Goal: Task Accomplishment & Management: Manage account settings

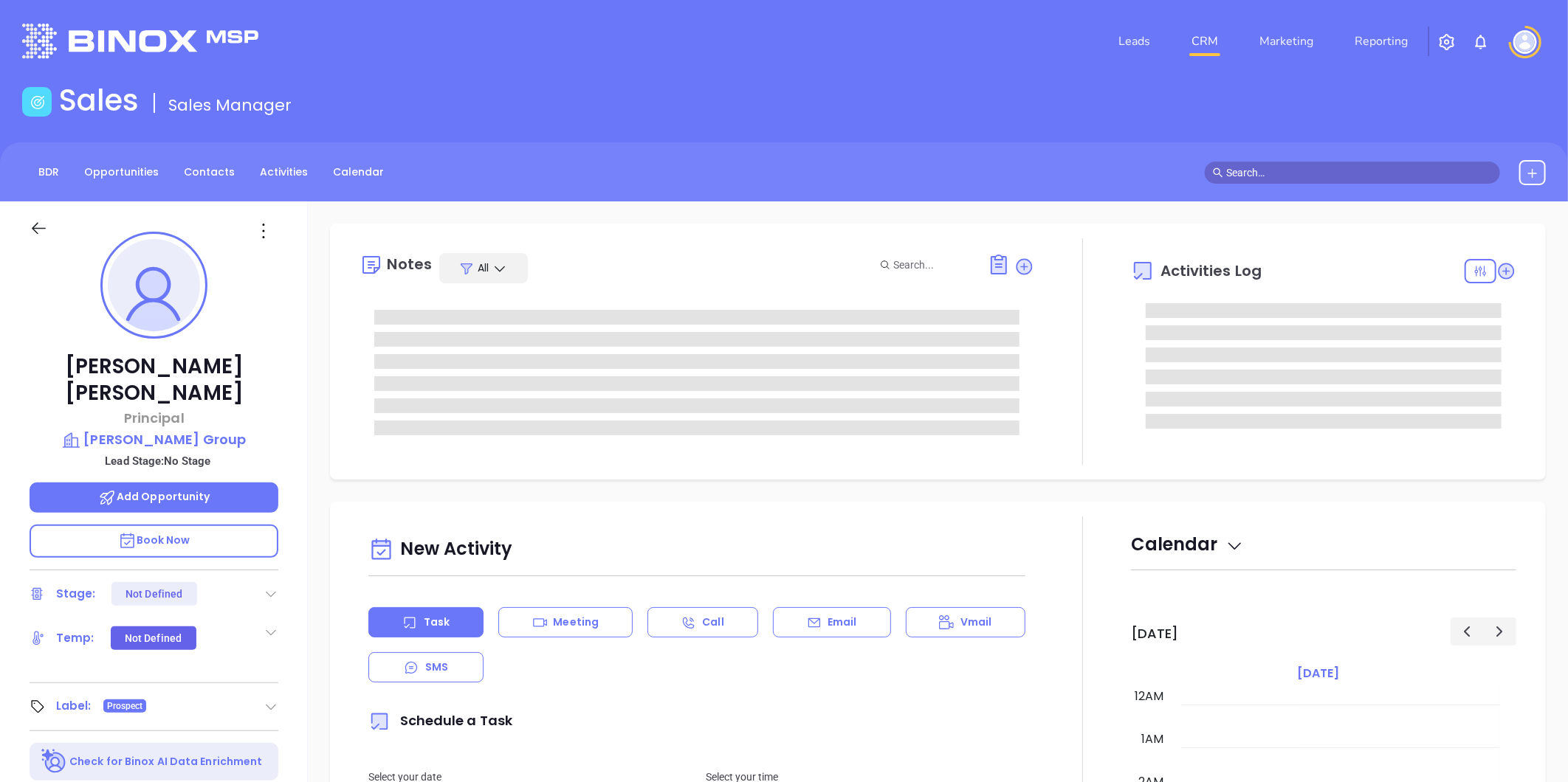
type input "[DATE]"
type input "Liz Cruz"
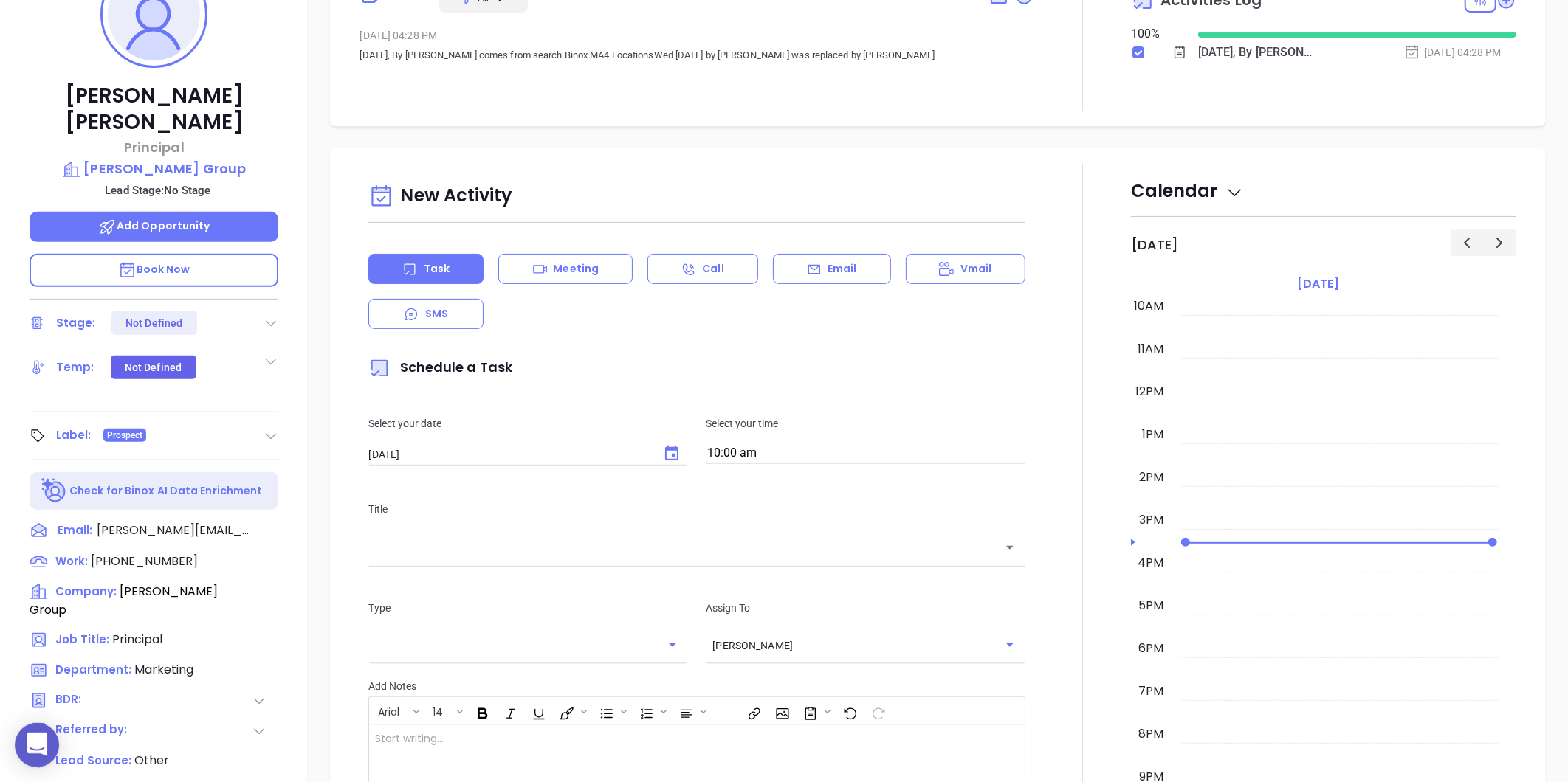
scroll to position [452, 0]
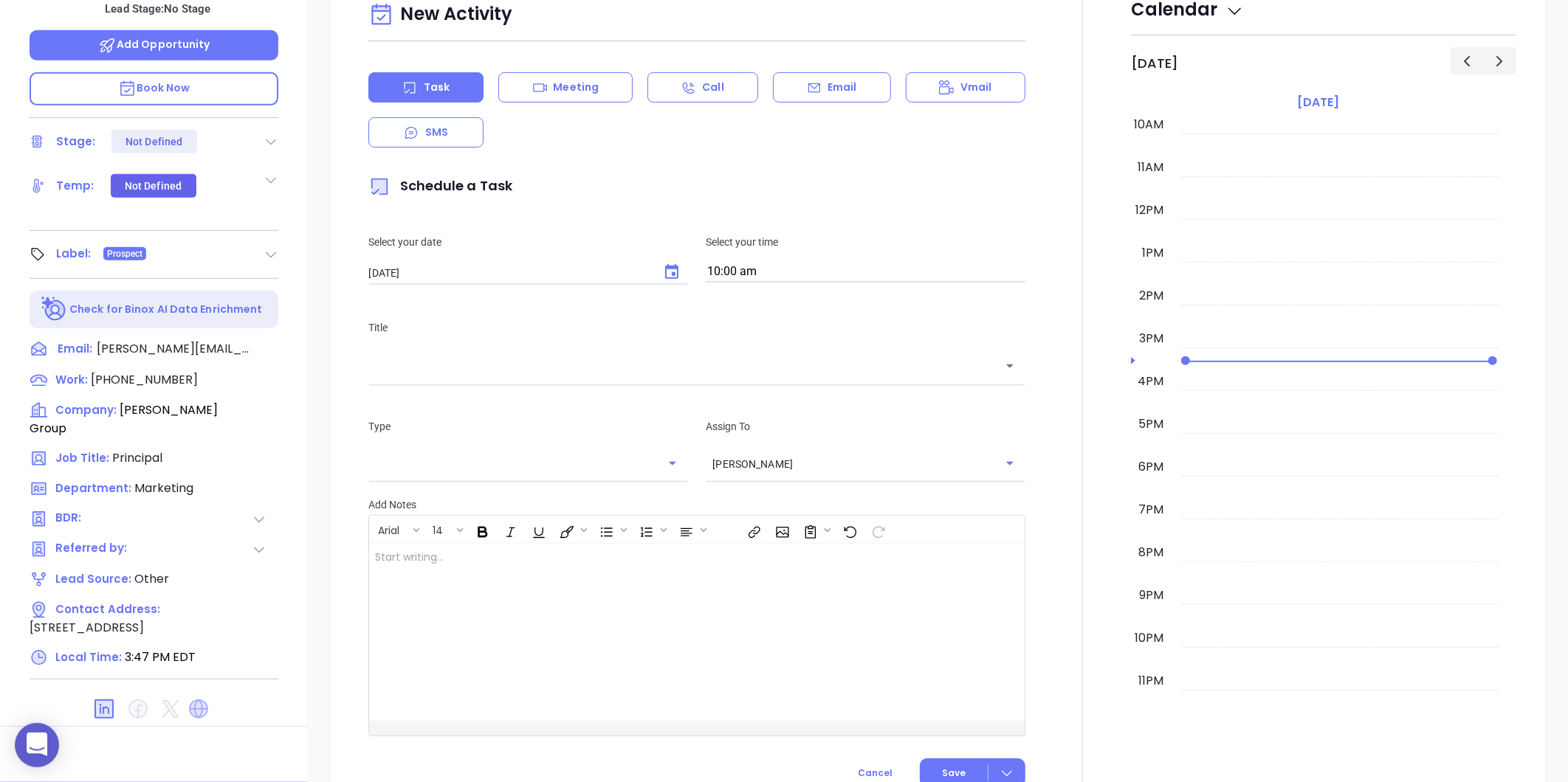
click at [194, 700] on icon at bounding box center [198, 709] width 19 height 19
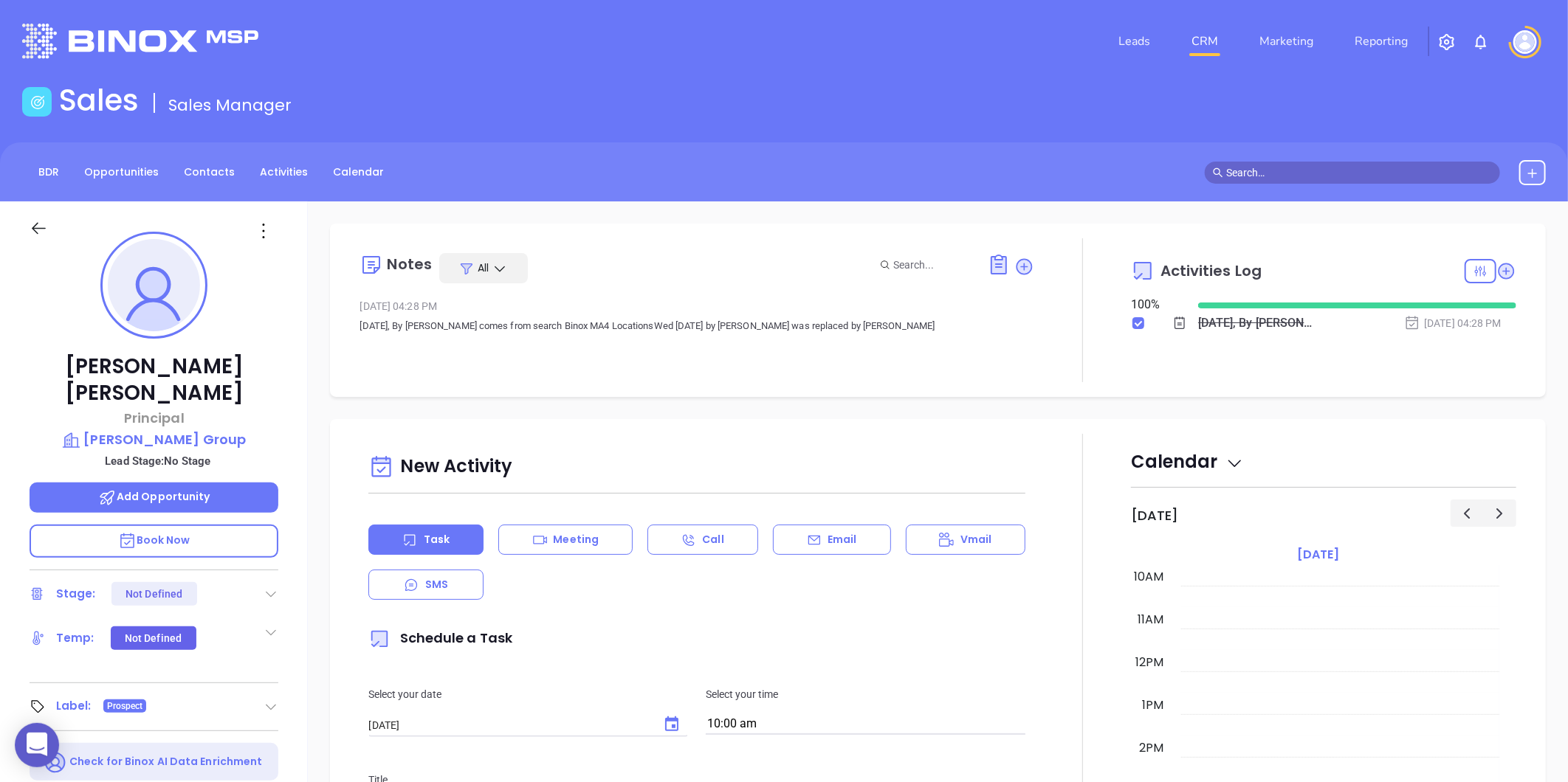
scroll to position [428, 0]
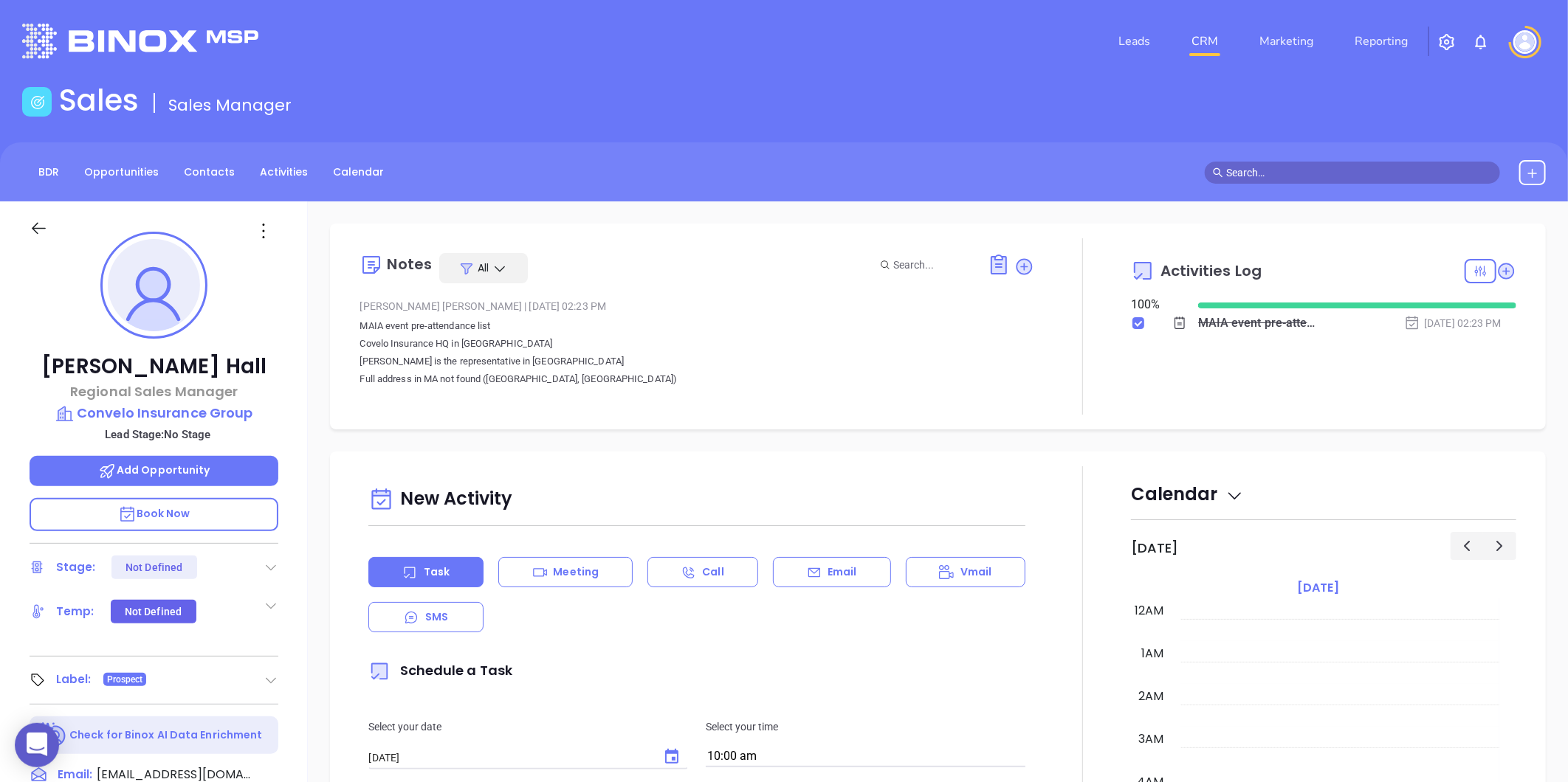
scroll to position [428, 0]
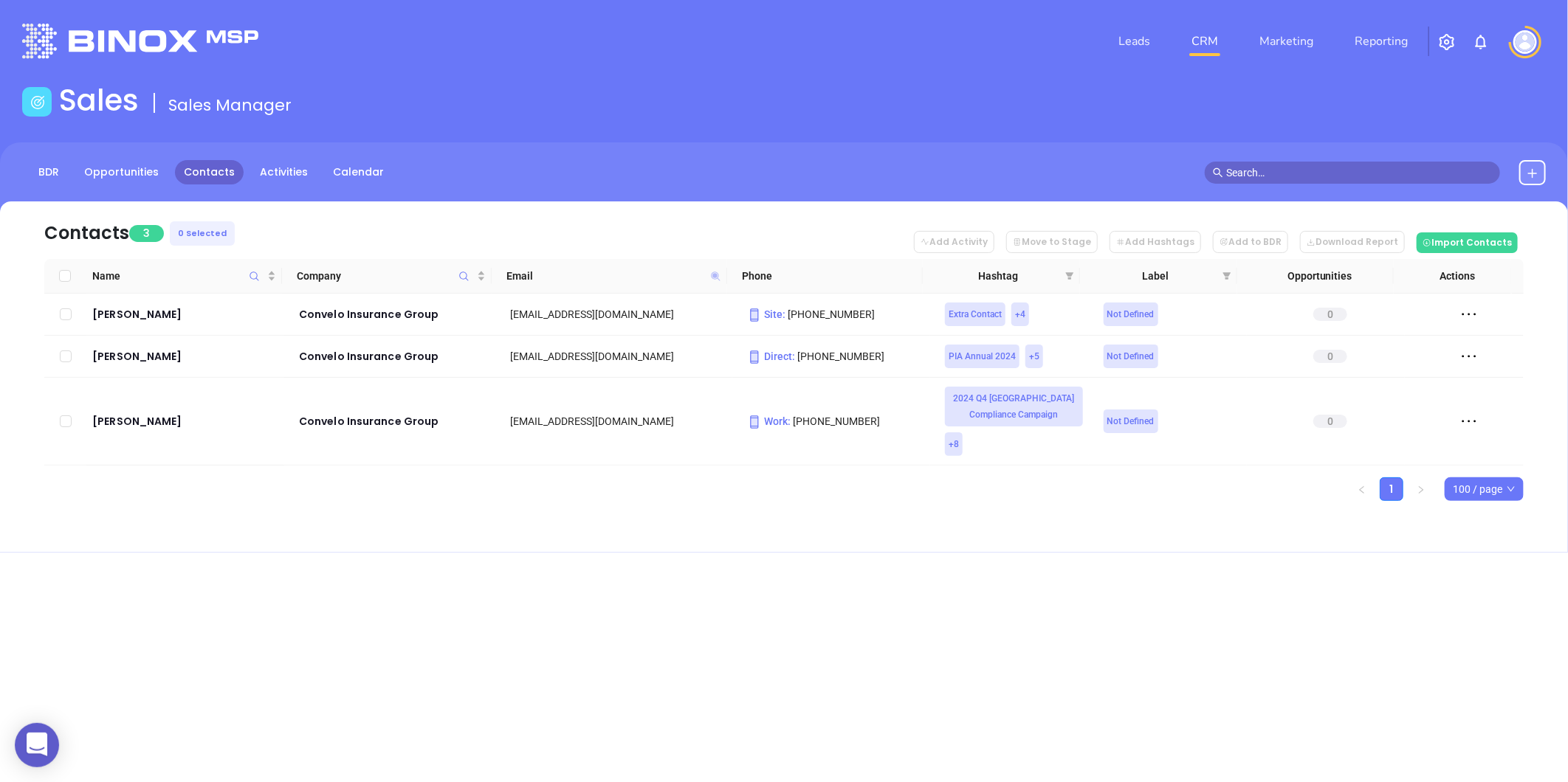
click at [713, 271] on icon at bounding box center [715, 276] width 9 height 9
paste input "ushmaninsurance"
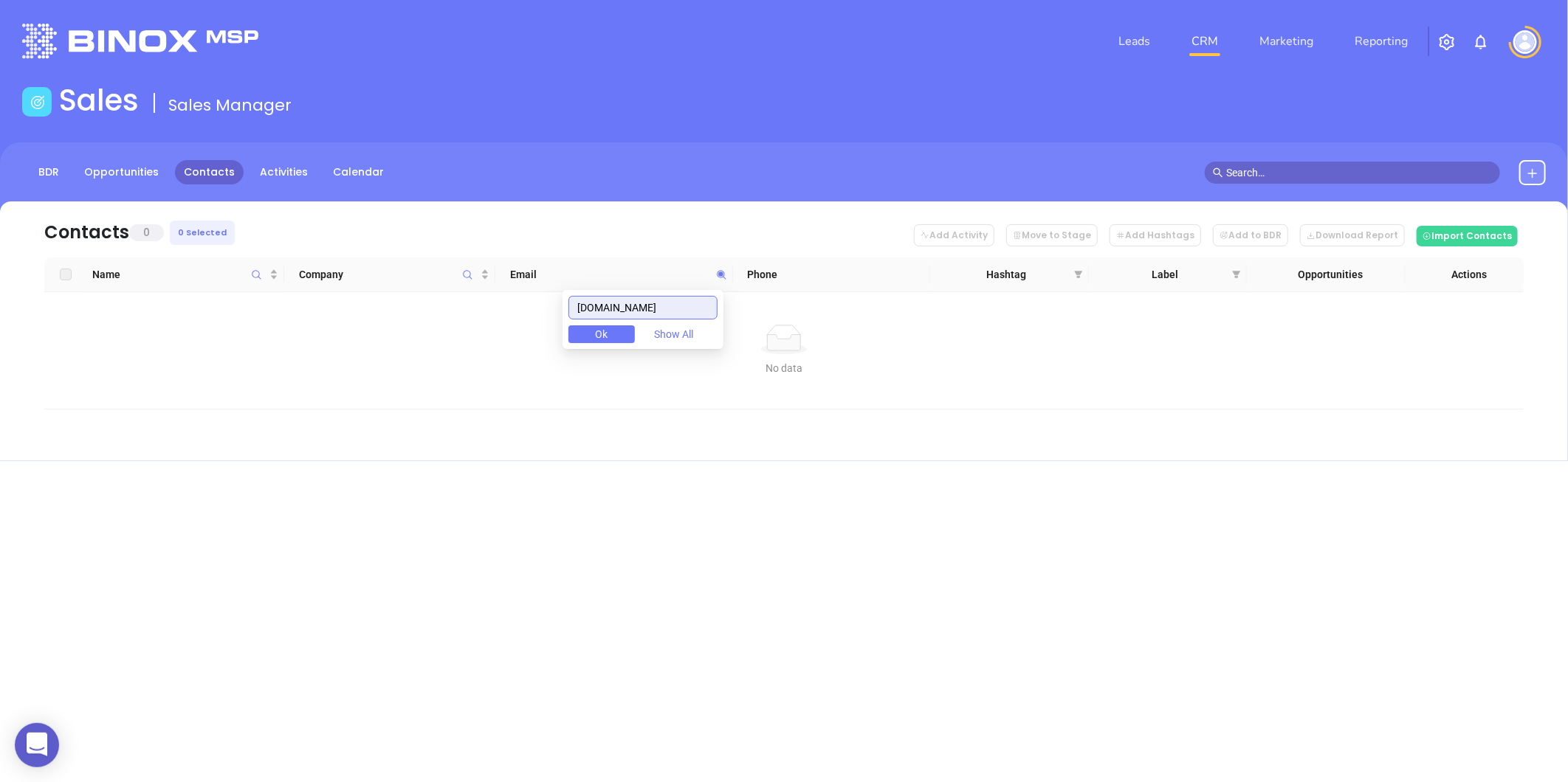
click at [659, 313] on input "[DOMAIN_NAME]" at bounding box center [643, 307] width 149 height 24
paste input "dfmurphy"
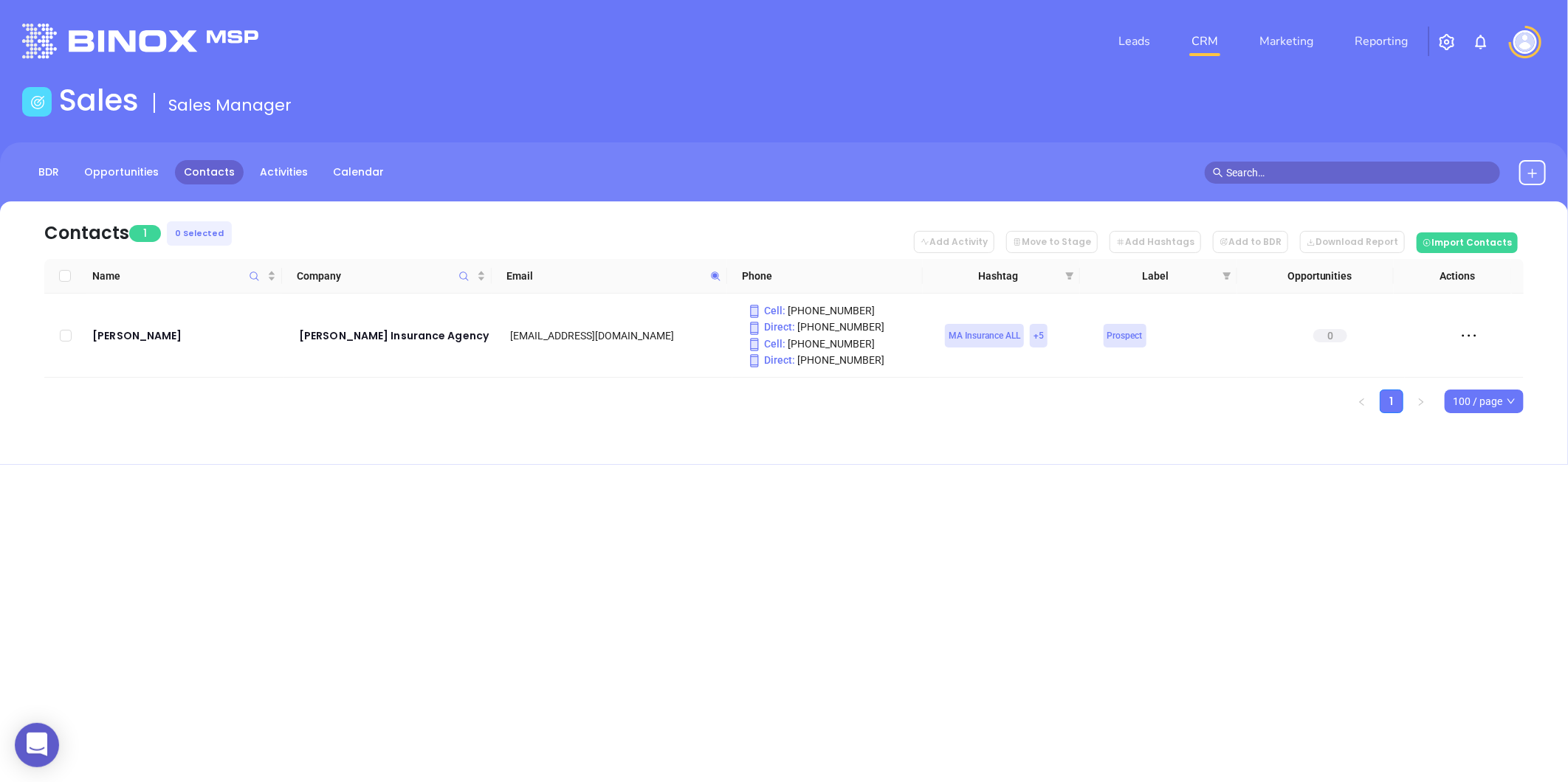
click at [710, 273] on icon at bounding box center [715, 276] width 11 height 11
paste input "alefrankfinancial"
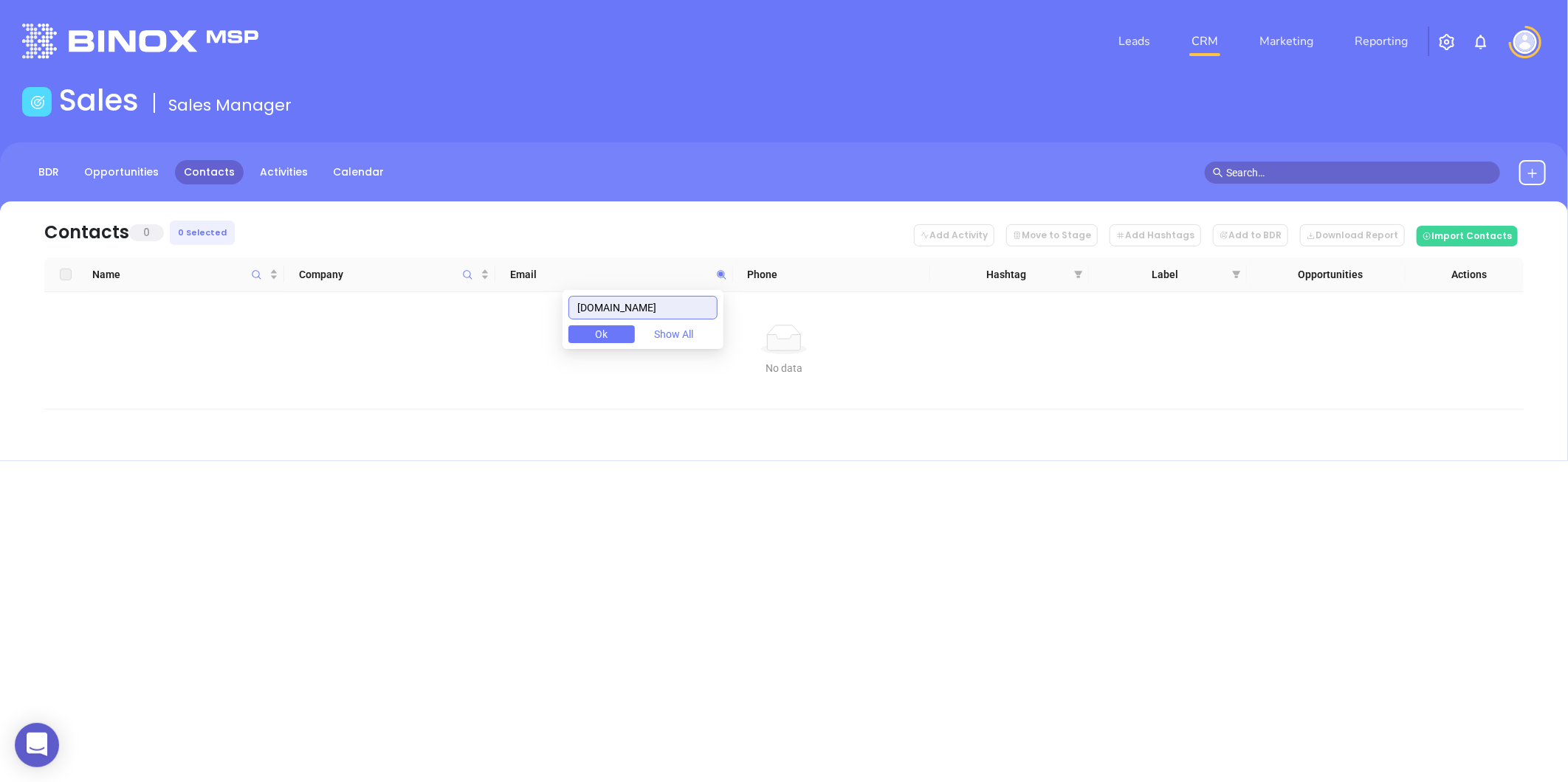
type input "alefrankfinancial.com"
drag, startPoint x: 703, startPoint y: 299, endPoint x: 329, endPoint y: 305, distance: 374.0
click at [335, 309] on body "0 Leads CRM Marketing Reporting Financial Leads Leads Sales Sales Manager BDR O…" at bounding box center [784, 391] width 1568 height 782
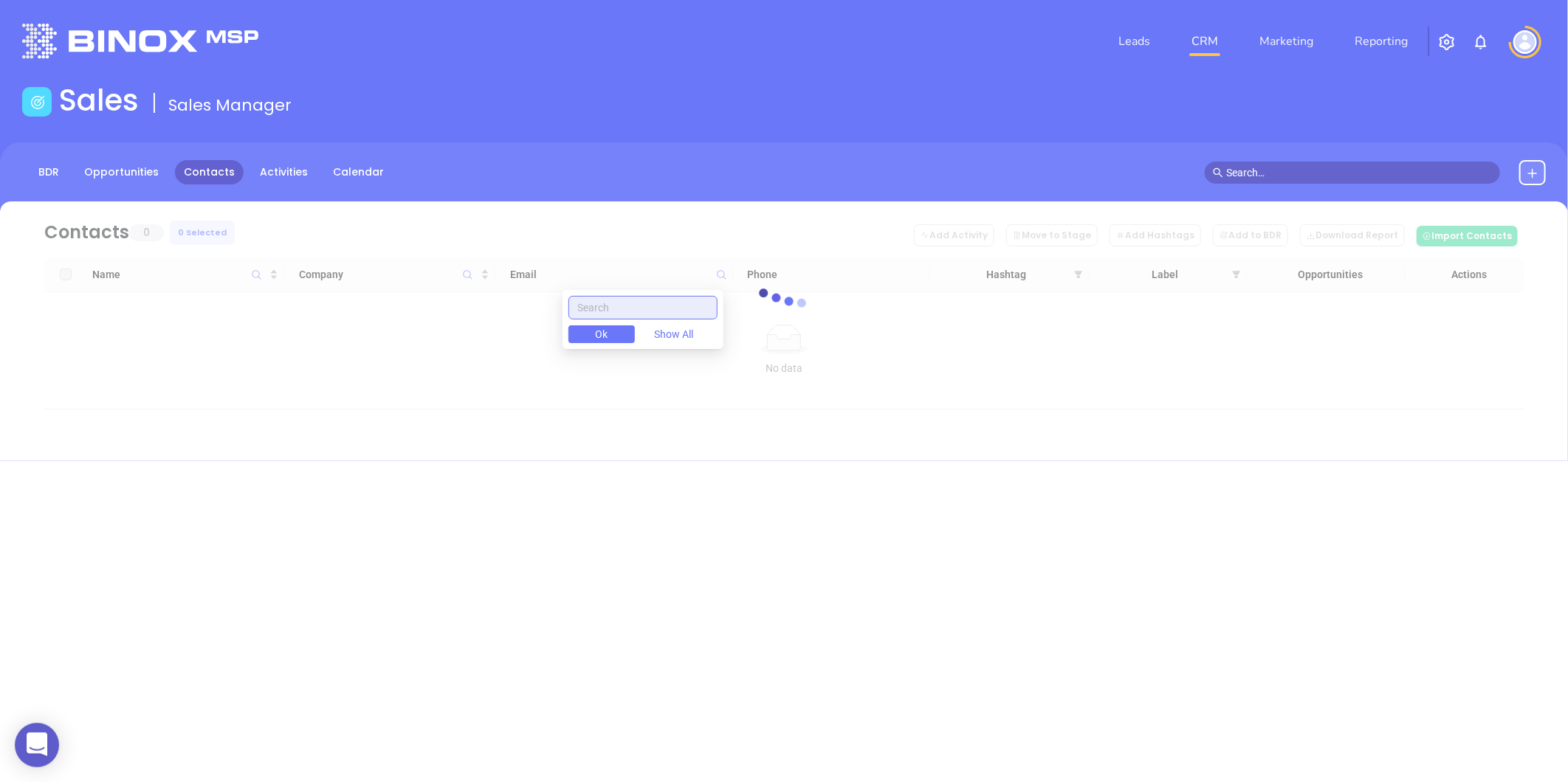
paste input "dalefrankfinancial.com"
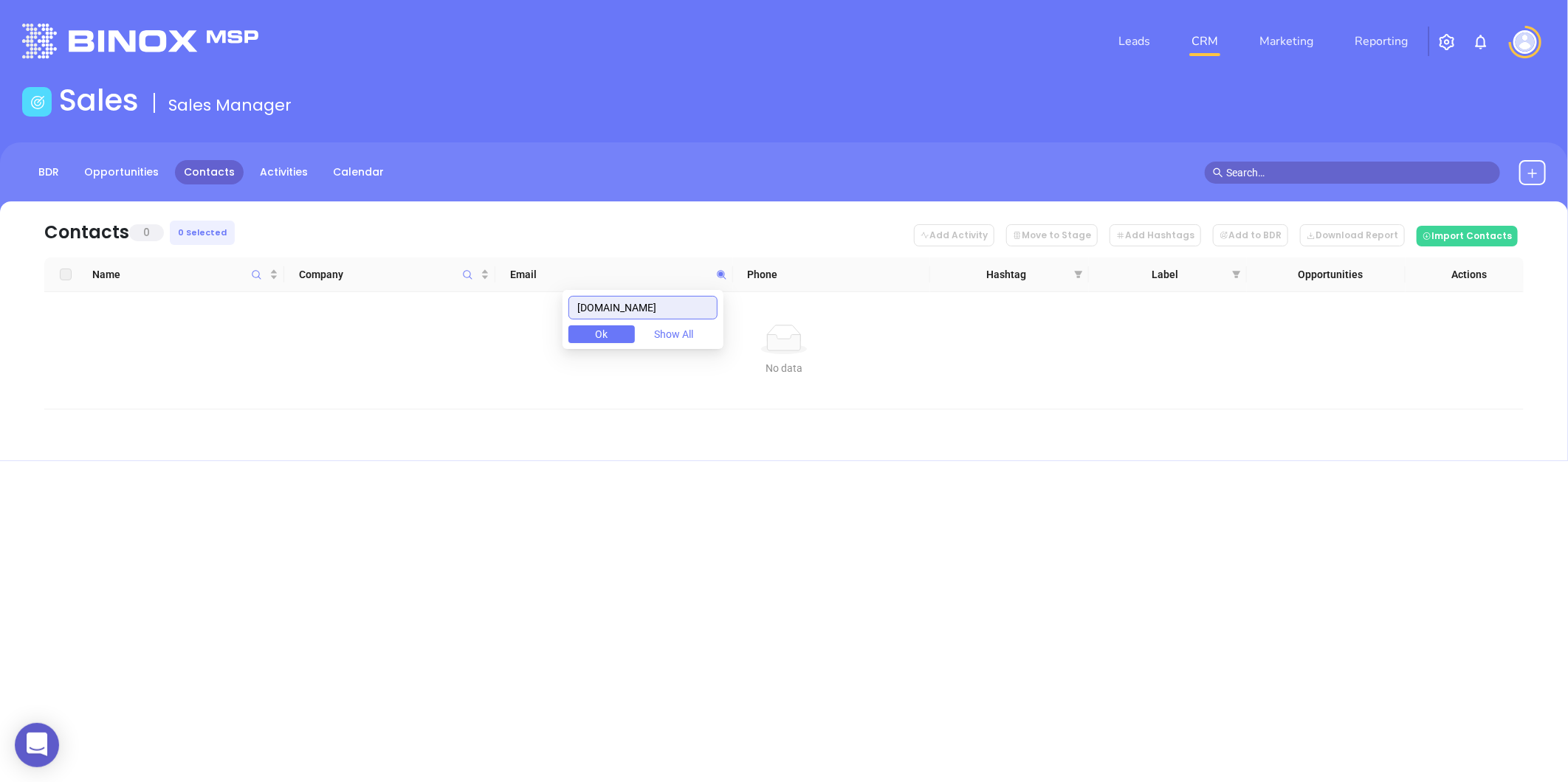
drag, startPoint x: 485, startPoint y: 319, endPoint x: 420, endPoint y: 327, distance: 65.5
click at [423, 325] on body "0 Leads CRM Marketing Reporting Financial Leads Leads Sales Sales Manager BDR O…" at bounding box center [784, 391] width 1568 height 782
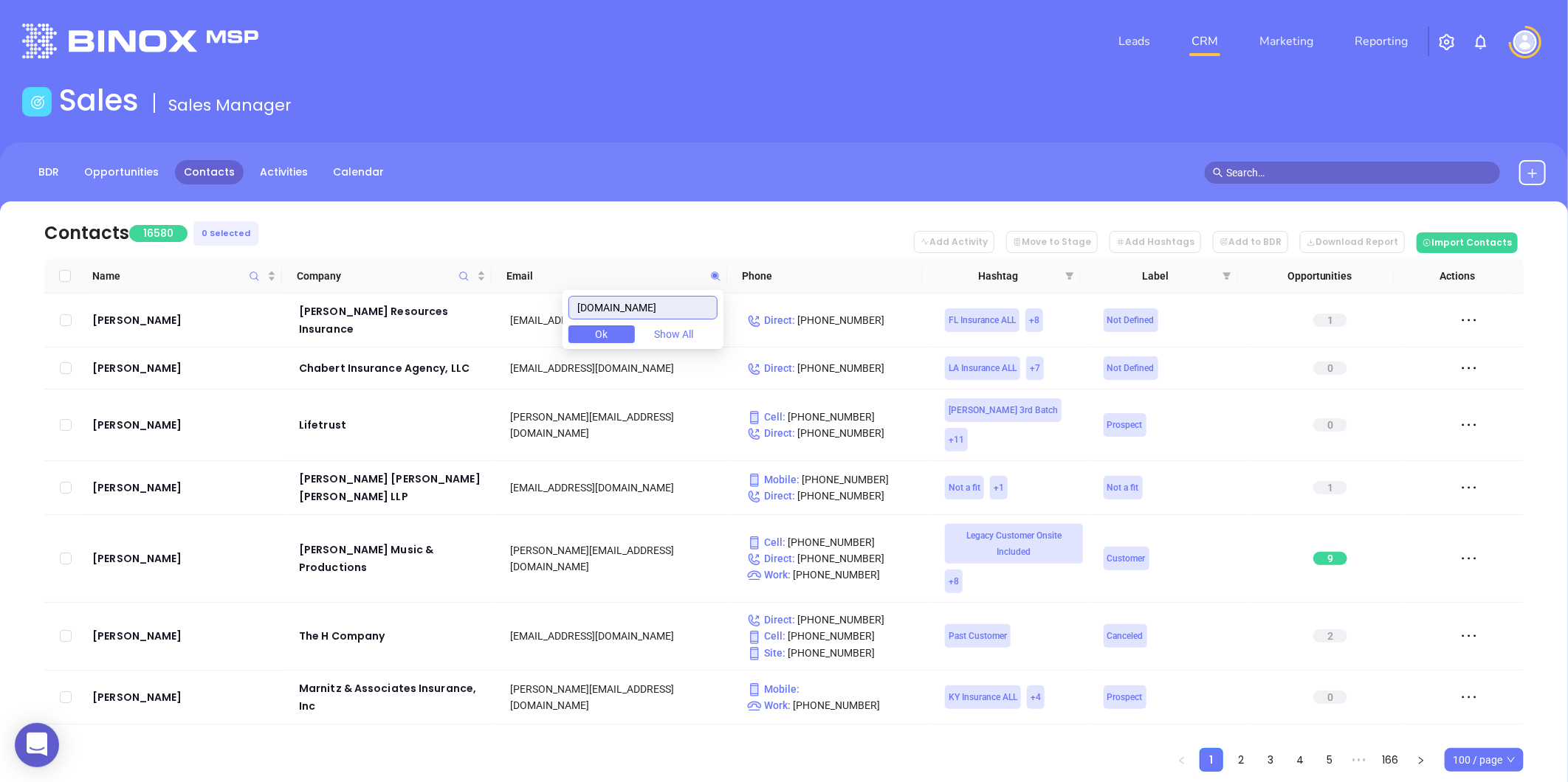
paste input "Brian@DonaghueAgency"
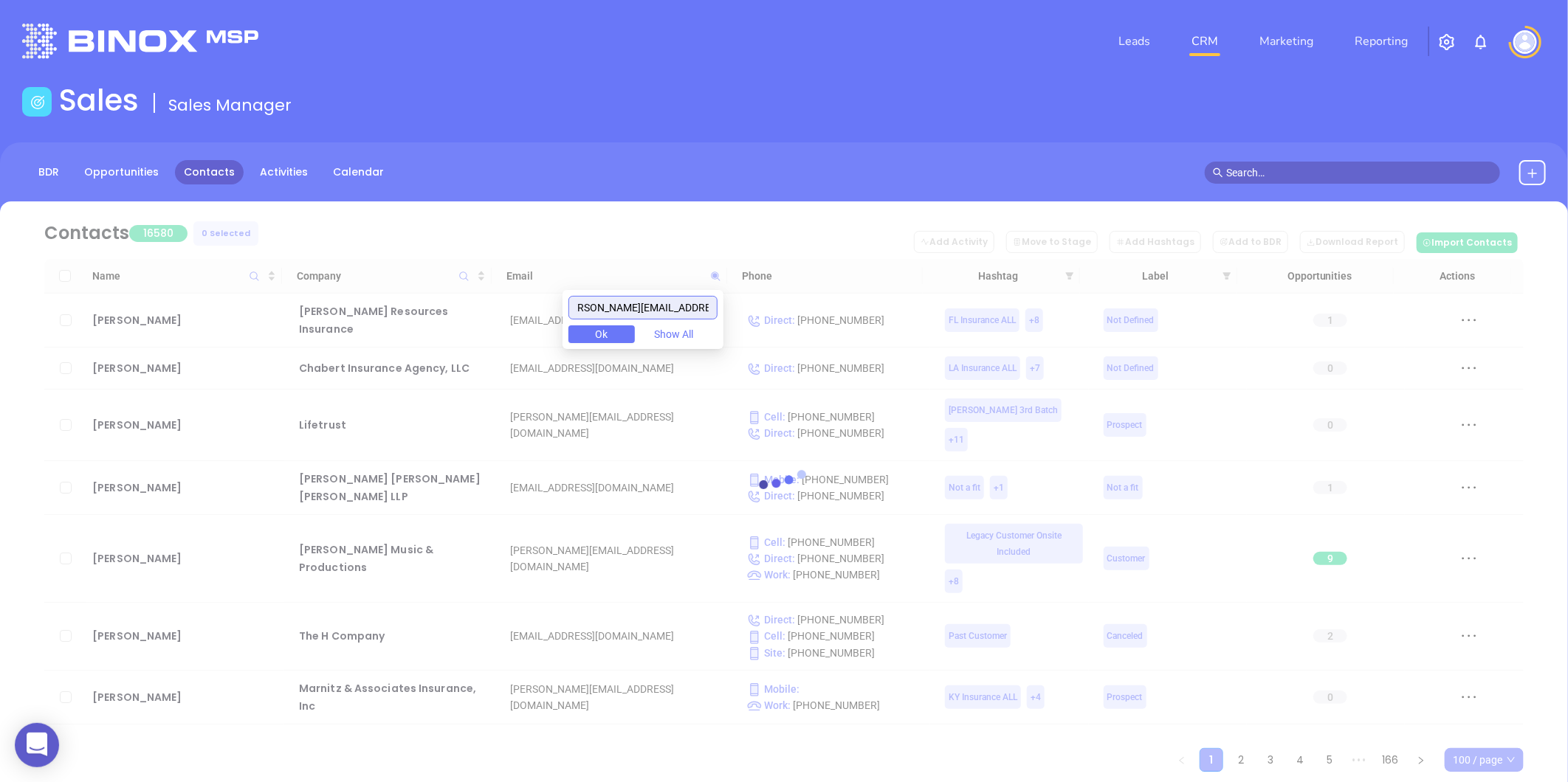
click at [347, 364] on body "0 Leads CRM Marketing Reporting Financial Leads Leads Sales Sales Manager BDR O…" at bounding box center [784, 391] width 1568 height 782
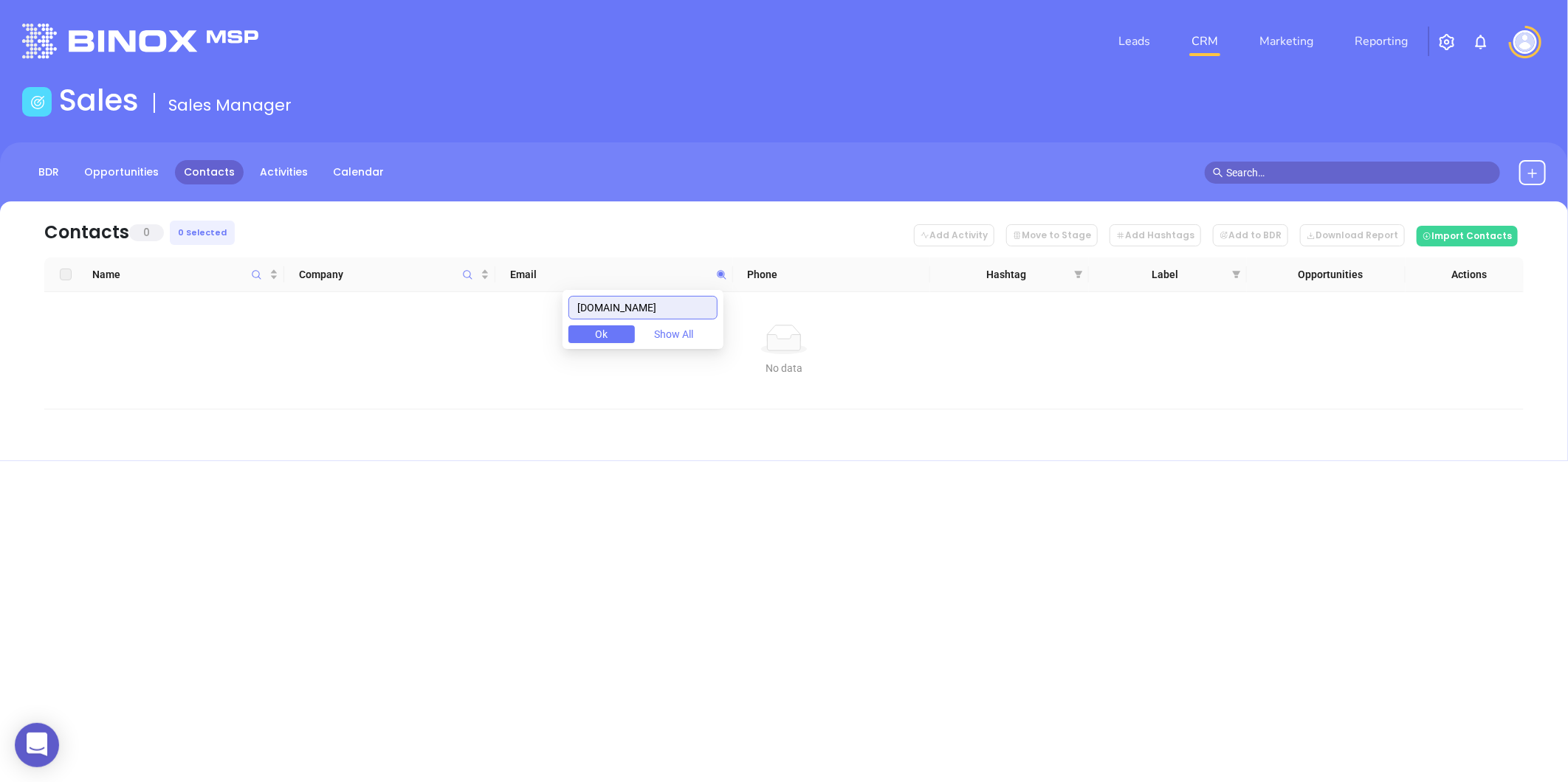
scroll to position [0, 0]
click at [698, 307] on input "DonaghueAgency.com" at bounding box center [643, 307] width 149 height 24
drag, startPoint x: 700, startPoint y: 309, endPoint x: 262, endPoint y: 361, distance: 441.1
click at [262, 361] on body "0 Leads CRM Marketing Reporting Financial Leads Leads Sales Sales Manager BDR O…" at bounding box center [784, 391] width 1568 height 782
click at [591, 315] on input "DonaghueAgency.com" at bounding box center [643, 307] width 149 height 24
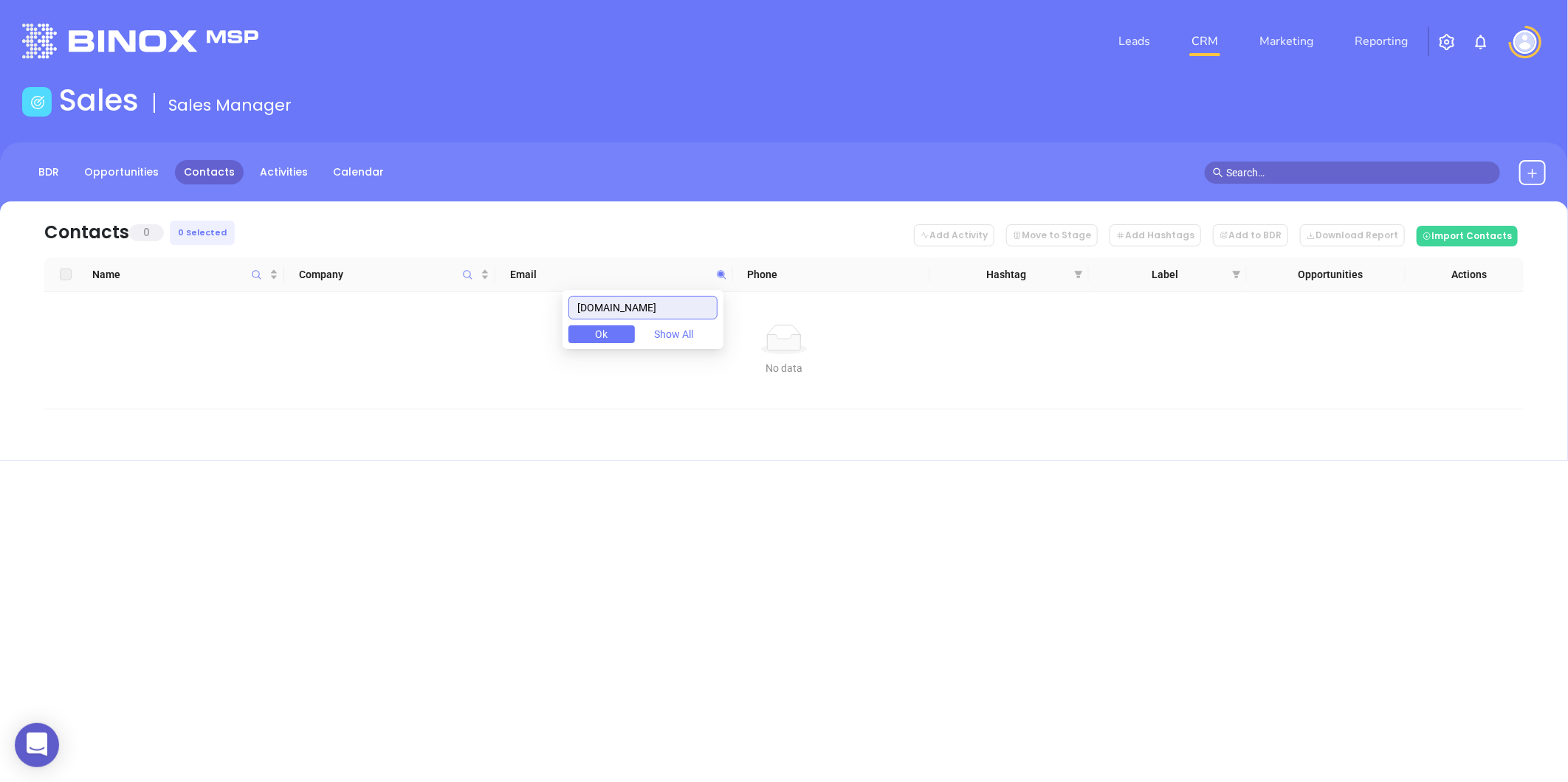
click at [594, 310] on input "DonaghueAgency.com" at bounding box center [643, 307] width 149 height 24
click at [704, 312] on input "DonaghueAgency.com" at bounding box center [643, 307] width 149 height 24
click at [594, 312] on input "DonaghueAgency.com" at bounding box center [643, 307] width 149 height 24
drag, startPoint x: 710, startPoint y: 309, endPoint x: 542, endPoint y: 315, distance: 168.1
click at [542, 315] on body "0 Leads CRM Marketing Reporting Financial Leads Leads Sales Sales Manager BDR O…" at bounding box center [784, 391] width 1568 height 782
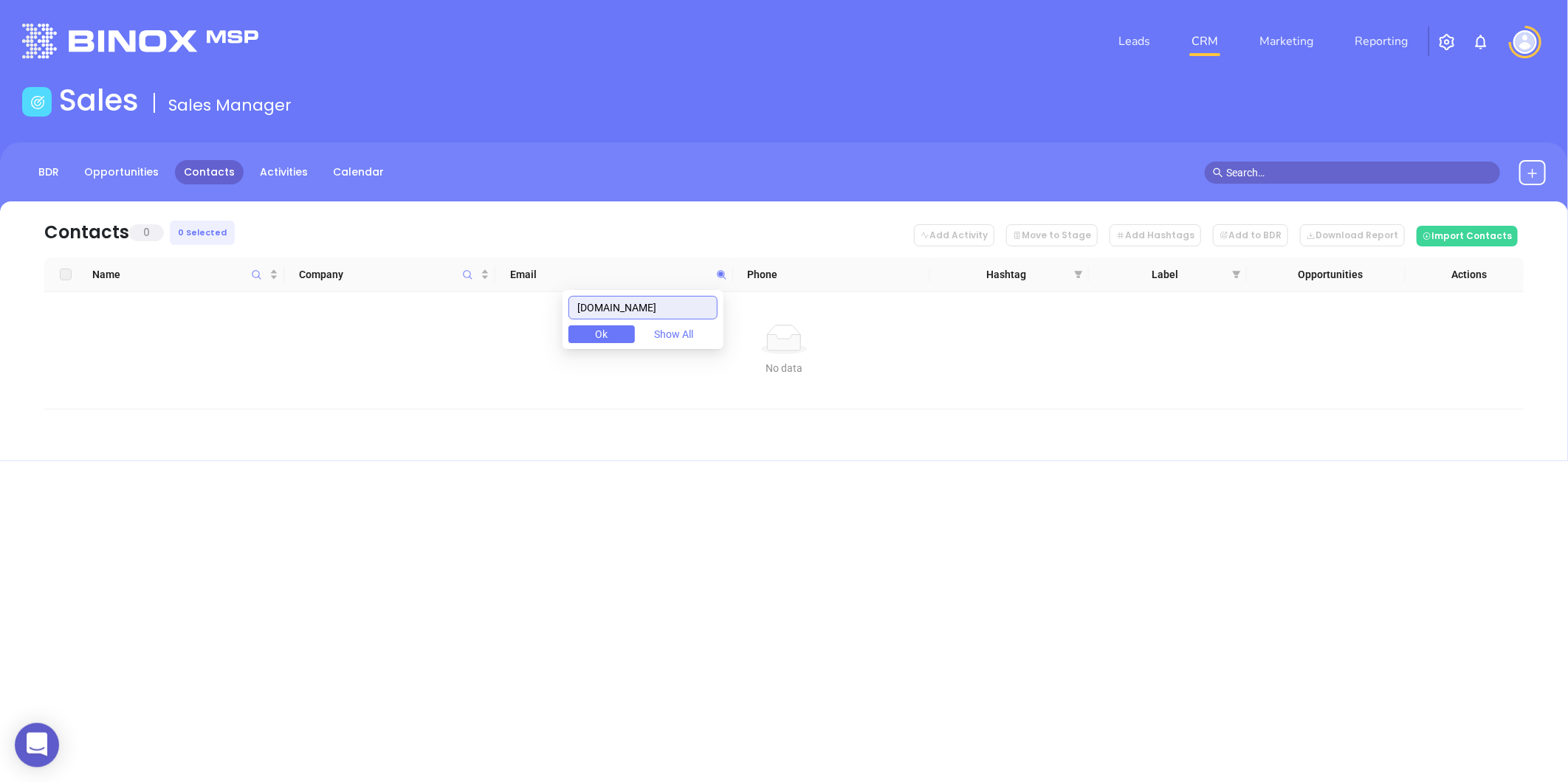
click at [708, 304] on input "DonaghueAgency.com" at bounding box center [643, 307] width 149 height 24
drag, startPoint x: 701, startPoint y: 309, endPoint x: 332, endPoint y: 315, distance: 369.0
click at [290, 305] on body "0 Leads CRM Marketing Reporting Financial Leads Leads Sales Sales Manager BDR O…" at bounding box center [784, 391] width 1568 height 782
paste input "decarolisinsurancea"
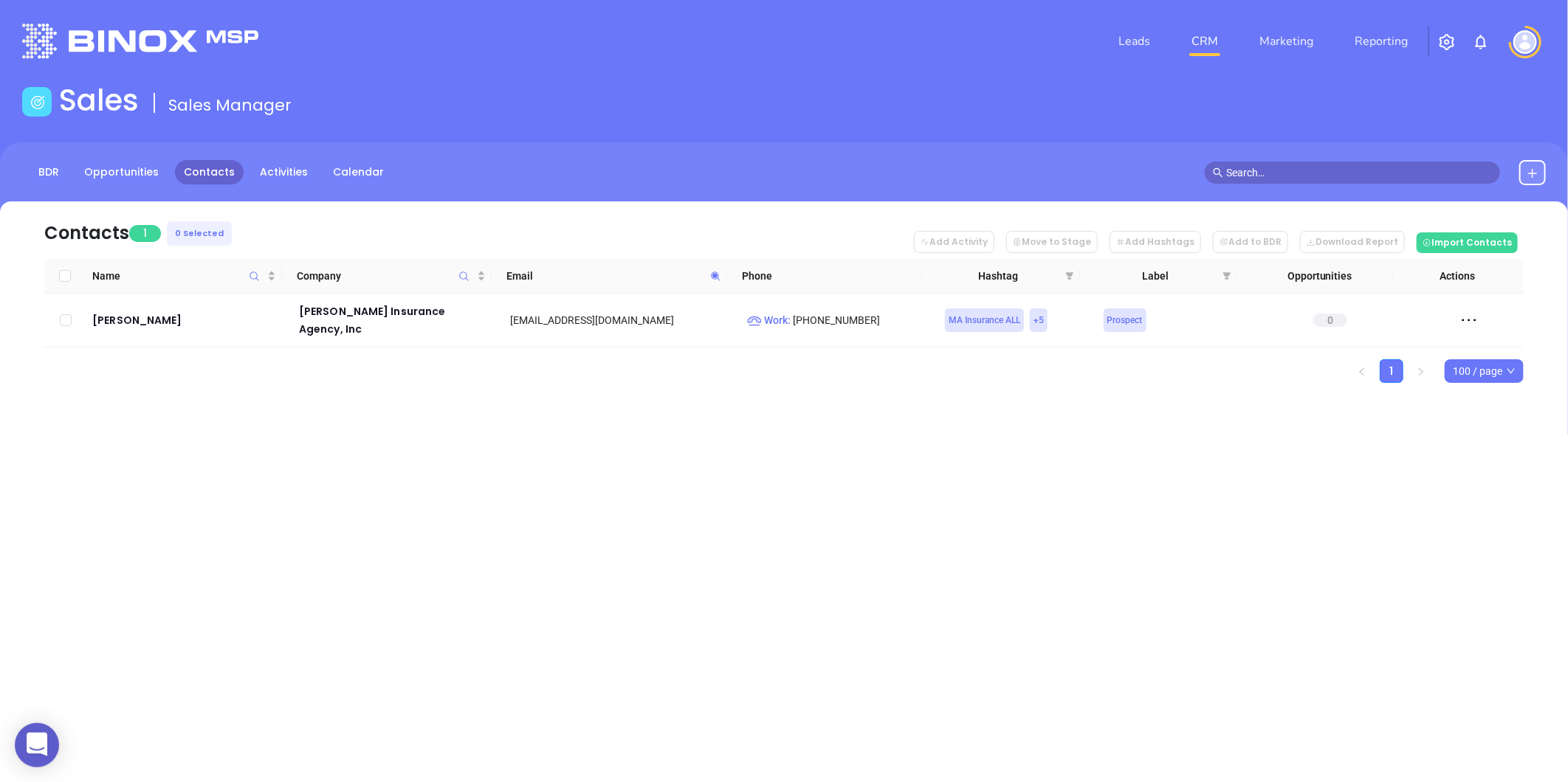
click at [711, 273] on icon at bounding box center [715, 276] width 11 height 11
paste input "scott@ritterim.com"
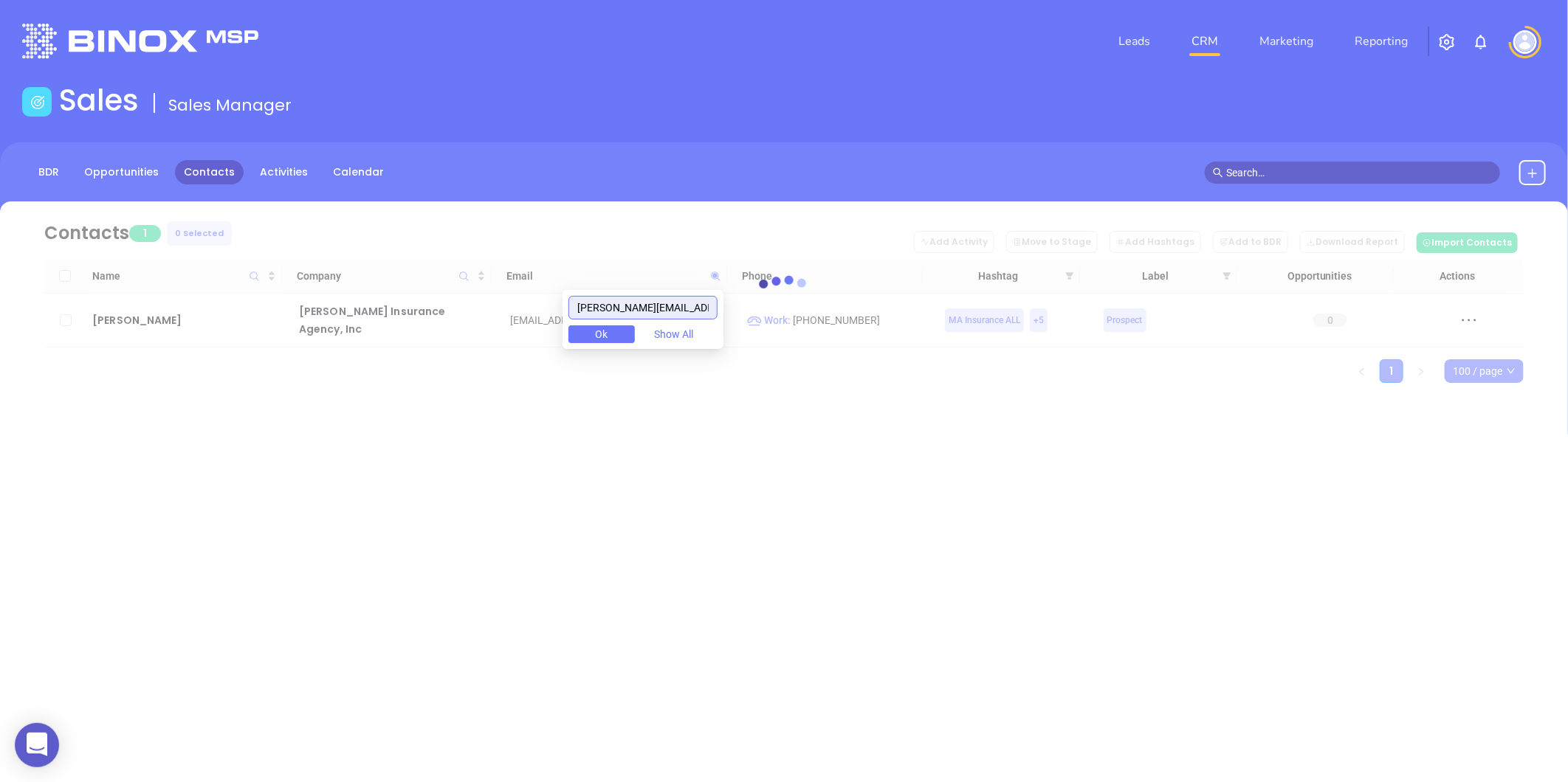
drag, startPoint x: 610, startPoint y: 302, endPoint x: 400, endPoint y: 334, distance: 212.4
click at [400, 334] on body "0 Leads CRM Marketing Reporting Financial Leads Leads Sales Sales Manager BDR O…" at bounding box center [784, 391] width 1568 height 782
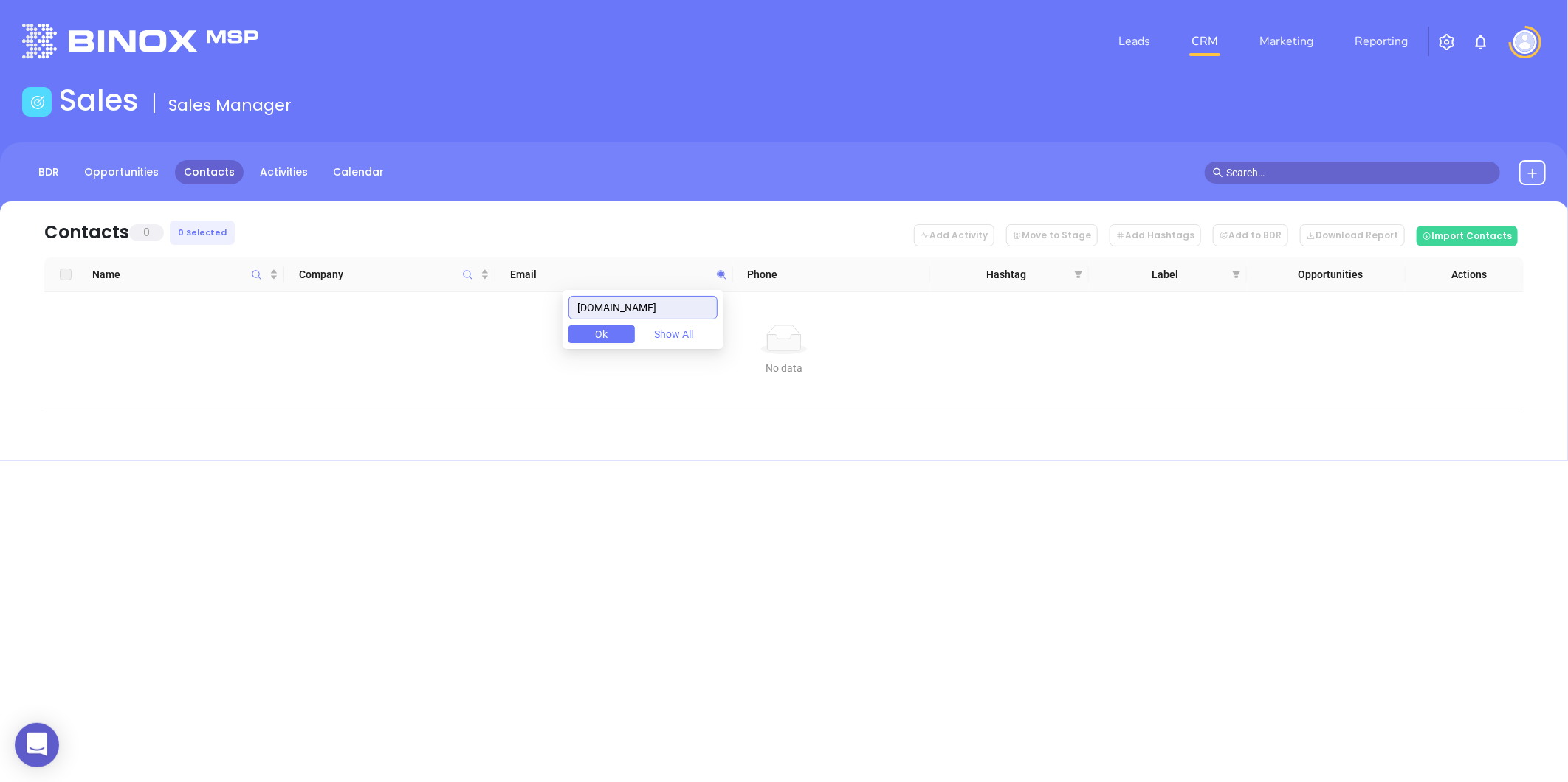
drag, startPoint x: 669, startPoint y: 300, endPoint x: 190, endPoint y: 382, distance: 486.0
click at [190, 382] on body "0 Leads CRM Marketing Reporting Financial Leads Leads Sales Sales Manager BDR O…" at bounding box center [784, 391] width 1568 height 782
paste input "scott@"
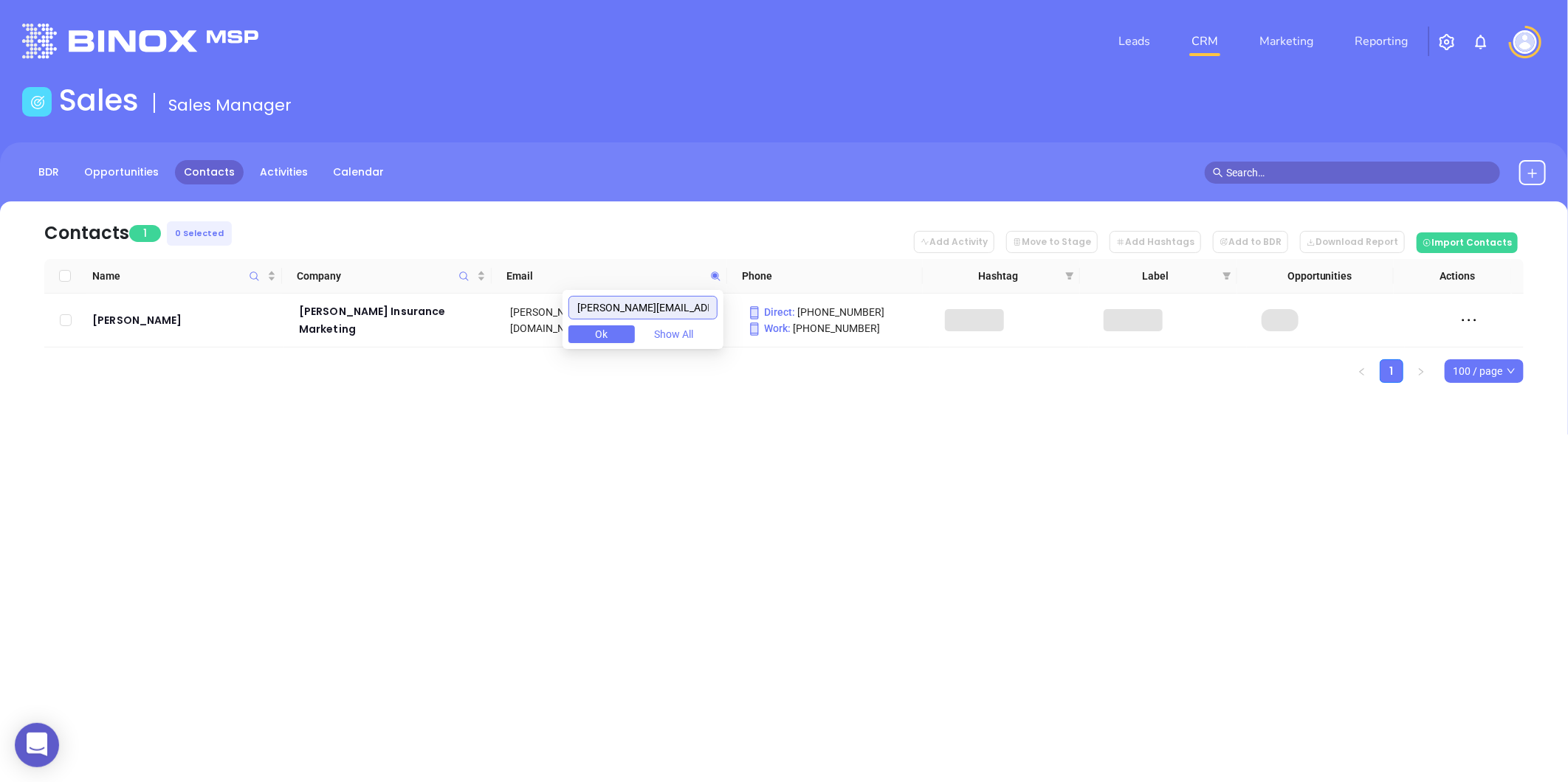
drag, startPoint x: 267, startPoint y: 361, endPoint x: 280, endPoint y: 357, distance: 13.6
click at [268, 359] on body "0 Leads CRM Marketing Reporting Financial Leads Leads Sales Sales Manager BDR O…" at bounding box center [784, 391] width 1568 height 782
click at [717, 271] on icon at bounding box center [715, 276] width 9 height 9
paste input "sgladden@ipoala"
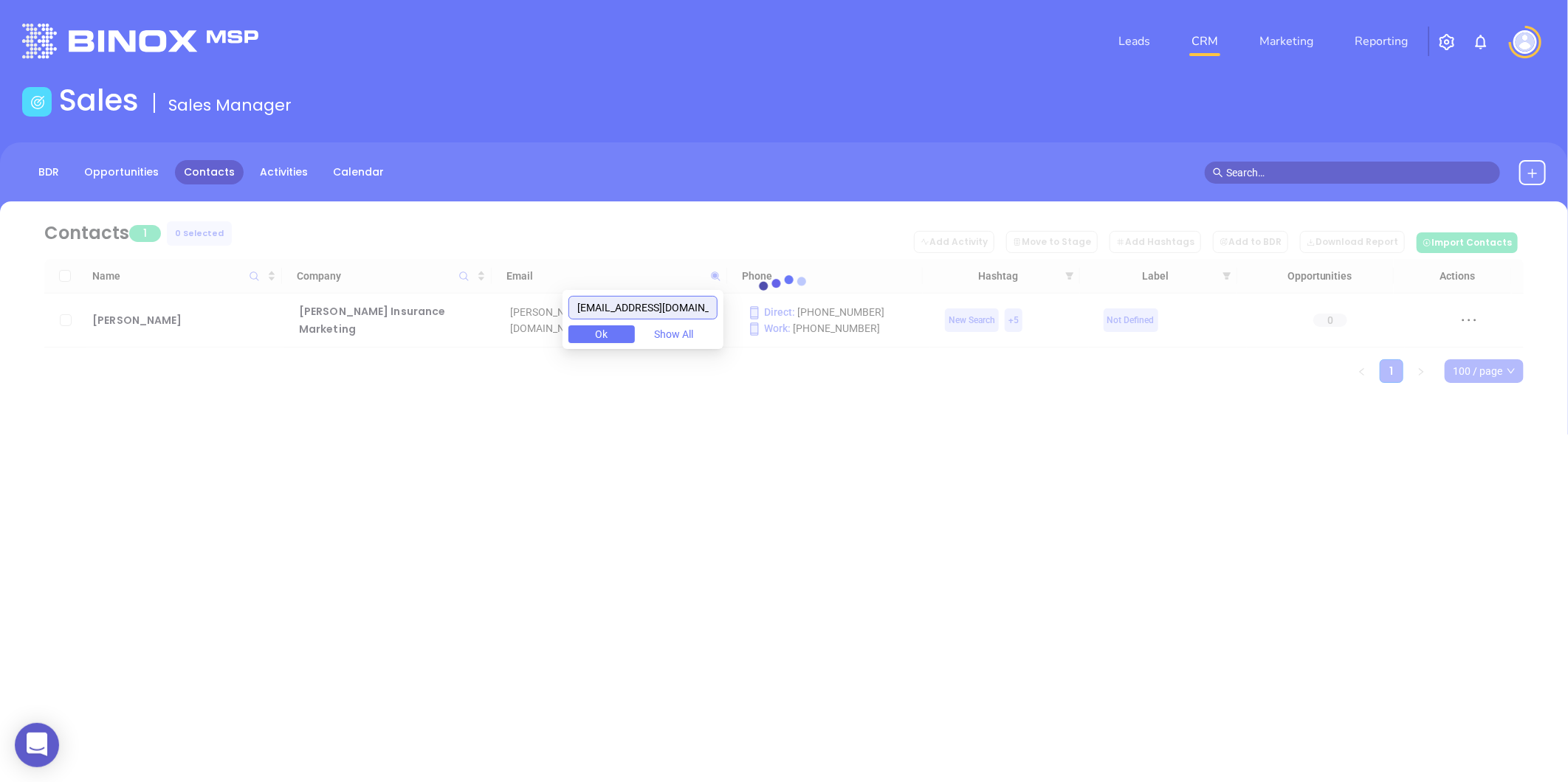
drag, startPoint x: 633, startPoint y: 309, endPoint x: 283, endPoint y: 402, distance: 362.1
click at [233, 413] on body "0 Leads CRM Marketing Reporting Financial Leads Leads Sales Sales Manager BDR O…" at bounding box center [784, 391] width 1568 height 782
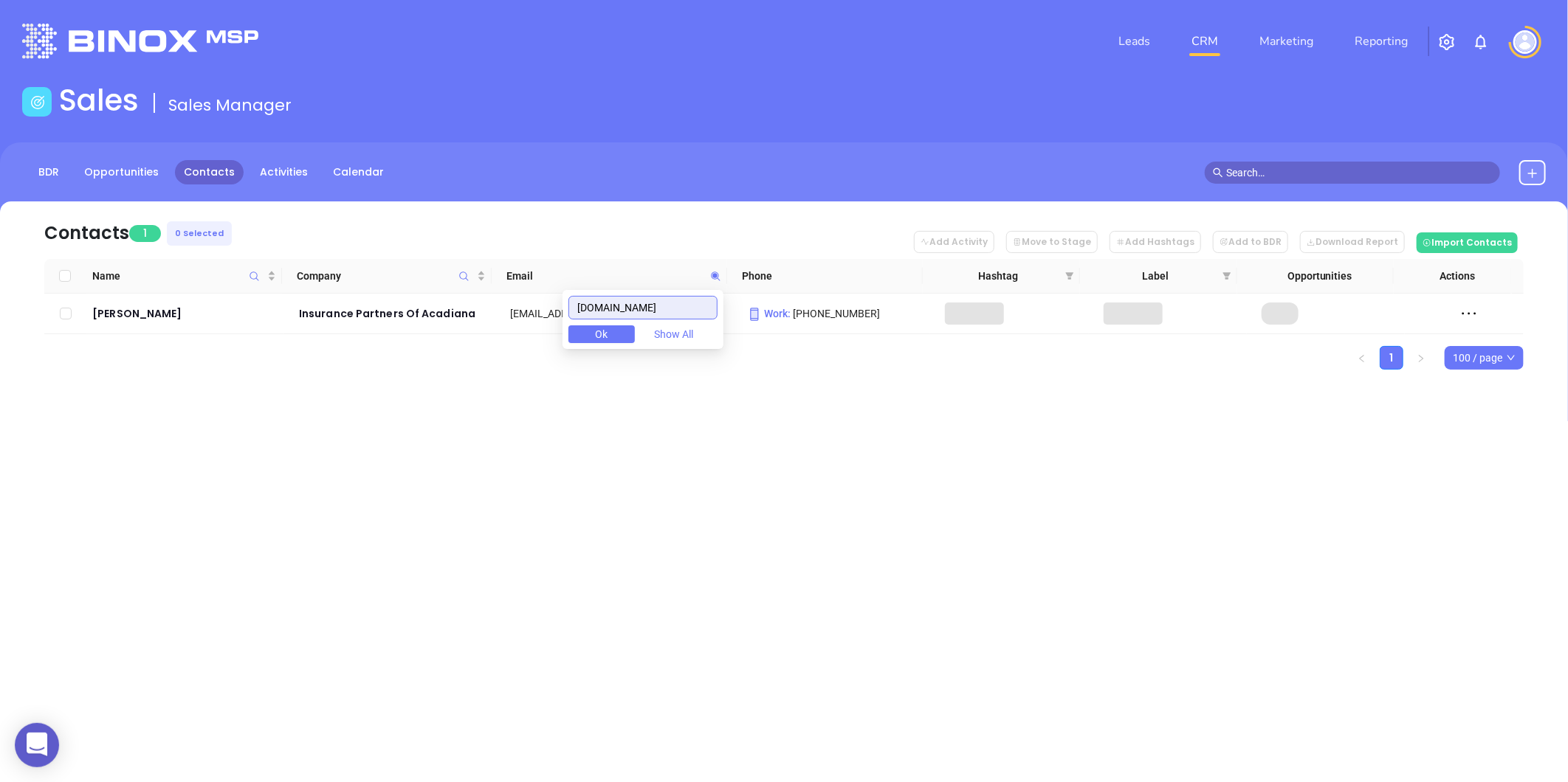
drag, startPoint x: 672, startPoint y: 299, endPoint x: 711, endPoint y: 291, distance: 39.8
click at [673, 299] on input "ipoala.com" at bounding box center [643, 307] width 149 height 24
click at [712, 271] on icon at bounding box center [715, 276] width 11 height 11
paste input "sgladden@"
drag, startPoint x: 637, startPoint y: 309, endPoint x: 199, endPoint y: 337, distance: 438.9
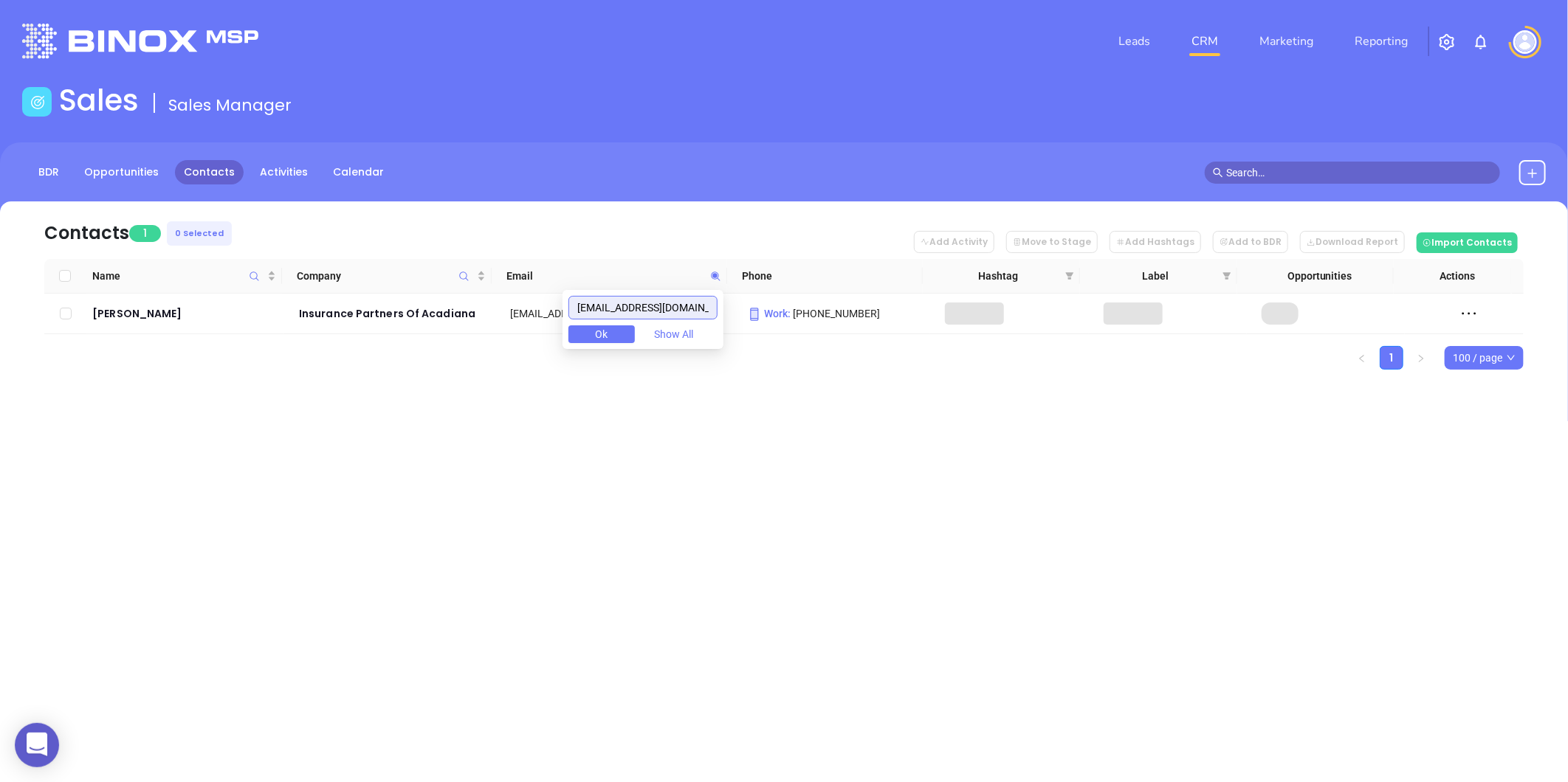
click at [199, 337] on body "0 Leads CRM Marketing Reporting Financial Leads Leads Sales Sales Manager BDR O…" at bounding box center [784, 391] width 1568 height 782
click at [654, 309] on input "ipoala.com" at bounding box center [643, 307] width 149 height 24
click at [706, 312] on input "ipoala.com" at bounding box center [643, 307] width 149 height 24
click at [673, 305] on input "ipoala.com" at bounding box center [643, 307] width 149 height 24
drag, startPoint x: 645, startPoint y: 309, endPoint x: 438, endPoint y: 364, distance: 214.2
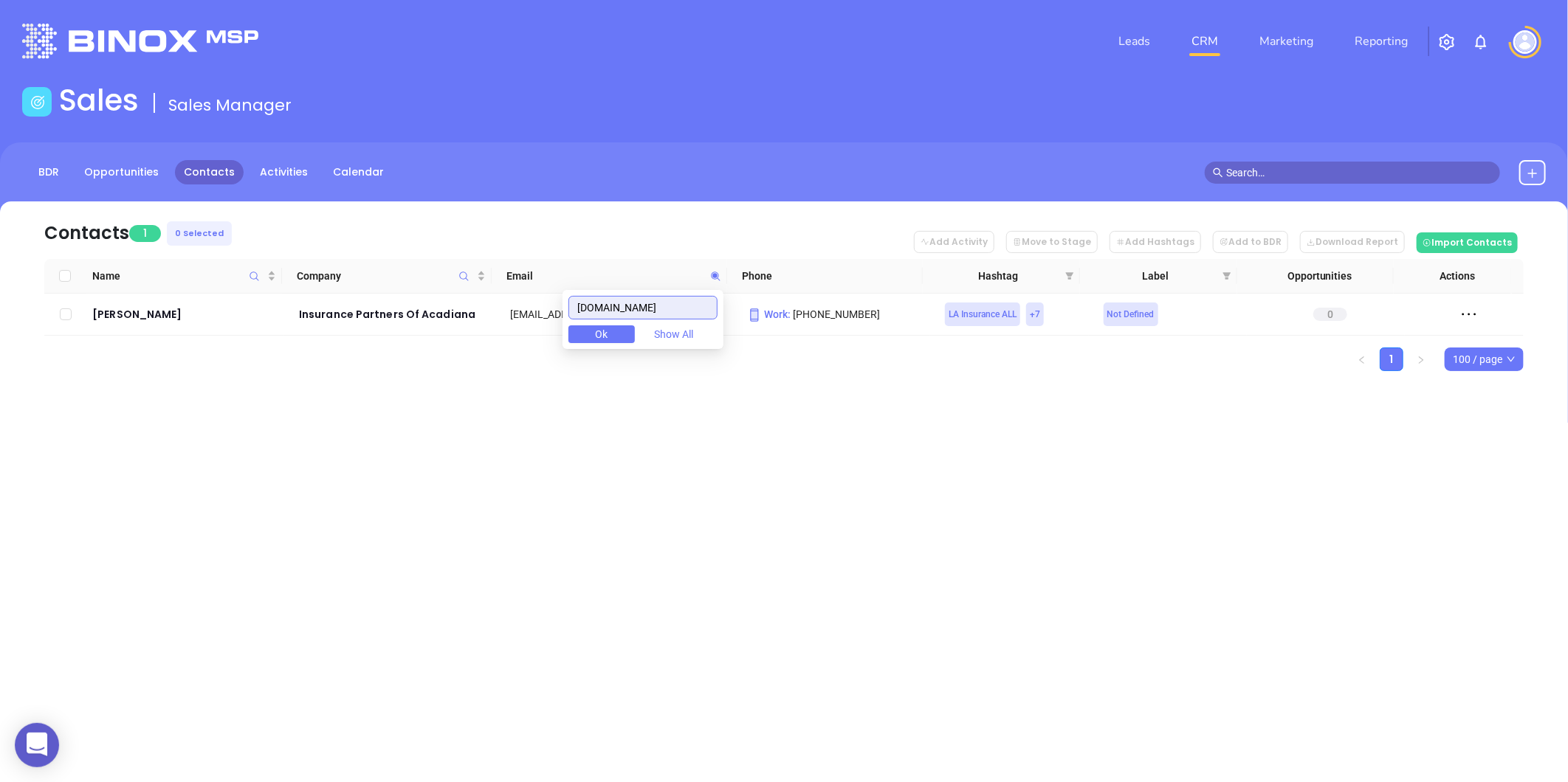
click at [436, 364] on body "0 Leads CRM Marketing Reporting Financial Leads Leads Sales Sales Manager BDR O…" at bounding box center [784, 391] width 1568 height 782
paste input "petersonagencyinc"
type input "petersonagencyinc.com"
click at [453, 357] on ul "1 100 / page" at bounding box center [784, 359] width 1479 height 24
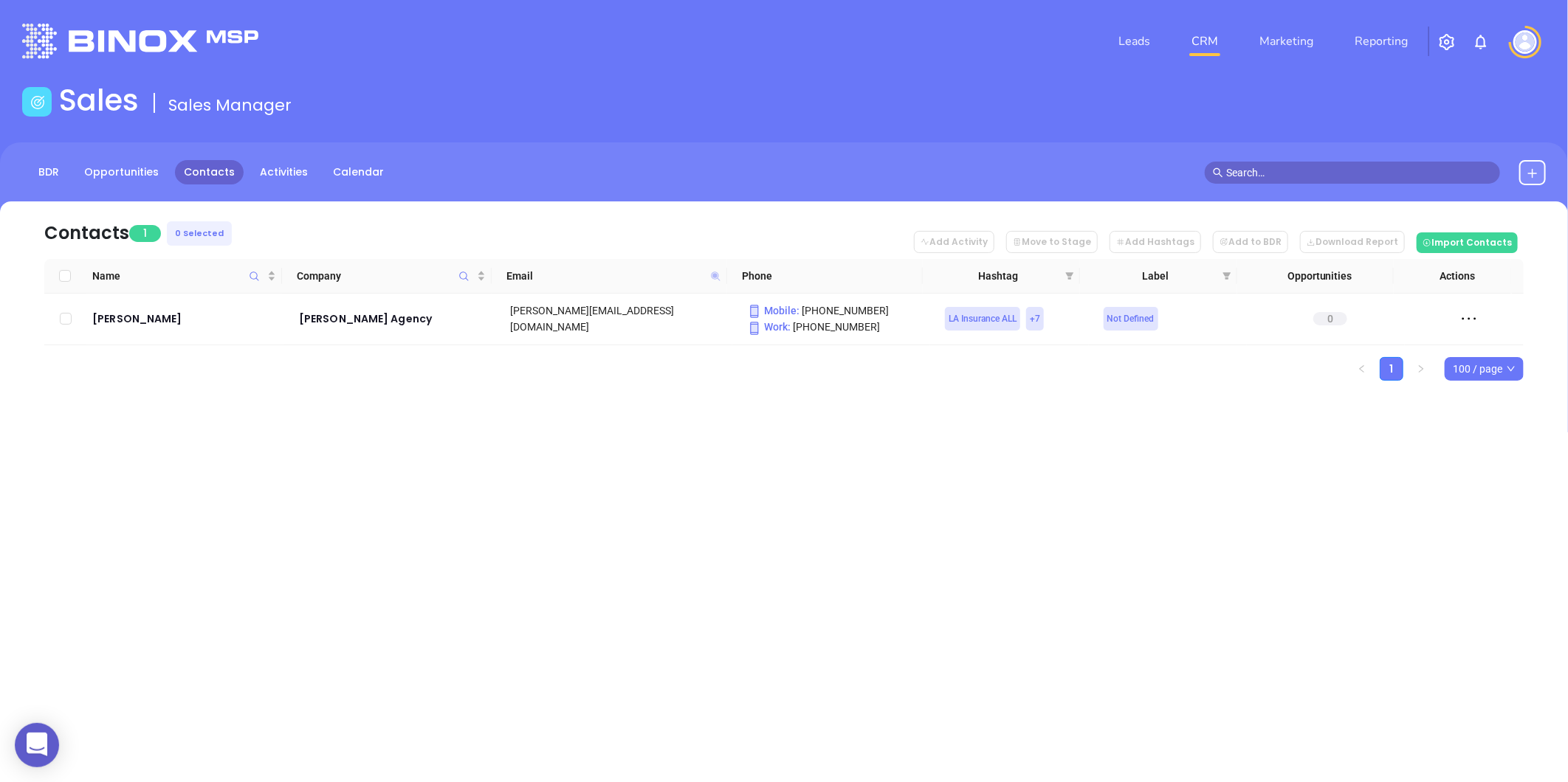
click at [712, 274] on icon at bounding box center [715, 276] width 9 height 9
click at [713, 307] on input "petersonagencyinc.com" at bounding box center [643, 307] width 149 height 24
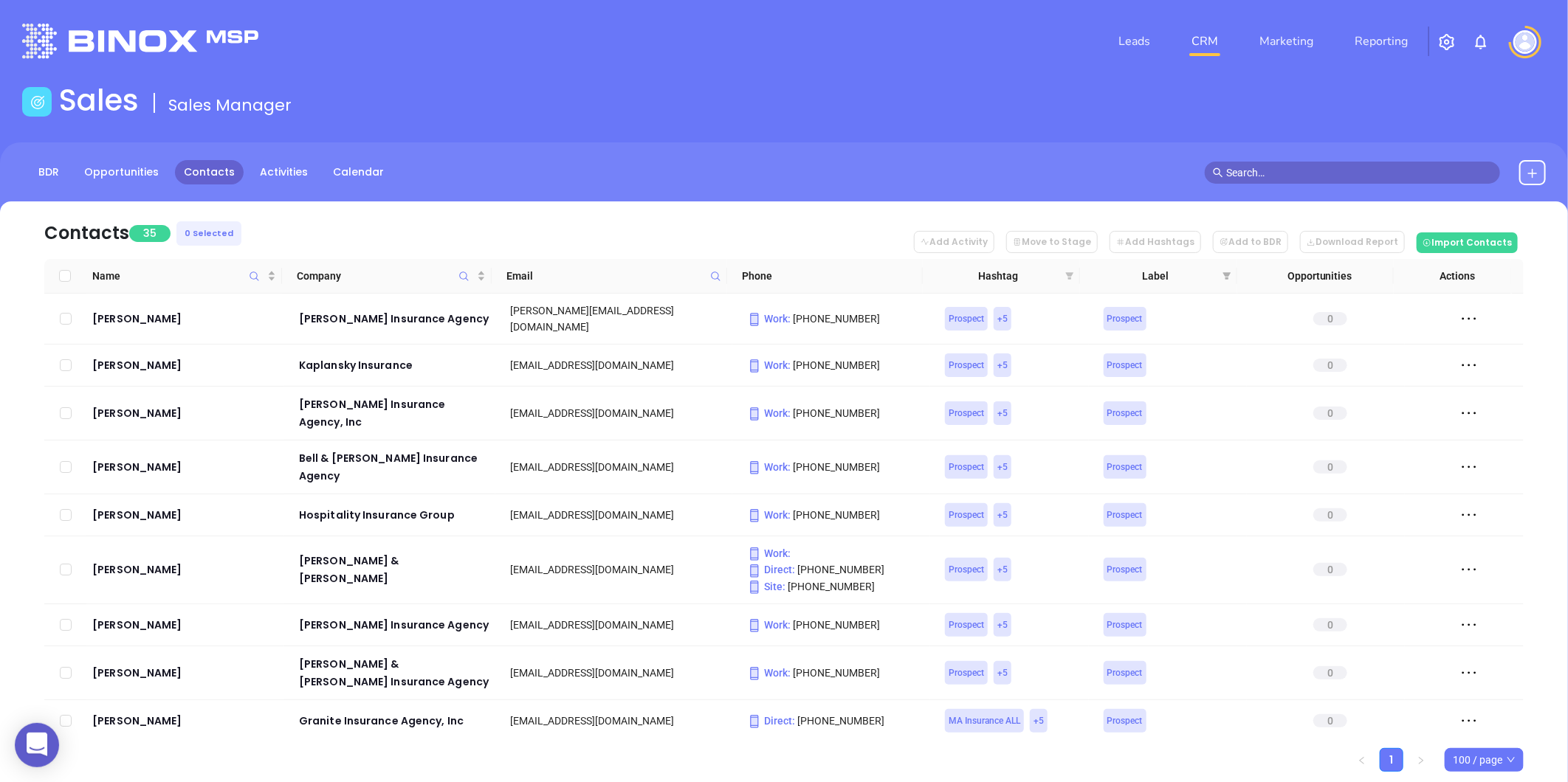
click at [1067, 273] on icon "filter" at bounding box center [1070, 276] width 8 height 8
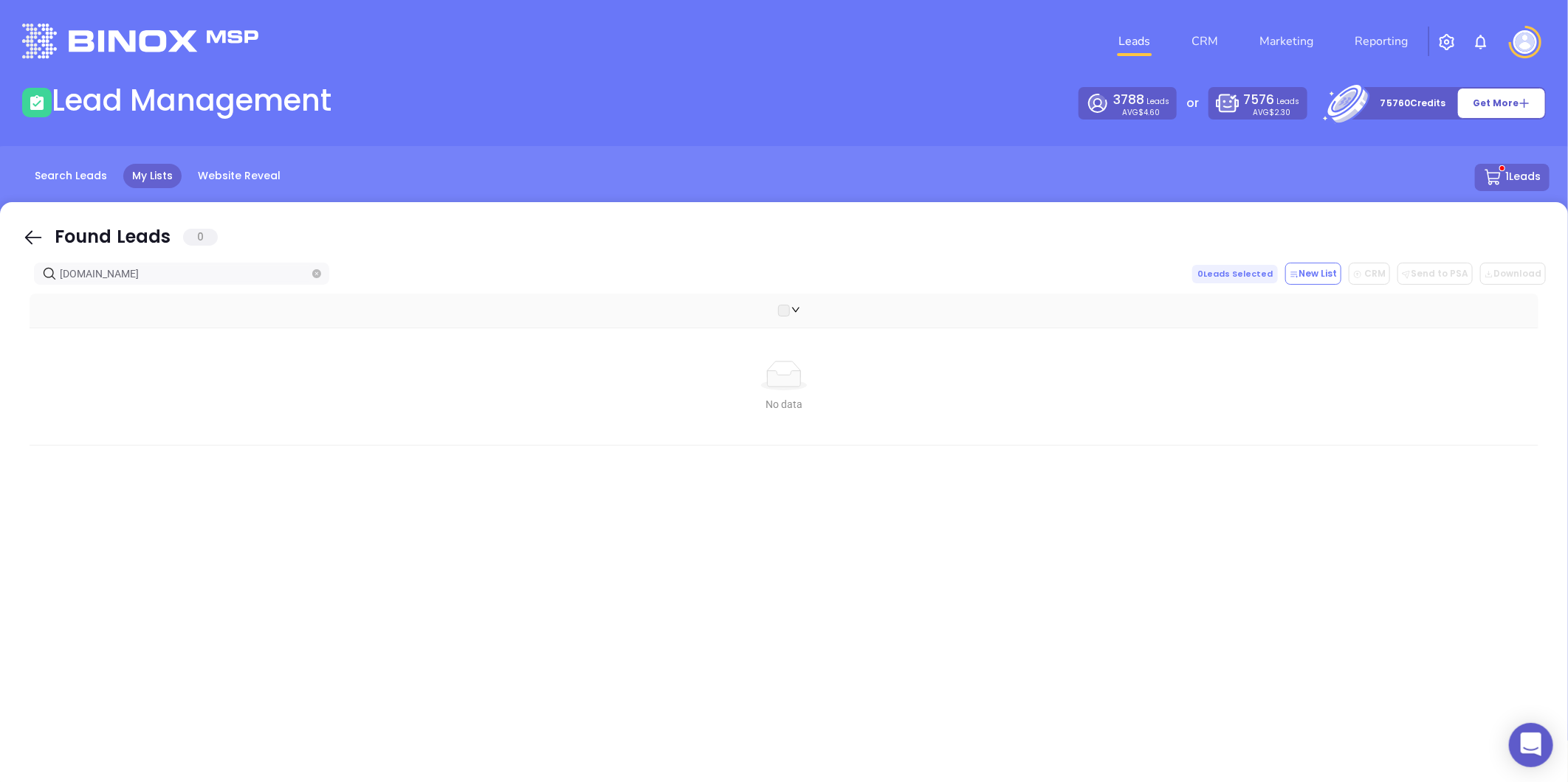
drag, startPoint x: -292, startPoint y: 337, endPoint x: -544, endPoint y: 336, distance: 252.0
click at [0, 336] on html "0 Leads CRM Marketing Reporting Financial Leads Leads Lead Management 3788 Lead…" at bounding box center [784, 391] width 1568 height 782
drag, startPoint x: 180, startPoint y: 273, endPoint x: -253, endPoint y: 305, distance: 434.2
click at [0, 305] on html "0 Leads CRM Marketing Reporting Financial Leads Leads Lead Management 3788 Lead…" at bounding box center [784, 391] width 1568 height 782
paste input "alefrankfinancial"
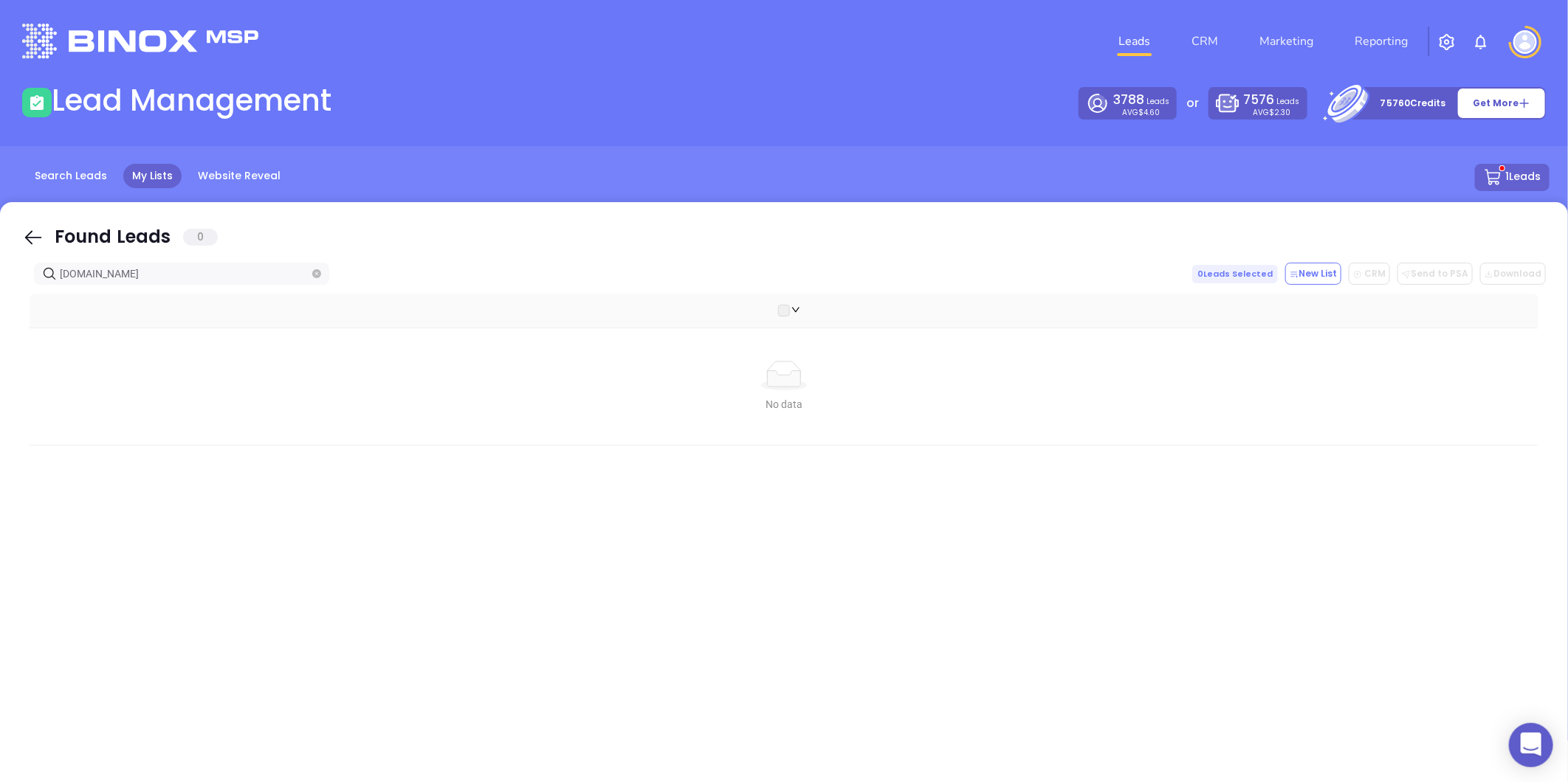
type input "[DOMAIN_NAME]"
drag, startPoint x: 172, startPoint y: 270, endPoint x: -293, endPoint y: 305, distance: 466.3
click at [0, 305] on html "0 Leads CRM Marketing Reporting Financial Leads Leads Lead Management 3788 Lead…" at bounding box center [784, 391] width 1568 height 782
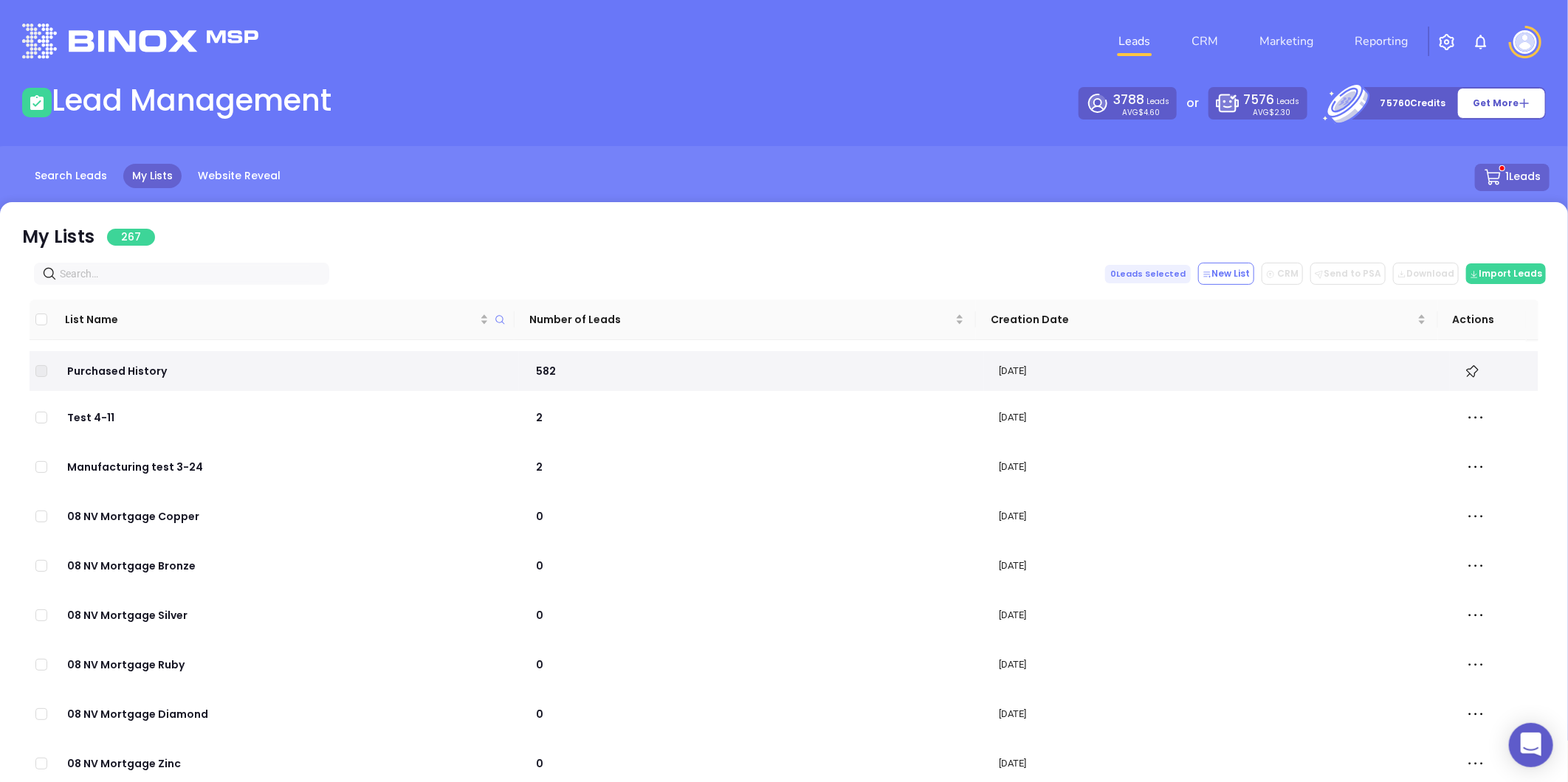
paste input "DonaghueAgency.com"
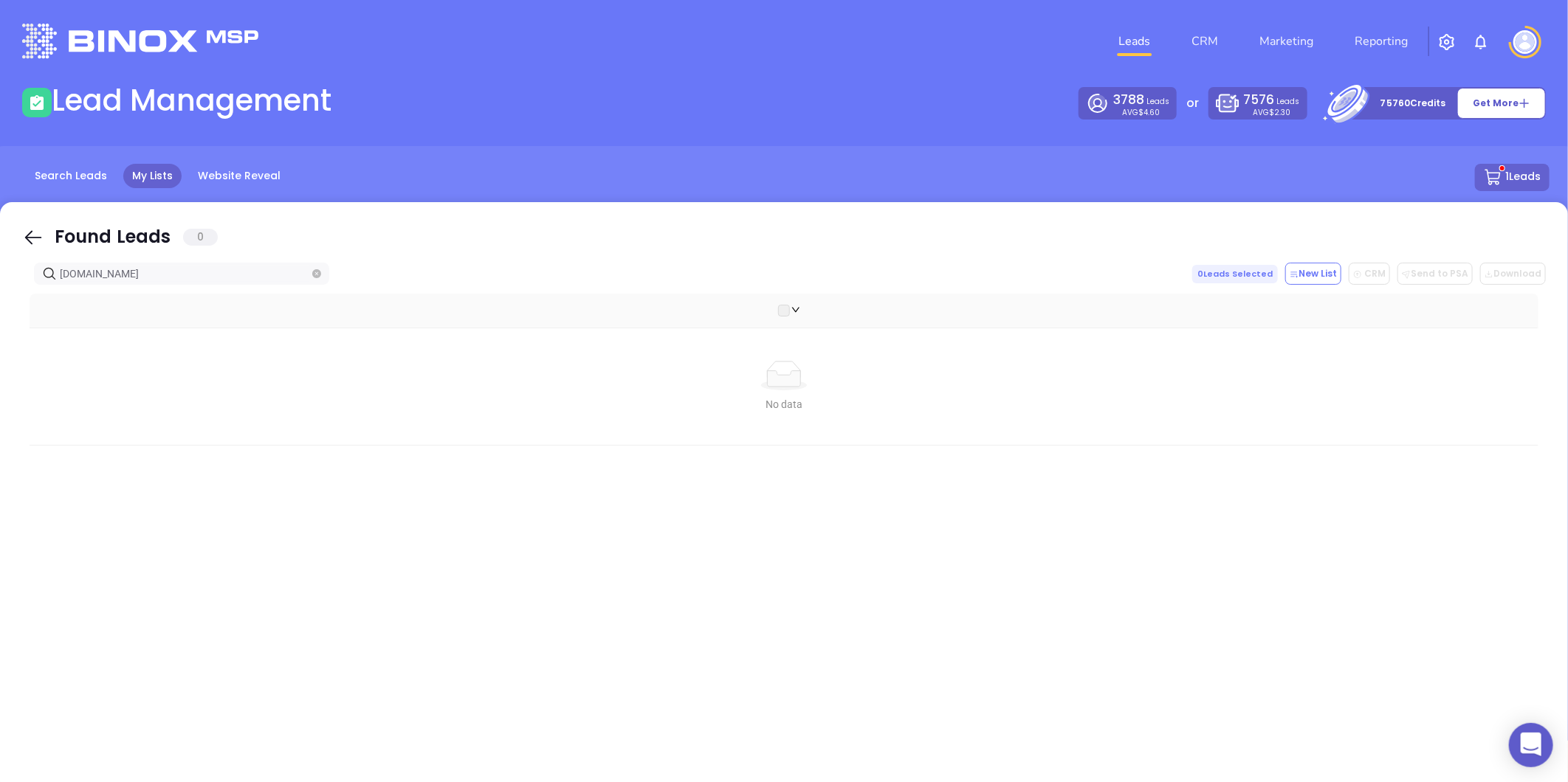
drag, startPoint x: 180, startPoint y: 279, endPoint x: -283, endPoint y: 296, distance: 463.3
click at [0, 296] on html "0 Leads CRM Marketing Reporting Financial Leads Leads Lead Management 3788 Lead…" at bounding box center [784, 391] width 1568 height 782
paste input "ONAGHUE"
type input "DONAGHUE"
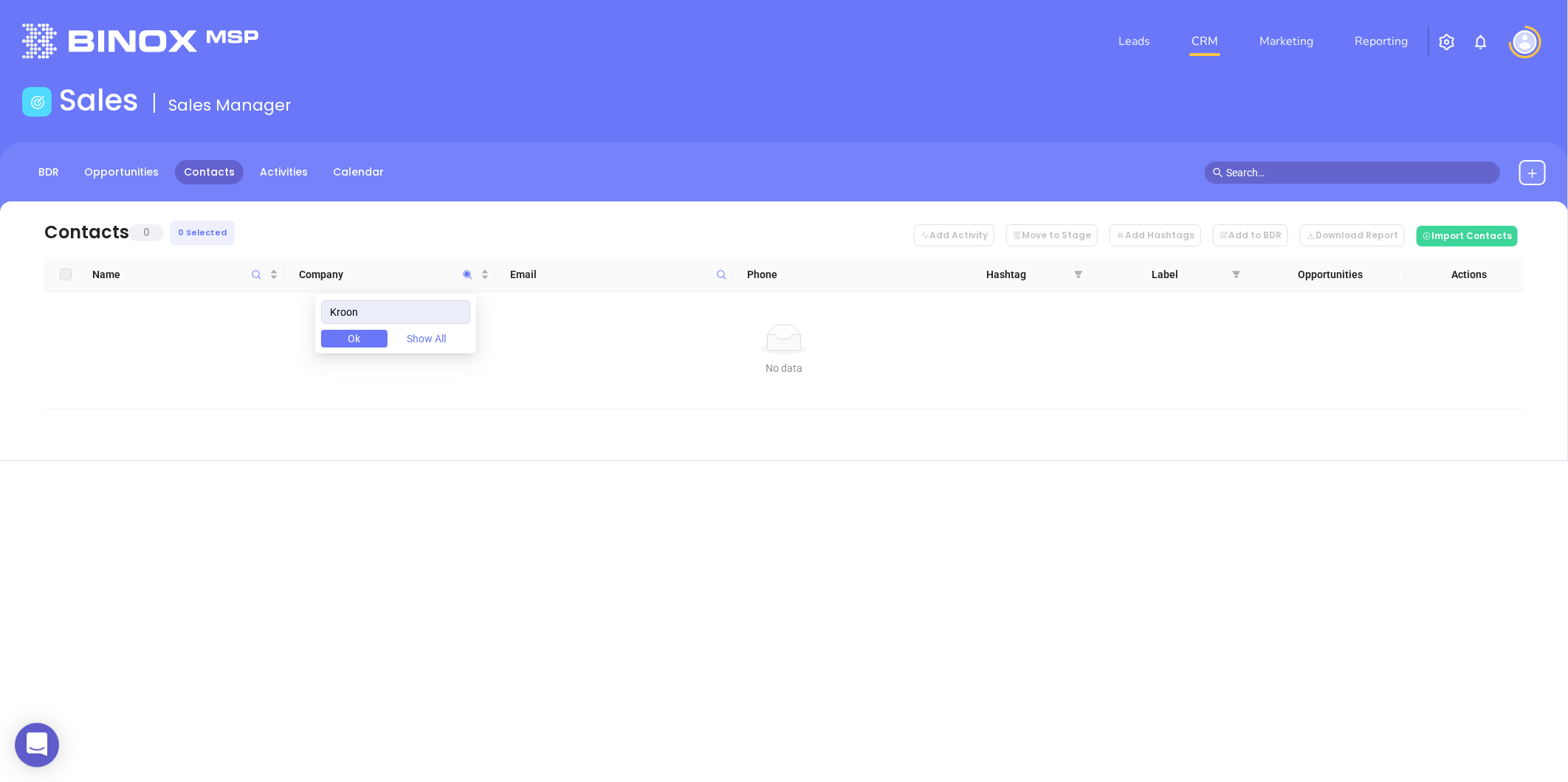
drag, startPoint x: 363, startPoint y: 315, endPoint x: 261, endPoint y: 304, distance: 102.6
click at [279, 305] on body "0 Leads CRM Marketing Reporting Financial Leads Leads Sales Sales Manager BDR O…" at bounding box center [784, 391] width 1568 height 782
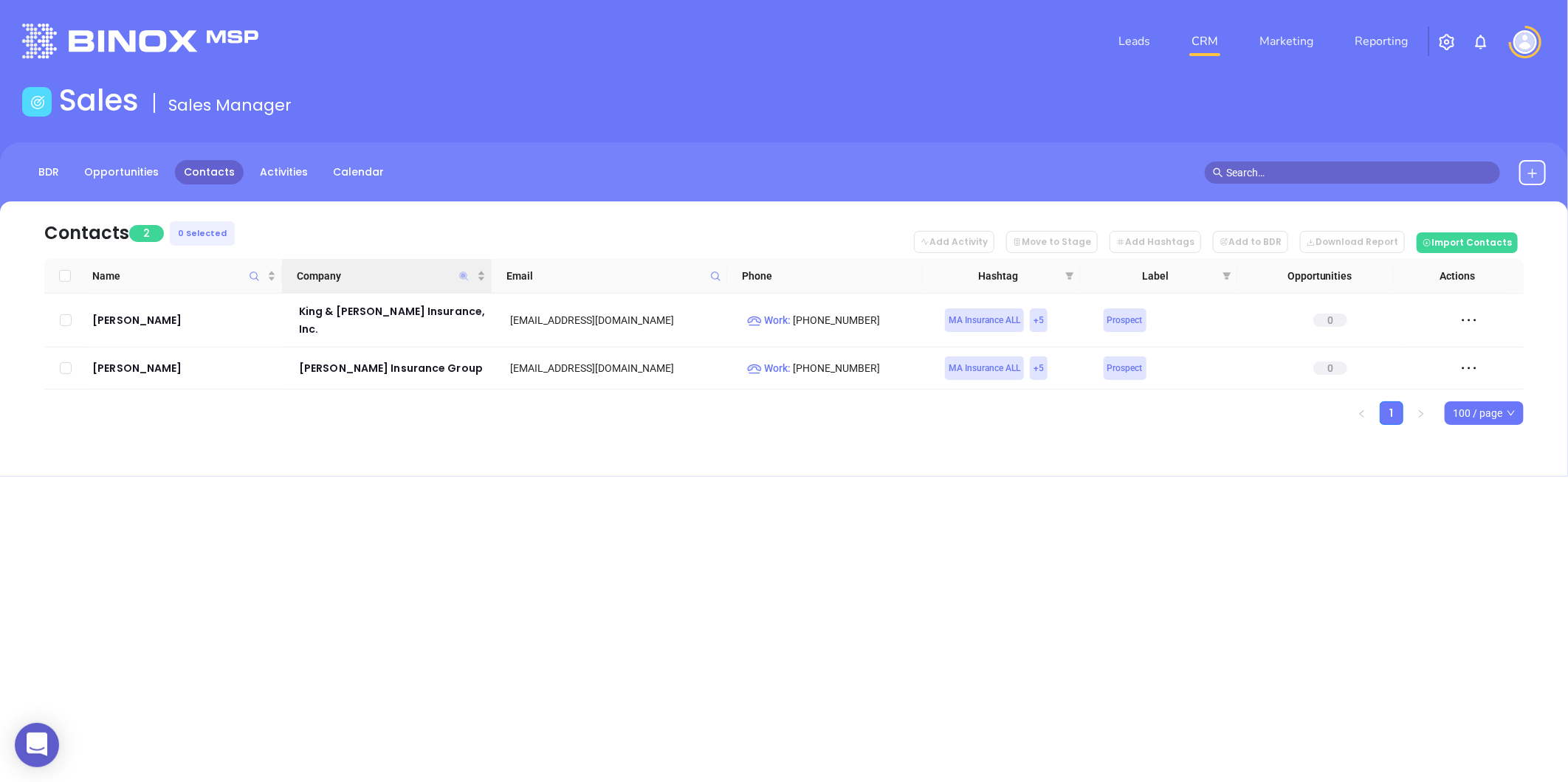
click at [462, 275] on icon "Company" at bounding box center [464, 276] width 9 height 9
click at [350, 186] on div "BDR Opportunities Contacts Activities Calendar" at bounding box center [784, 179] width 1568 height 74
click at [461, 276] on icon "Company" at bounding box center [464, 276] width 11 height 11
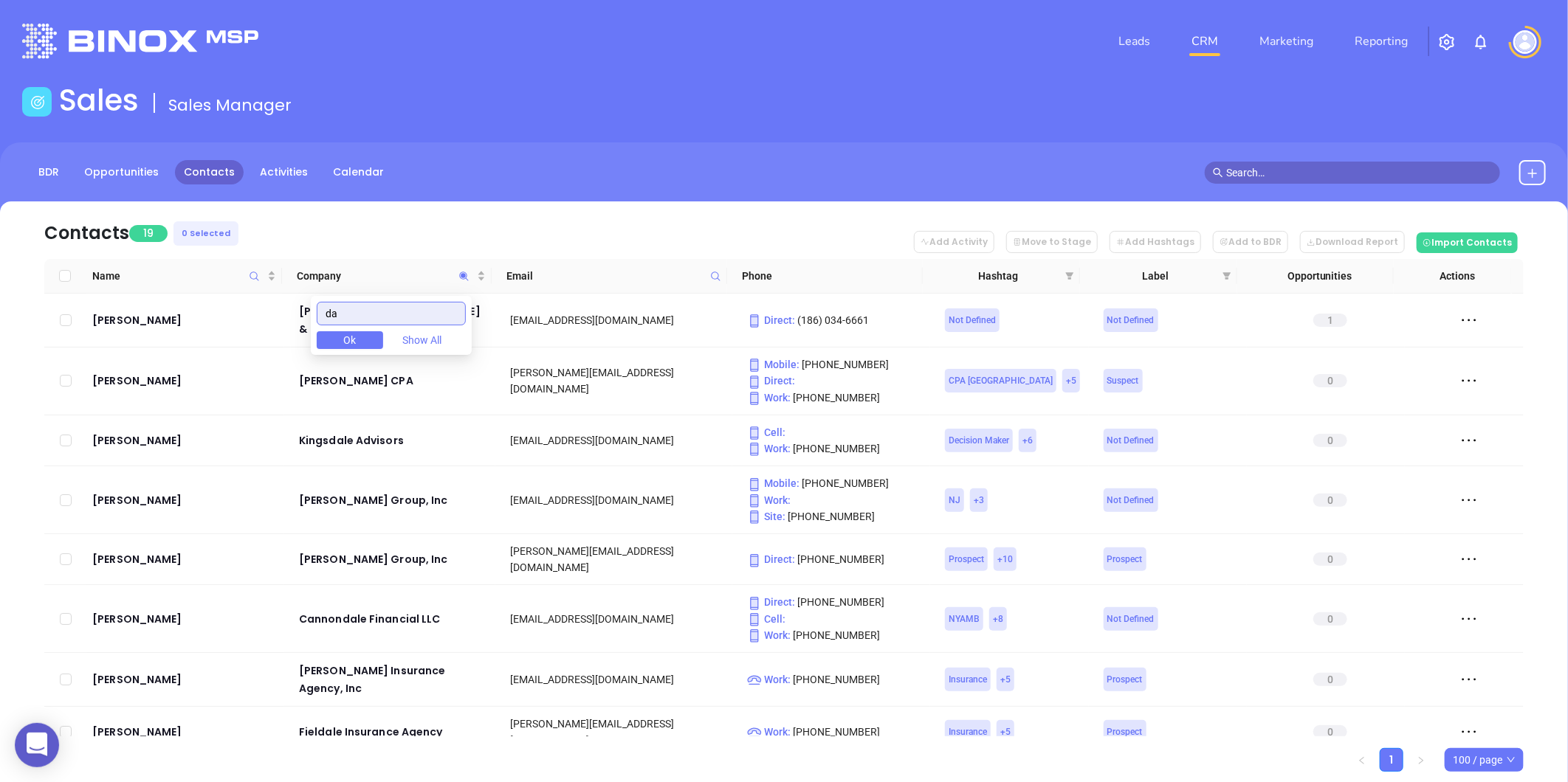
type input "d"
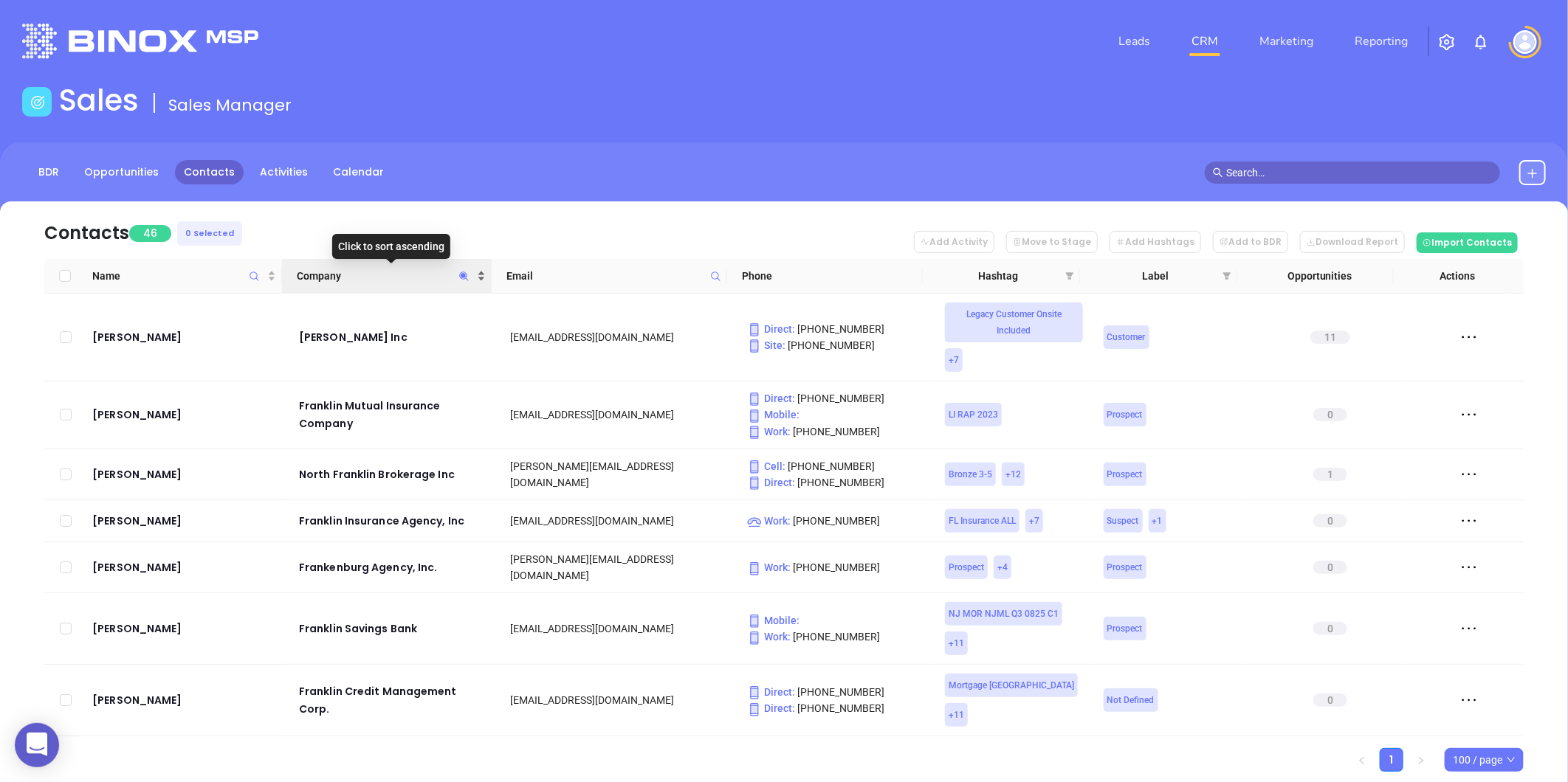
click at [480, 270] on div "Company" at bounding box center [390, 276] width 188 height 16
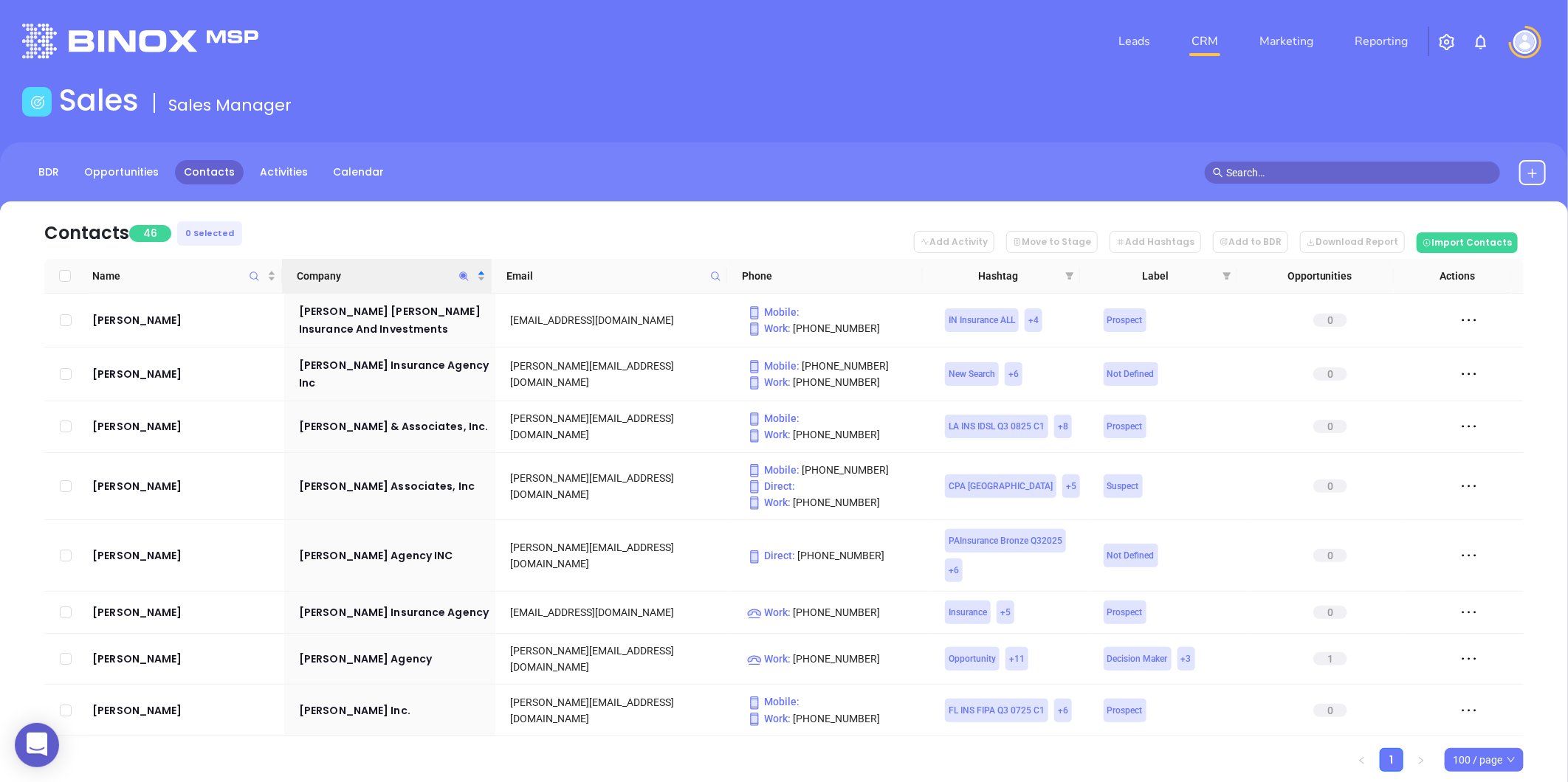
click at [842, 92] on div "Sales Sales Manager" at bounding box center [783, 103] width 1541 height 41
click at [1049, 103] on div "Sales Sales Manager" at bounding box center [783, 103] width 1541 height 41
click at [945, 63] on div "Leads CRM Marketing Reporting" at bounding box center [1041, 41] width 1028 height 53
click at [460, 273] on icon "Company" at bounding box center [464, 276] width 9 height 9
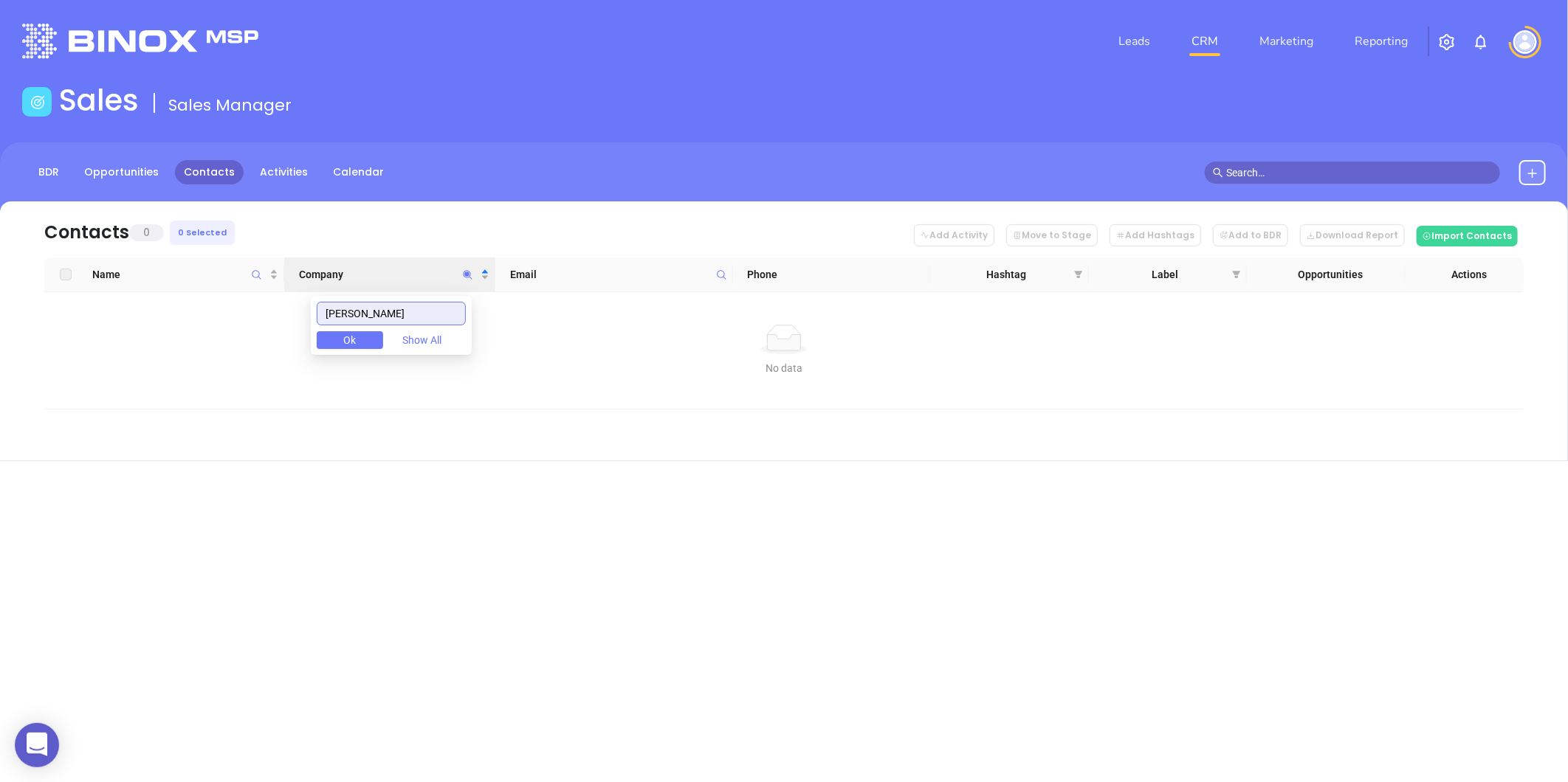
drag, startPoint x: 394, startPoint y: 323, endPoint x: 205, endPoint y: 330, distance: 189.1
click at [196, 334] on body "0 Leads CRM Marketing Reporting Financial Leads Leads Sales Sales Manager BDR O…" at bounding box center [784, 391] width 1568 height 782
type input "DONAGHUE"
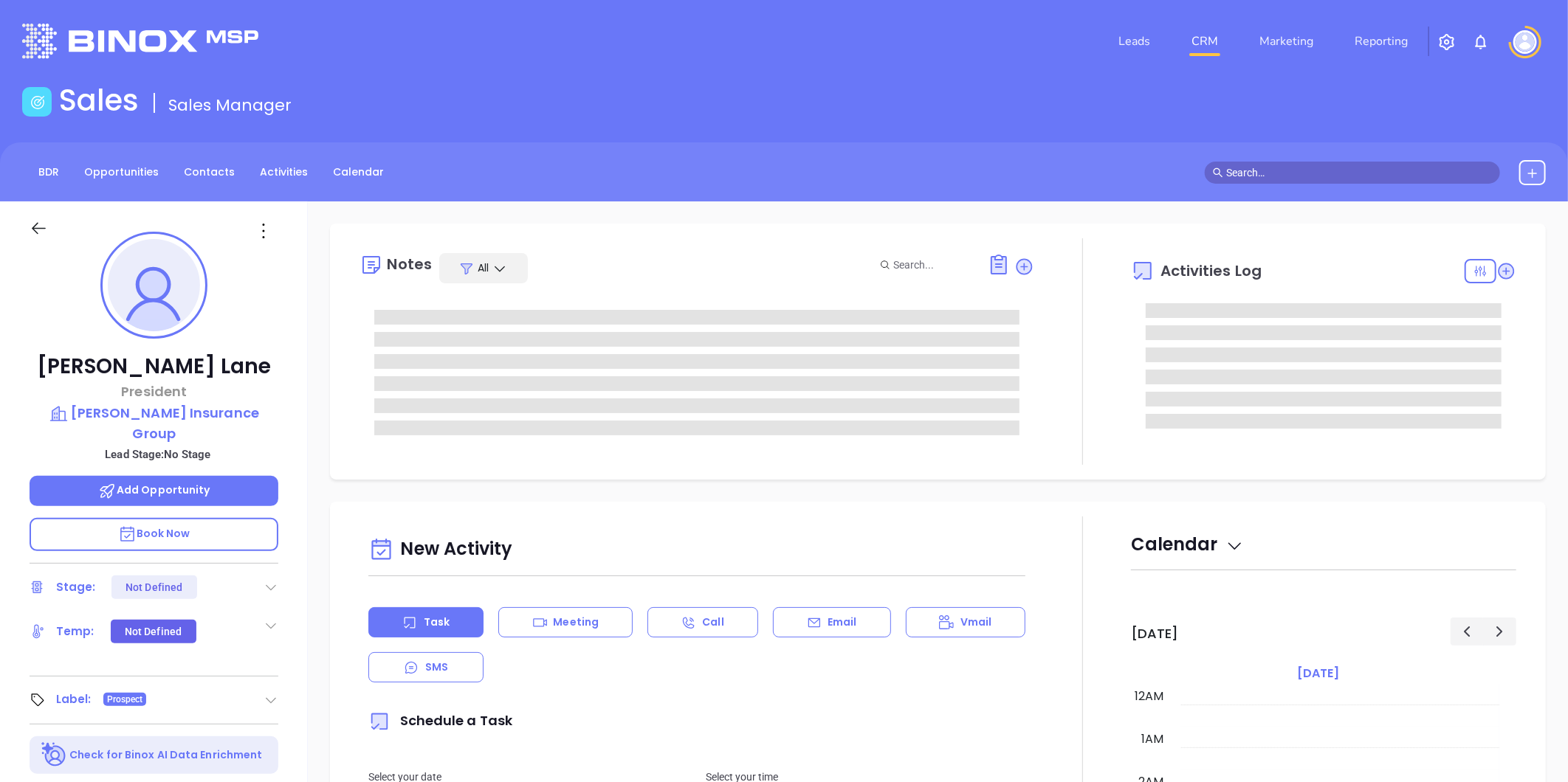
type input "[DATE]"
type input "[PERSON_NAME]"
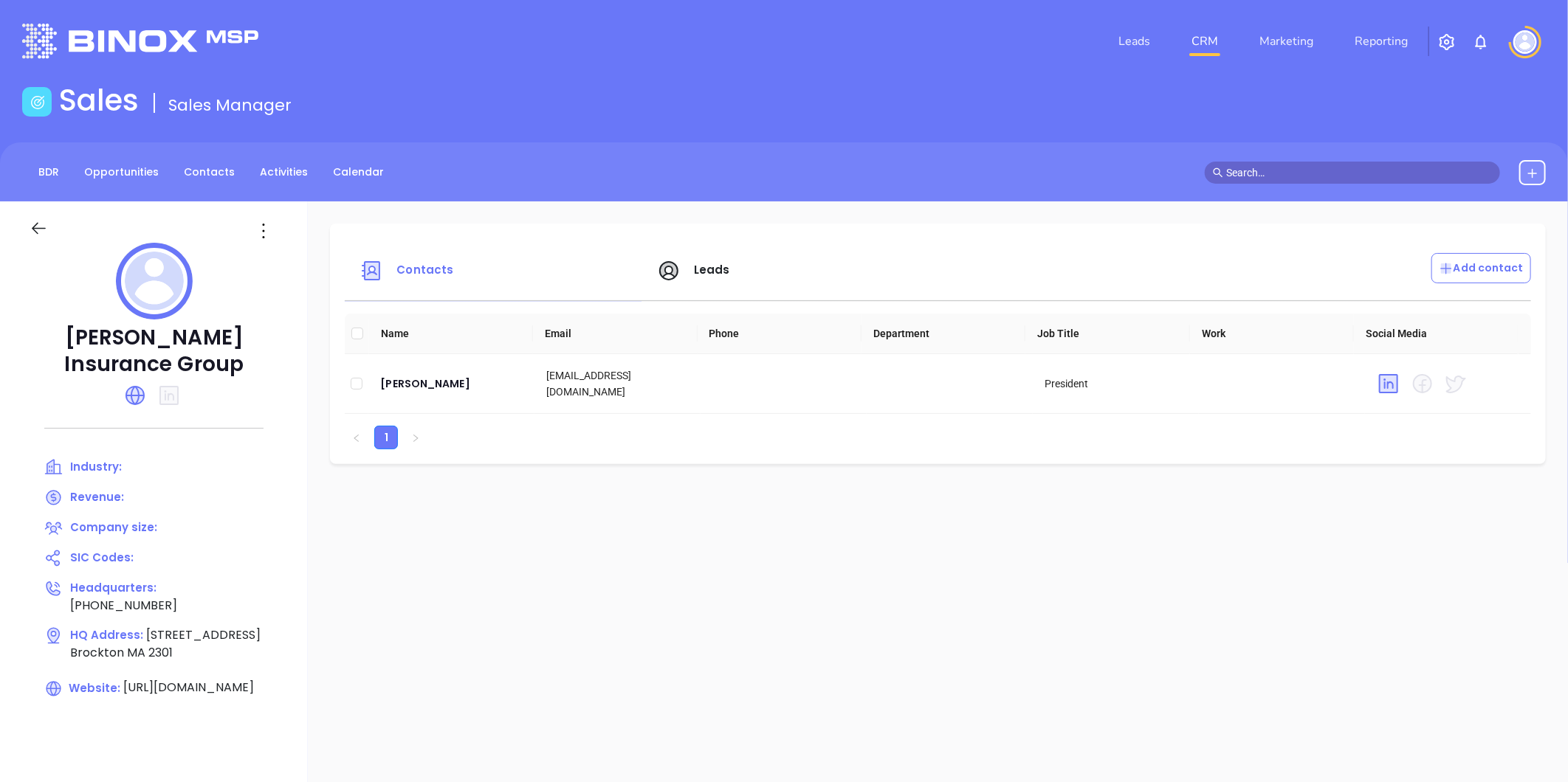
drag, startPoint x: 714, startPoint y: 266, endPoint x: 736, endPoint y: 251, distance: 26.6
click at [714, 264] on span "Leads" at bounding box center [711, 270] width 36 height 15
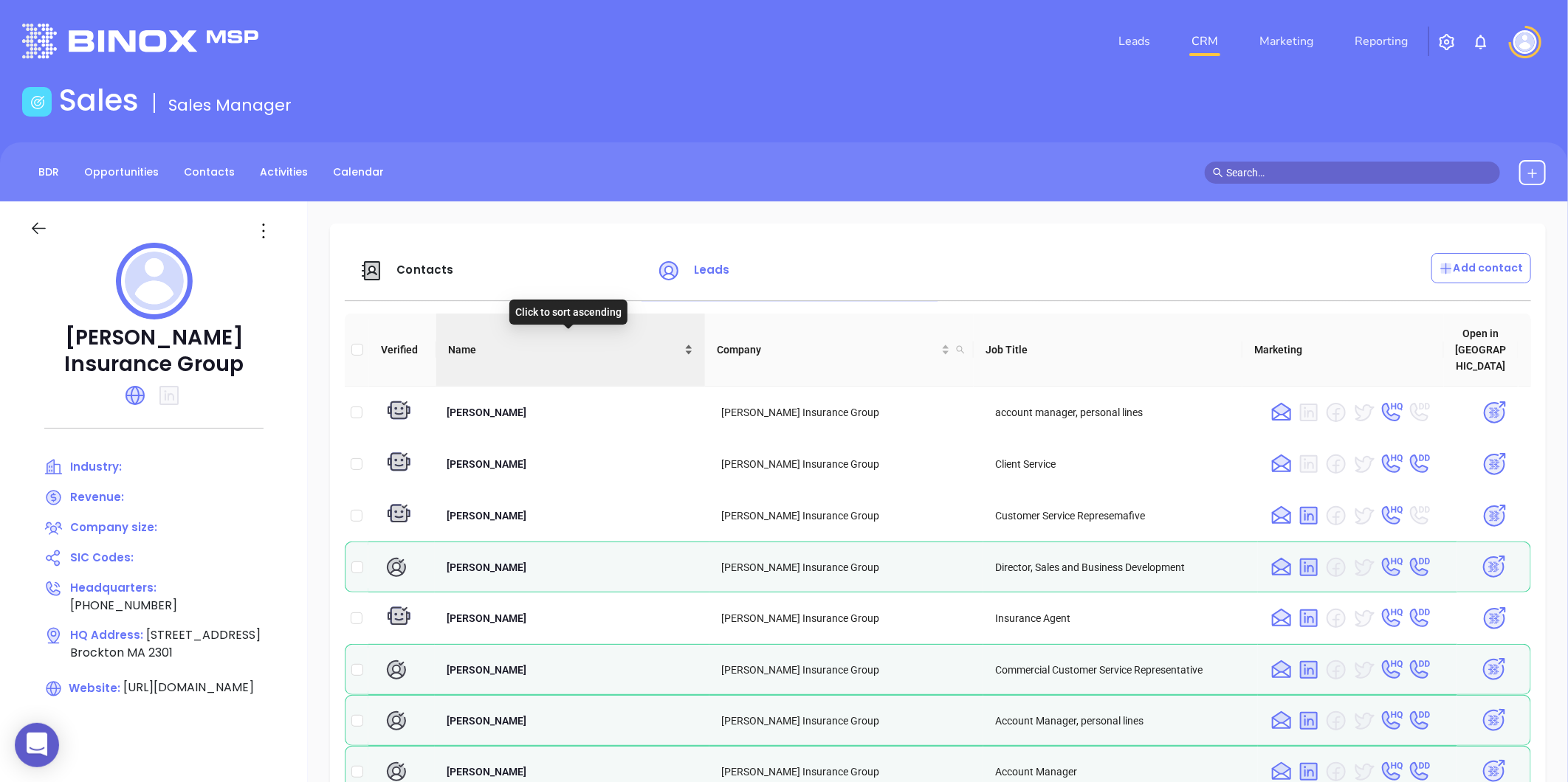
click at [685, 341] on div "Name" at bounding box center [570, 349] width 245 height 16
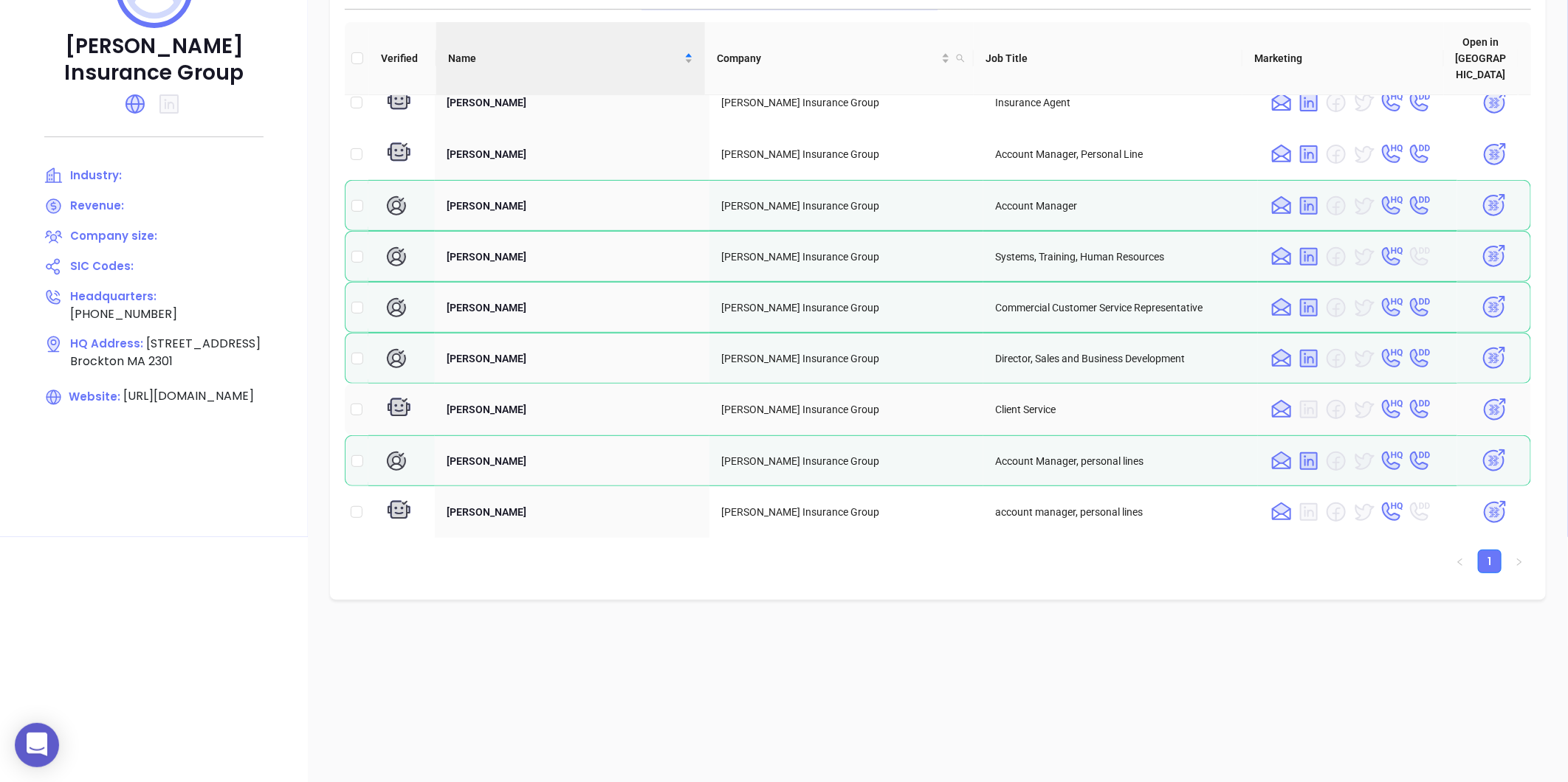
scroll to position [289, 0]
click at [1481, 348] on img at bounding box center [1494, 361] width 26 height 26
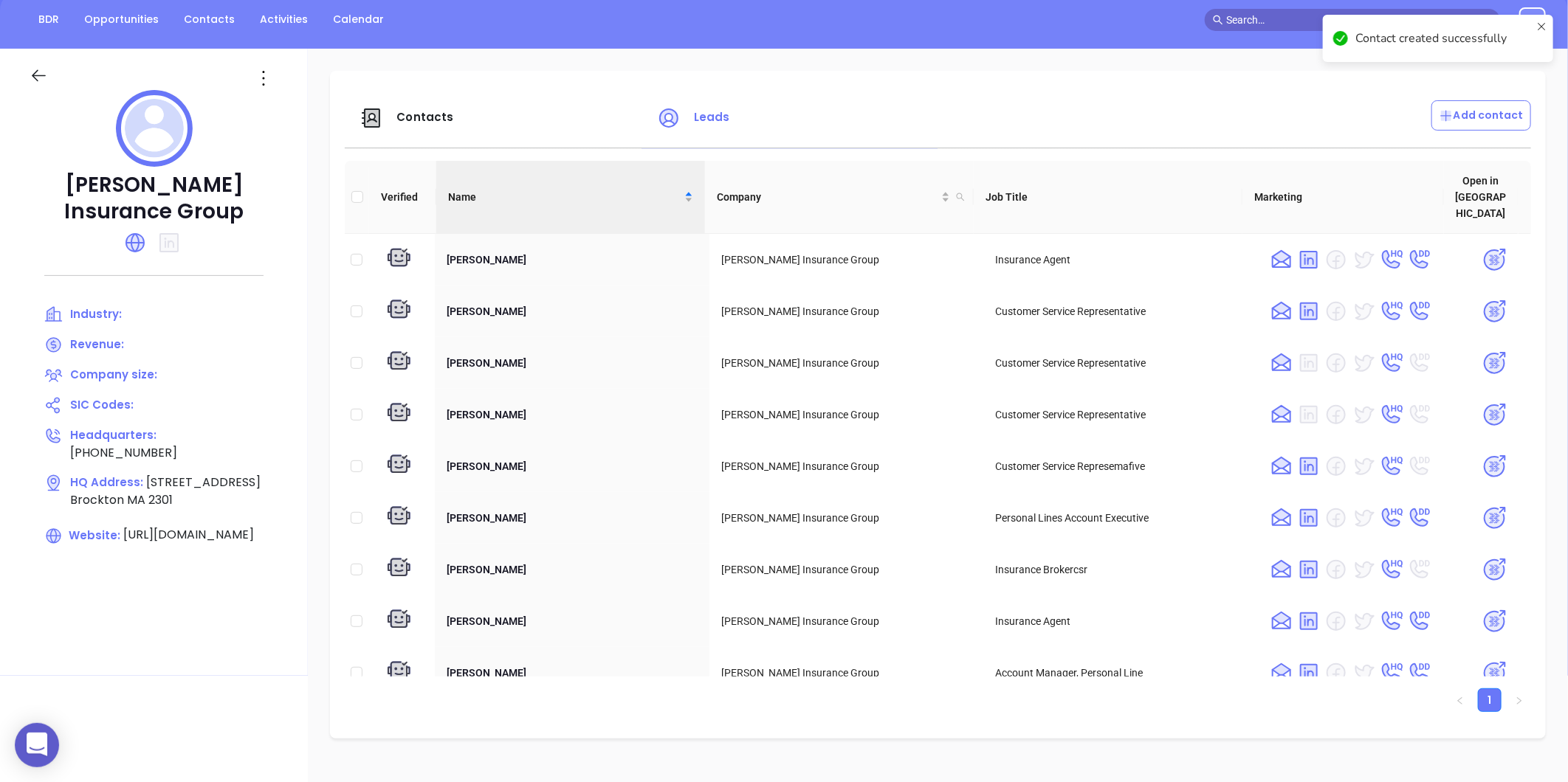
scroll to position [0, 0]
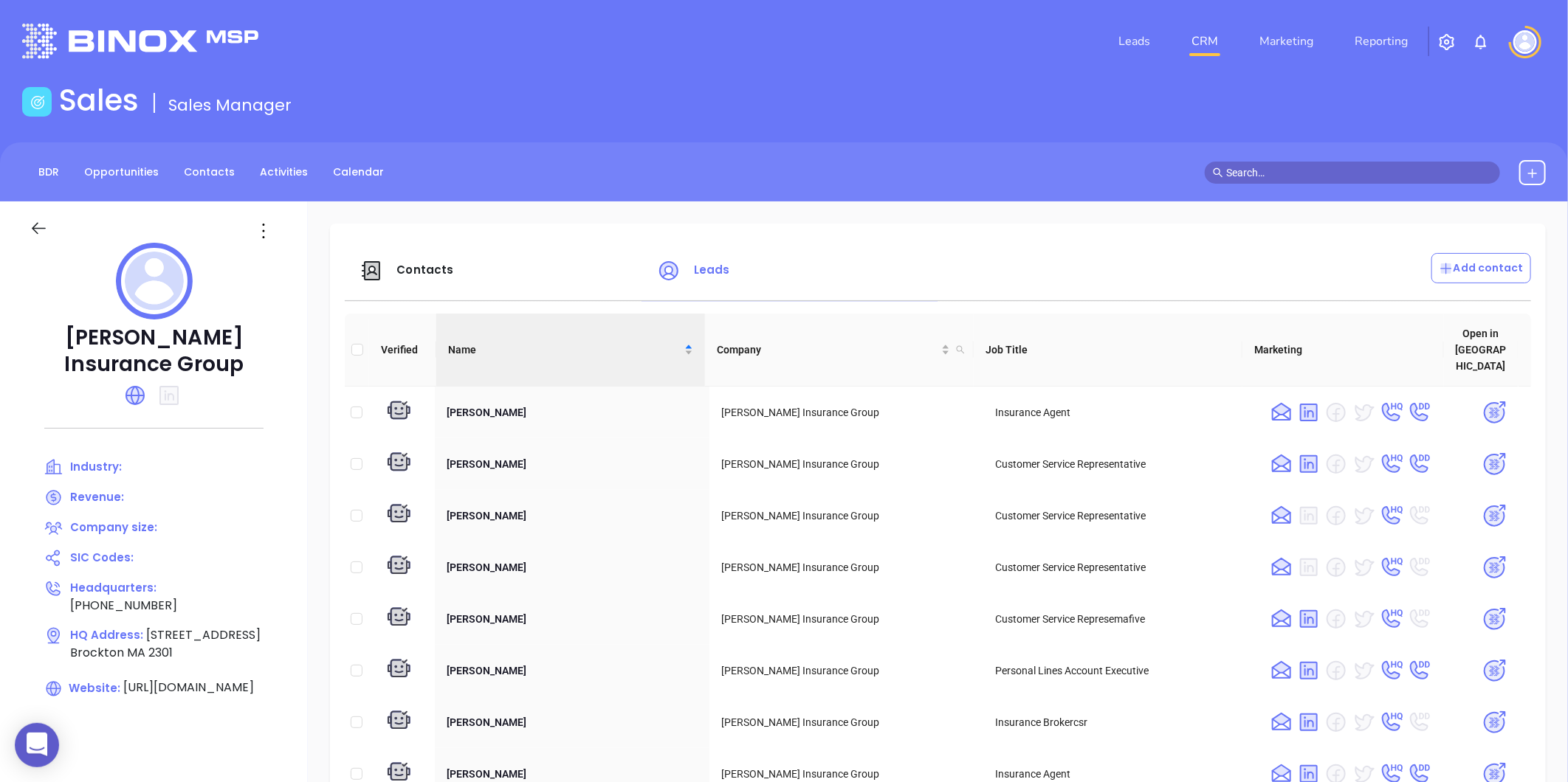
drag, startPoint x: 423, startPoint y: 261, endPoint x: 431, endPoint y: 260, distance: 8.1
click at [423, 260] on div "Contacts" at bounding box center [499, 270] width 297 height 35
click at [423, 267] on span "Contacts" at bounding box center [425, 270] width 57 height 15
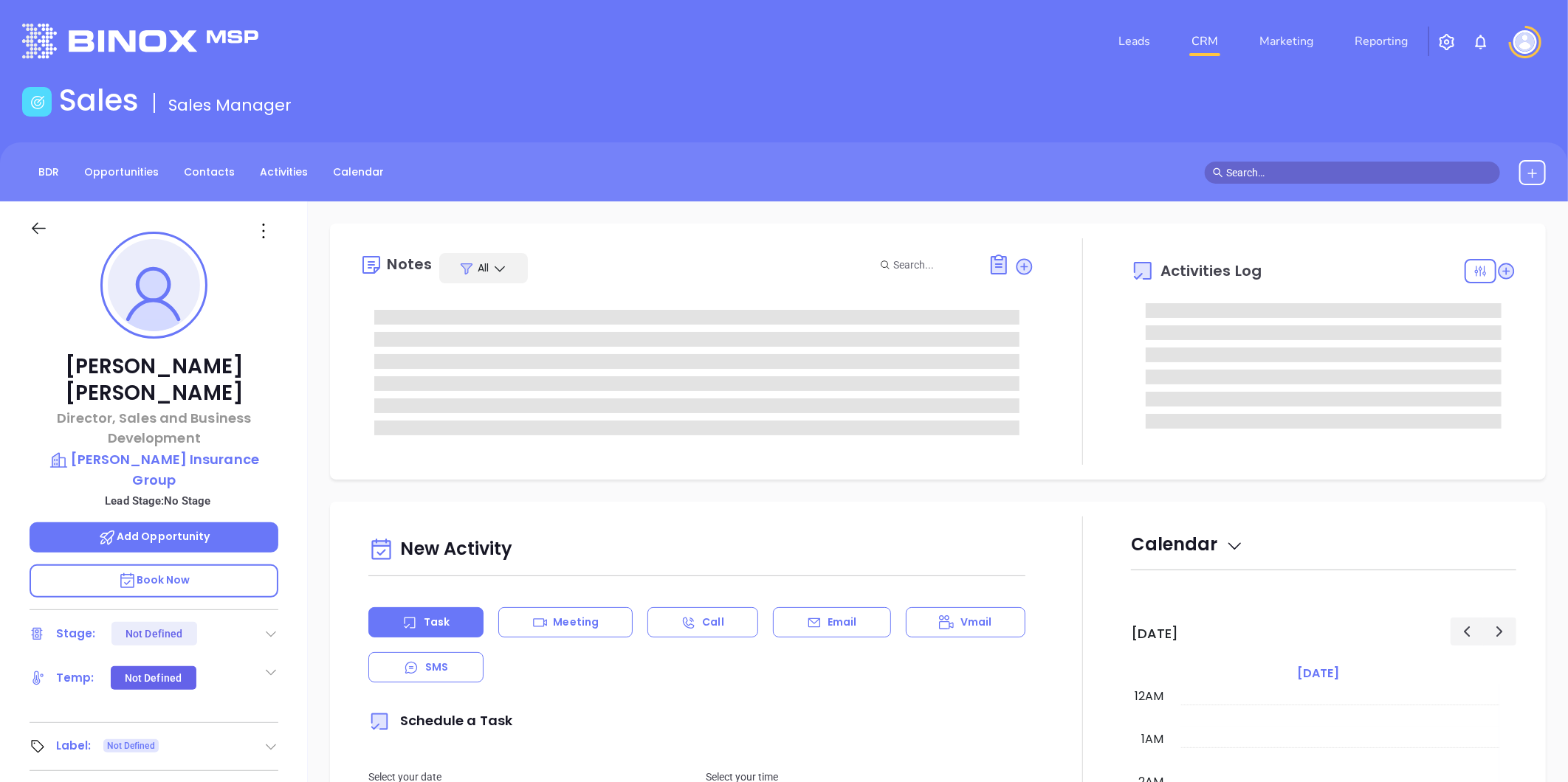
type input "[DATE]"
type input "[PERSON_NAME]"
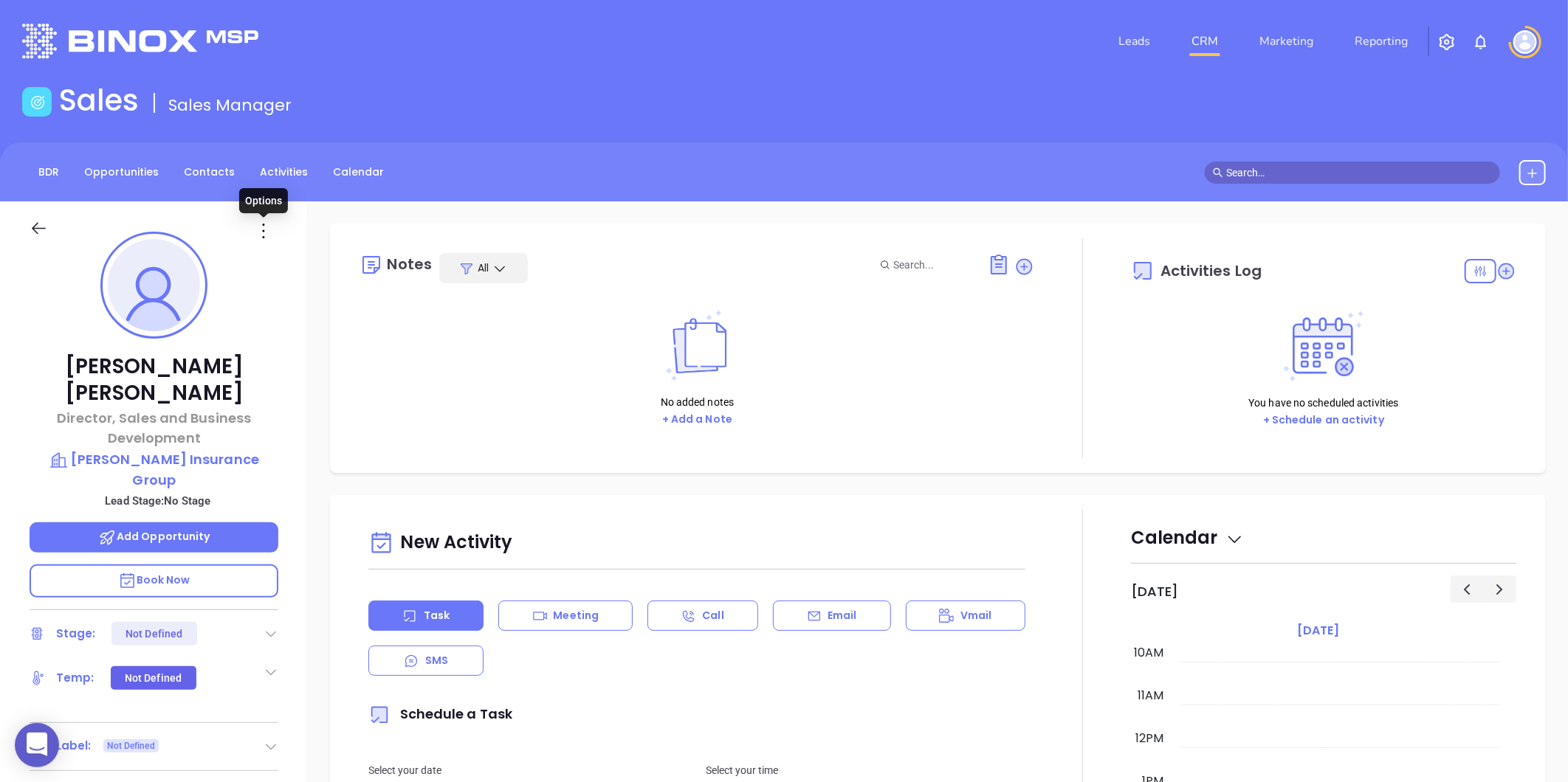
drag, startPoint x: 261, startPoint y: 233, endPoint x: 267, endPoint y: 248, distance: 16.2
click at [262, 233] on icon at bounding box center [263, 231] width 24 height 24
click at [293, 385] on div "Edit" at bounding box center [335, 388] width 144 height 16
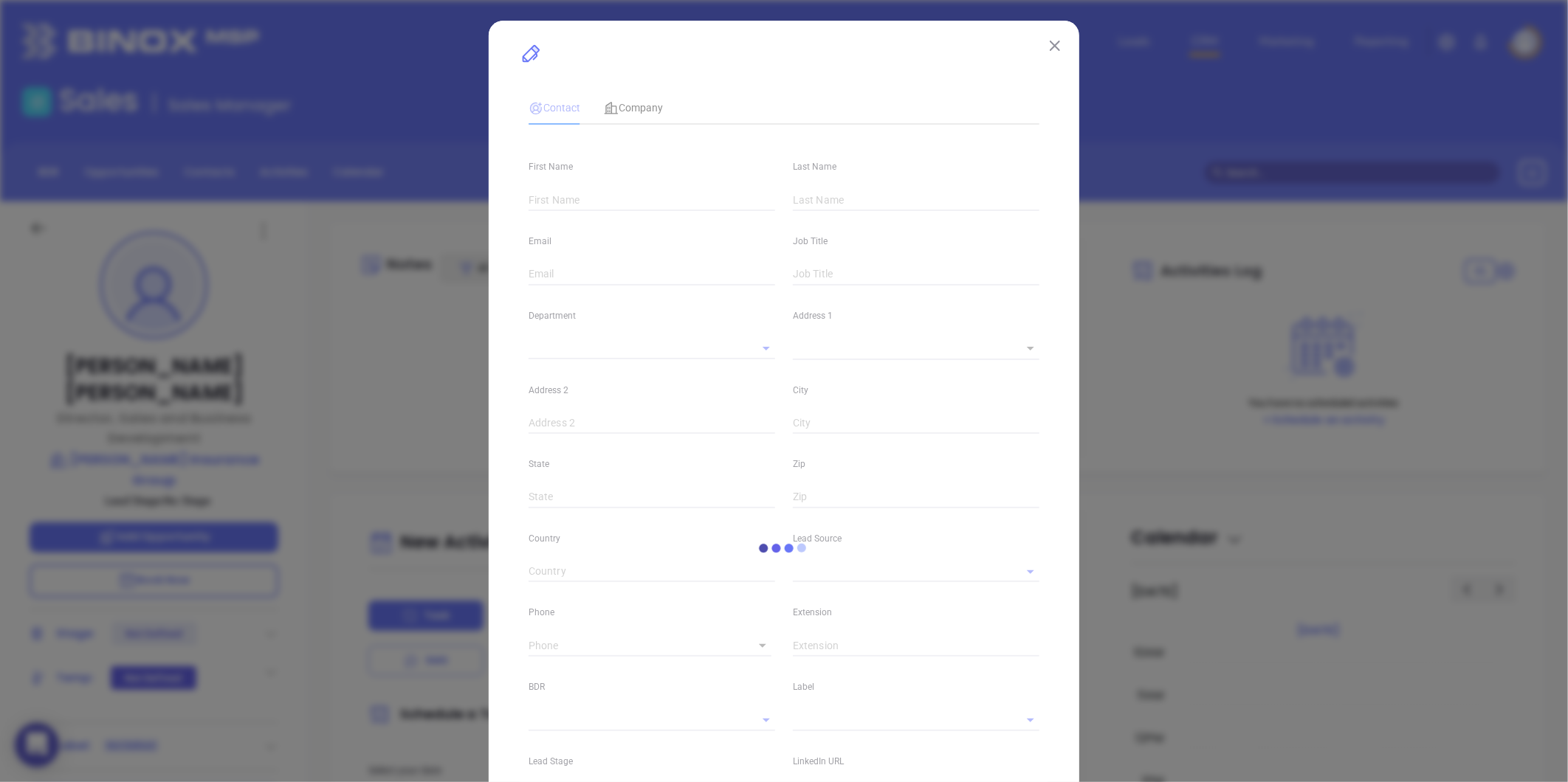
type input "[PERSON_NAME]"
type input "[EMAIL_ADDRESS][DOMAIN_NAME]"
type input "Director, Sales and Business Development"
type textarea "[STREET_ADDRESS]"
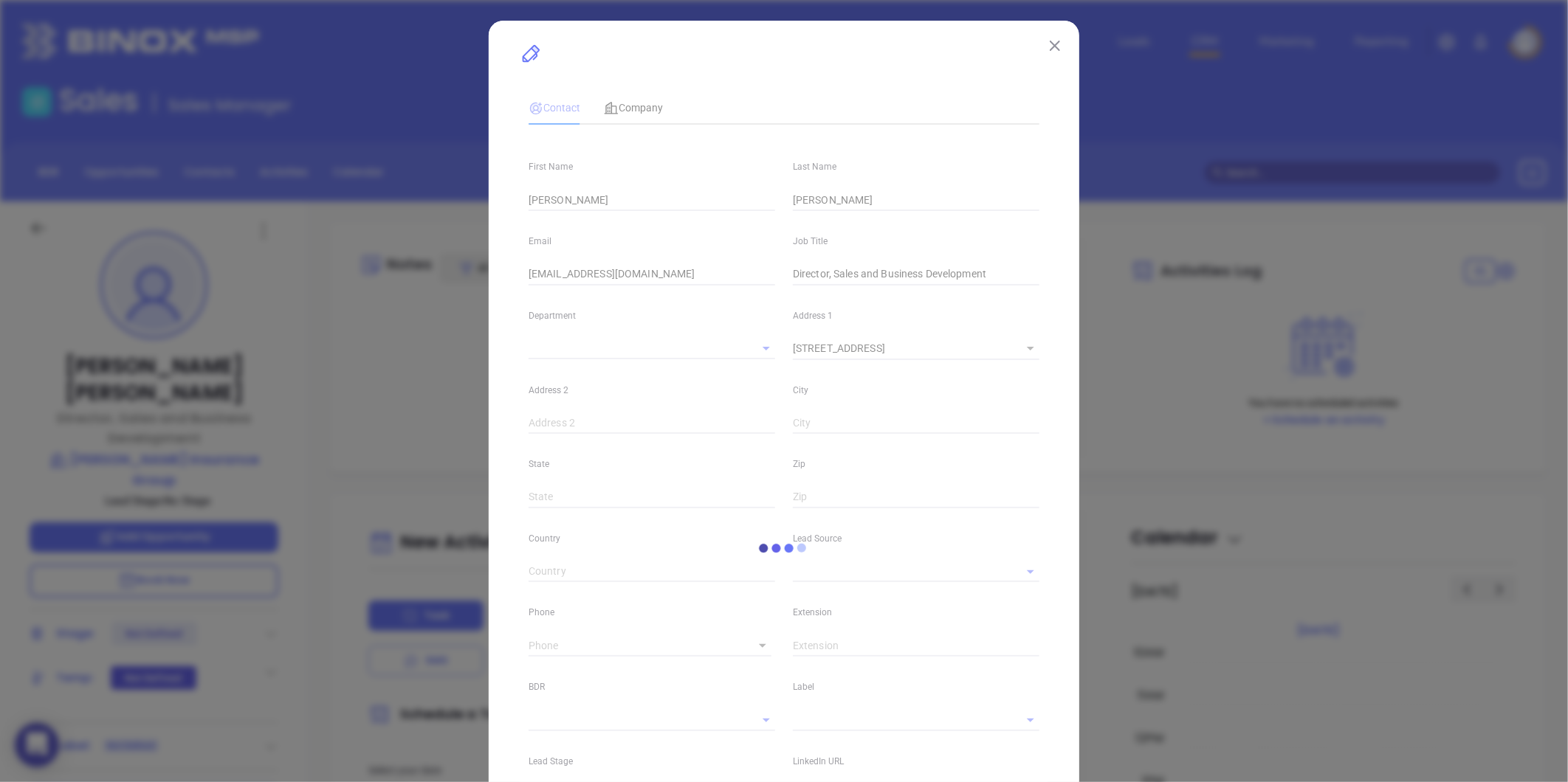
type input "1"
type input "Brockton"
type input "MA"
type input "2301"
type input "[DOMAIN_NAME][URL][PERSON_NAME]"
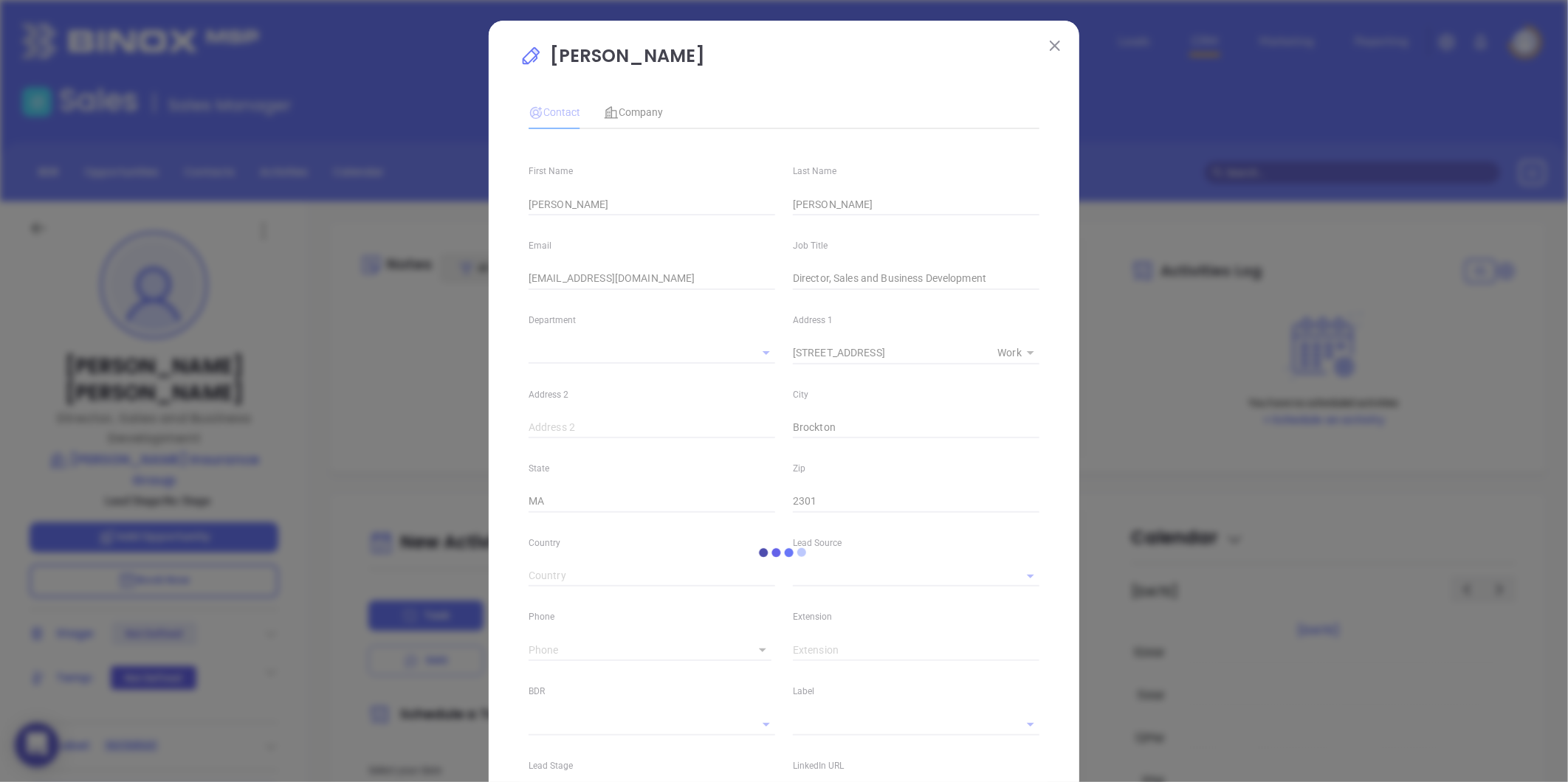
type input "[PHONE_NUMBER]"
type input "1"
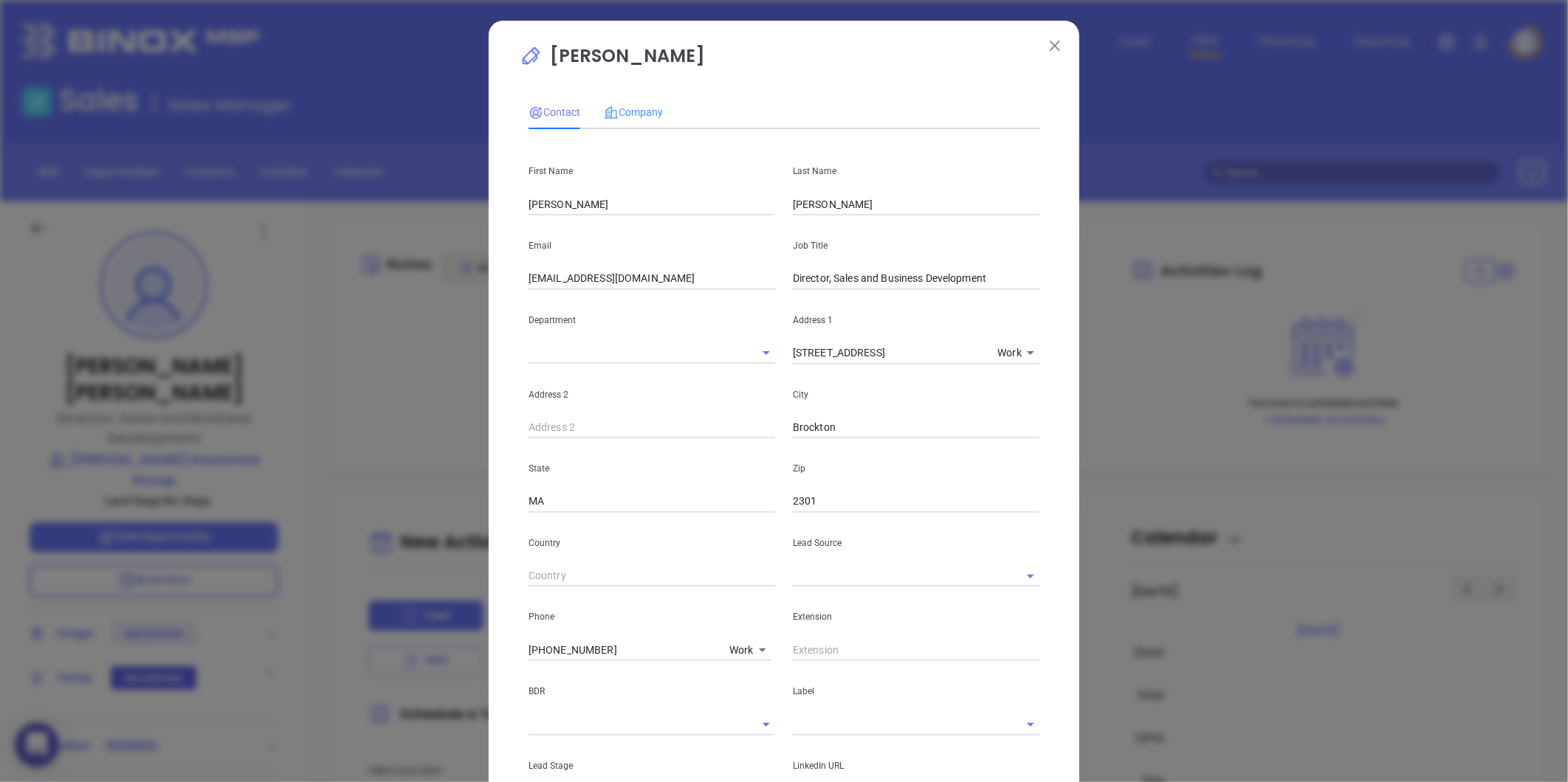
click at [632, 102] on div "Company" at bounding box center [633, 112] width 59 height 34
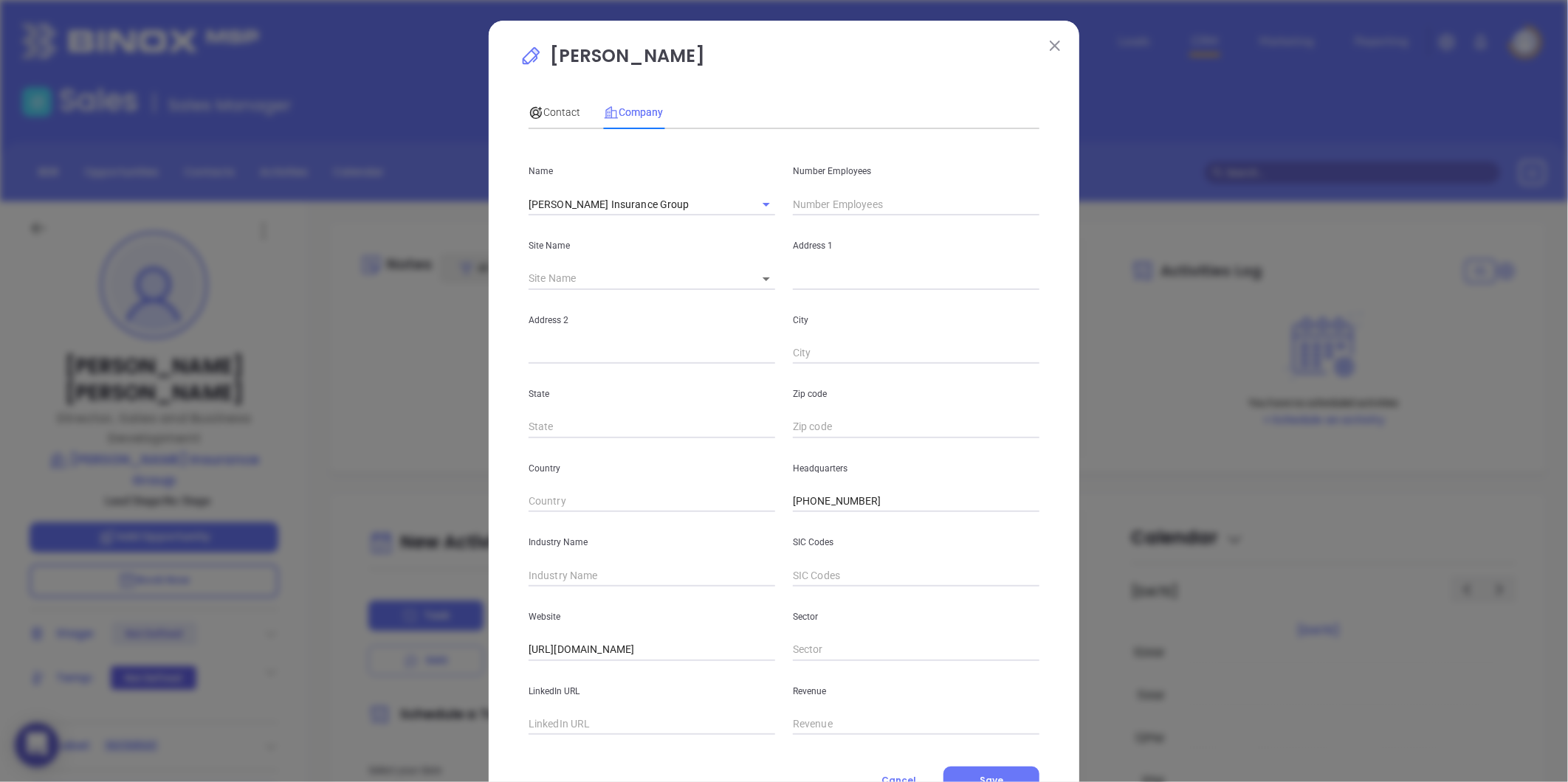
click at [554, 728] on input "text" at bounding box center [652, 724] width 247 height 22
paste input "[URL][DOMAIN_NAME][PERSON_NAME]"
type input "https://www.linkedin.com/company/cushman-insurance-inc./"
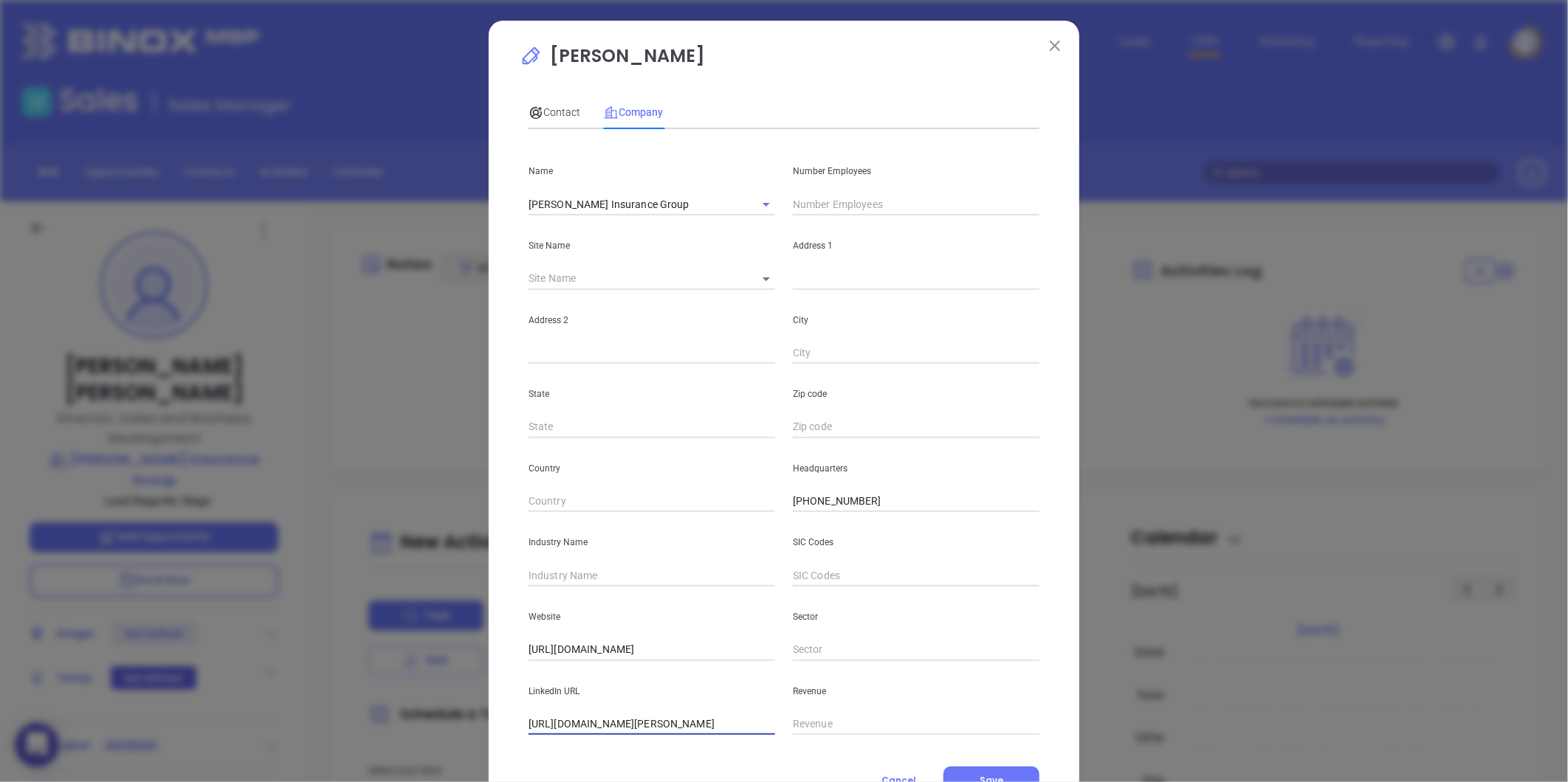
click at [551, 580] on input "text" at bounding box center [652, 575] width 247 height 22
type input "Insurance"
click at [812, 204] on input "text" at bounding box center [916, 204] width 247 height 22
type input "28"
click at [717, 369] on div "State" at bounding box center [652, 401] width 264 height 75
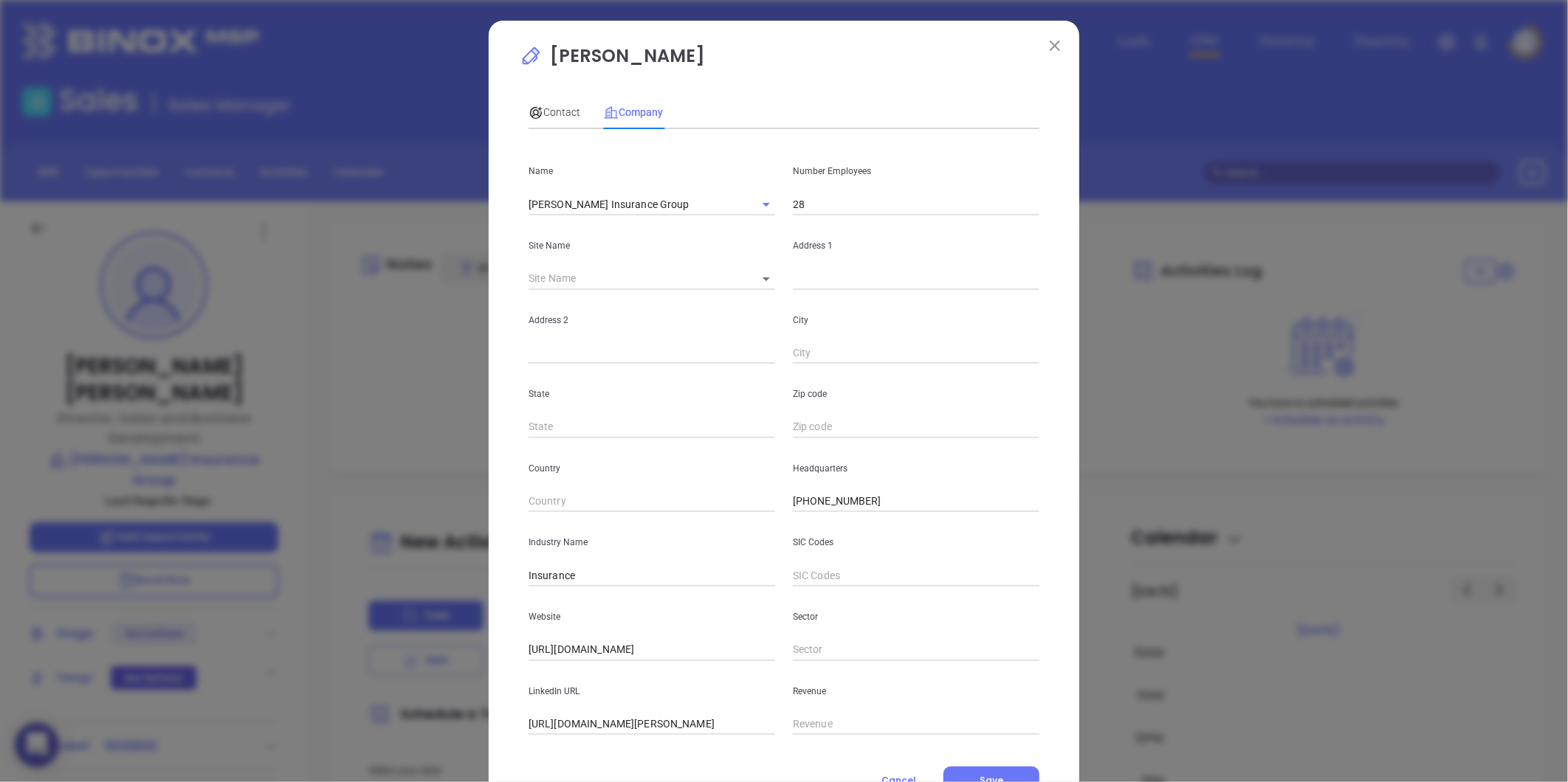
click at [750, 277] on body "0 Leads CRM Marketing Reporting Financial Leads Leads Sales Sales Manager BDR O…" at bounding box center [784, 391] width 1568 height 782
click at [771, 283] on li "Brockton" at bounding box center [775, 280] width 71 height 27
type input "Brockton"
type input "97367"
type input "1776 Main Street"
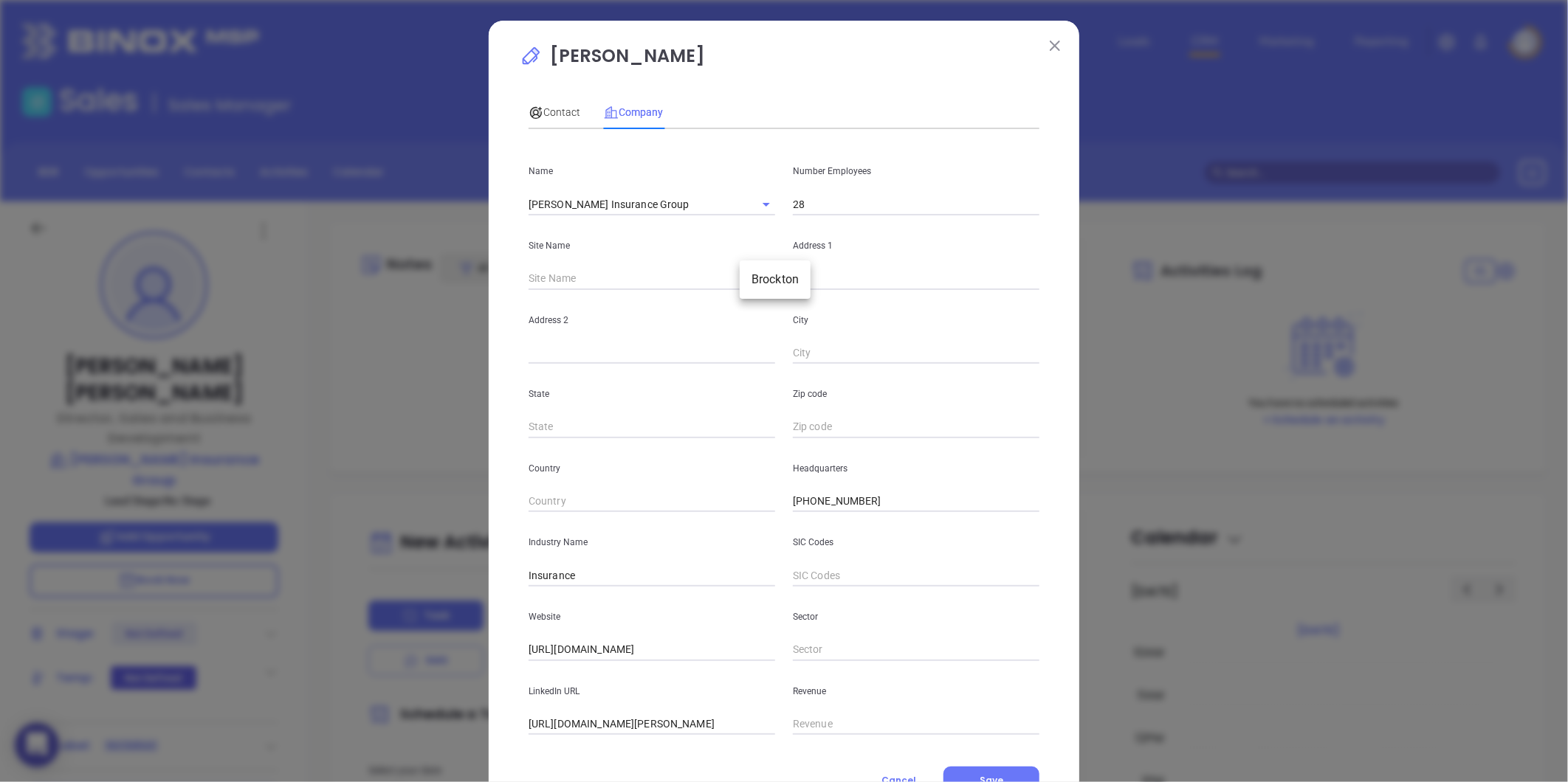
type input "Brockton"
type input "MA"
type input "2301"
drag, startPoint x: 331, startPoint y: 643, endPoint x: 263, endPoint y: 647, distance: 68.1
click at [263, 647] on div "Ted Hughes Contact Company First Name Ted Last Name Hughes Email thughes@cushma…" at bounding box center [784, 391] width 1568 height 782
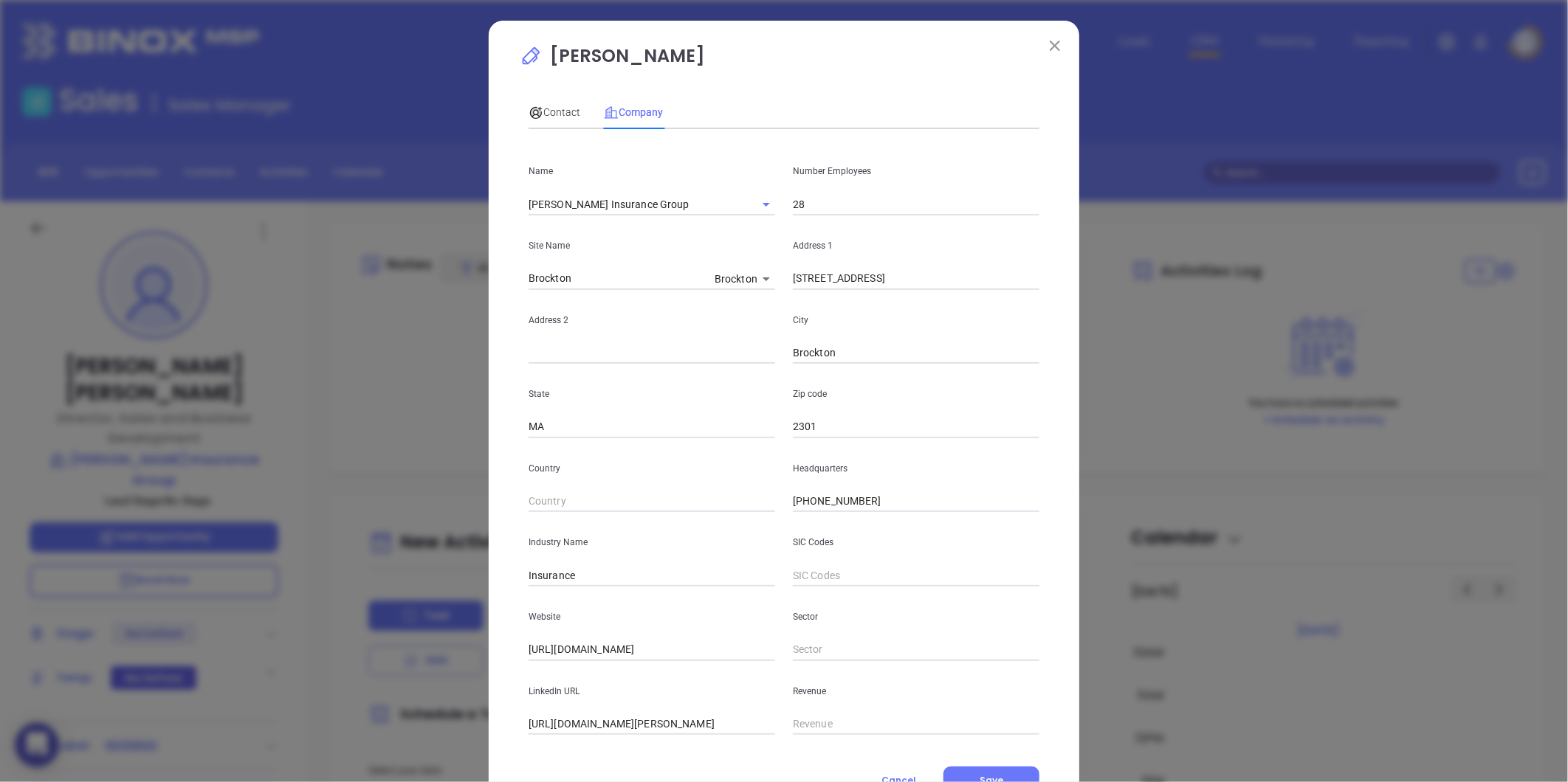
click at [630, 654] on input "https://www.cushmaninsure.com/" at bounding box center [652, 650] width 247 height 22
click at [630, 654] on input "https://www.cushmaninsure.com/" at bounding box center [652, 650] width 247 height 22
click at [548, 100] on div "Contact" at bounding box center [555, 112] width 52 height 34
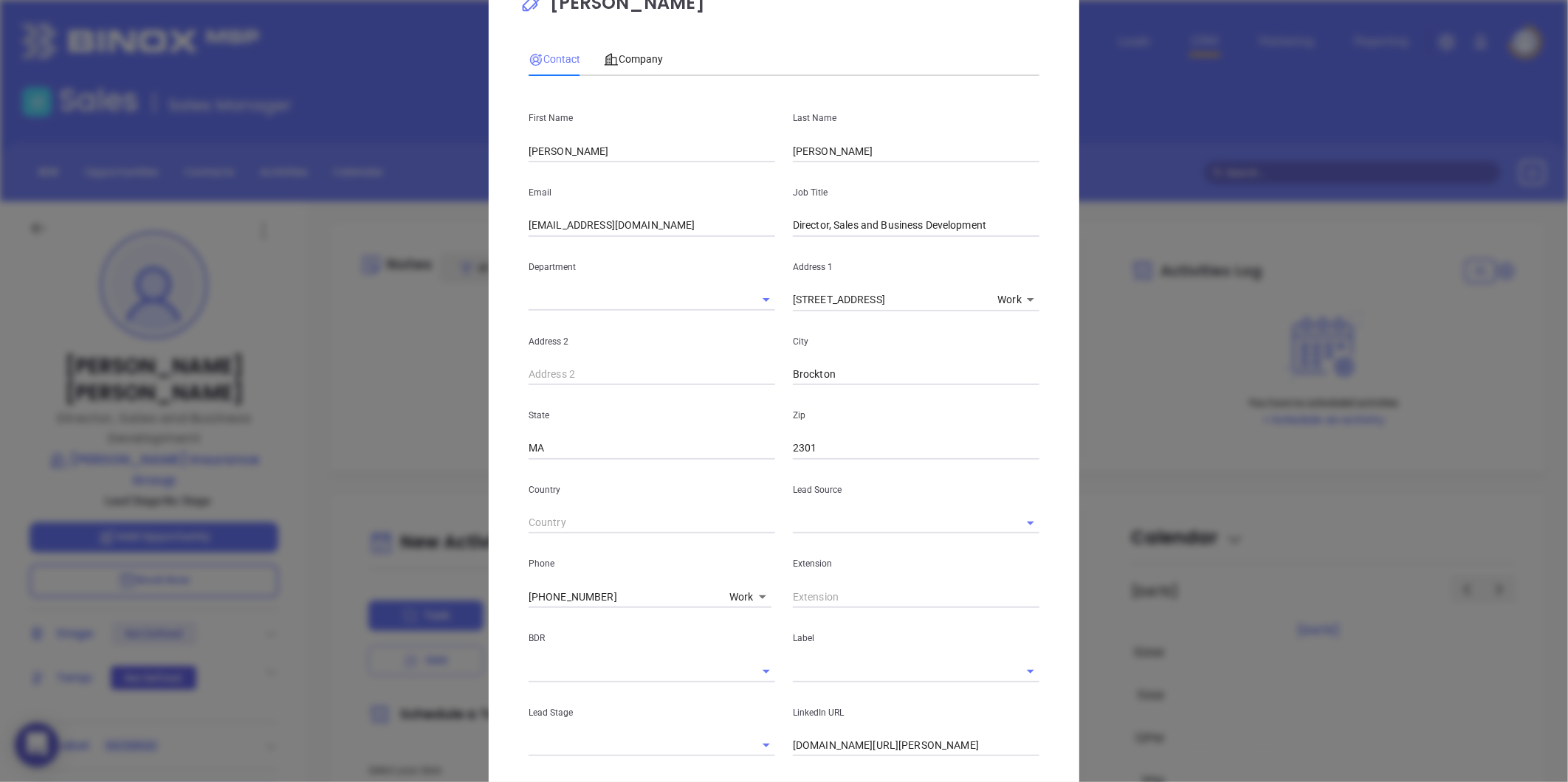
scroll to position [82, 0]
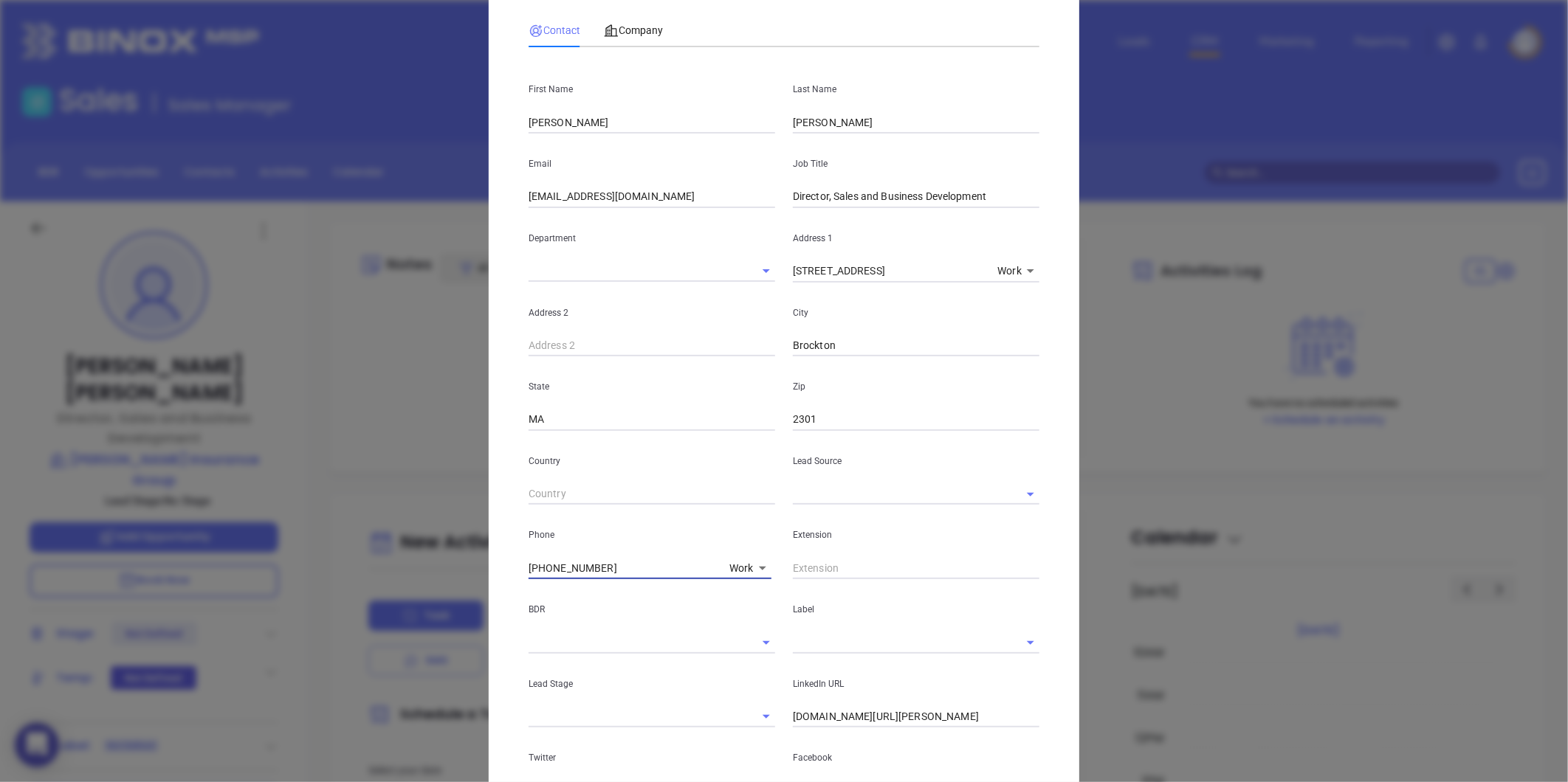
drag, startPoint x: 572, startPoint y: 565, endPoint x: 441, endPoint y: 576, distance: 131.5
click at [441, 576] on div "Ted Hughes Contact Company First Name Ted Last Name Hughes Email thughes@cushma…" at bounding box center [784, 391] width 1568 height 782
type input "( ) -"
click at [739, 565] on body "0 Leads CRM Marketing Reporting Financial Leads Leads Sales Sales Manager BDR O…" at bounding box center [784, 391] width 1568 height 782
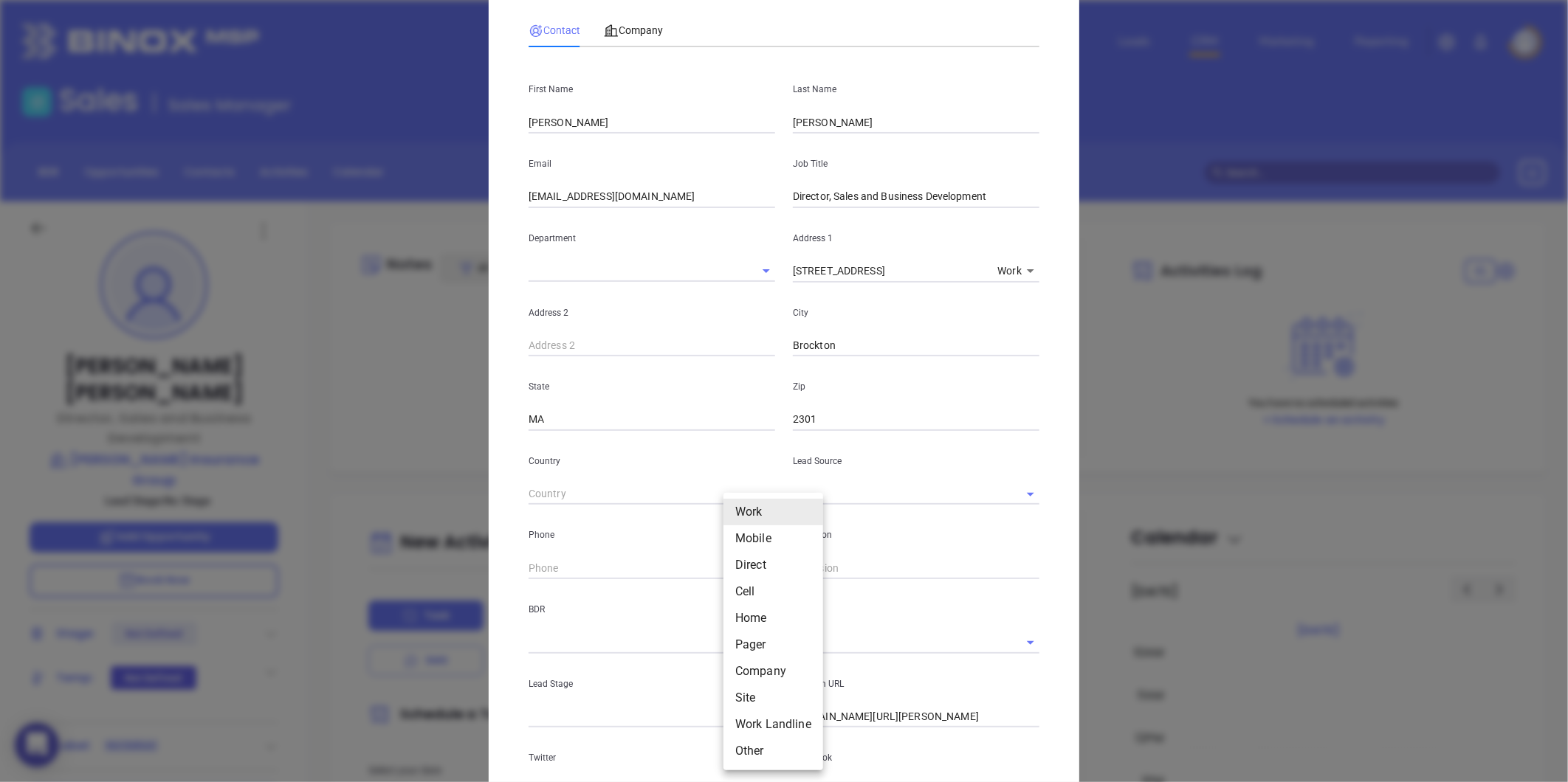
click at [755, 692] on li "Site" at bounding box center [773, 697] width 99 height 27
type input "11"
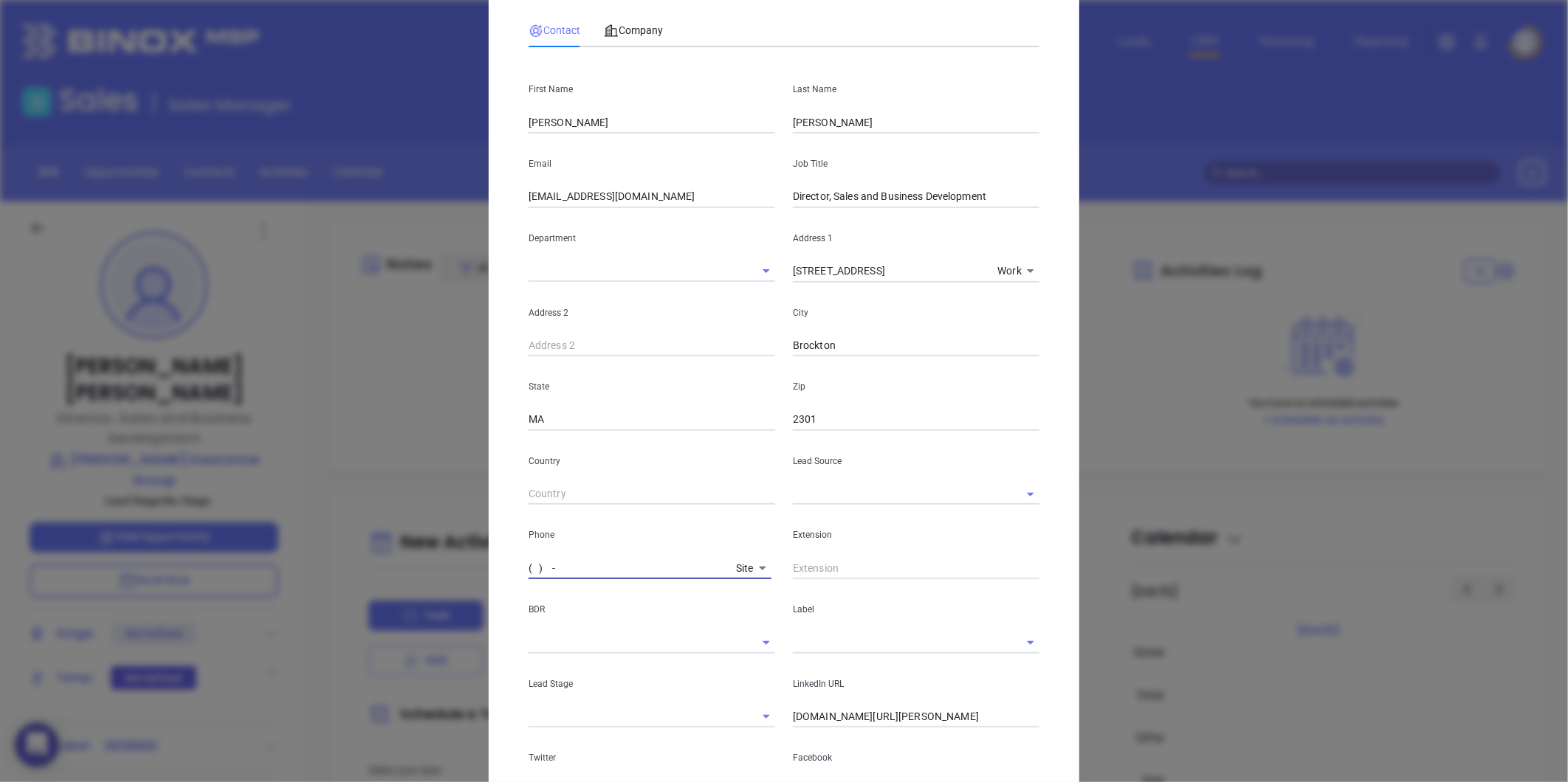
drag, startPoint x: 567, startPoint y: 562, endPoint x: 576, endPoint y: 563, distance: 9.1
click at [569, 562] on input "( ) -" at bounding box center [630, 567] width 202 height 22
paste input "508) 586-5310"
type input "(508) 586-5310"
click at [619, 10] on div "Contact Company First Name Ted Last Name Hughes Email thughes@cushmaninsure.com…" at bounding box center [784, 441] width 510 height 871
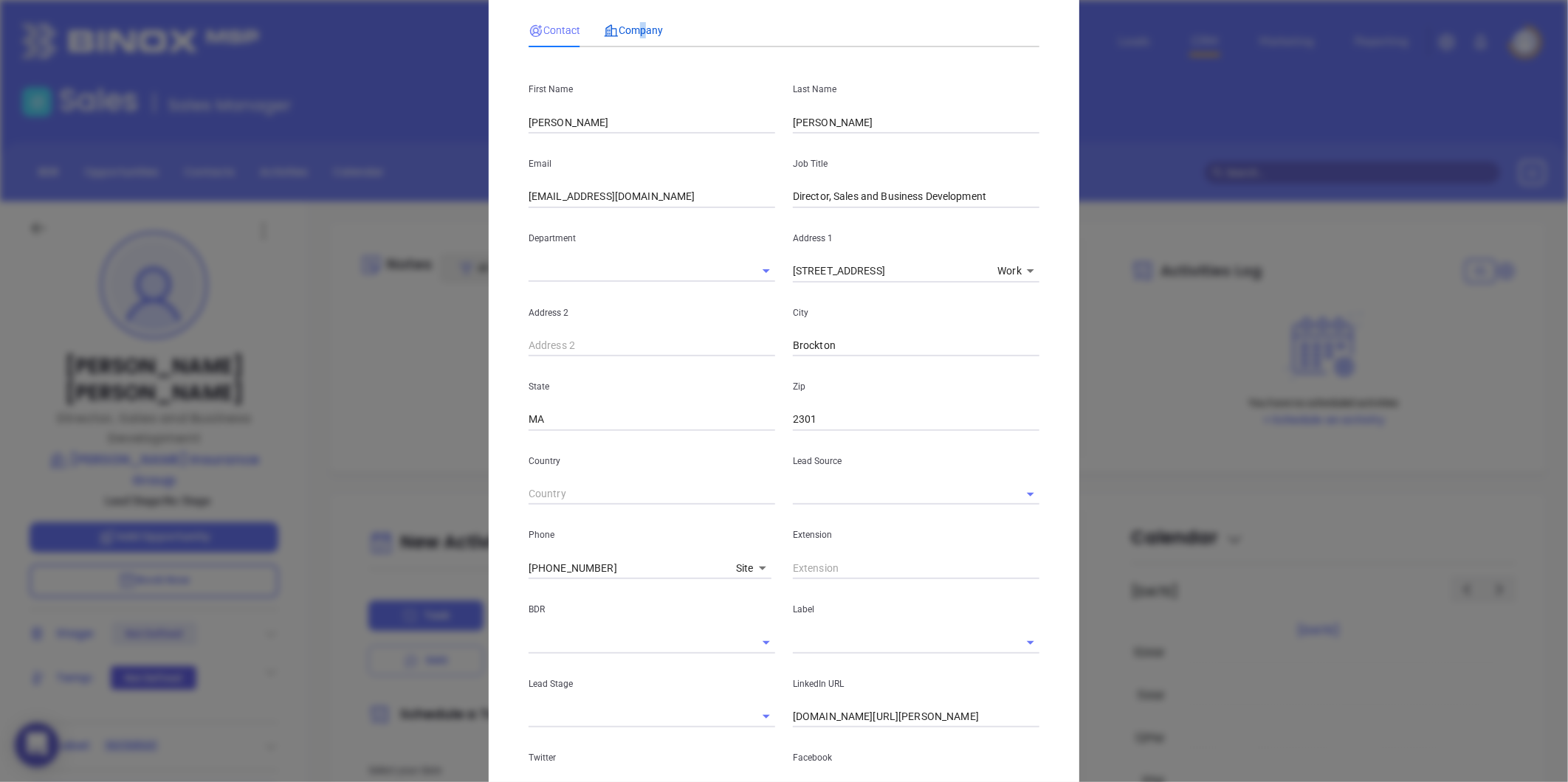
click at [632, 35] on span "Company" at bounding box center [633, 30] width 59 height 11
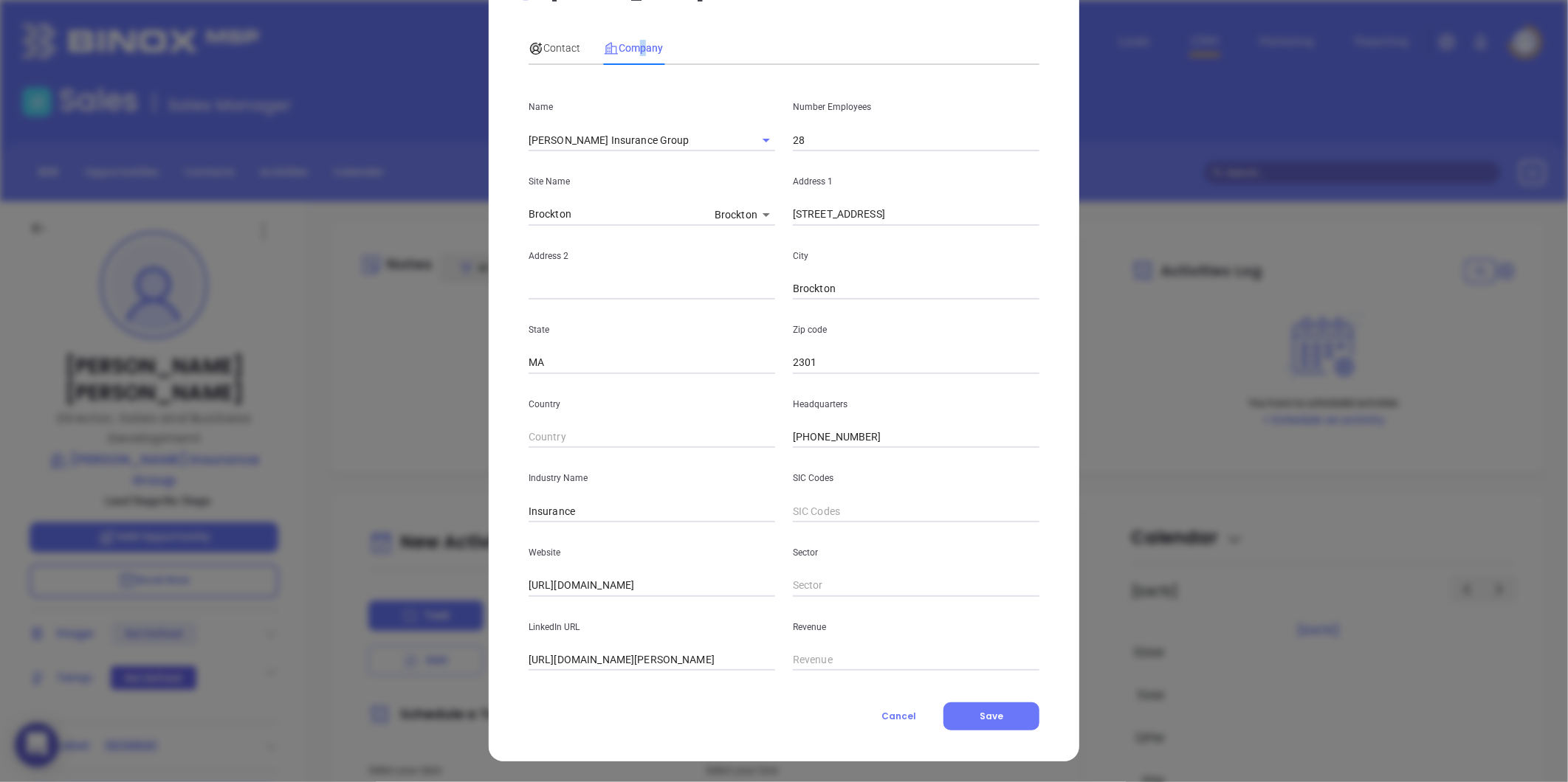
scroll to position [64, 0]
drag, startPoint x: 764, startPoint y: 440, endPoint x: 731, endPoint y: 451, distance: 34.8
click at [690, 445] on div "Country Headquarters (508) 572-9014" at bounding box center [784, 412] width 529 height 75
paste input "86-5310"
type input "(508) 586-5310"
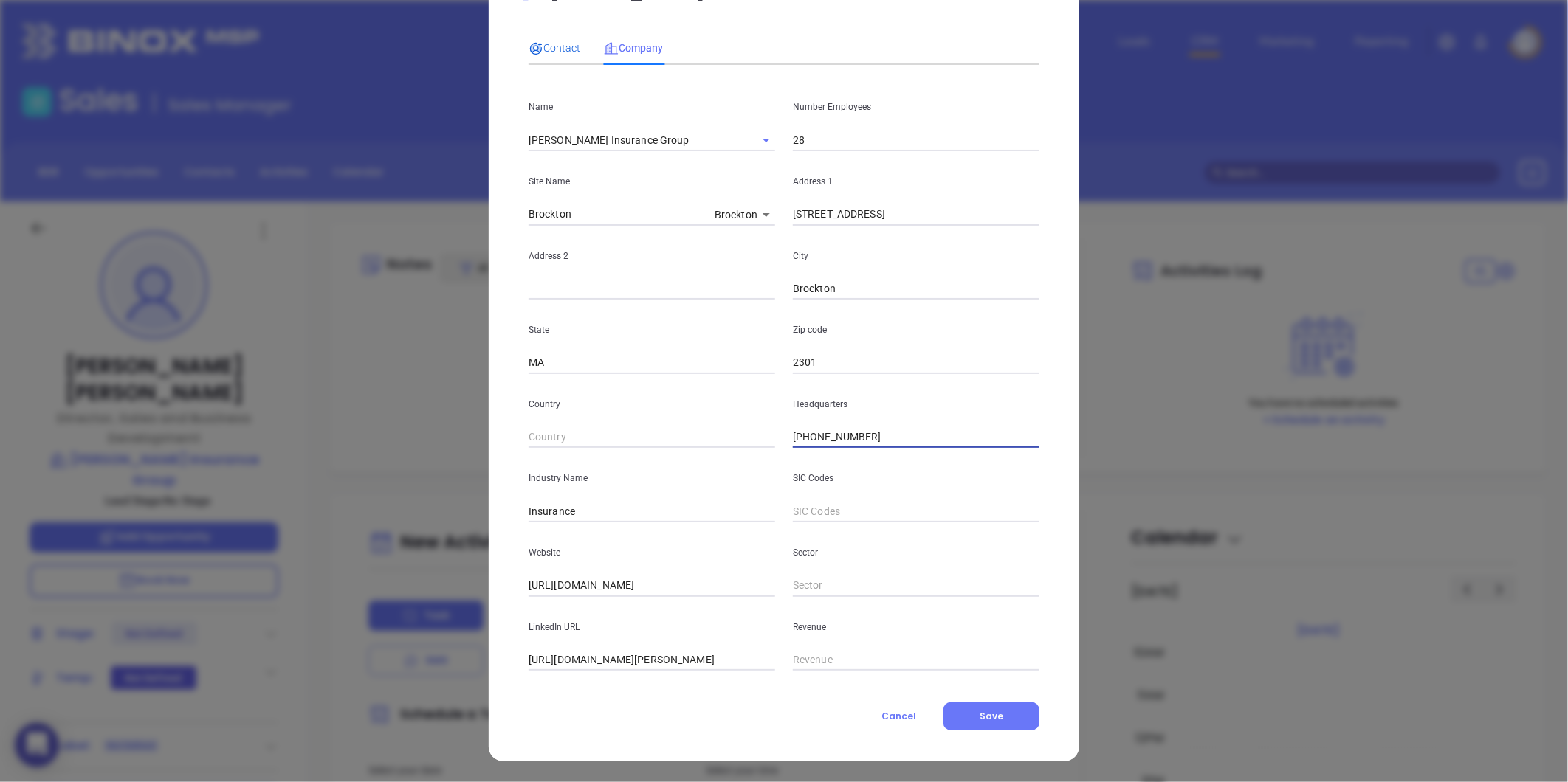
click at [548, 45] on span "Contact" at bounding box center [555, 47] width 52 height 11
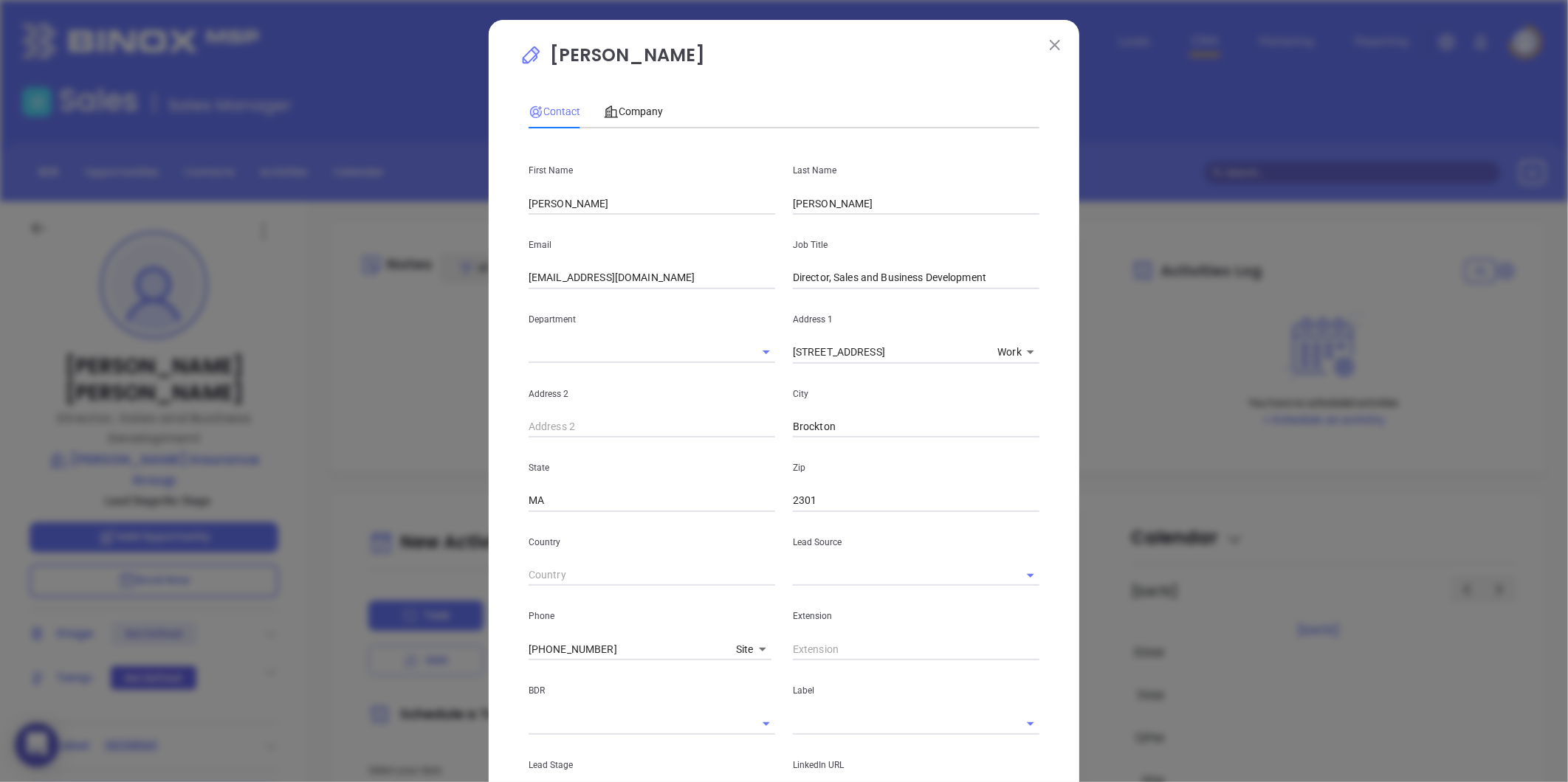
scroll to position [0, 0]
click at [624, 101] on div "Company" at bounding box center [633, 112] width 59 height 34
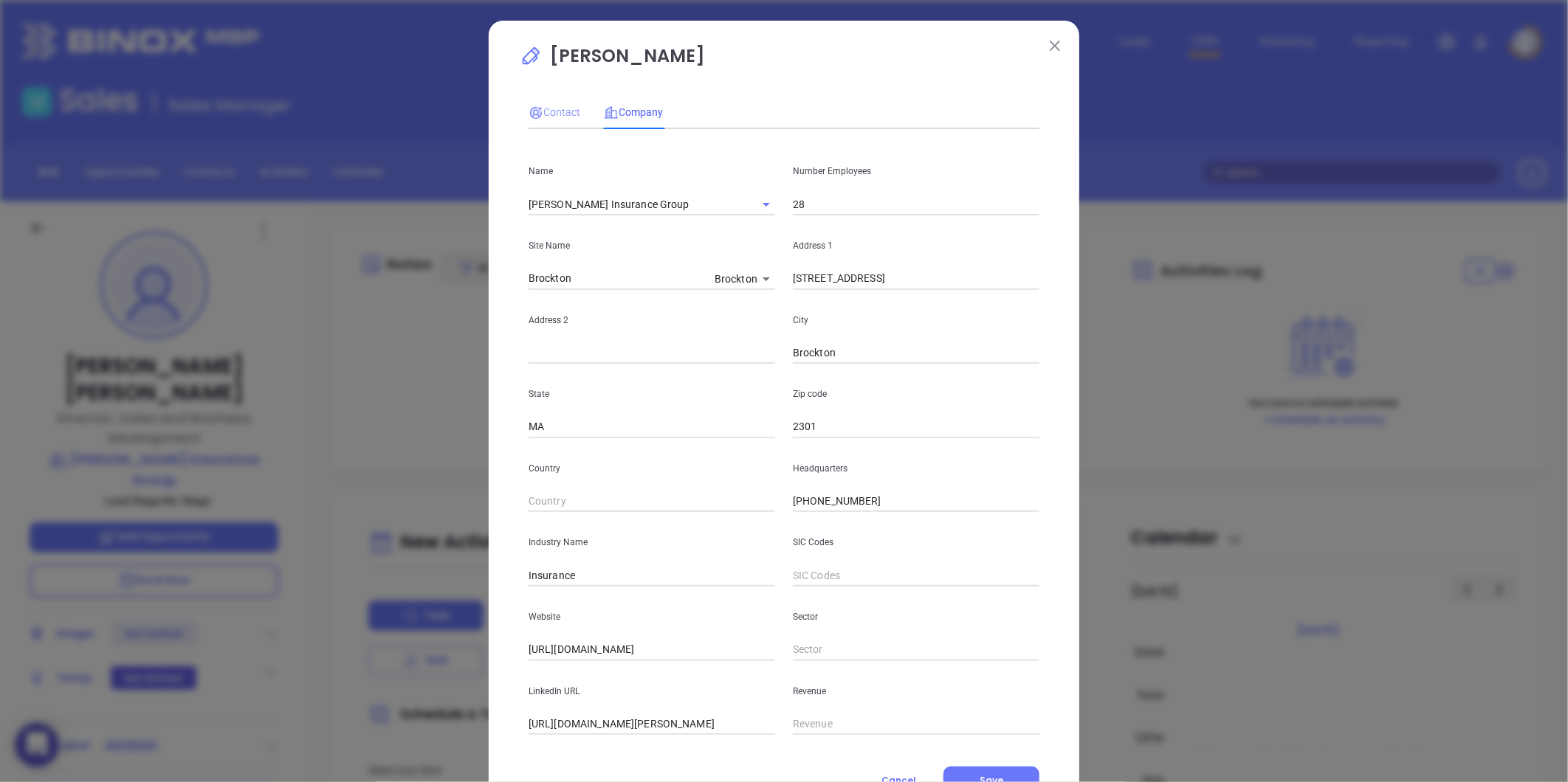
drag, startPoint x: 541, startPoint y: 99, endPoint x: 556, endPoint y: 120, distance: 25.8
click at [543, 100] on div "Contact" at bounding box center [555, 112] width 52 height 34
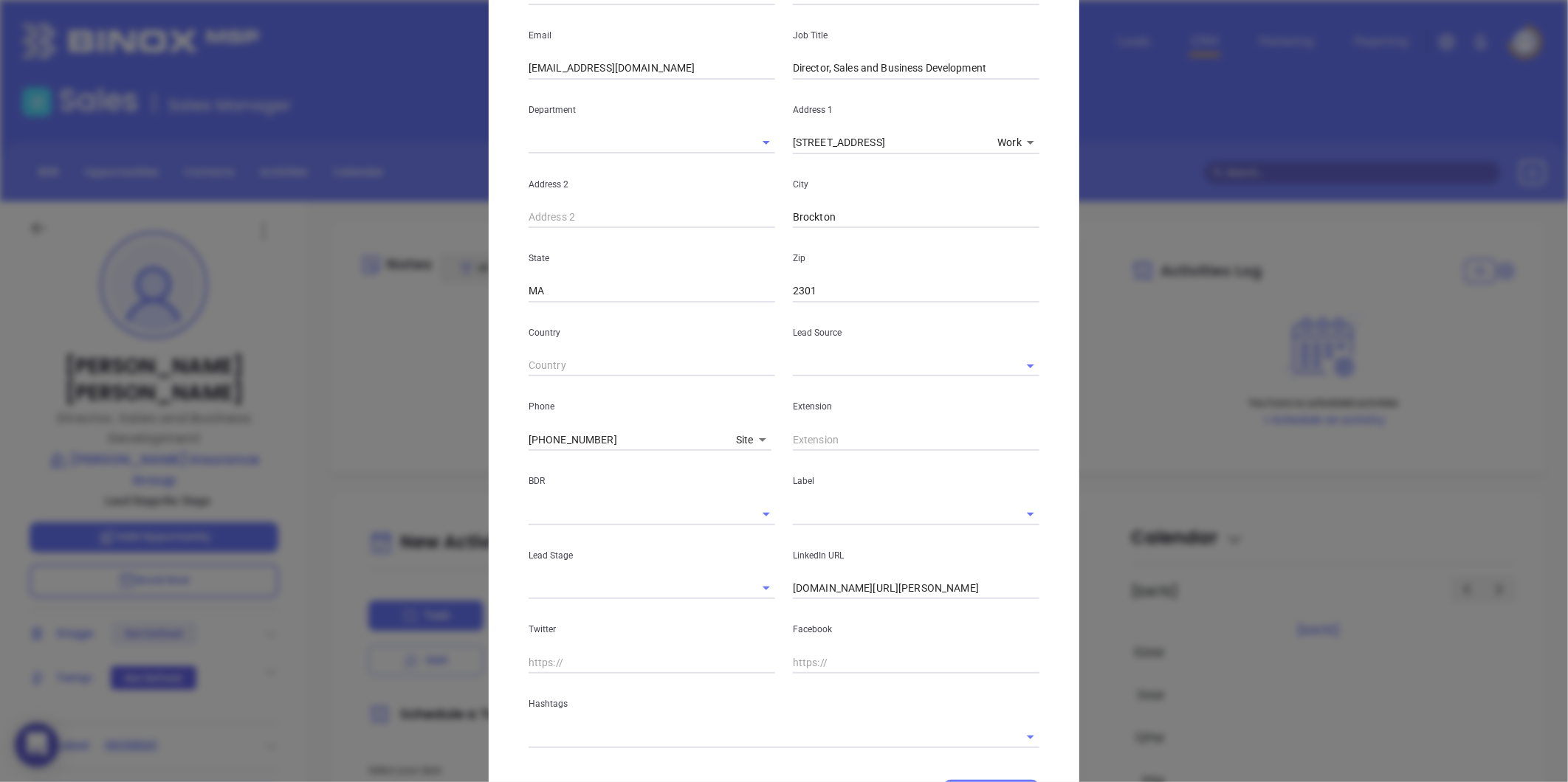
scroll to position [288, 0]
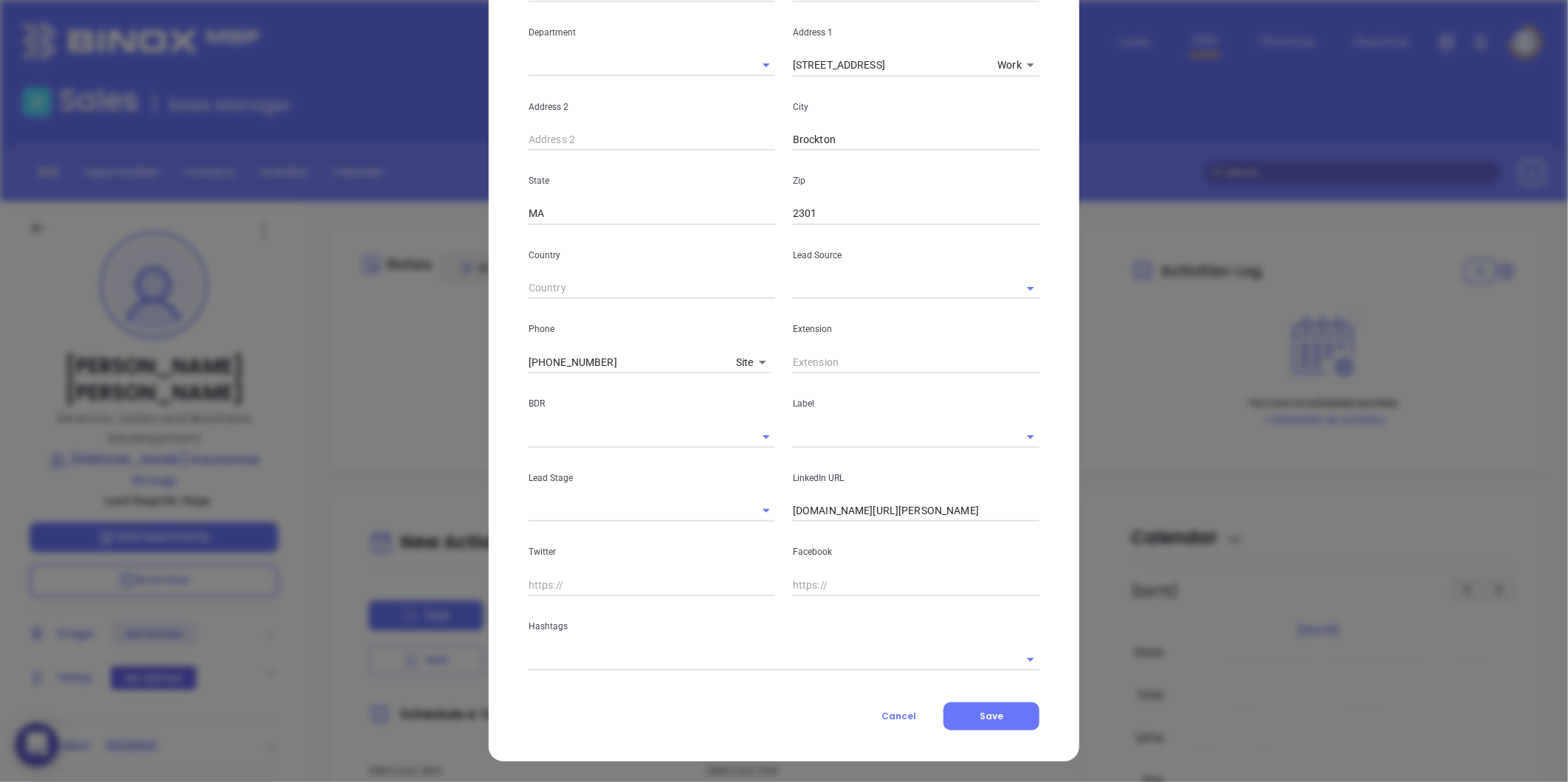
click at [920, 515] on input "linkedin.com/in/ted-hughes-cic-ba0a748" at bounding box center [916, 511] width 247 height 22
click at [920, 514] on input "linkedin.com/in/ted-hughes-cic-ba0a748" at bounding box center [916, 511] width 247 height 22
click at [920, 513] on input "linkedin.com/in/ted-hughes-cic-ba0a748" at bounding box center [916, 511] width 247 height 22
click at [896, 512] on input "linkedin.com/in/ted-hughes-cic-ba0a748" at bounding box center [916, 511] width 247 height 22
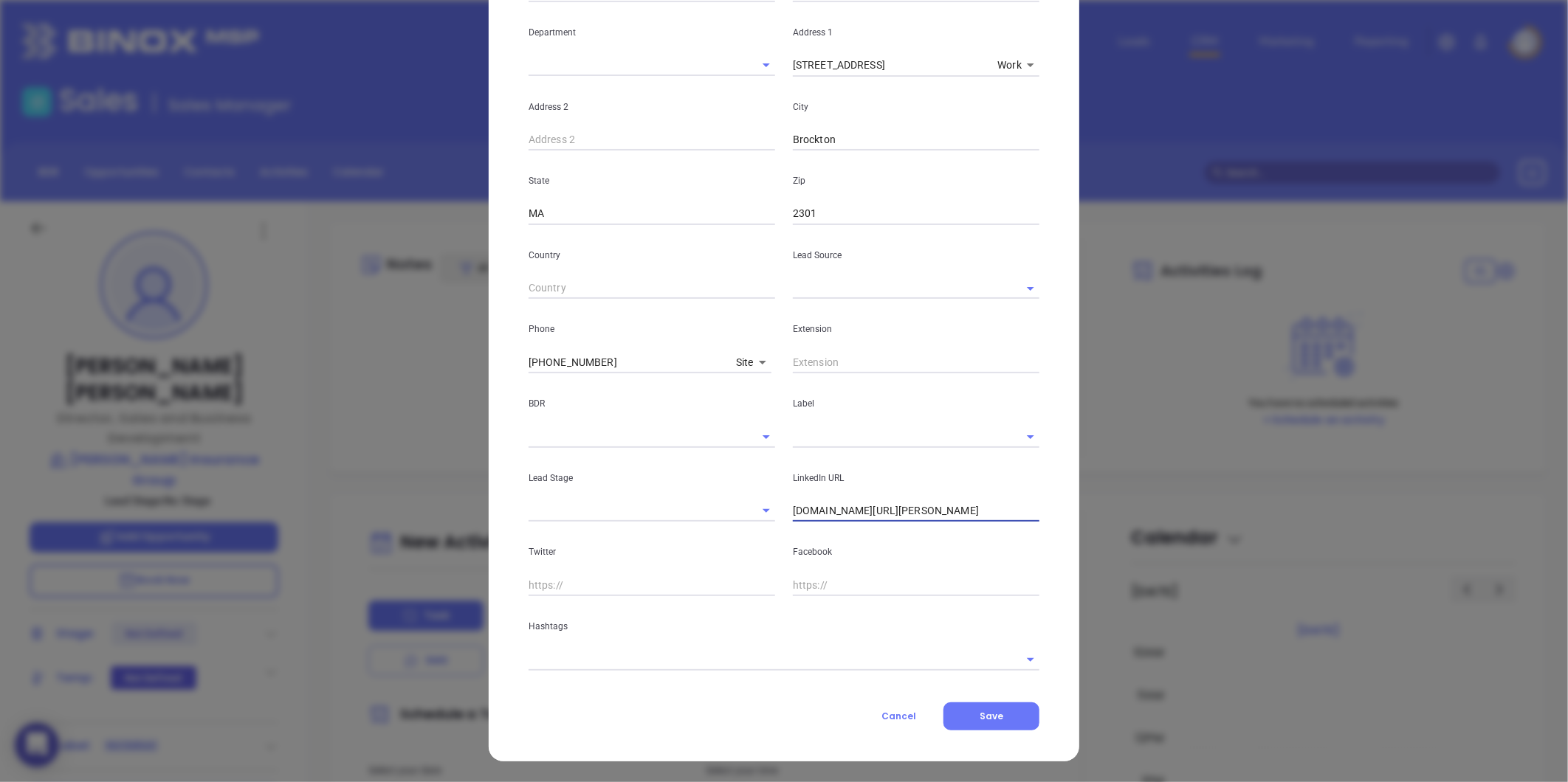
click at [896, 511] on input "linkedin.com/in/ted-hughes-cic-ba0a748" at bounding box center [916, 511] width 247 height 22
paste input "linkedin.com/in/ted-hughes-cic-ba0a748"
type input "www.linkedin.com/in/ted-hughes-cic-ba0a748"
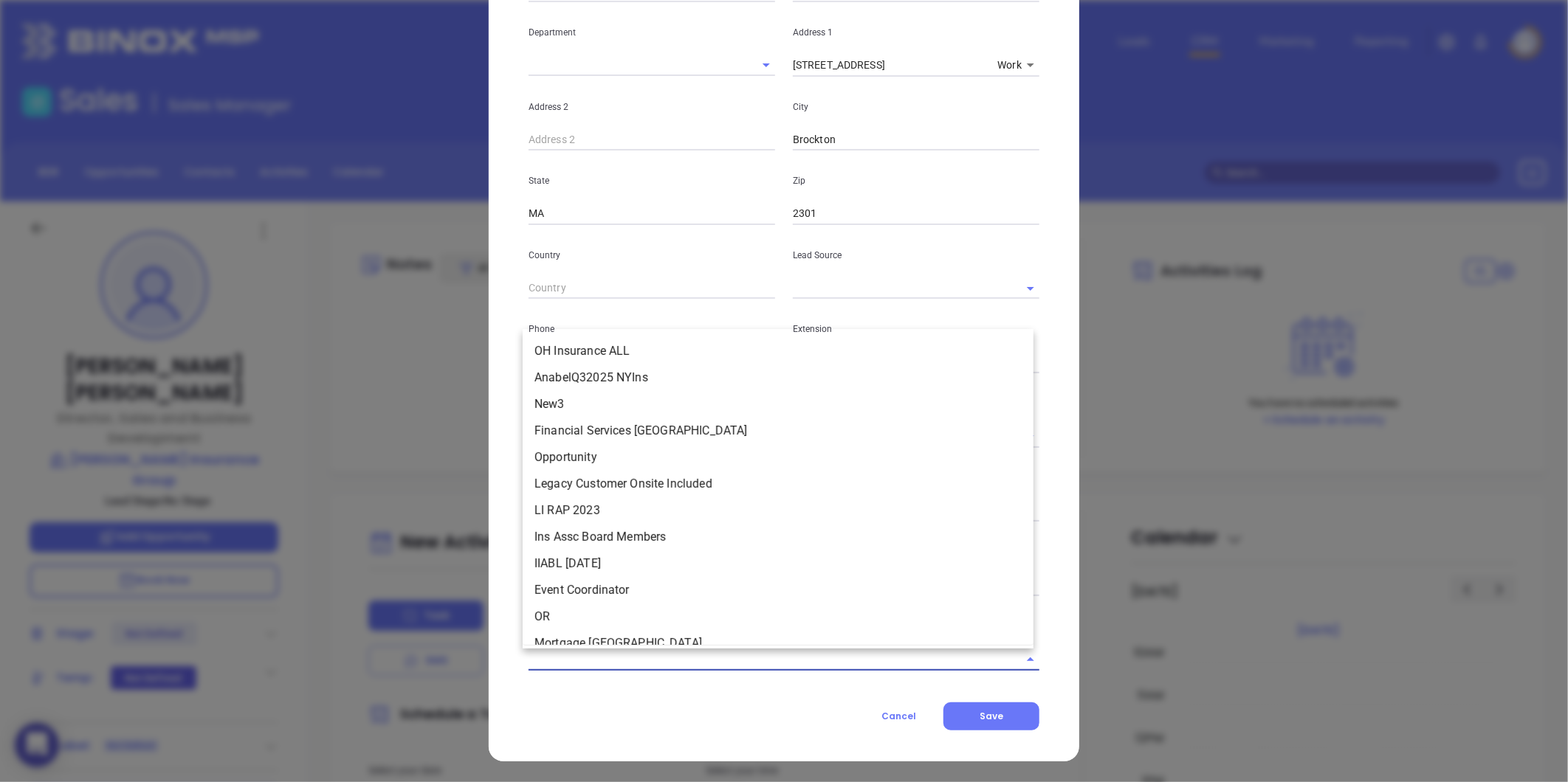
click at [682, 654] on input "text" at bounding box center [763, 659] width 469 height 21
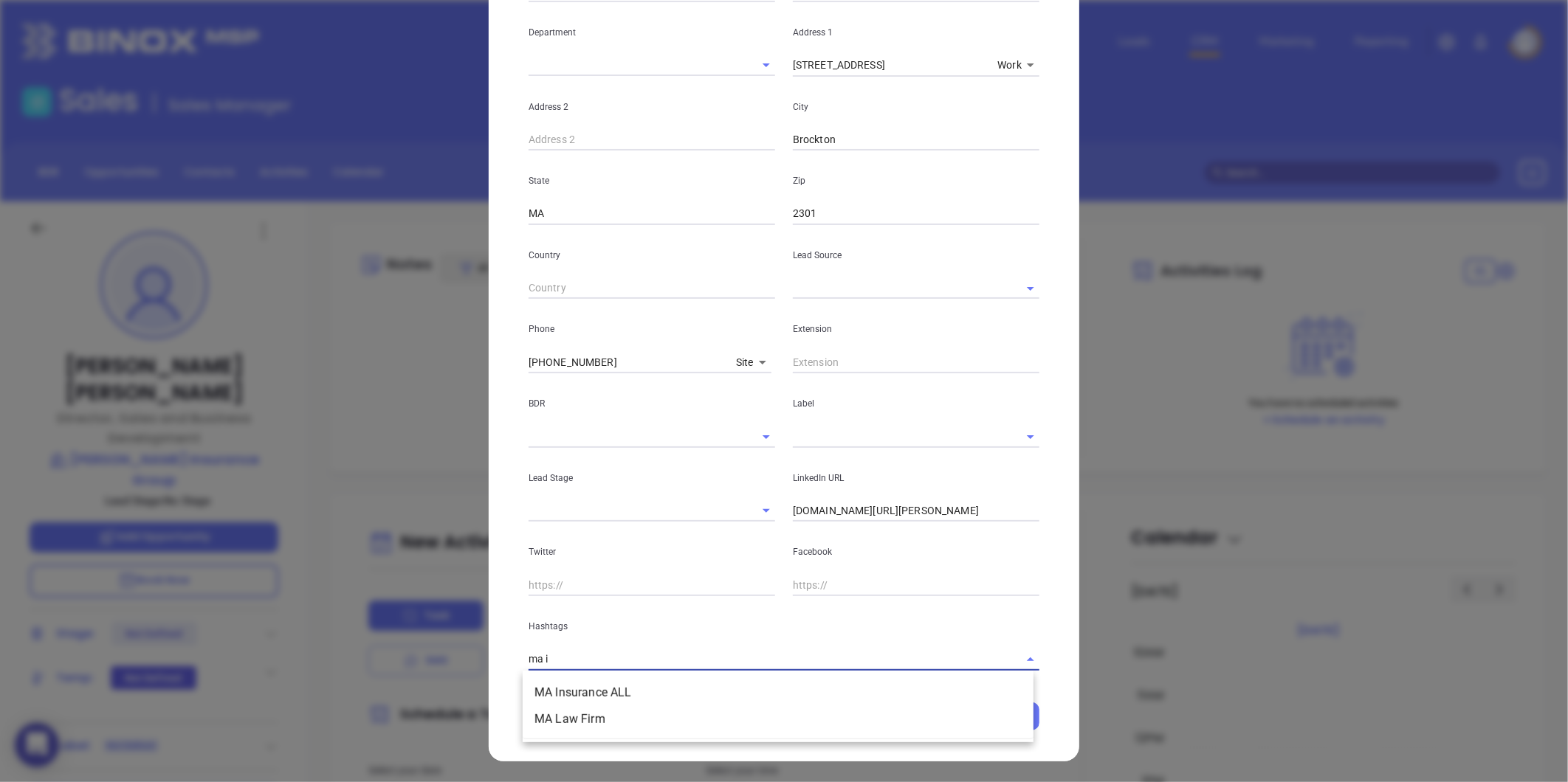
type input "ma in"
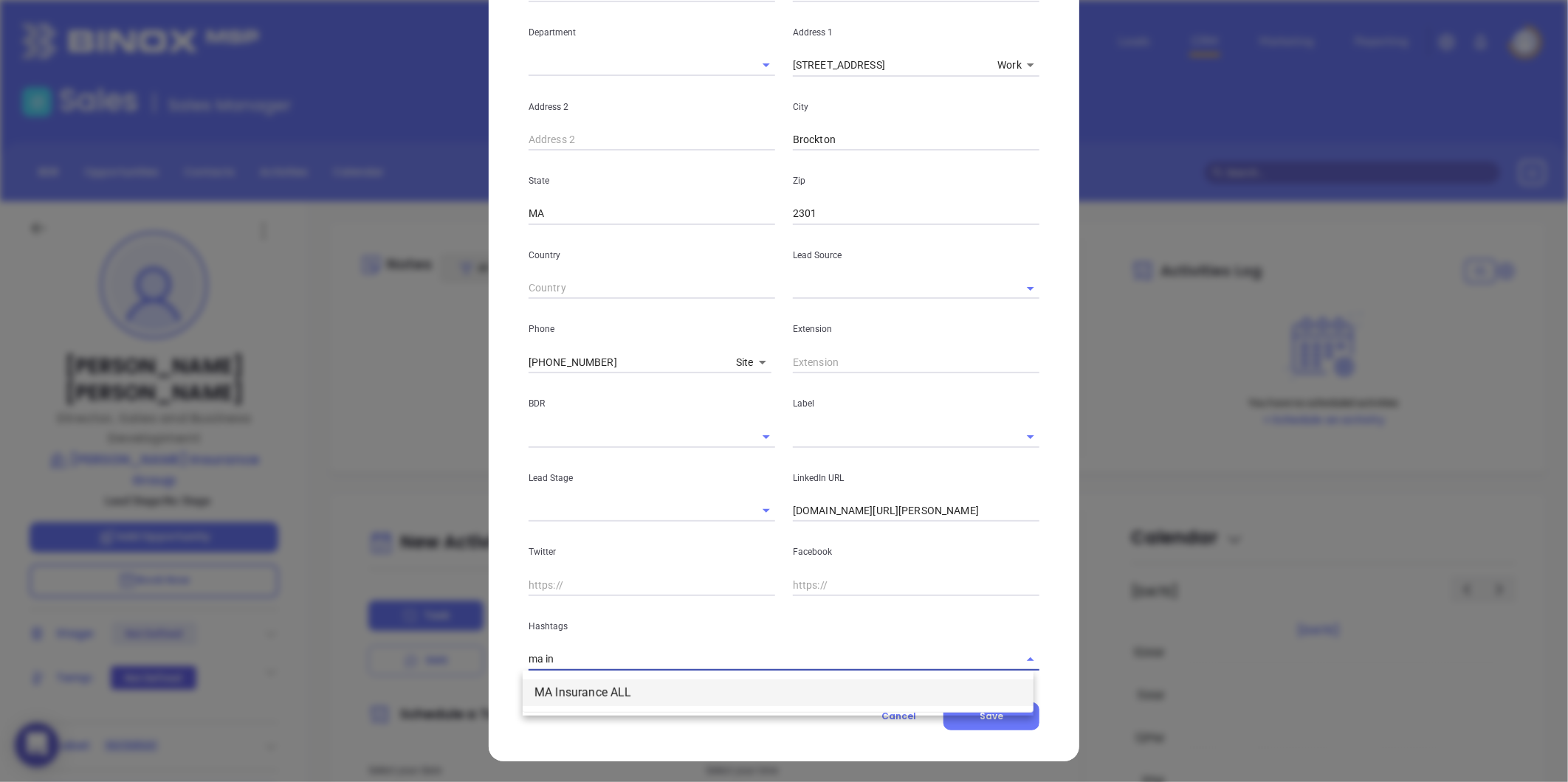
click at [580, 680] on li "MA Insurance ALL" at bounding box center [778, 693] width 510 height 27
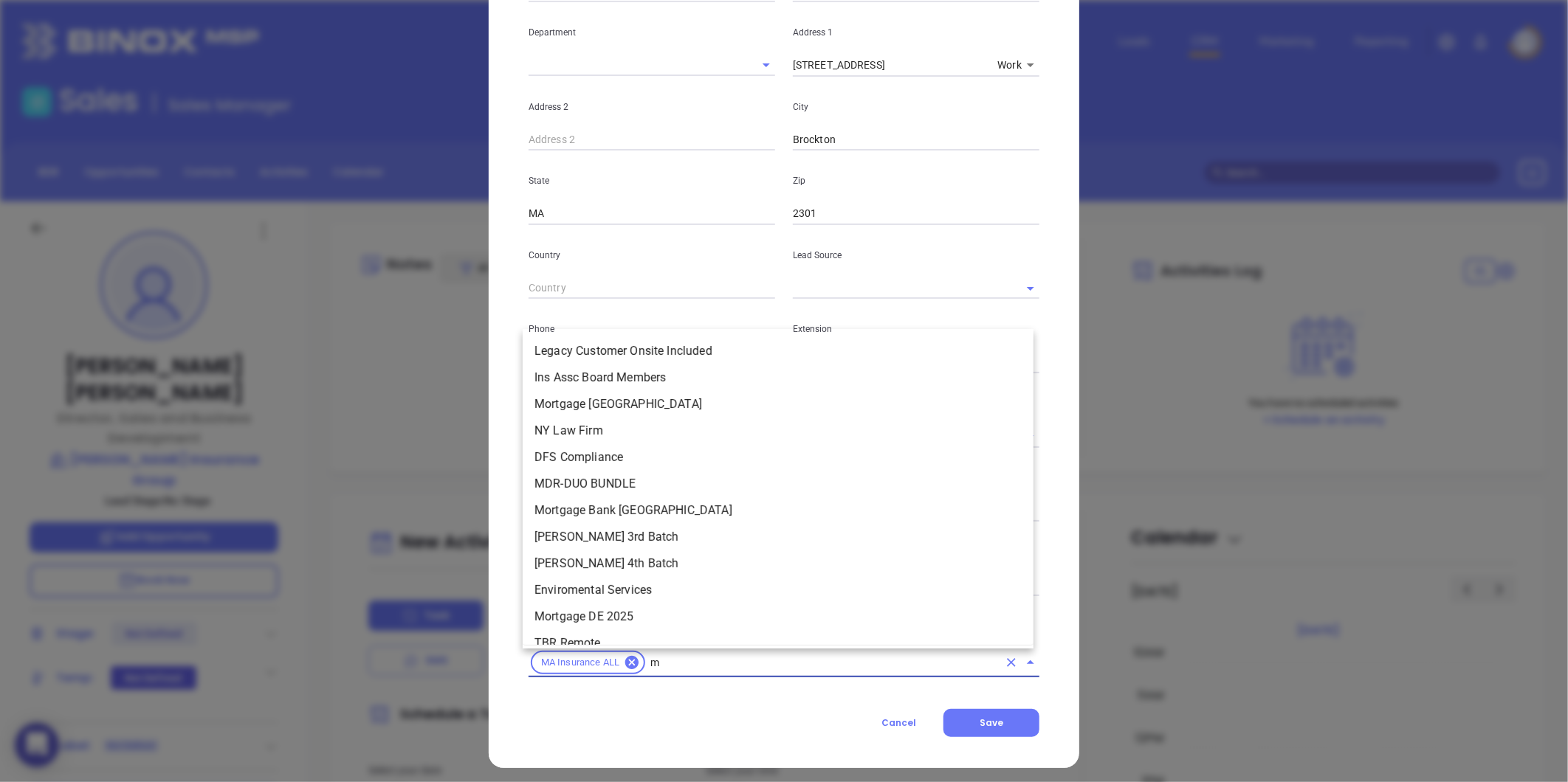
type input "ma"
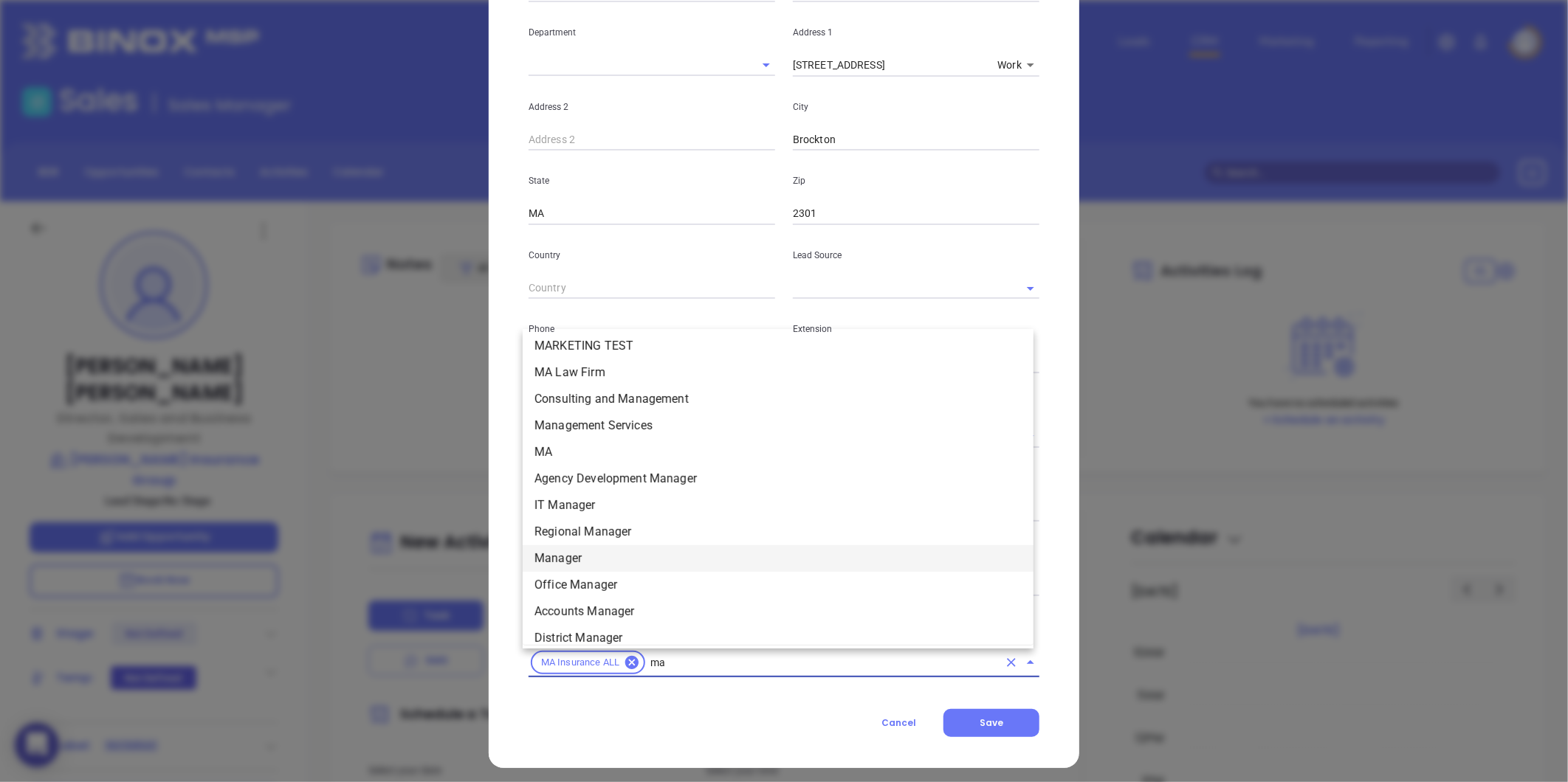
scroll to position [281, 0]
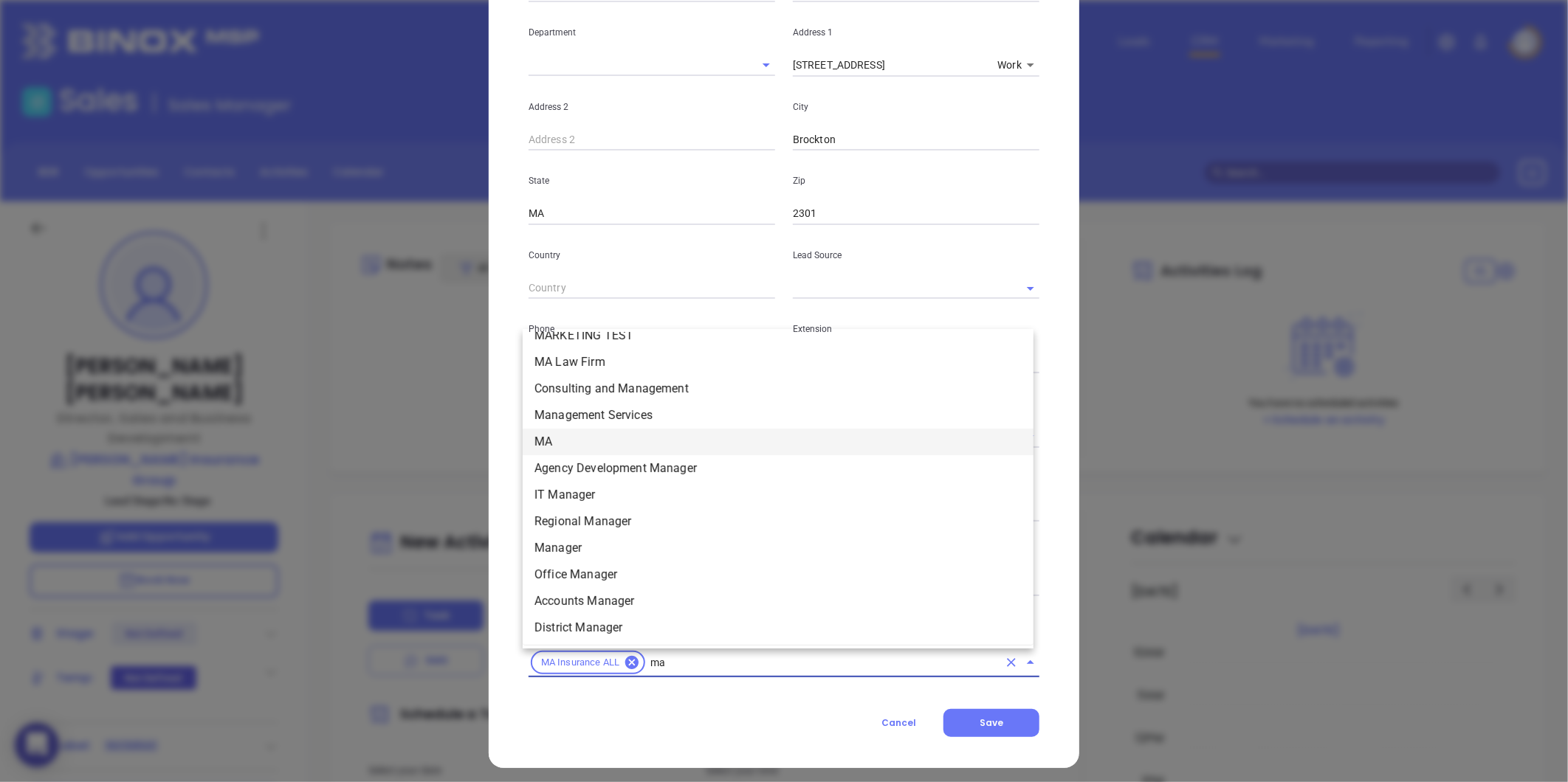
click at [575, 434] on li "MA" at bounding box center [778, 441] width 510 height 27
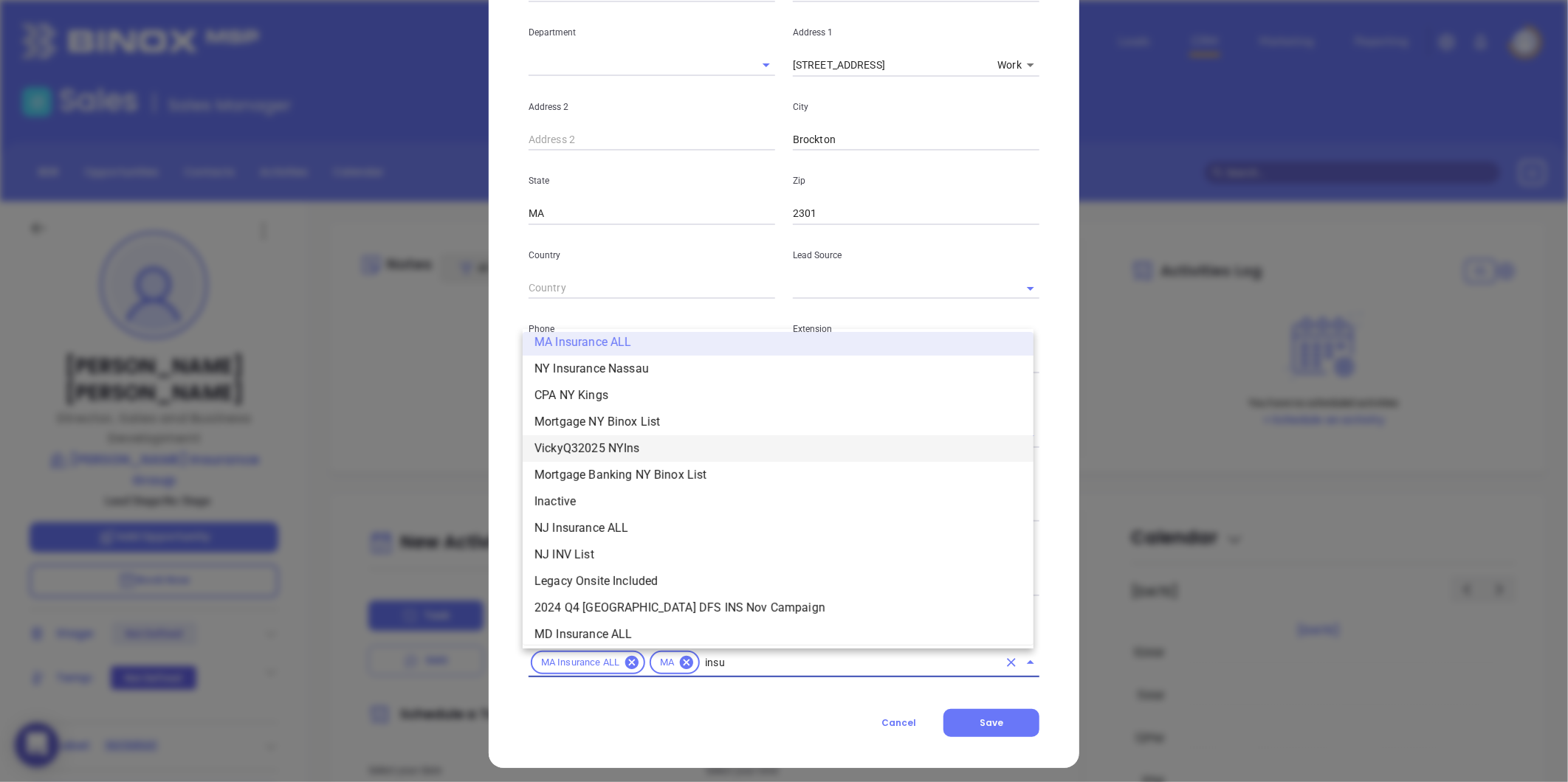
scroll to position [380, 0]
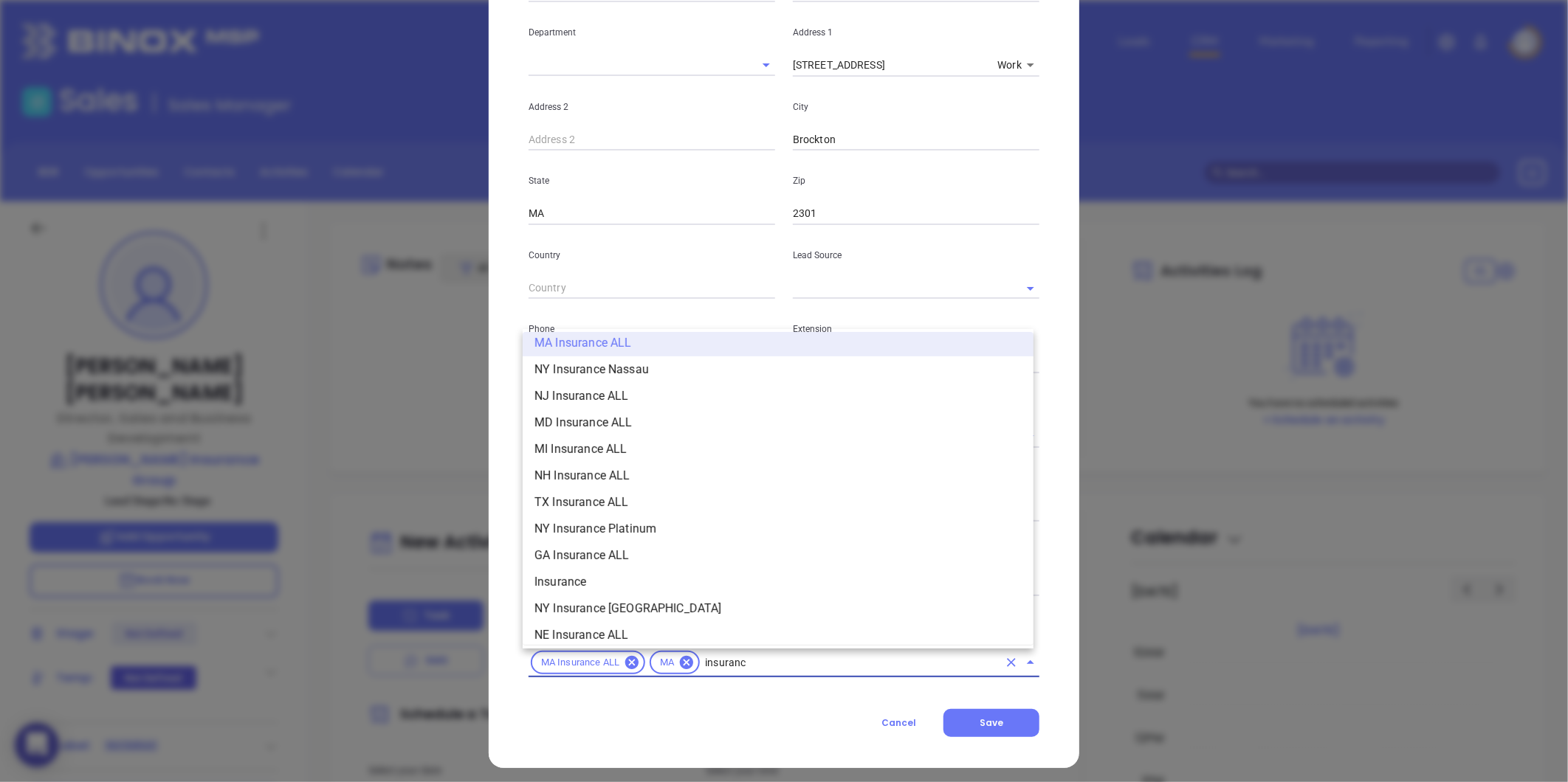
type input "insurance"
click at [582, 574] on li "Insurance" at bounding box center [778, 582] width 510 height 27
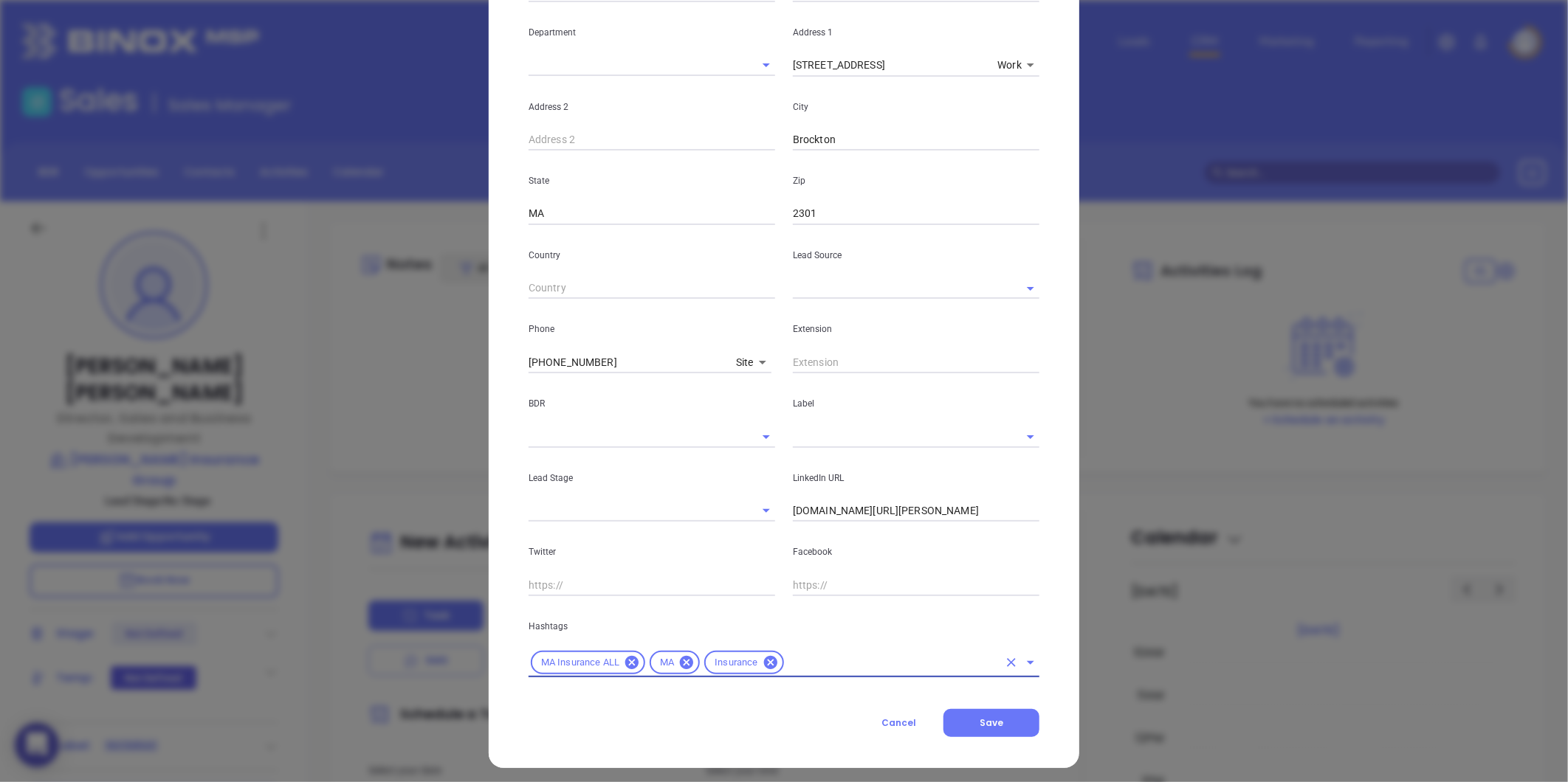
type input "o"
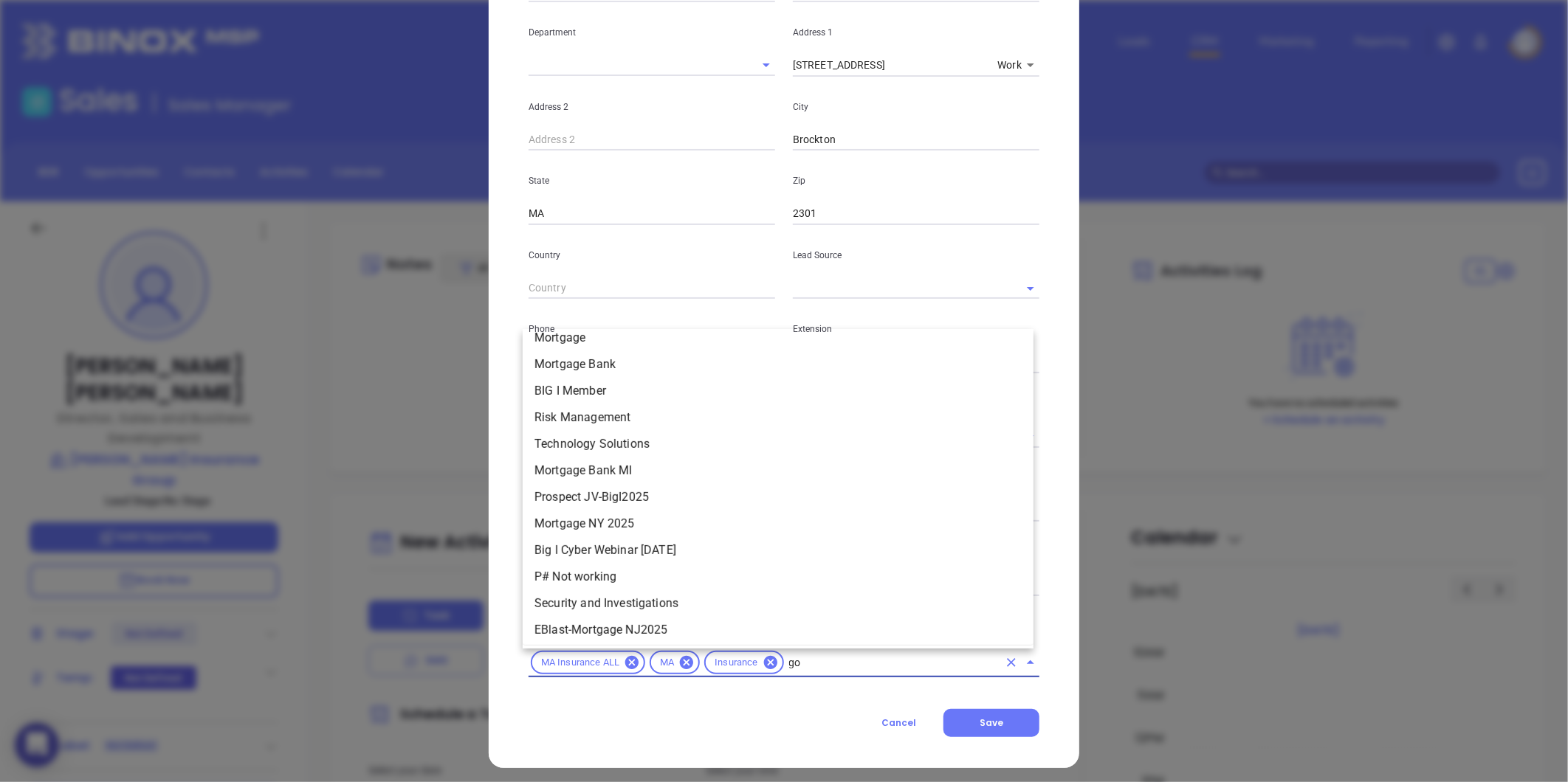
scroll to position [0, 0]
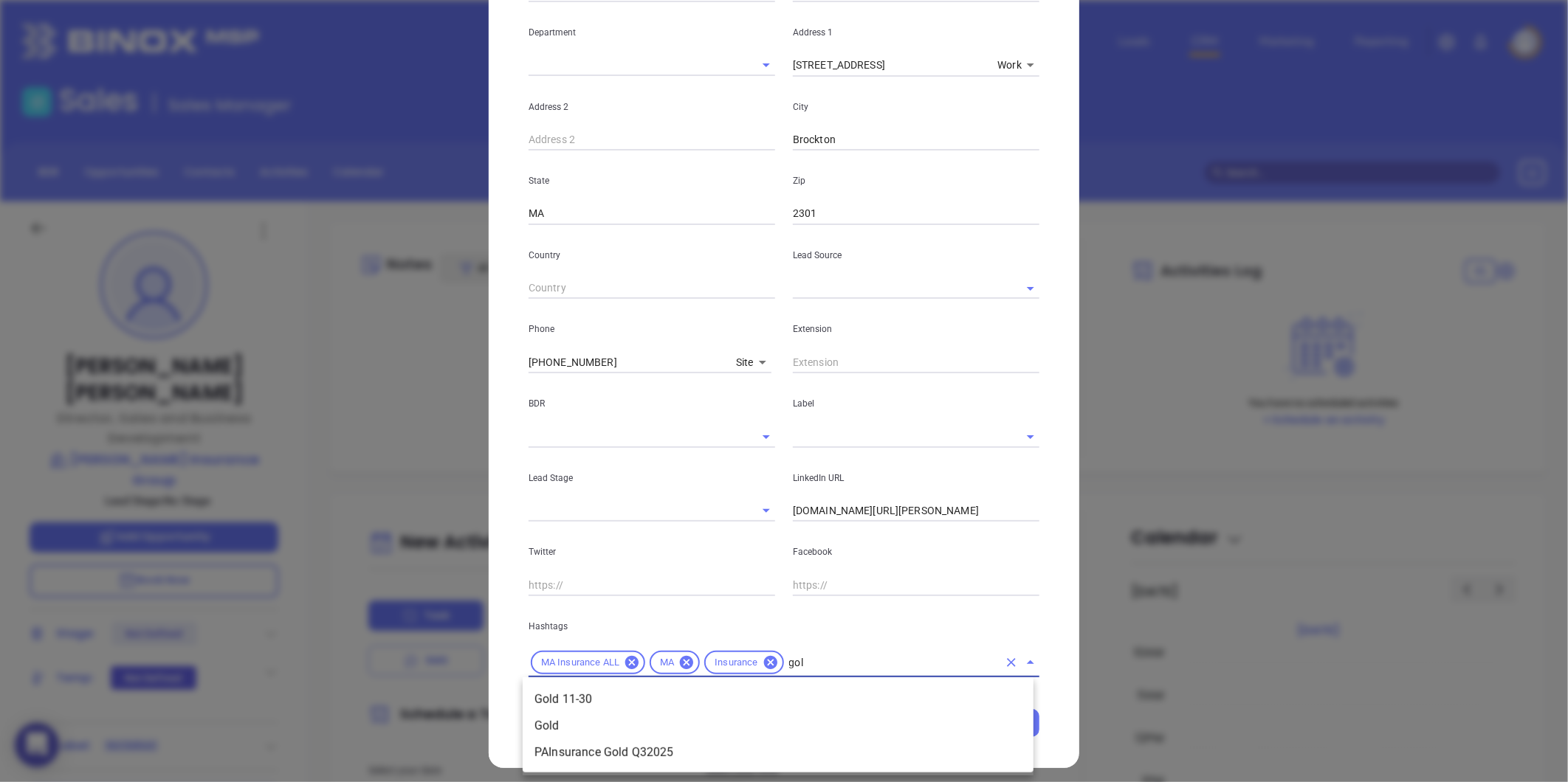
type input "gold"
click at [628, 696] on li "Gold 11-30" at bounding box center [778, 699] width 510 height 27
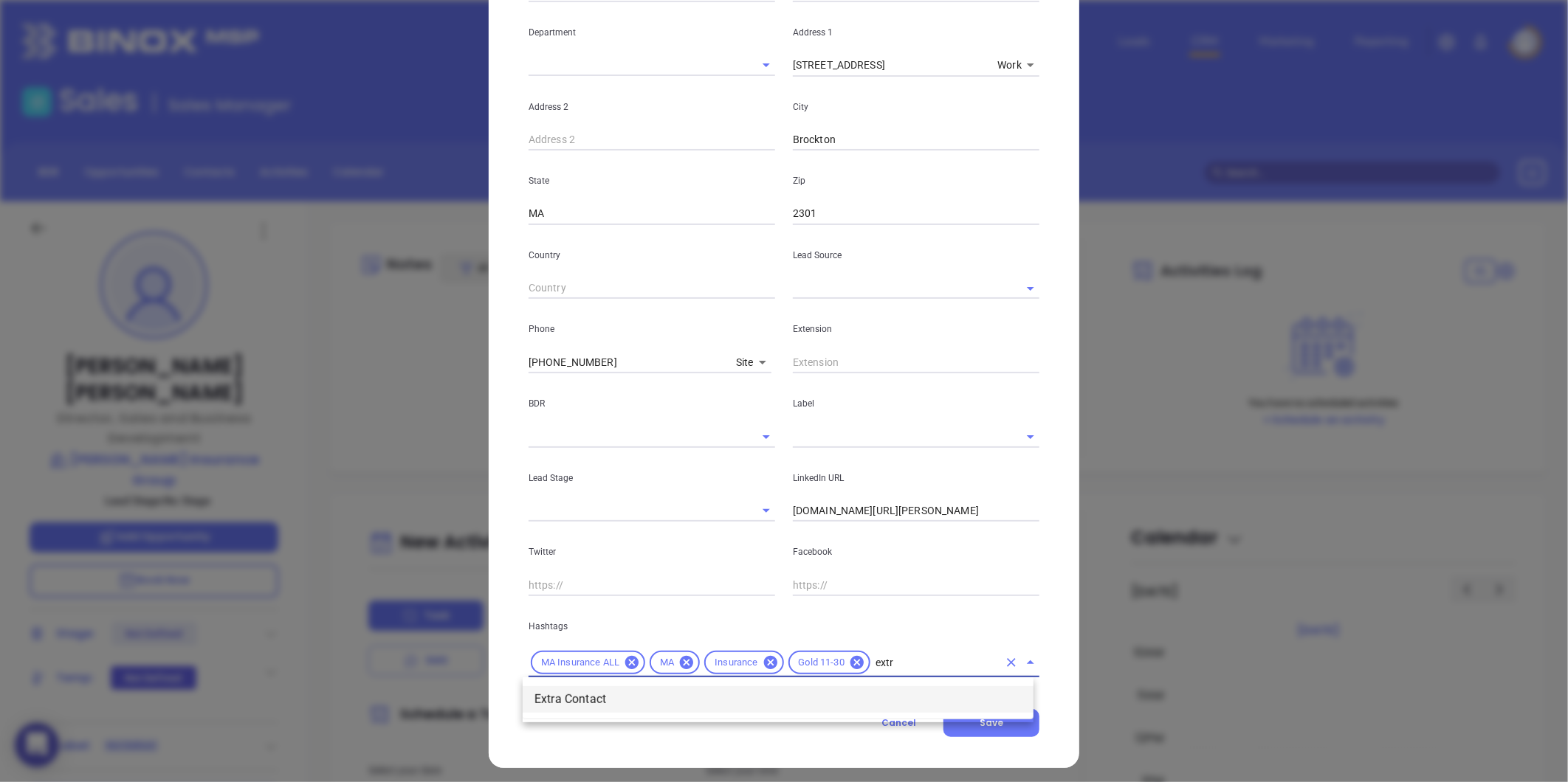
type input "extra"
click at [630, 697] on li "Extra Contact" at bounding box center [778, 699] width 510 height 27
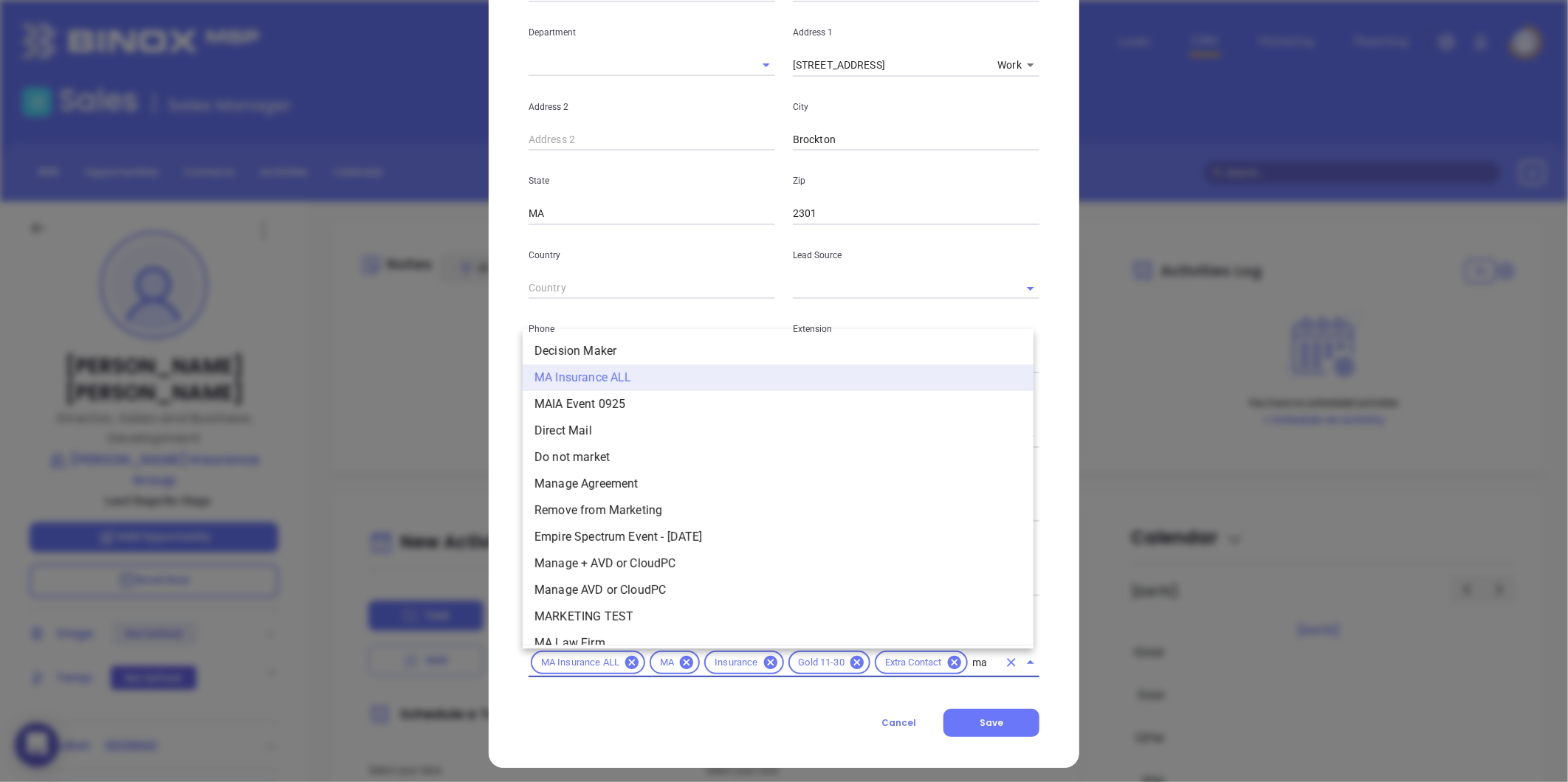
type input "mai"
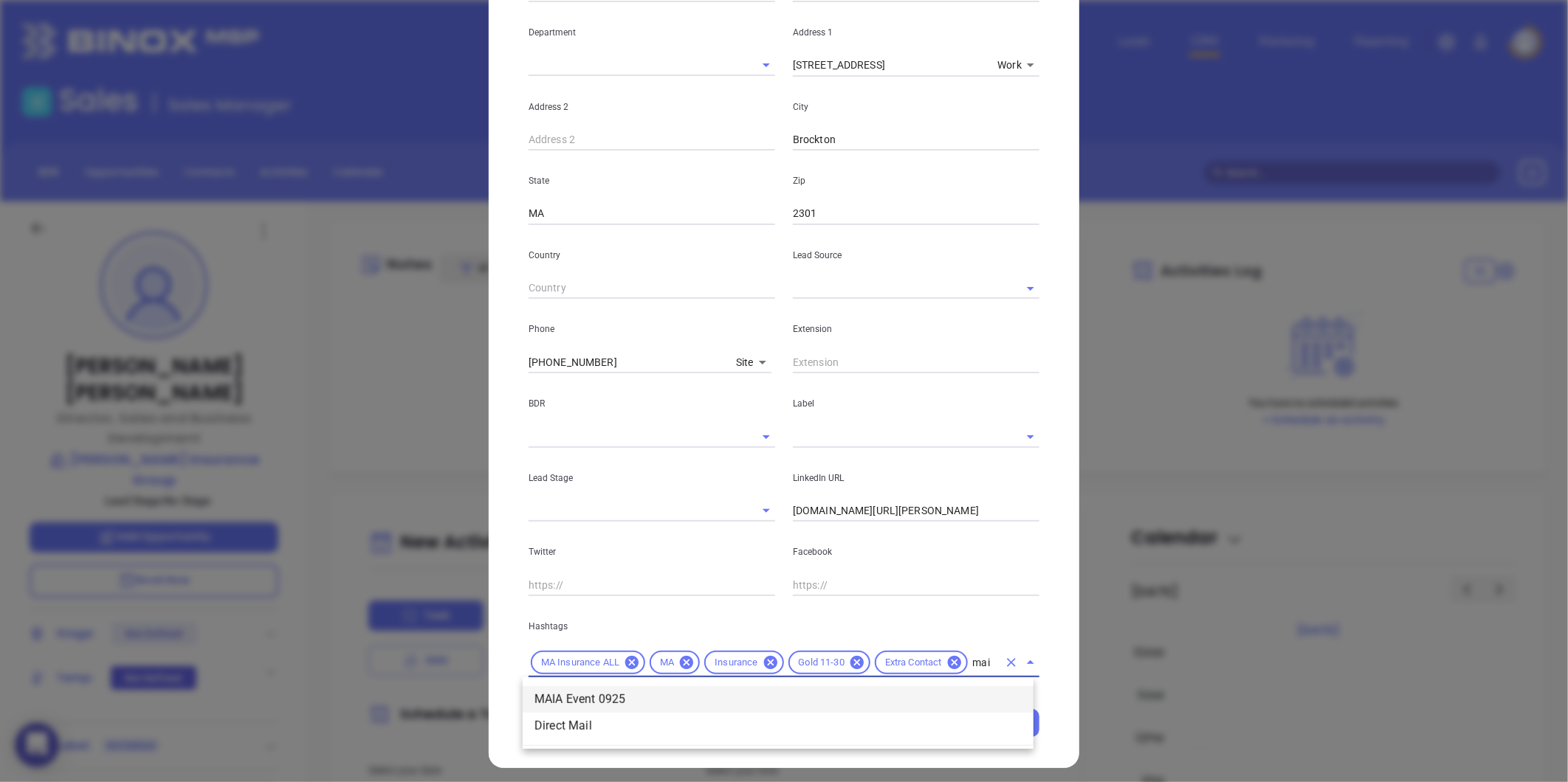
click at [630, 695] on li "MAIA Event 0925" at bounding box center [778, 699] width 510 height 27
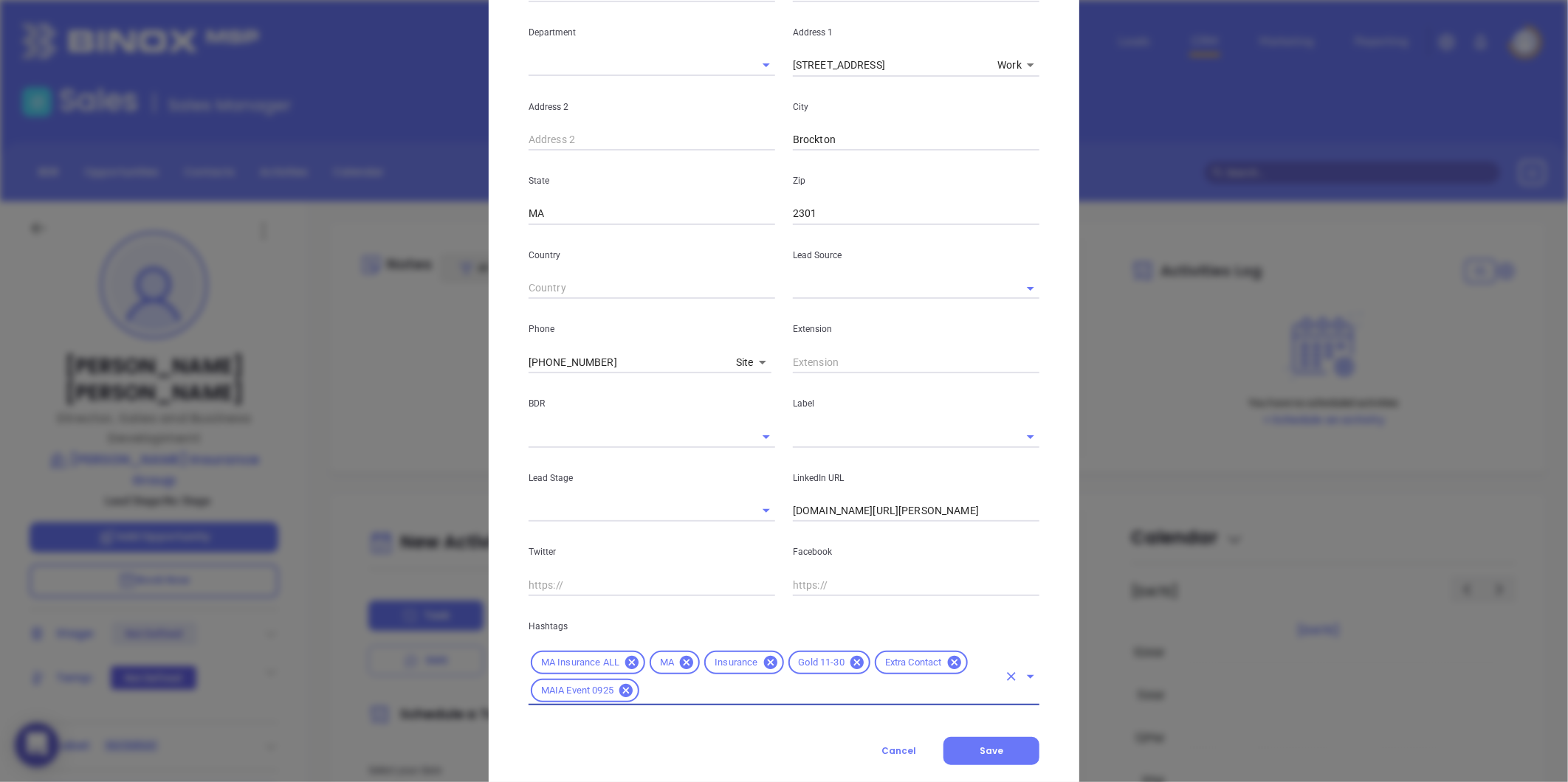
click at [807, 431] on input "text" at bounding box center [896, 436] width 206 height 21
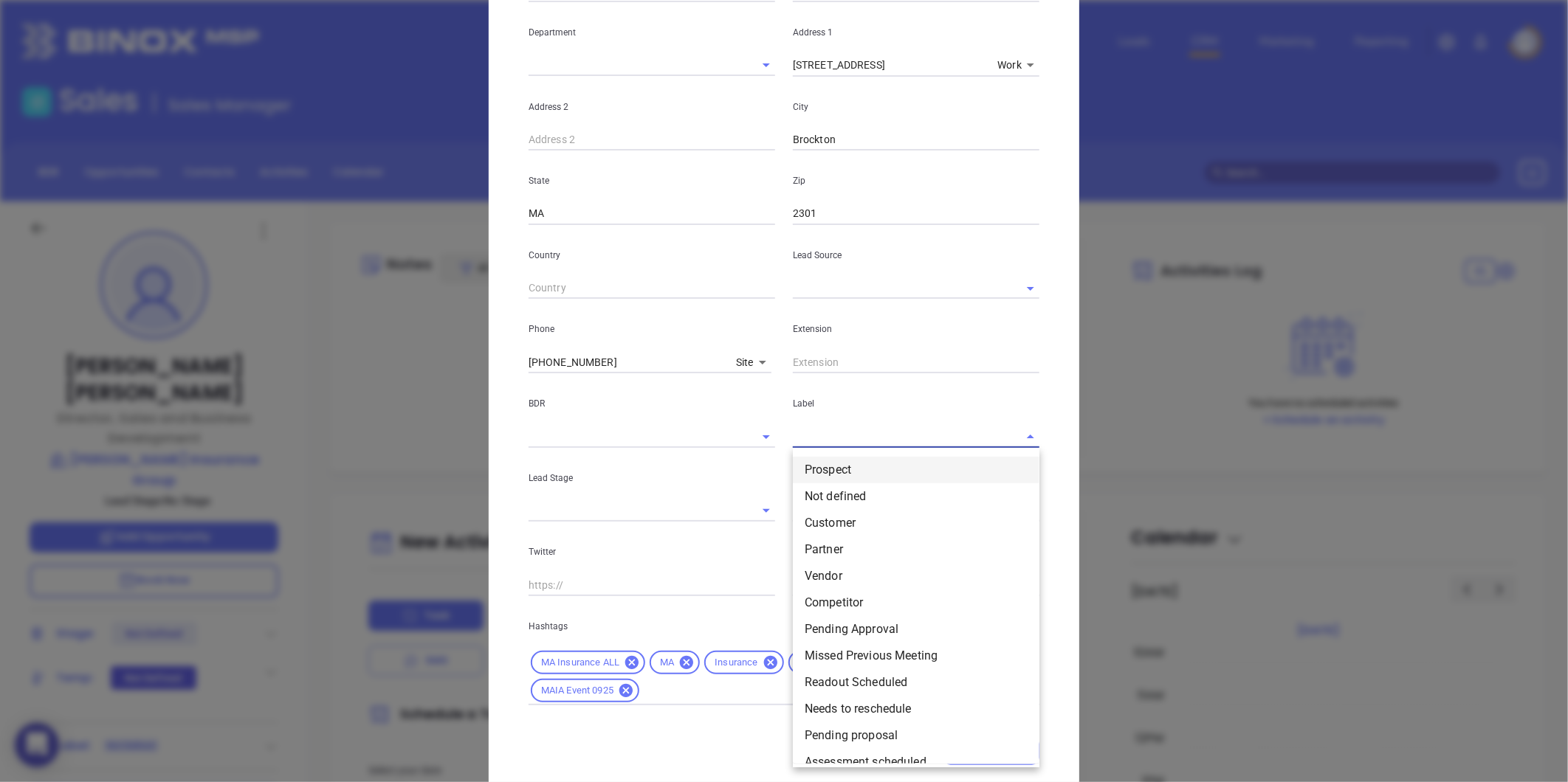
click at [808, 460] on li "Prospect" at bounding box center [916, 470] width 247 height 27
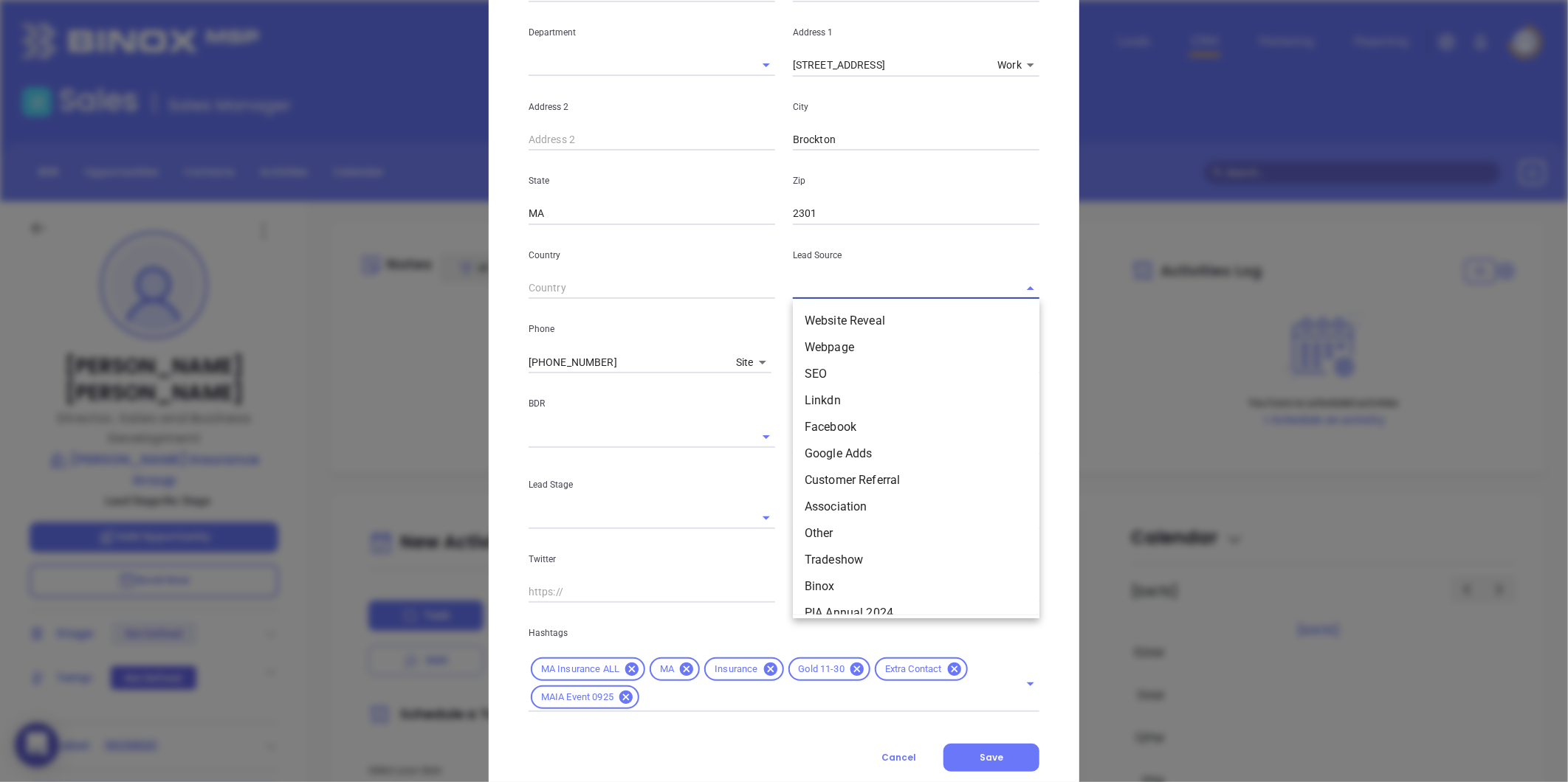
drag, startPoint x: 812, startPoint y: 288, endPoint x: 821, endPoint y: 293, distance: 10.3
click at [812, 286] on input "text" at bounding box center [896, 288] width 206 height 21
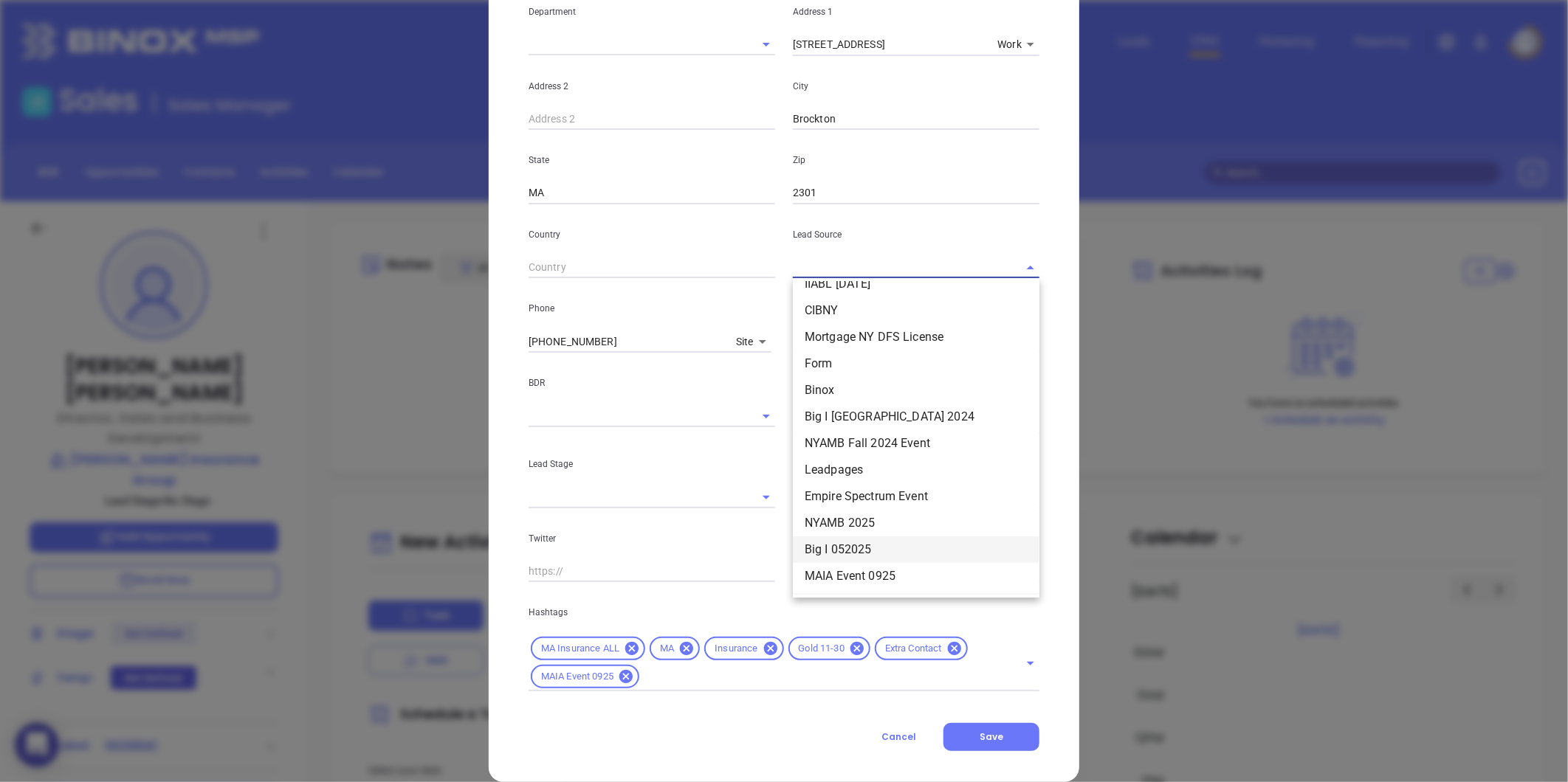
scroll to position [329, 0]
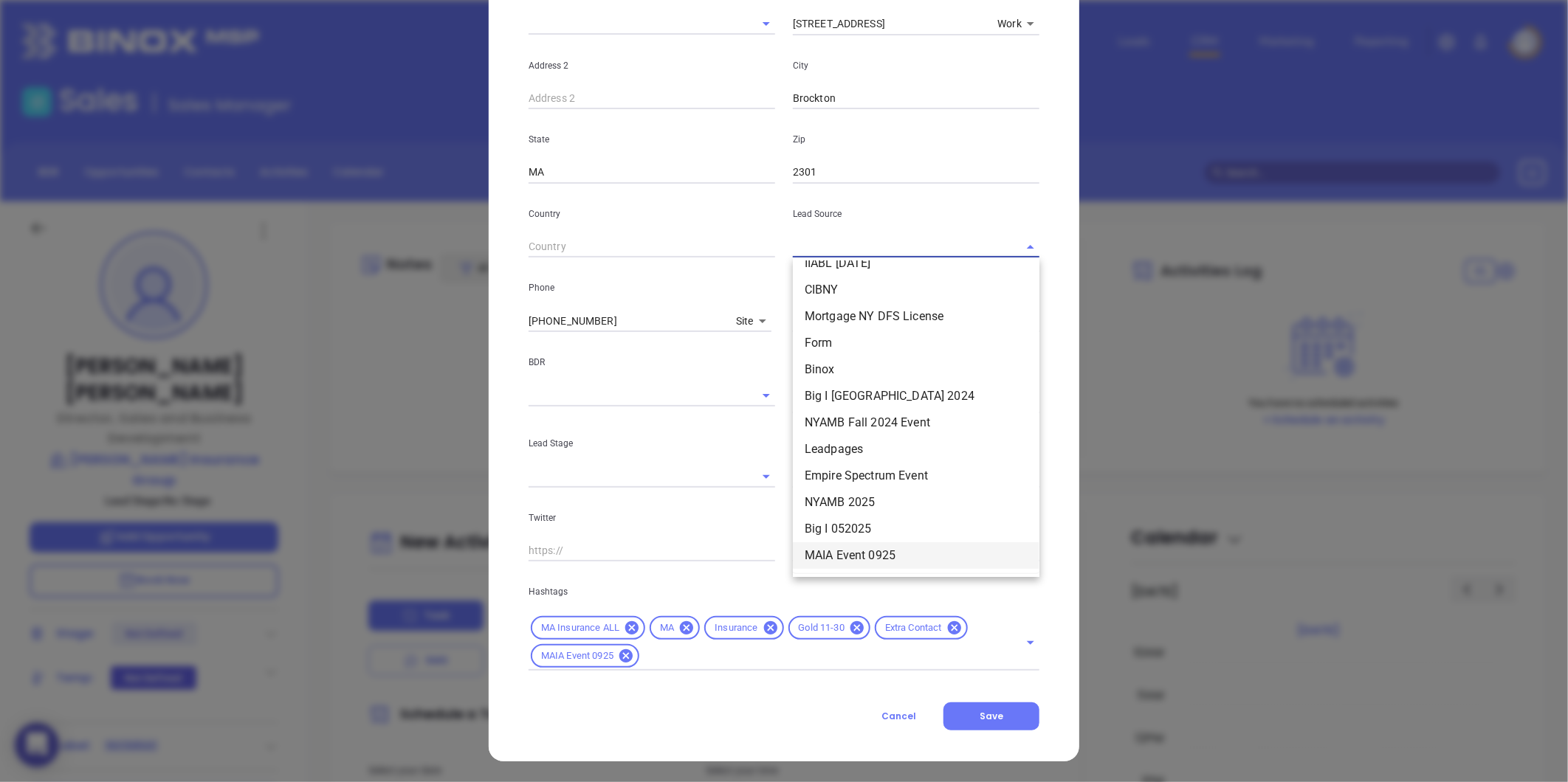
click at [896, 548] on li "MAIA Event 0925" at bounding box center [916, 555] width 247 height 27
type input "MAIA Event 0925"
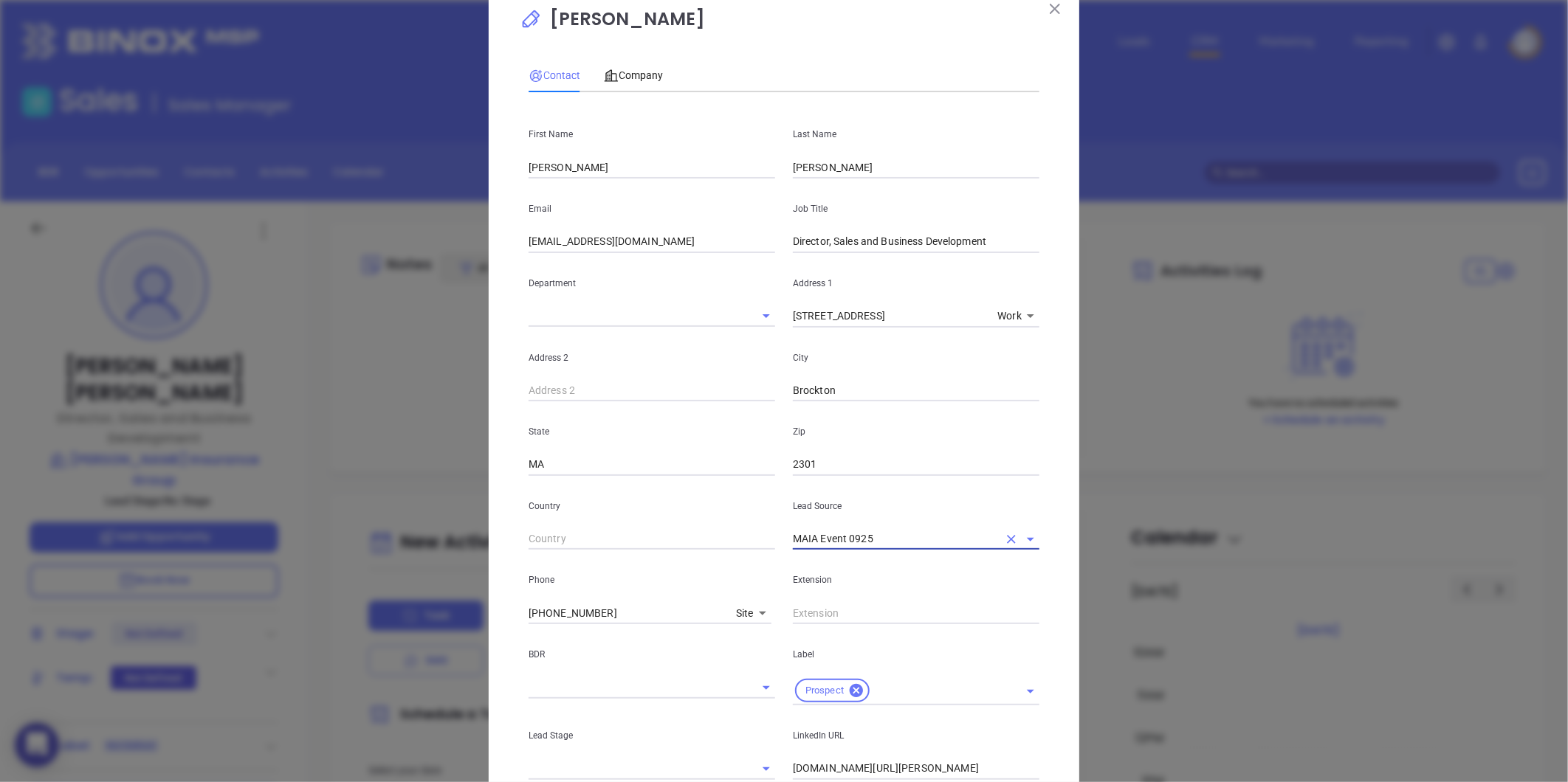
scroll to position [2, 0]
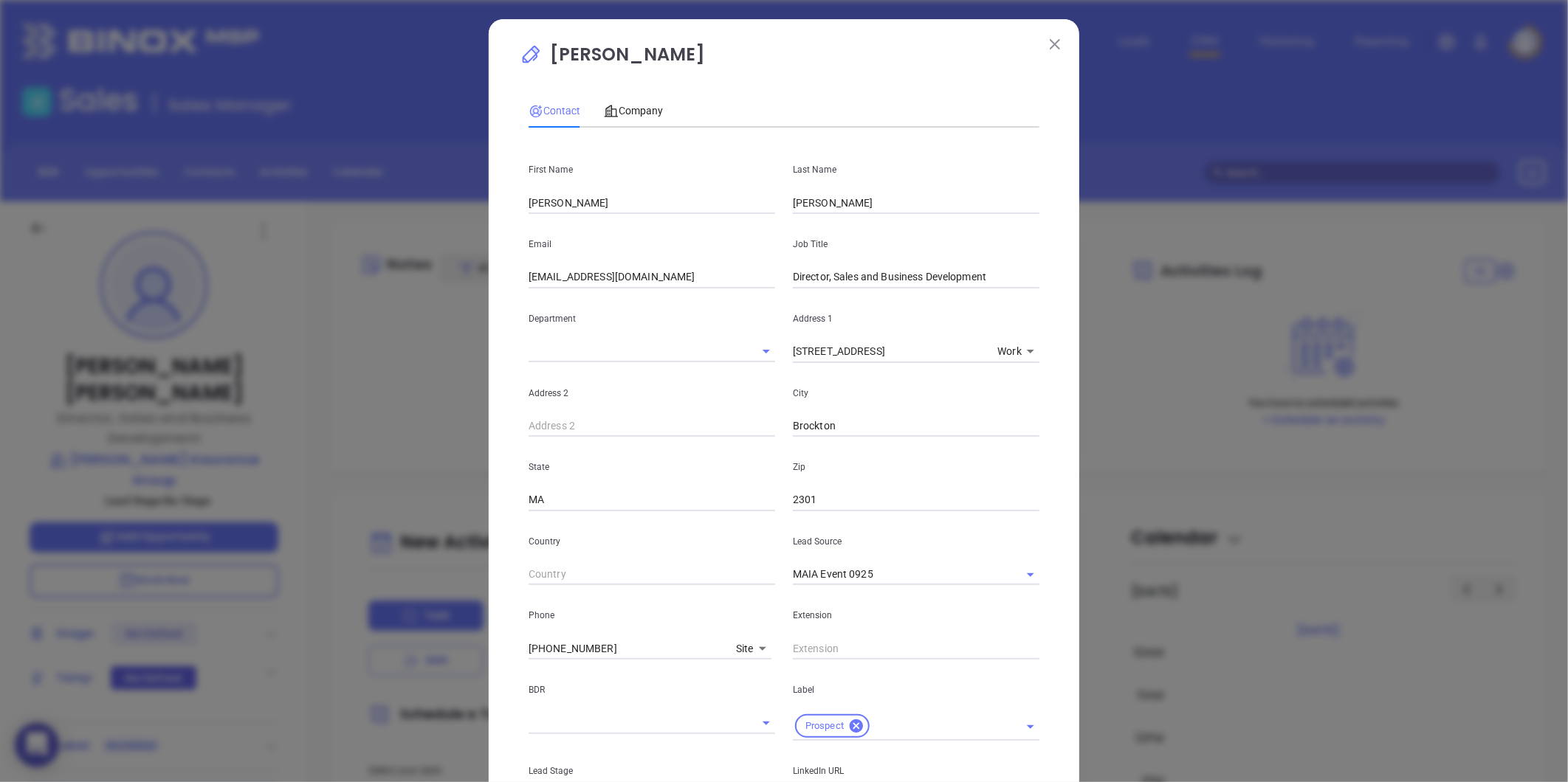
click at [889, 273] on input "Director, Sales and Business Development" at bounding box center [916, 277] width 247 height 22
paste input "of Sales and Business Development"
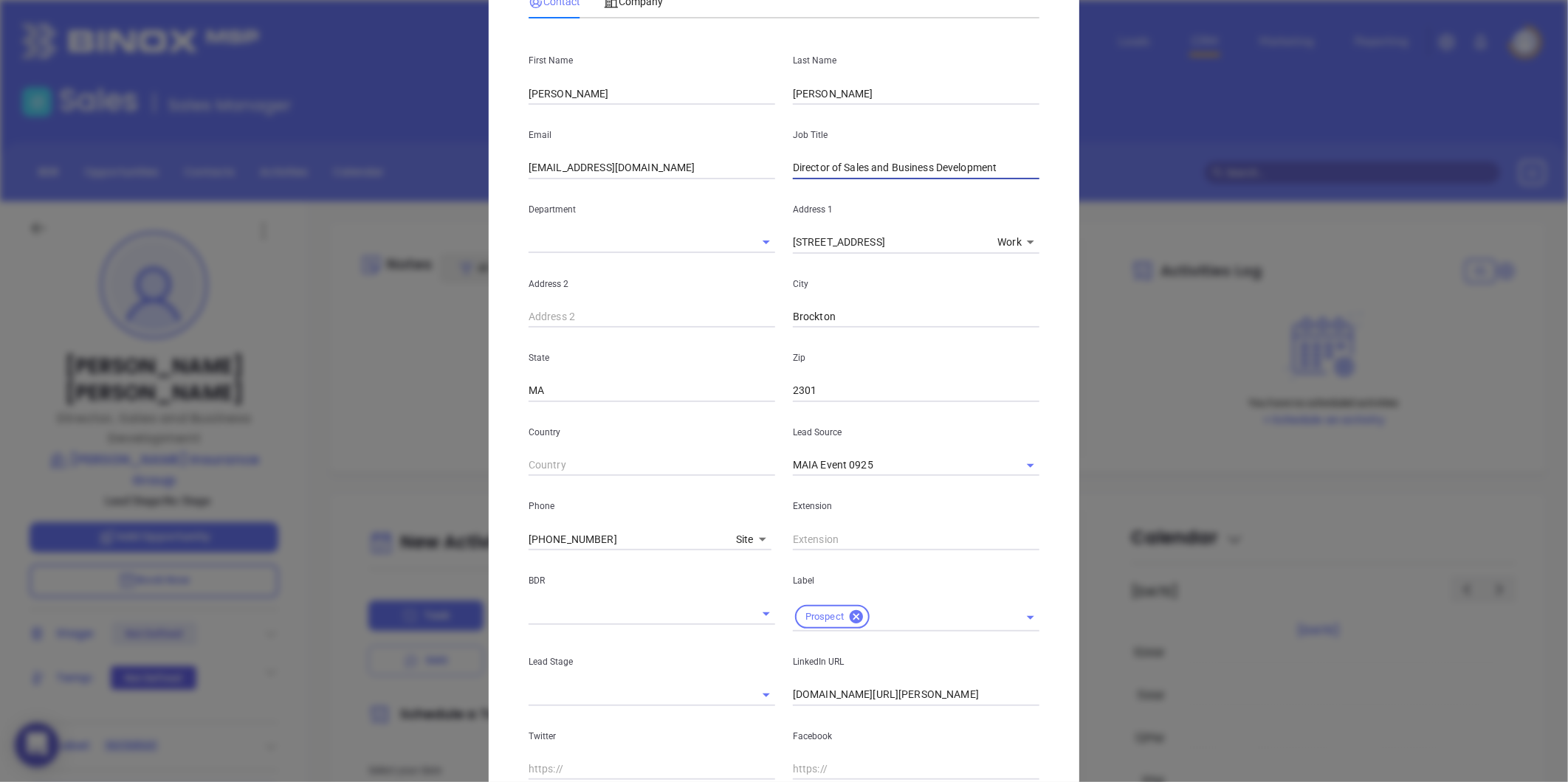
scroll to position [329, 0]
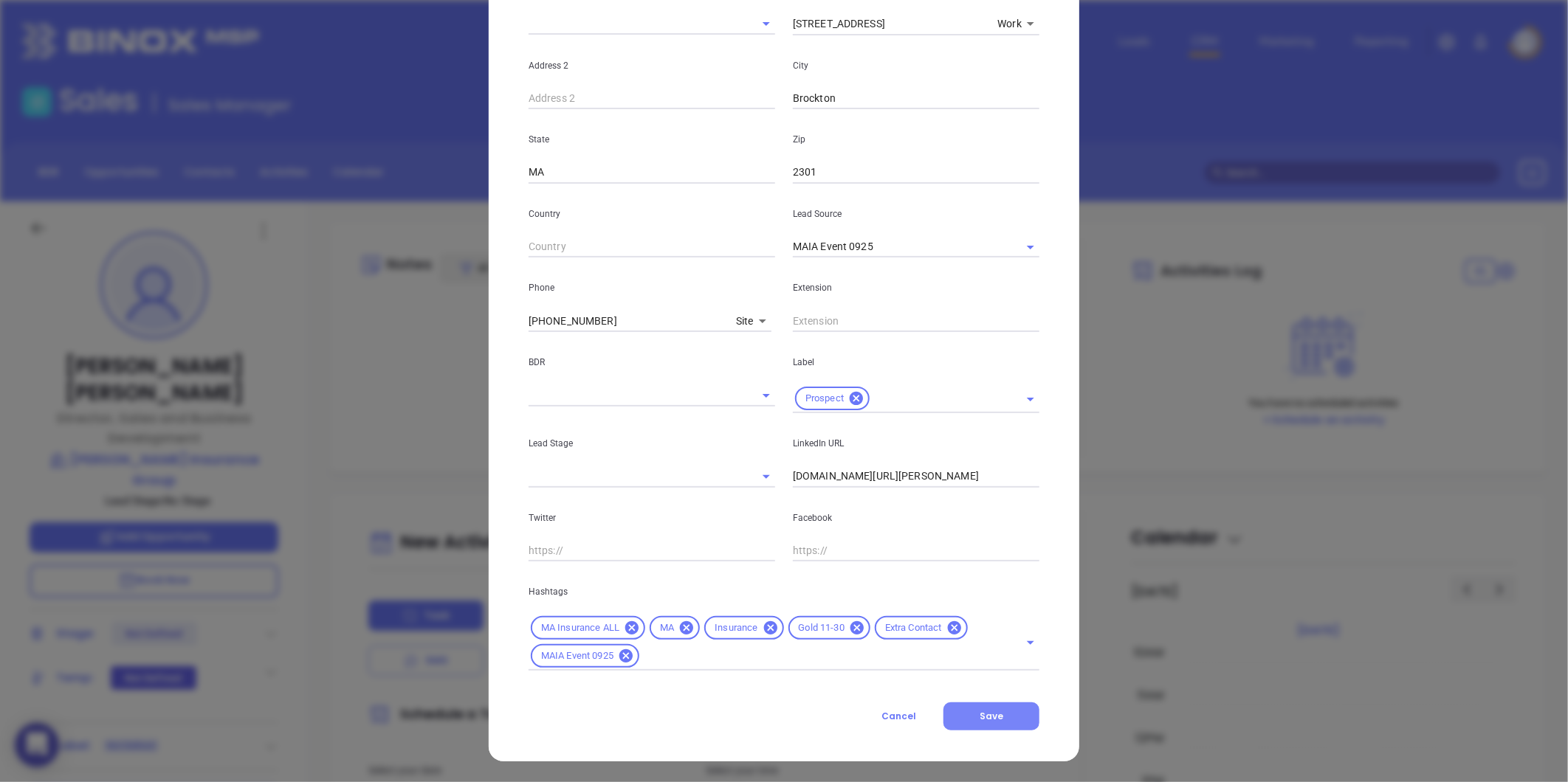
type input "Director of Sales and Business Development"
click at [1006, 717] on button "Save" at bounding box center [992, 716] width 96 height 28
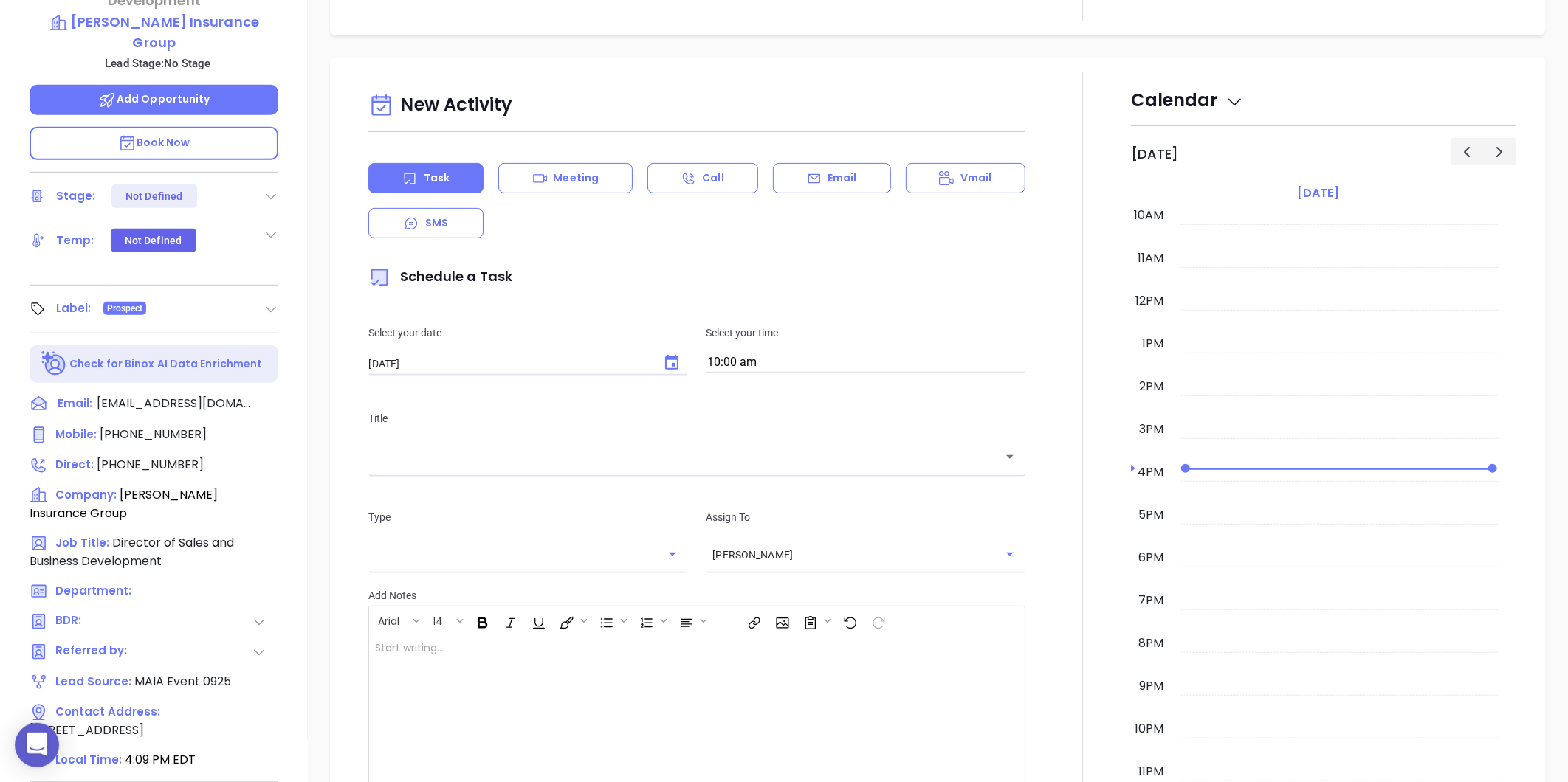
scroll to position [452, 0]
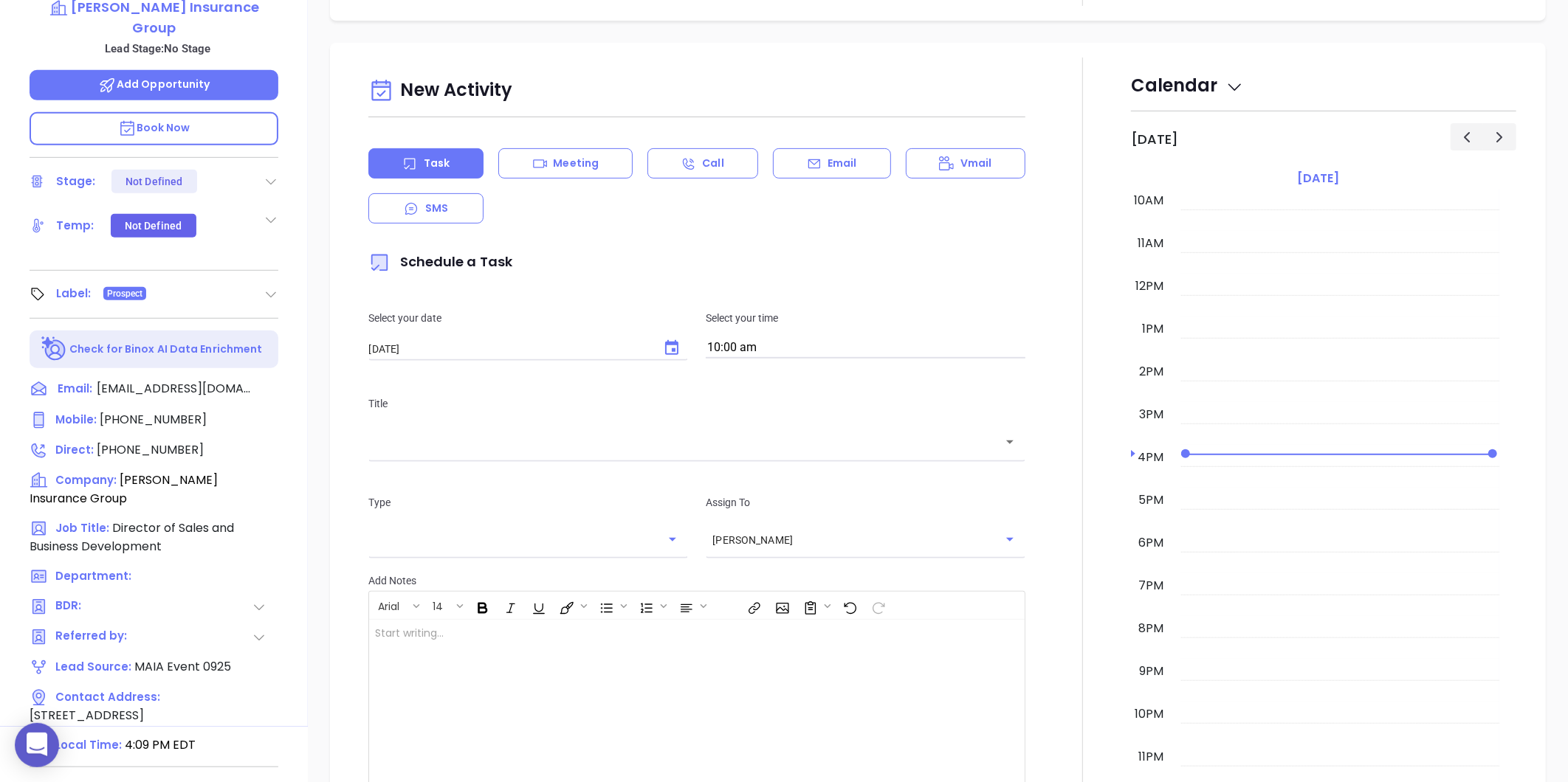
click at [526, 386] on div "Title ​" at bounding box center [696, 426] width 675 height 99
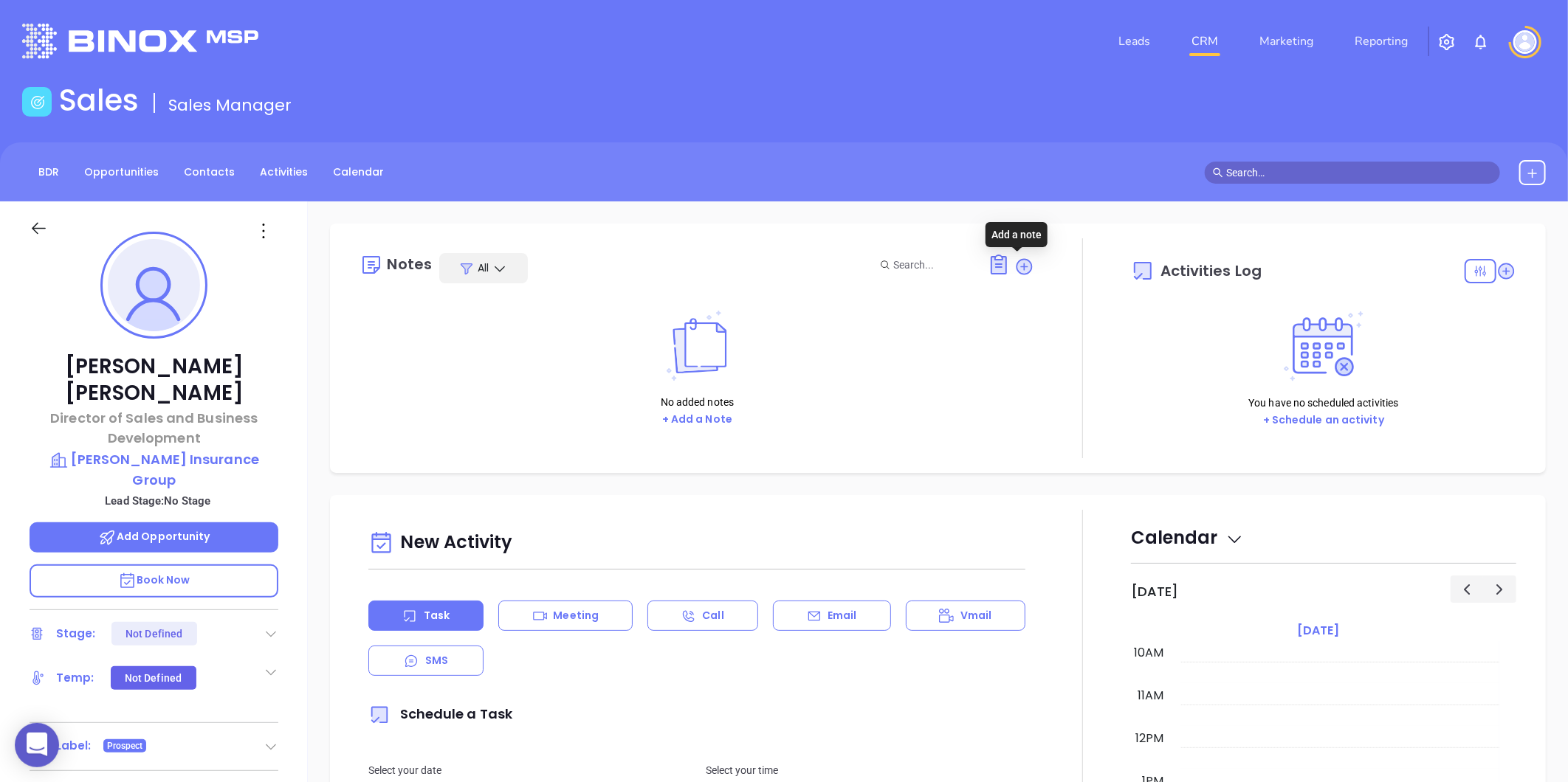
click at [1016, 267] on icon at bounding box center [1024, 266] width 16 height 16
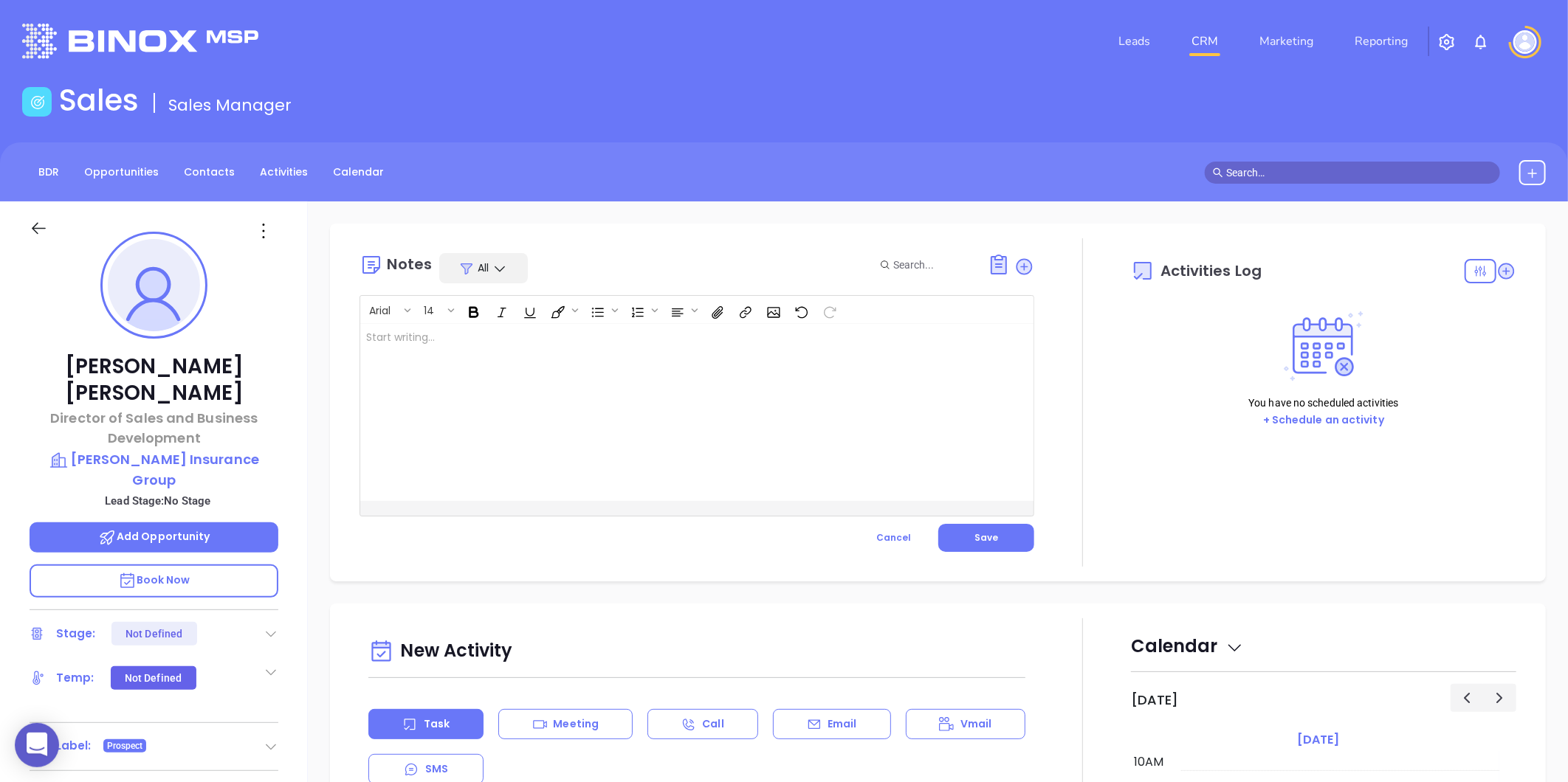
click at [821, 341] on div at bounding box center [672, 412] width 626 height 177
click at [555, 342] on p "MAIA event pre-attendance list ﻿" at bounding box center [673, 345] width 614 height 31
click at [975, 526] on button "Save" at bounding box center [986, 538] width 96 height 28
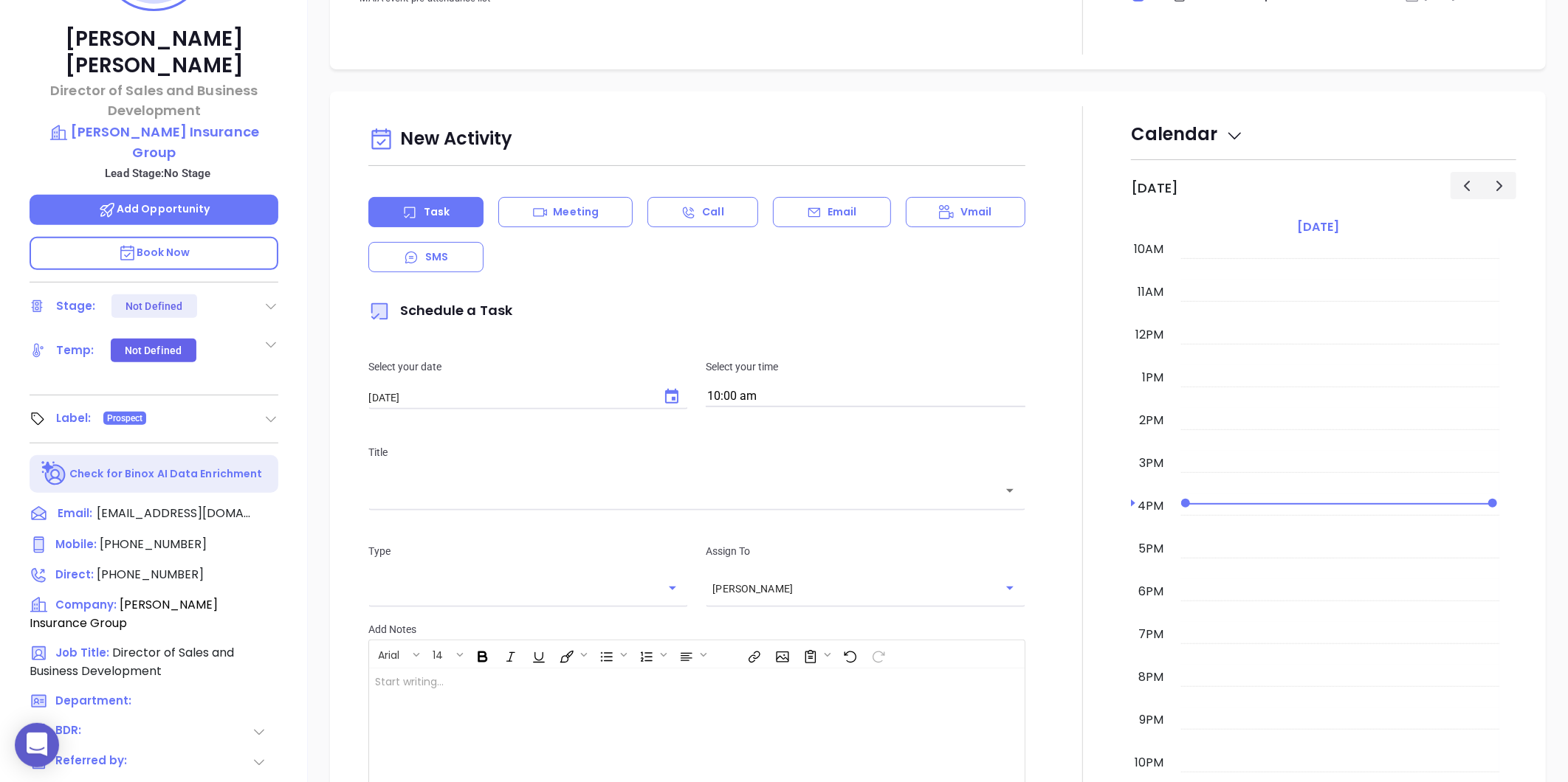
scroll to position [452, 0]
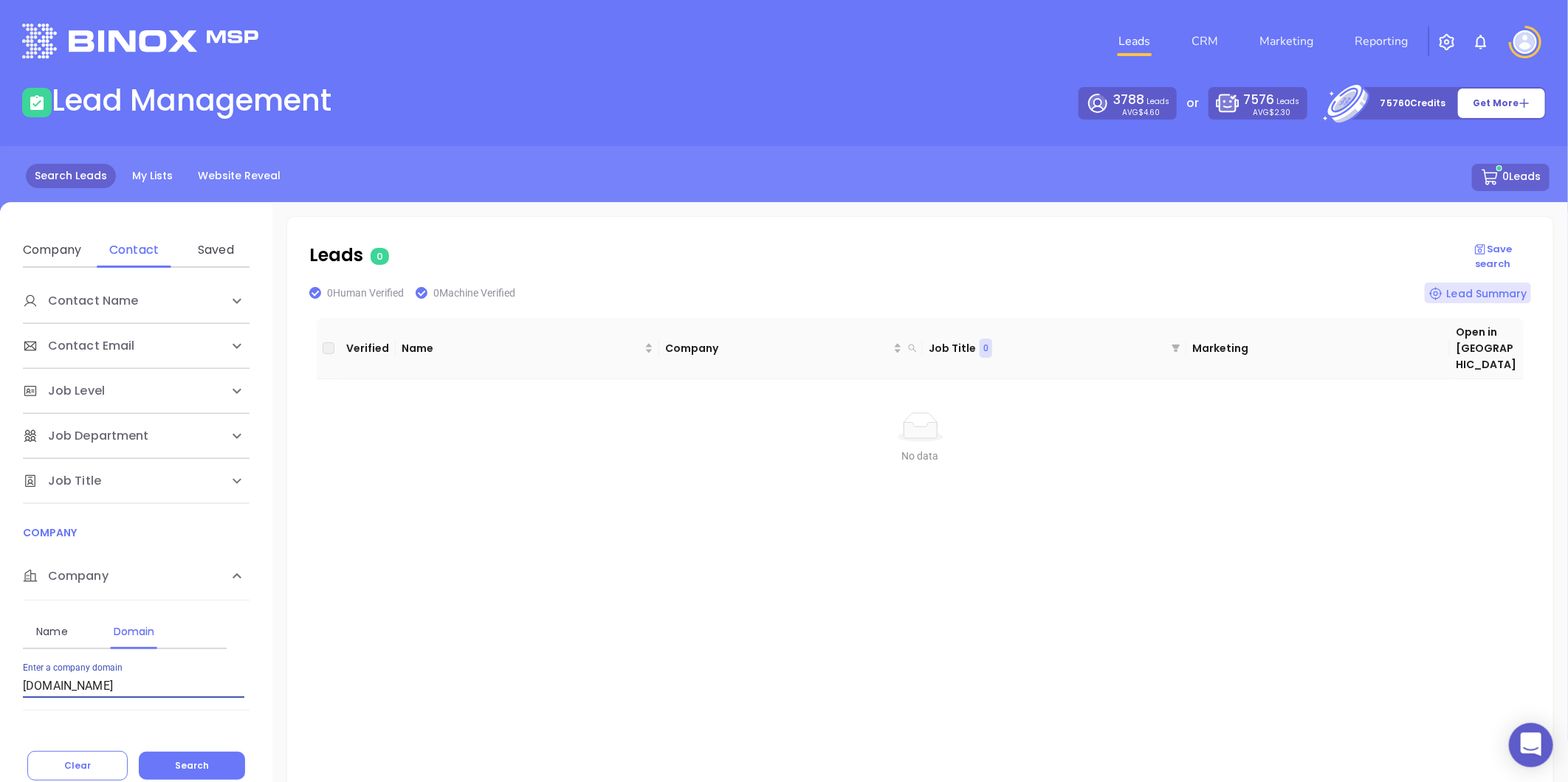
scroll to position [128, 0]
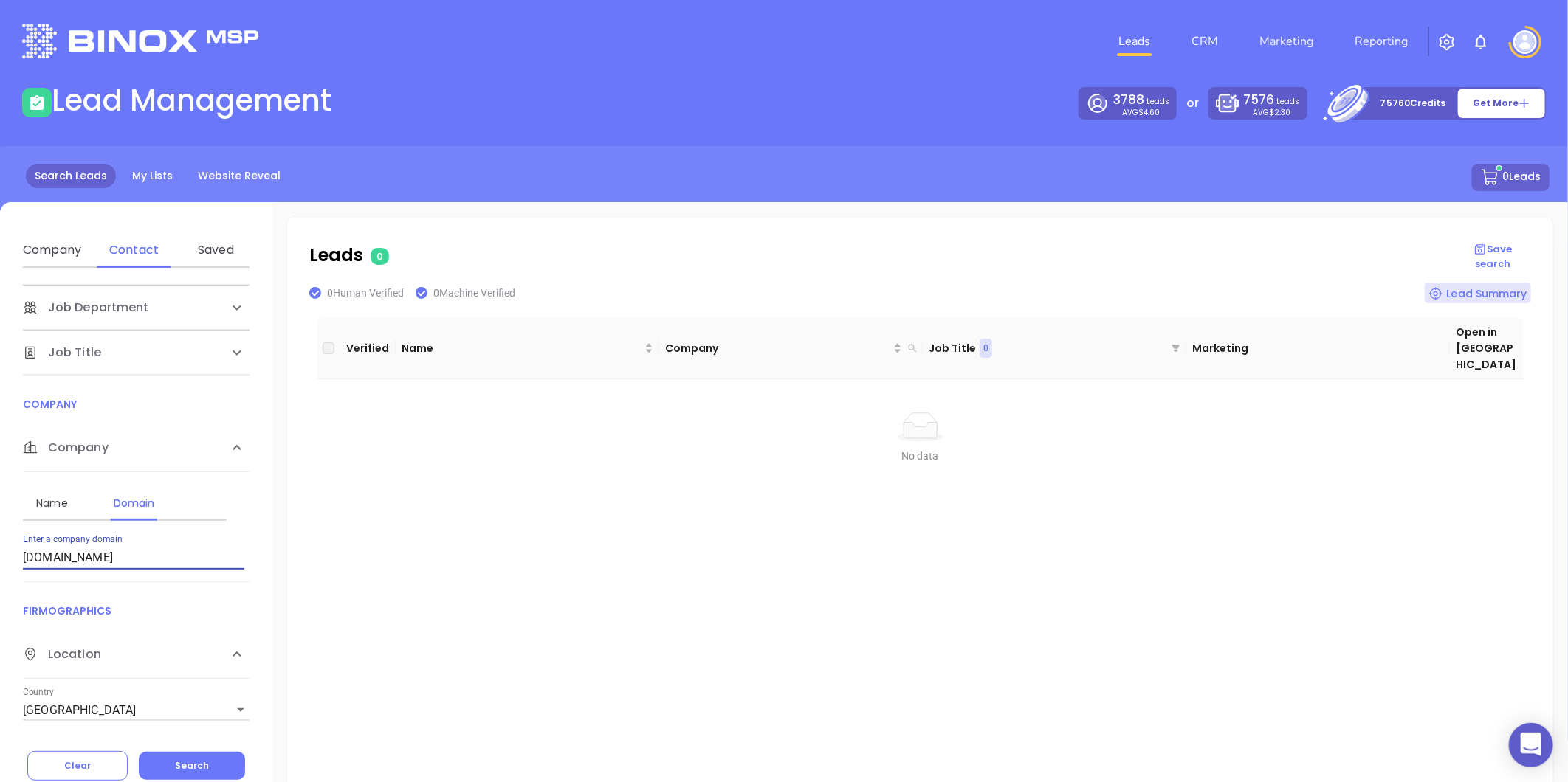
drag, startPoint x: 223, startPoint y: 554, endPoint x: -181, endPoint y: 568, distance: 404.2
click at [0, 568] on html "0 Leads CRM Marketing Reporting Financial Leads Leads Lead Management 3788 Lead…" at bounding box center [784, 391] width 1568 height 782
paste input "[DOMAIN_NAME]"
type input "alefrankfinancial.com"
drag, startPoint x: 141, startPoint y: 561, endPoint x: -319, endPoint y: 530, distance: 461.0
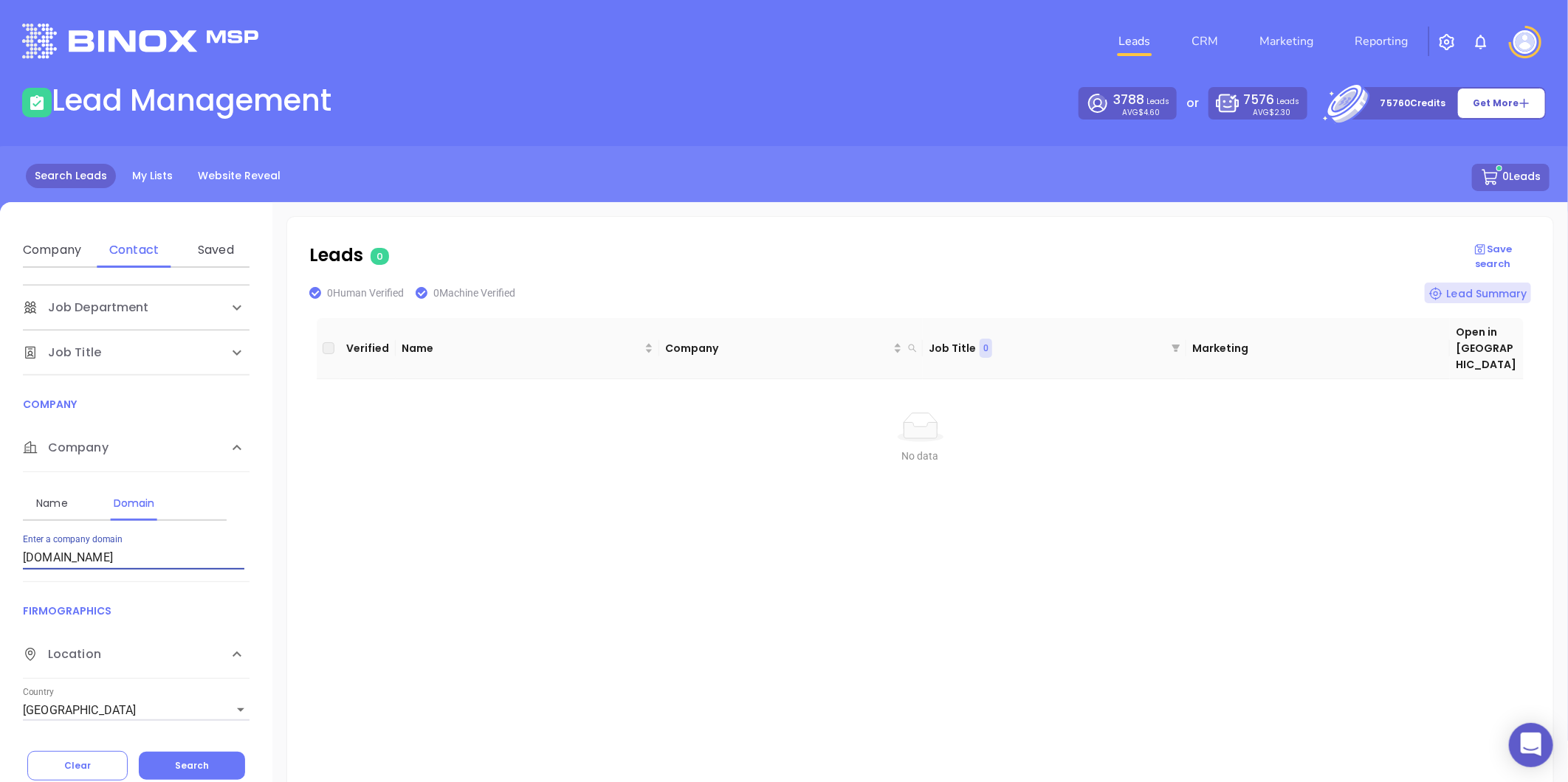
click at [0, 530] on html "0 Leads CRM Marketing Reporting Financial Leads Leads Lead Management 3788 Lead…" at bounding box center [784, 391] width 1568 height 782
paste input "dalefrankfinancial.com"
type input "dalefrankfinancial.com"
drag, startPoint x: 163, startPoint y: 561, endPoint x: -175, endPoint y: 616, distance: 342.4
click at [0, 616] on html "0 Leads CRM Marketing Reporting Financial Leads Leads Lead Management 3788 Lead…" at bounding box center [784, 391] width 1568 height 782
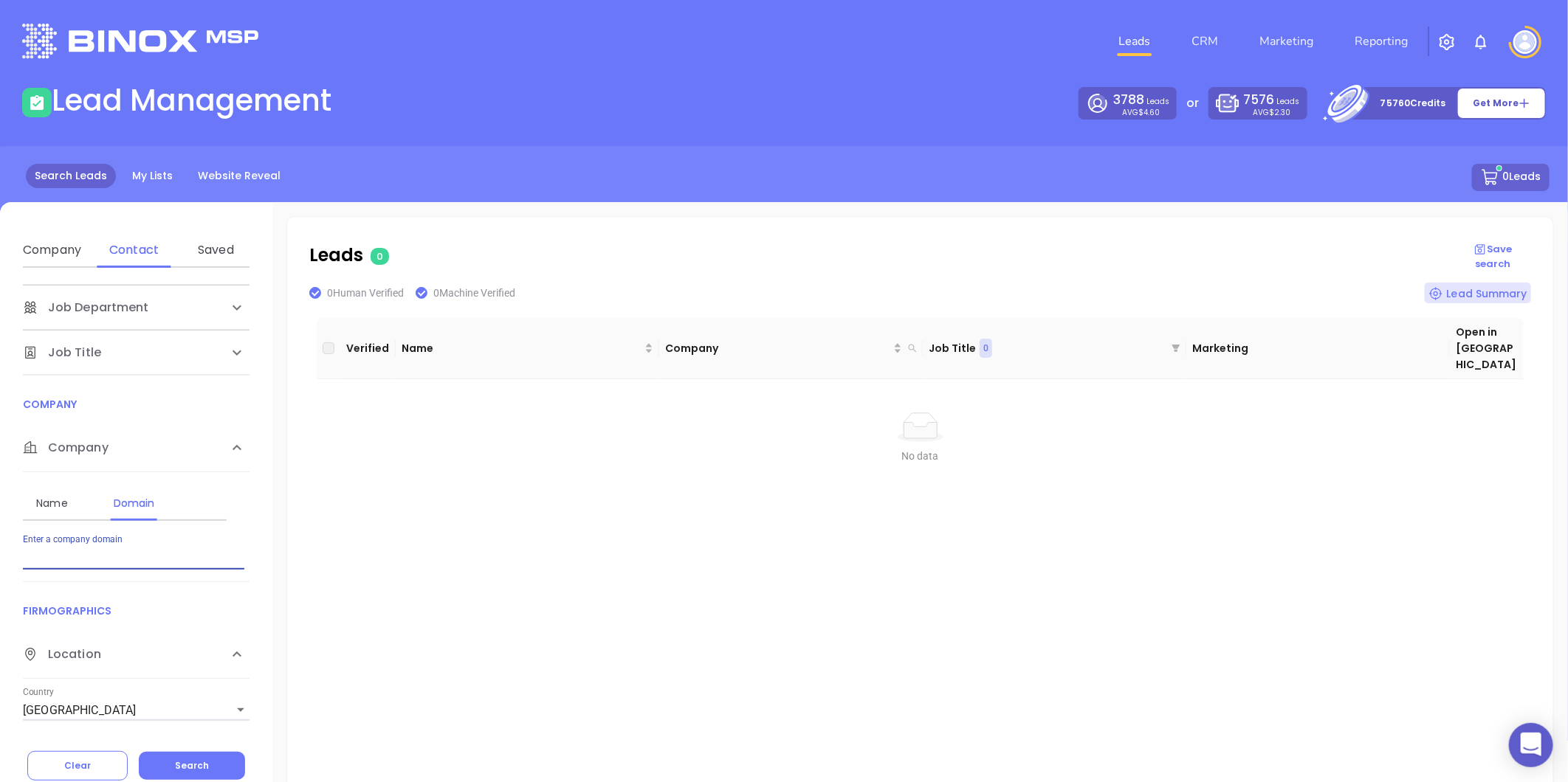
paste input "DonaghueAgency.com"
click at [196, 759] on span "Search" at bounding box center [192, 765] width 34 height 12
click at [48, 497] on div "Name" at bounding box center [52, 502] width 58 height 18
click at [158, 496] on div "Domain" at bounding box center [134, 502] width 58 height 18
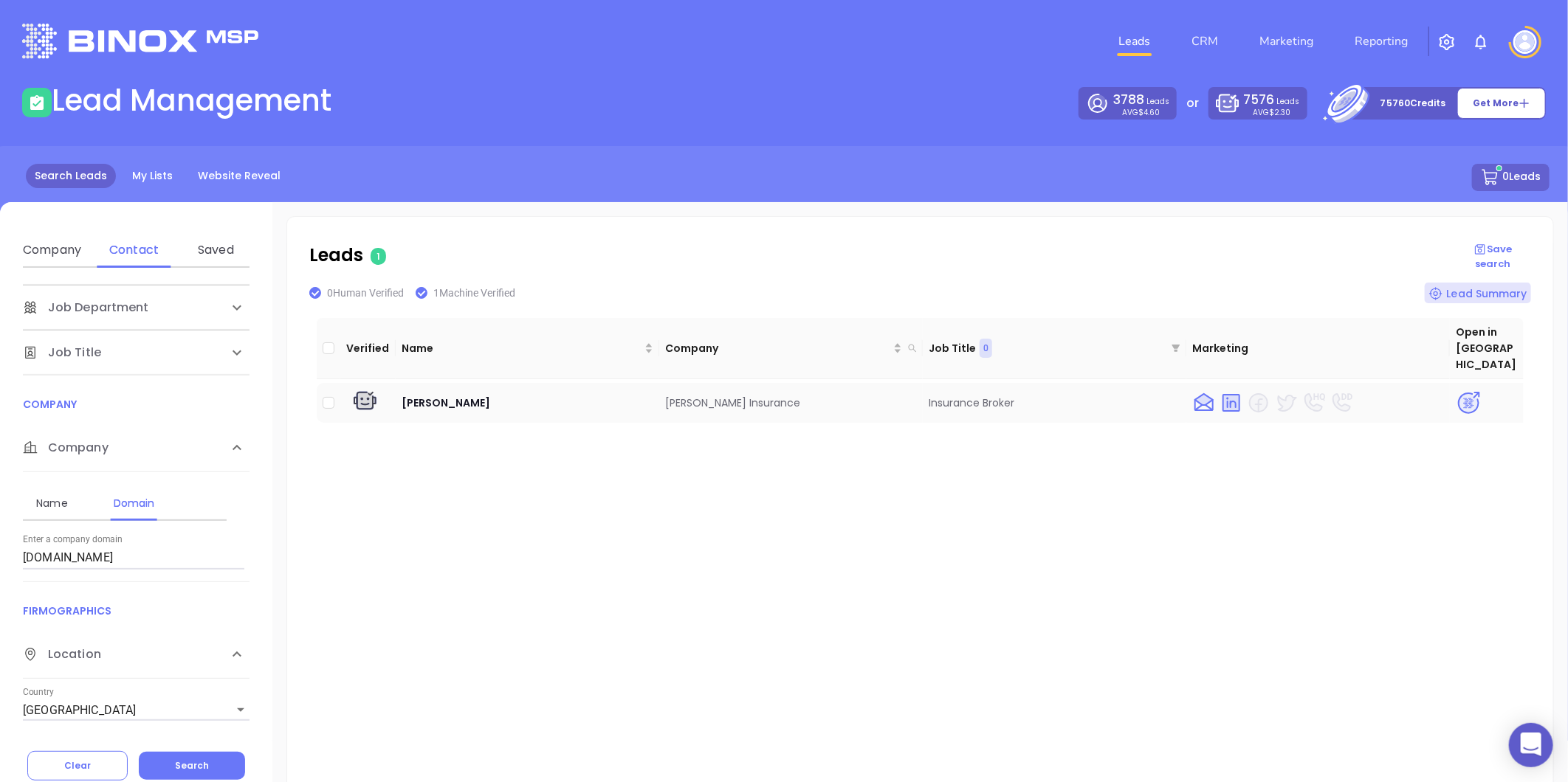
click at [1456, 390] on img at bounding box center [1469, 403] width 26 height 26
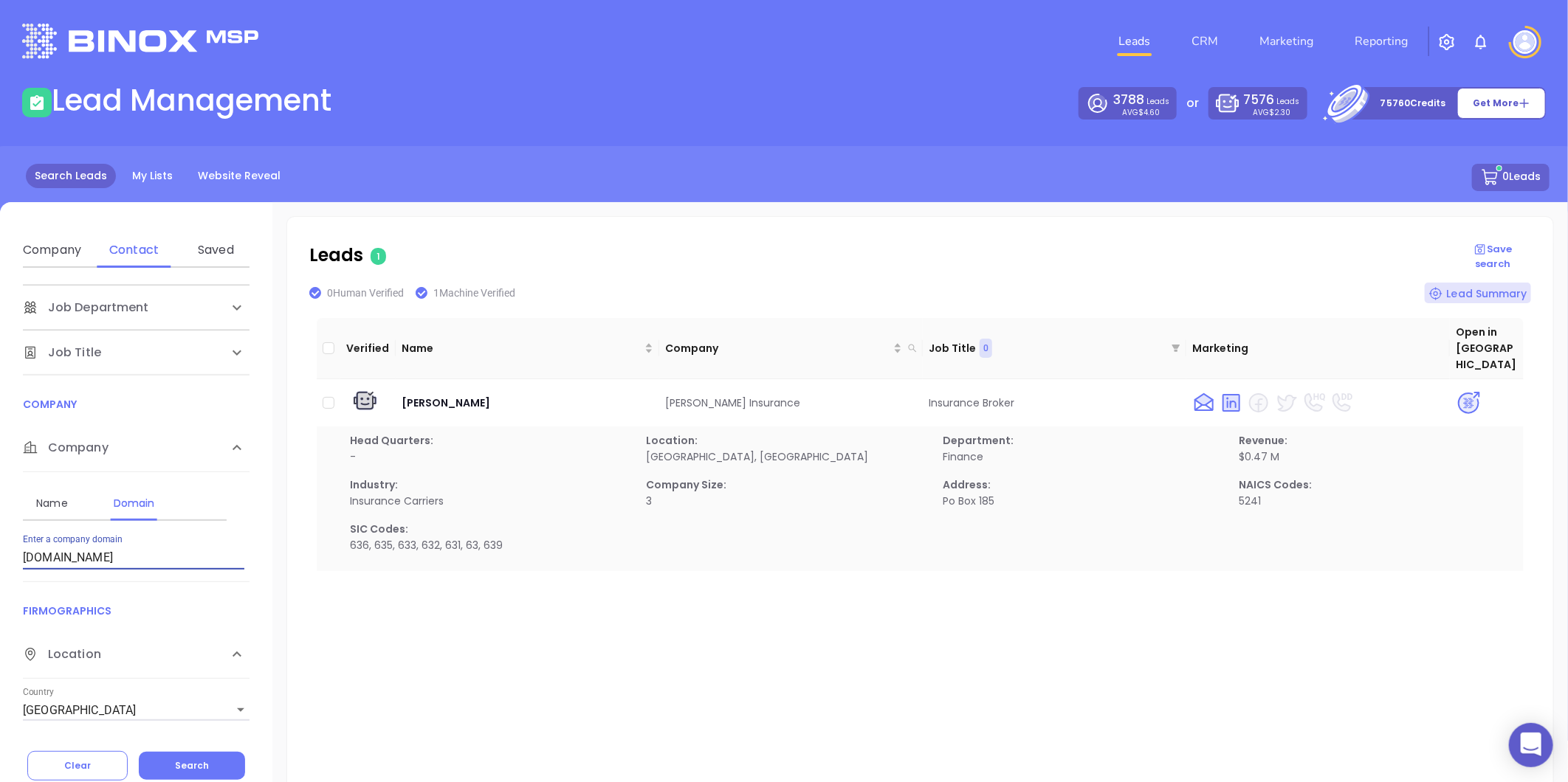
drag, startPoint x: 131, startPoint y: 556, endPoint x: -292, endPoint y: 627, distance: 428.9
click at [0, 627] on html "0 Leads CRM Marketing Reporting Financial Leads Leads Lead Management 3788 Lead…" at bounding box center [784, 391] width 1568 height 782
paste input "ritterinsurancemarketing"
type input "ritterinsurancemarketing.com"
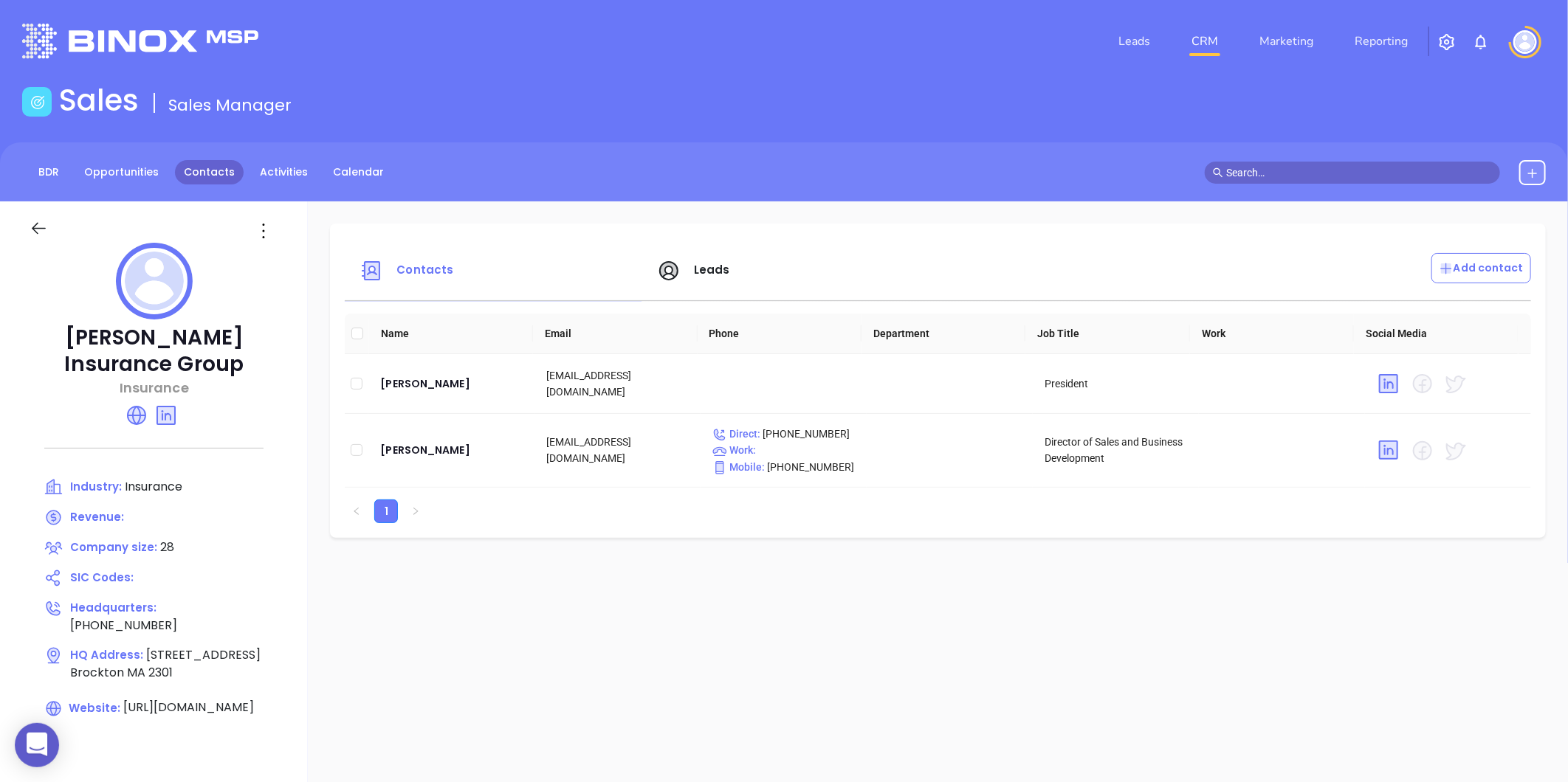
click at [202, 166] on link "Contacts" at bounding box center [209, 173] width 69 height 24
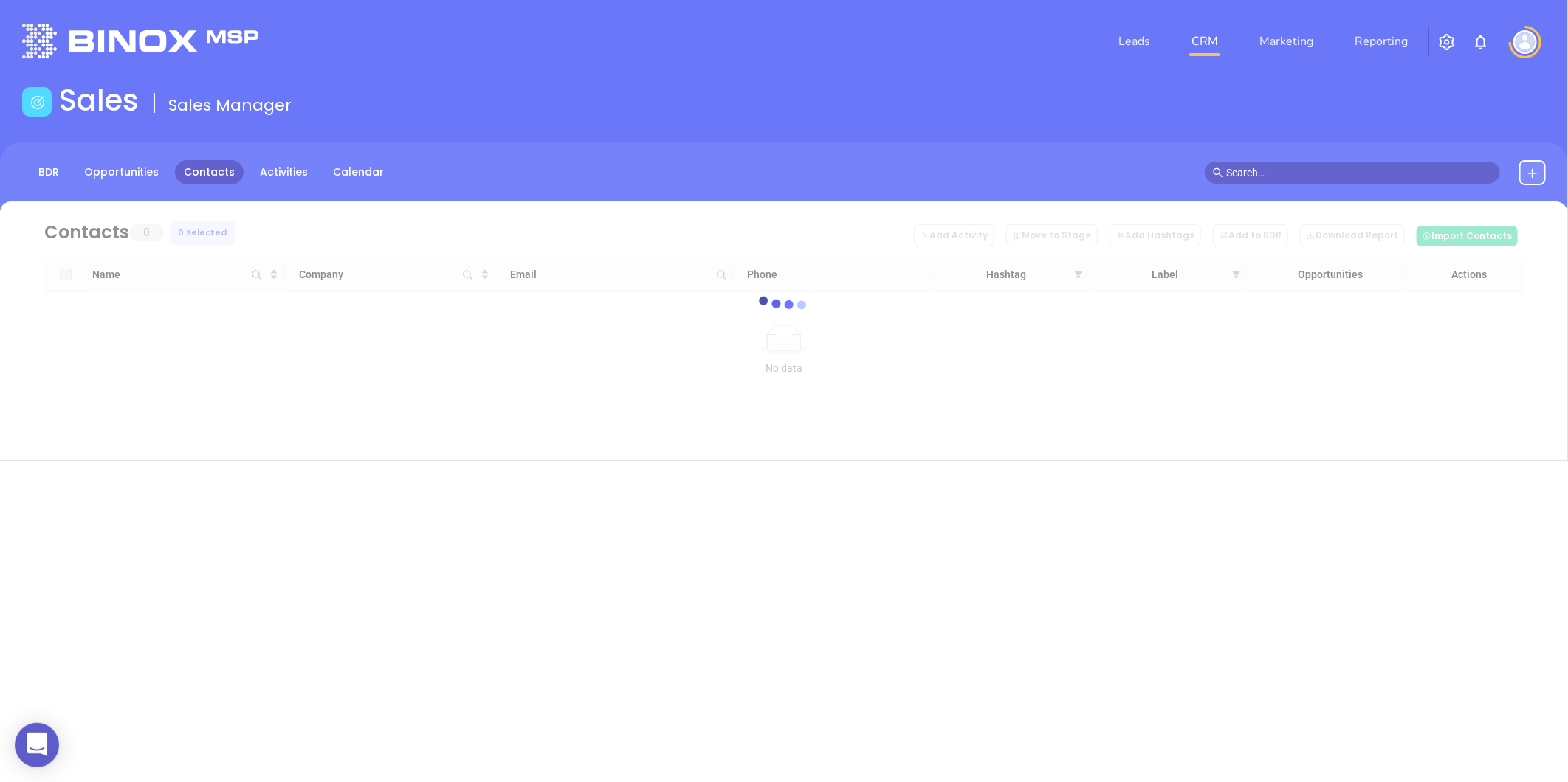
click at [1535, 165] on button at bounding box center [1532, 173] width 27 height 25
click at [1479, 214] on p "New Contact" at bounding box center [1490, 215] width 122 height 24
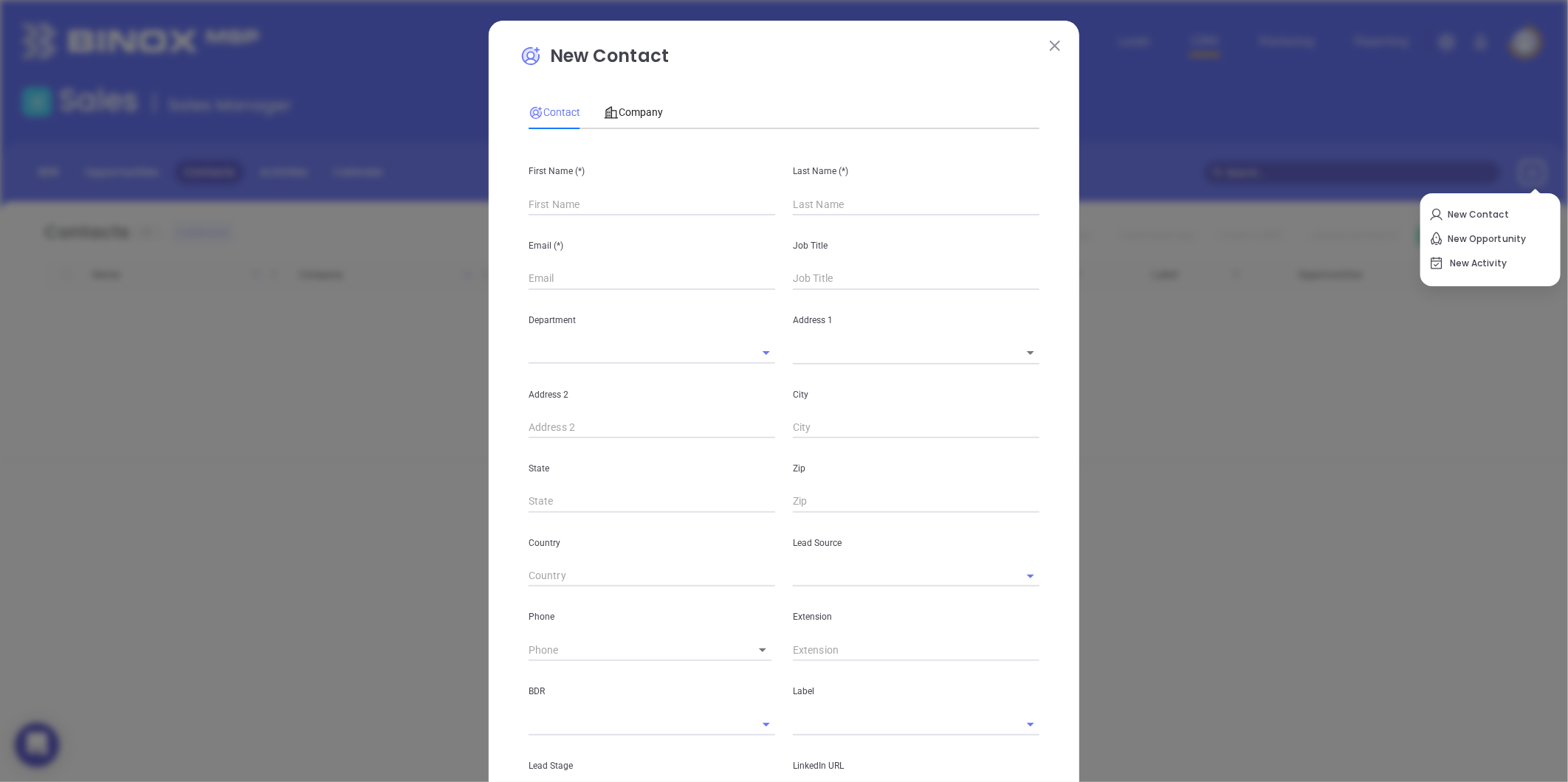
type input "Fourth Phone Call"
type input "1"
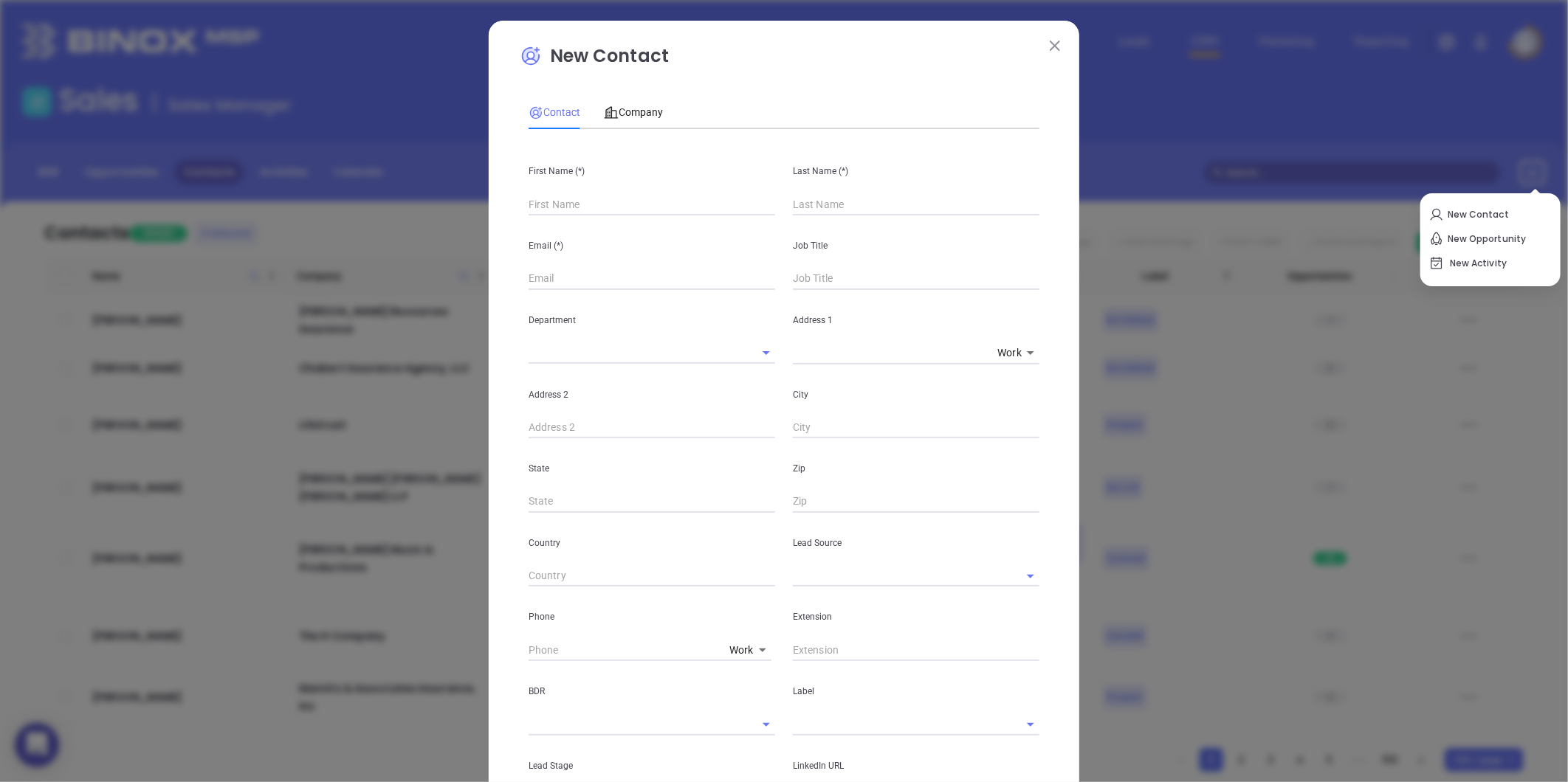
click at [564, 206] on input "text" at bounding box center [652, 204] width 247 height 22
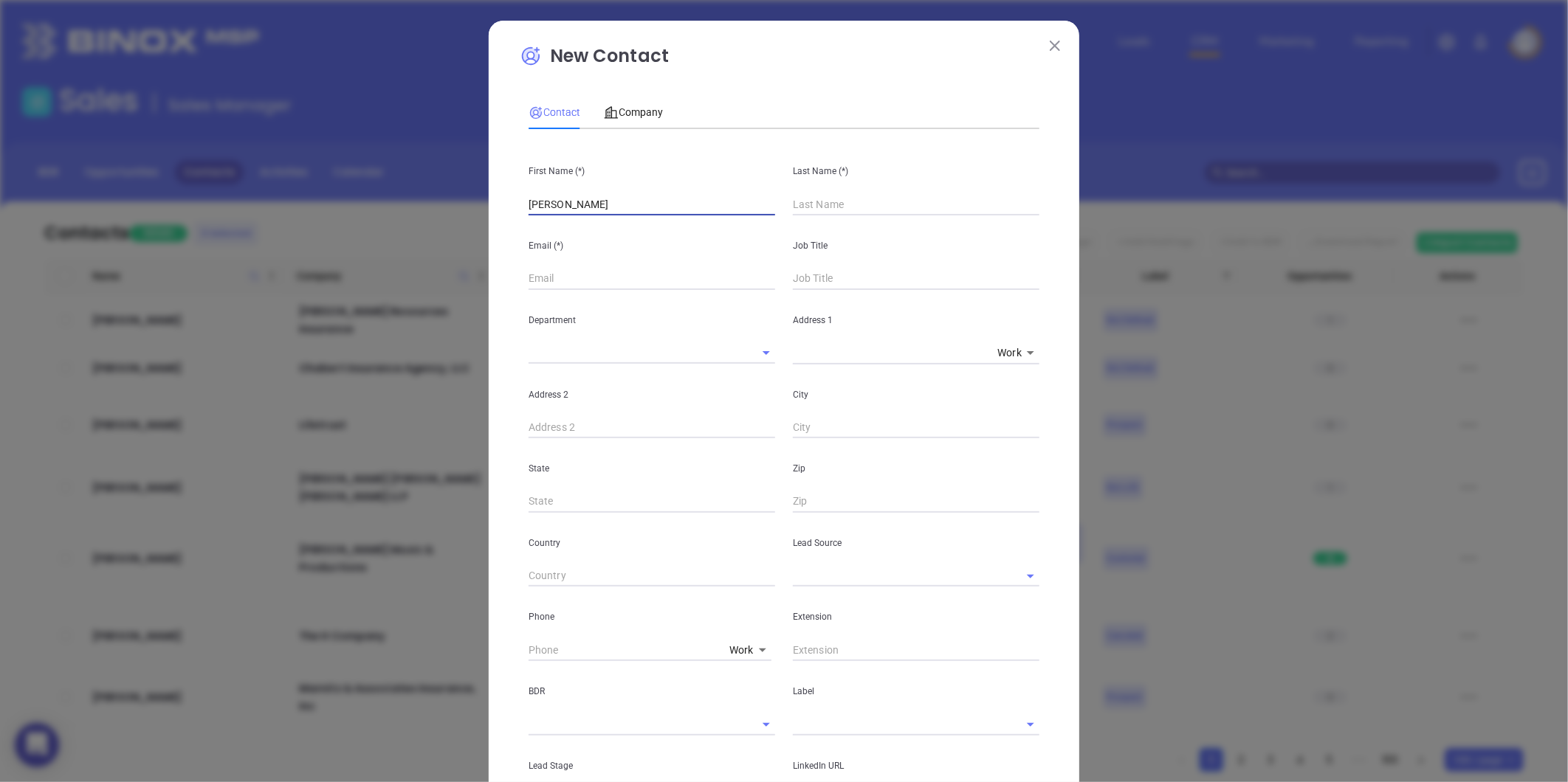
type input "[PERSON_NAME]"
click at [625, 104] on div "Company" at bounding box center [633, 111] width 59 height 16
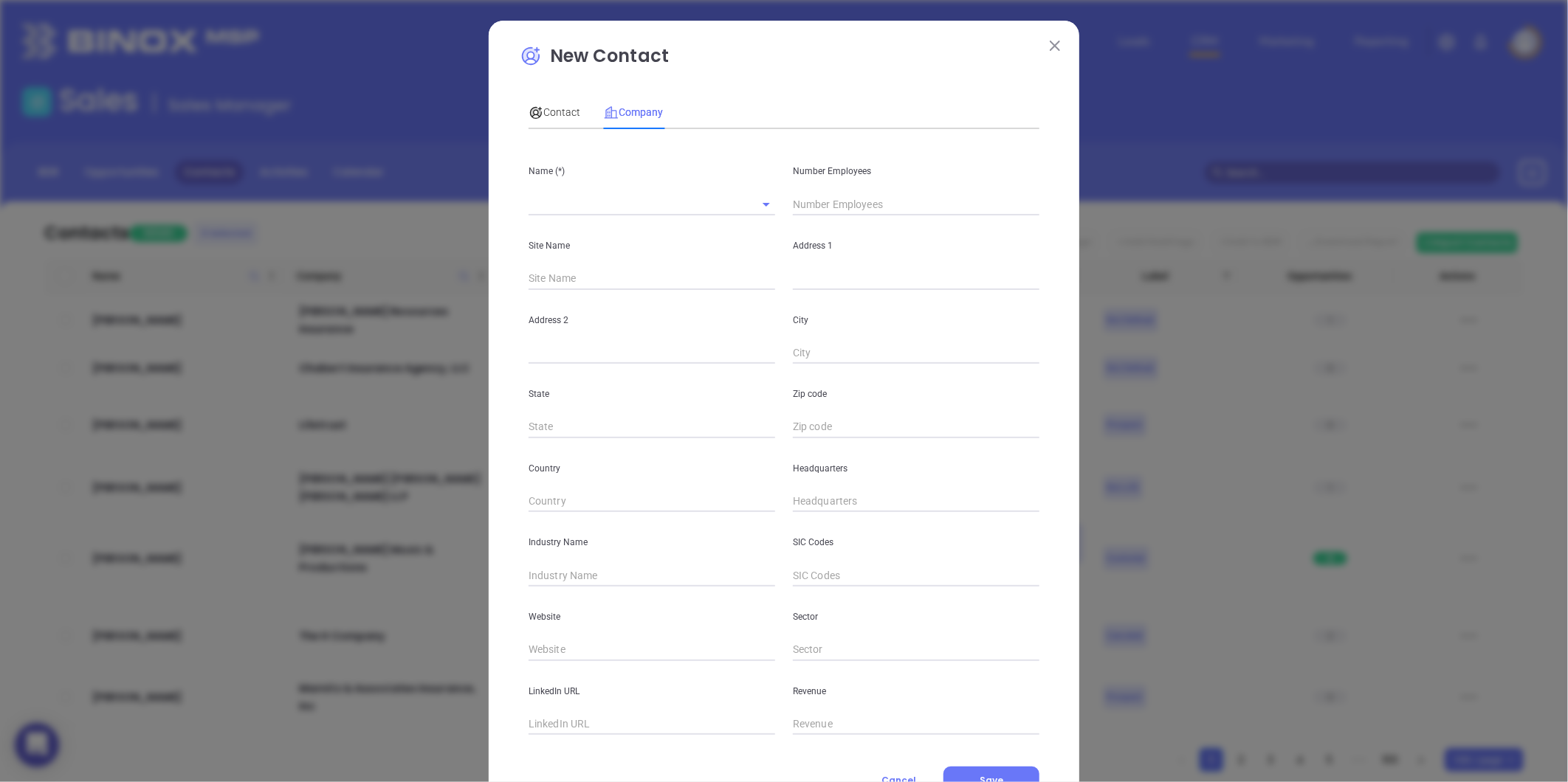
click at [561, 651] on input "text" at bounding box center [652, 650] width 247 height 22
paste input "https://dalefrankfinancial.com/"
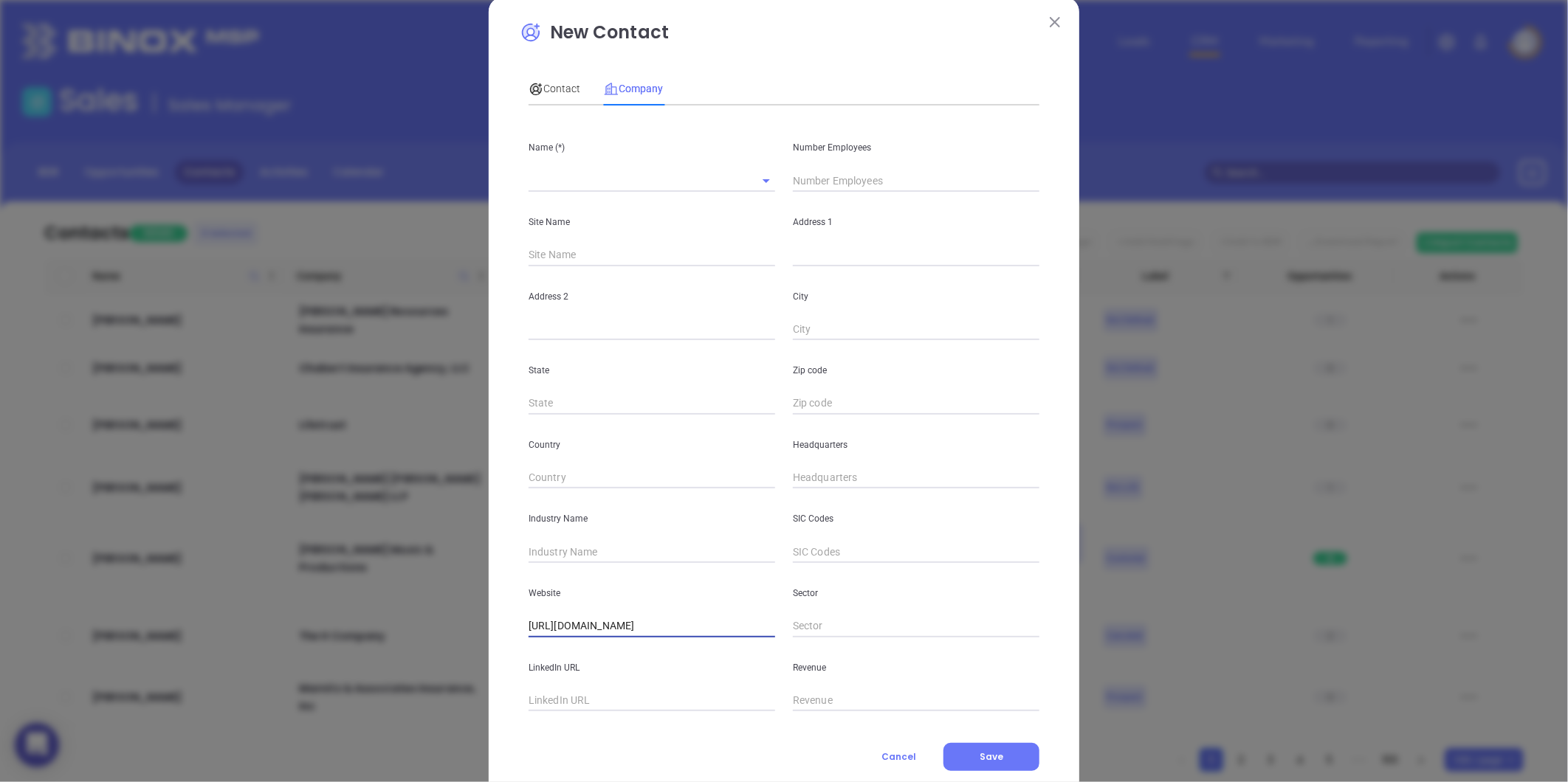
scroll to position [64, 0]
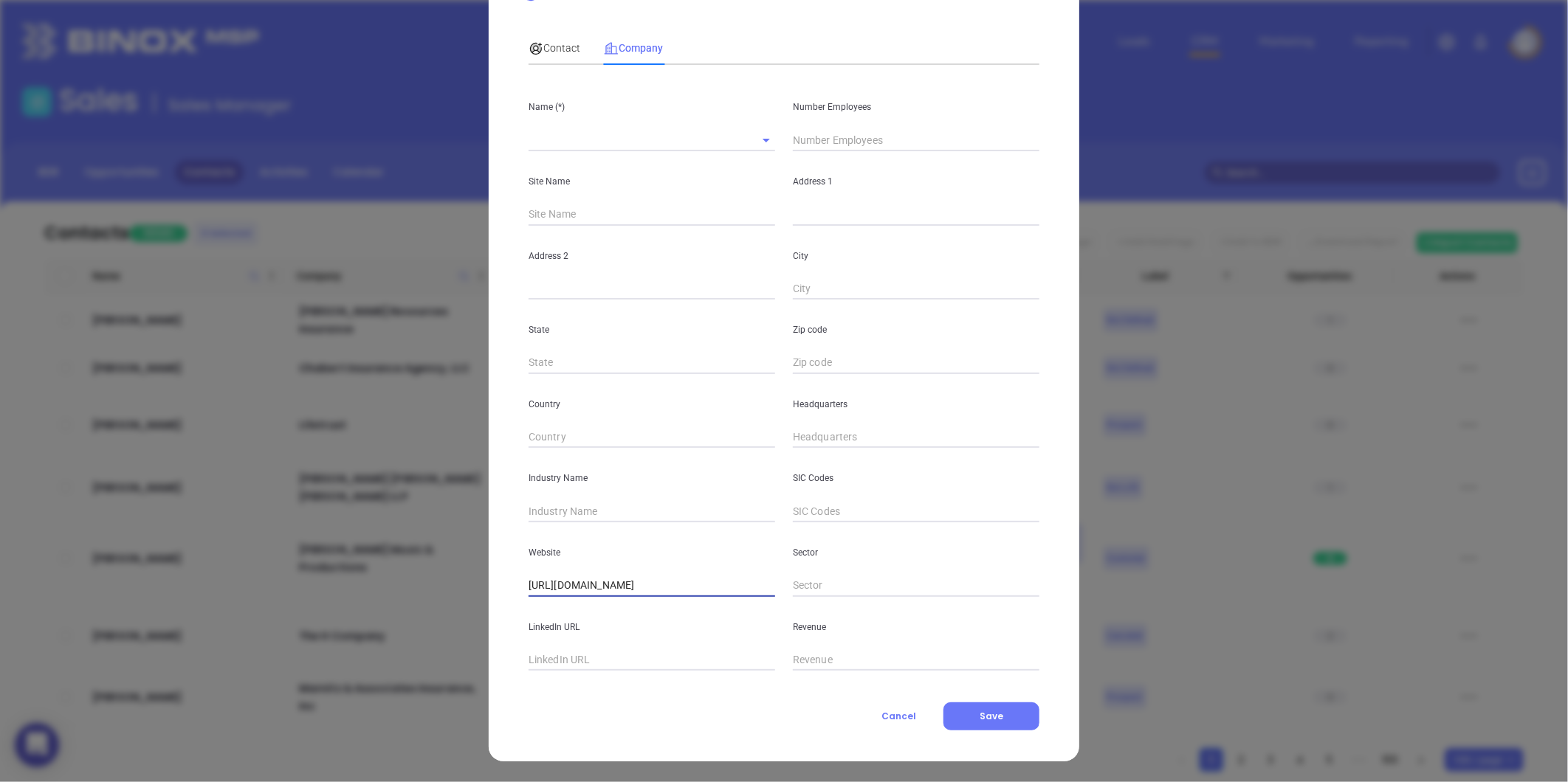
type input "https://dalefrankfinancial.com/"
click at [552, 42] on span "Contact" at bounding box center [555, 47] width 52 height 11
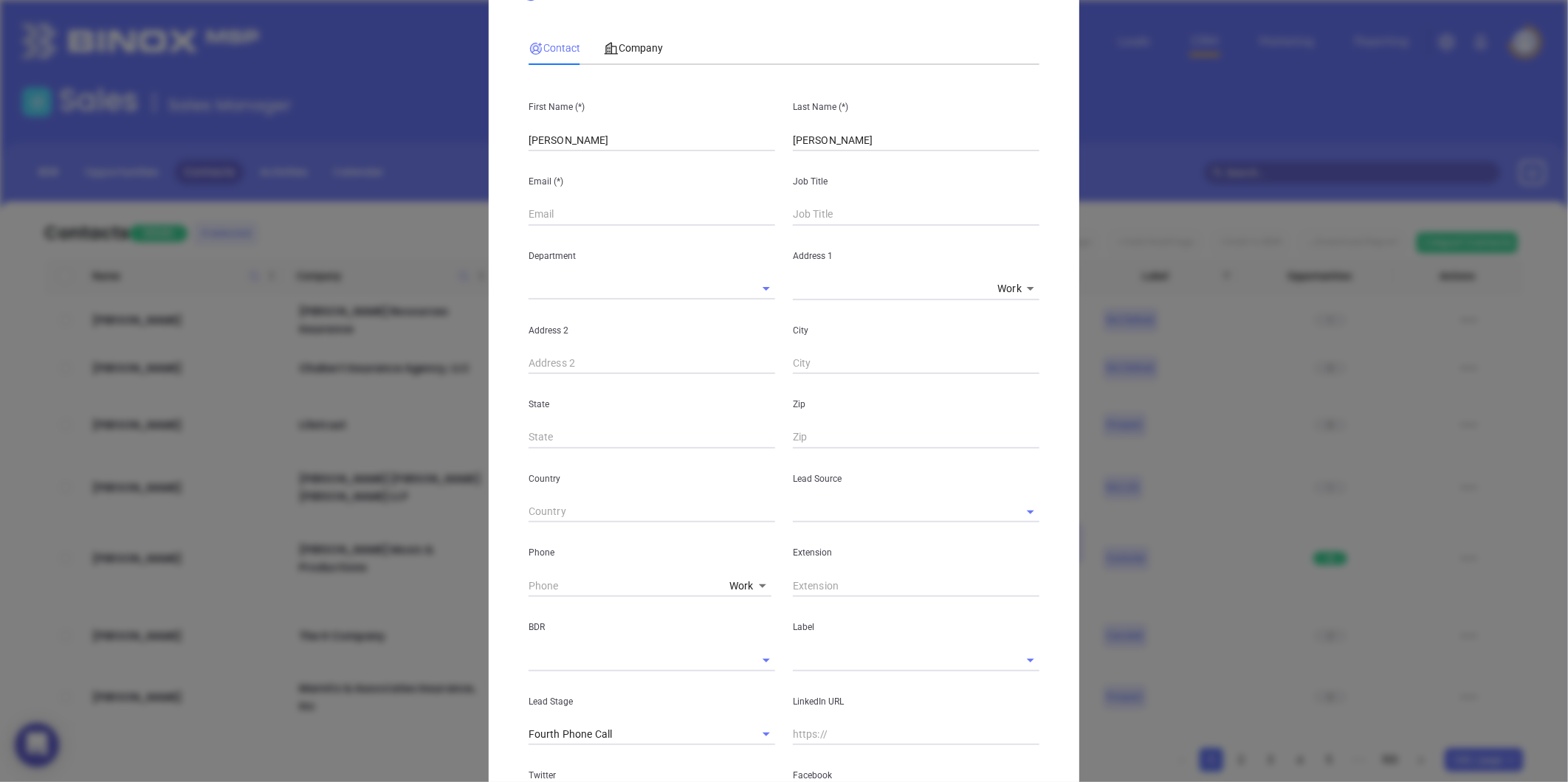
click at [564, 220] on input "text" at bounding box center [652, 215] width 247 height 22
paste input "info@dalefrankfinancial.com"
type input "info@dalefrankfinancial.com"
click at [821, 211] on input "text" at bounding box center [916, 215] width 247 height 22
paste input "Sr. Account Manager"
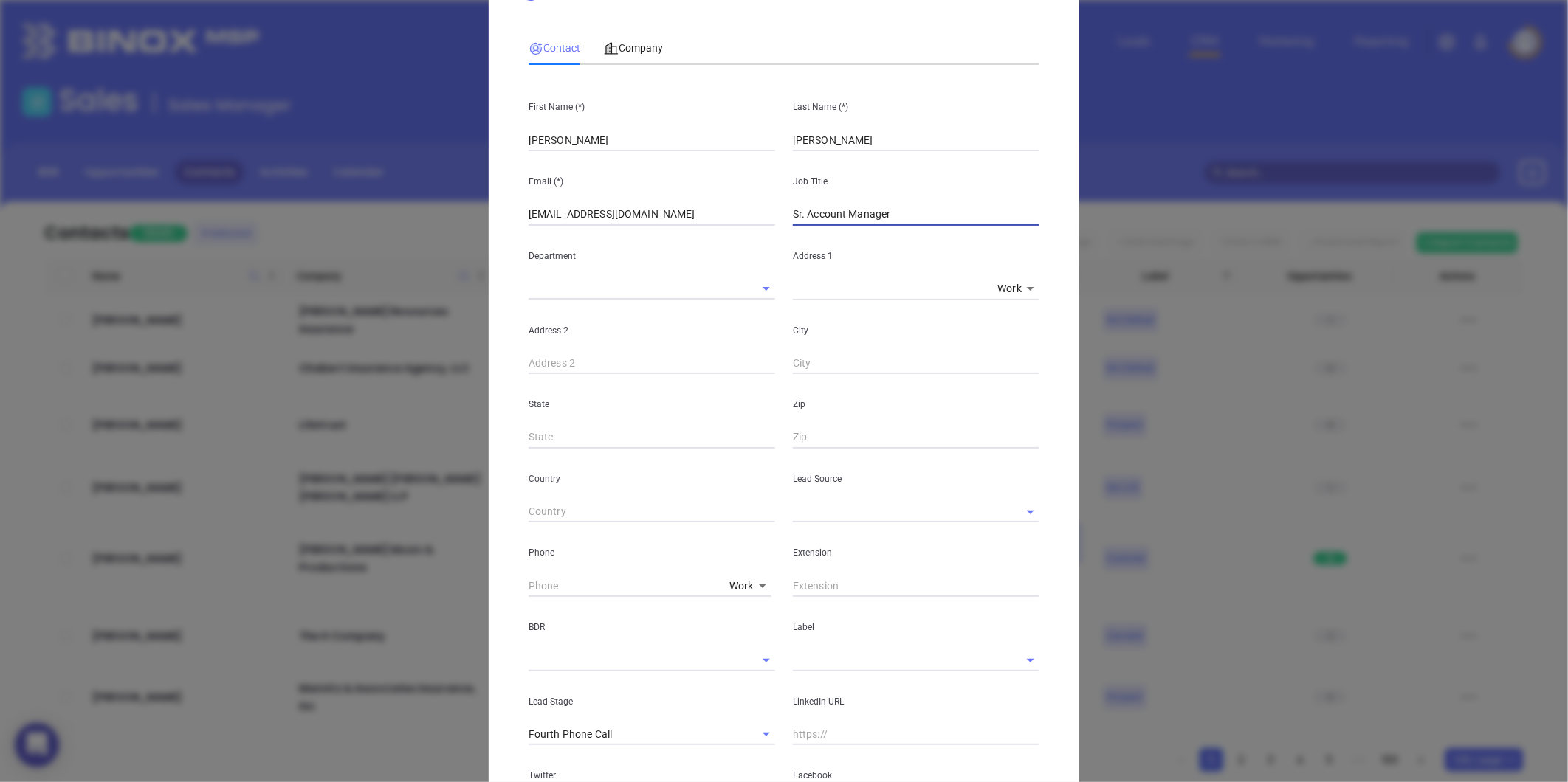
type input "Sr. Account Manager"
click at [867, 513] on input "text" at bounding box center [896, 512] width 206 height 21
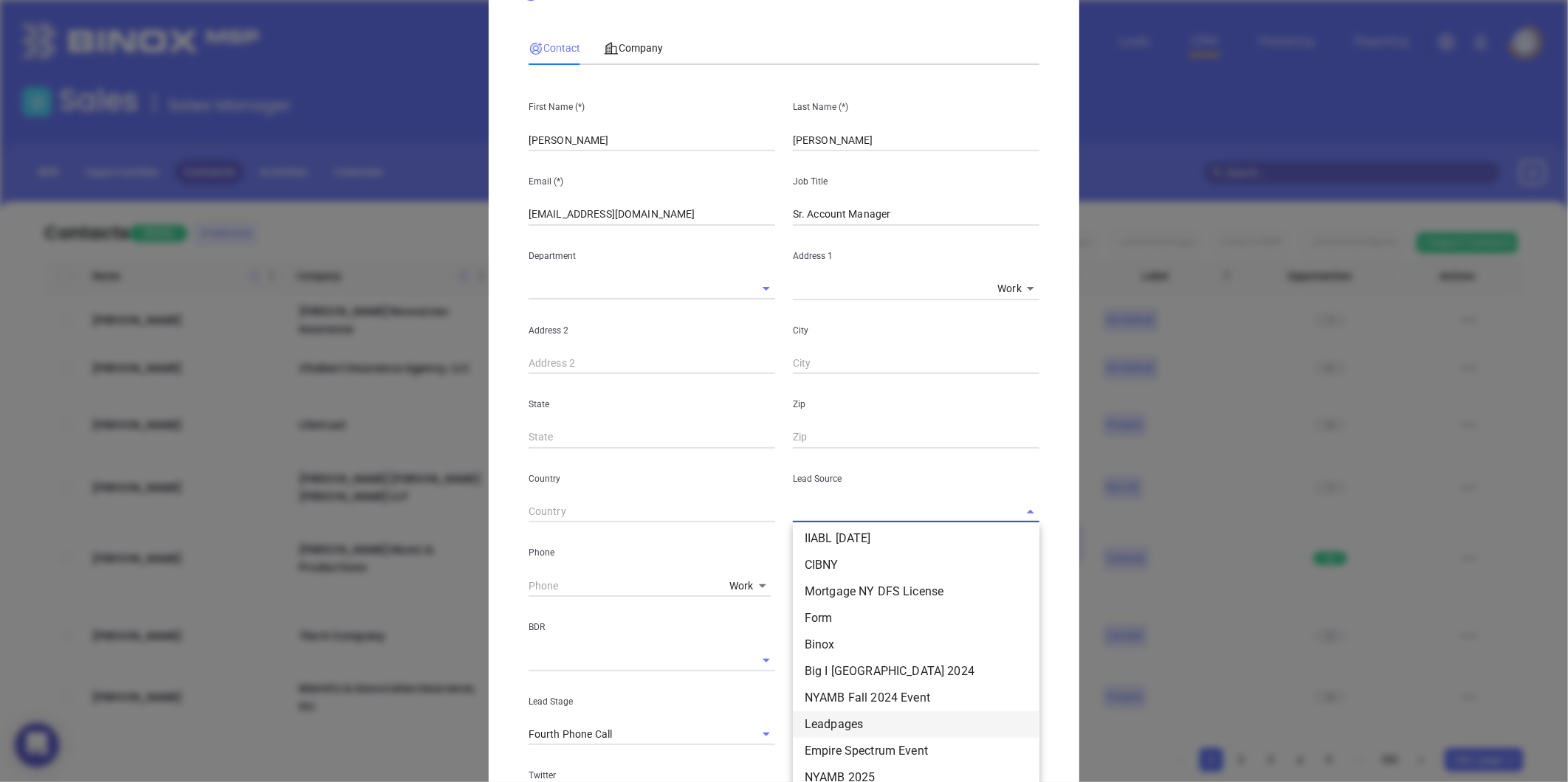
scroll to position [441, 0]
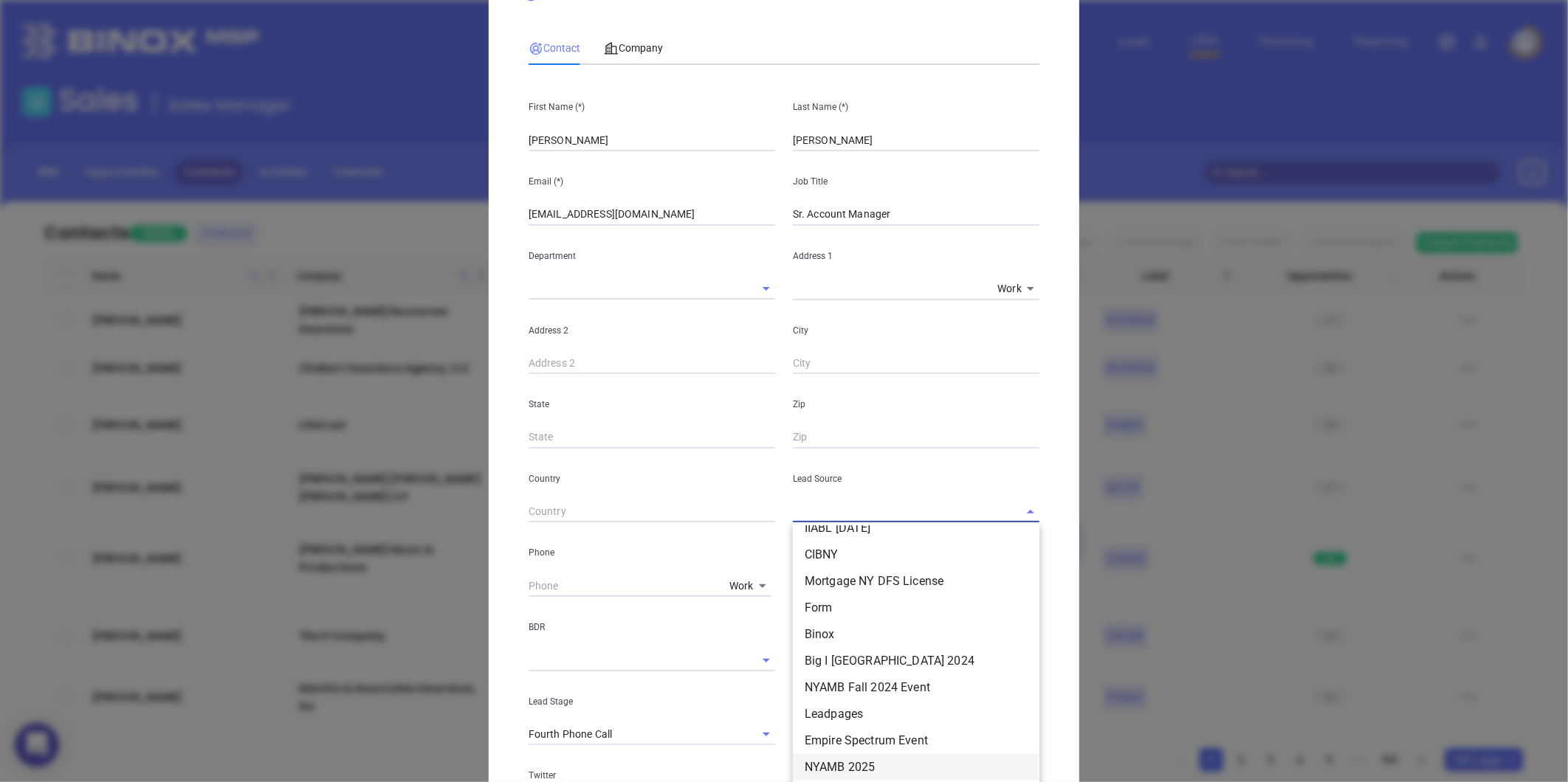
click at [837, 761] on li "NYAMB 2025" at bounding box center [916, 767] width 247 height 27
type input "NYAMB 2025"
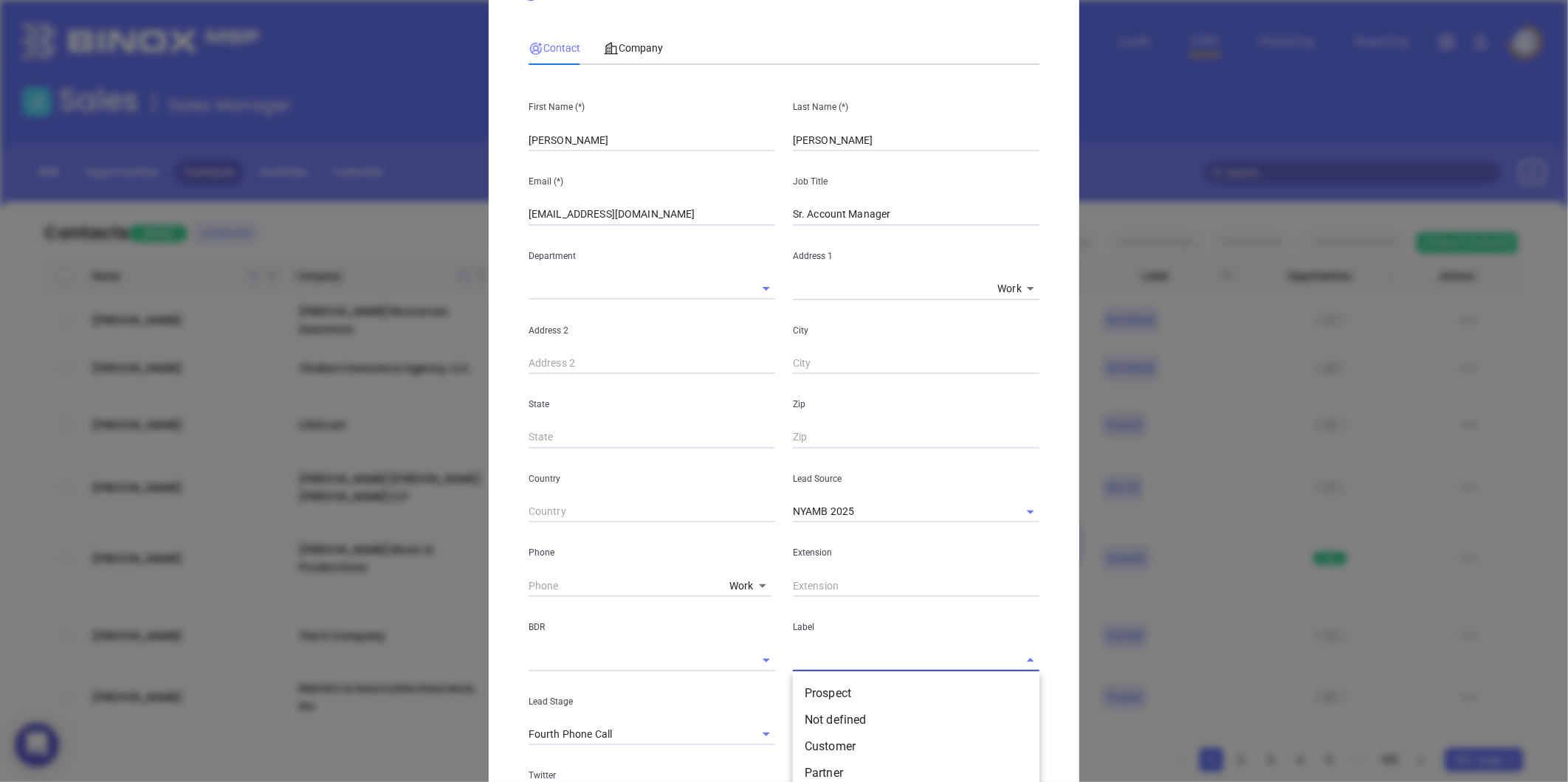
click at [821, 664] on input "text" at bounding box center [896, 660] width 206 height 21
click at [821, 689] on li "Prospect" at bounding box center [916, 693] width 247 height 27
click at [740, 576] on body "0 Leads CRM Marketing Reporting Financial Leads Leads Sales Sales Manager BDR O…" at bounding box center [784, 391] width 1568 height 782
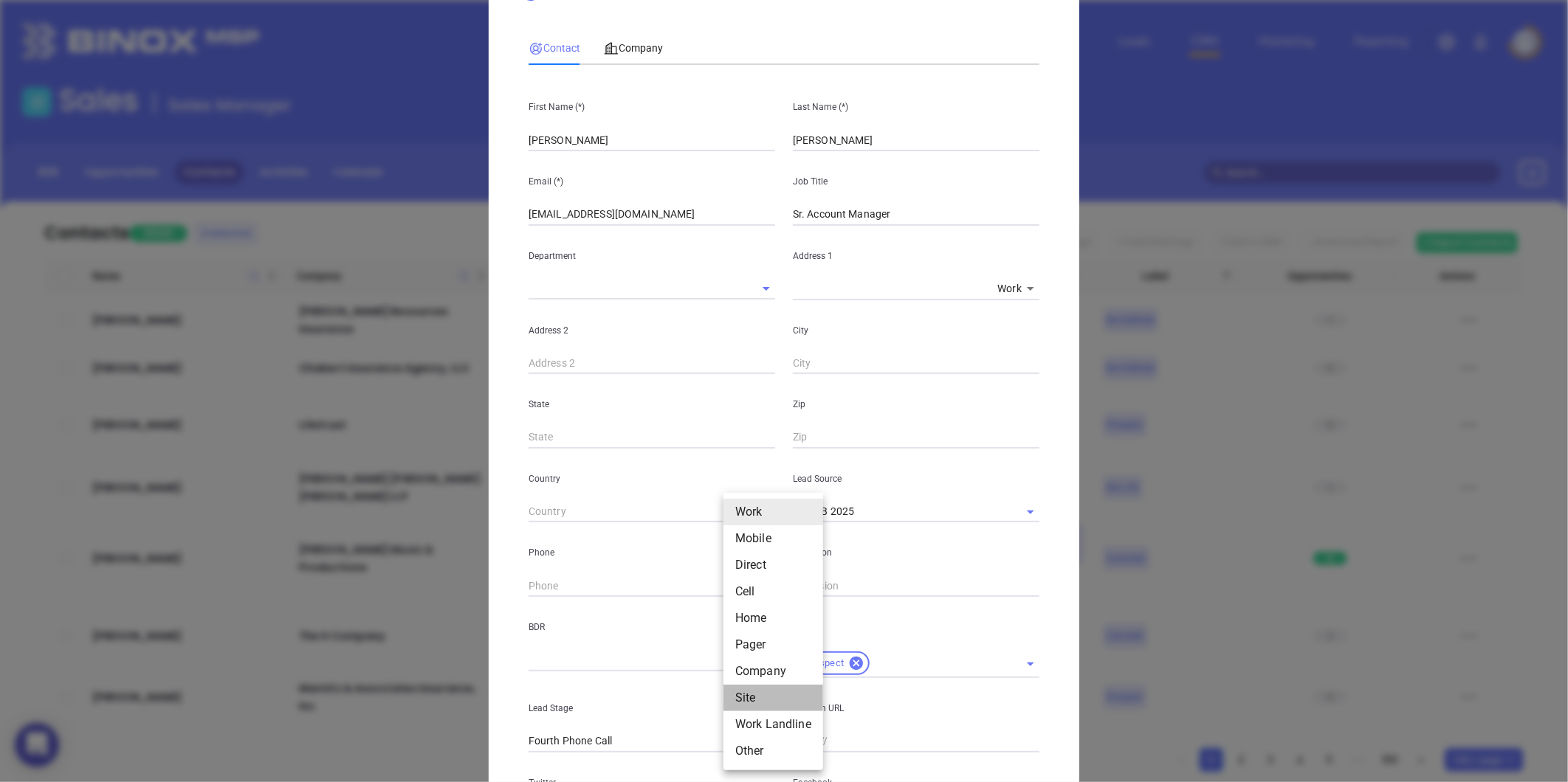
click at [749, 696] on li "Site" at bounding box center [773, 697] width 99 height 27
type input "11"
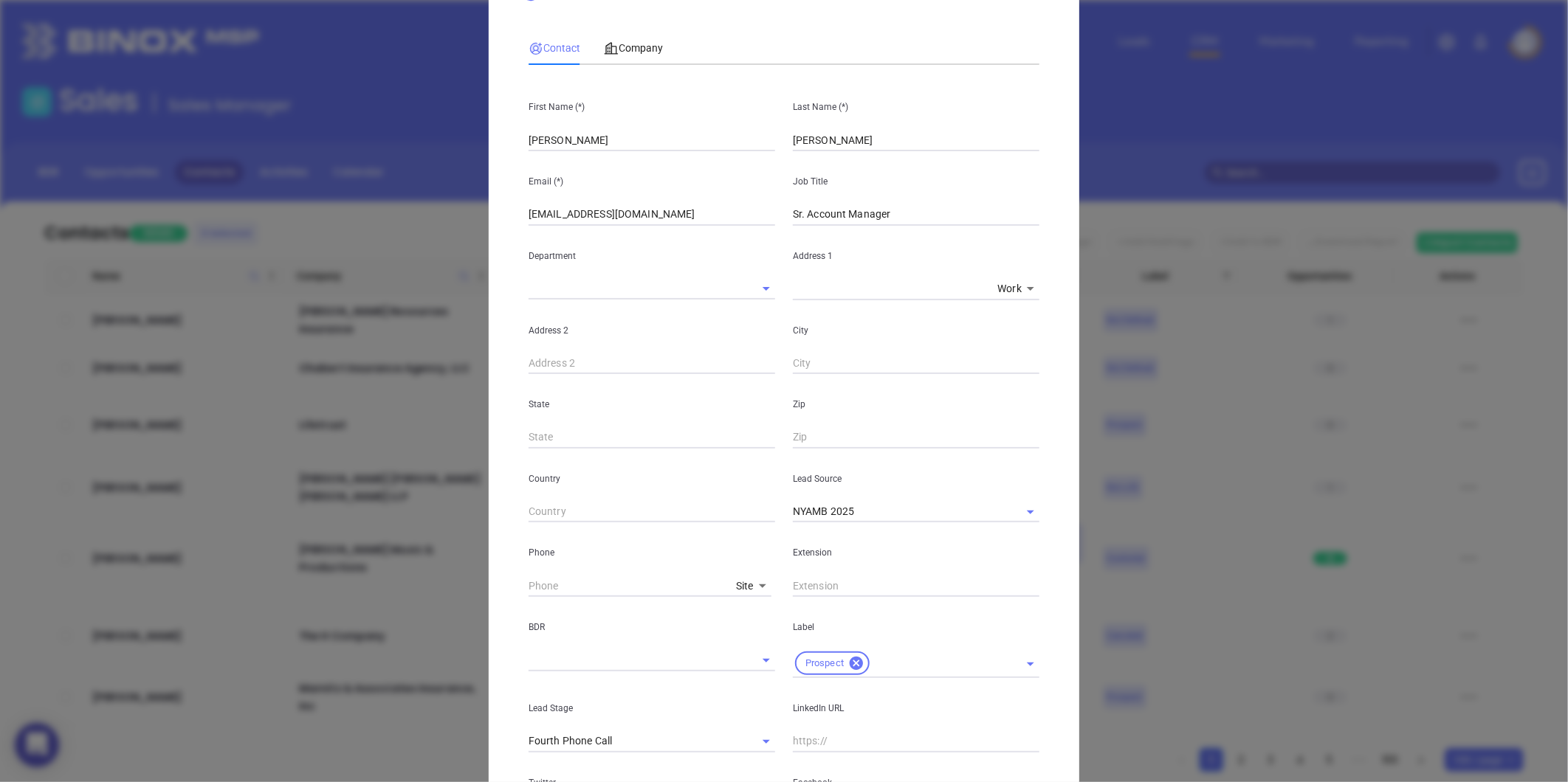
click at [691, 519] on input "text" at bounding box center [652, 512] width 247 height 22
click at [644, 585] on input "( ) -" at bounding box center [630, 586] width 202 height 22
paste input "800) 585-5544"
type input "(800) 585-5544"
click at [741, 577] on body "0 Leads CRM Marketing Reporting Financial Leads Leads Sales Sales Manager BDR O…" at bounding box center [784, 391] width 1568 height 782
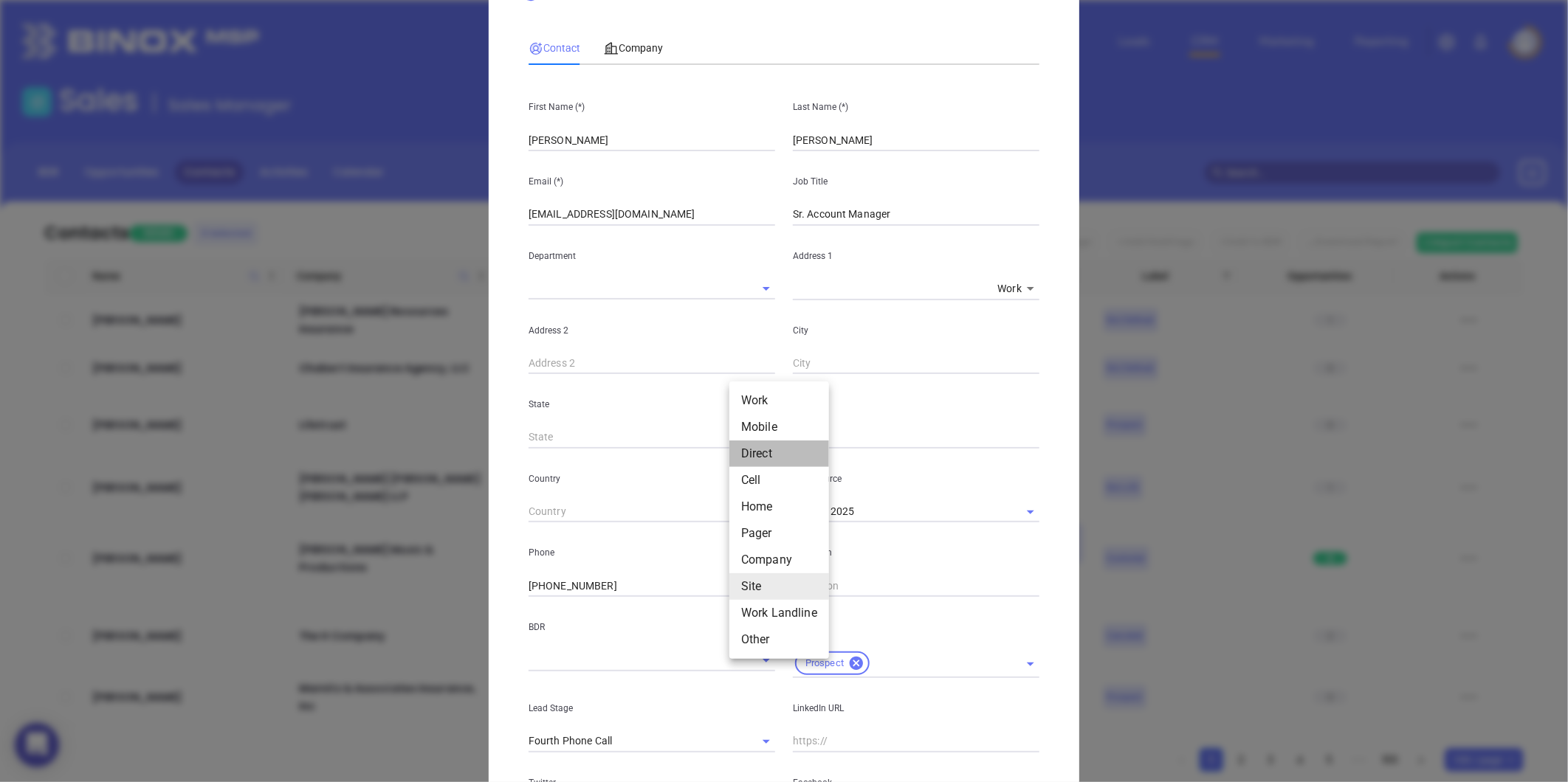
click at [763, 441] on li "Direct" at bounding box center [779, 454] width 99 height 27
type input "3"
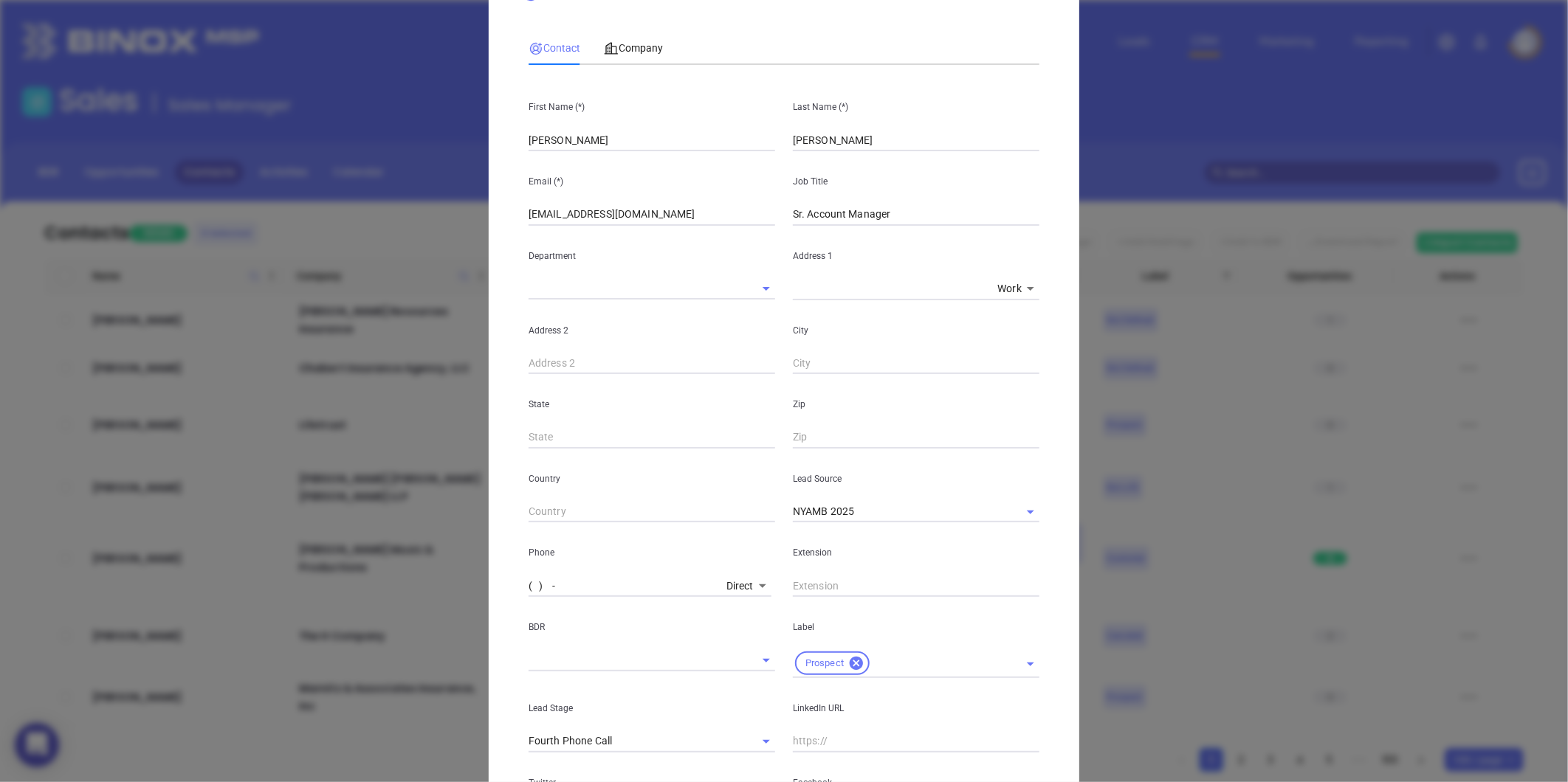
click at [570, 584] on input "( ) -" at bounding box center [624, 586] width 192 height 22
paste input "413) 665-8324"
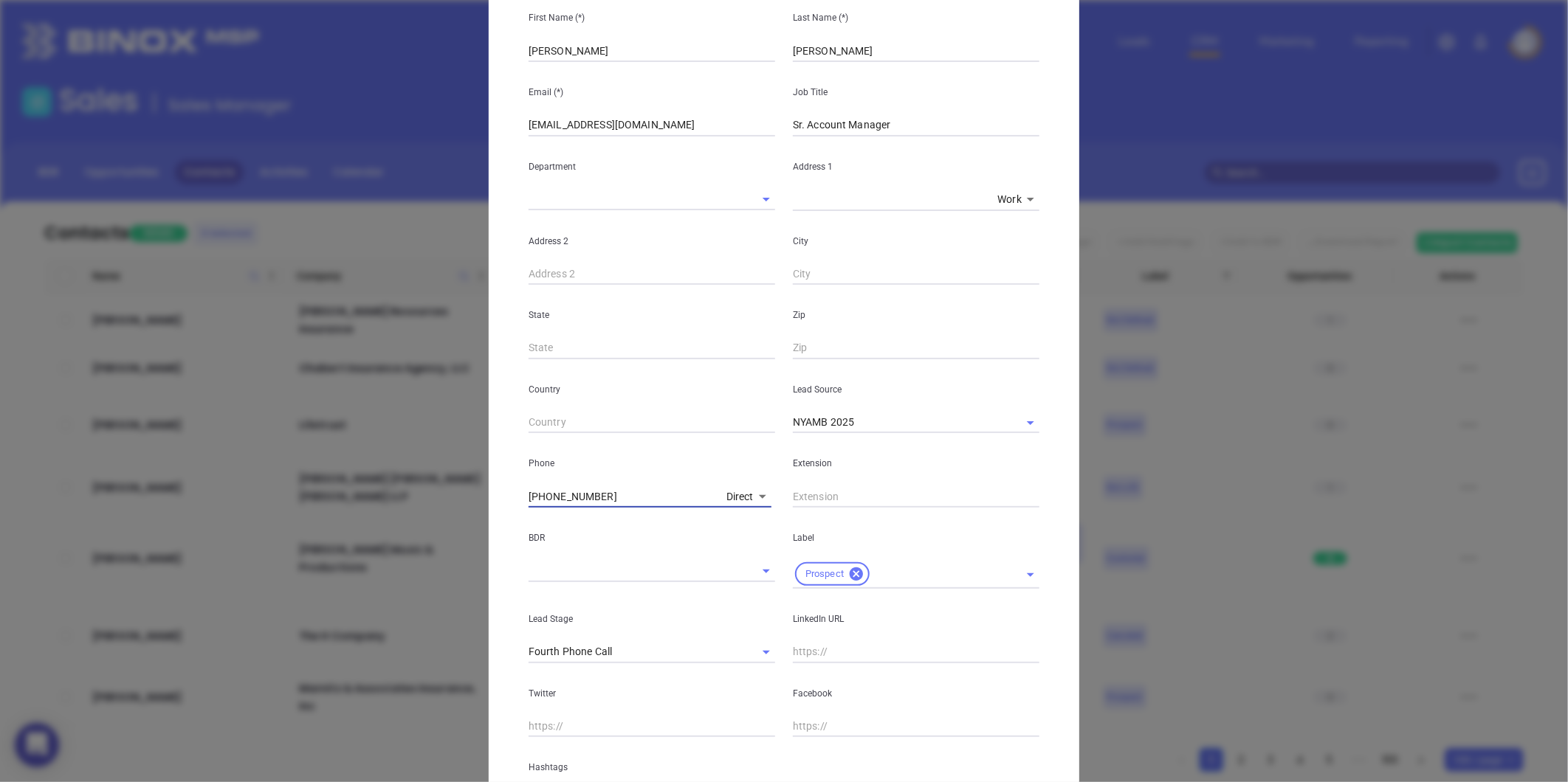
scroll to position [293, 0]
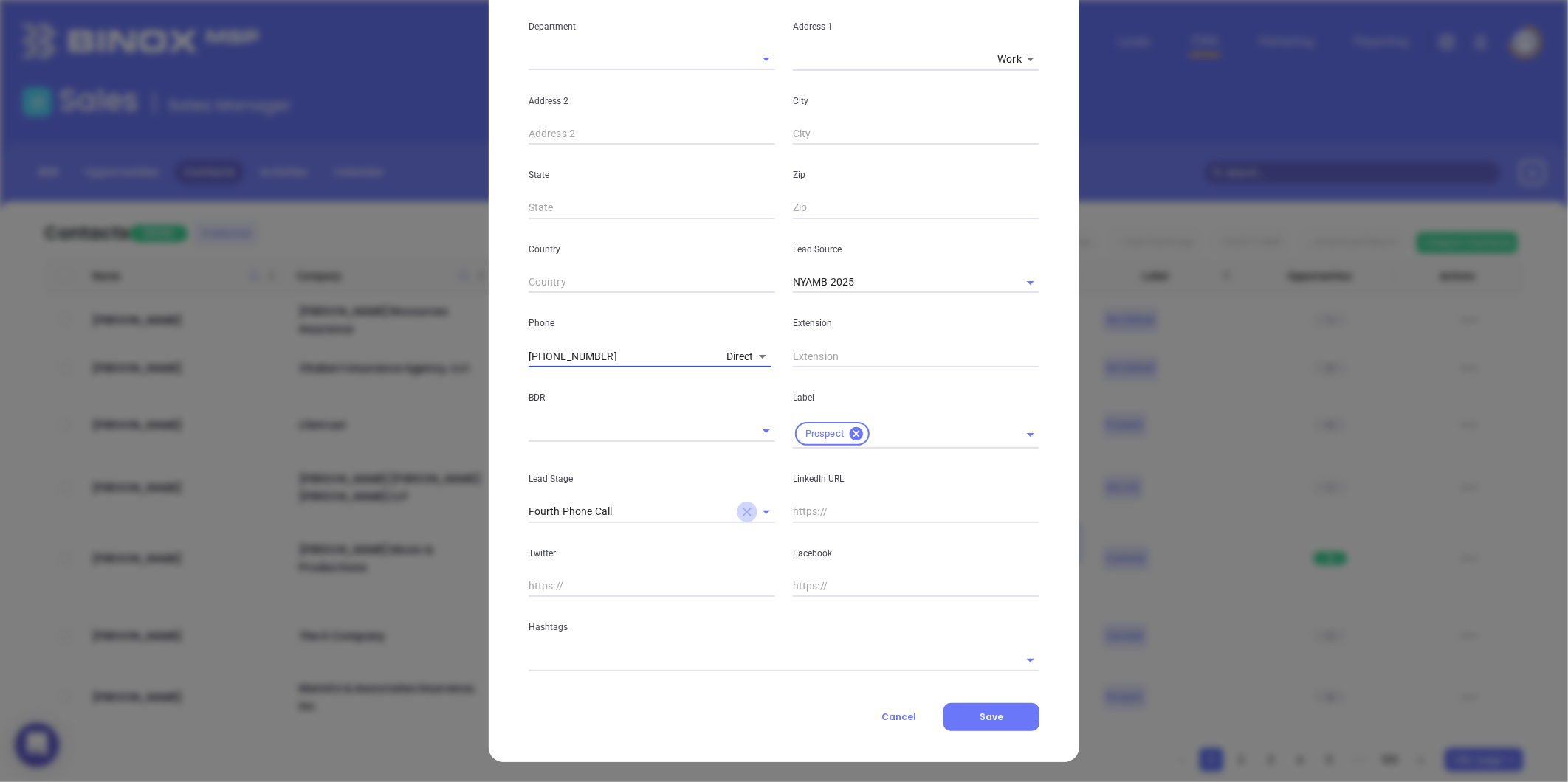
click at [743, 510] on icon "Clear" at bounding box center [747, 512] width 9 height 9
type input "(413) 665-8324"
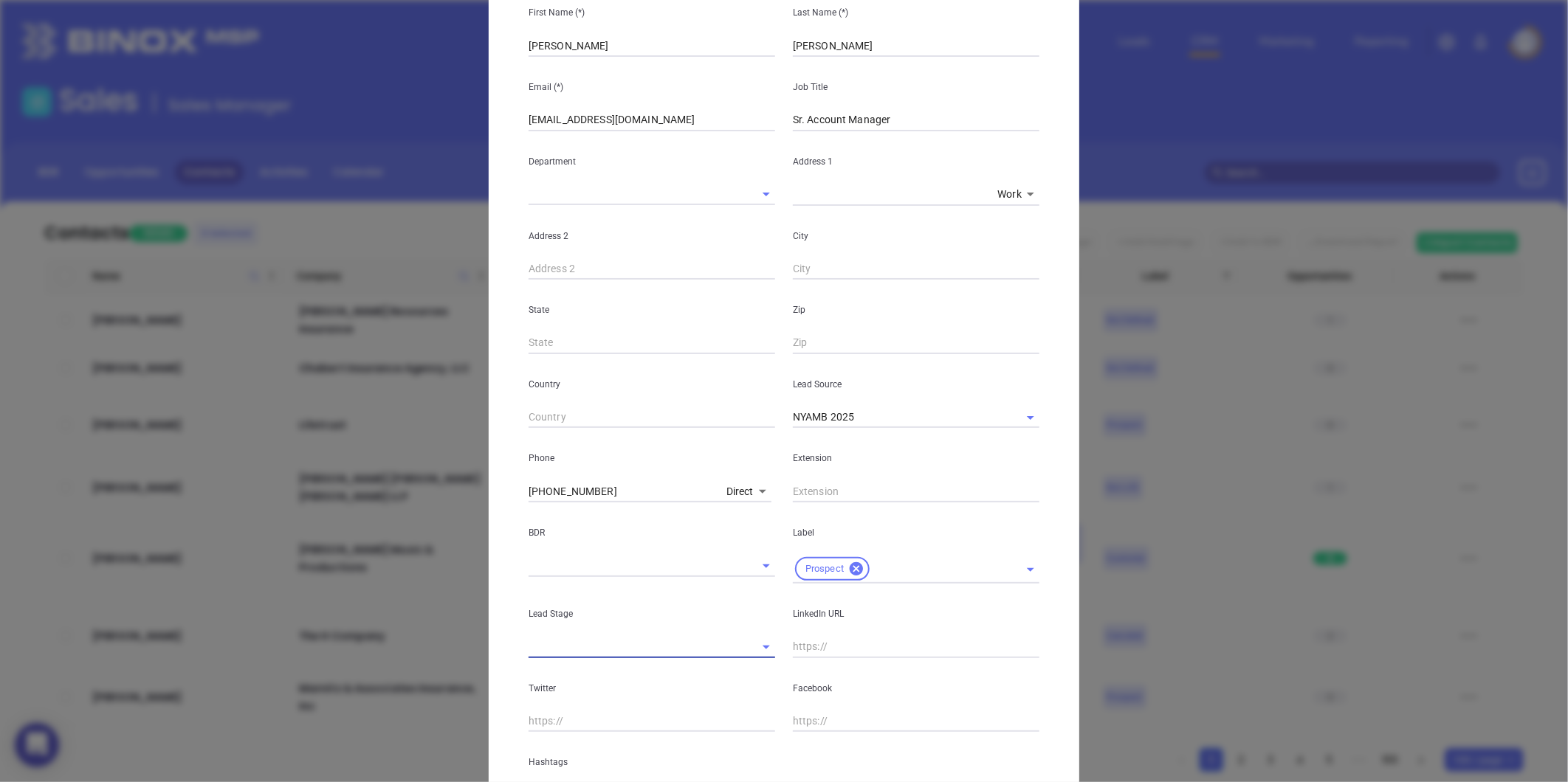
scroll to position [0, 0]
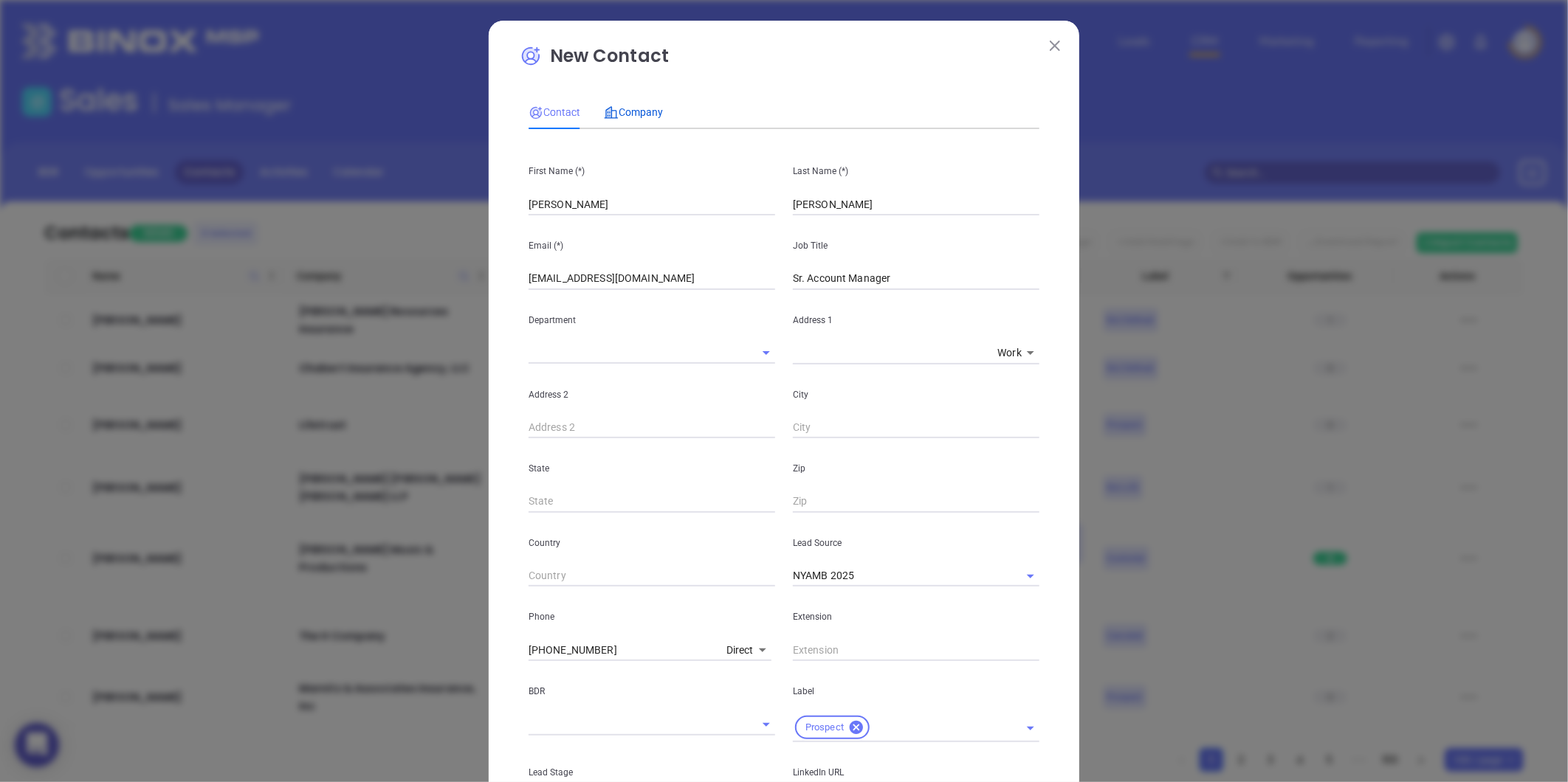
drag, startPoint x: 624, startPoint y: 115, endPoint x: 640, endPoint y: 115, distance: 16.0
click at [624, 113] on span "Company" at bounding box center [633, 111] width 59 height 11
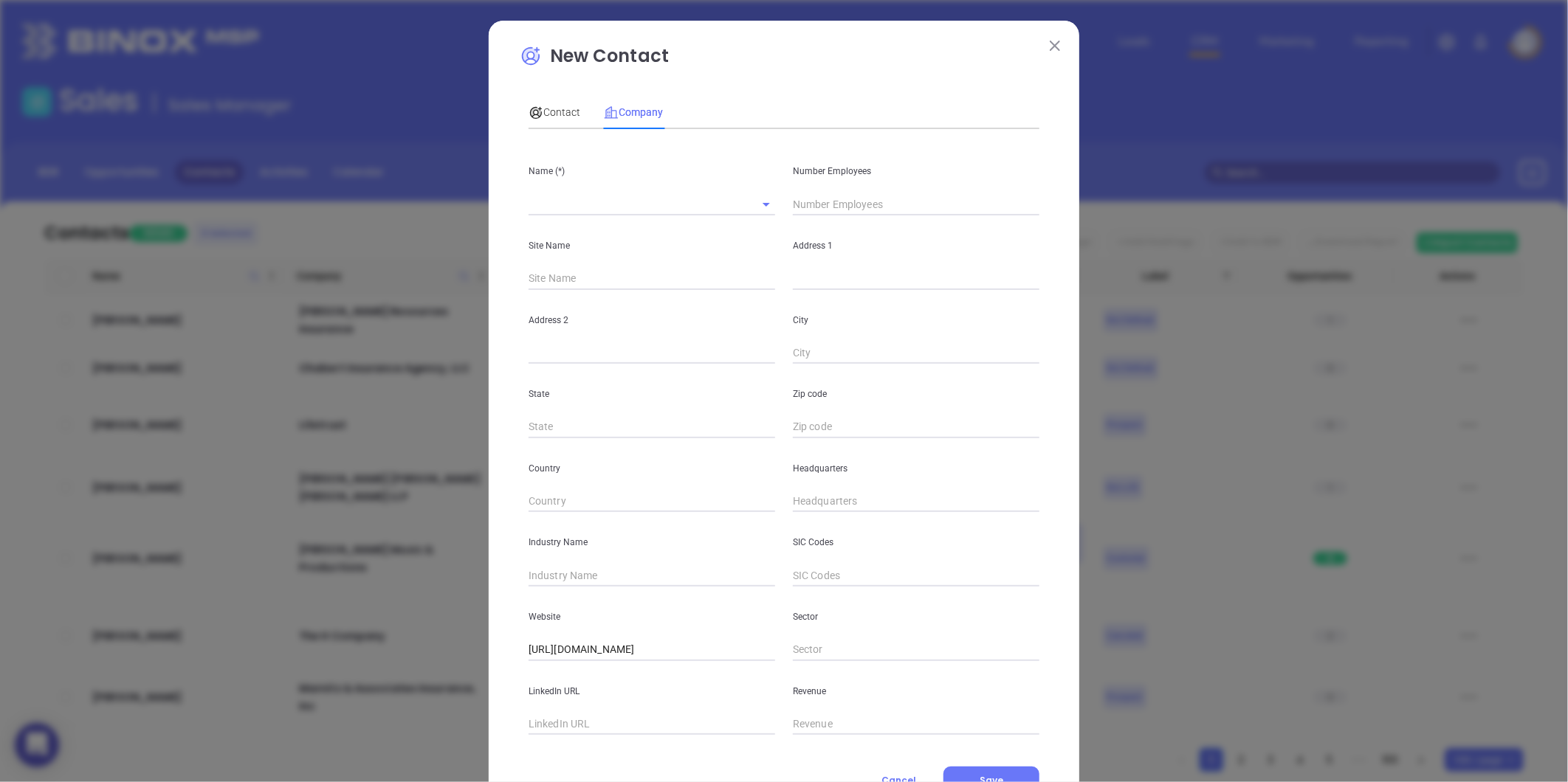
click at [815, 279] on input "text" at bounding box center [916, 279] width 247 height 22
paste input "2 Amherst Road Sunderland, MA 01375"
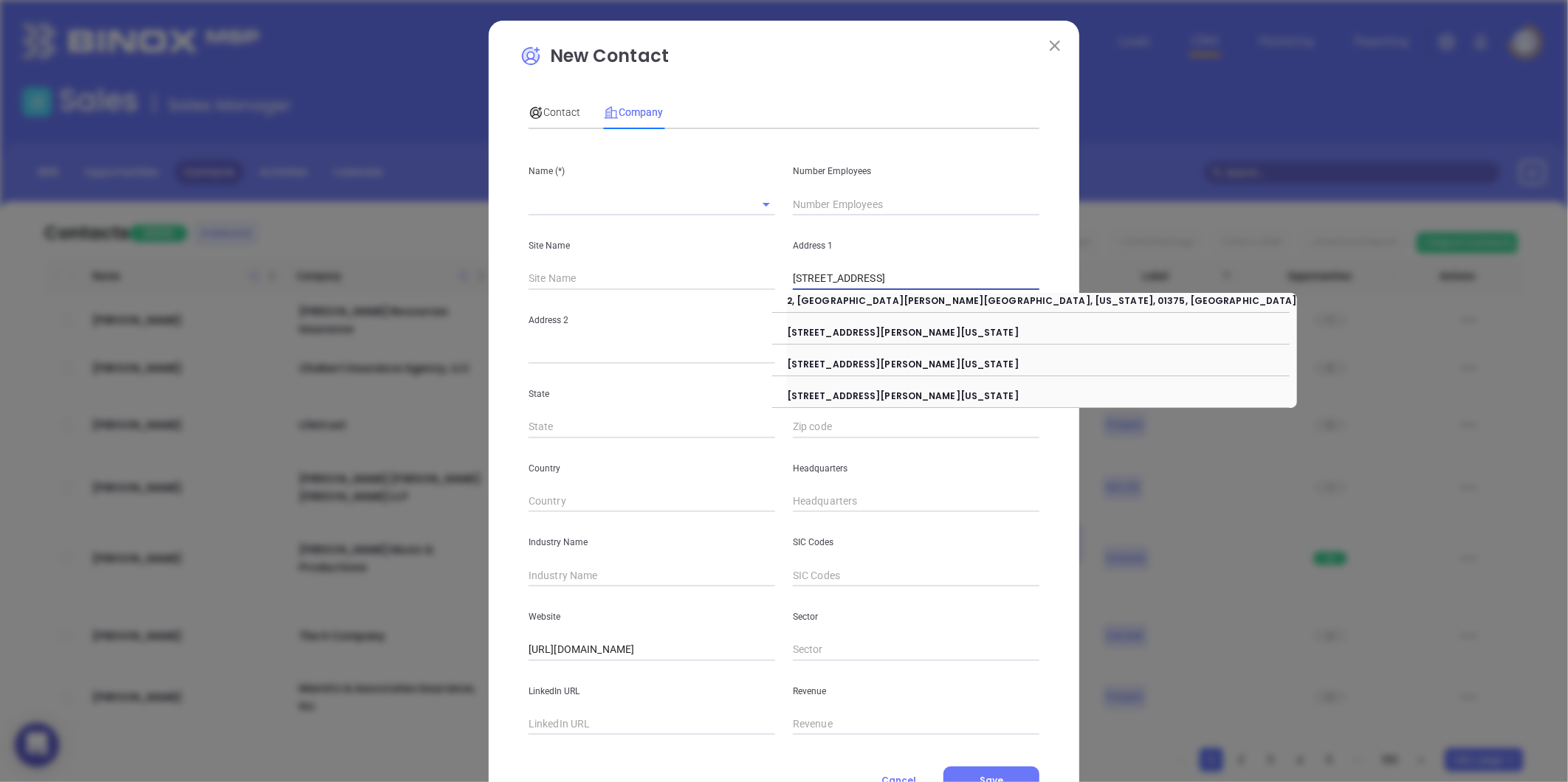
drag, startPoint x: 862, startPoint y: 280, endPoint x: 1168, endPoint y: 254, distance: 307.1
click at [1167, 254] on div "New Contact Contact Company First Name (*) Jessie Last Name (*) Tatro Email (*)…" at bounding box center [784, 391] width 1568 height 782
type input "2 Amherst Road"
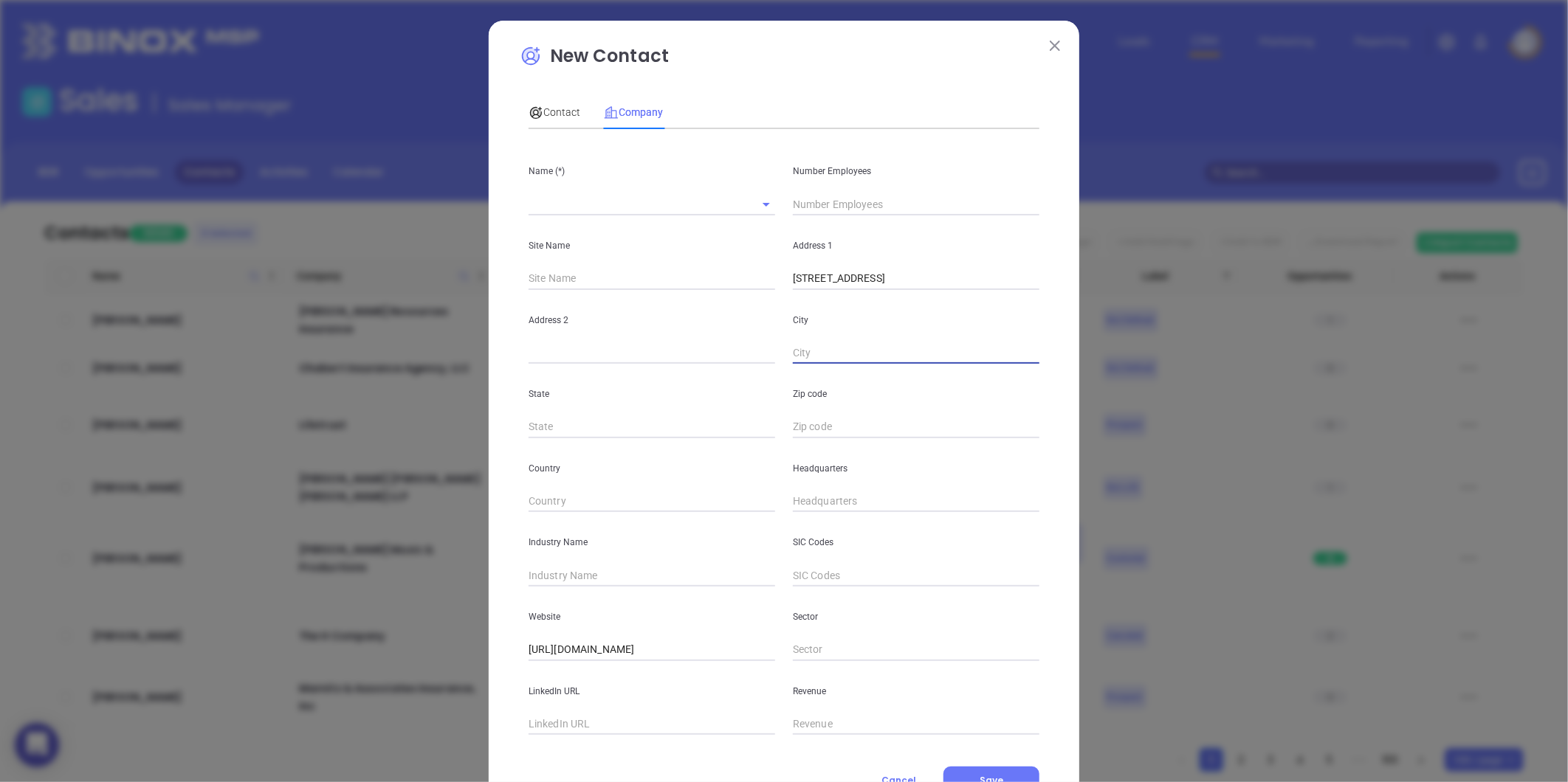
paste input "Sunderland, MA 01375"
click at [785, 358] on div "City Sunderland, MA 01375" at bounding box center [916, 328] width 264 height 75
click at [793, 353] on input "Sunderland, MA 01375" at bounding box center [916, 353] width 247 height 22
drag, startPoint x: 847, startPoint y: 354, endPoint x: 1178, endPoint y: 372, distance: 331.5
click at [1176, 371] on div "New Contact Contact Company First Name (*) Jessie Last Name (*) Tatro Email (*)…" at bounding box center [784, 391] width 1568 height 782
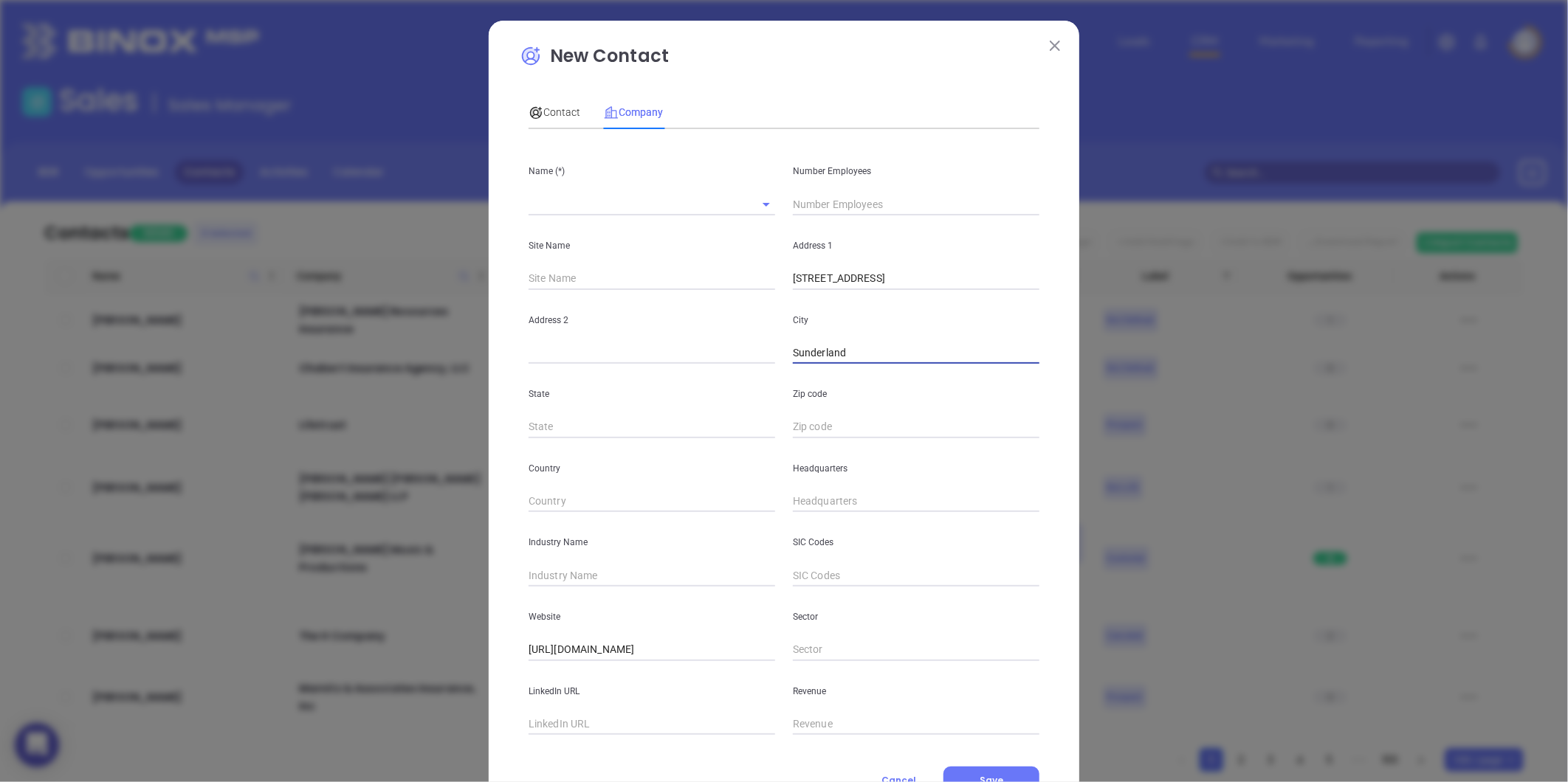
type input "Sunderland"
type input "MA"
paste input "MA 01375"
type input "01375"
click at [641, 569] on input "text" at bounding box center [652, 575] width 247 height 22
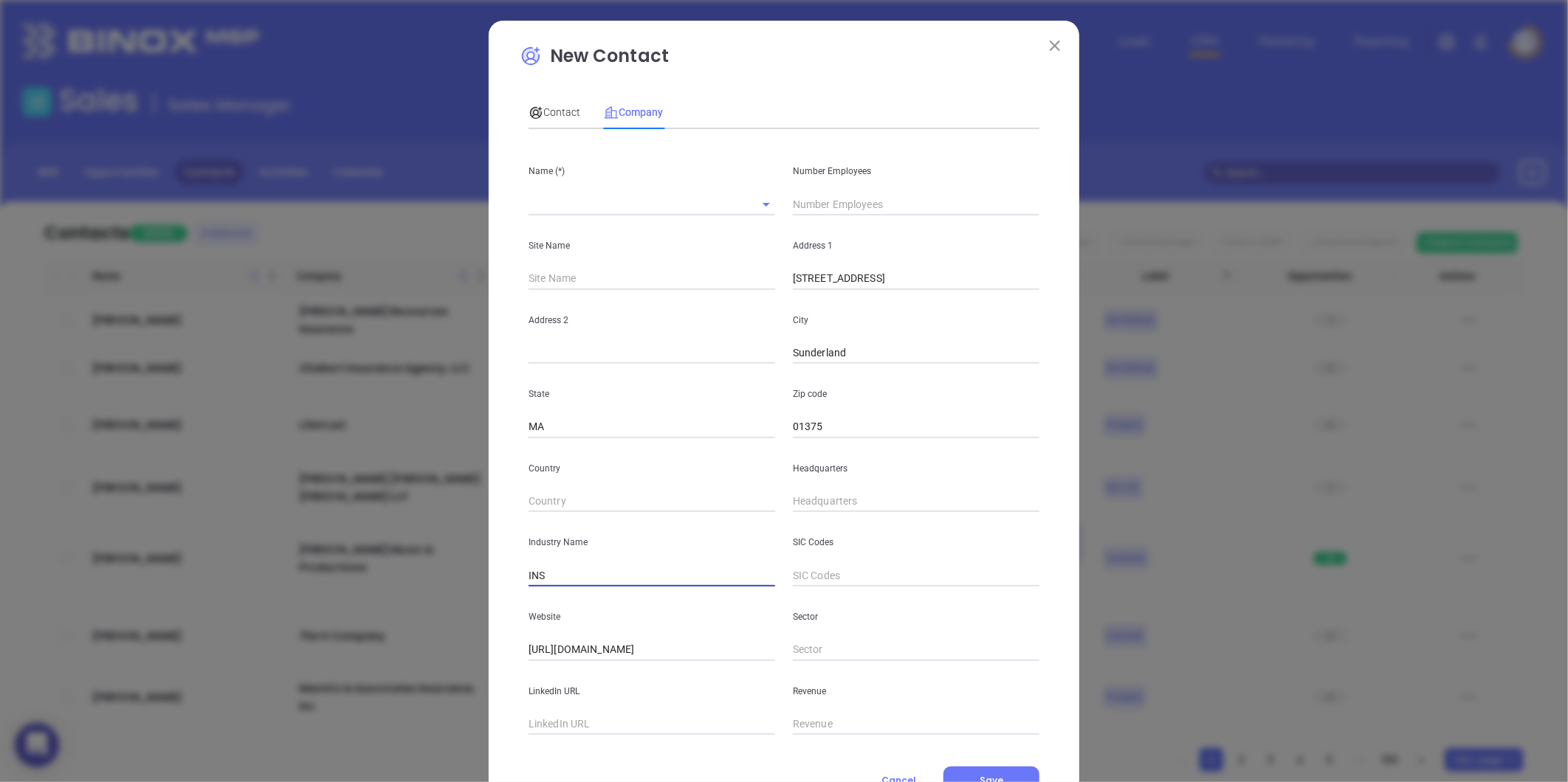
type input "Insurance"
click at [867, 594] on div "Sector" at bounding box center [916, 624] width 264 height 75
click at [858, 506] on input "text" at bounding box center [916, 501] width 247 height 22
click at [855, 500] on input "( ) -" at bounding box center [916, 501] width 247 height 22
paste input "text"
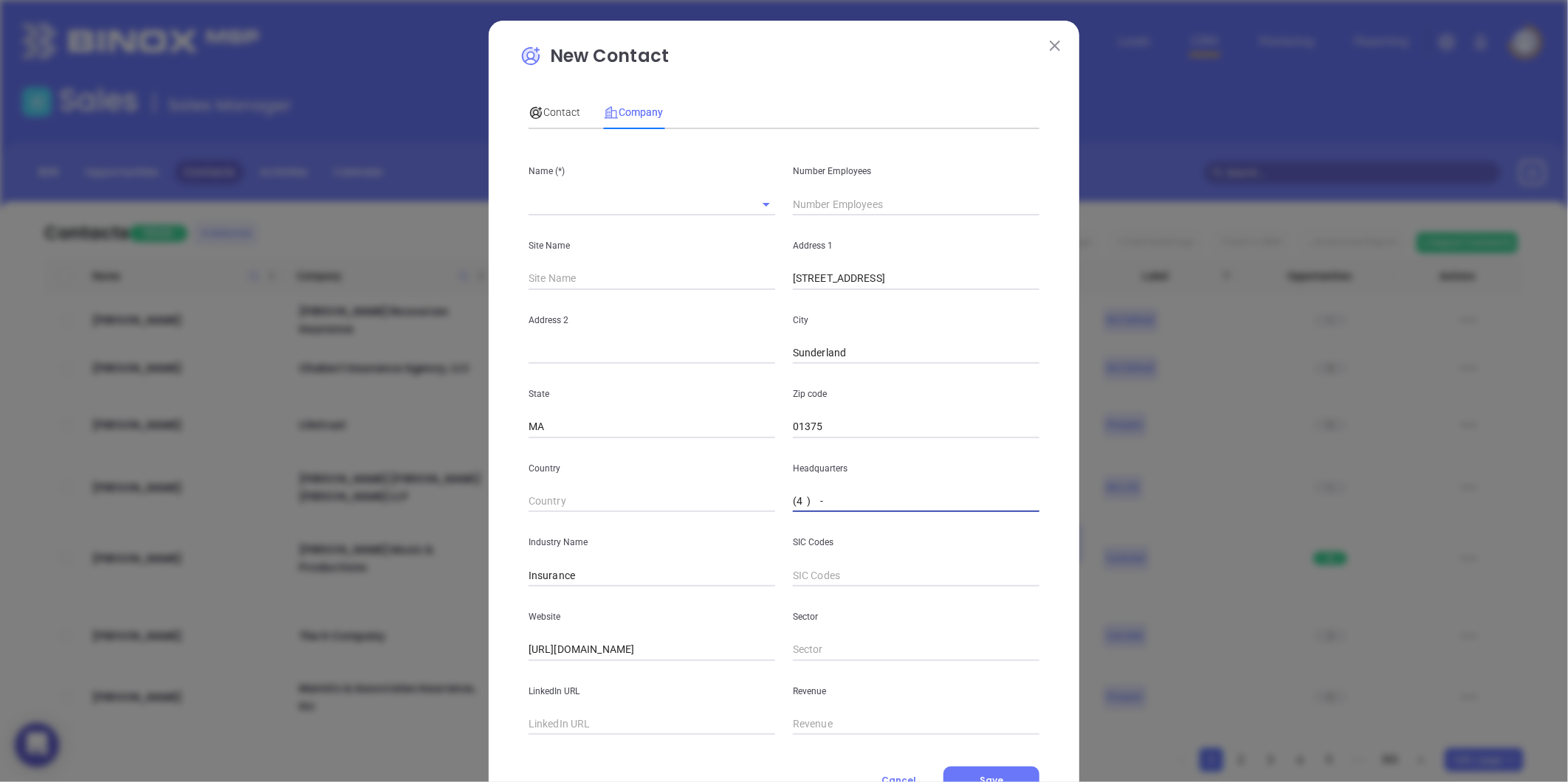
paste input "13) 665-8324"
type input "(413) 665-8324"
click at [554, 205] on input "text" at bounding box center [631, 204] width 206 height 21
paste input "Dale A. Frank Financial Group"
drag, startPoint x: 550, startPoint y: 203, endPoint x: 938, endPoint y: 273, distance: 394.3
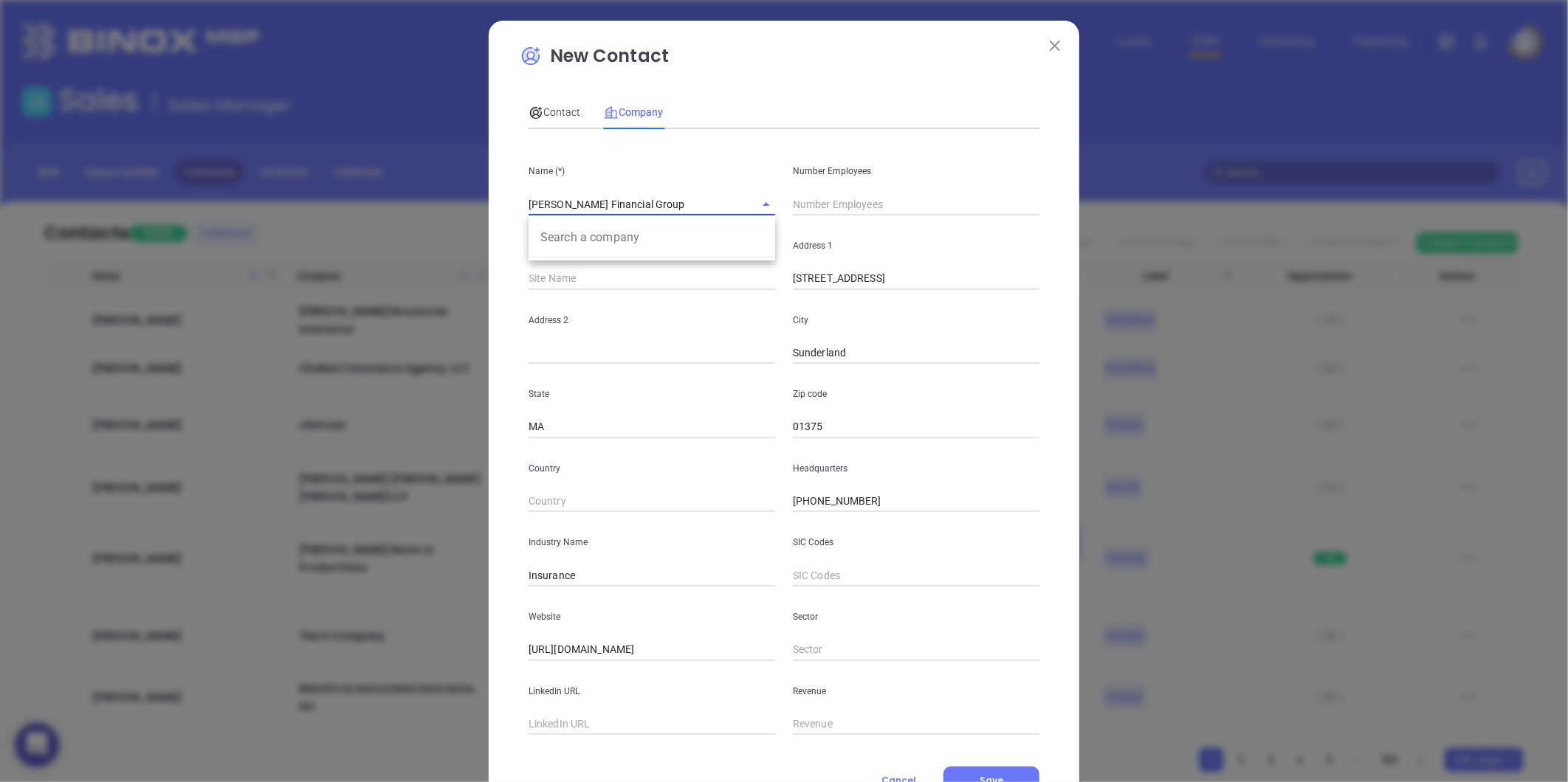
click at [717, 215] on div "Name (*) Dale A. Frank Financial Group Search a company" at bounding box center [652, 179] width 264 height 75
type input "Dale A. Frank Financial Group"
drag, startPoint x: 639, startPoint y: 336, endPoint x: 688, endPoint y: 311, distance: 55.0
click at [640, 336] on div "Address 2" at bounding box center [652, 328] width 264 height 75
click at [820, 202] on input "text" at bounding box center [916, 204] width 247 height 22
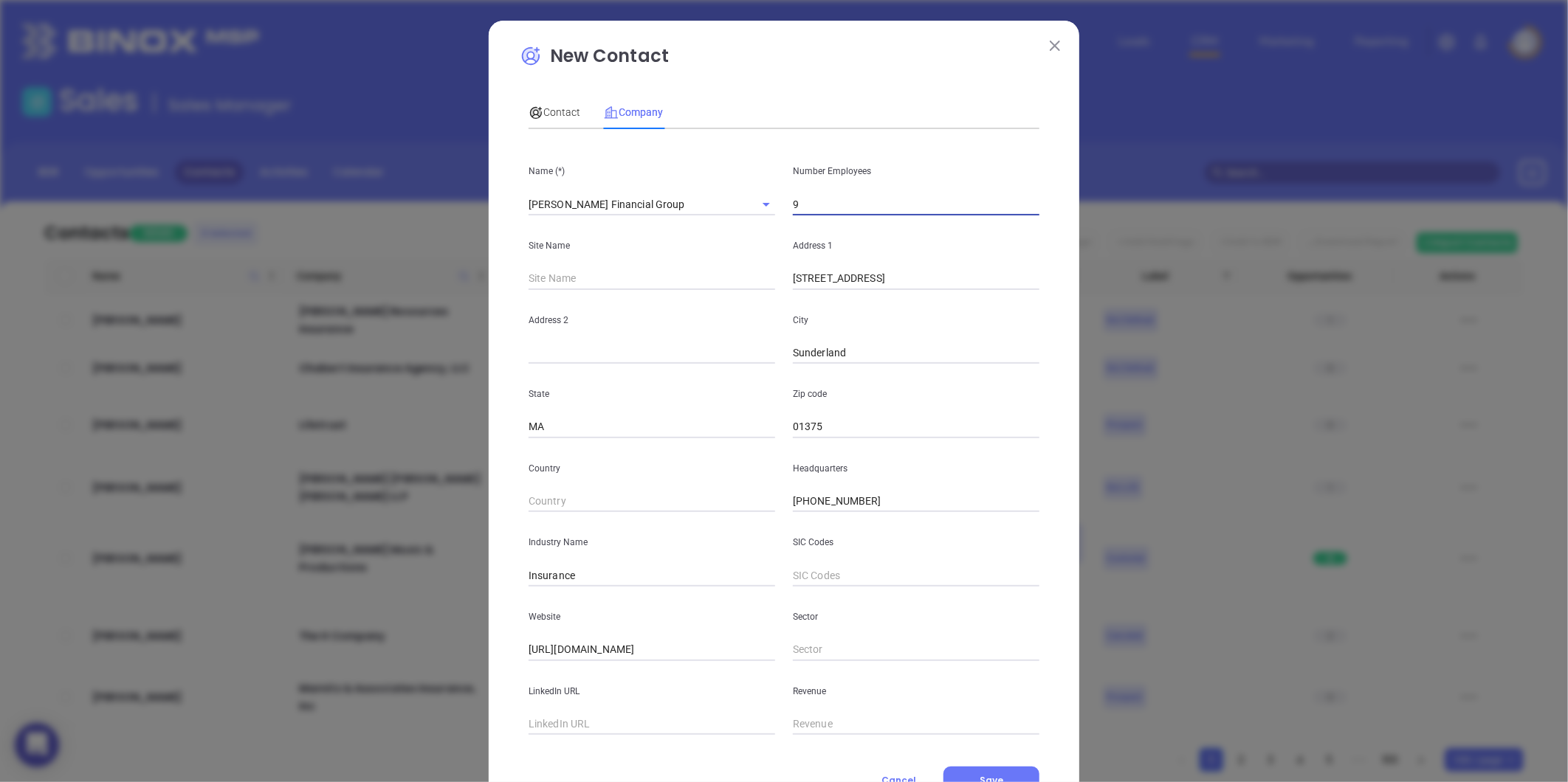
type input "9"
drag, startPoint x: 880, startPoint y: 502, endPoint x: 442, endPoint y: 555, distance: 441.2
click at [442, 555] on div "New Contact Contact Company First Name (*) Jessie Last Name (*) Tatro Email (*)…" at bounding box center [784, 391] width 1568 height 782
paste input "800) 585-554"
type input "(800) 585-5544"
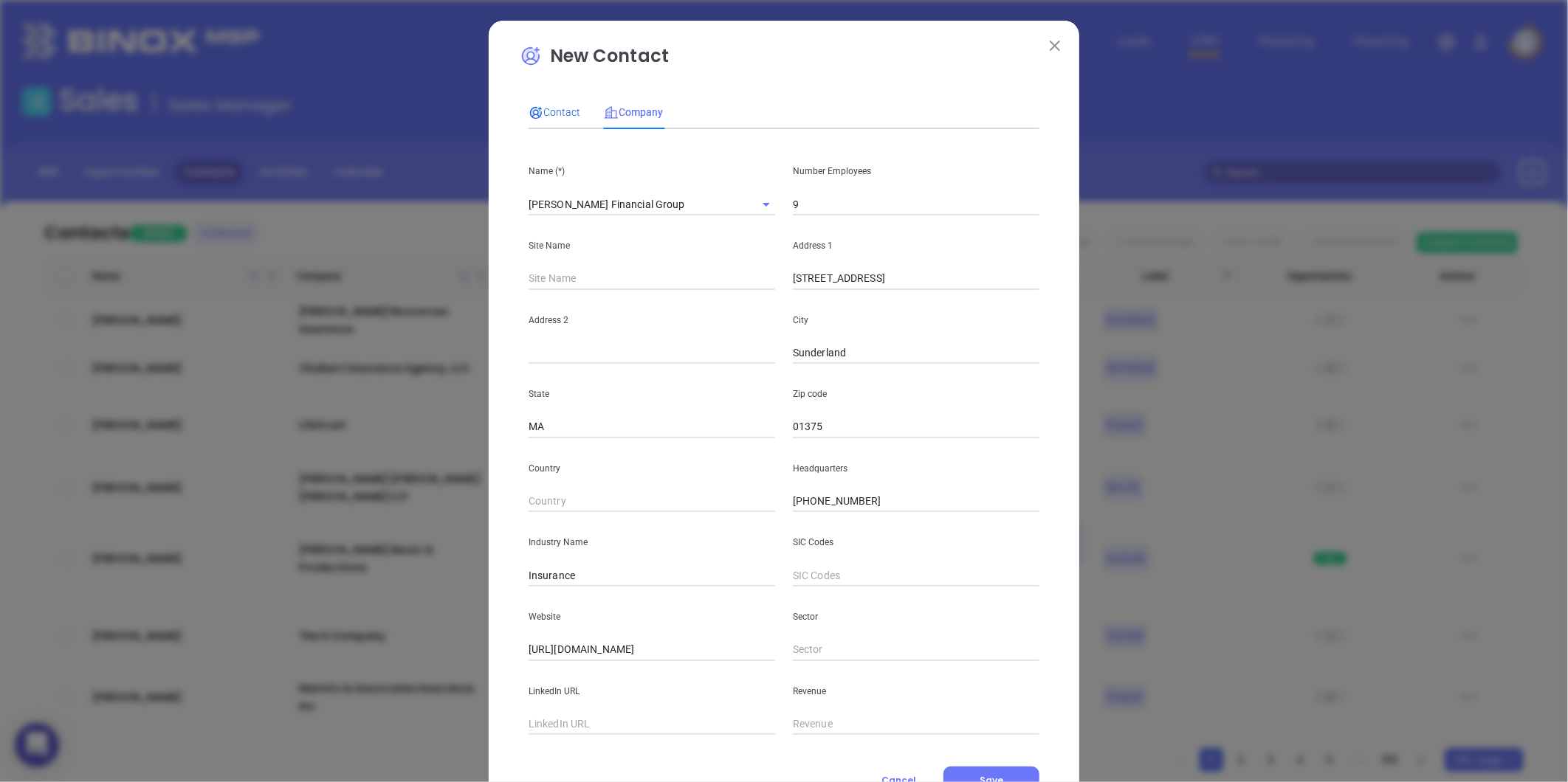
click at [558, 107] on span "Contact" at bounding box center [555, 111] width 52 height 11
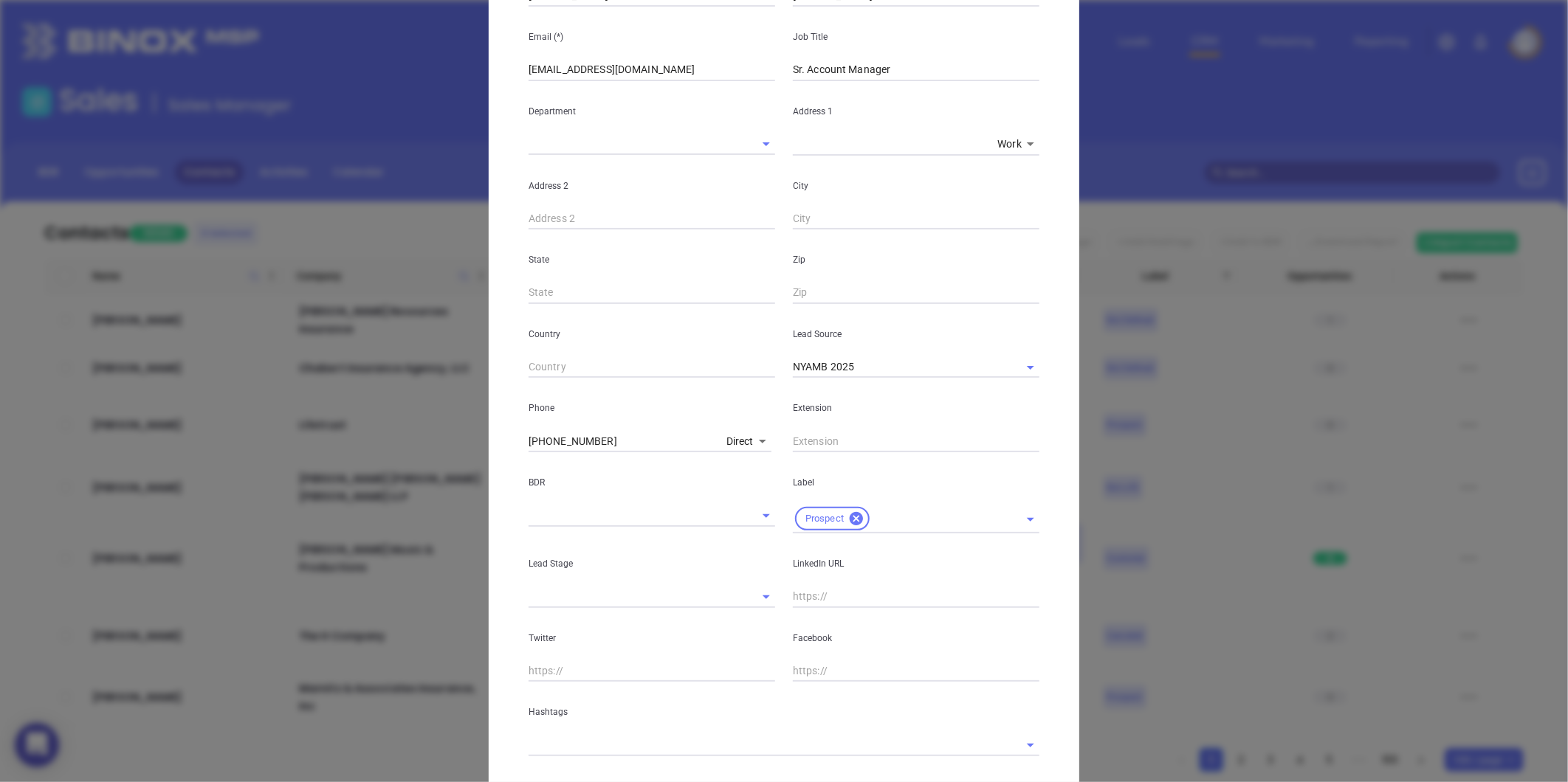
scroll to position [293, 0]
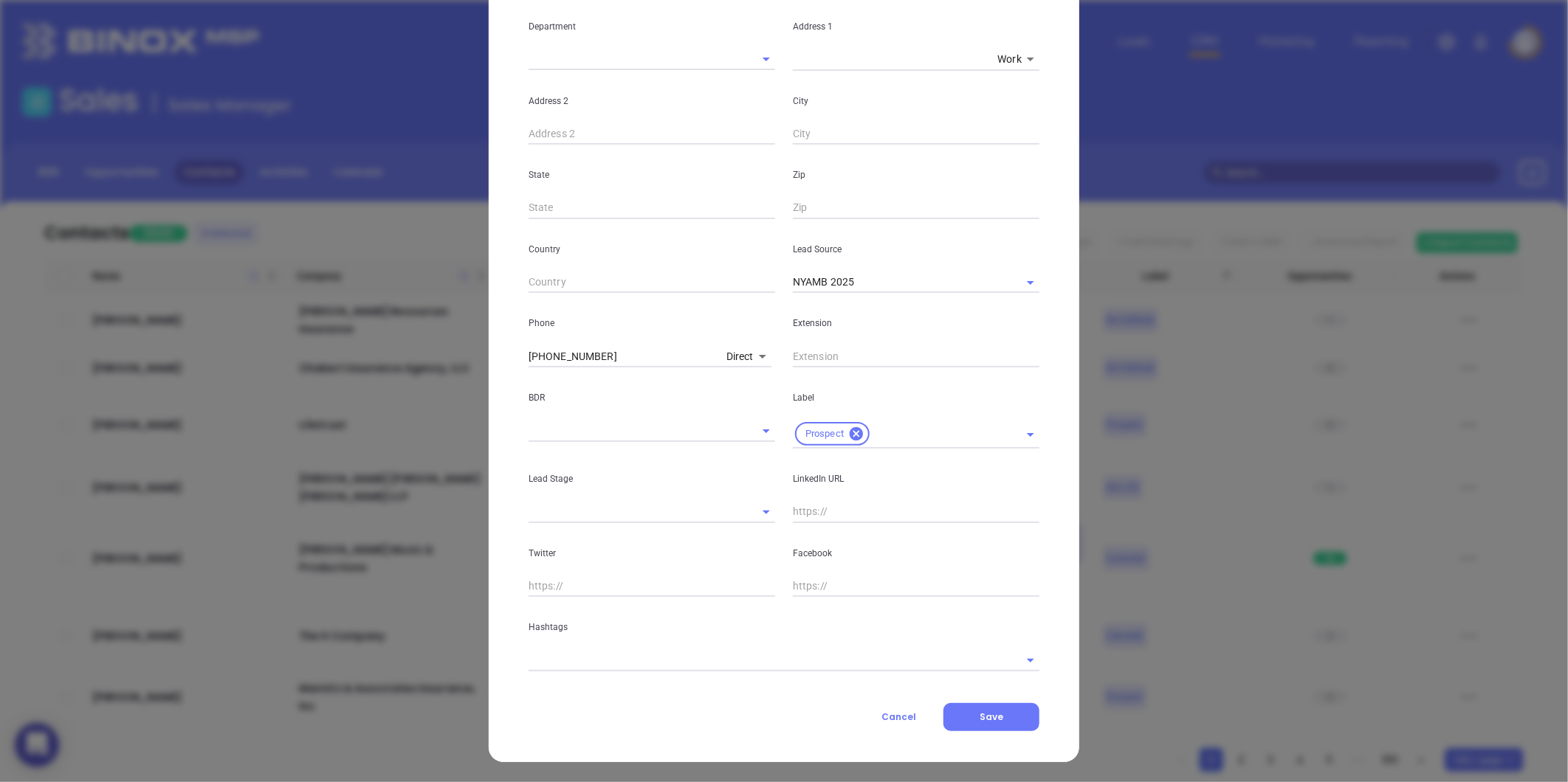
click at [692, 658] on input "text" at bounding box center [763, 660] width 469 height 21
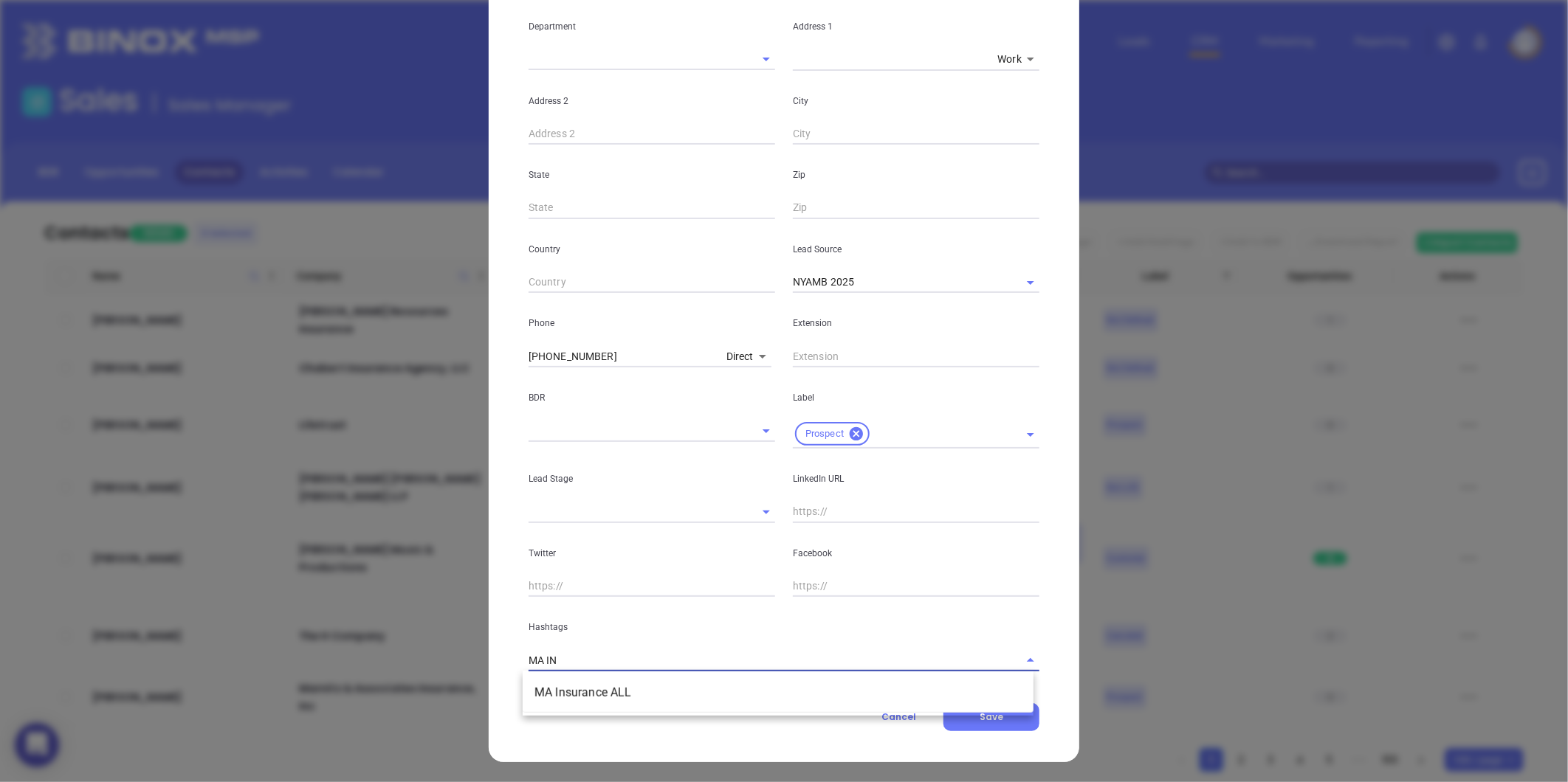
type input "MA INS"
click at [600, 700] on li "MA Insurance ALL" at bounding box center [778, 693] width 510 height 27
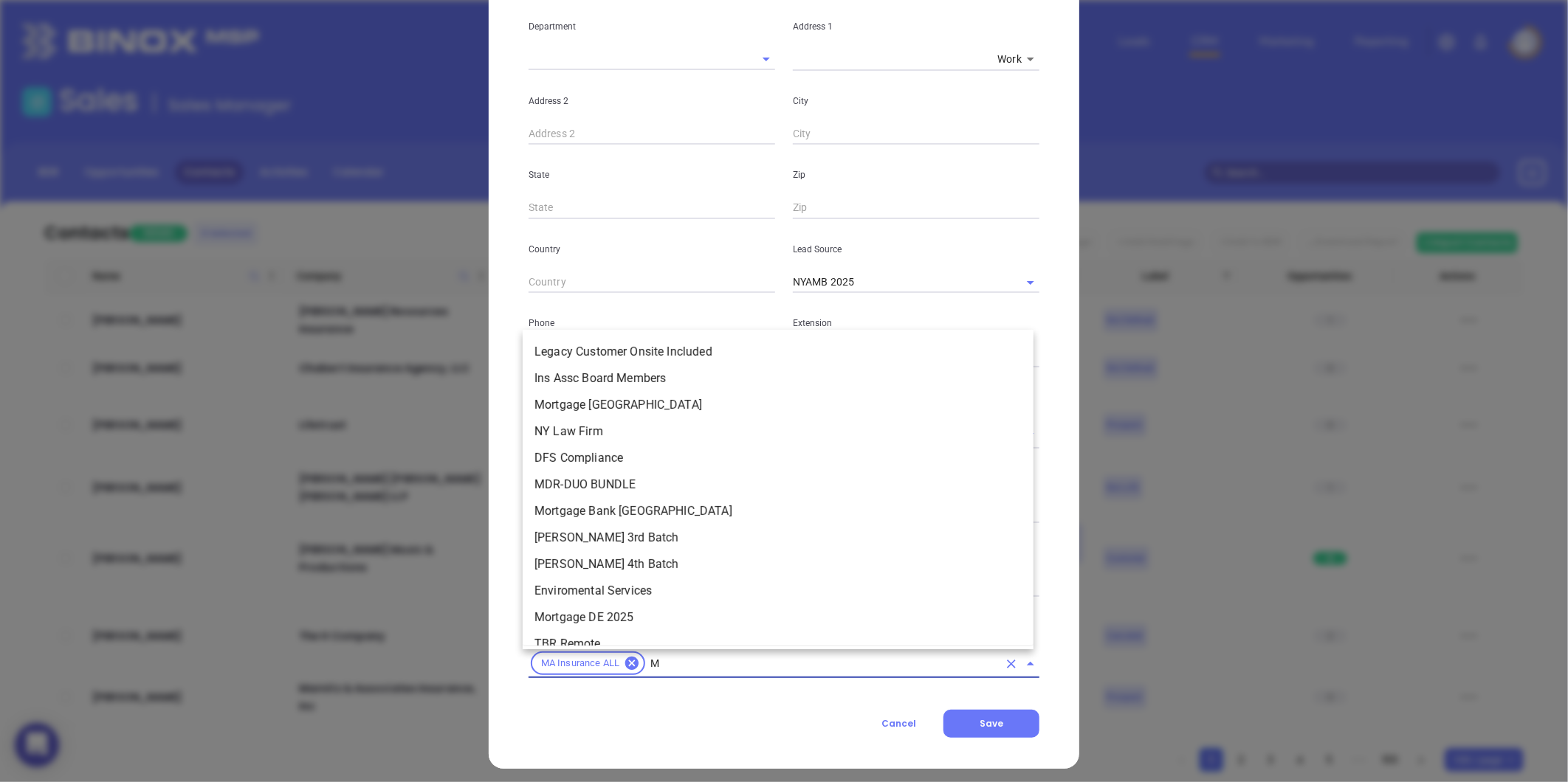
type input "MA"
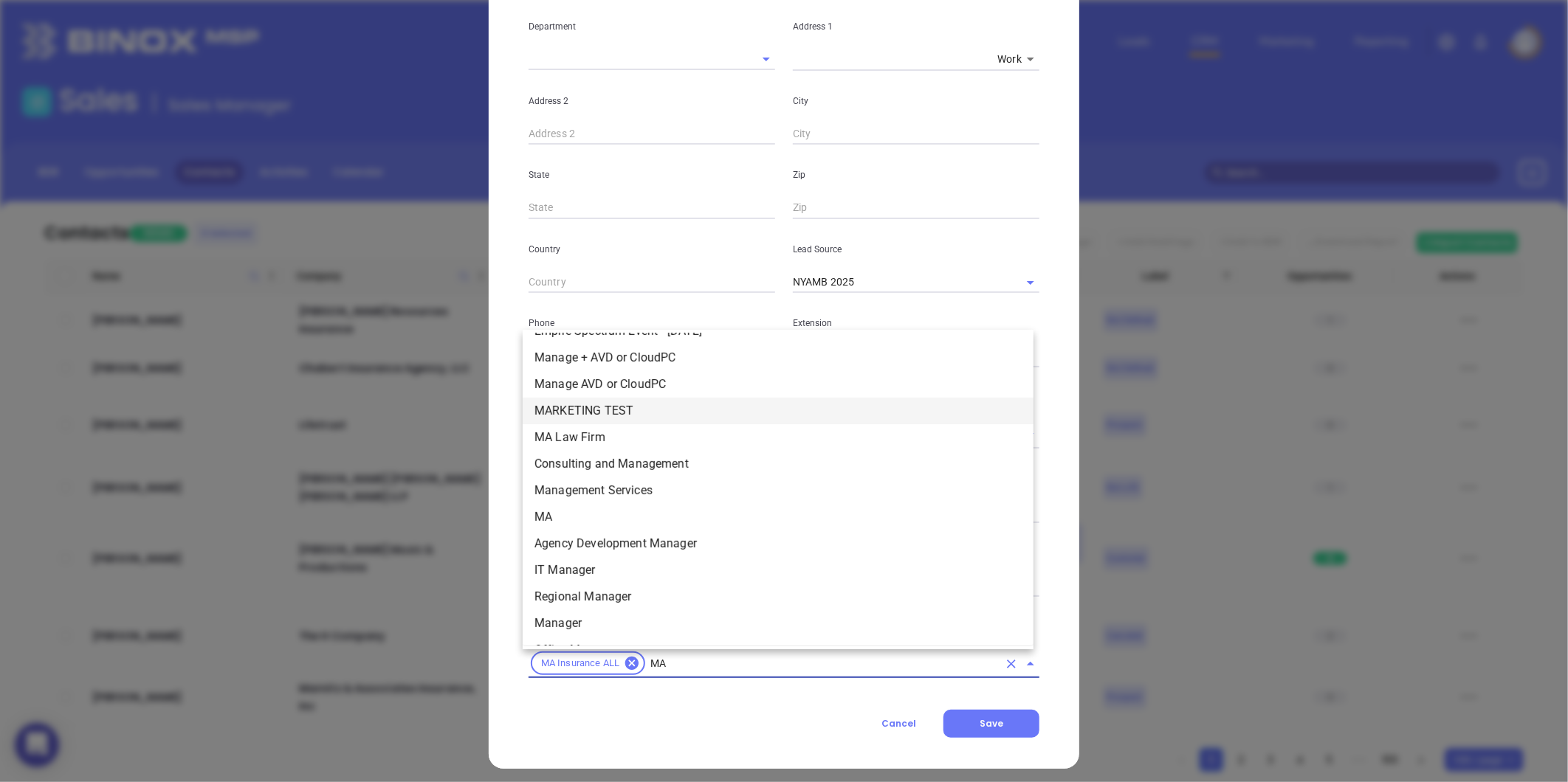
scroll to position [363, 0]
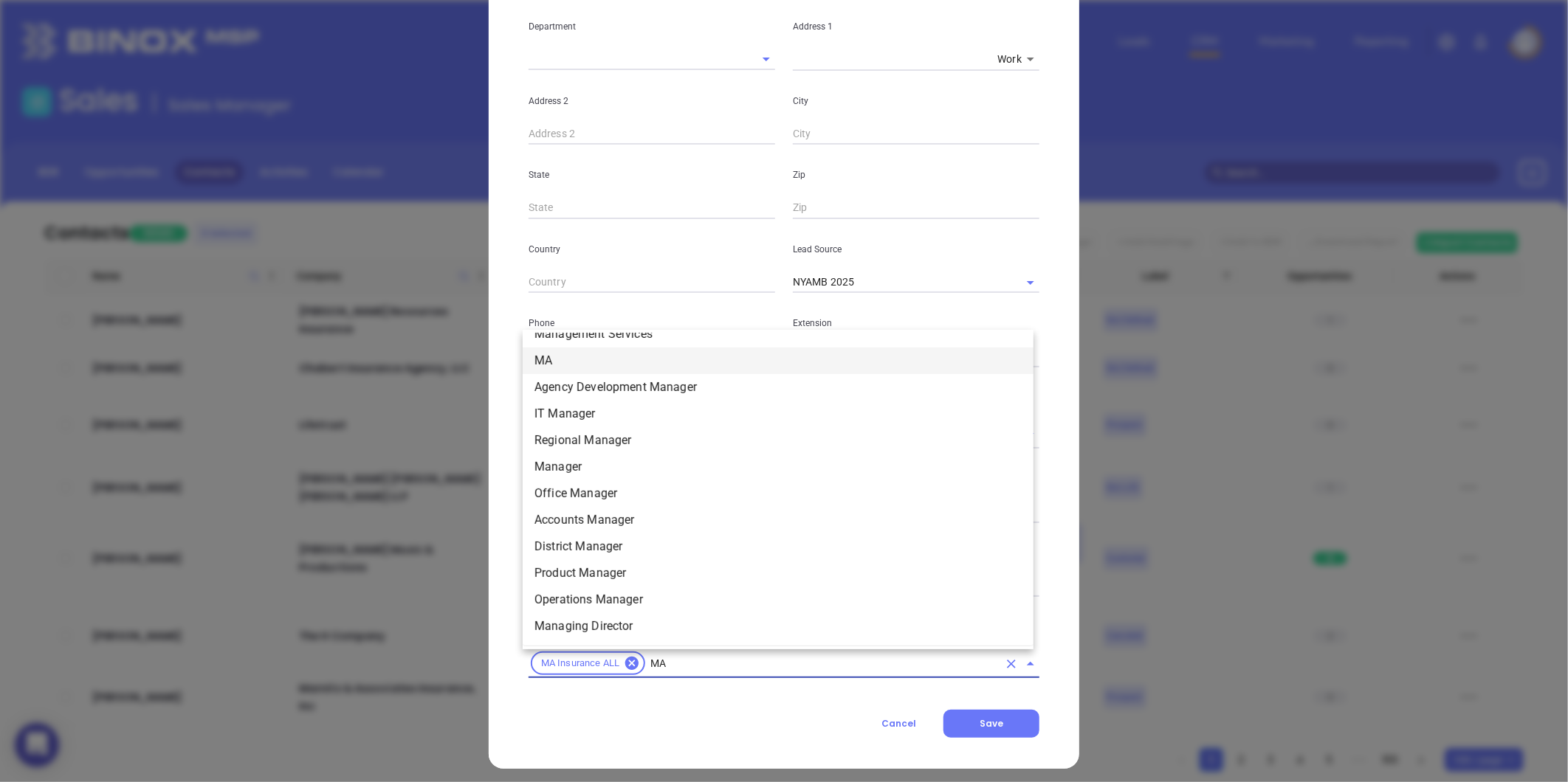
click at [562, 364] on li "MA" at bounding box center [778, 360] width 510 height 27
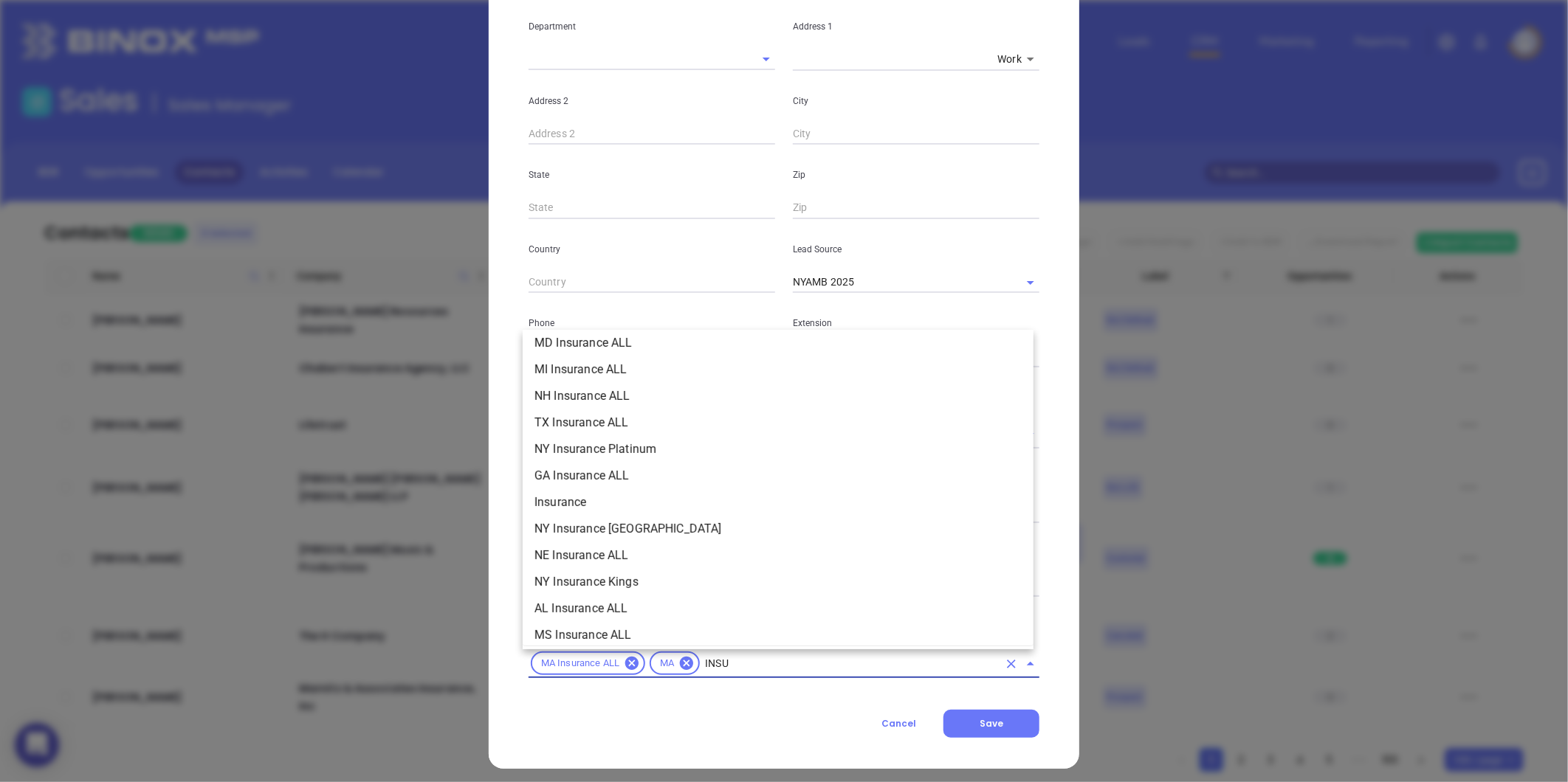
scroll to position [380, 0]
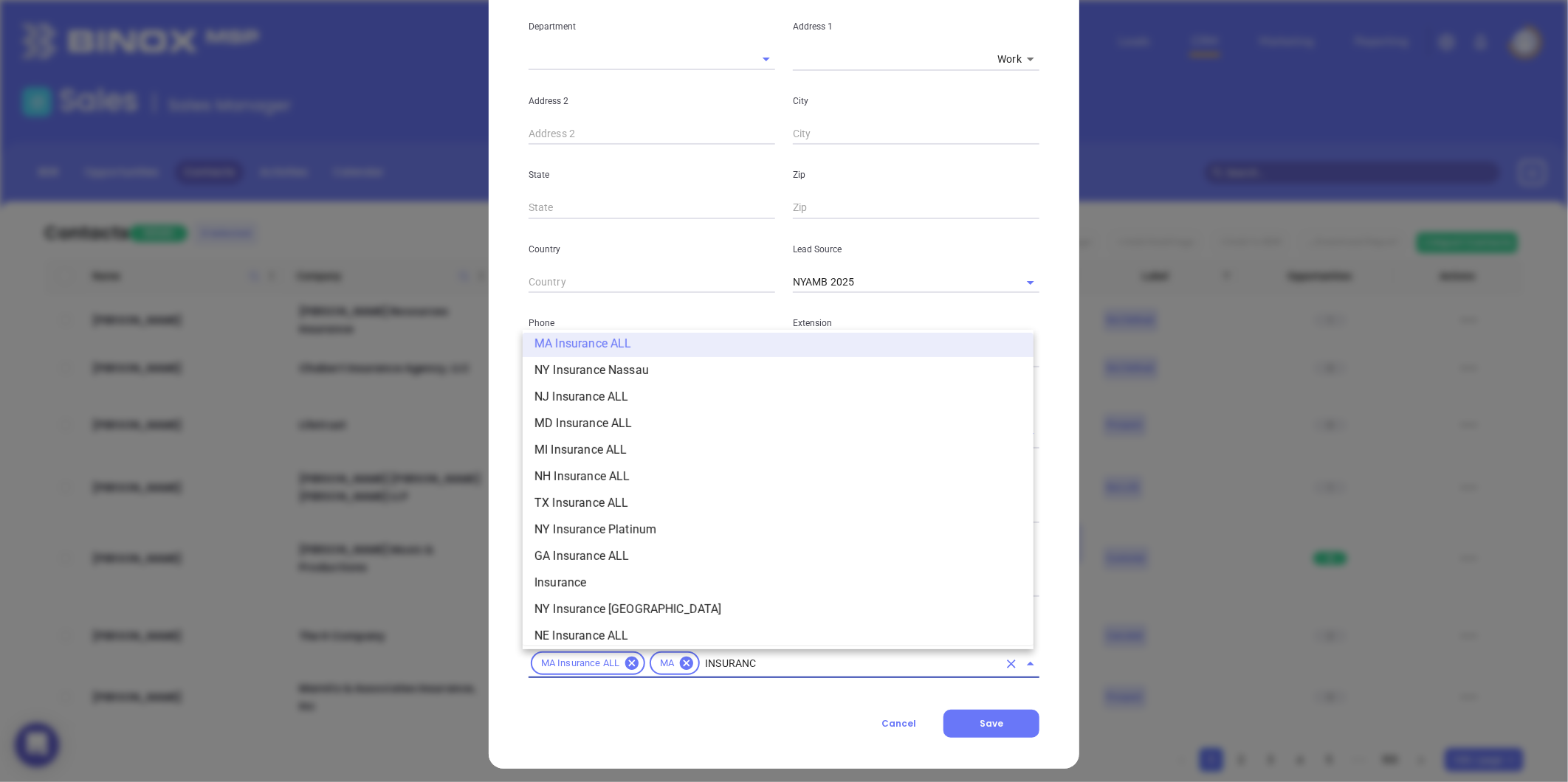
type input "INSURANCE"
click at [573, 576] on li "Insurance" at bounding box center [778, 583] width 510 height 27
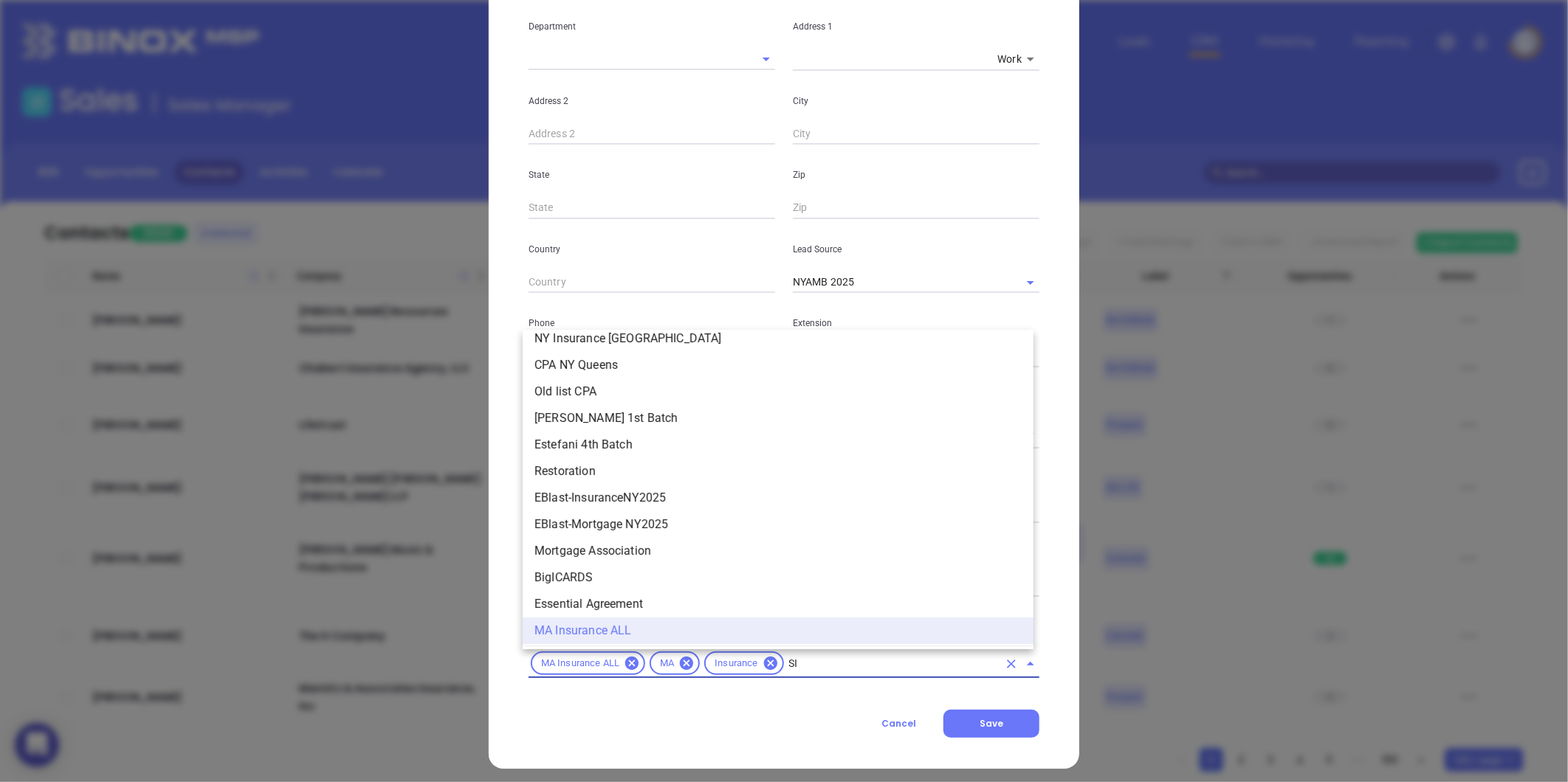
scroll to position [0, 0]
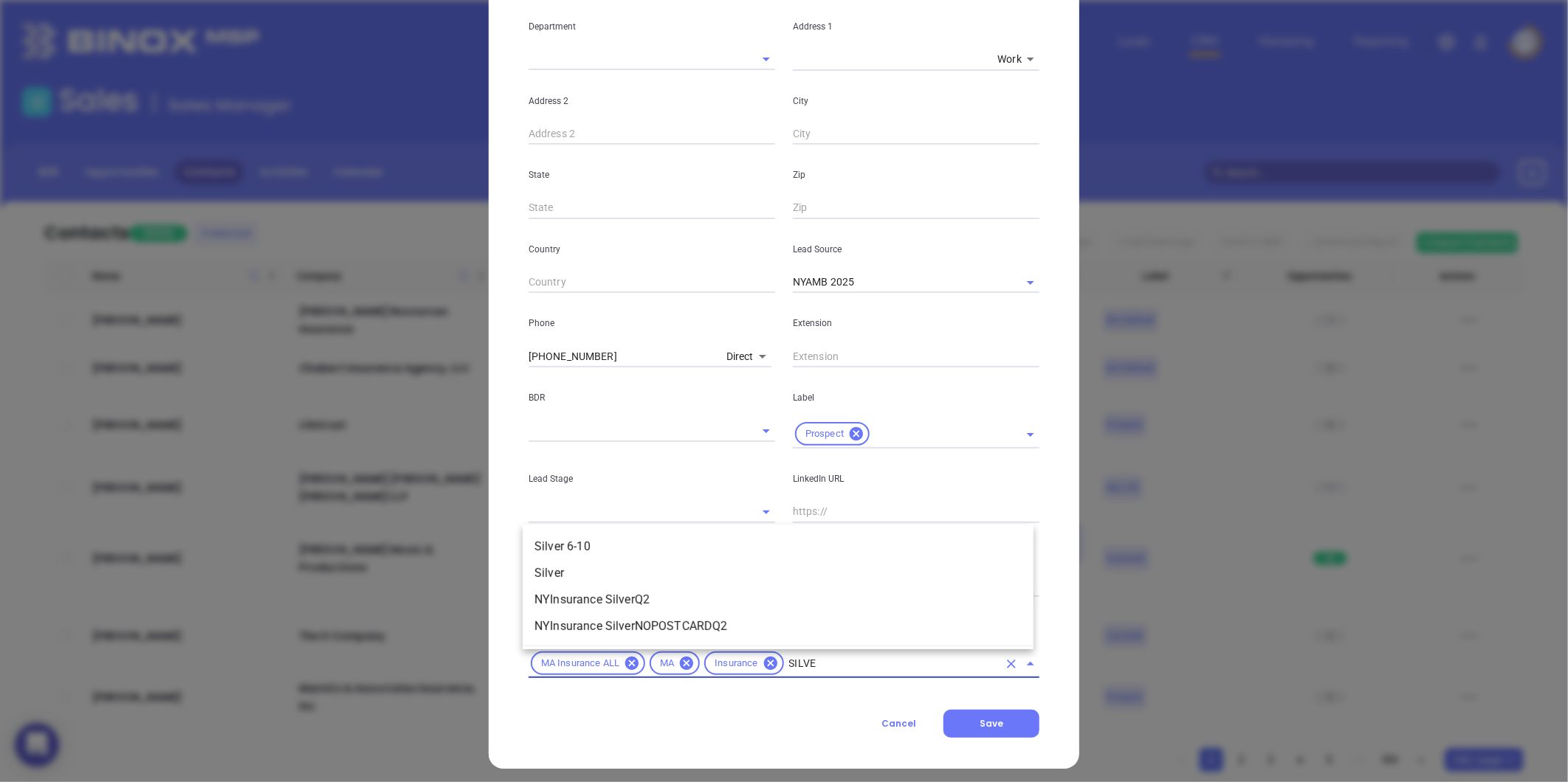
type input "SILVER"
click at [620, 538] on li "Silver 6-10" at bounding box center [778, 546] width 510 height 27
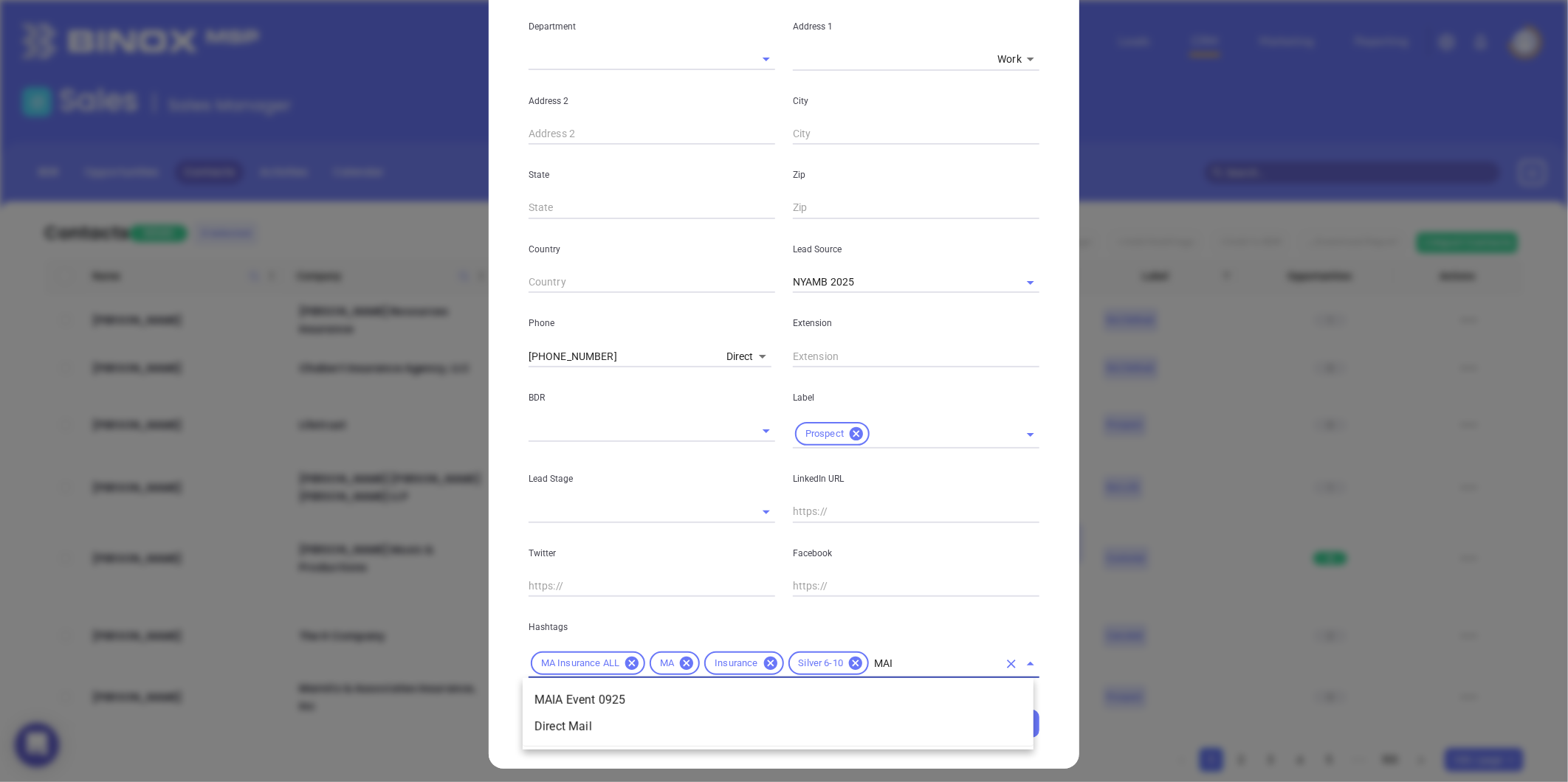
type input "MAIA"
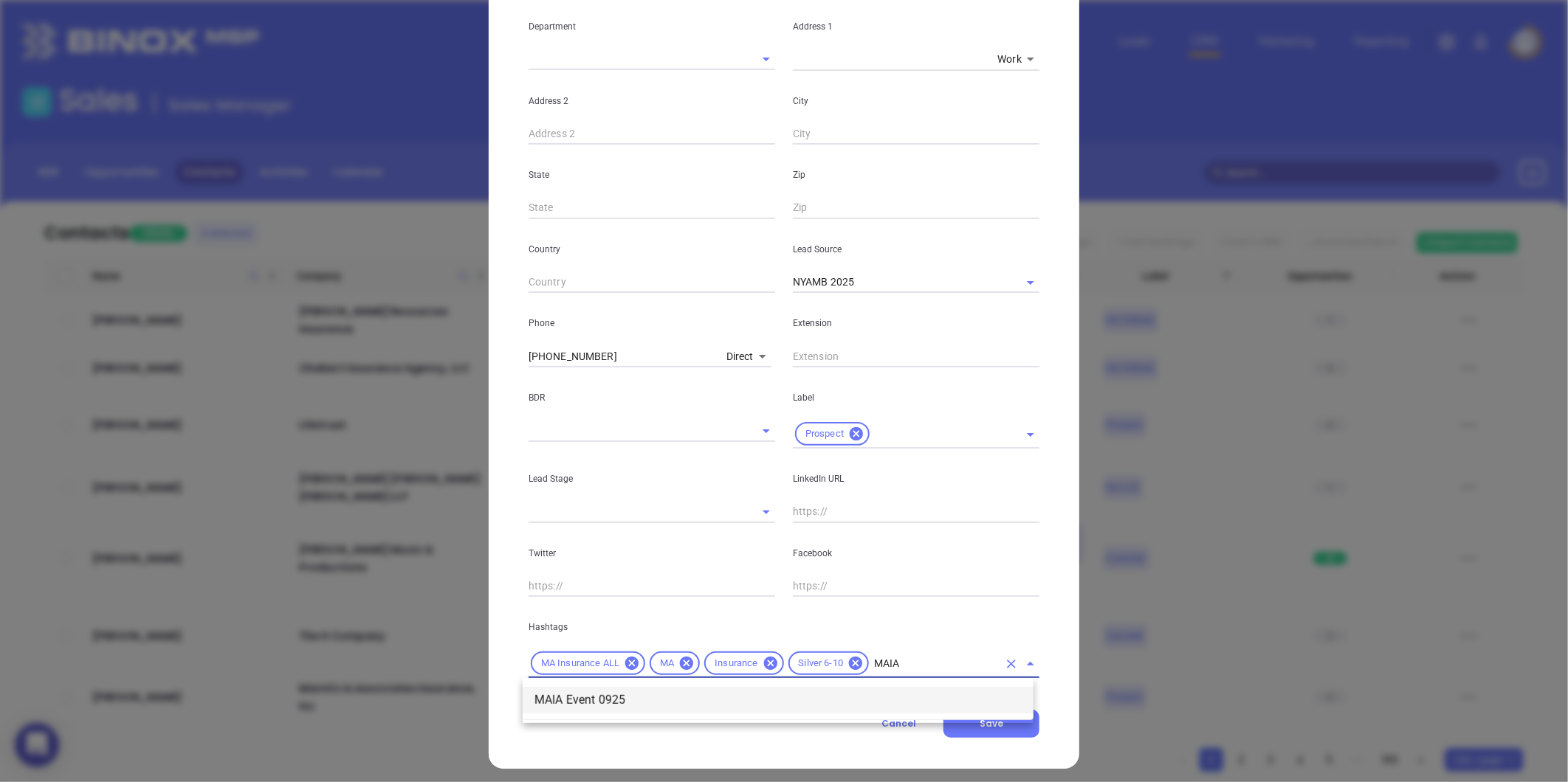
click at [605, 702] on li "MAIA Event 0925" at bounding box center [778, 700] width 510 height 27
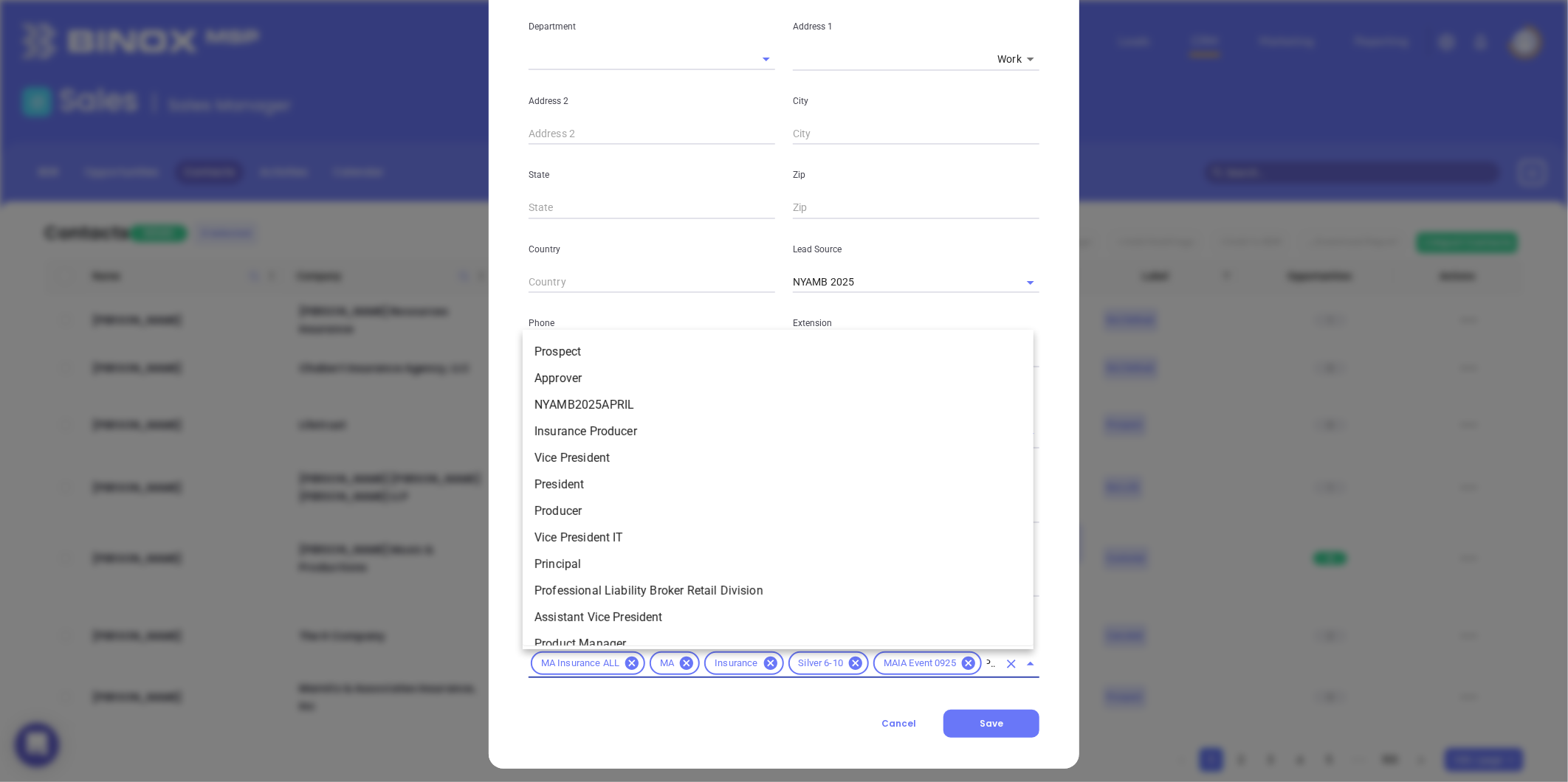
type input "PRO"
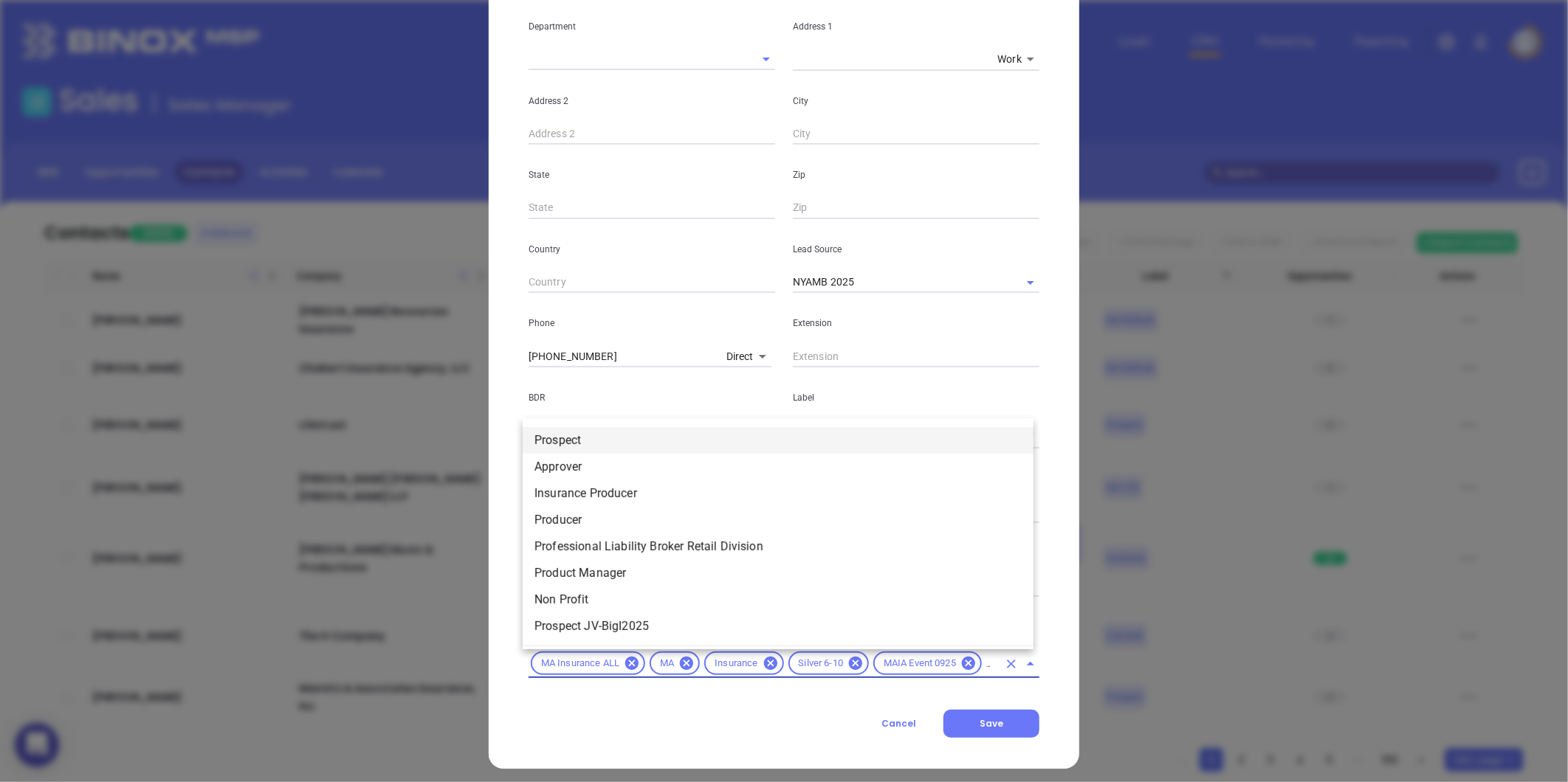
click at [559, 430] on li "Prospect" at bounding box center [778, 440] width 510 height 27
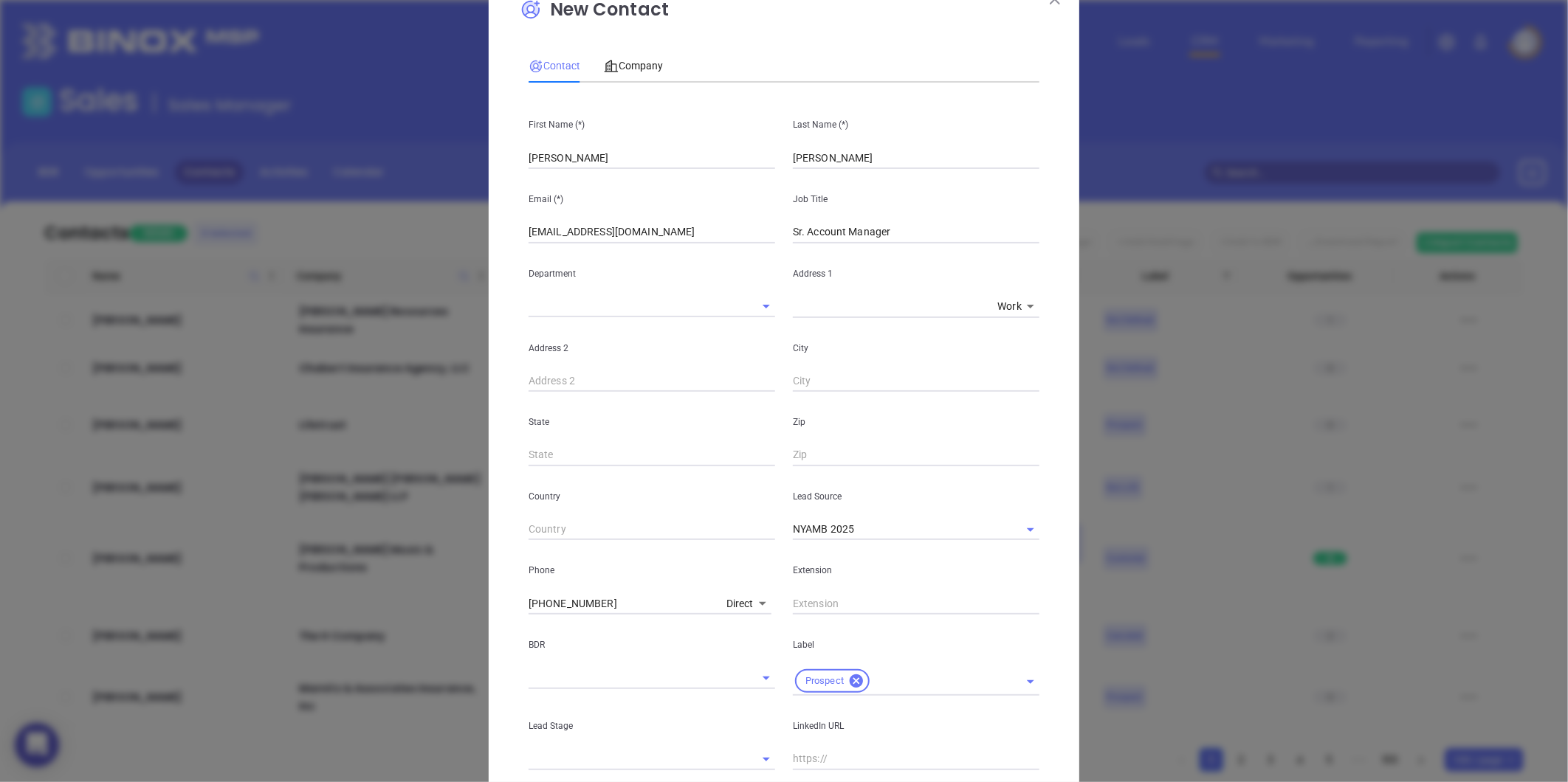
scroll to position [0, 0]
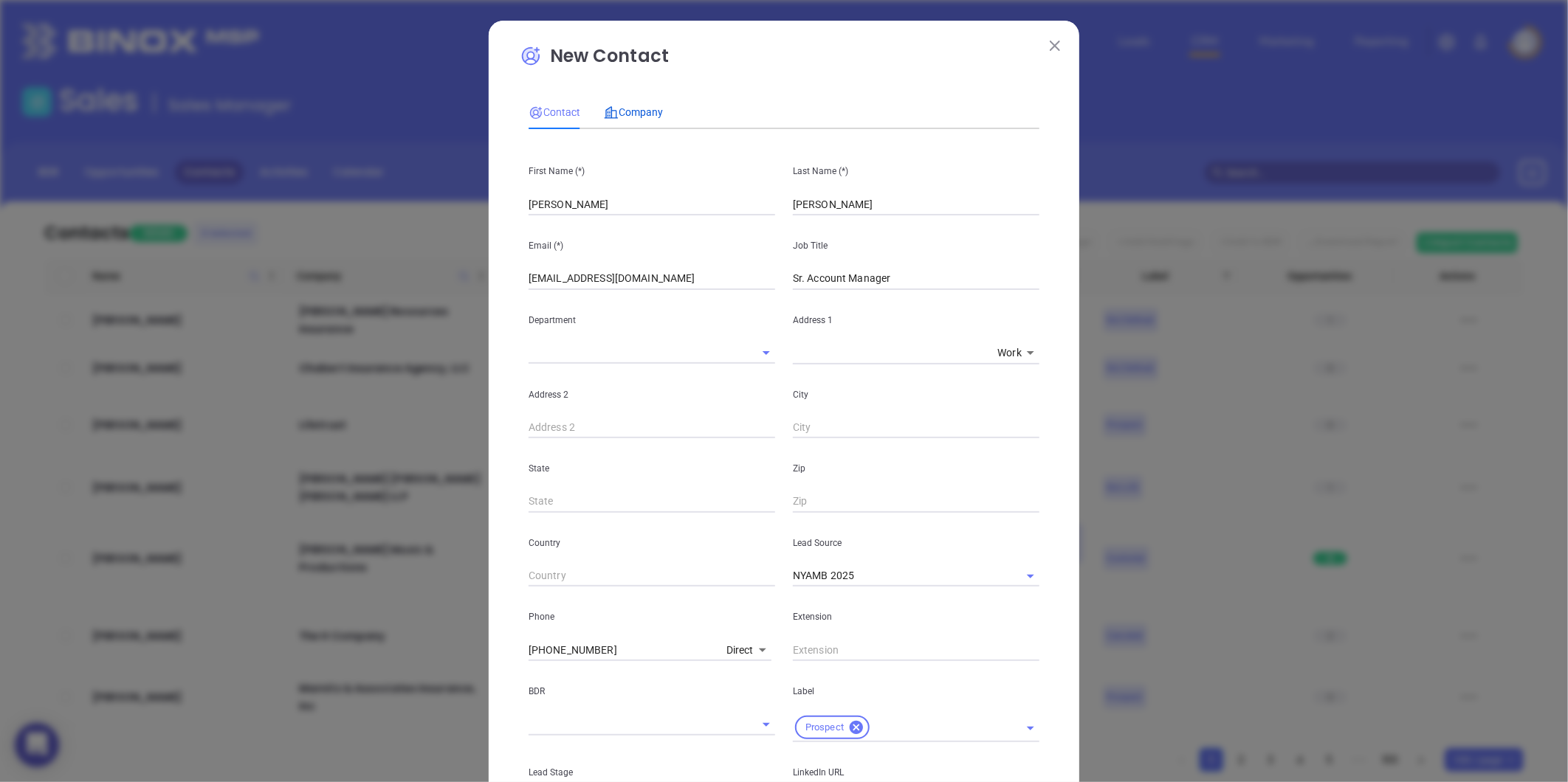
click at [639, 106] on span "Company" at bounding box center [633, 111] width 59 height 11
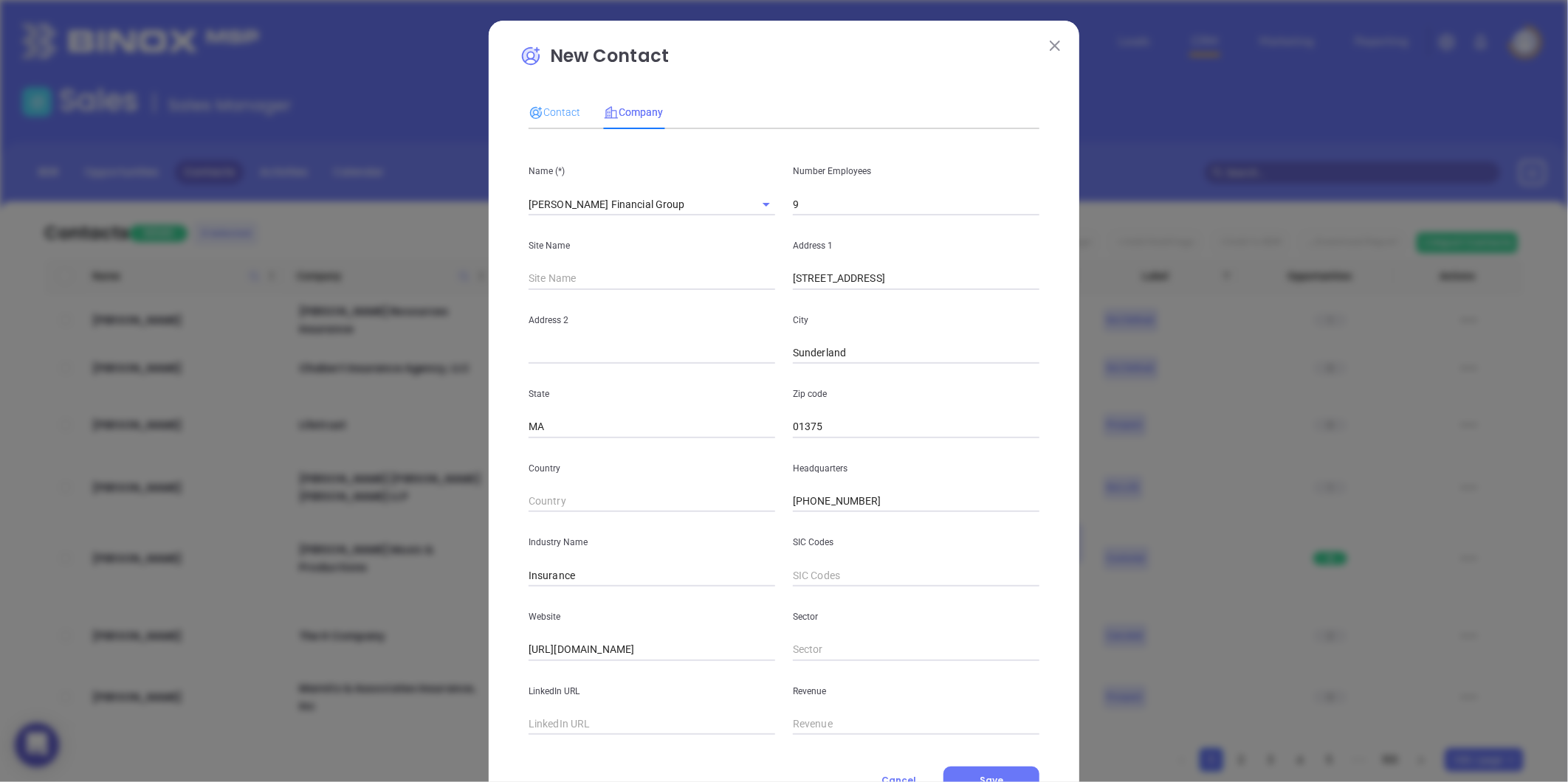
click at [552, 98] on div "Contact" at bounding box center [555, 112] width 52 height 34
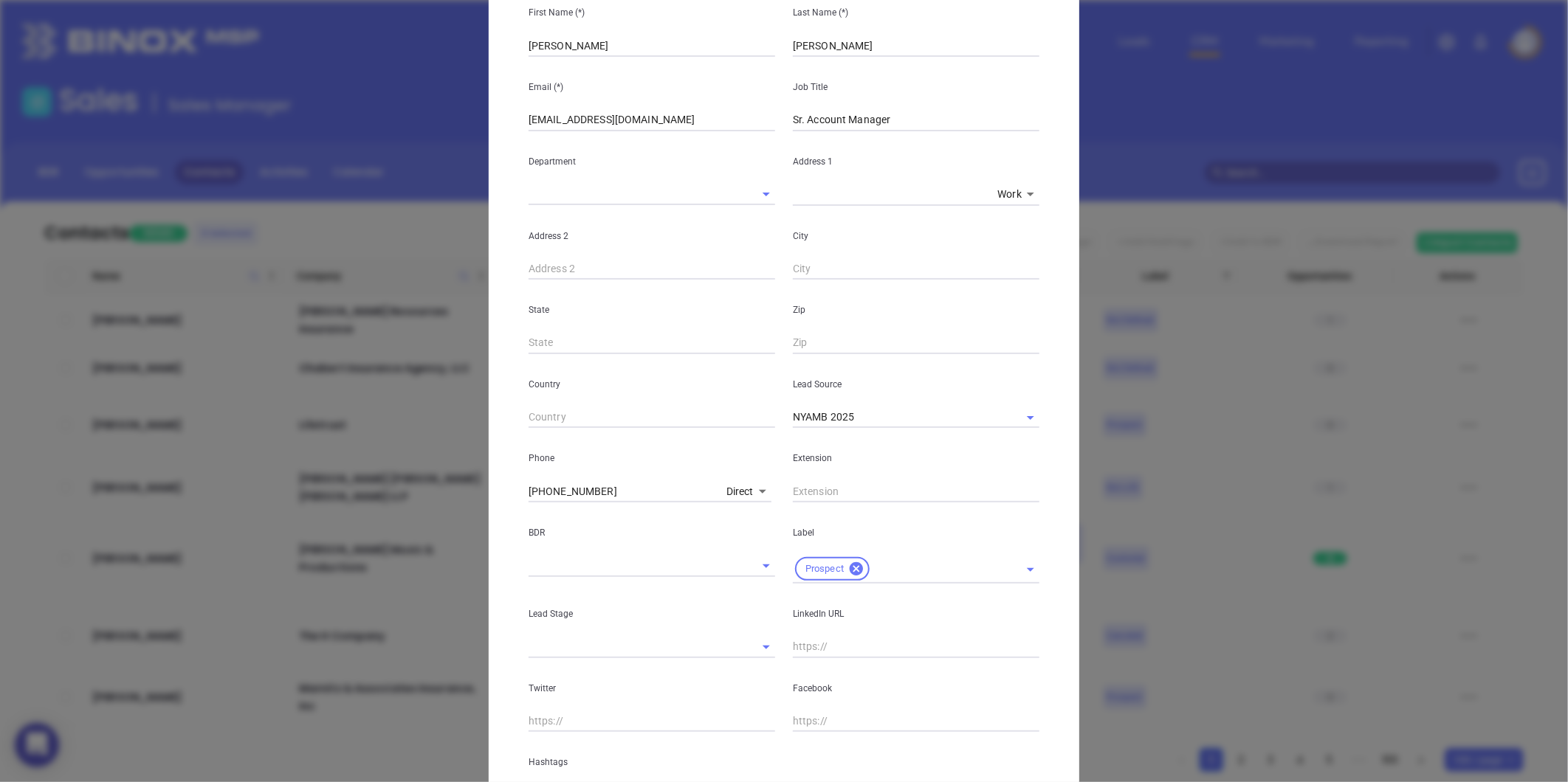
scroll to position [329, 0]
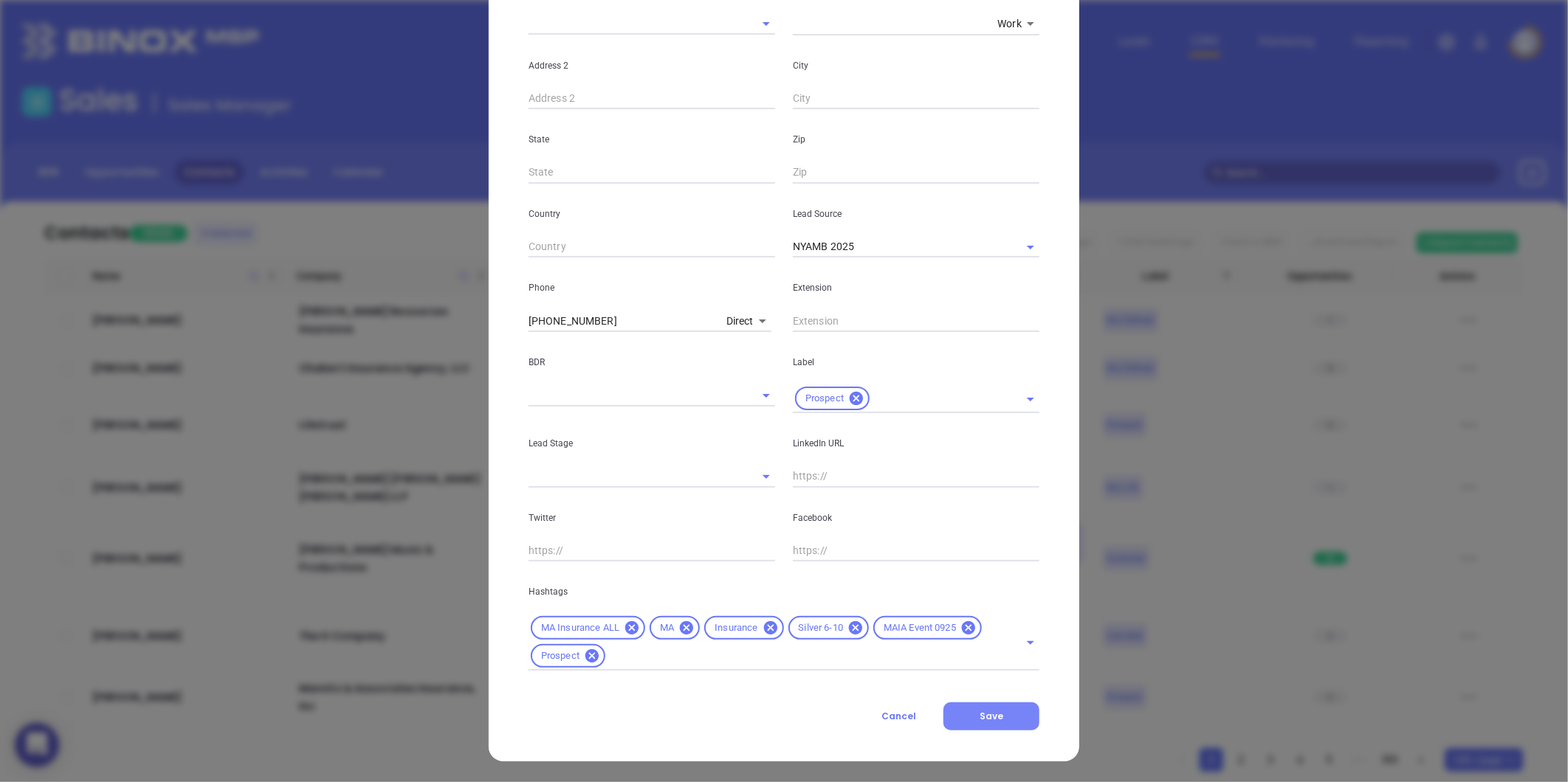
click at [985, 729] on div "New Contact Contact Company First Name (*) Jessie Last Name (*) Tatro Email (*)…" at bounding box center [784, 226] width 591 height 1070
drag, startPoint x: 985, startPoint y: 729, endPoint x: 991, endPoint y: 712, distance: 18.0
click at [990, 713] on span "Save" at bounding box center [991, 716] width 24 height 12
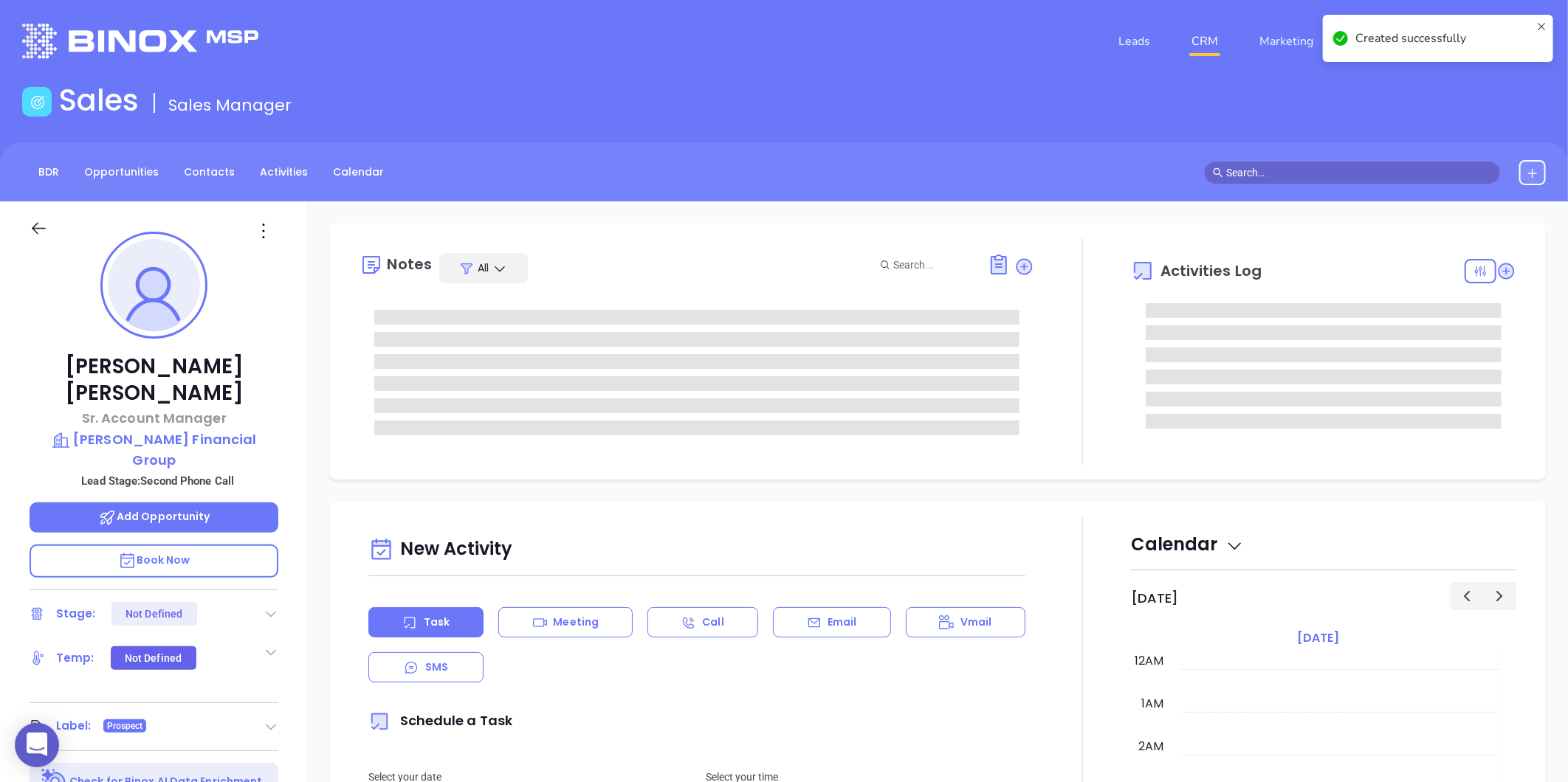
type input "[DATE]"
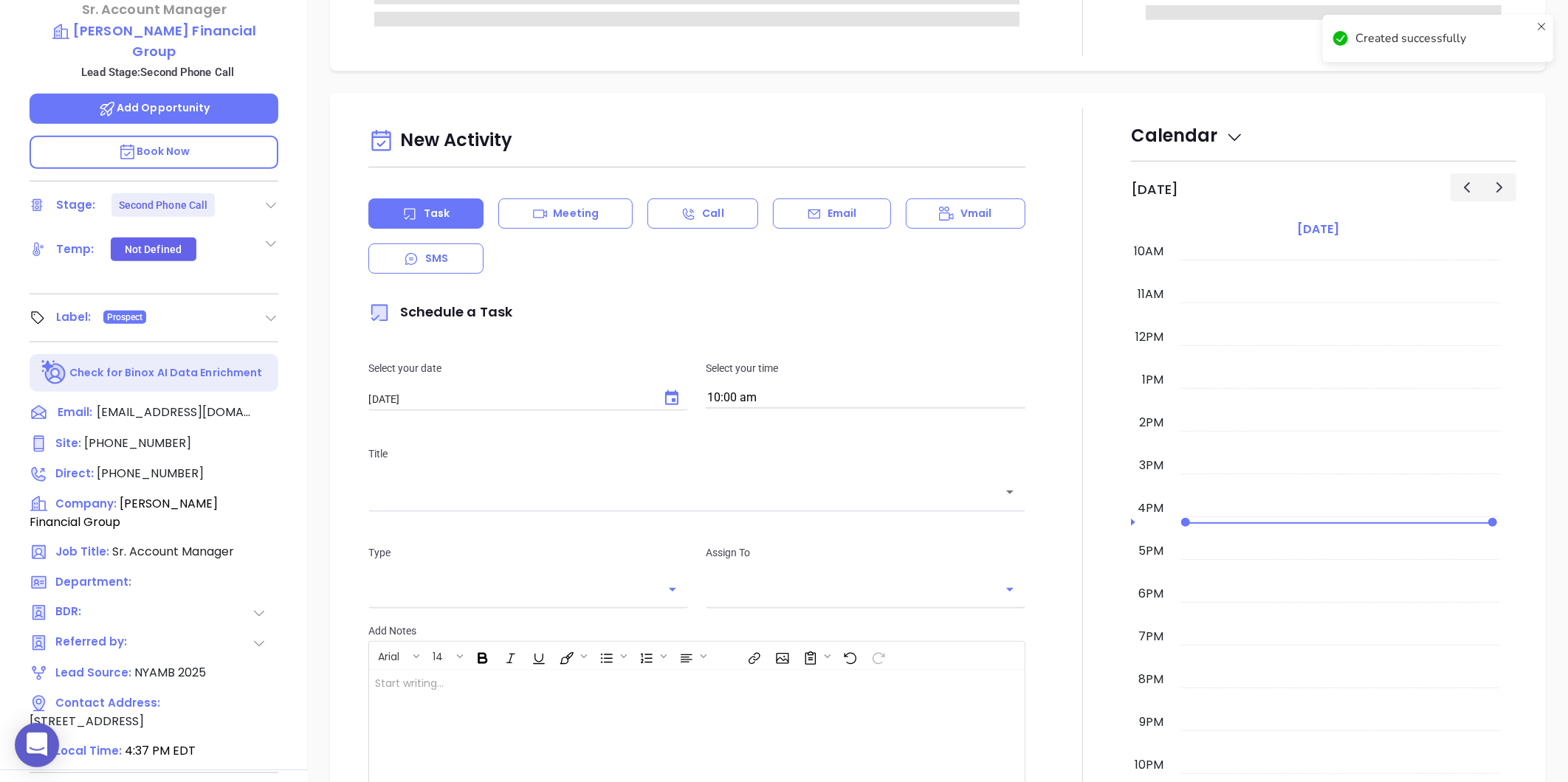
scroll to position [409, 0]
type input "[PERSON_NAME]"
click at [276, 197] on icon at bounding box center [271, 204] width 15 height 15
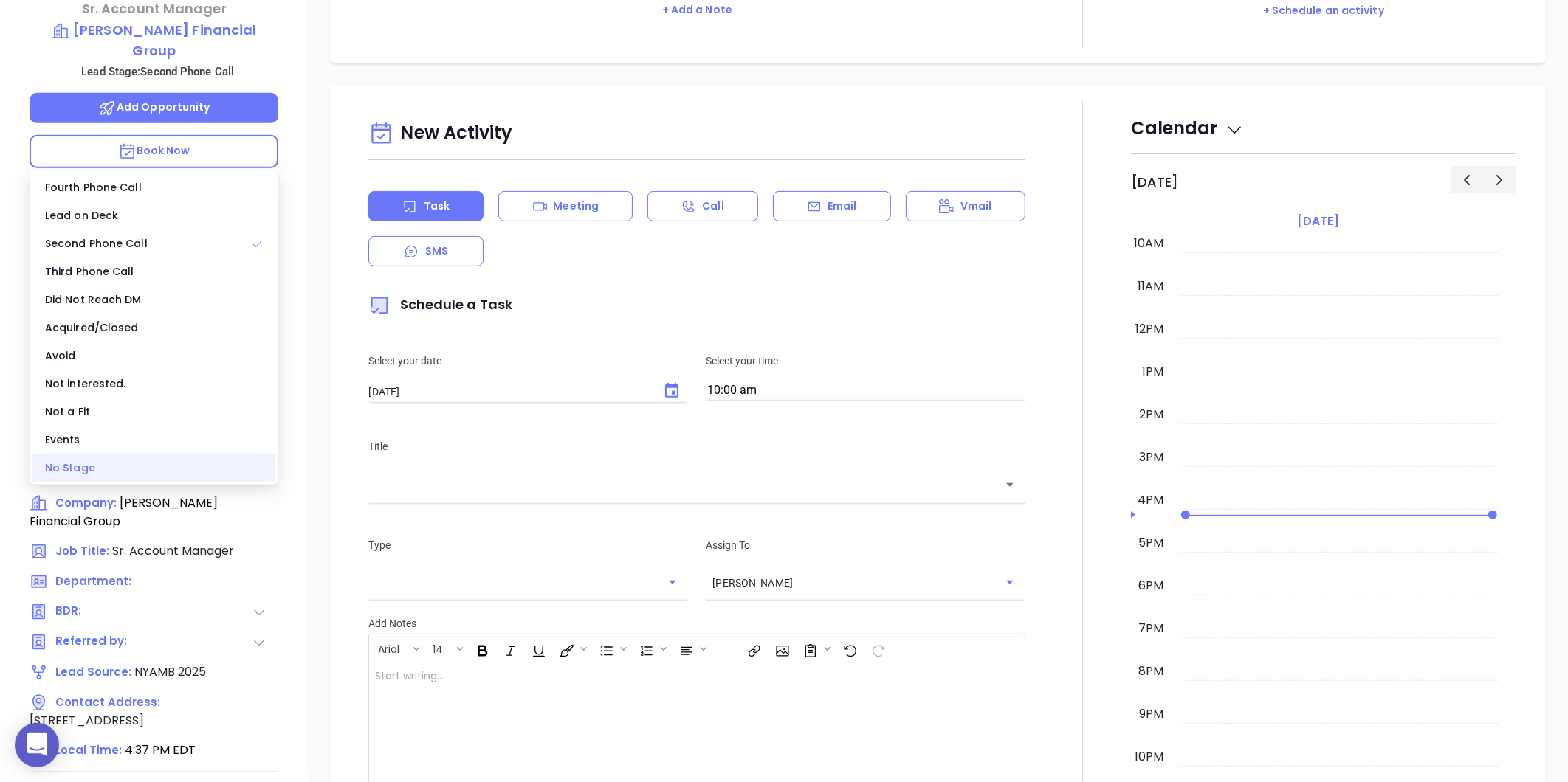
click at [114, 462] on div "No Stage" at bounding box center [154, 467] width 243 height 28
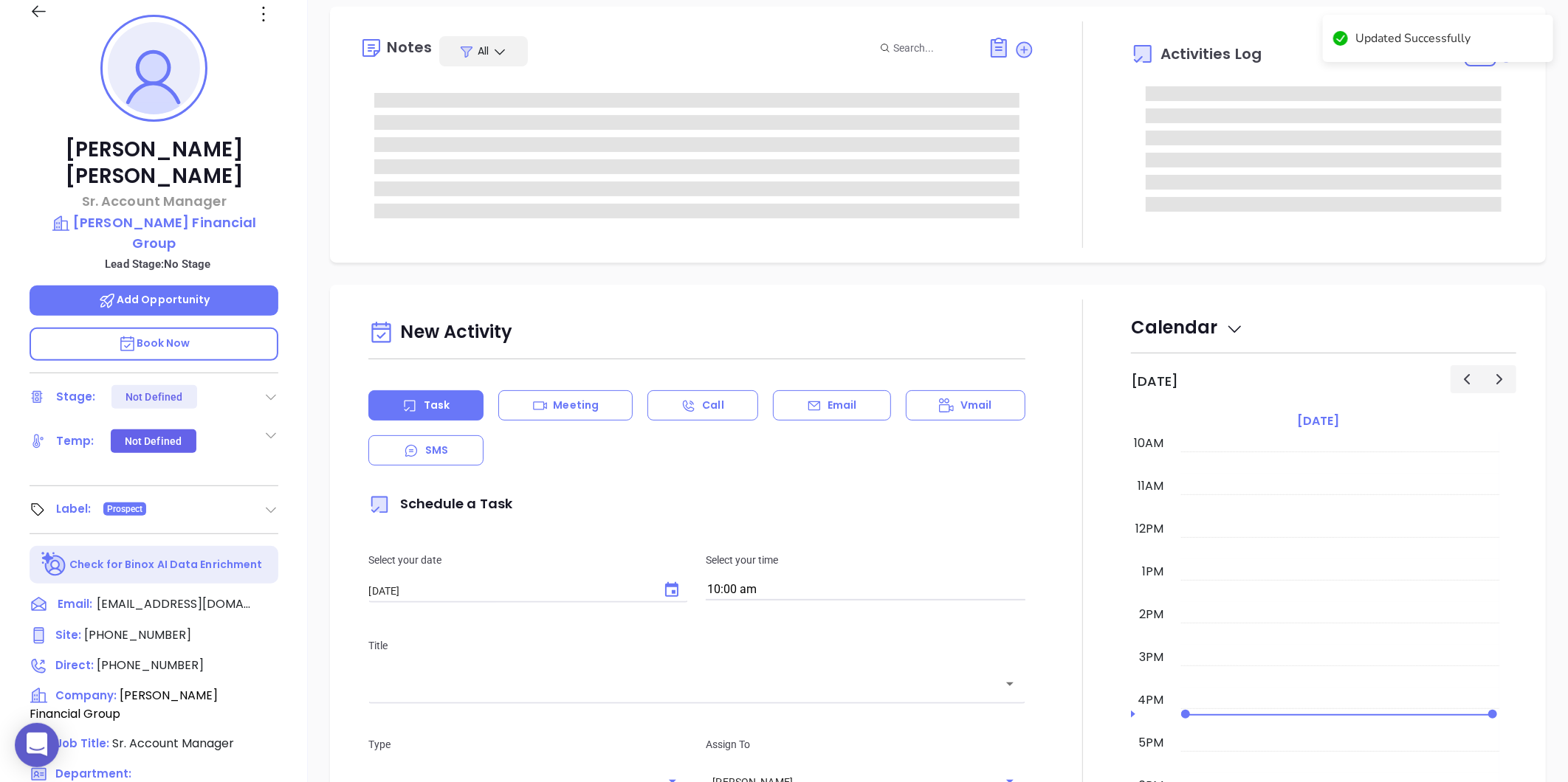
scroll to position [0, 0]
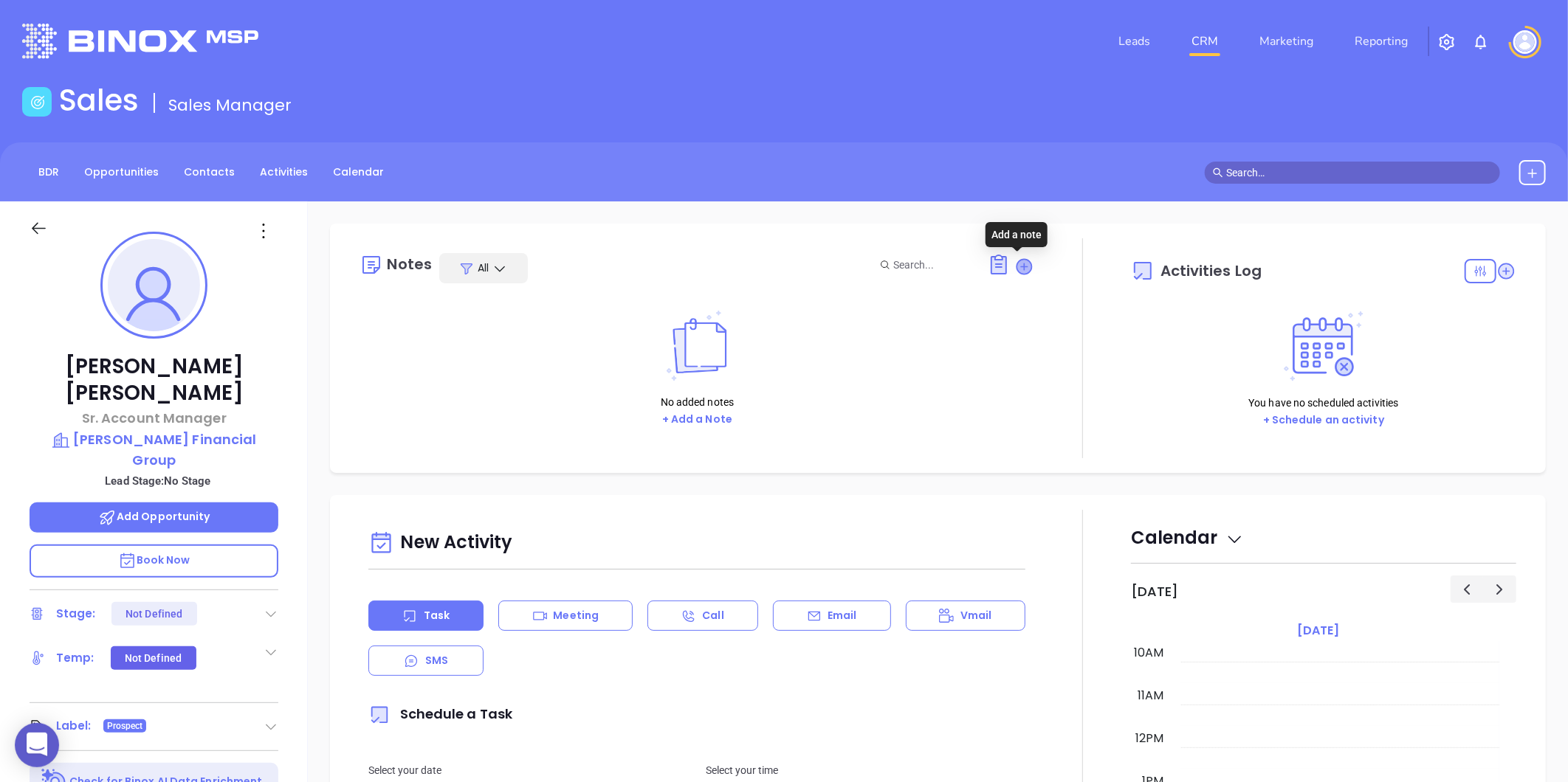
click at [1017, 263] on icon at bounding box center [1024, 266] width 15 height 15
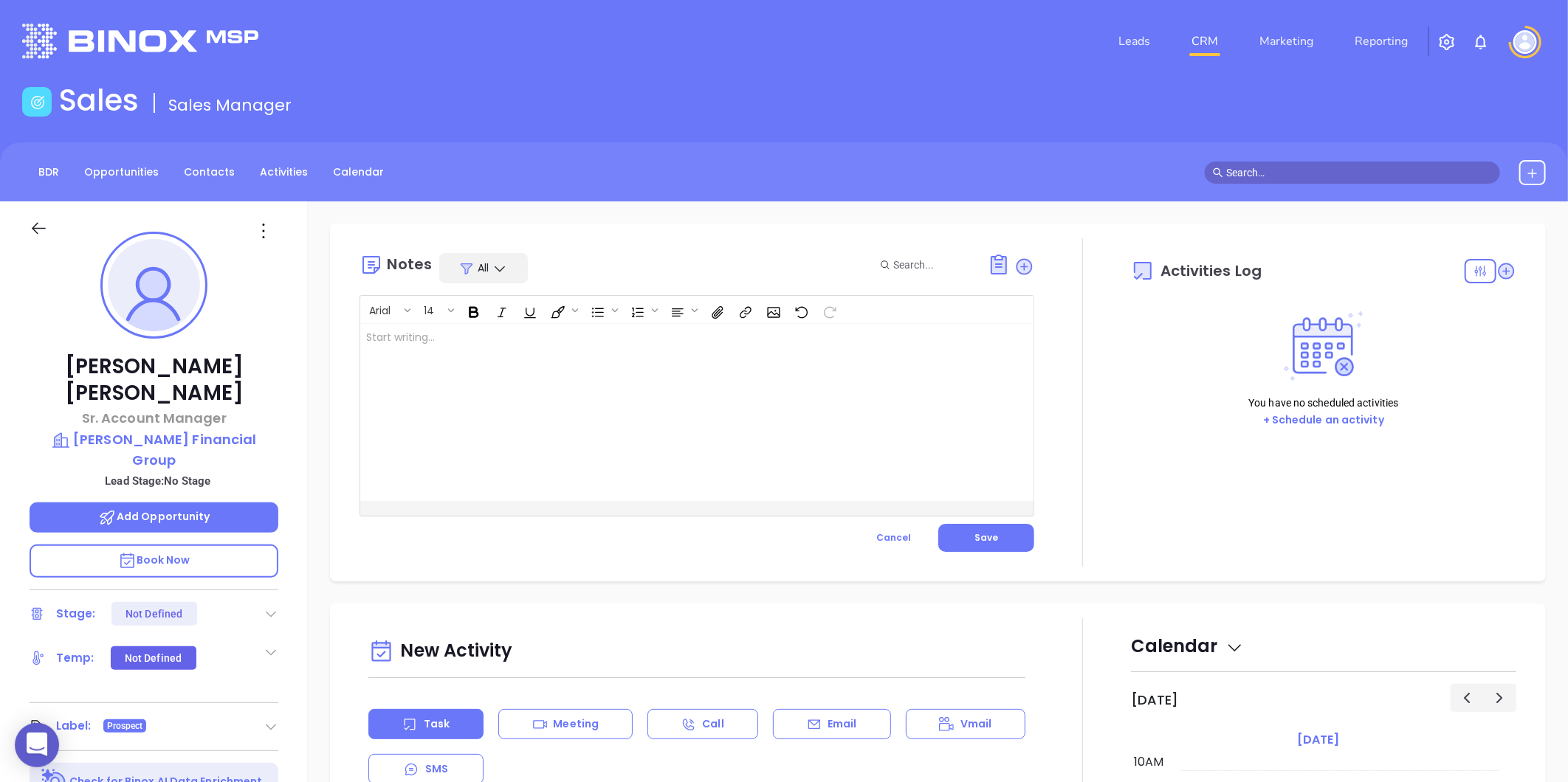
click at [500, 357] on div at bounding box center [672, 412] width 626 height 177
click at [533, 336] on p "MAIA event pre-attendance list ﻿" at bounding box center [673, 345] width 614 height 31
click at [993, 533] on button "Save" at bounding box center [986, 538] width 96 height 28
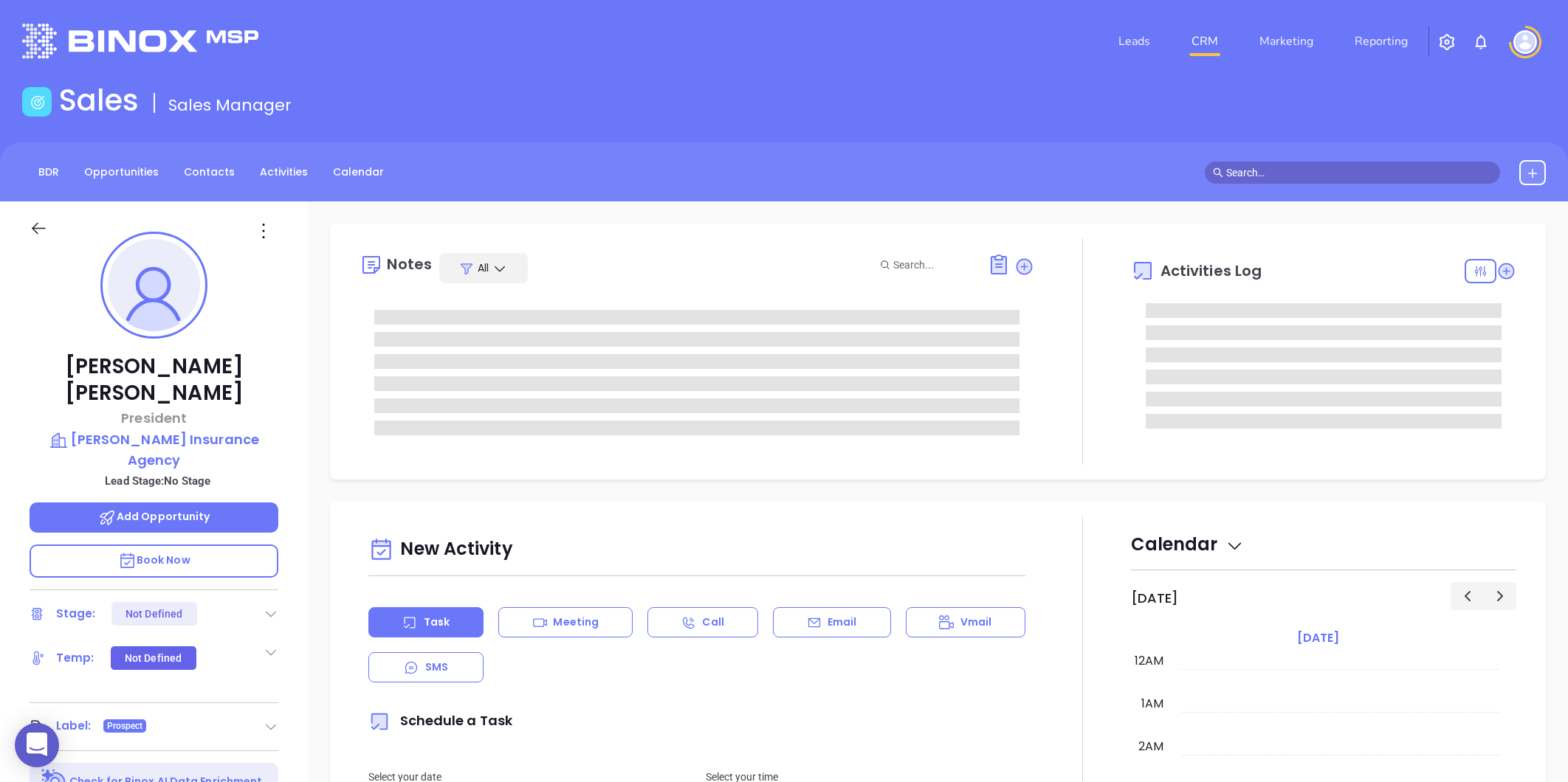
type input "[PERSON_NAME]"
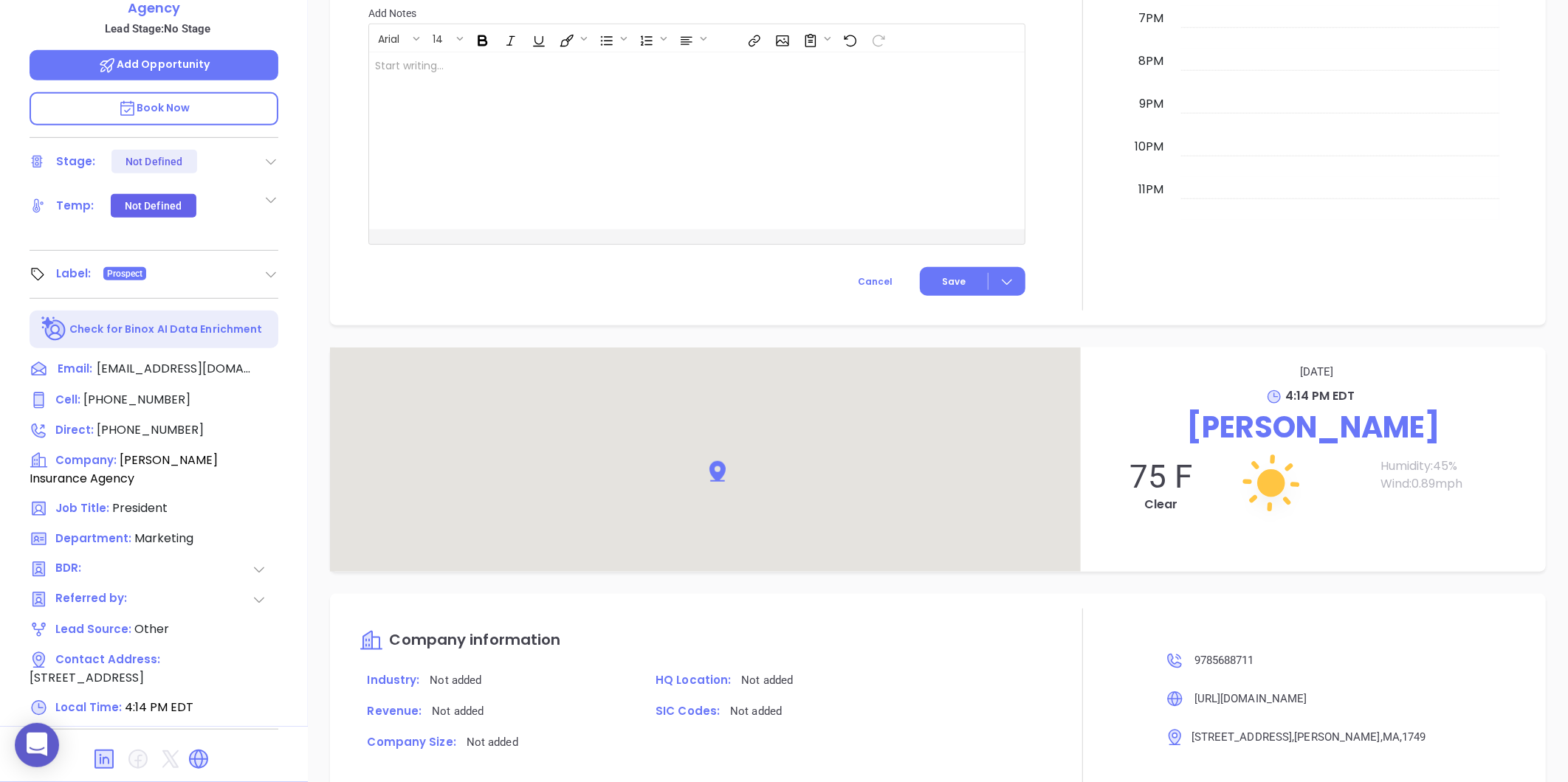
scroll to position [713, 0]
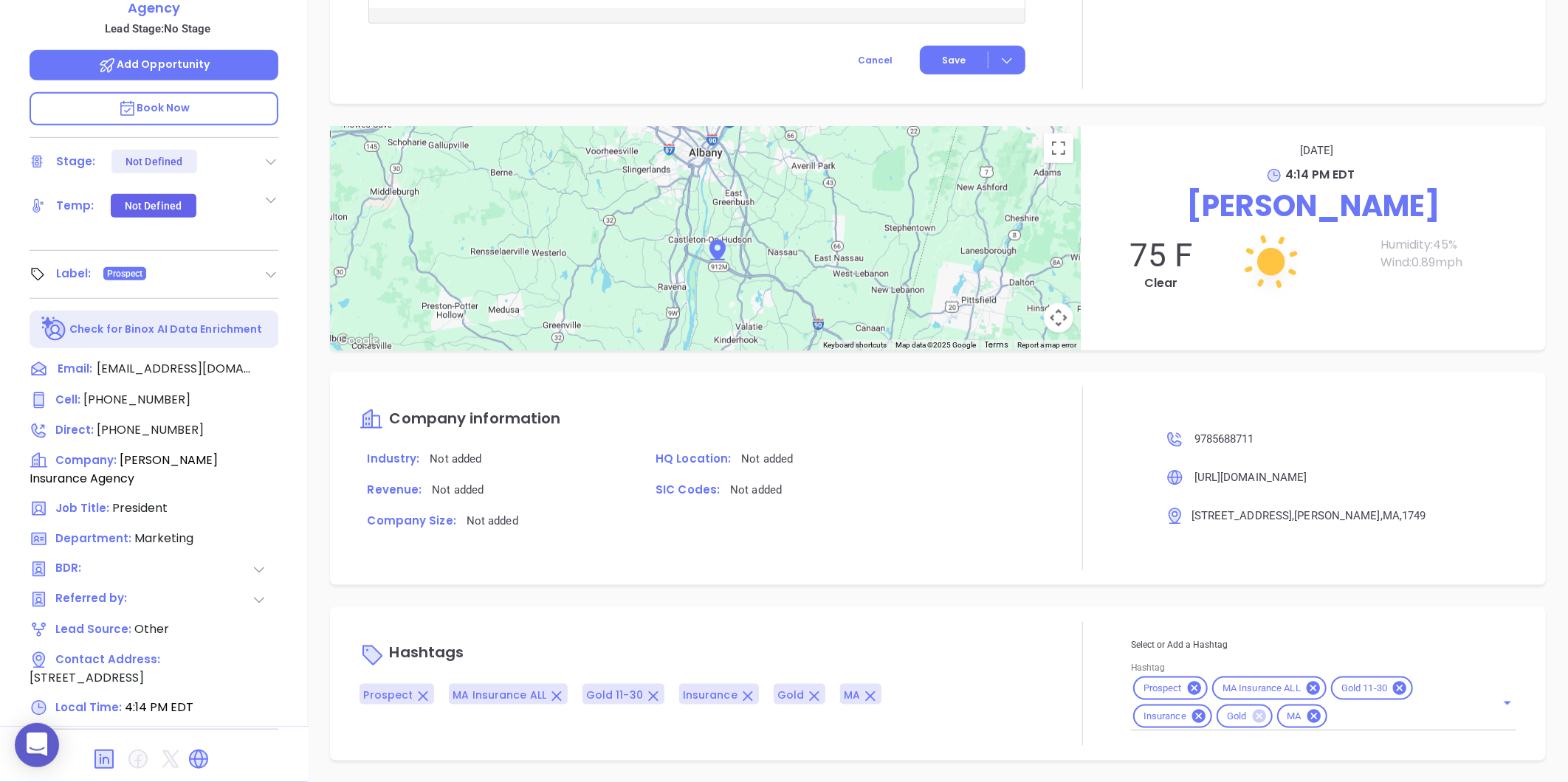
click at [1252, 714] on icon at bounding box center [1258, 716] width 13 height 13
click at [1401, 686] on div "Gold 11-30" at bounding box center [1372, 688] width 82 height 24
click at [1393, 689] on icon at bounding box center [1399, 688] width 13 height 13
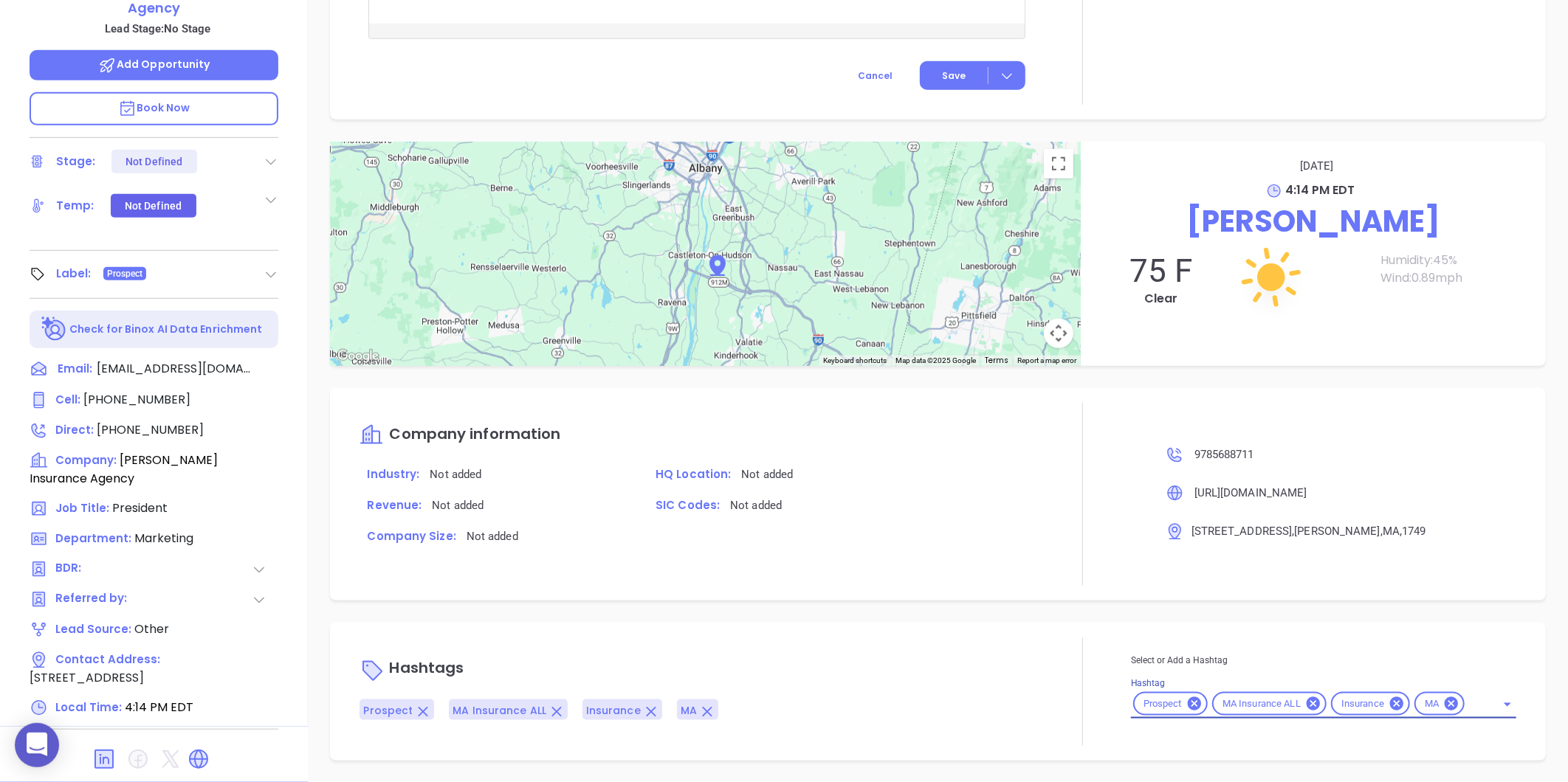
click at [1459, 705] on div "Select or Add a Hashtag Hashtag Prospect MA Insurance ALL Insurance MA" at bounding box center [1323, 685] width 385 height 66
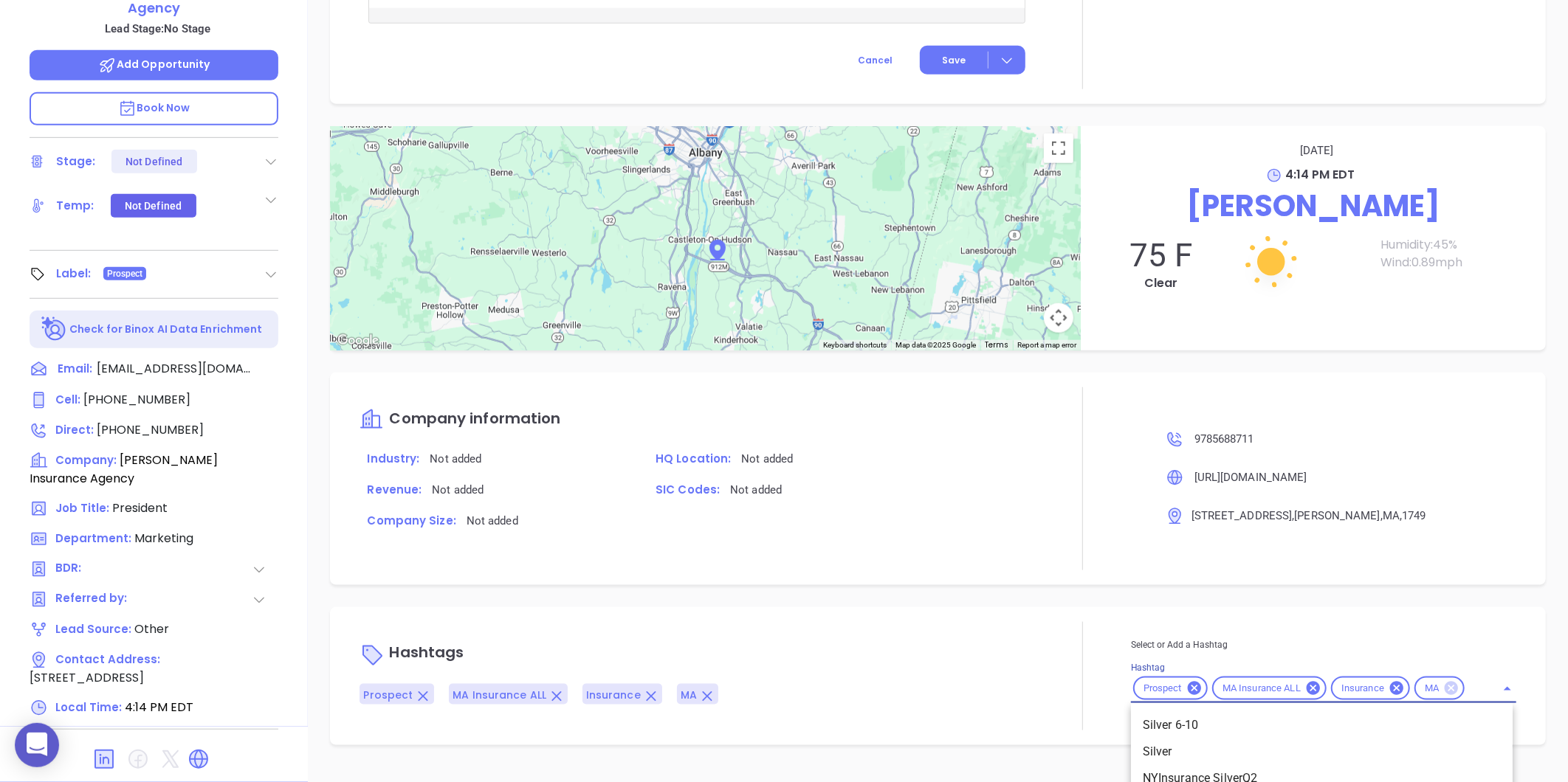
type input "silver"
click at [1189, 723] on li "Silver 6-10" at bounding box center [1321, 725] width 381 height 27
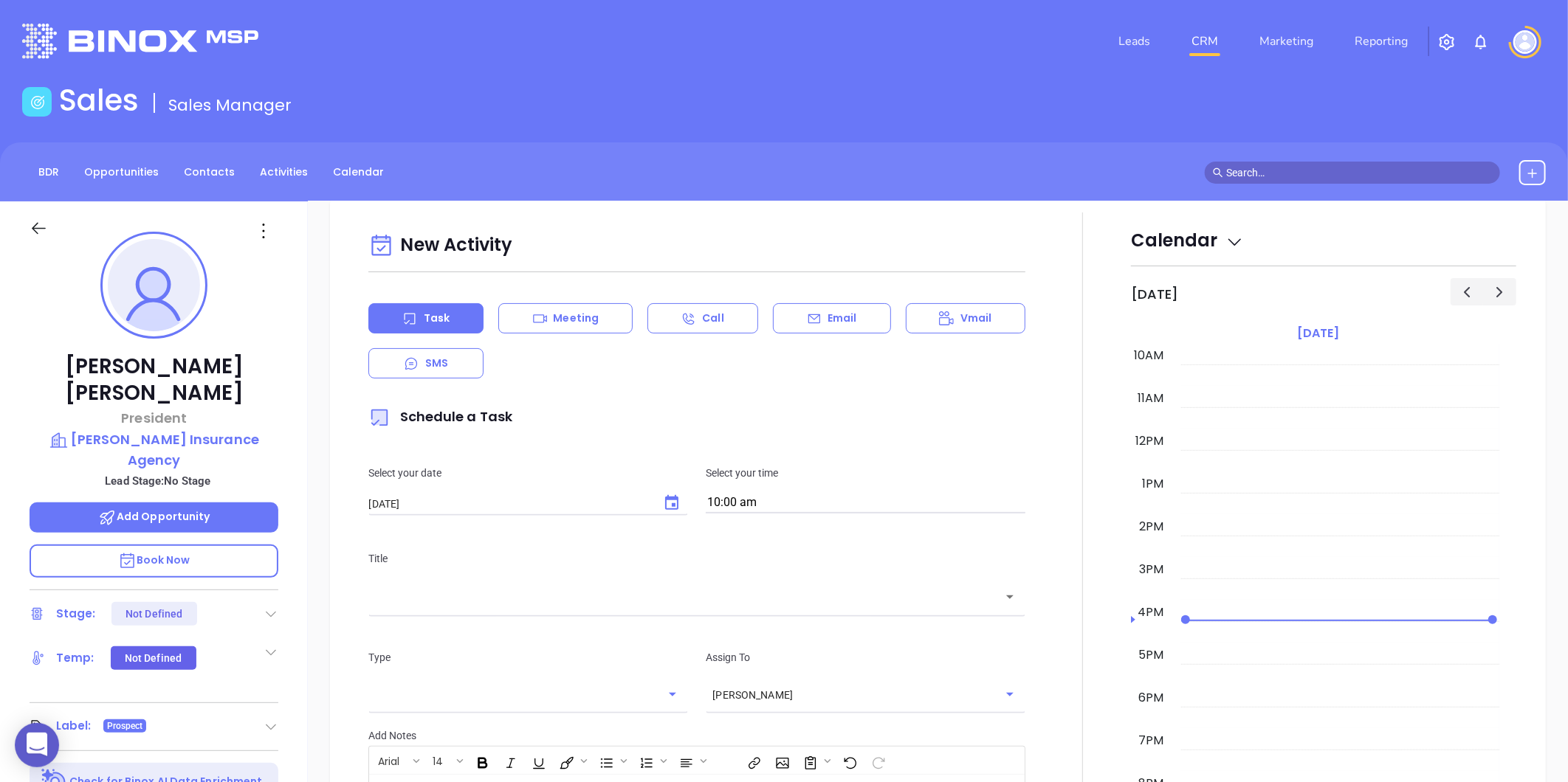
scroll to position [0, 0]
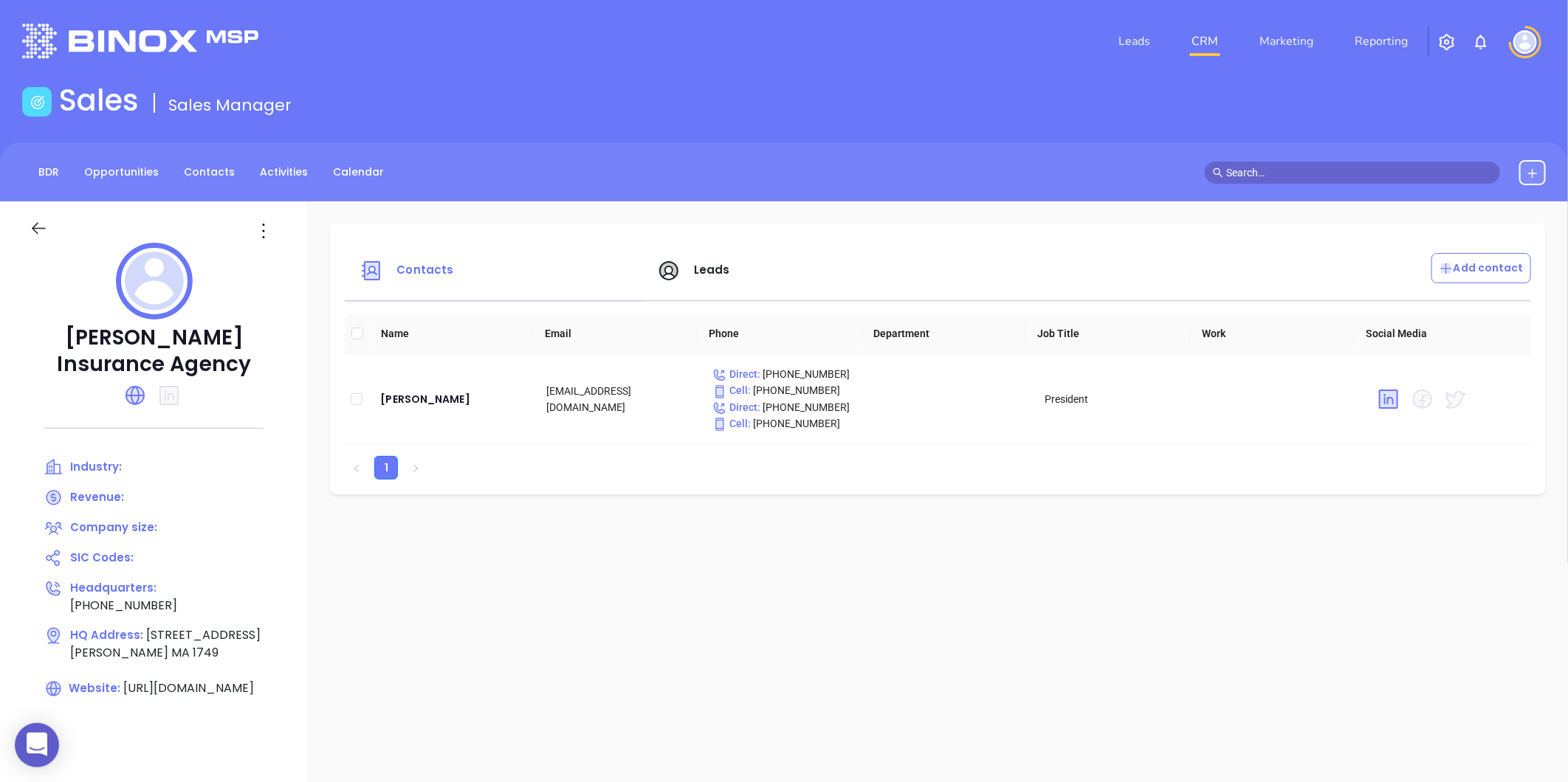
click at [706, 271] on span "Leads" at bounding box center [711, 270] width 36 height 15
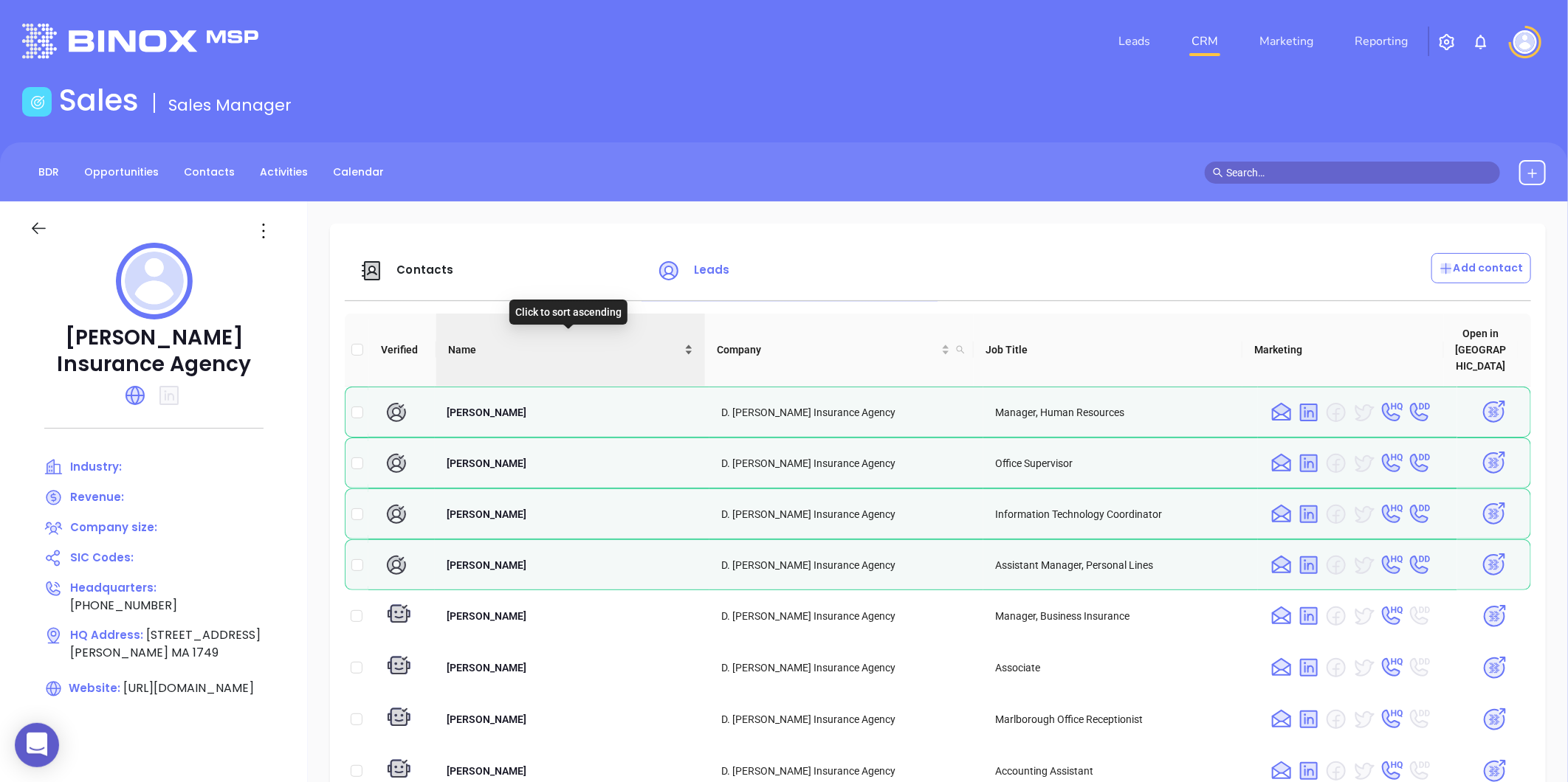
click at [686, 341] on div "Name" at bounding box center [570, 349] width 245 height 16
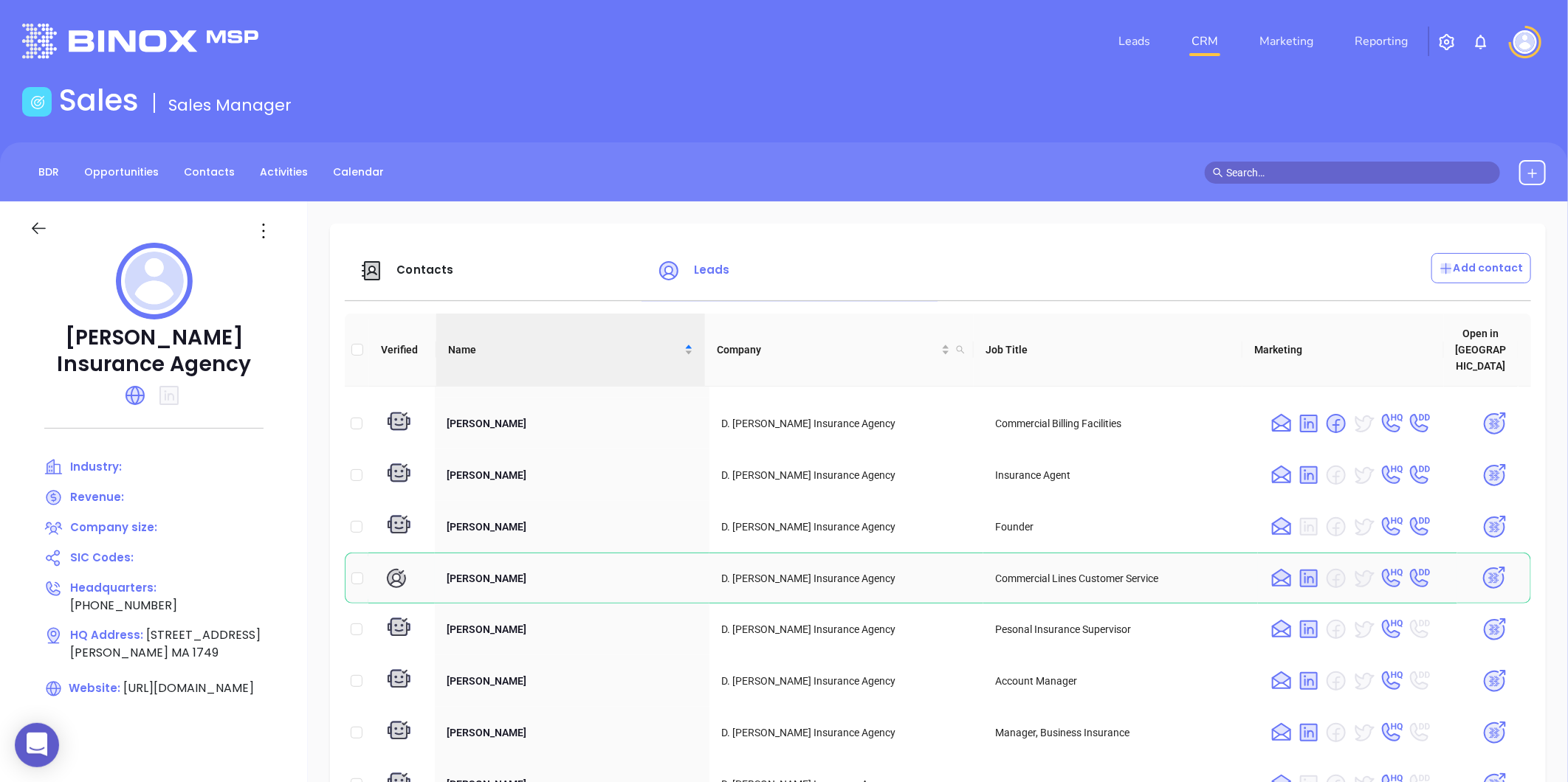
scroll to position [409, 0]
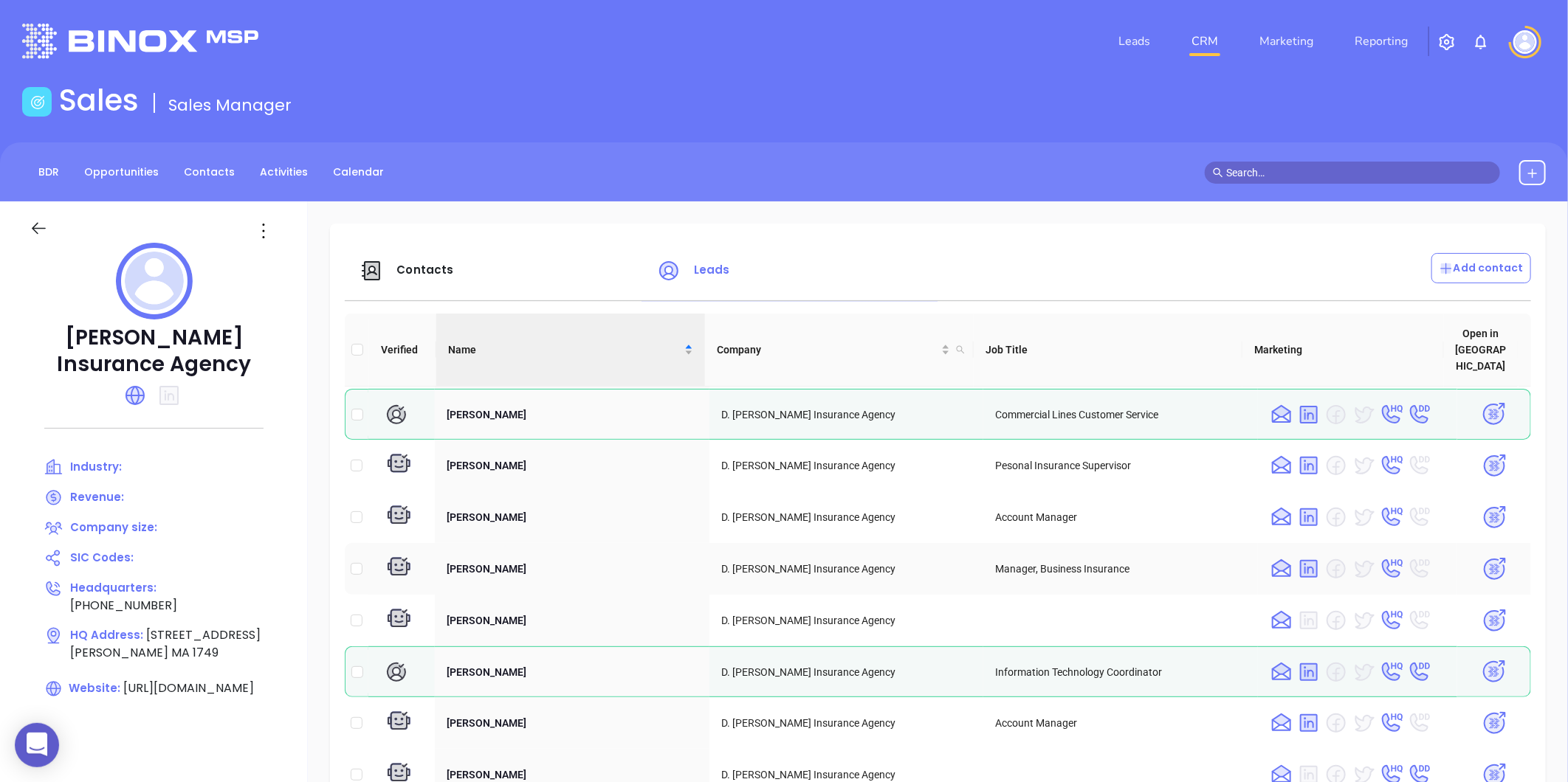
click at [1482, 556] on img at bounding box center [1495, 569] width 26 height 26
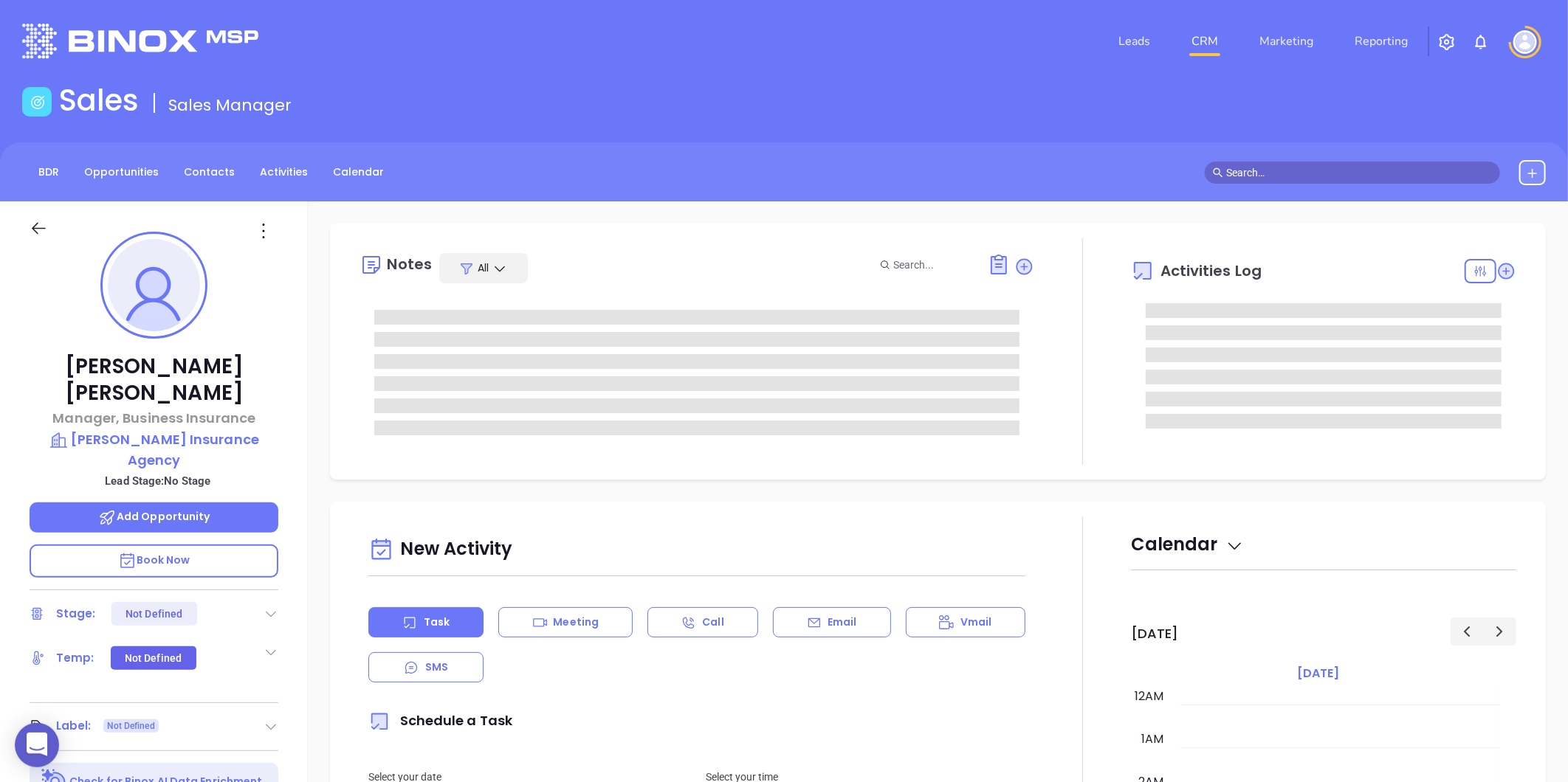
type input "10:00 am"
type input "[DATE]"
type input "[PERSON_NAME]"
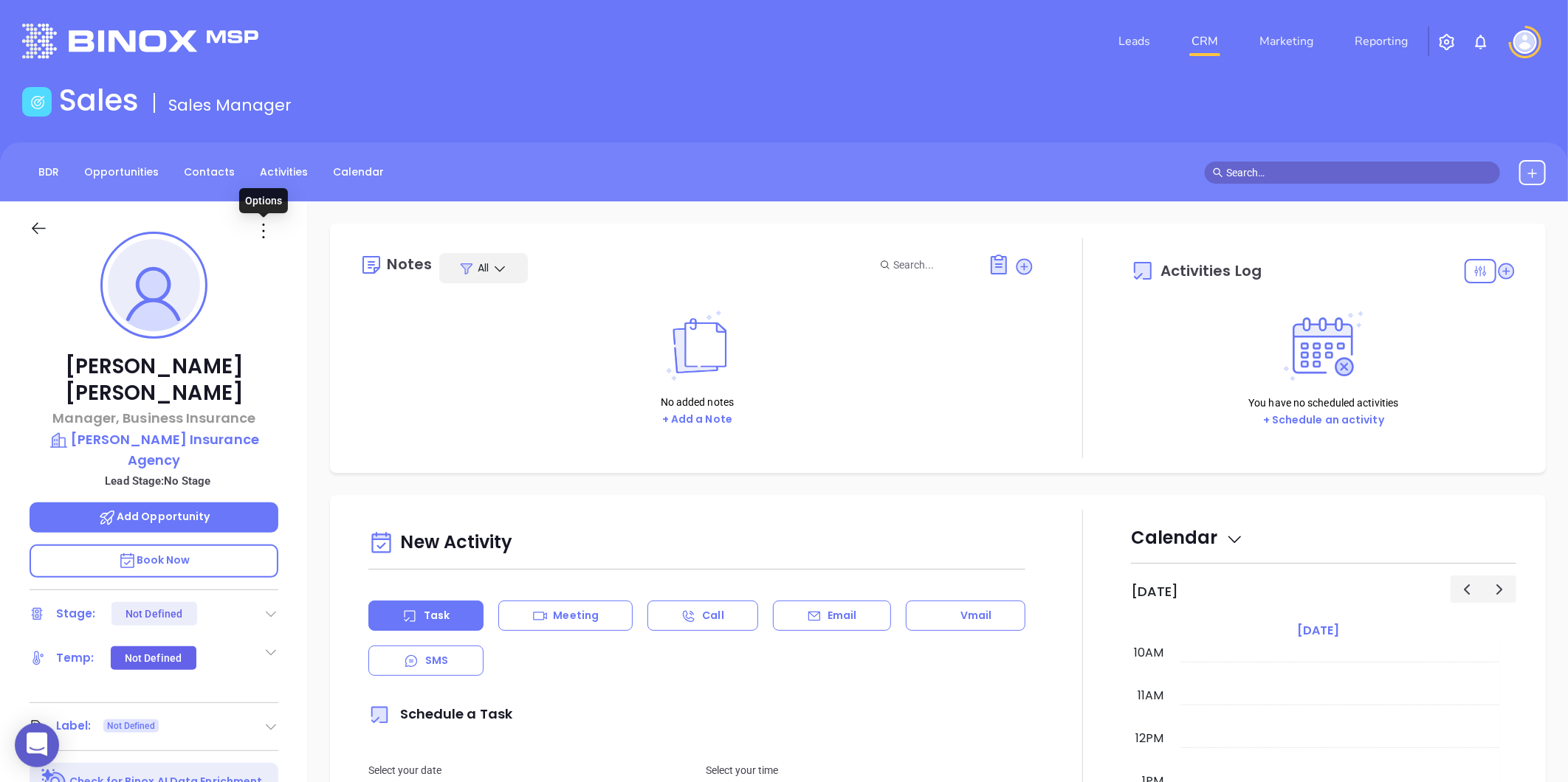
drag, startPoint x: 262, startPoint y: 232, endPoint x: 270, endPoint y: 273, distance: 41.8
click at [262, 232] on icon at bounding box center [263, 231] width 24 height 24
click at [297, 389] on div "Edit" at bounding box center [335, 388] width 144 height 16
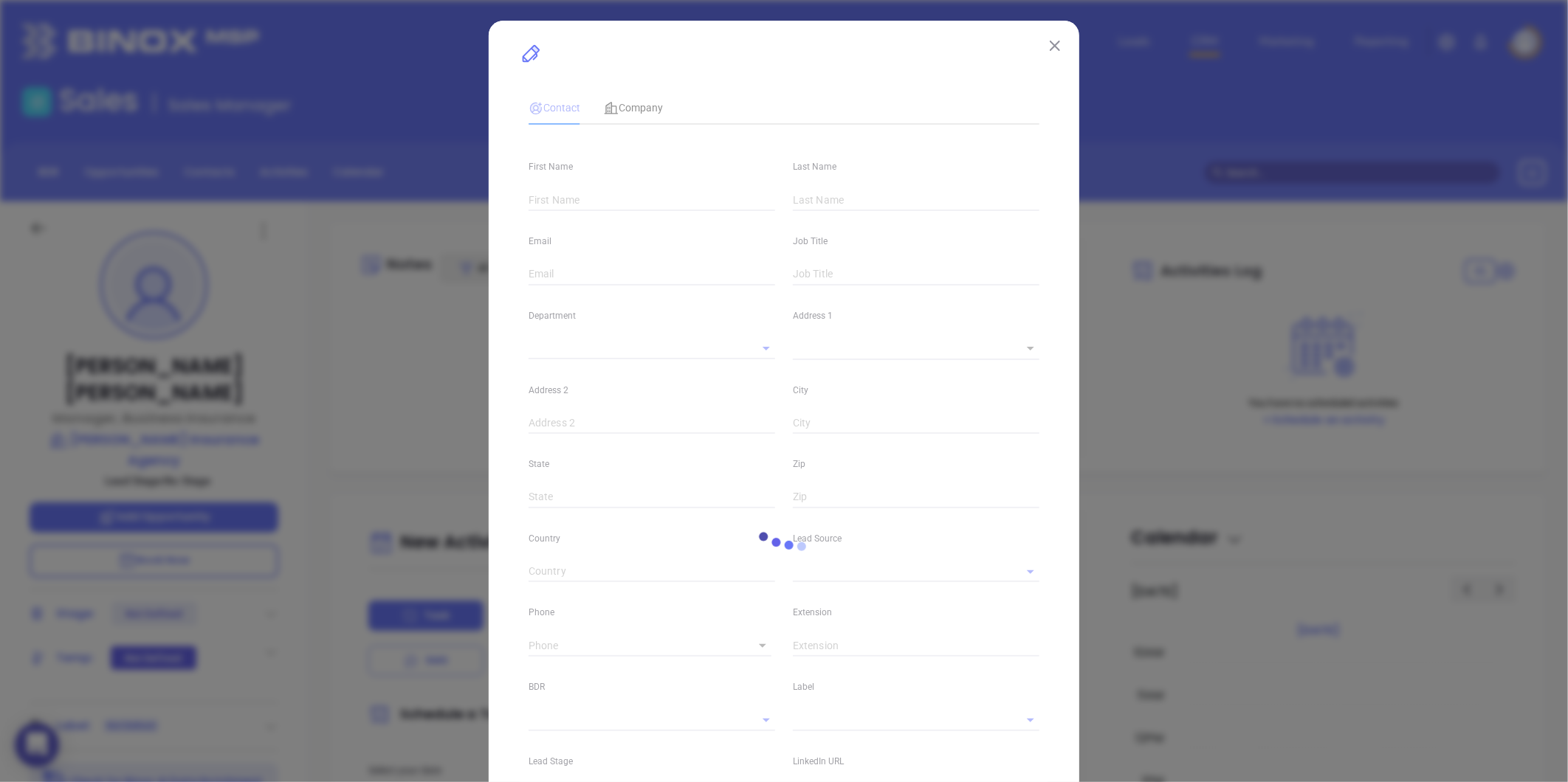
type input "[PERSON_NAME]"
type input "[EMAIL_ADDRESS][DOMAIN_NAME]"
type input "Manager, Business Insurance"
type textarea "[STREET_ADDRESS]"
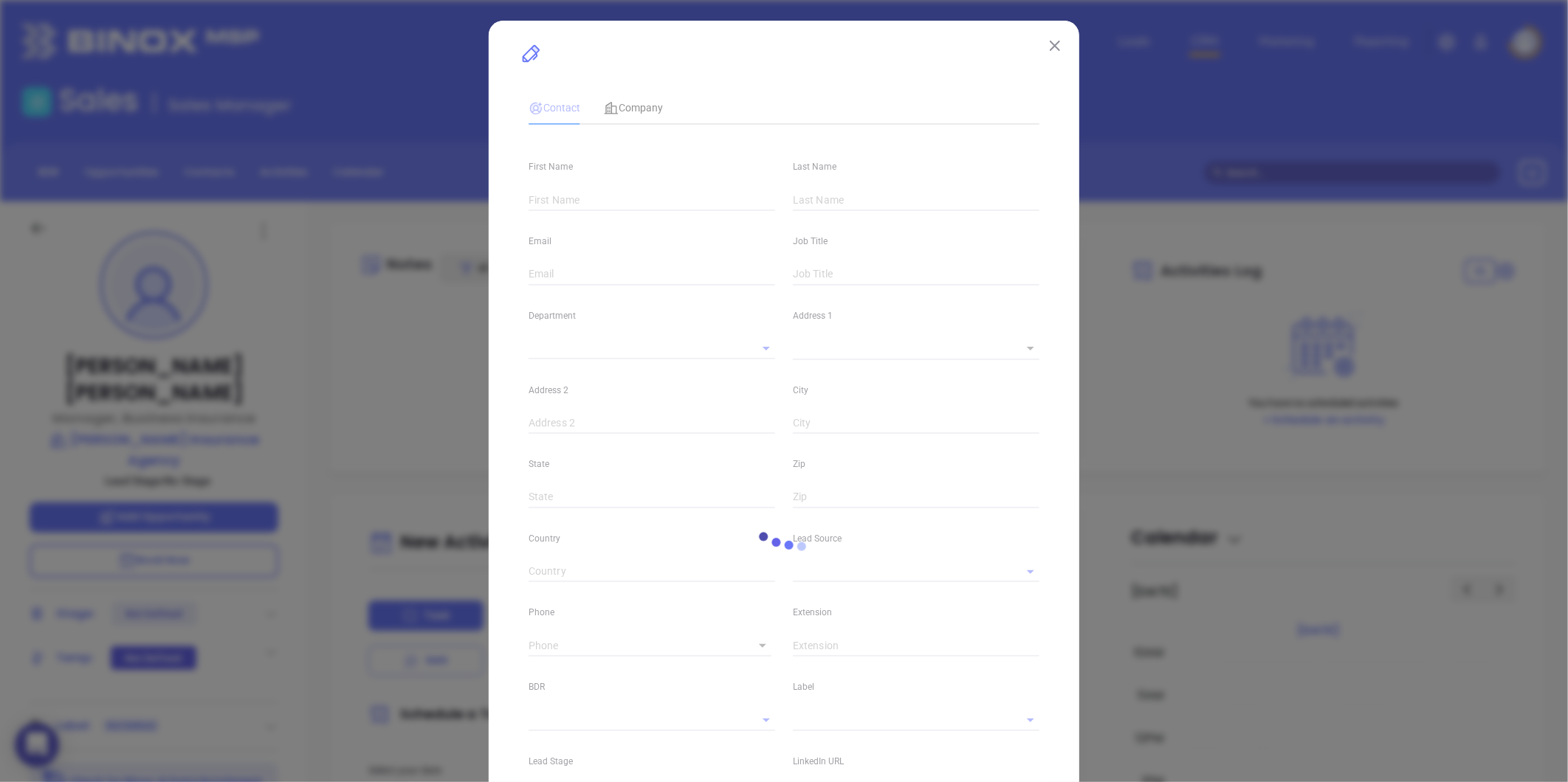
type input "1"
type input "[PERSON_NAME]"
type input "MA"
type input "1749"
type input "[DOMAIN_NAME][URL]"
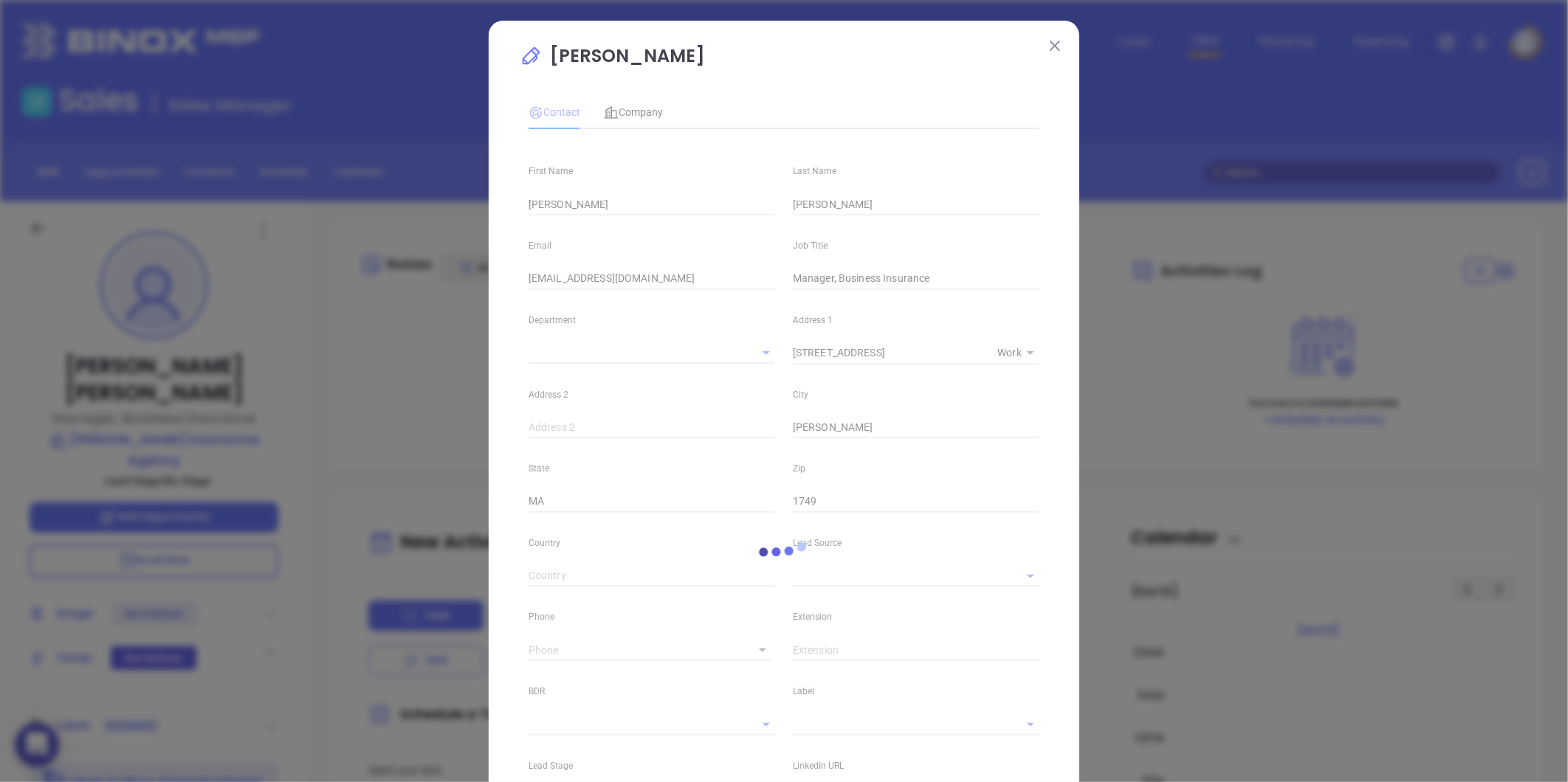
type input "[PHONE_NUMBER]"
type input "1"
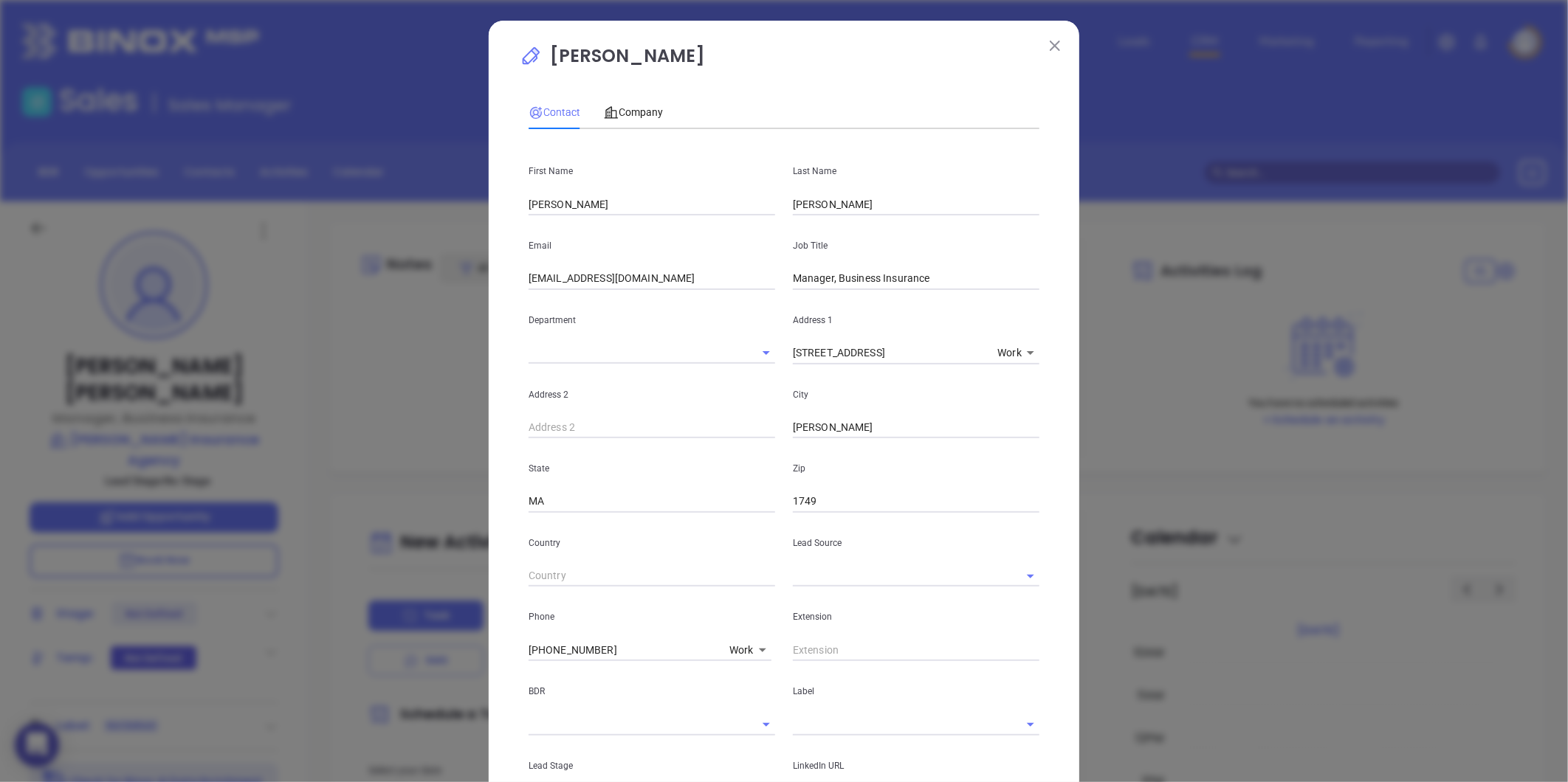
click at [874, 270] on input "Manager, Business Insurance" at bounding box center [916, 279] width 247 height 22
paste input "Business Insurance Manager"
type input "Business Insurance Manager"
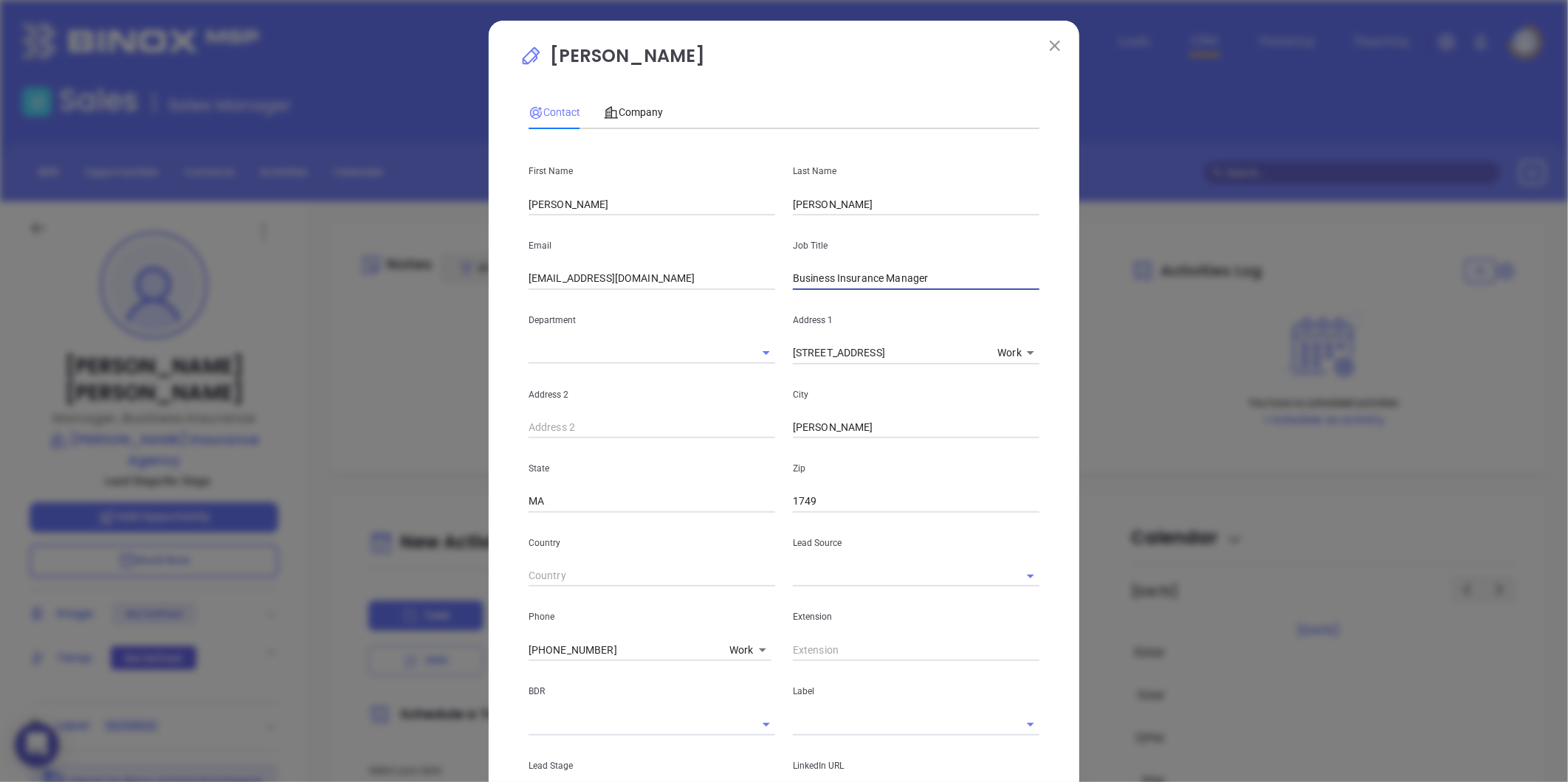
click at [831, 573] on input "text" at bounding box center [896, 576] width 206 height 21
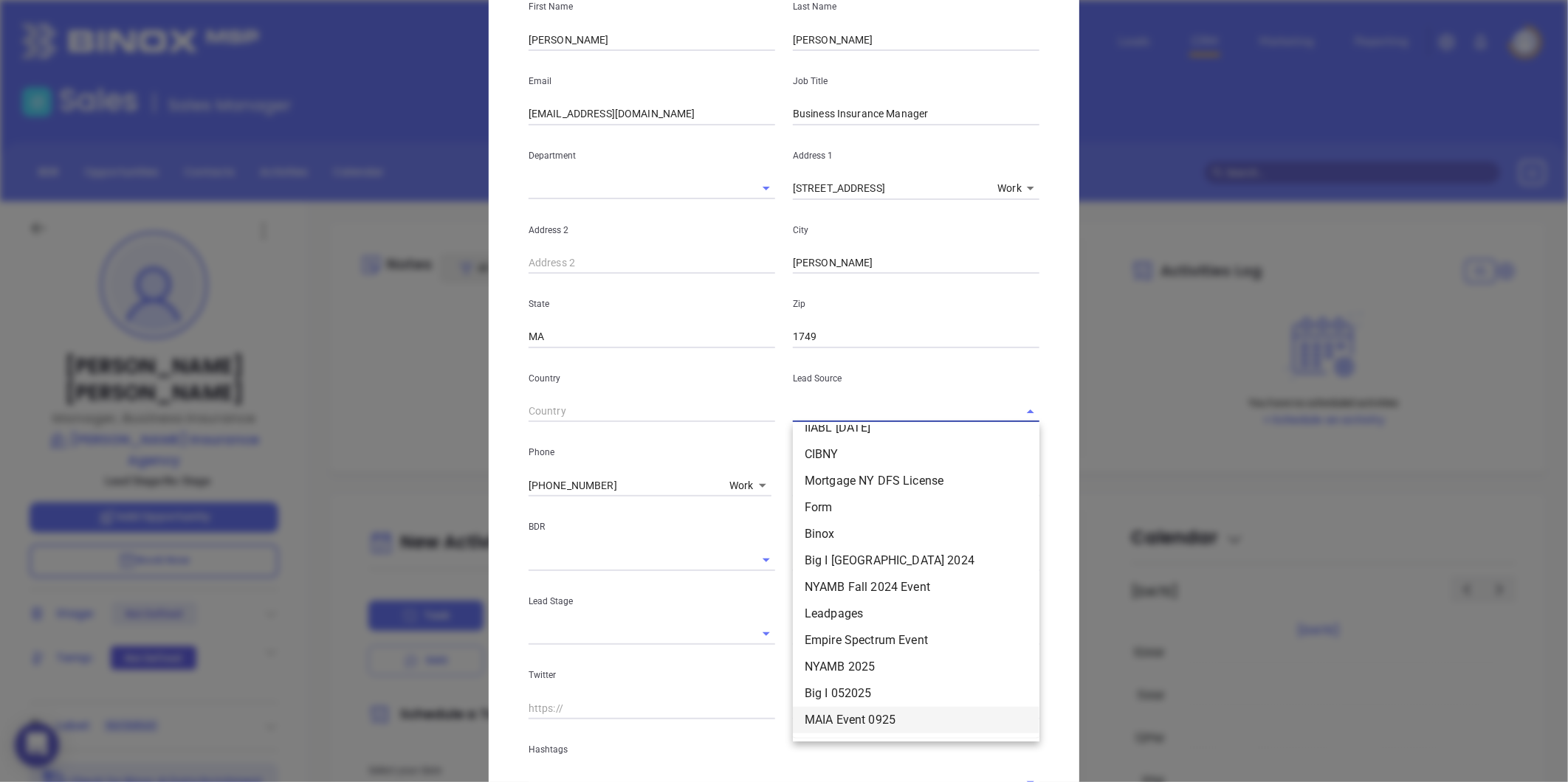
scroll to position [288, 0]
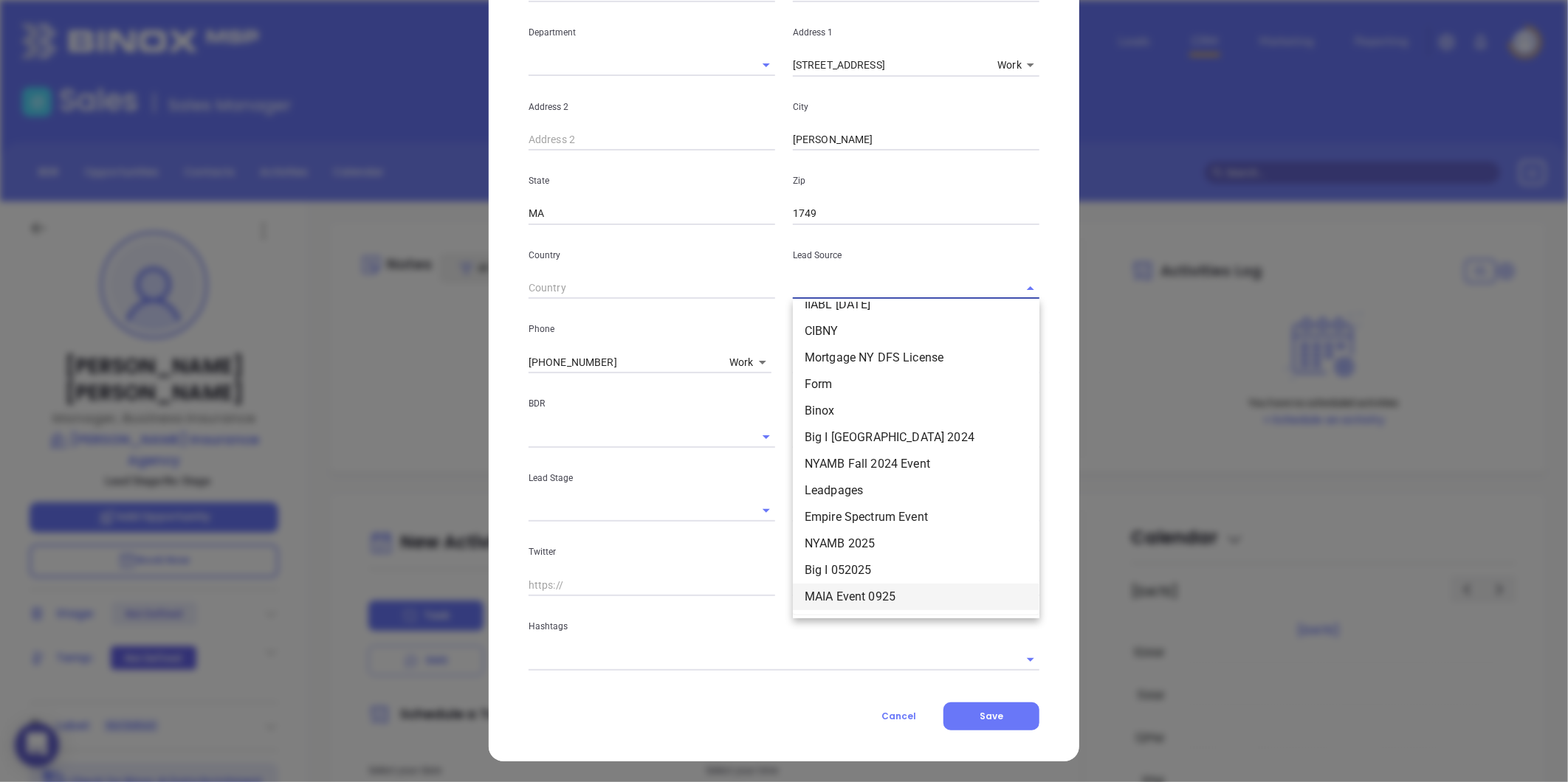
click at [828, 596] on li "MAIA Event 0925" at bounding box center [916, 596] width 247 height 27
type input "MAIA Event 0925"
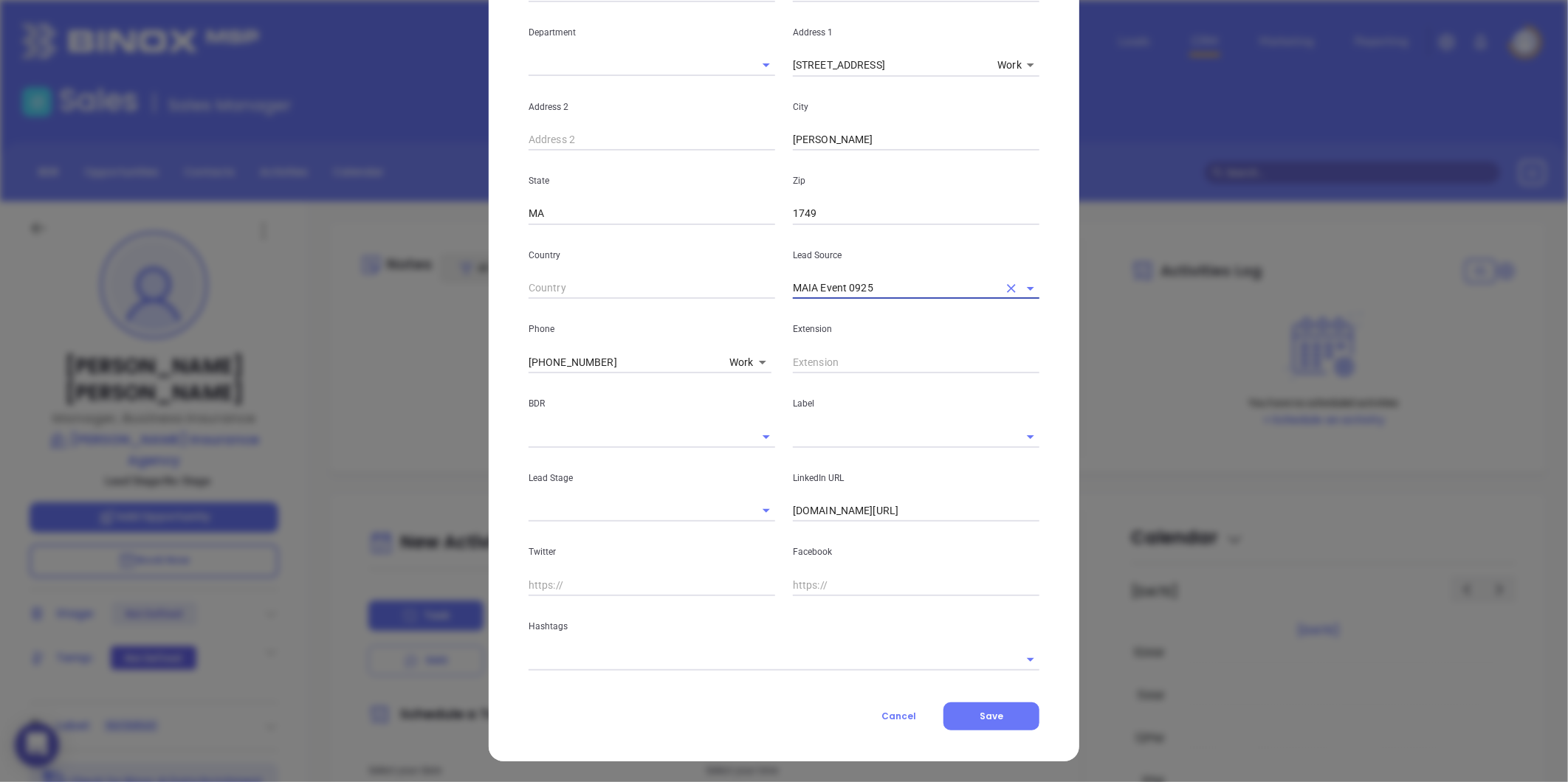
click at [820, 441] on input "text" at bounding box center [896, 436] width 206 height 21
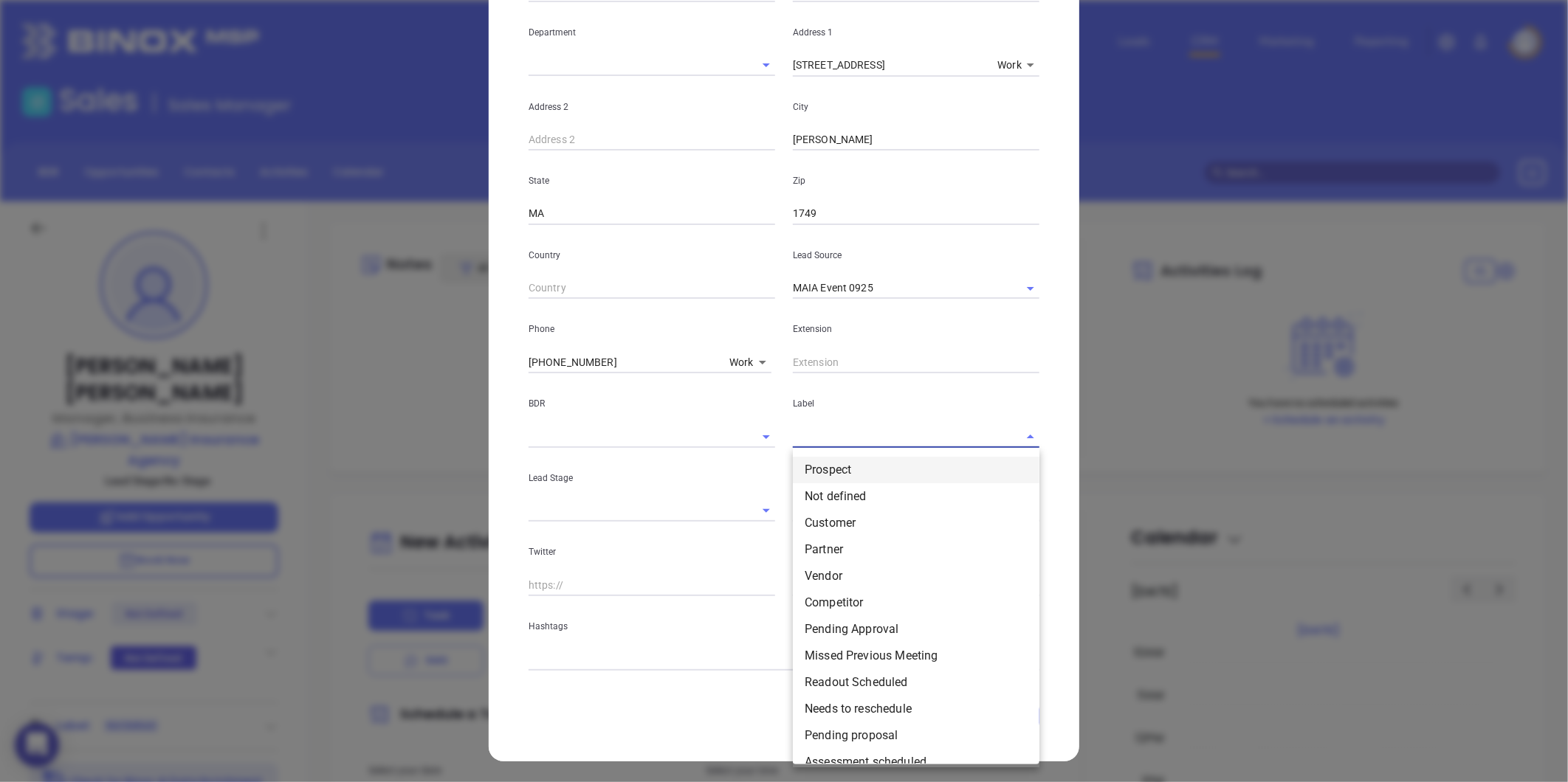
click at [832, 470] on li "Prospect" at bounding box center [916, 470] width 247 height 27
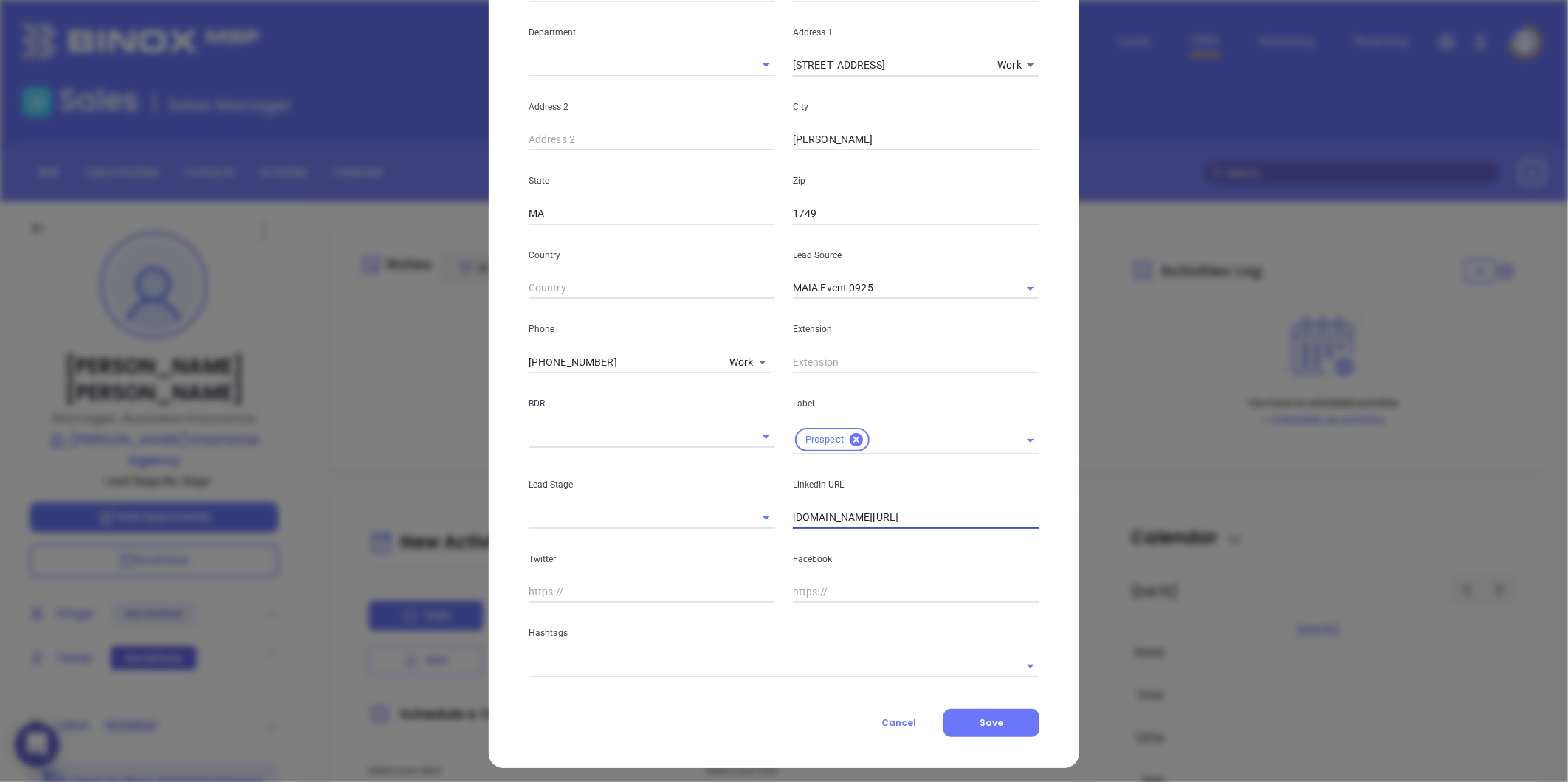
drag, startPoint x: 974, startPoint y: 519, endPoint x: 670, endPoint y: 528, distance: 304.1
click at [670, 528] on div "Lead Stage LinkedIn URL [DOMAIN_NAME][URL]" at bounding box center [784, 492] width 529 height 75
drag, startPoint x: 986, startPoint y: 519, endPoint x: 722, endPoint y: 527, distance: 264.1
click at [722, 527] on div "Lead Stage LinkedIn URL [DOMAIN_NAME][URL]" at bounding box center [784, 492] width 529 height 75
click at [843, 516] on input "[DOMAIN_NAME][URL]" at bounding box center [916, 518] width 247 height 22
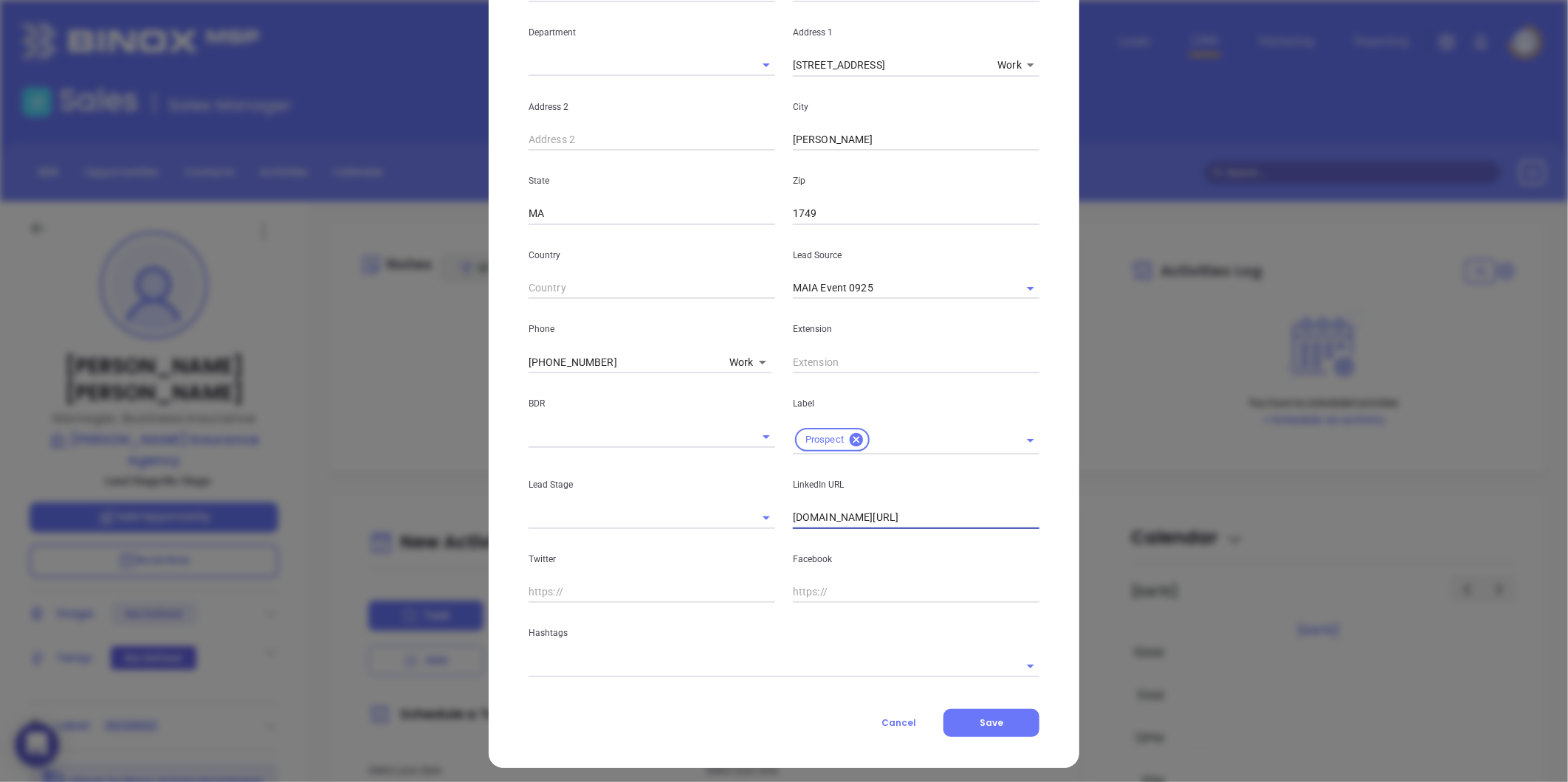
click at [843, 515] on input "[DOMAIN_NAME][URL]" at bounding box center [916, 518] width 247 height 22
click at [842, 515] on input "[DOMAIN_NAME][URL]" at bounding box center [916, 518] width 247 height 22
paste input "[DOMAIN_NAME][URL]"
type input "[DOMAIN_NAME][URL]"
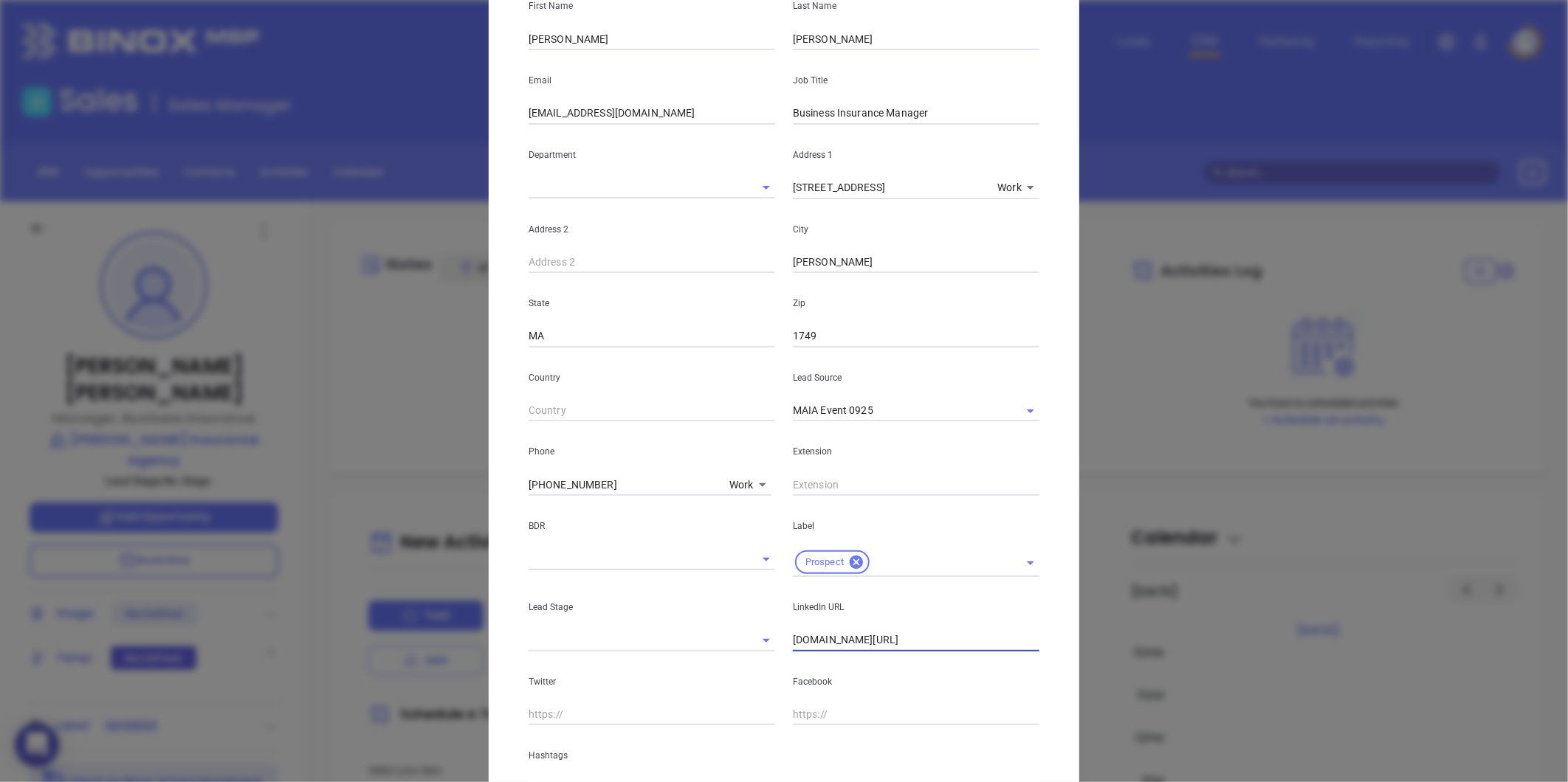
scroll to position [0, 0]
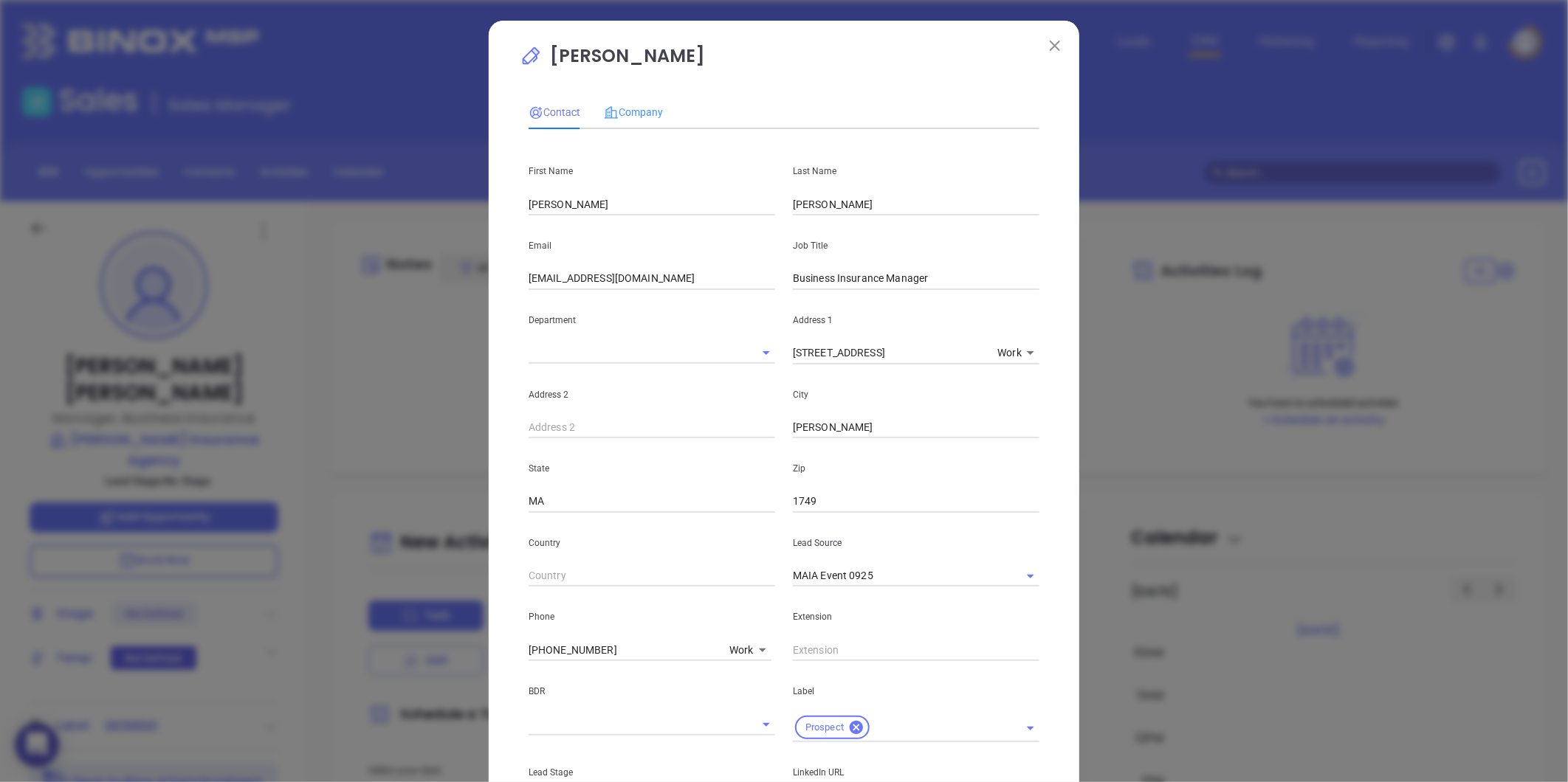
click at [625, 98] on div "Company" at bounding box center [633, 112] width 59 height 34
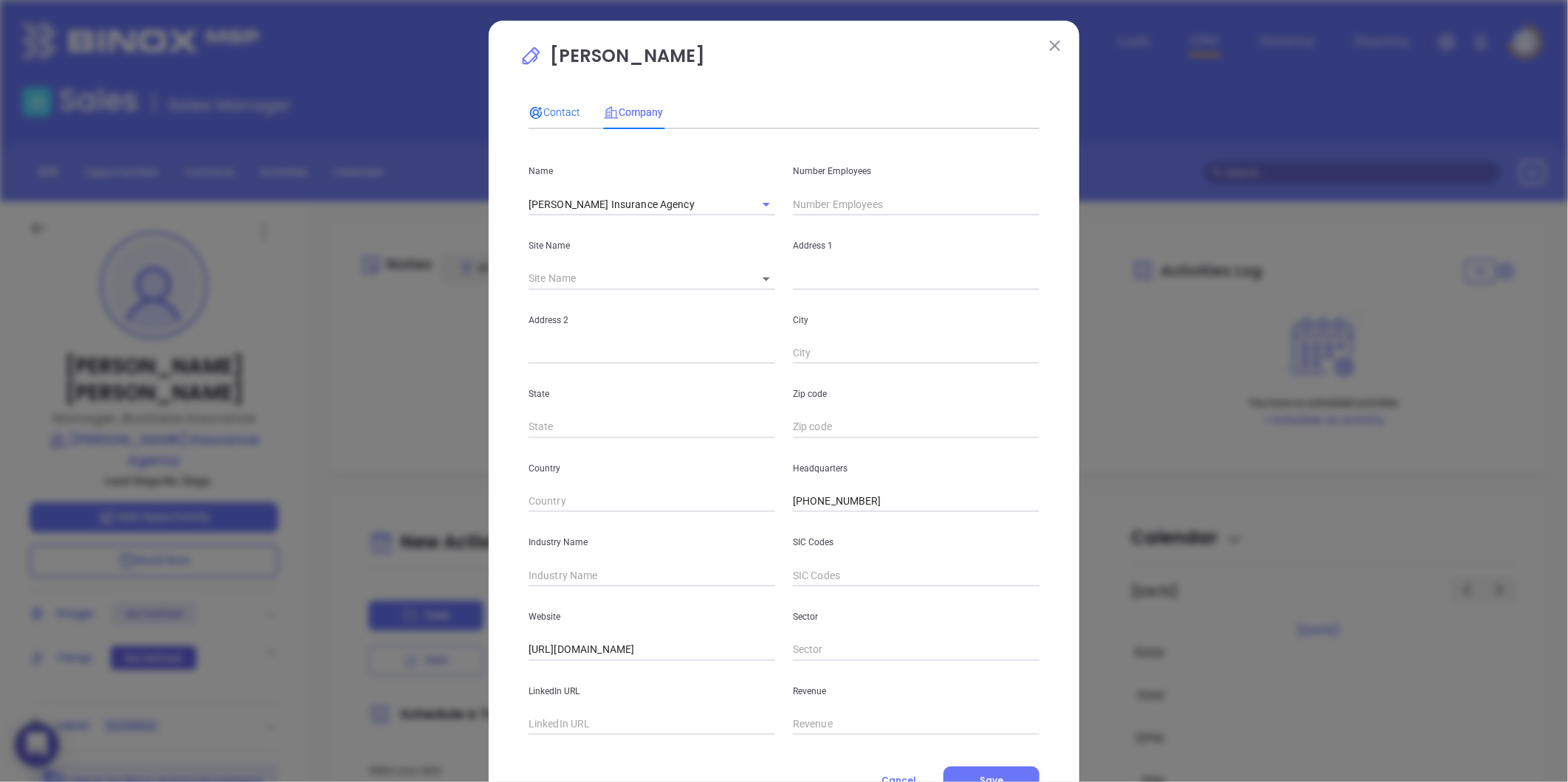
click at [550, 108] on span "Contact" at bounding box center [555, 111] width 52 height 11
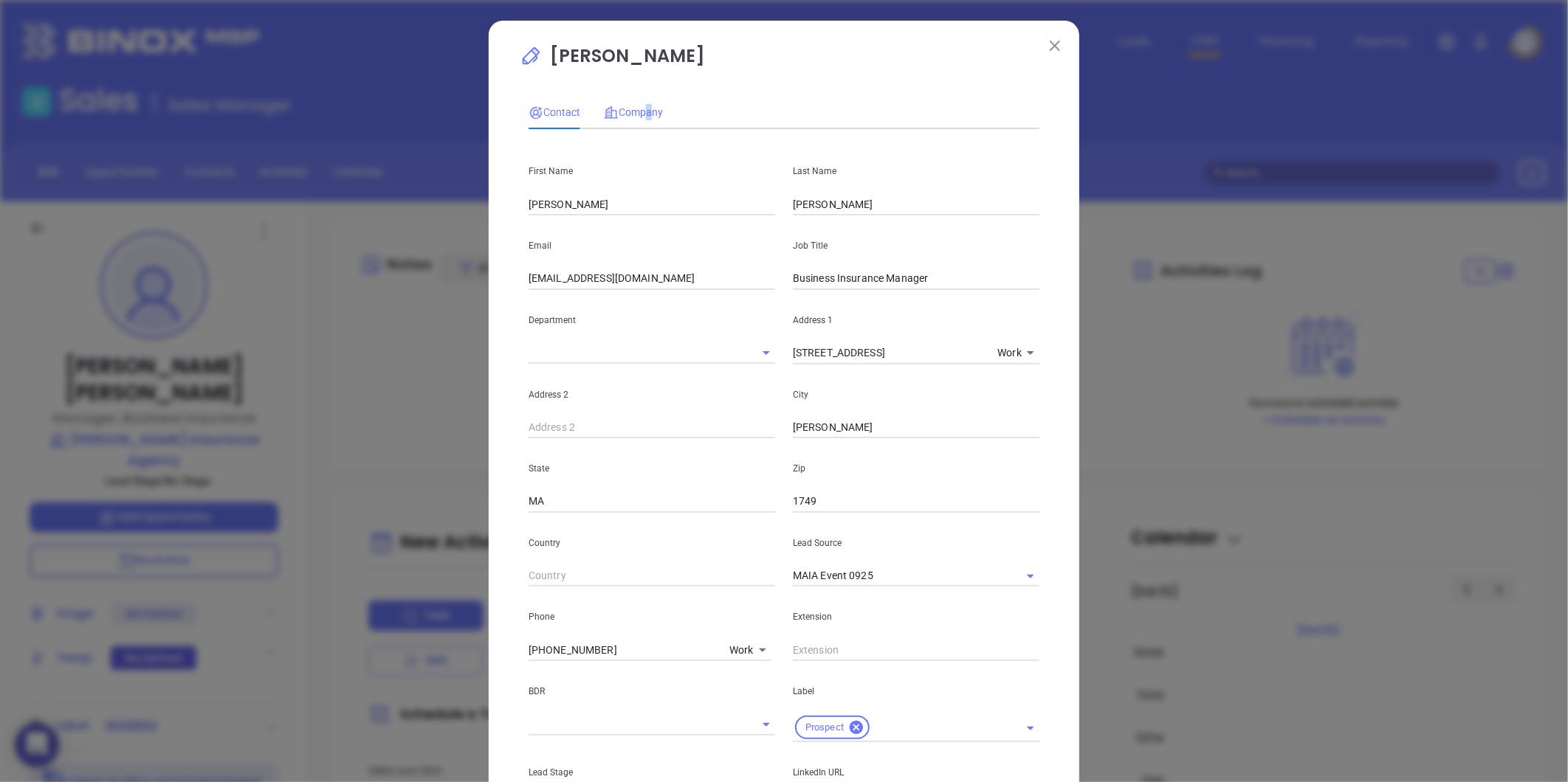
drag, startPoint x: 638, startPoint y: 102, endPoint x: 656, endPoint y: 107, distance: 18.7
click at [641, 99] on div "Company" at bounding box center [633, 112] width 59 height 34
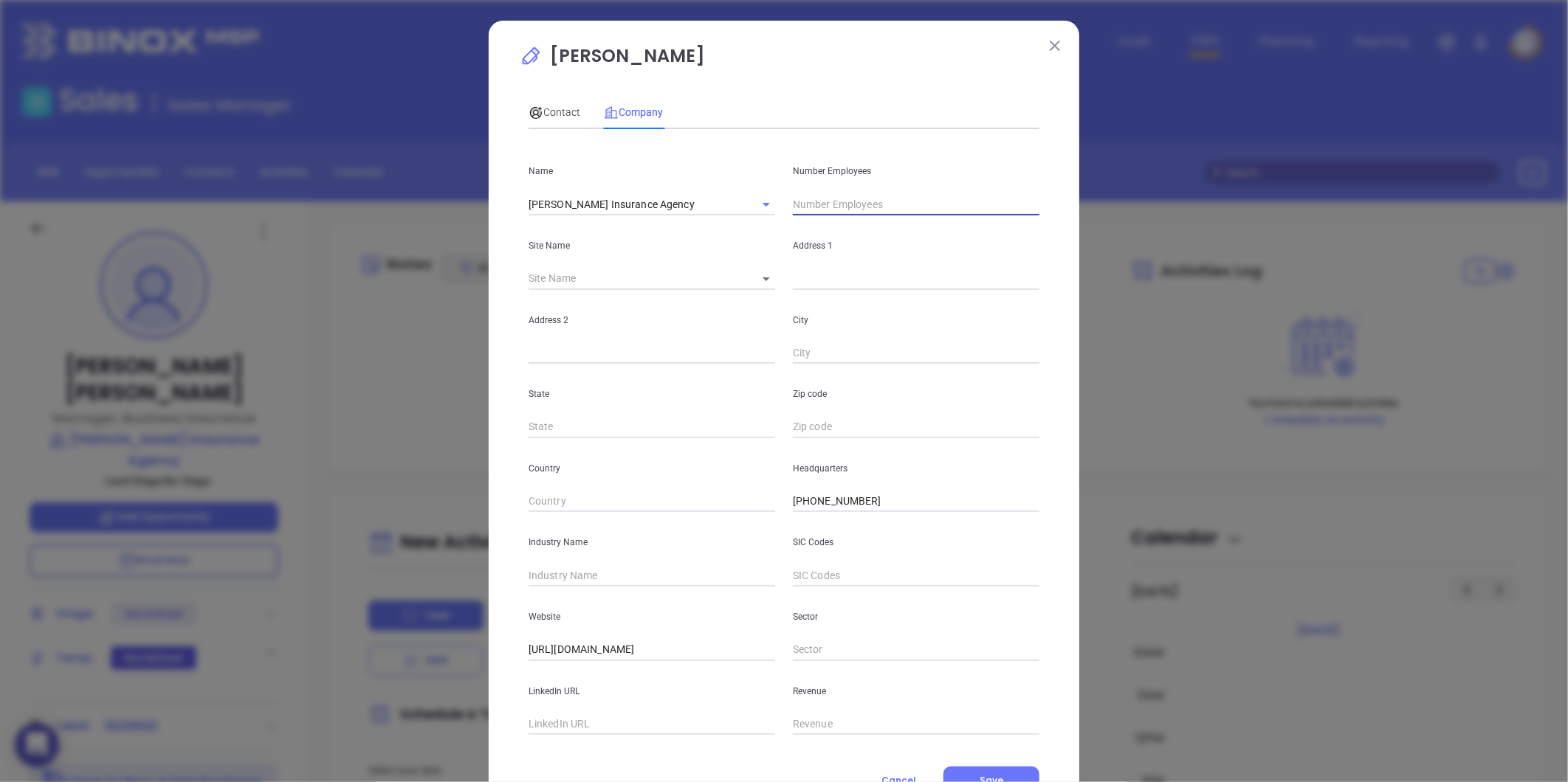
drag, startPoint x: 656, startPoint y: 107, endPoint x: 829, endPoint y: 205, distance: 198.8
click at [829, 205] on input "text" at bounding box center [916, 204] width 247 height 22
type input "9"
click at [592, 716] on input "text" at bounding box center [652, 724] width 247 height 22
paste input "https://www.linkedin.com/company/murphy-insurance-agency/"
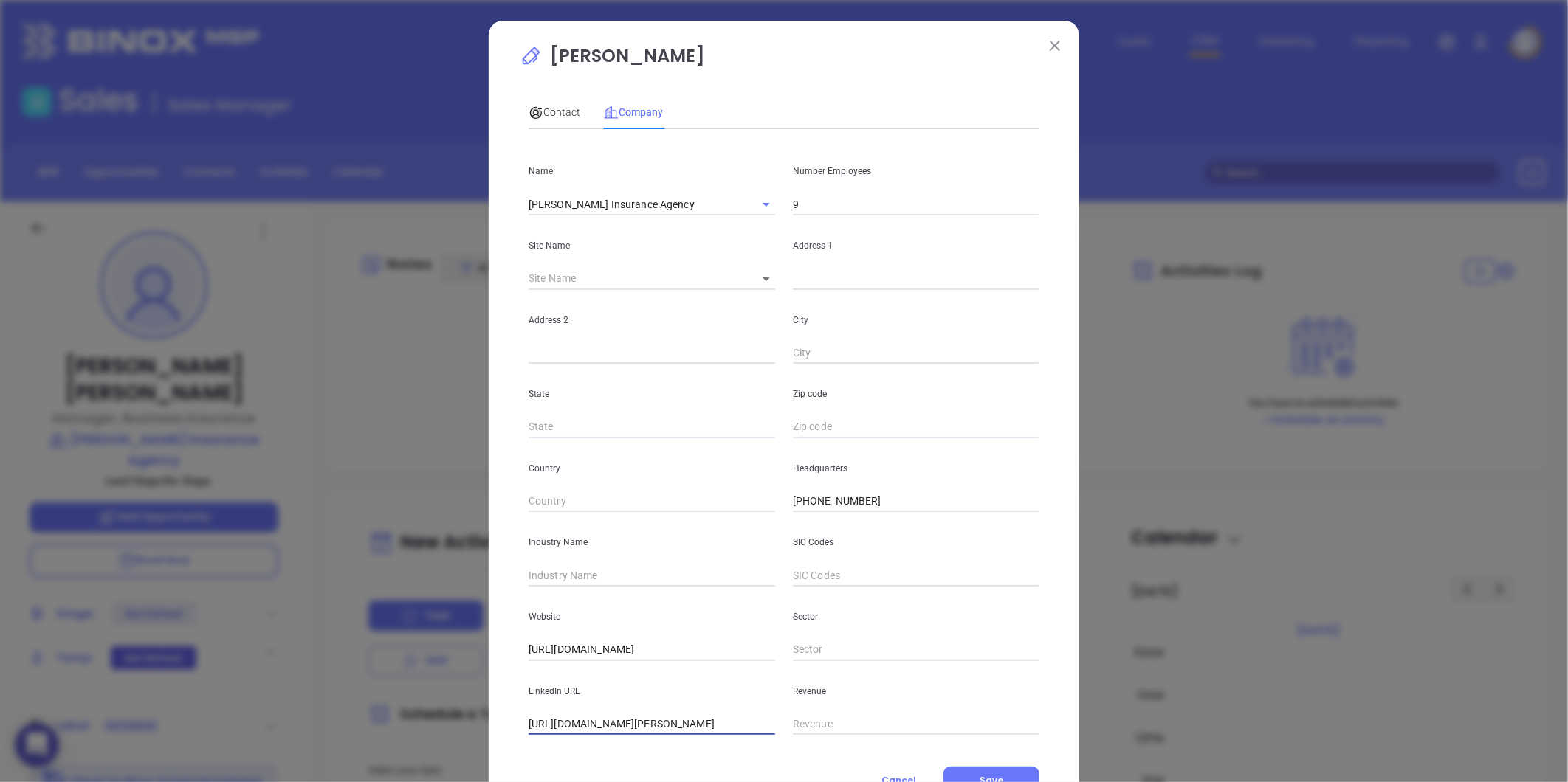
scroll to position [0, 49]
type input "https://www.linkedin.com/company/murphy-insurance-agency/"
click at [565, 580] on input "text" at bounding box center [652, 575] width 247 height 22
type input "i"
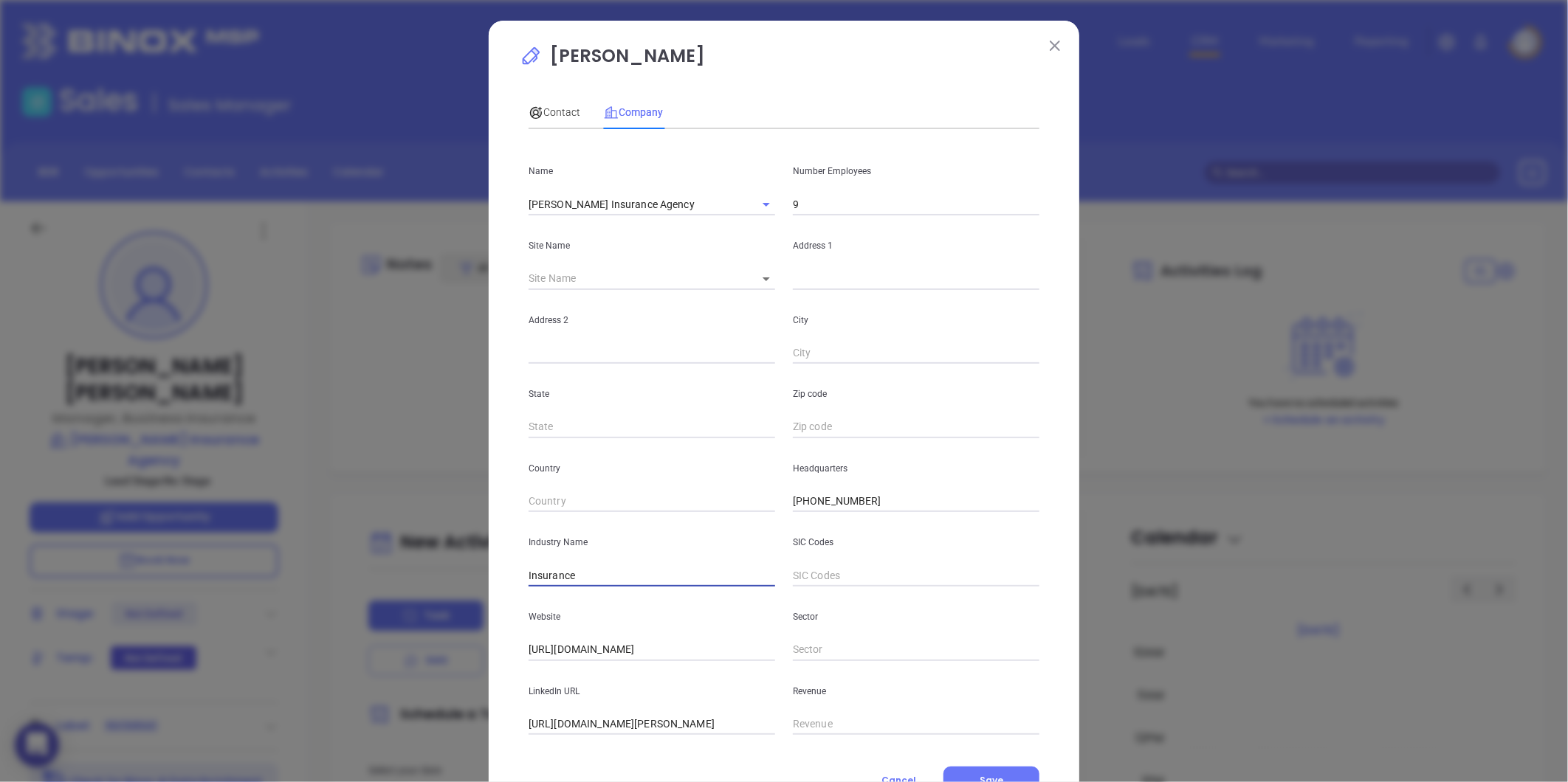
type input "Insurance"
click at [934, 276] on input "text" at bounding box center [916, 279] width 247 height 22
click at [985, 105] on div "Contact Company" at bounding box center [784, 112] width 510 height 34
click at [565, 120] on div "Contact" at bounding box center [555, 111] width 52 height 16
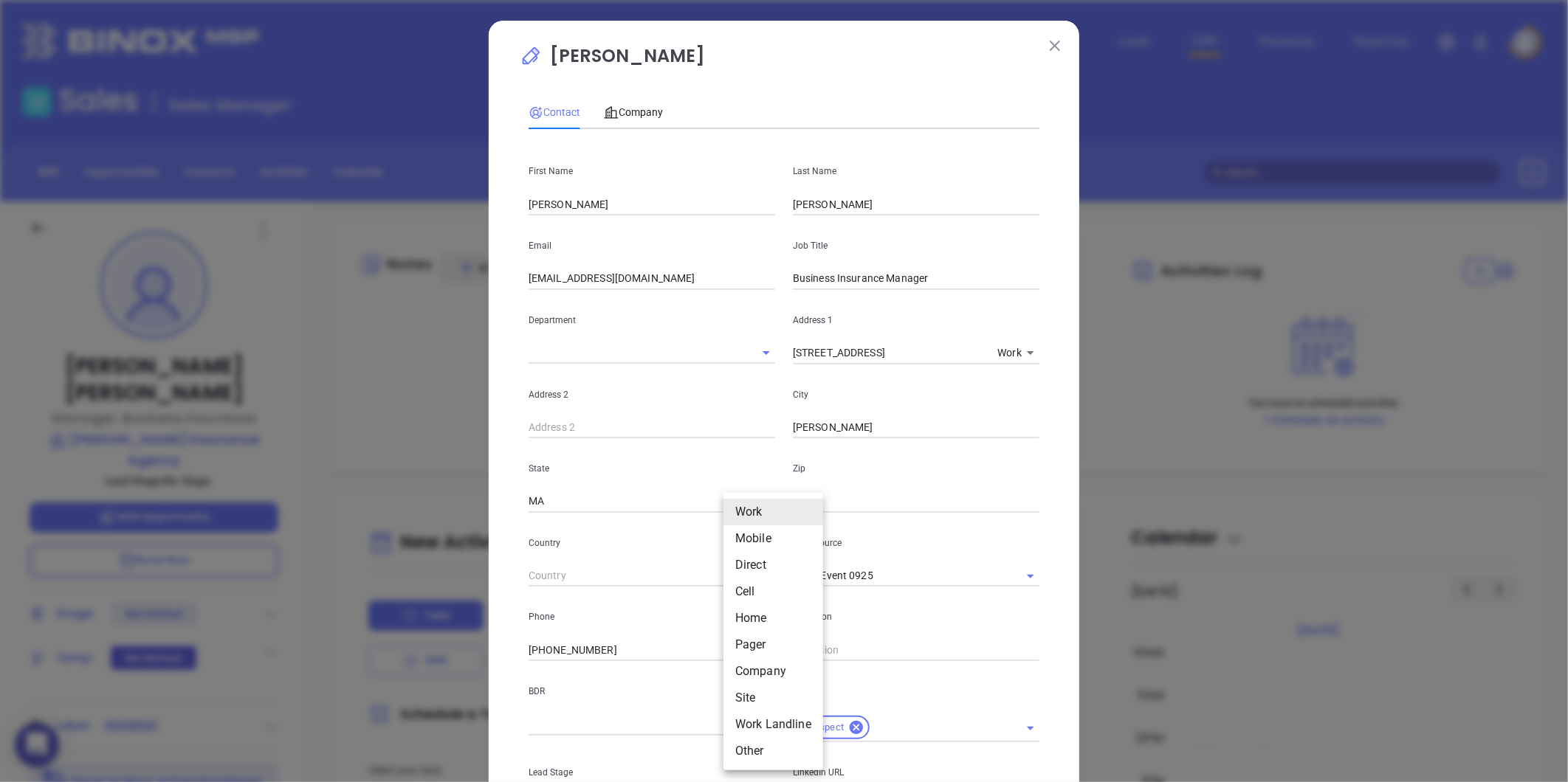
click at [744, 645] on body "0 Leads CRM Marketing Reporting Financial Leads Leads Sales Sales Manager BDR O…" at bounding box center [784, 391] width 1568 height 782
click at [757, 592] on li "Cell" at bounding box center [773, 591] width 99 height 27
type input "4"
click at [589, 650] on input "( ) -" at bounding box center [630, 650] width 202 height 22
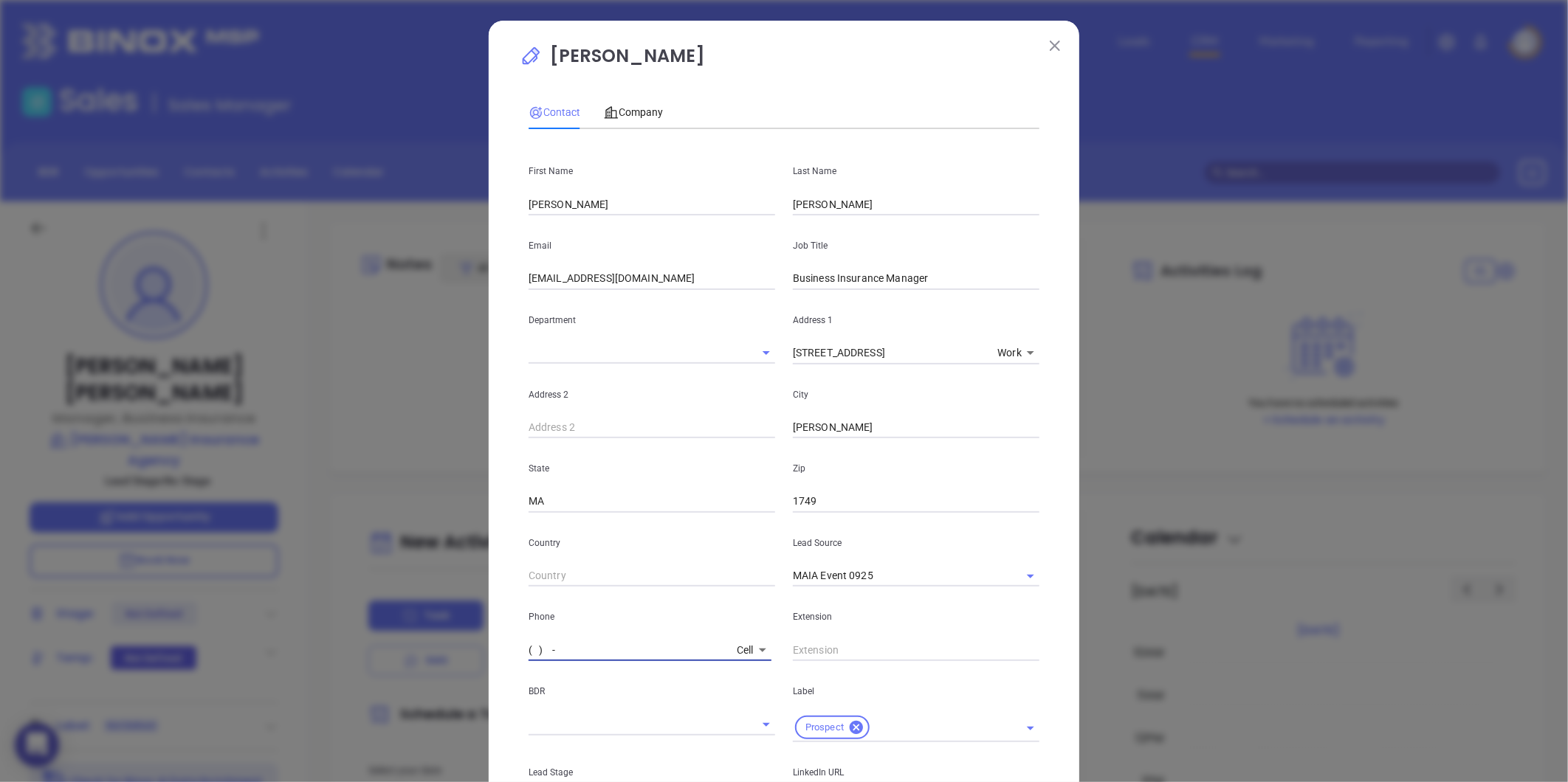
paste input "508) 787-5190"
type input "(508) 787-5190"
click at [615, 114] on span "Company" at bounding box center [633, 111] width 59 height 11
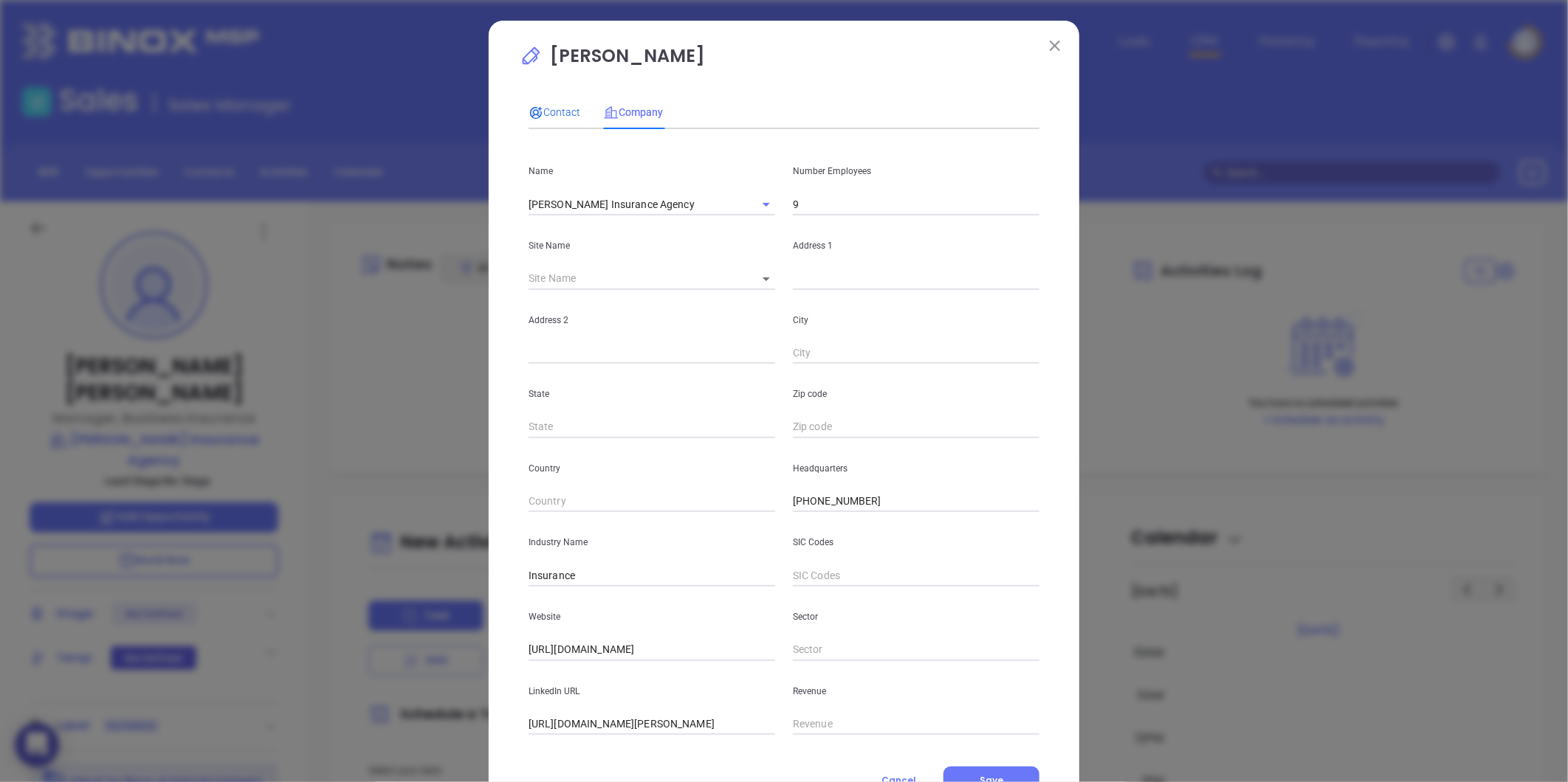
click at [543, 113] on span "Contact" at bounding box center [555, 111] width 52 height 11
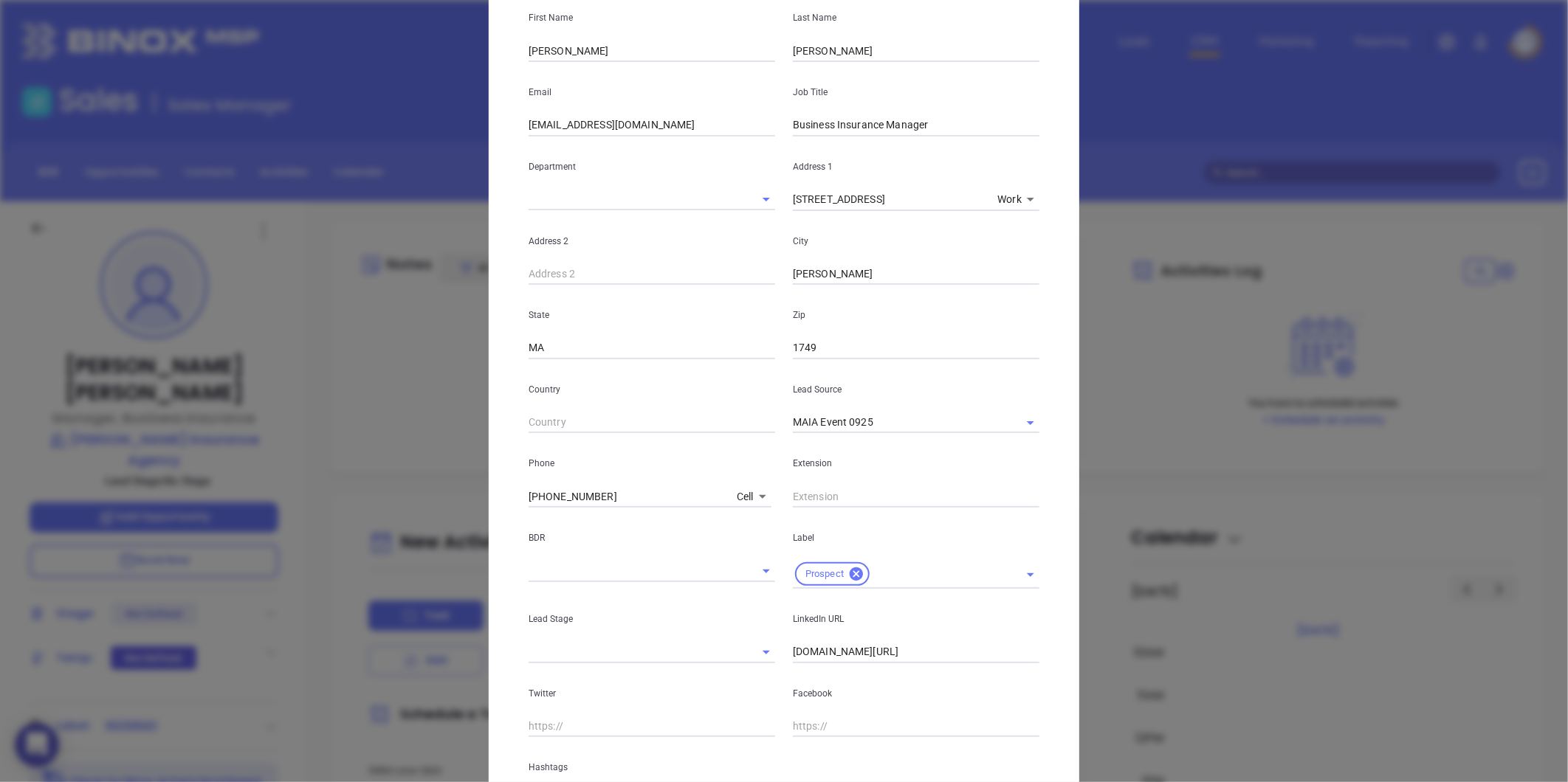
scroll to position [293, 0]
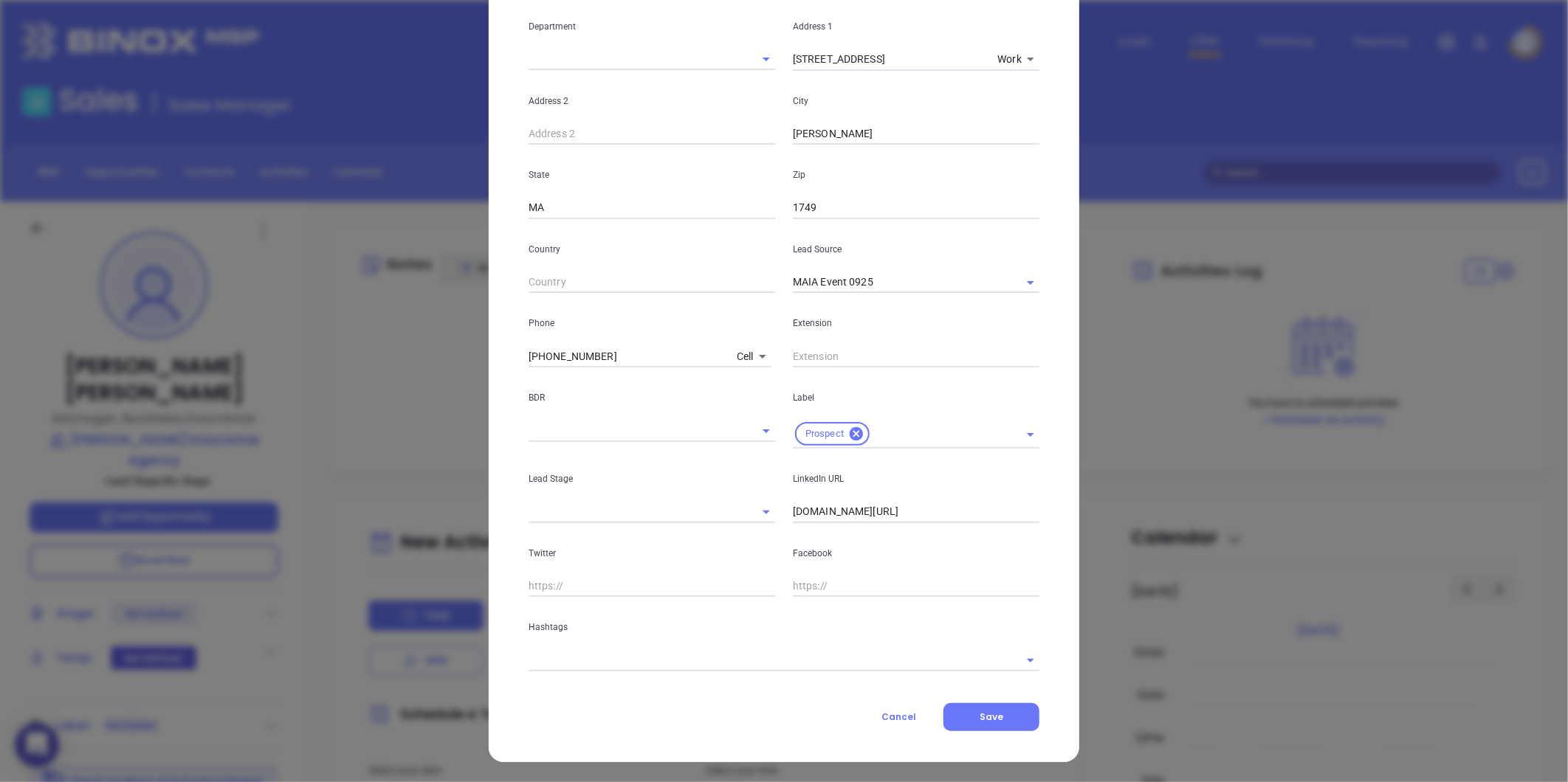
click at [716, 664] on input "text" at bounding box center [763, 660] width 469 height 21
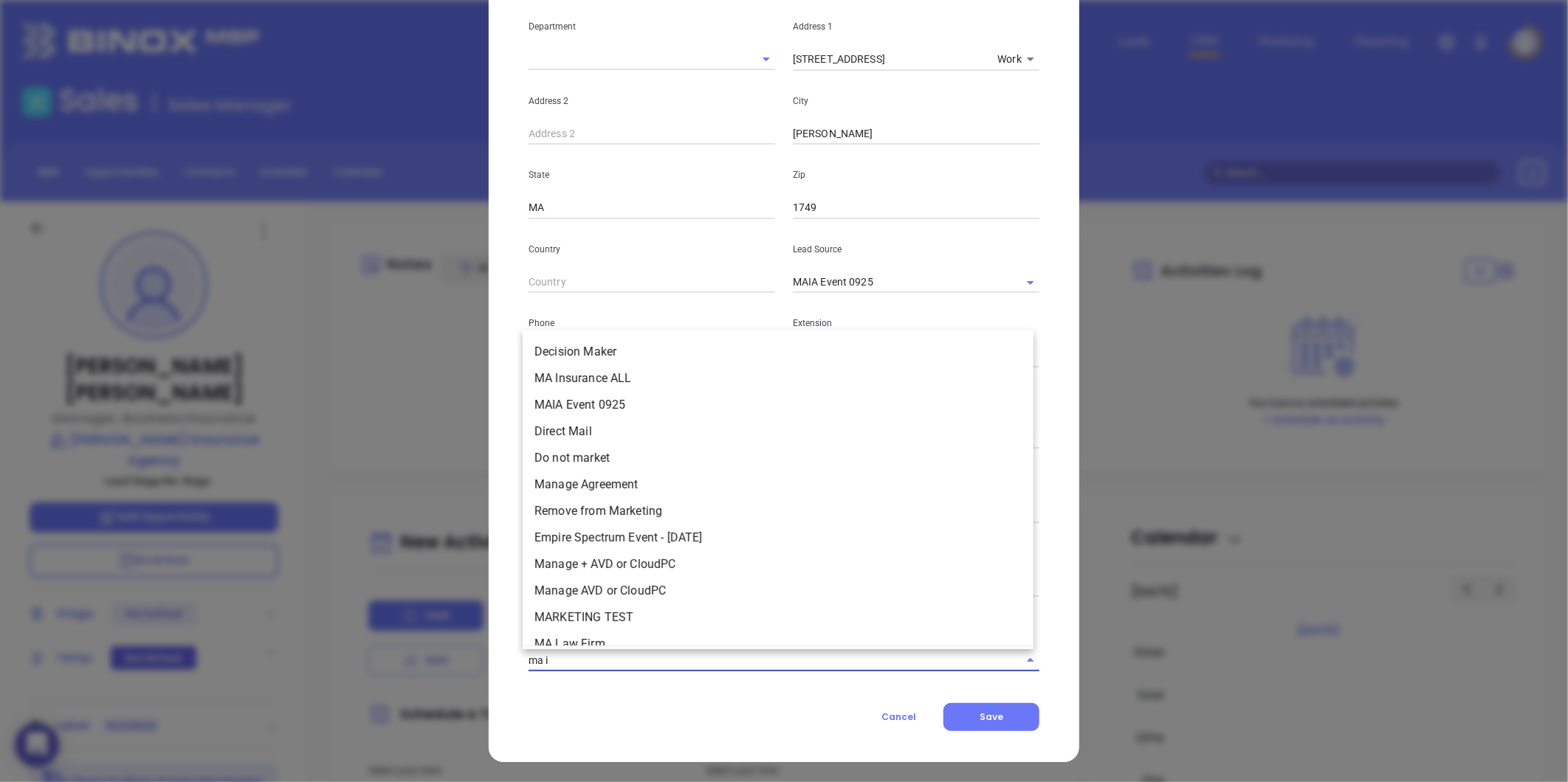
type input "ma in"
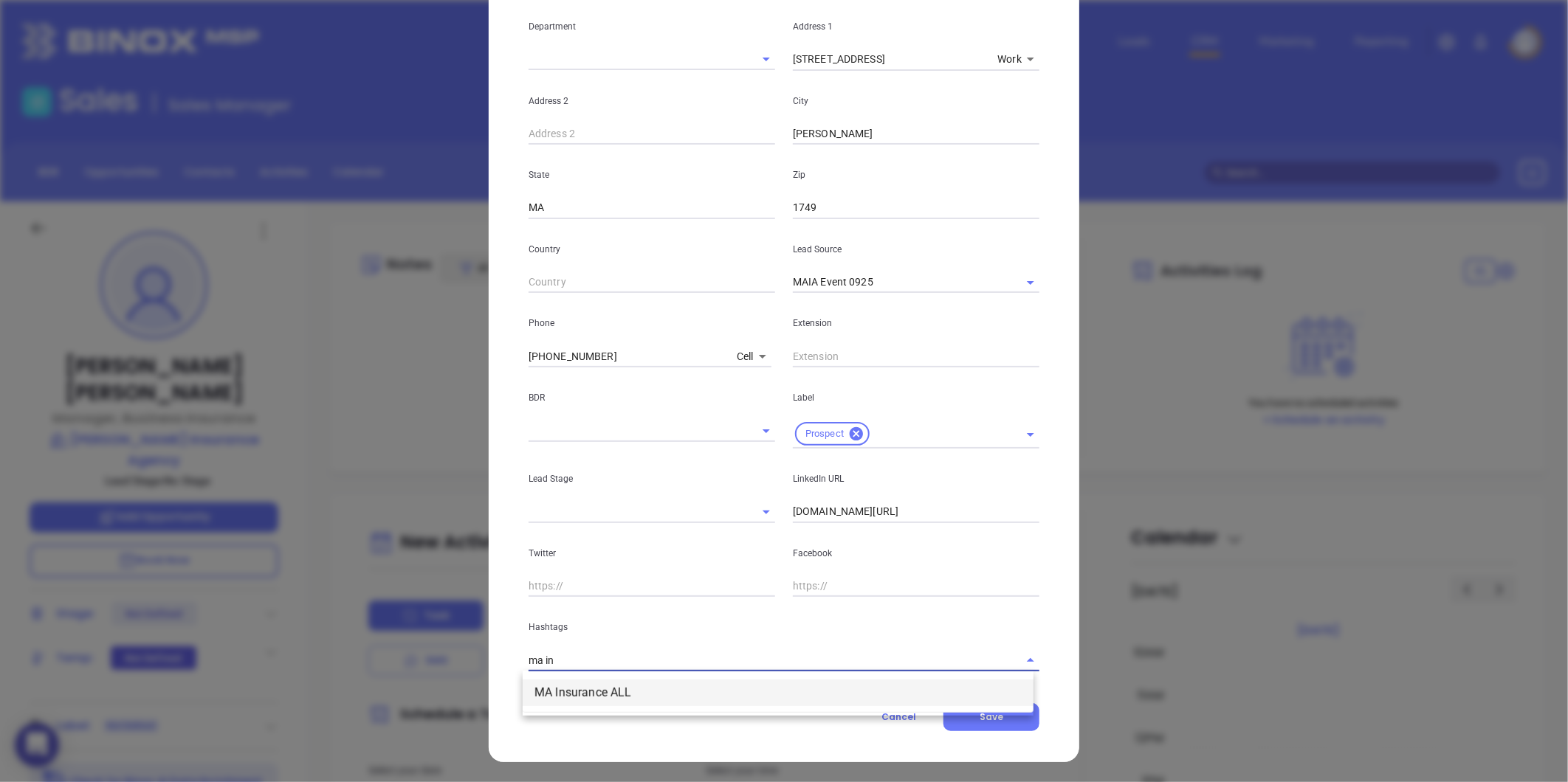
click at [663, 687] on li "MA Insurance ALL" at bounding box center [778, 693] width 510 height 27
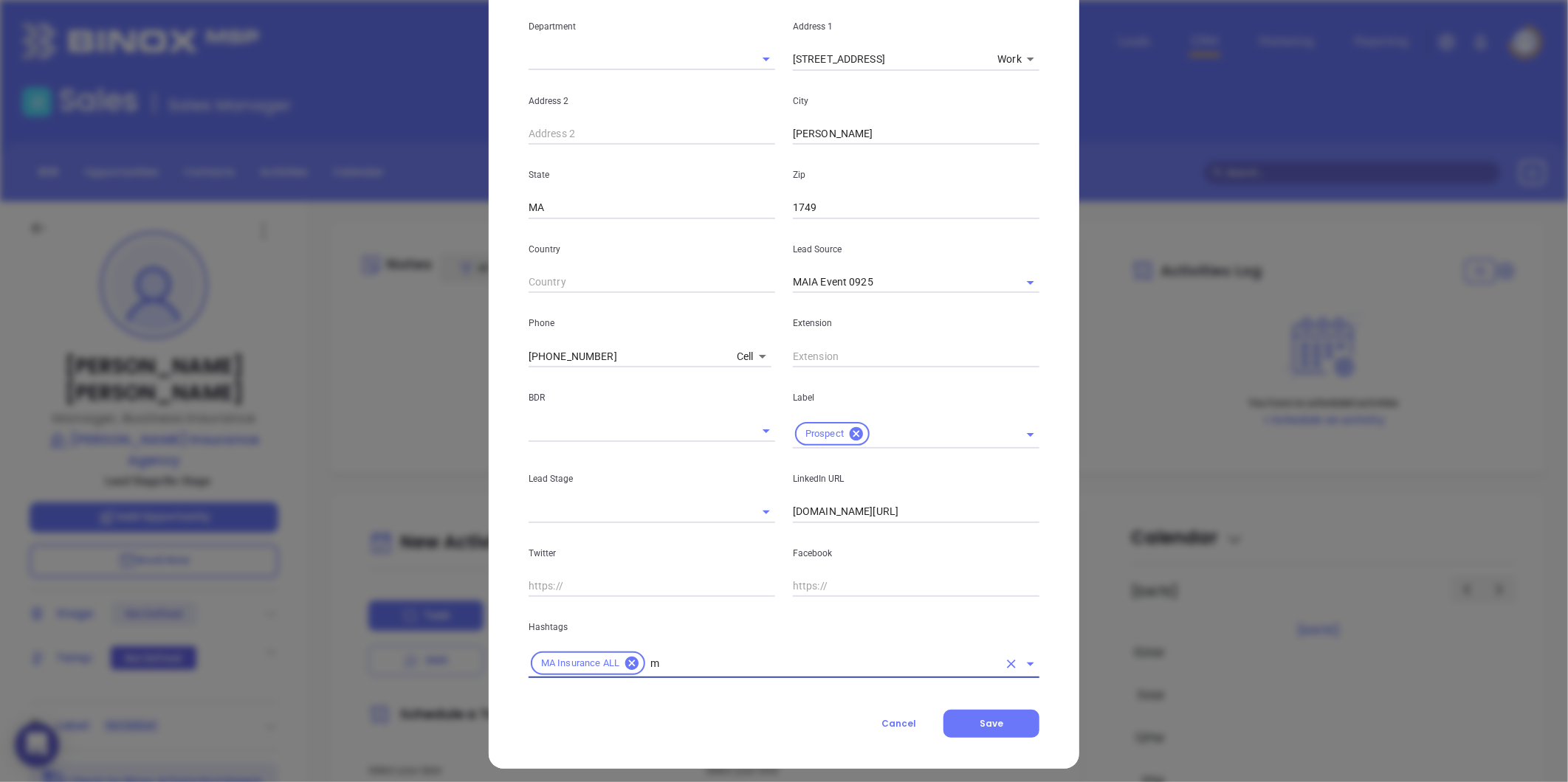
type input "ma"
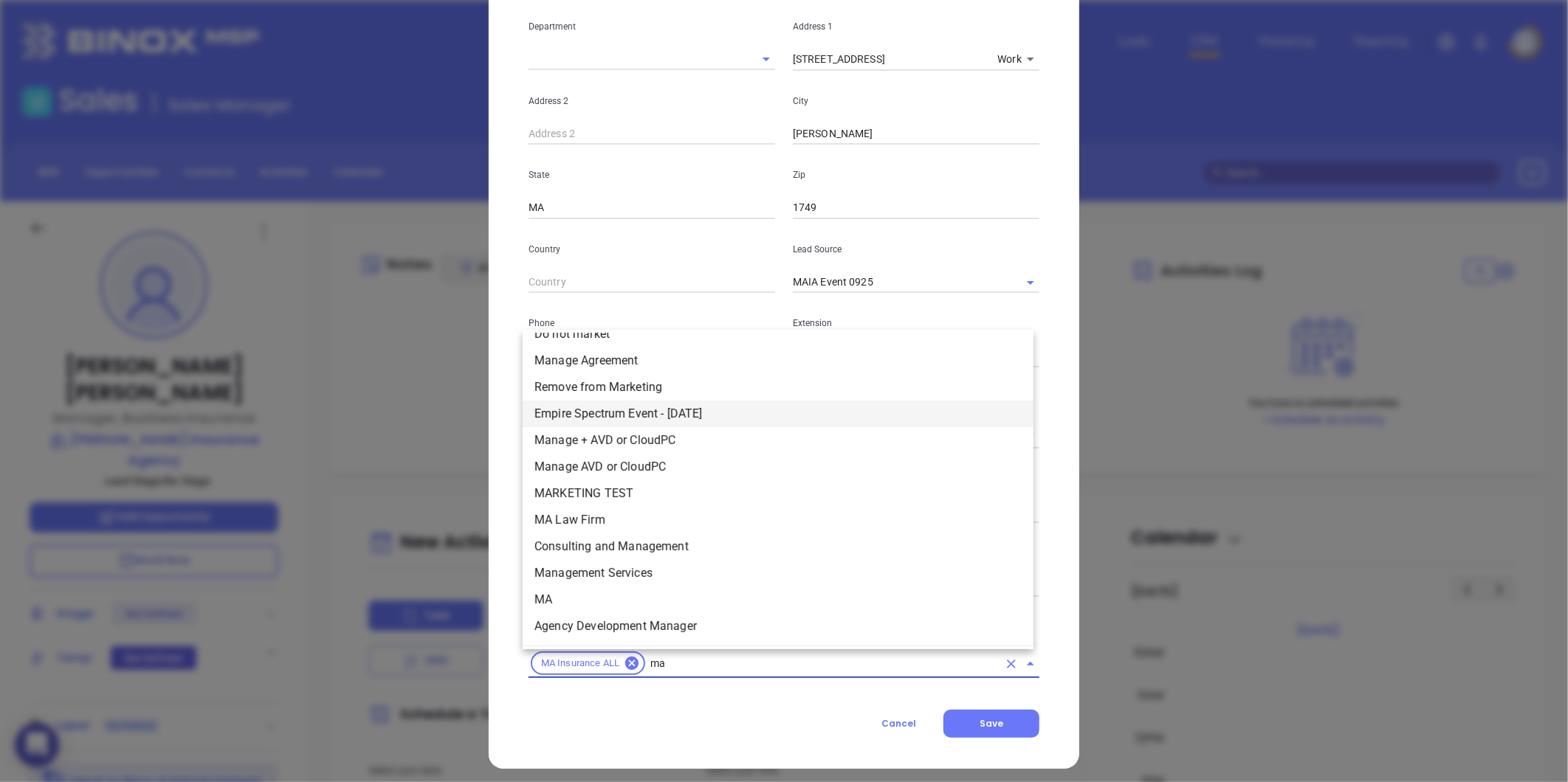
scroll to position [281, 0]
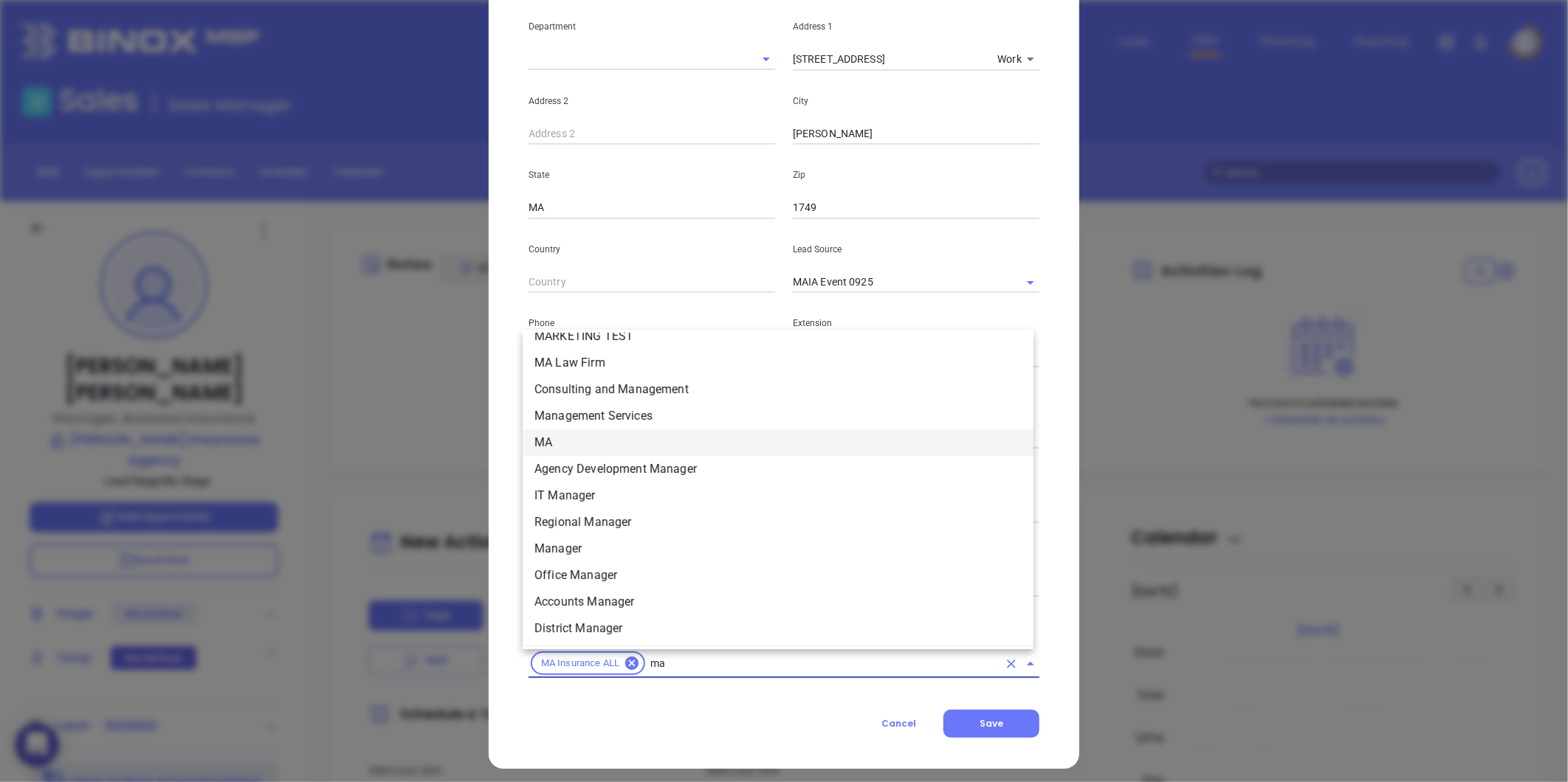
click at [559, 434] on li "MA" at bounding box center [778, 442] width 510 height 27
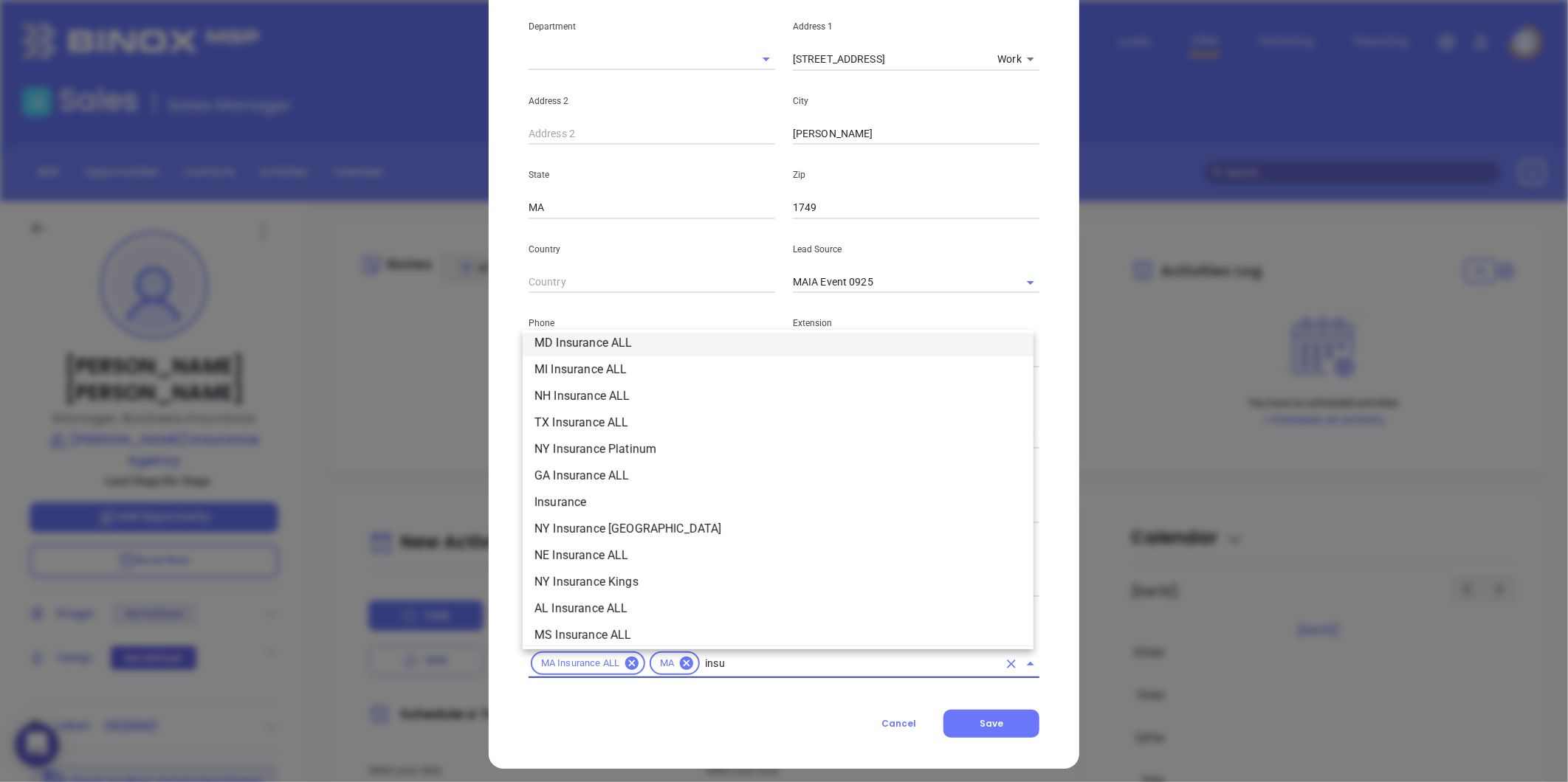
scroll to position [380, 0]
type input "insurance"
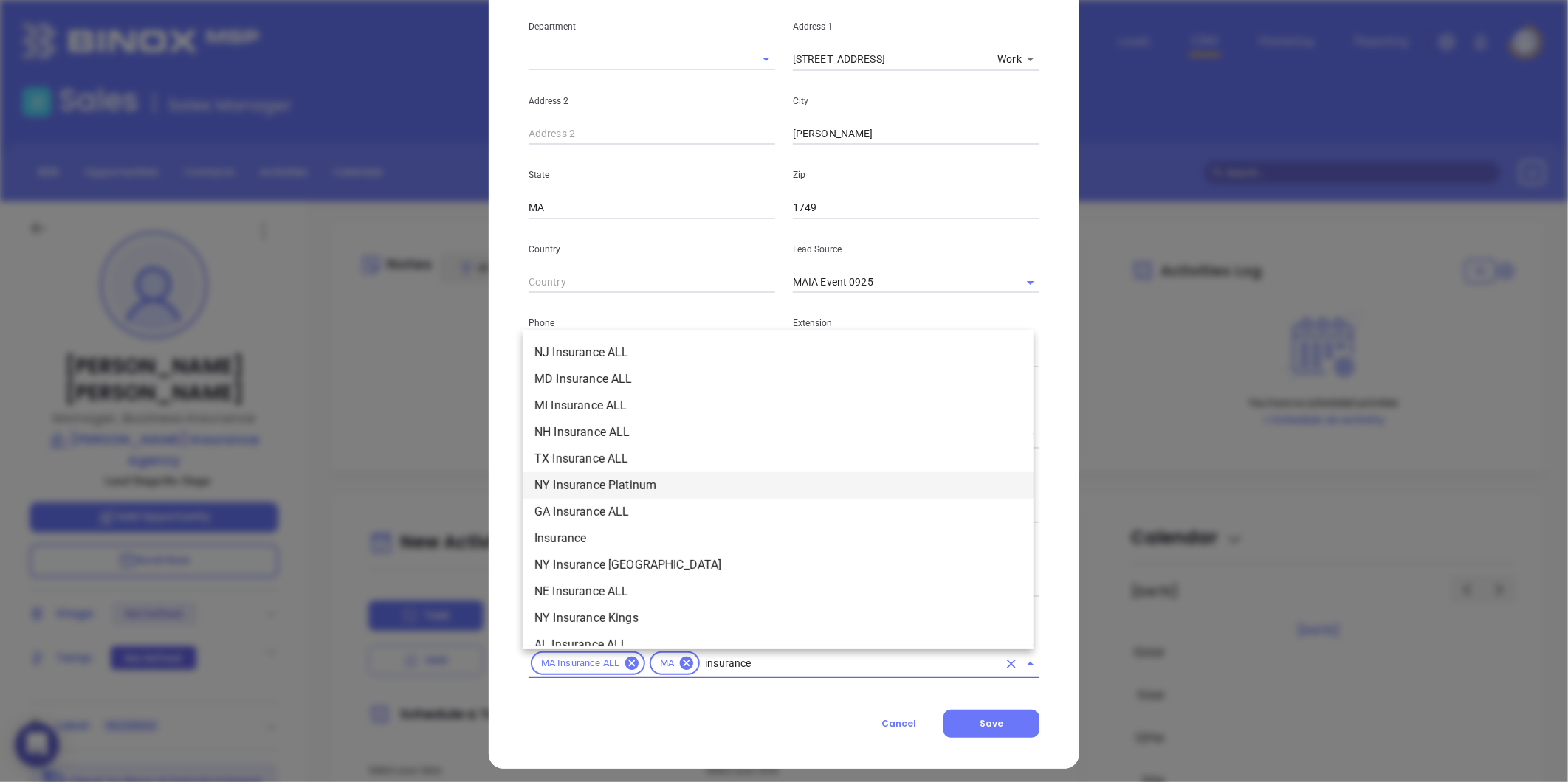
scroll to position [462, 0]
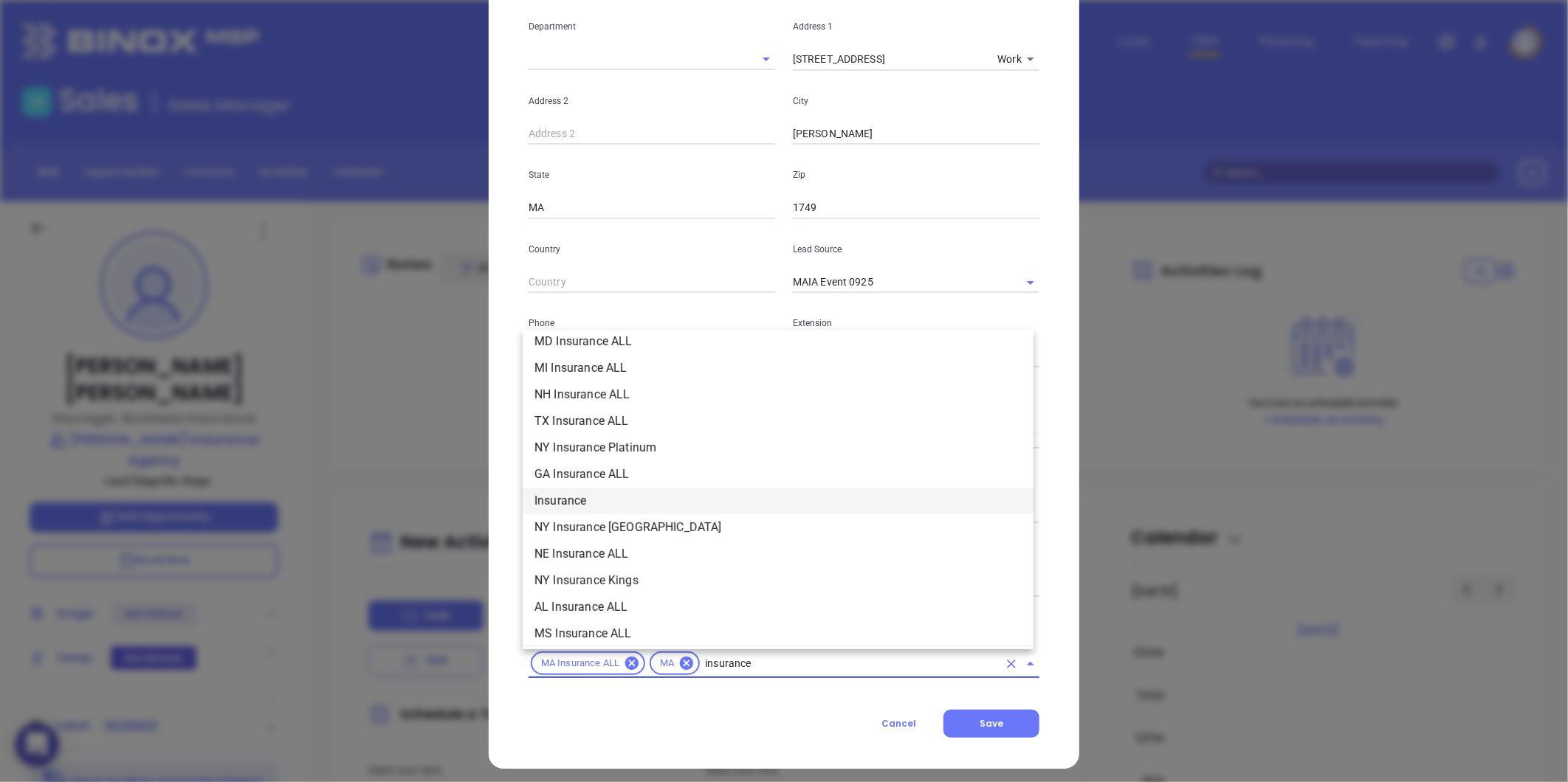
click at [576, 505] on li "Insurance" at bounding box center [778, 501] width 510 height 27
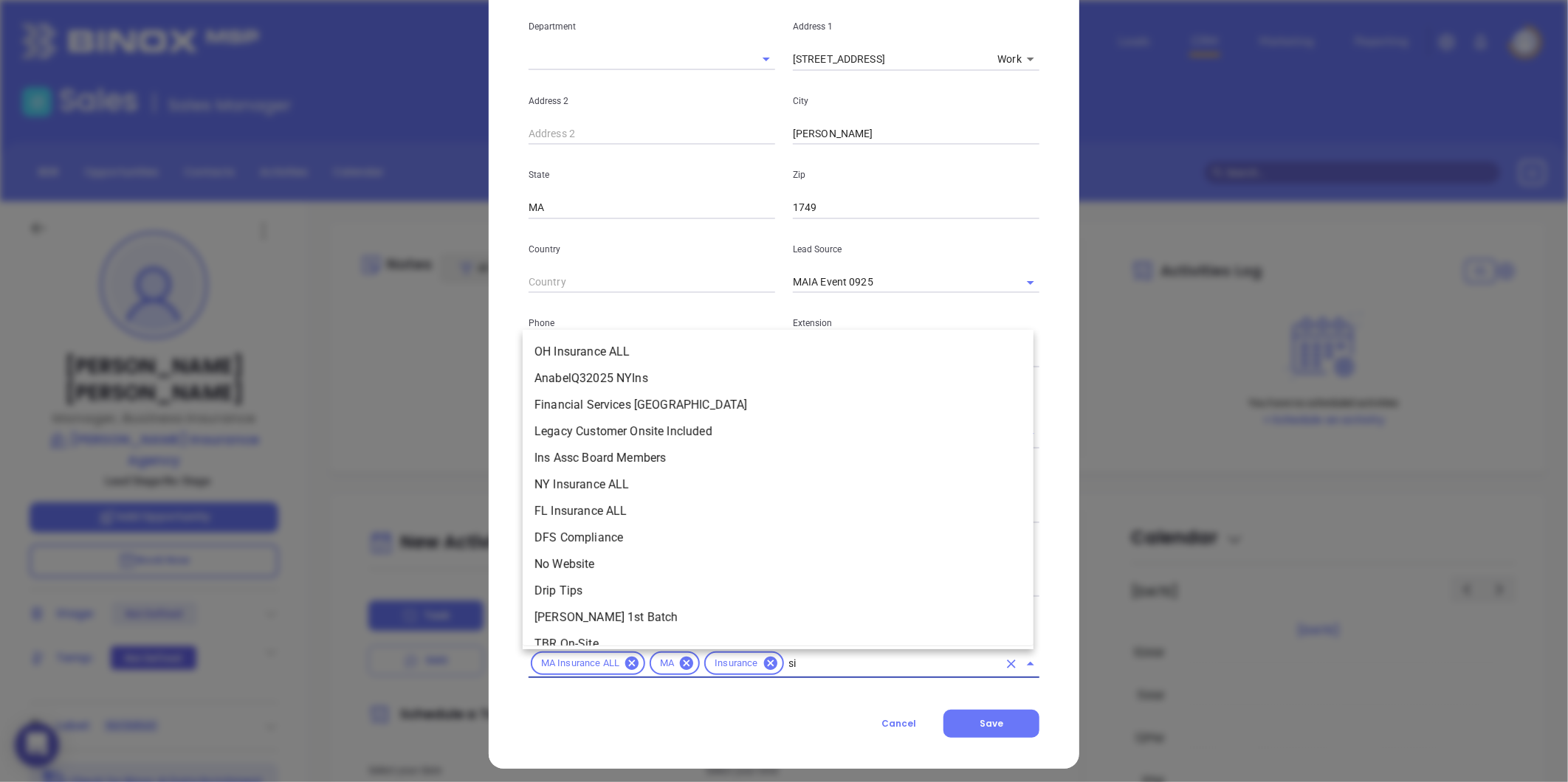
scroll to position [0, 0]
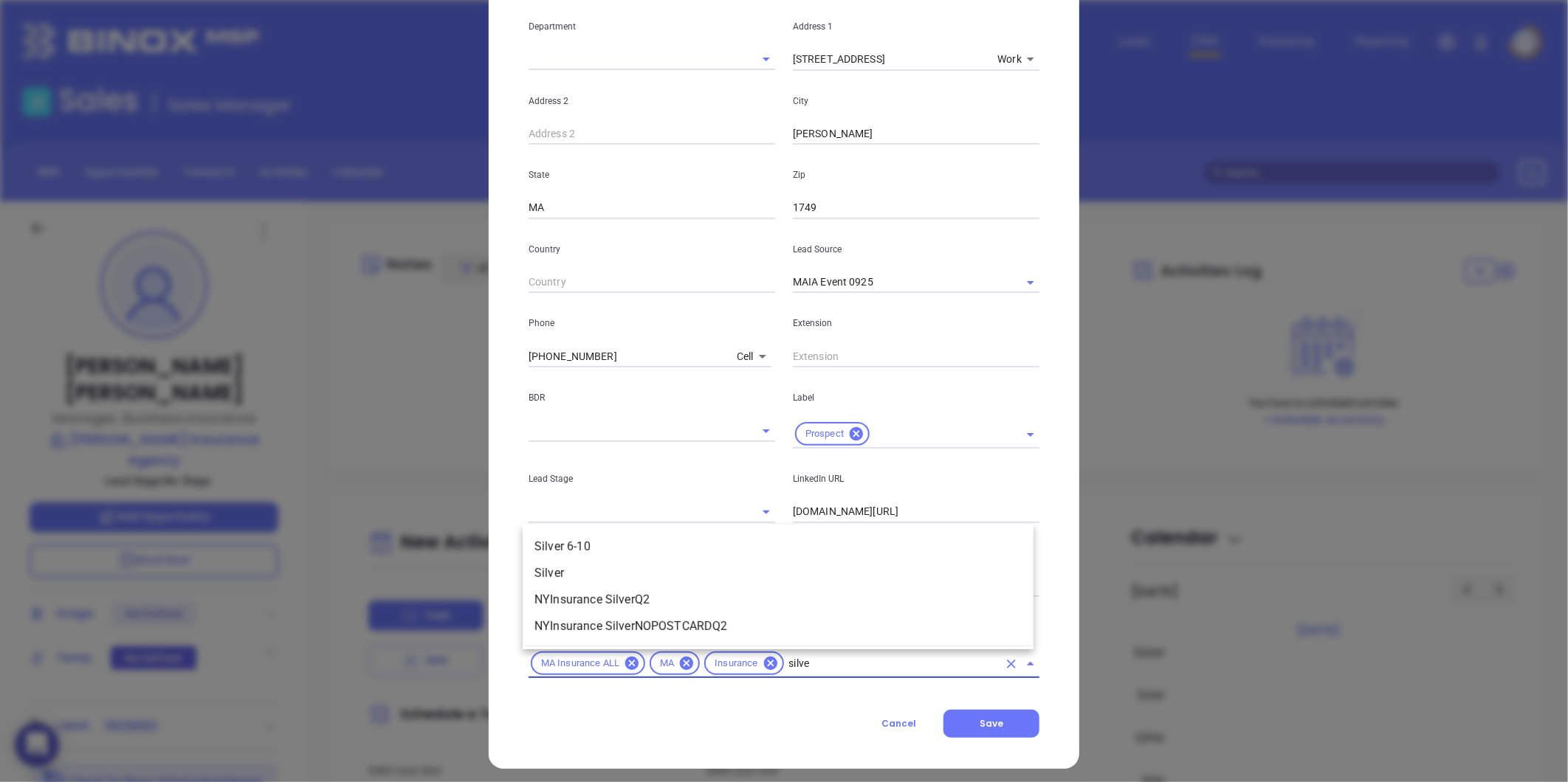
type input "silver"
click at [611, 535] on li "Silver 6-10" at bounding box center [778, 546] width 510 height 27
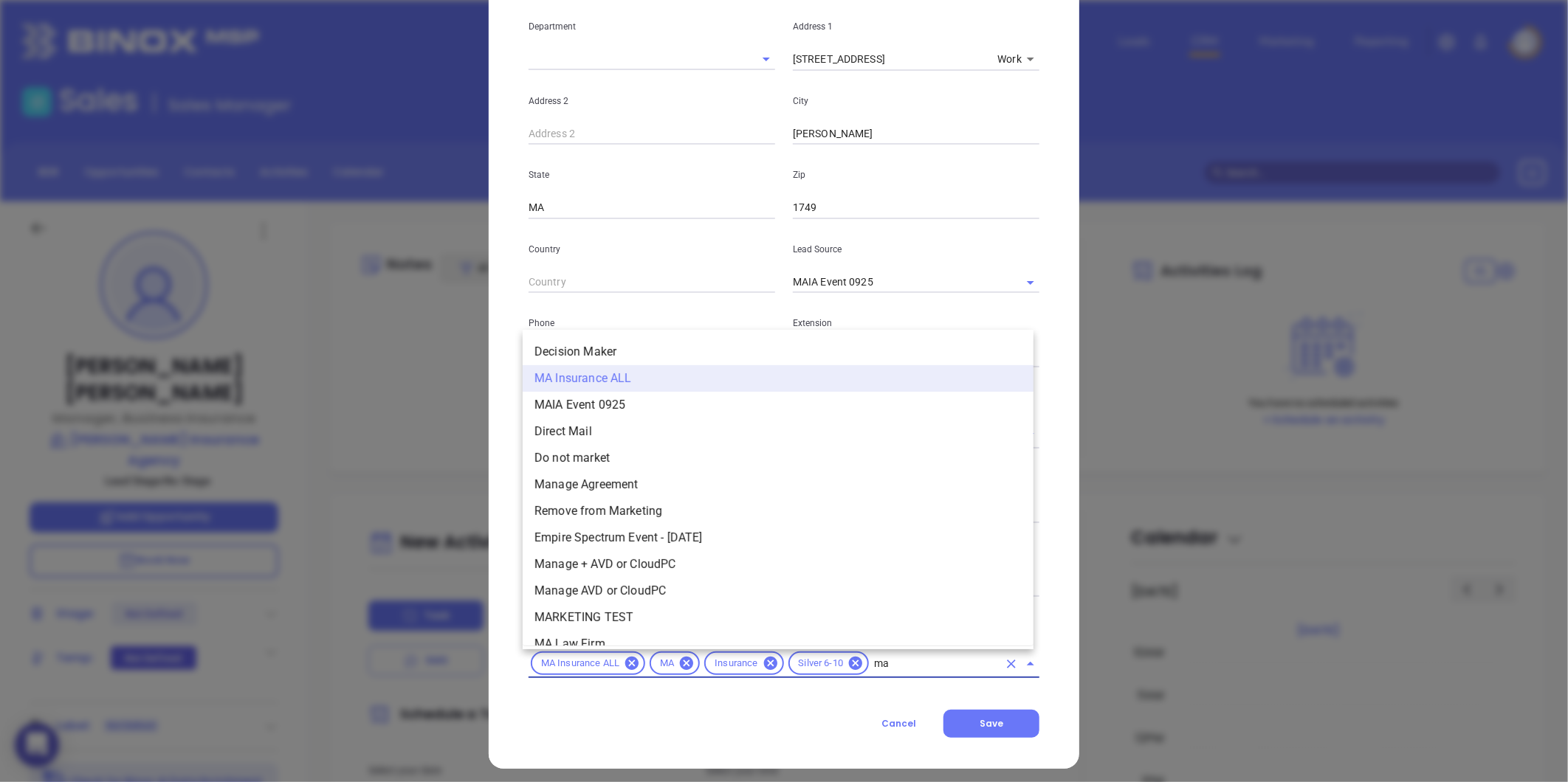
type input "mai"
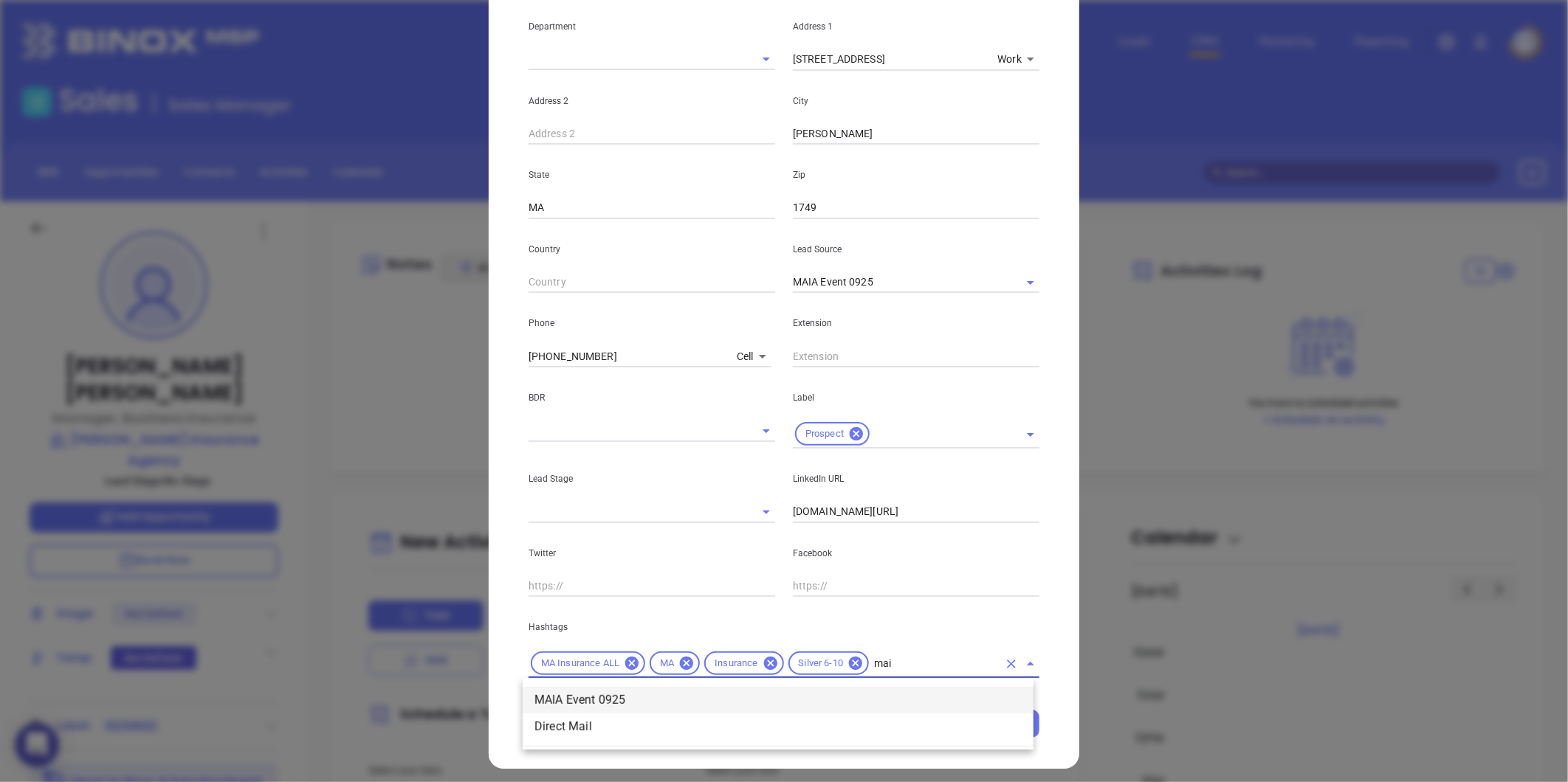
click at [698, 694] on li "MAIA Event 0925" at bounding box center [778, 700] width 510 height 27
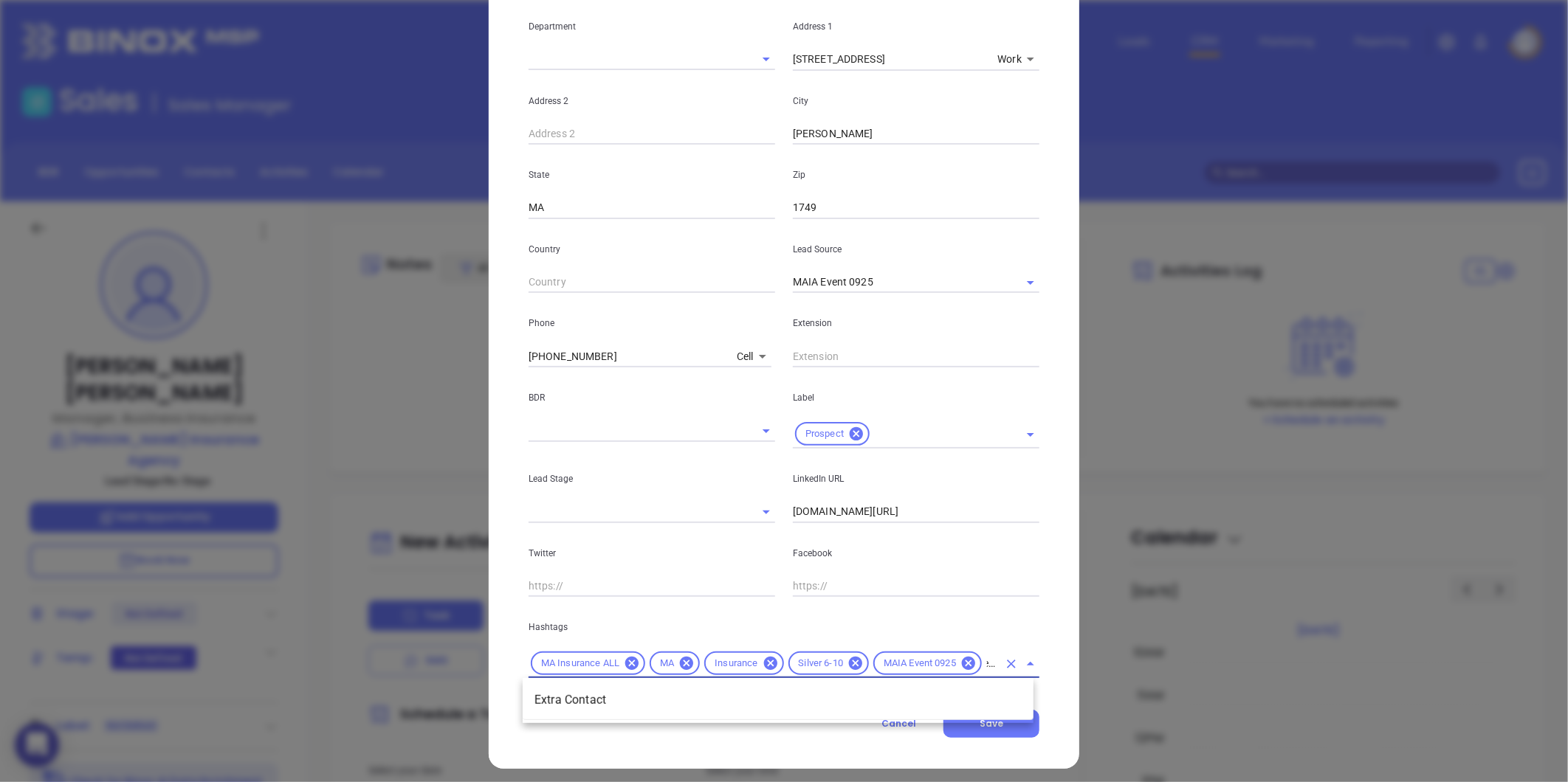
type input "extra"
click at [609, 703] on li "Extra Contact" at bounding box center [778, 700] width 510 height 27
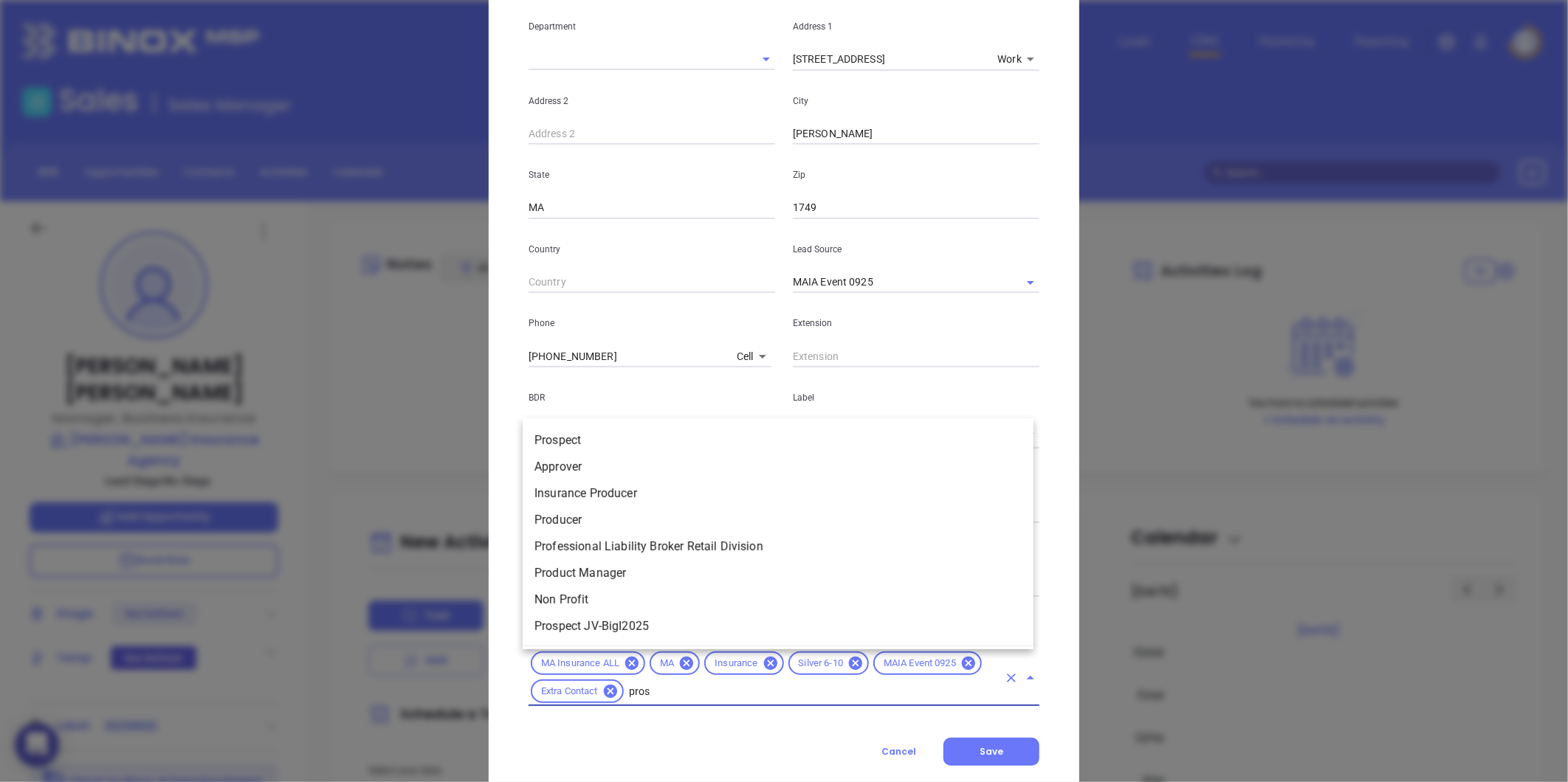
type input "prosp"
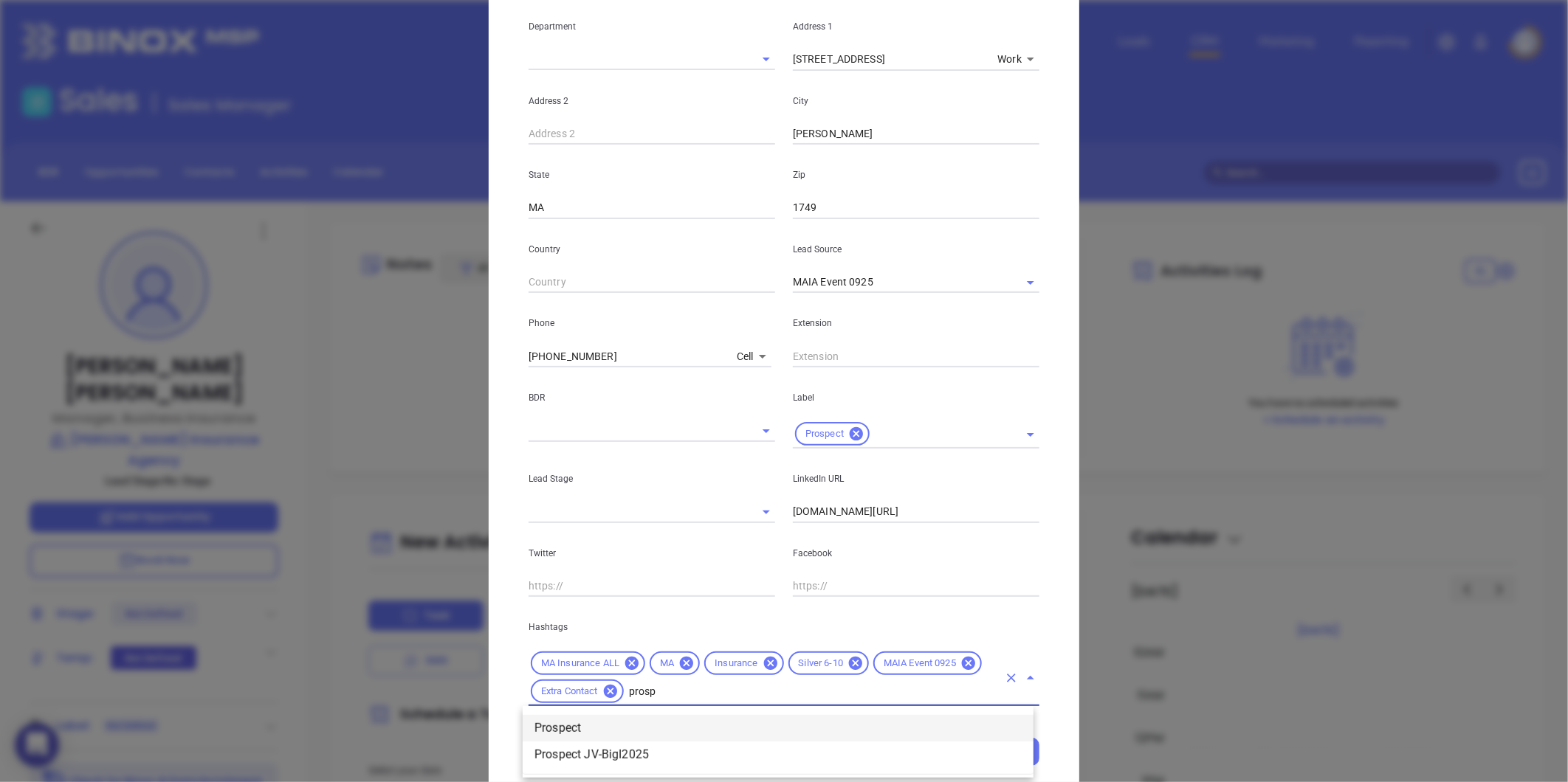
click at [689, 723] on li "Prospect" at bounding box center [778, 728] width 510 height 27
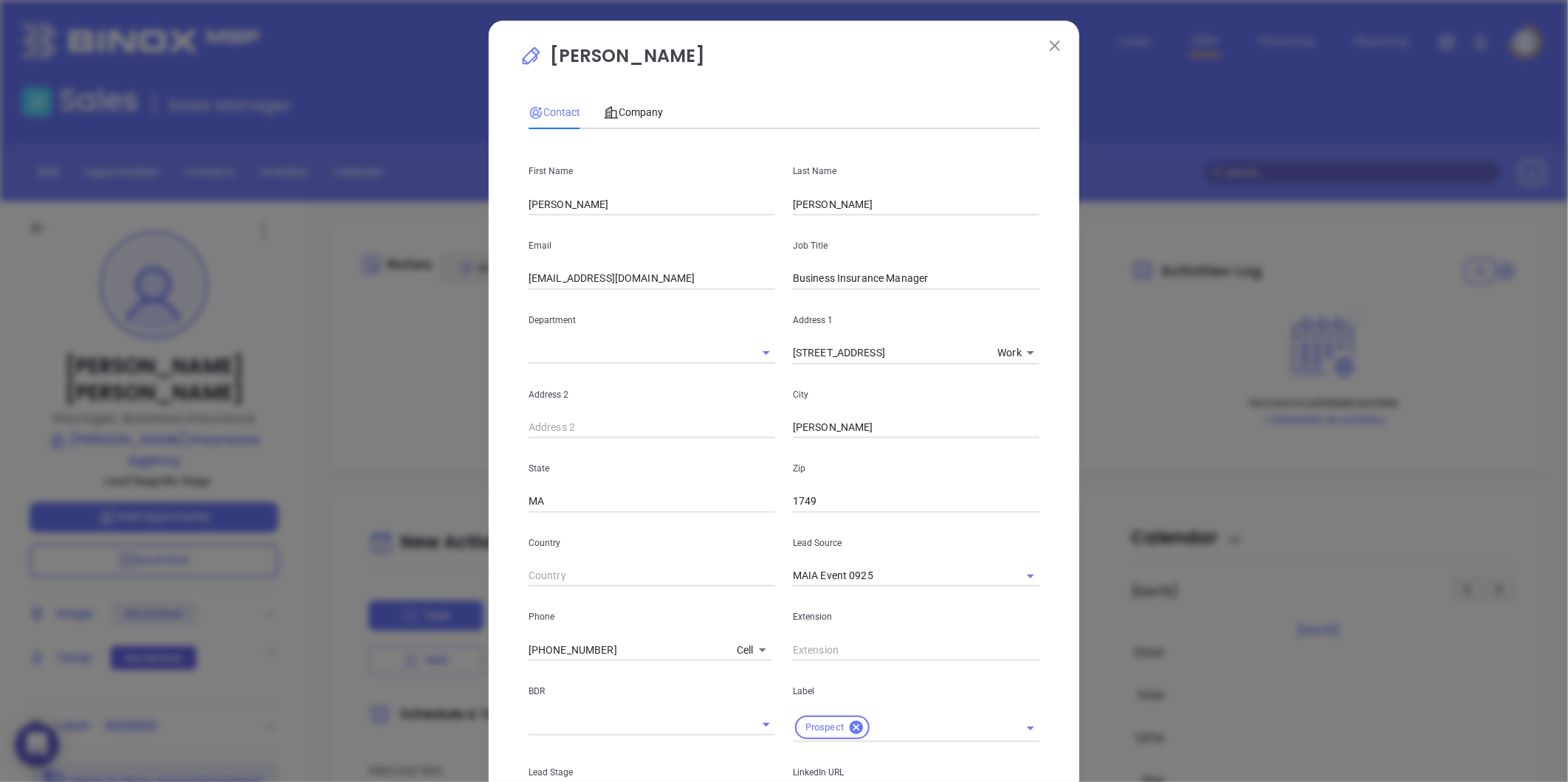
click at [632, 94] on div "Contact Company First Name David Last Name Schofield Email dschofield@dfmurphy.…" at bounding box center [784, 544] width 510 height 912
drag, startPoint x: 632, startPoint y: 94, endPoint x: 648, endPoint y: 108, distance: 21.3
click at [648, 108] on span "Company" at bounding box center [633, 111] width 59 height 11
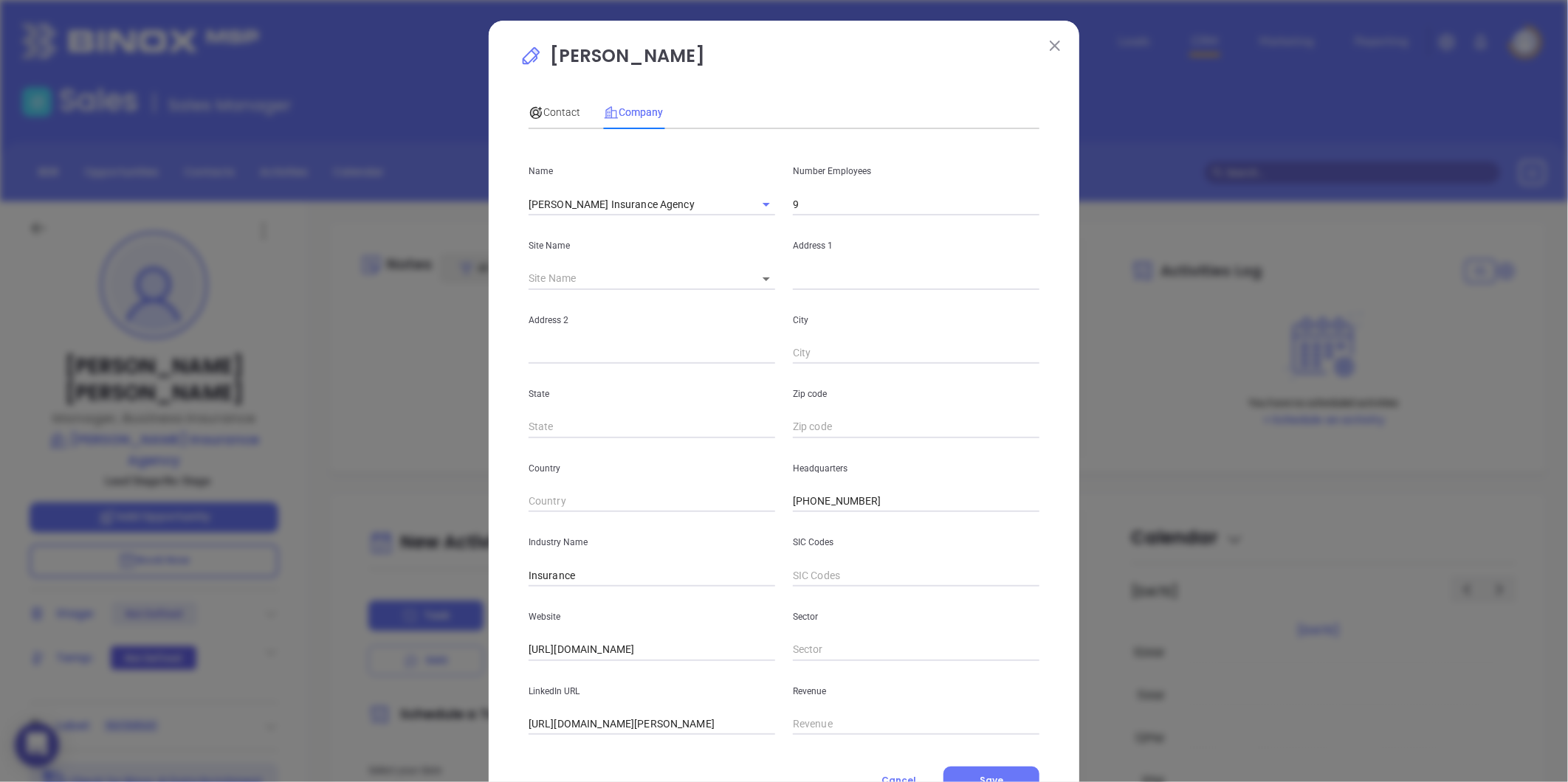
click at [756, 278] on body "0 Leads CRM Marketing Reporting Financial Leads Leads Sales Sales Manager BDR O…" at bounding box center [784, 391] width 1568 height 782
click at [766, 280] on li "Hudson" at bounding box center [796, 280] width 114 height 27
type input "Hudson"
type input "97398"
type input "50 Main Street"
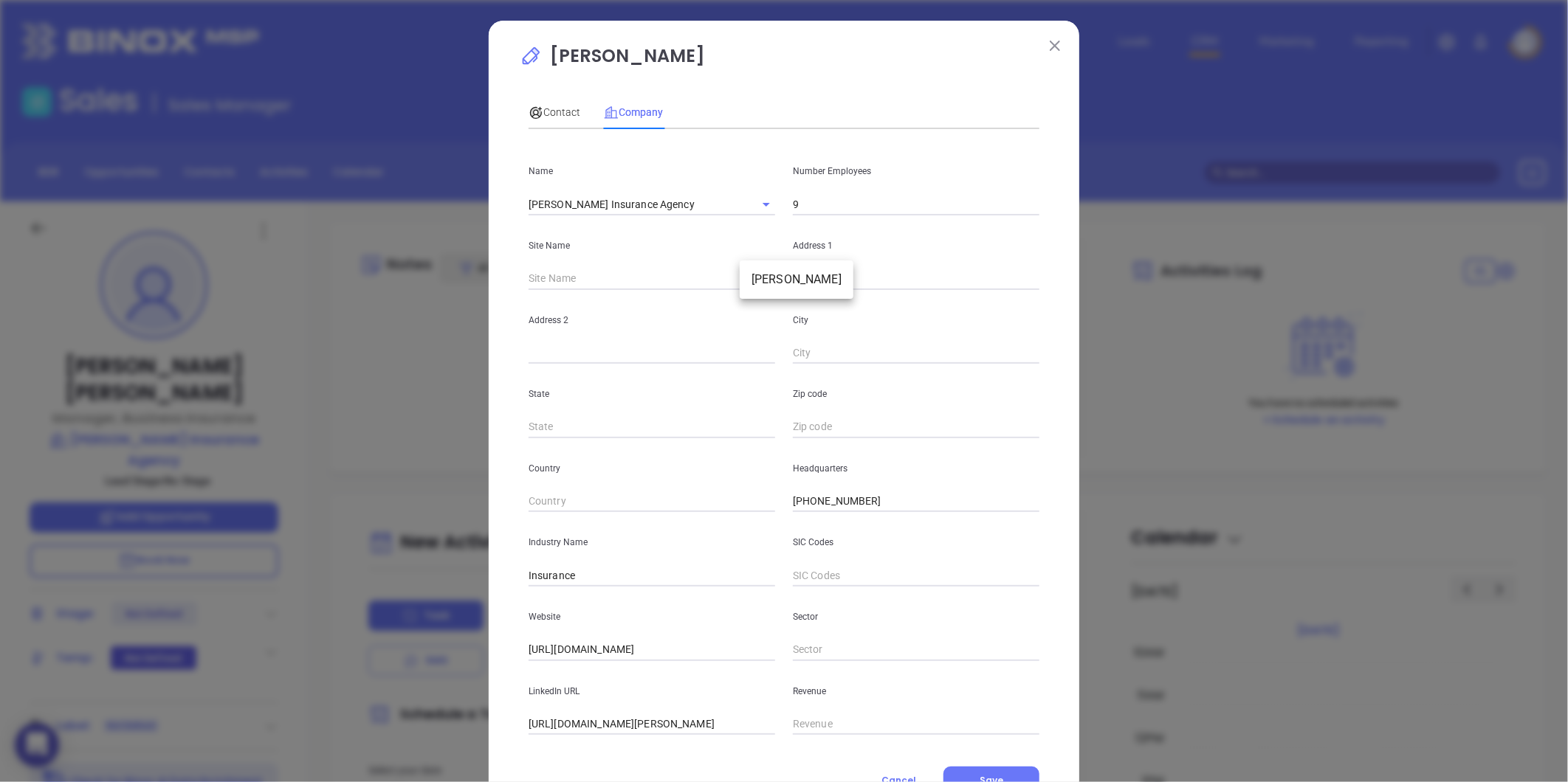
type input "Hudson"
type input "MA"
type input "1749"
drag, startPoint x: 867, startPoint y: 276, endPoint x: 650, endPoint y: 269, distance: 217.1
click at [650, 269] on div "Site Name Hudson Hudson 97398 Address 1 50 Main Street" at bounding box center [784, 253] width 529 height 75
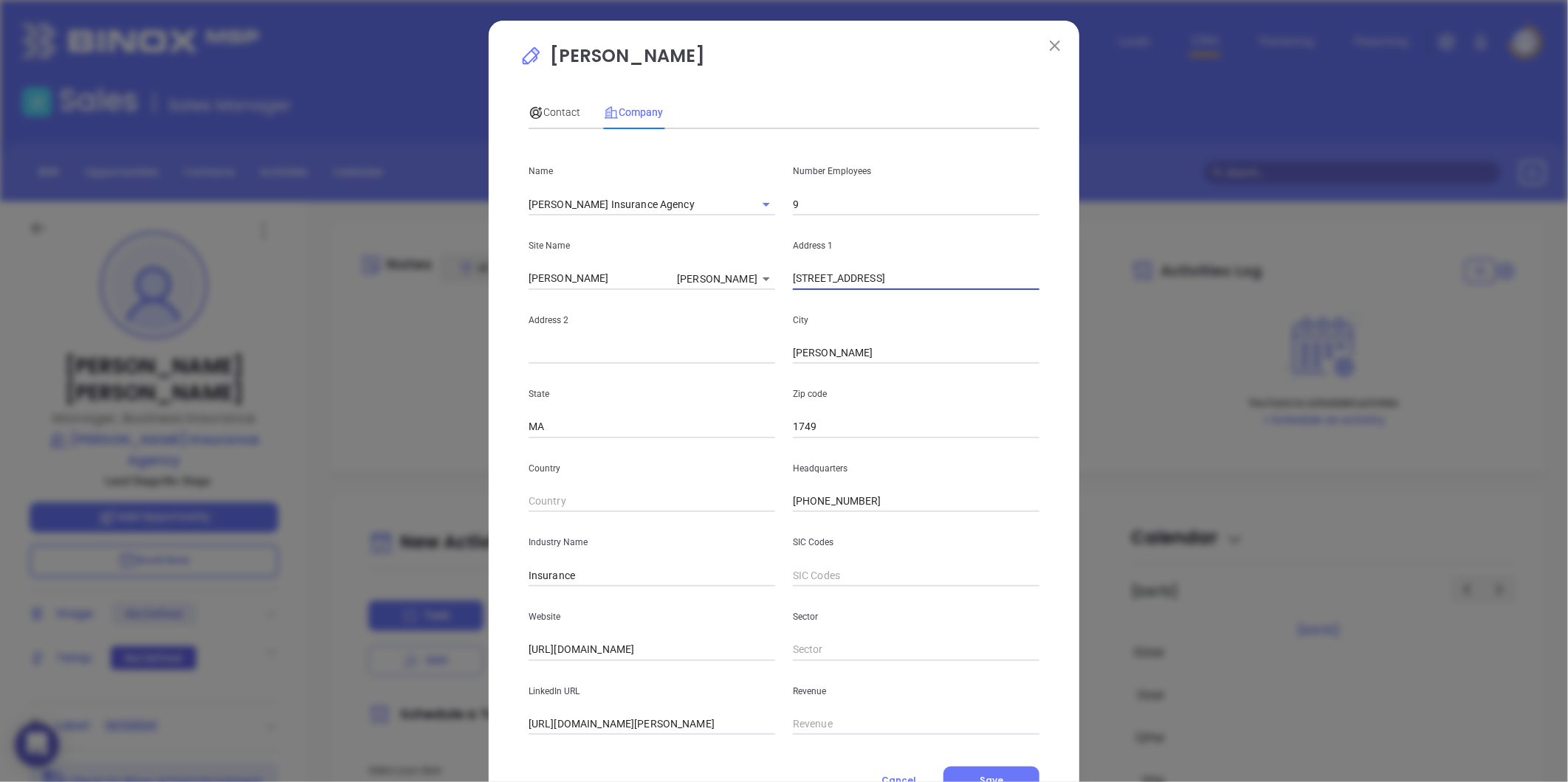
paste input "739 Main Street, PO Box 308 Bolton, MA 01740"
drag, startPoint x: 866, startPoint y: 278, endPoint x: 1290, endPoint y: 270, distance: 424.1
click at [1295, 270] on div "David Schofield Contact Company First Name David Last Name Schofield Email dsch…" at bounding box center [784, 391] width 1568 height 782
type input "739 Main Street"
paste input "PO Box 308 Bolton, MA 01740"
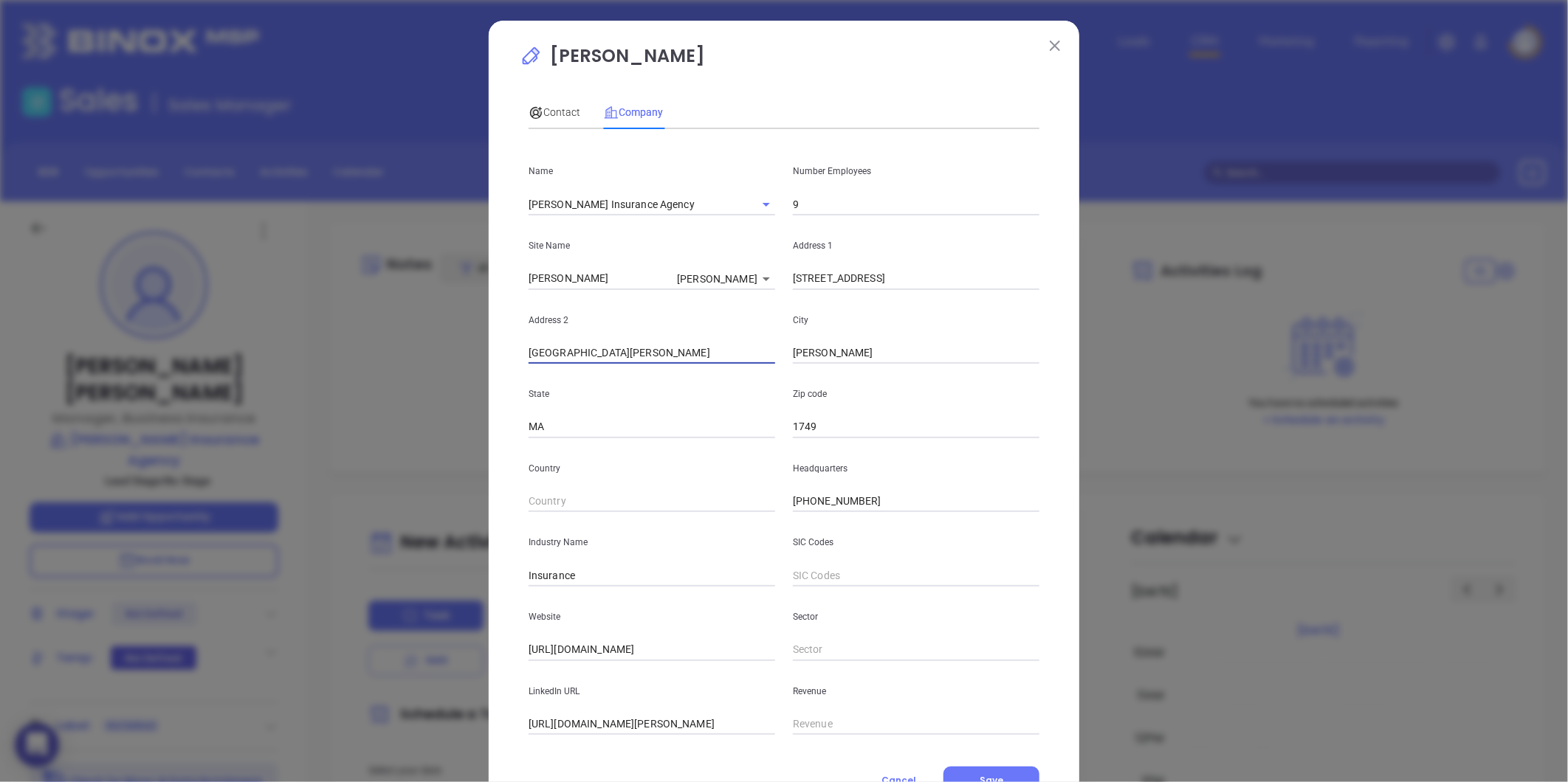
drag, startPoint x: 581, startPoint y: 351, endPoint x: 842, endPoint y: 359, distance: 261.1
click at [842, 358] on div "Address 2 PO Box 308 Bolton, MA 01740 City Hudson" at bounding box center [784, 328] width 529 height 75
type input "PO Box 308"
paste input "Bolton, MA 01740"
drag, startPoint x: 822, startPoint y: 349, endPoint x: 1009, endPoint y: 348, distance: 187.0
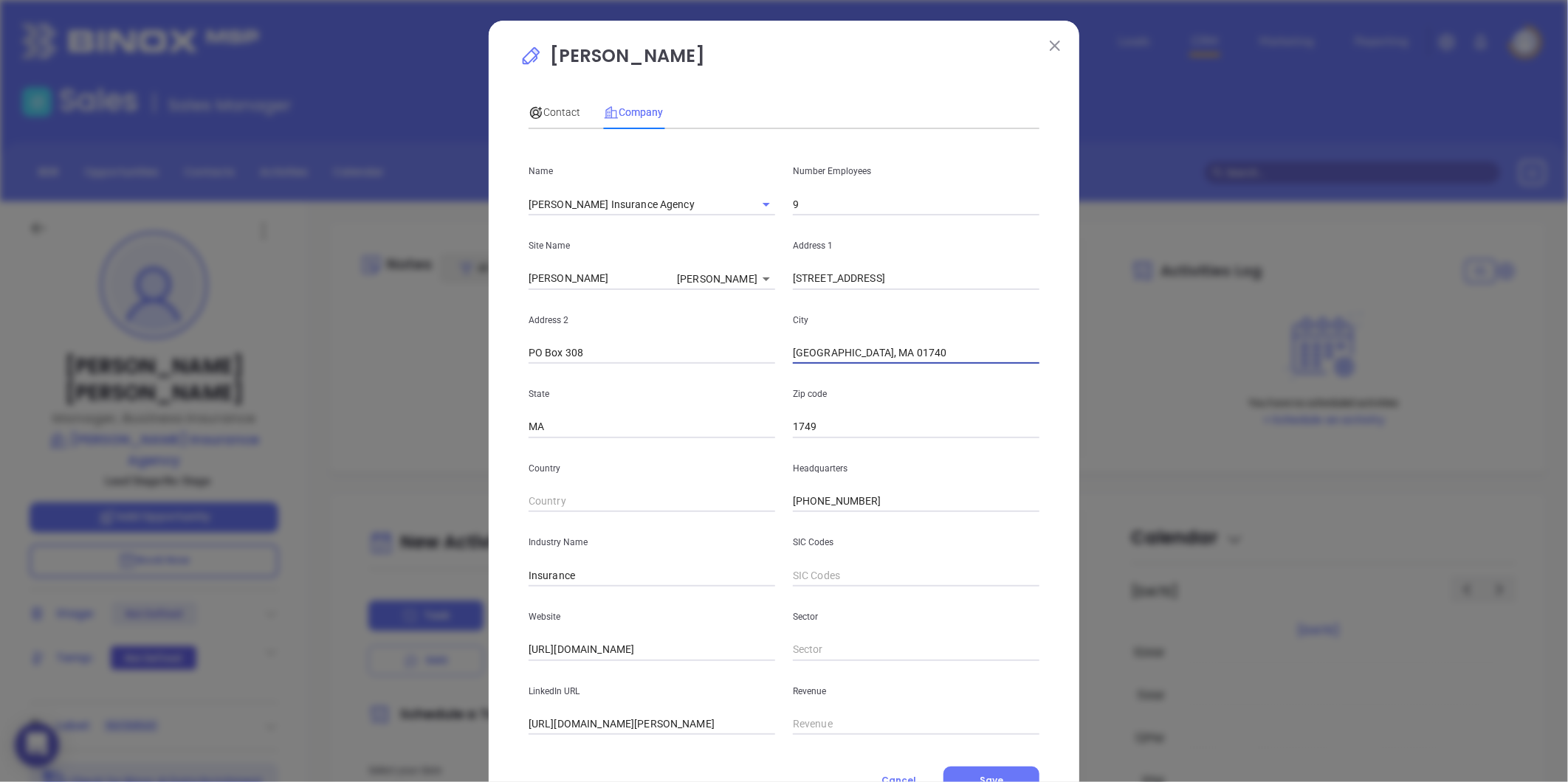
click at [1006, 349] on input "Bolton, MA 01740" at bounding box center [916, 353] width 247 height 22
type input "Bolton"
paste input "MA 01740"
type input "01740"
click at [551, 111] on span "Contact" at bounding box center [555, 111] width 52 height 11
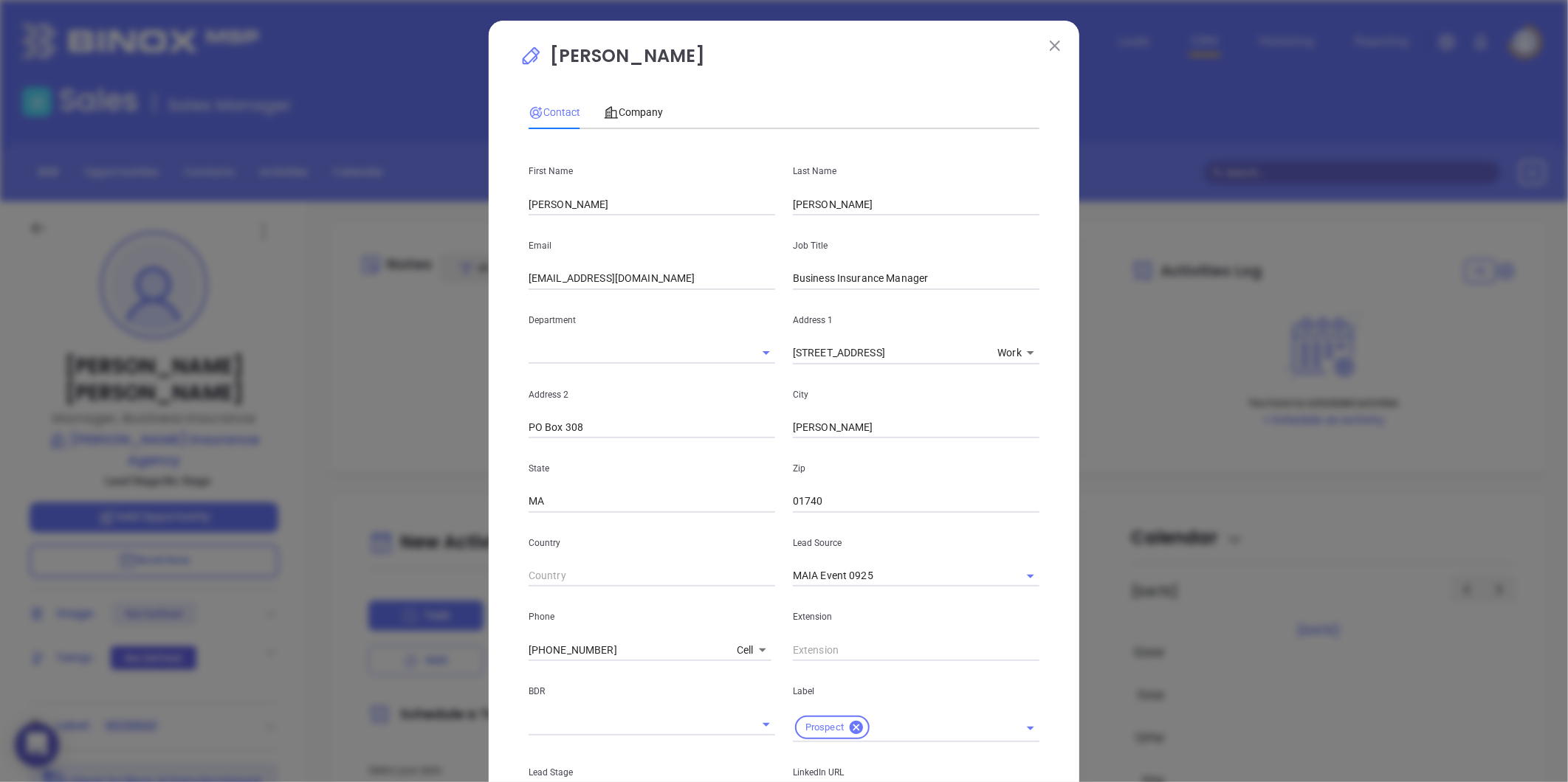
scroll to position [329, 0]
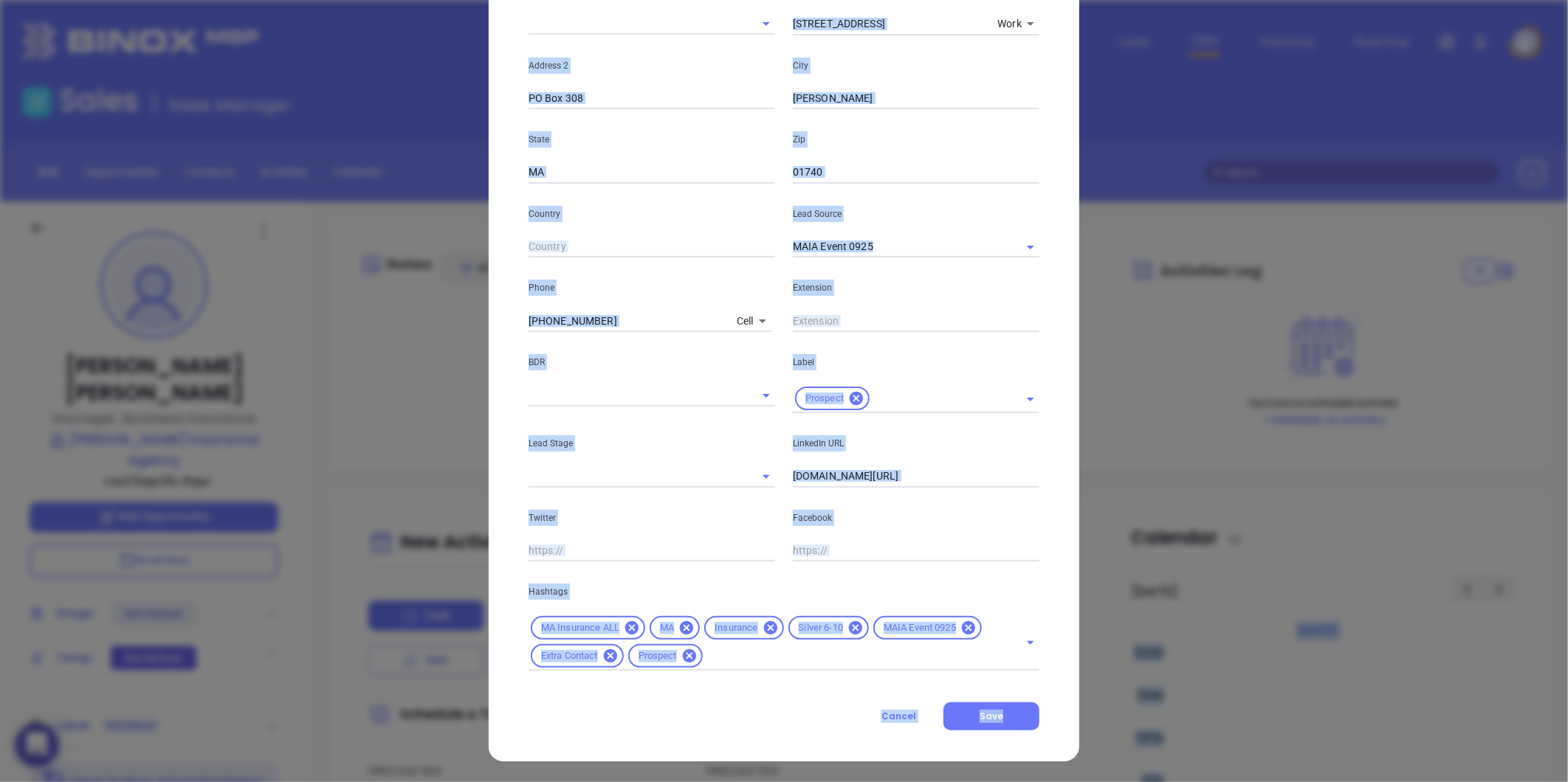
drag, startPoint x: 1250, startPoint y: 803, endPoint x: 1011, endPoint y: 761, distance: 242.7
click at [1215, 781] on html "0 Leads CRM Marketing Reporting Financial Leads Leads Sales Sales Manager BDR O…" at bounding box center [784, 391] width 1568 height 782
click at [705, 518] on p "Twitter" at bounding box center [652, 518] width 247 height 16
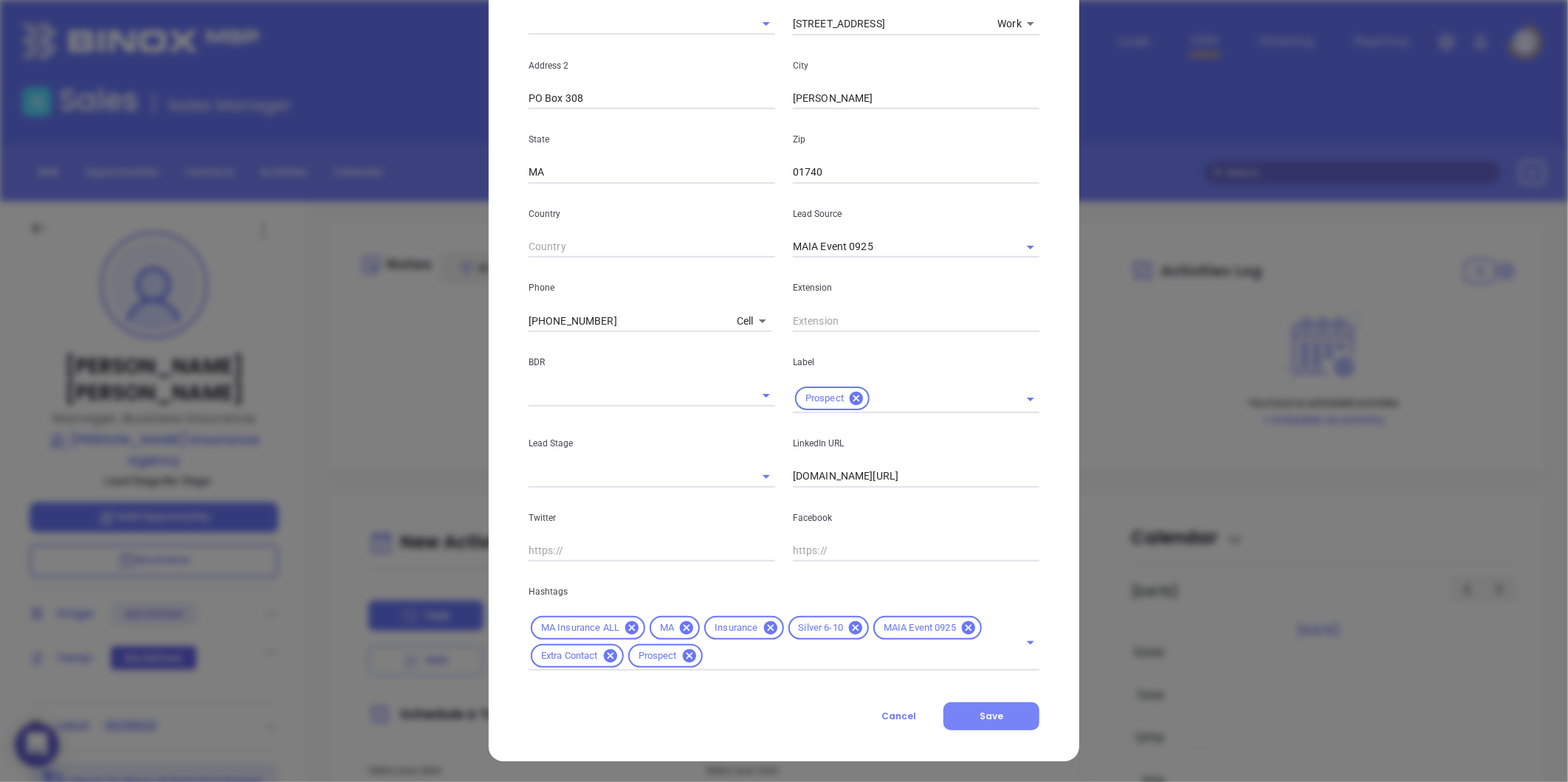
click at [984, 713] on span "Save" at bounding box center [991, 716] width 24 height 12
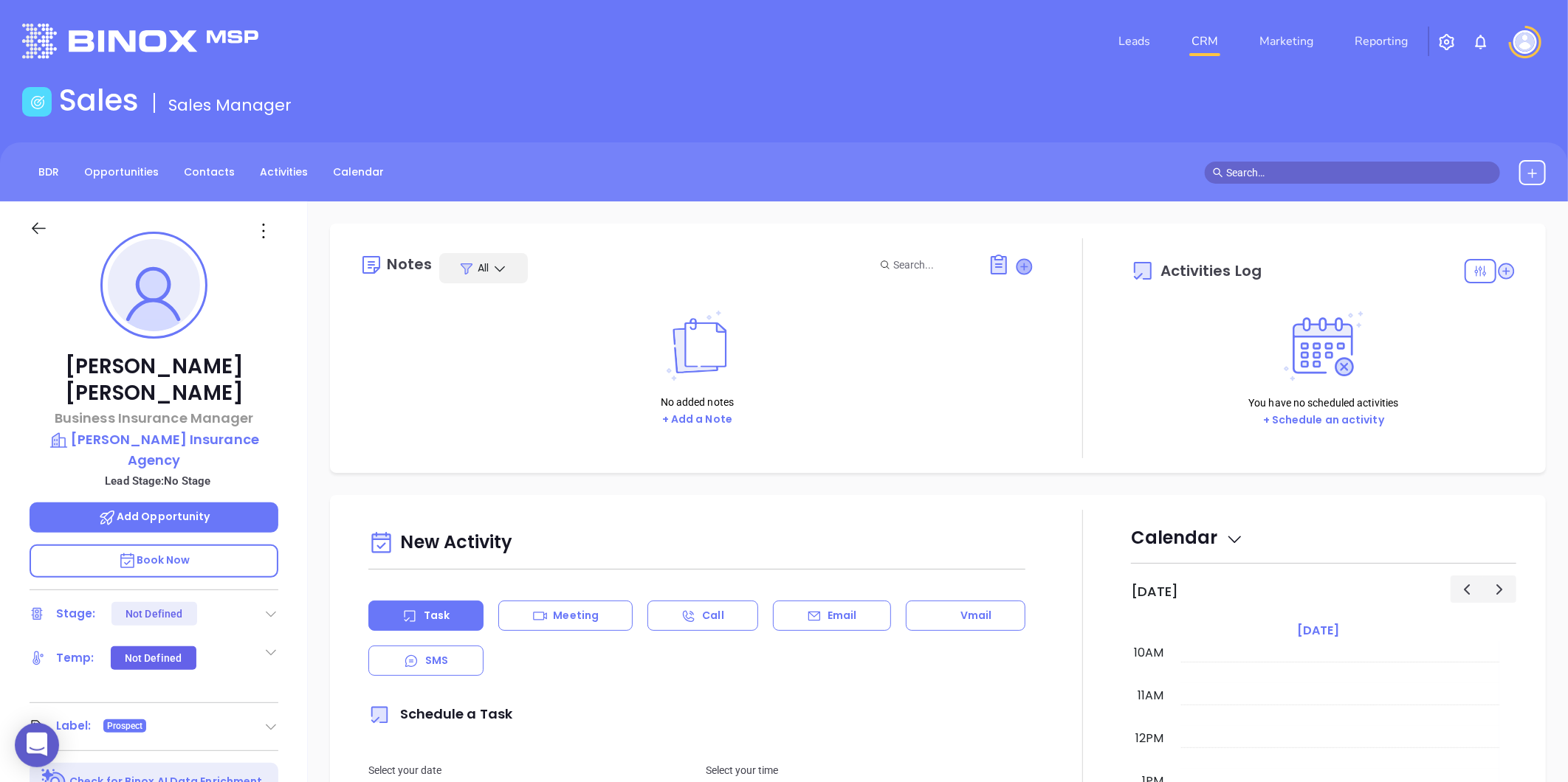
click at [1017, 264] on icon at bounding box center [1024, 266] width 15 height 15
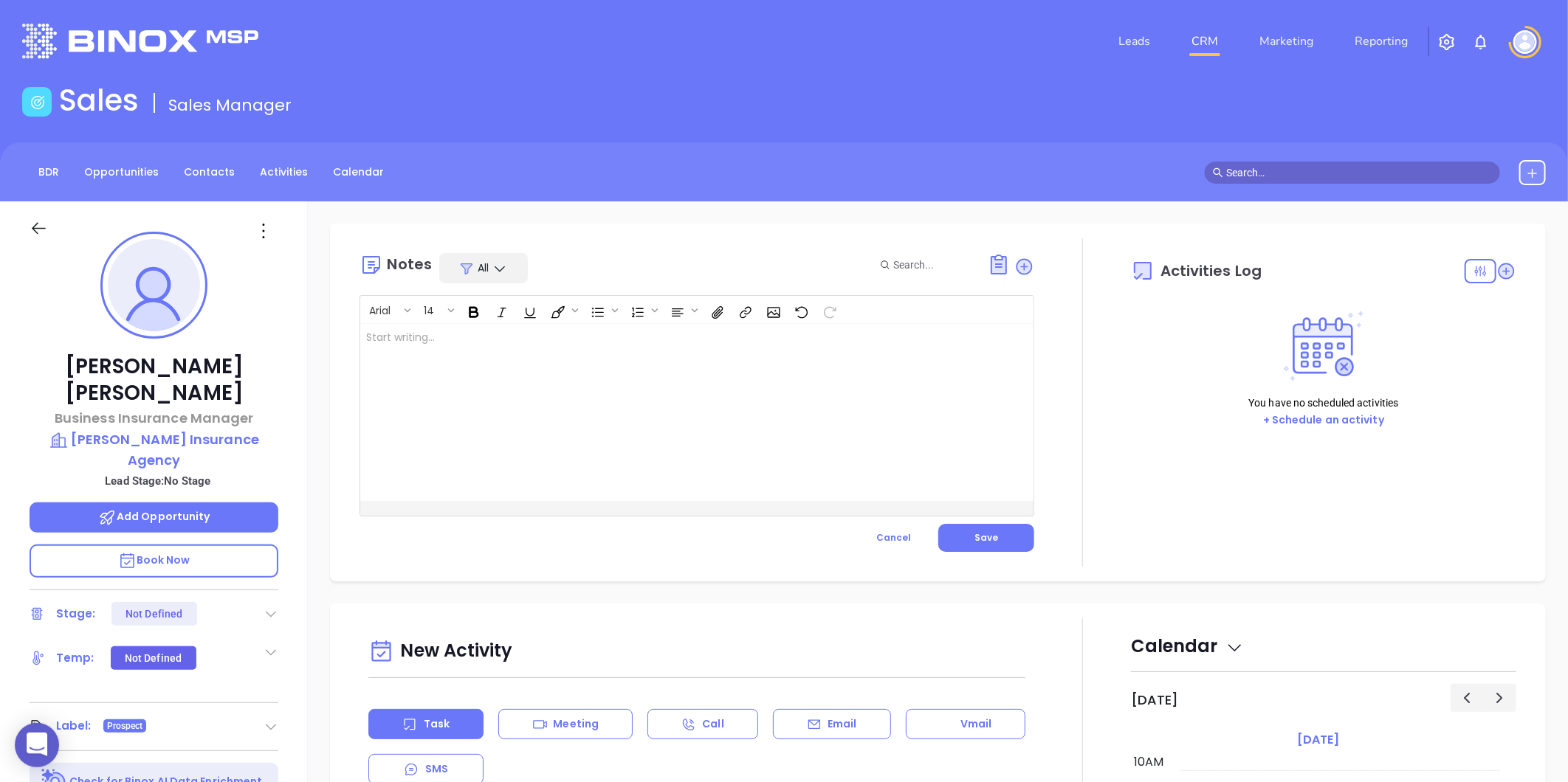
click at [616, 341] on div at bounding box center [672, 412] width 626 height 177
click at [532, 338] on p "MAIA event pre-attendance list ﻿" at bounding box center [673, 345] width 614 height 31
click at [1004, 539] on button "Save" at bounding box center [986, 538] width 96 height 28
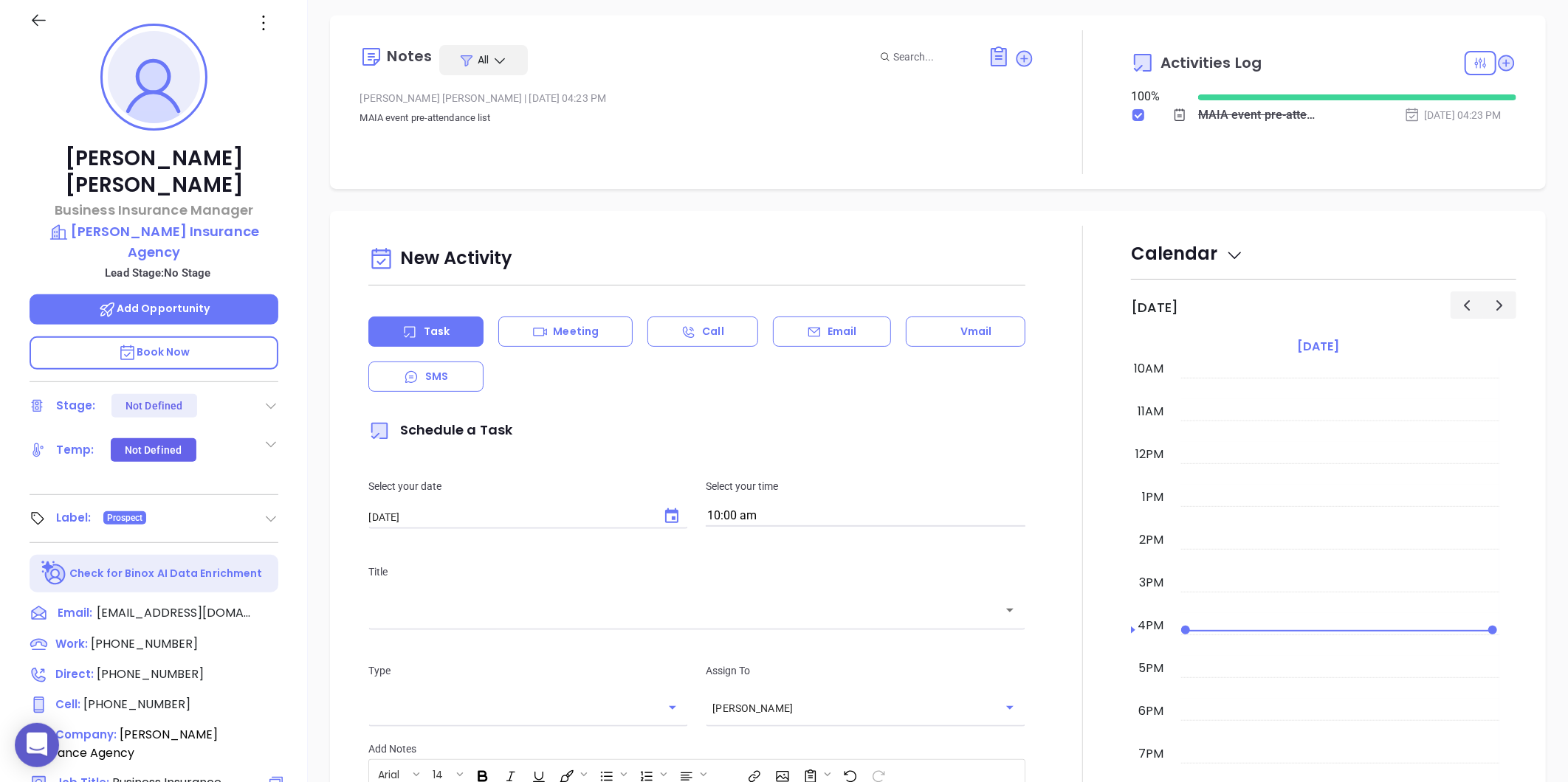
scroll to position [206, 0]
click at [261, 19] on icon at bounding box center [263, 24] width 24 height 24
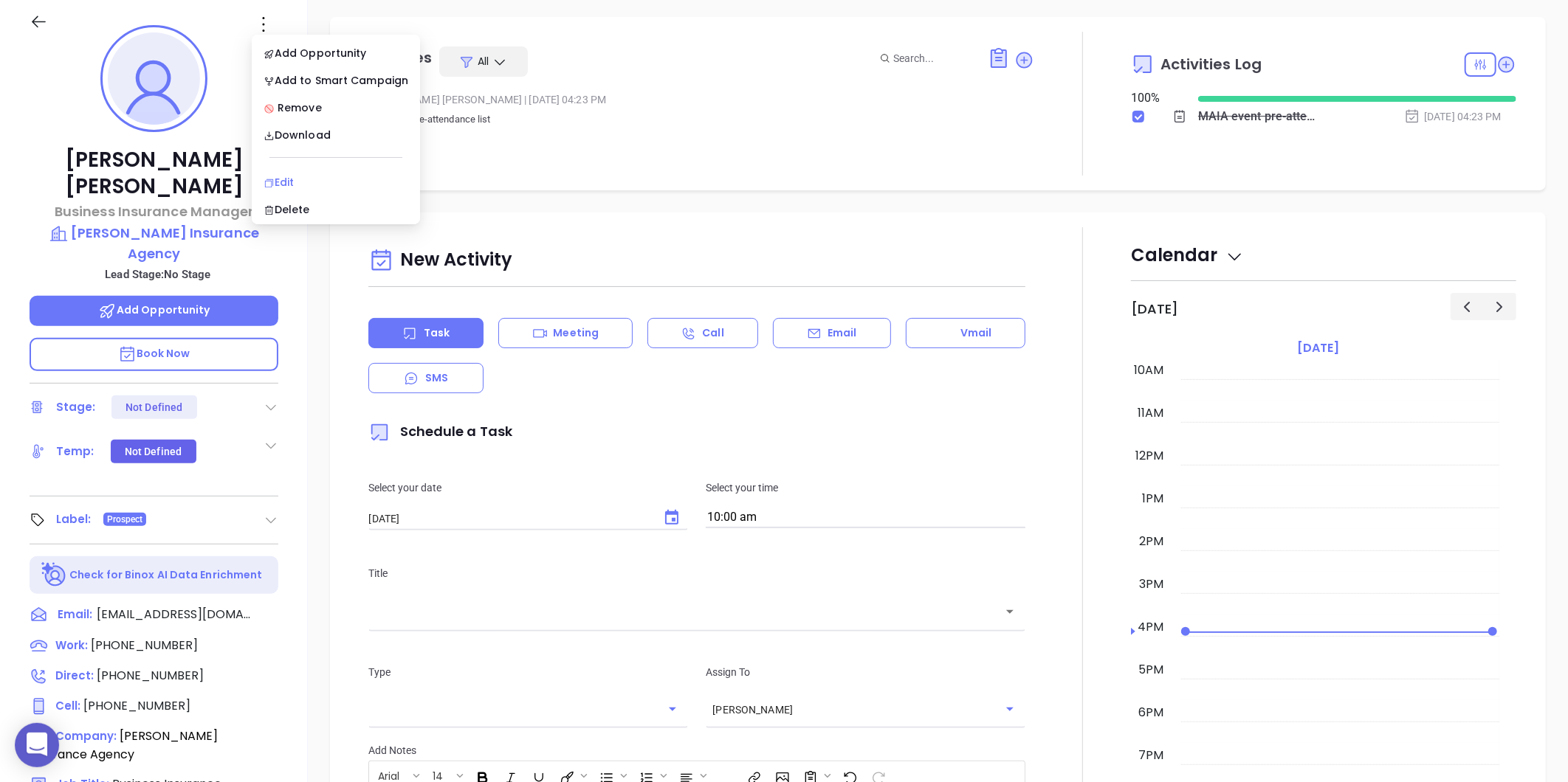
click at [286, 179] on div "Edit" at bounding box center [335, 182] width 144 height 16
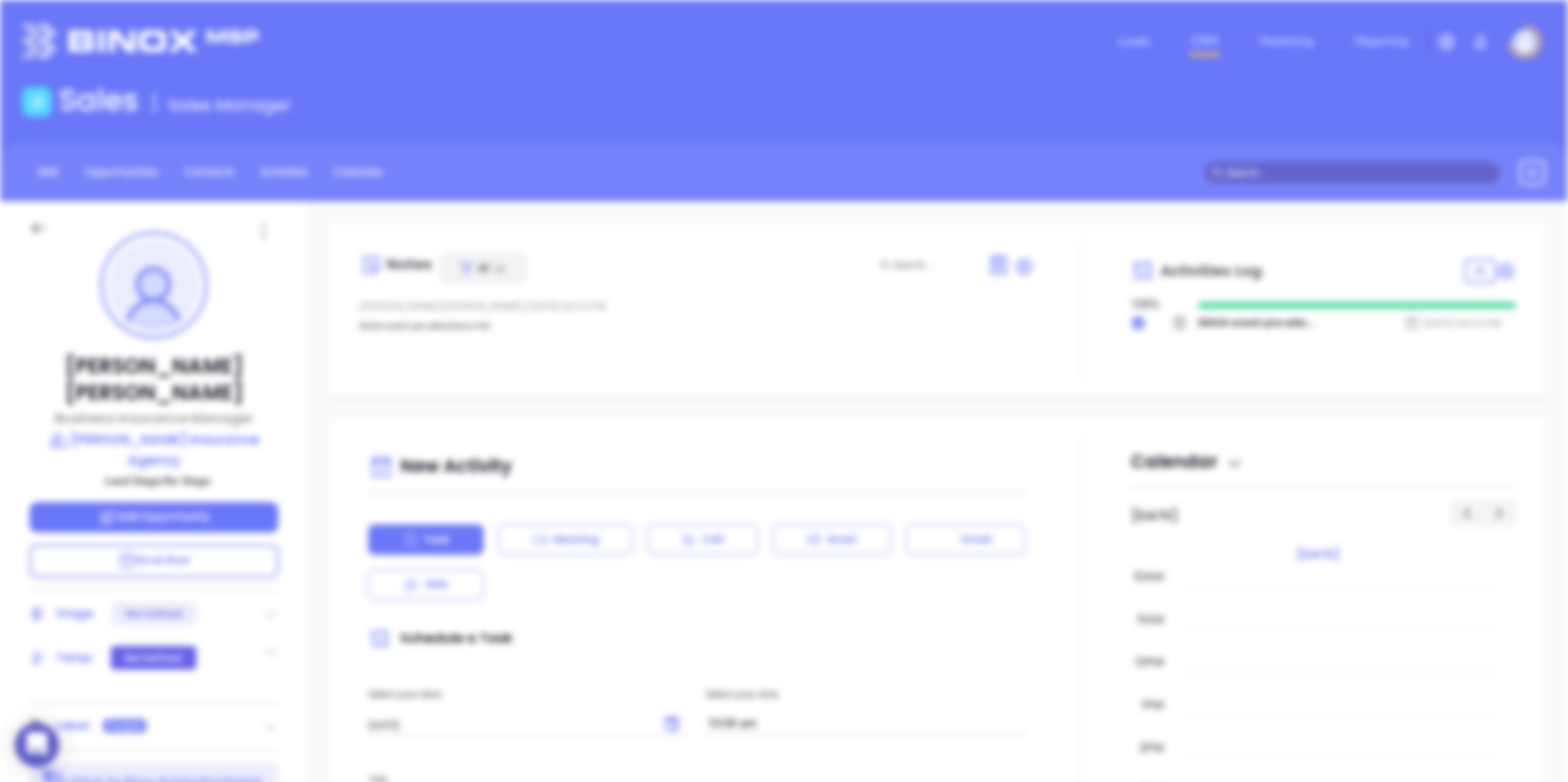
scroll to position [0, 0]
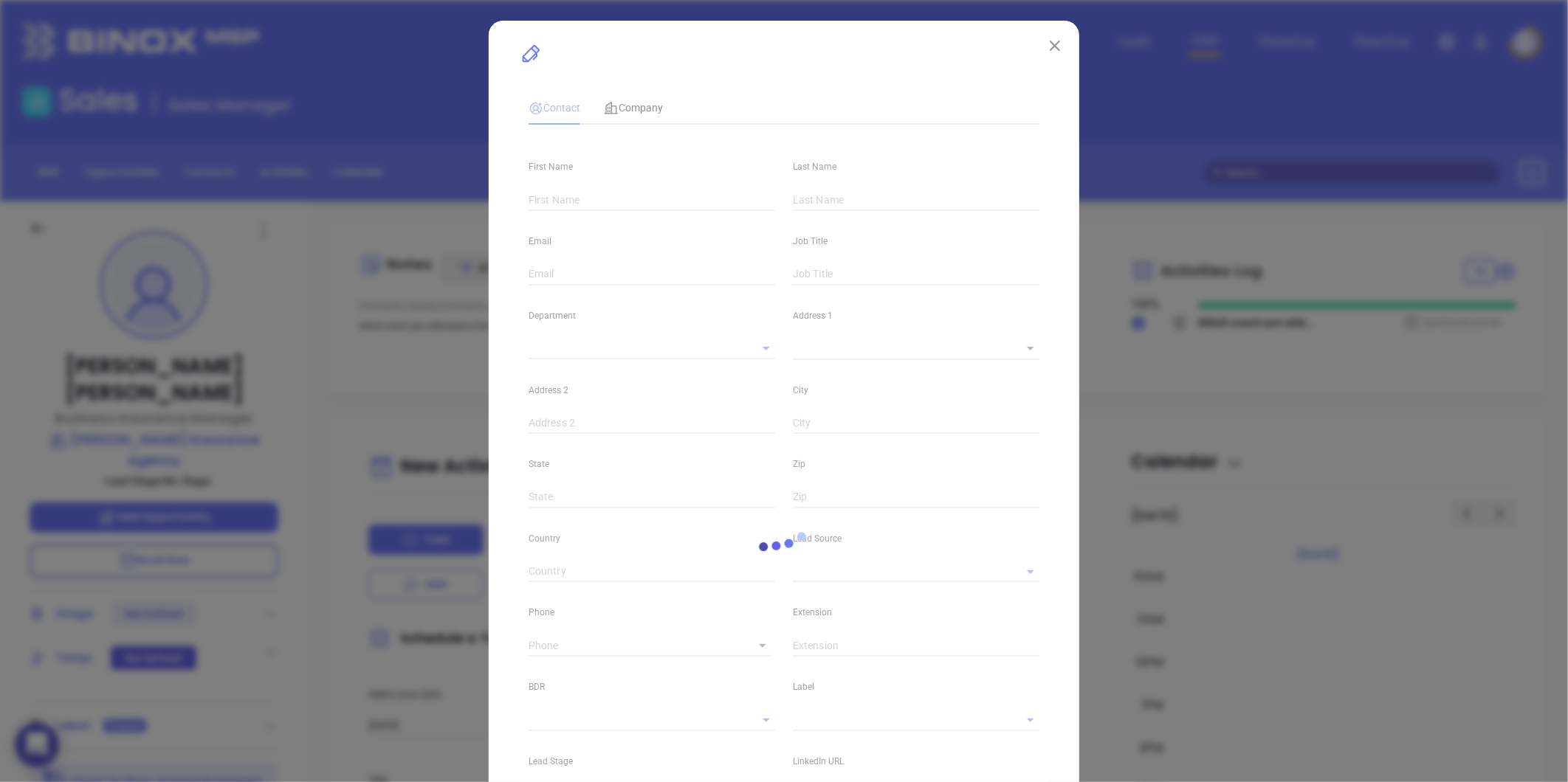
type input "David"
type input "Schofield"
type input "dschofield@dfmurphy.com"
type input "Business Insurance Manager"
type textarea "739 Main Street"
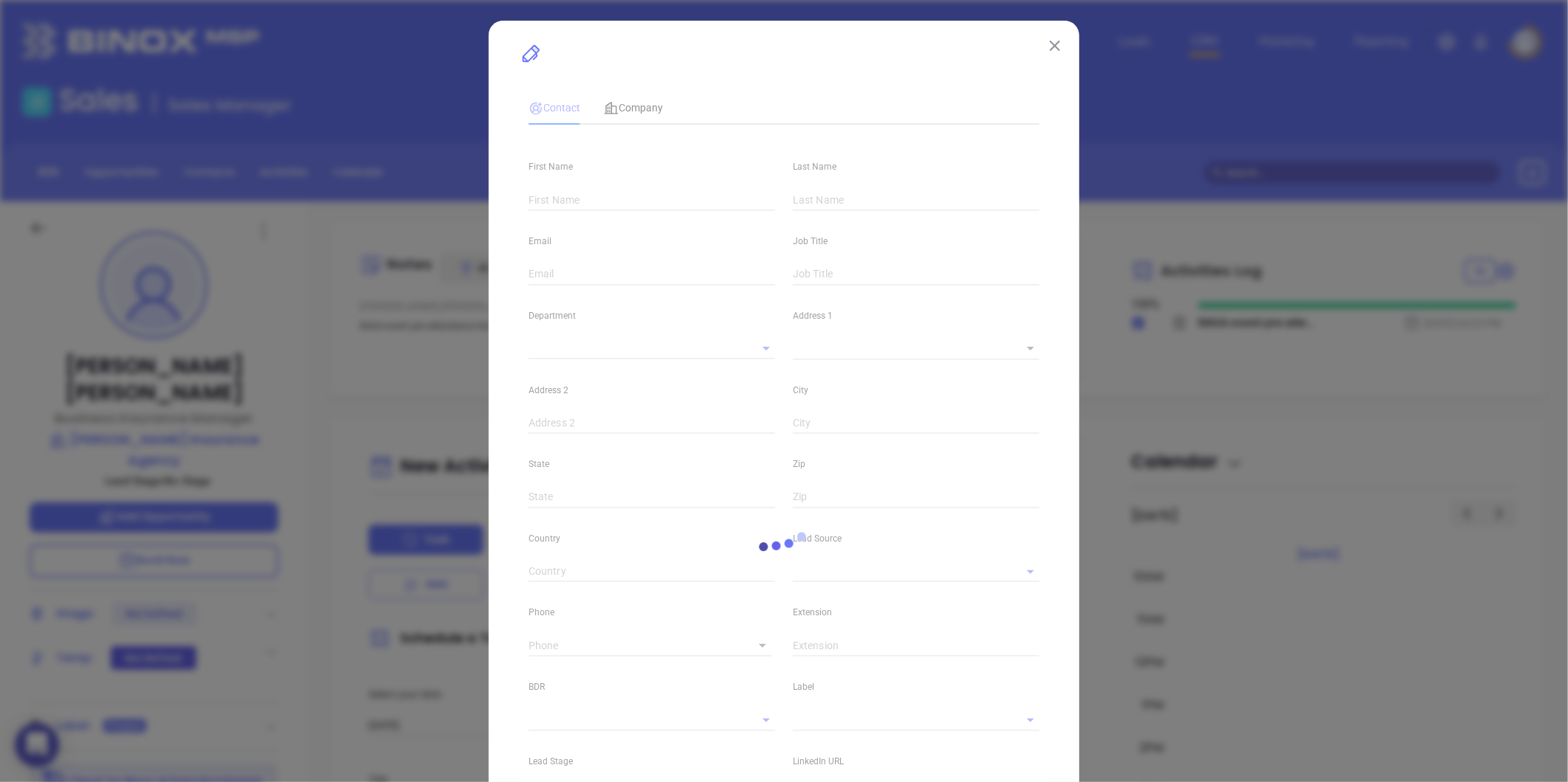
type input "1"
type input "PO Box 308"
type input "Bolton"
type input "MA"
type input "01740"
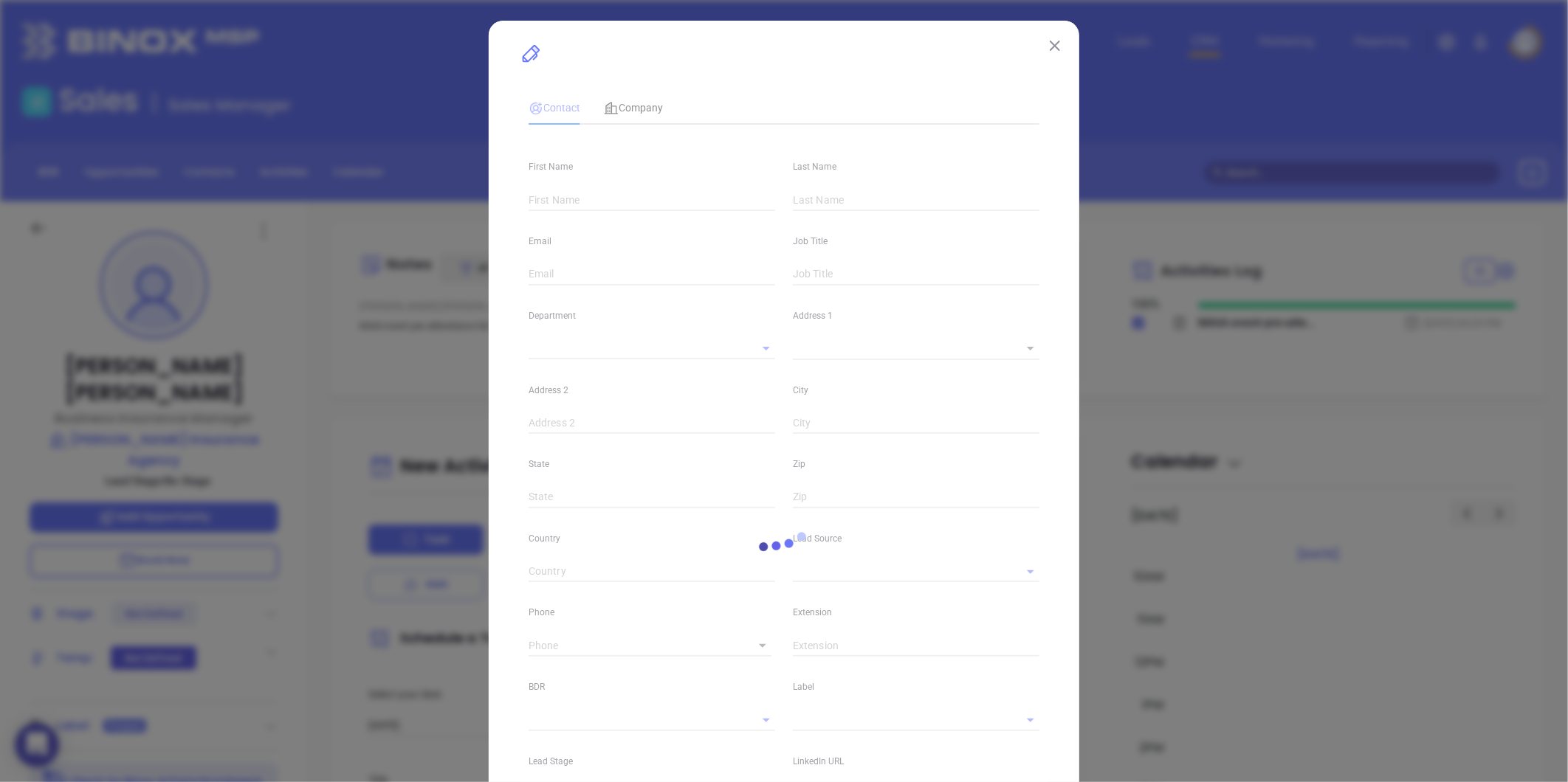
type input "www.linkedin.com/in/davidschofieldinsurance"
type input "MAIA Event 0925"
type input "(978) 568-8711"
type input "1"
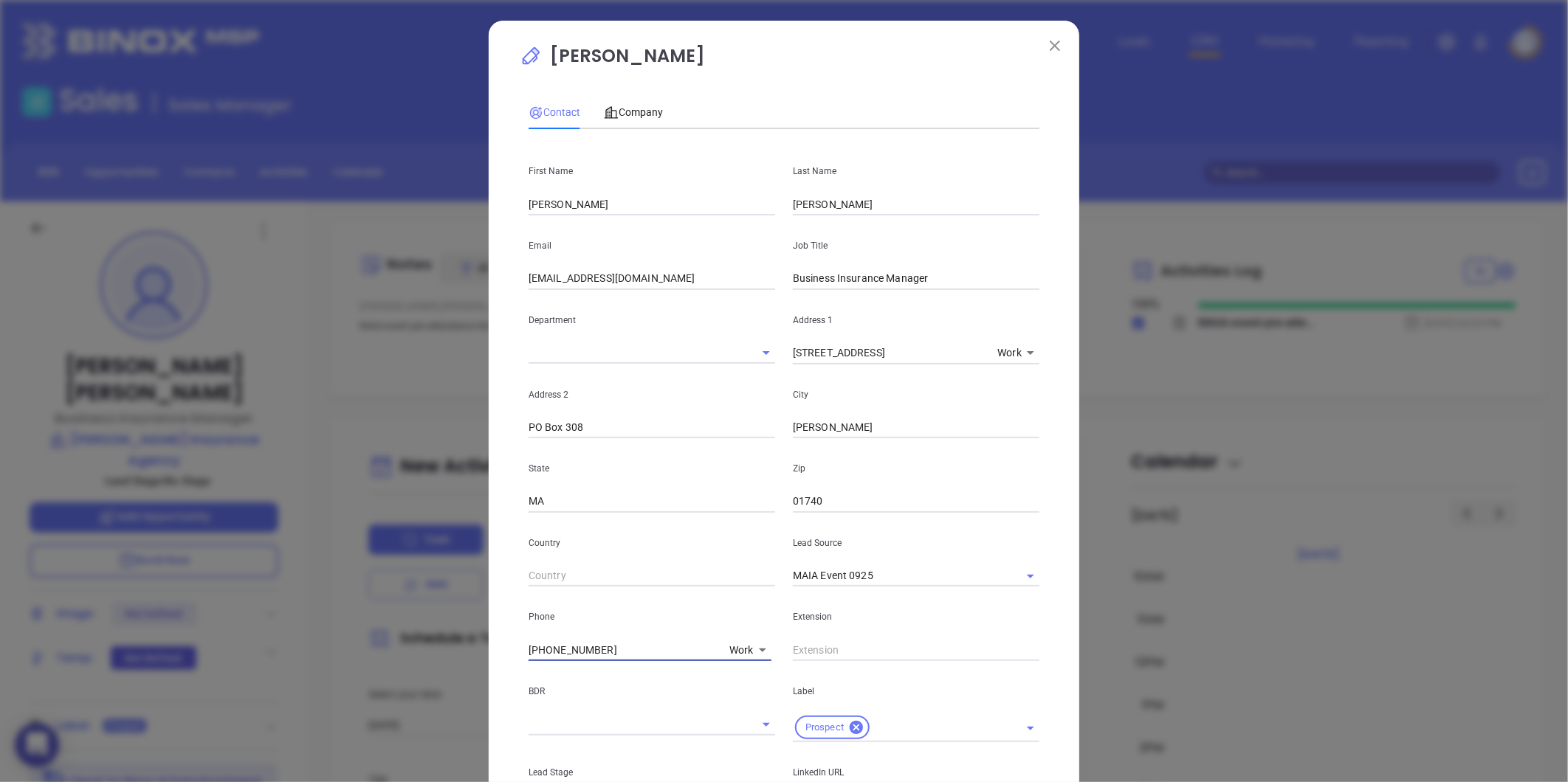
drag, startPoint x: 614, startPoint y: 648, endPoint x: 371, endPoint y: 669, distance: 243.9
click at [371, 669] on div "David Schofield Contact Company First Name David Last Name Schofield Email dsch…" at bounding box center [784, 391] width 1568 height 782
type input "( ) -"
click at [744, 645] on body "0 Leads CRM Marketing Reporting Financial Leads Leads Sales Sales Manager BDR O…" at bounding box center [784, 391] width 1568 height 782
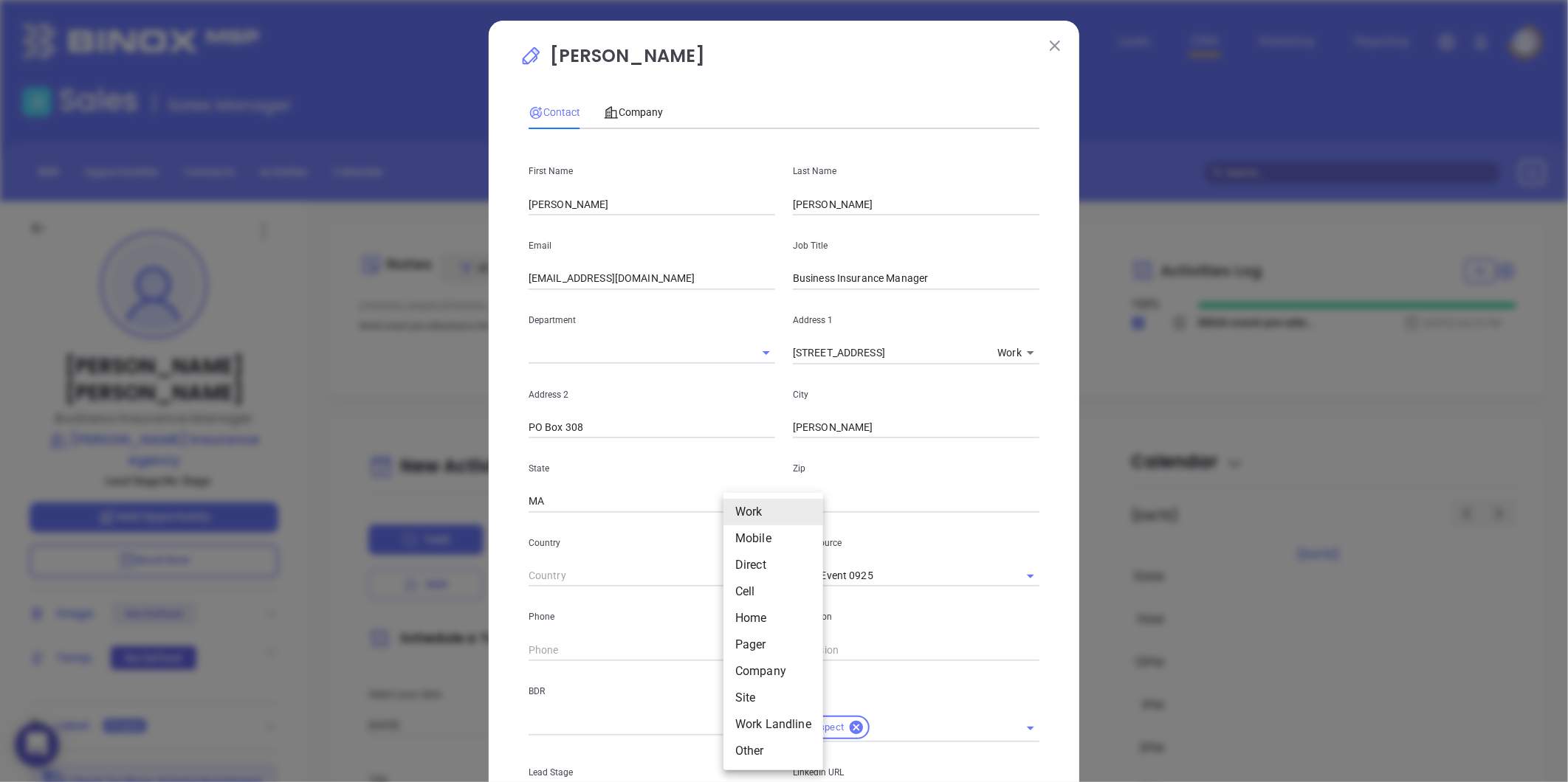
click at [747, 561] on li "Direct" at bounding box center [773, 565] width 99 height 27
type input "(978) 568-8711"
type input "3"
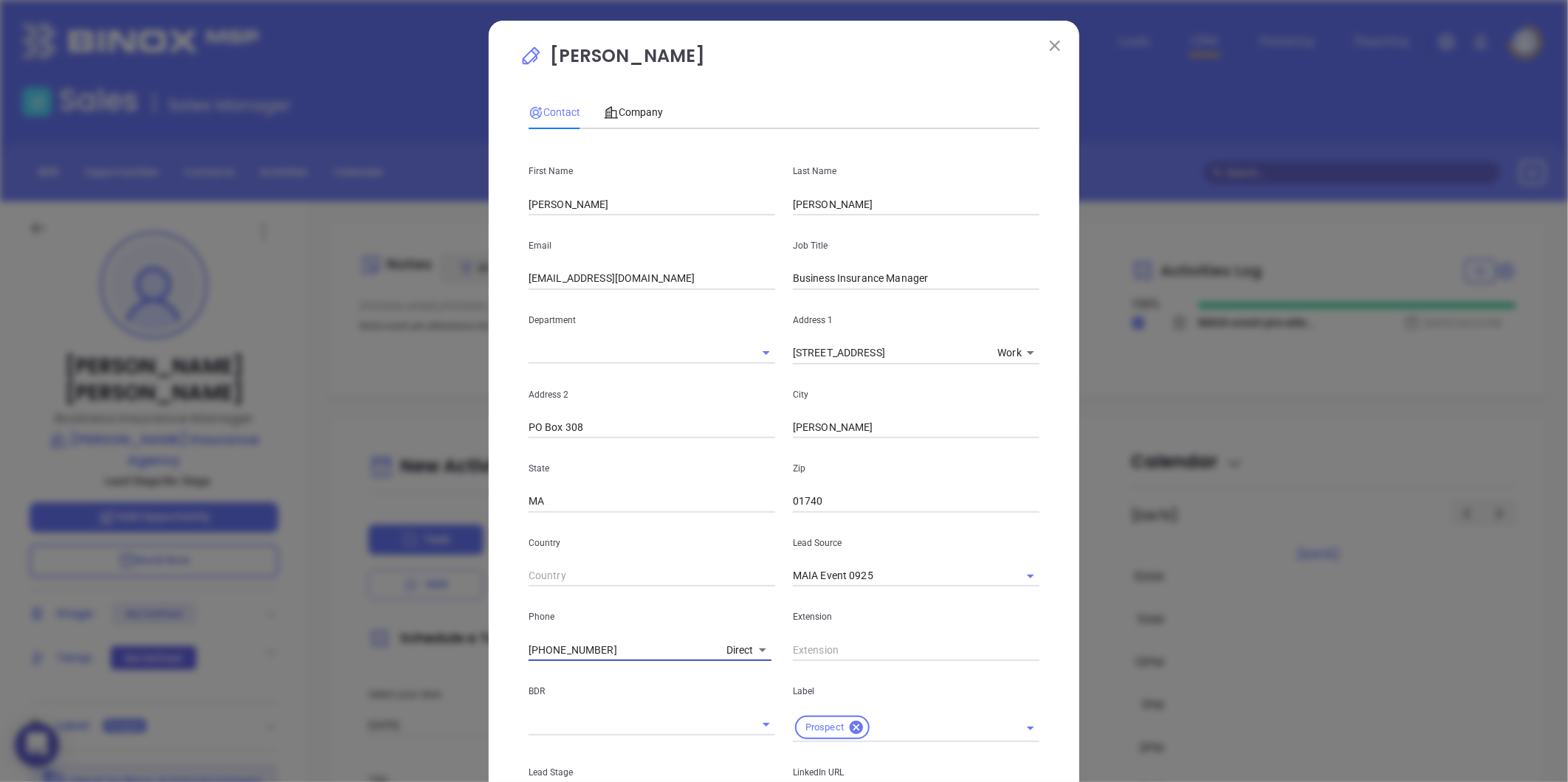
drag, startPoint x: 608, startPoint y: 653, endPoint x: 278, endPoint y: 665, distance: 330.2
click at [280, 665] on div "David Schofield Contact Company First Name David Last Name Schofield Email dsch…" at bounding box center [784, 391] width 1568 height 782
type input "( ) -"
click at [738, 650] on body "0 Leads CRM Marketing Reporting Financial Leads Leads Sales Sales Manager BDR O…" at bounding box center [784, 391] width 1568 height 782
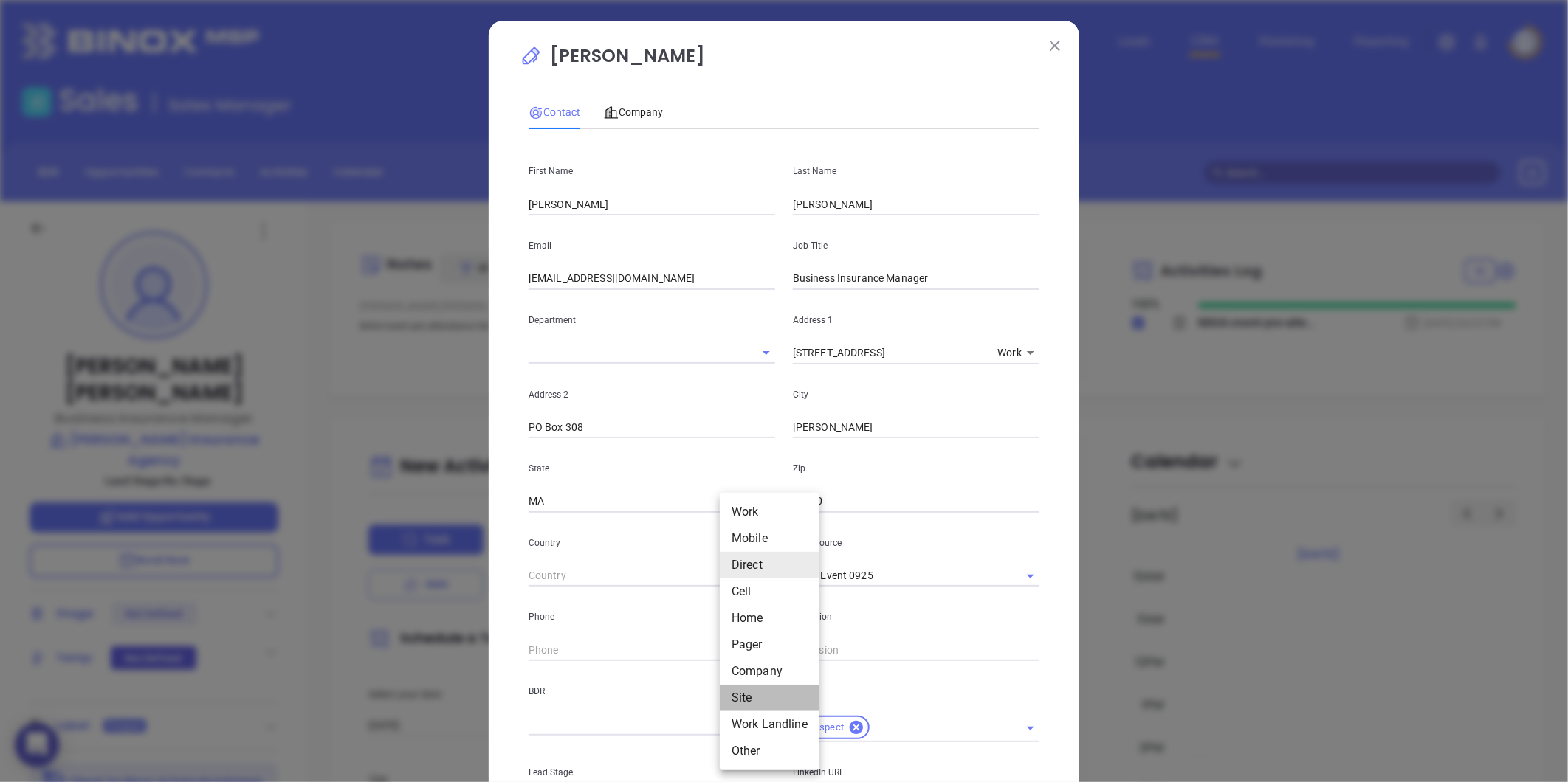
click at [741, 703] on li "Site" at bounding box center [769, 697] width 99 height 27
type input "11"
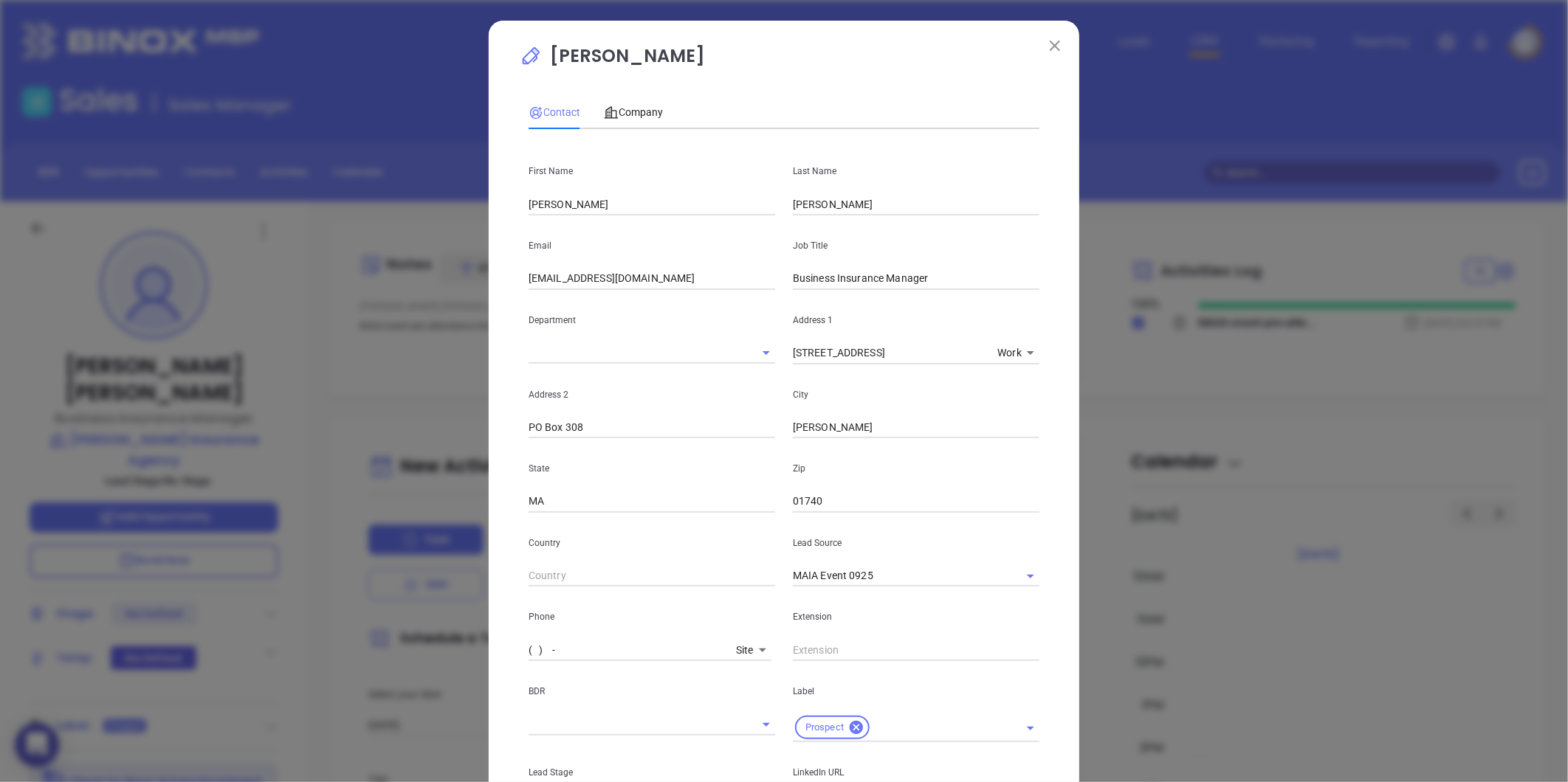
click at [627, 639] on input "( ) -" at bounding box center [630, 650] width 202 height 22
paste input "978) 568-8711"
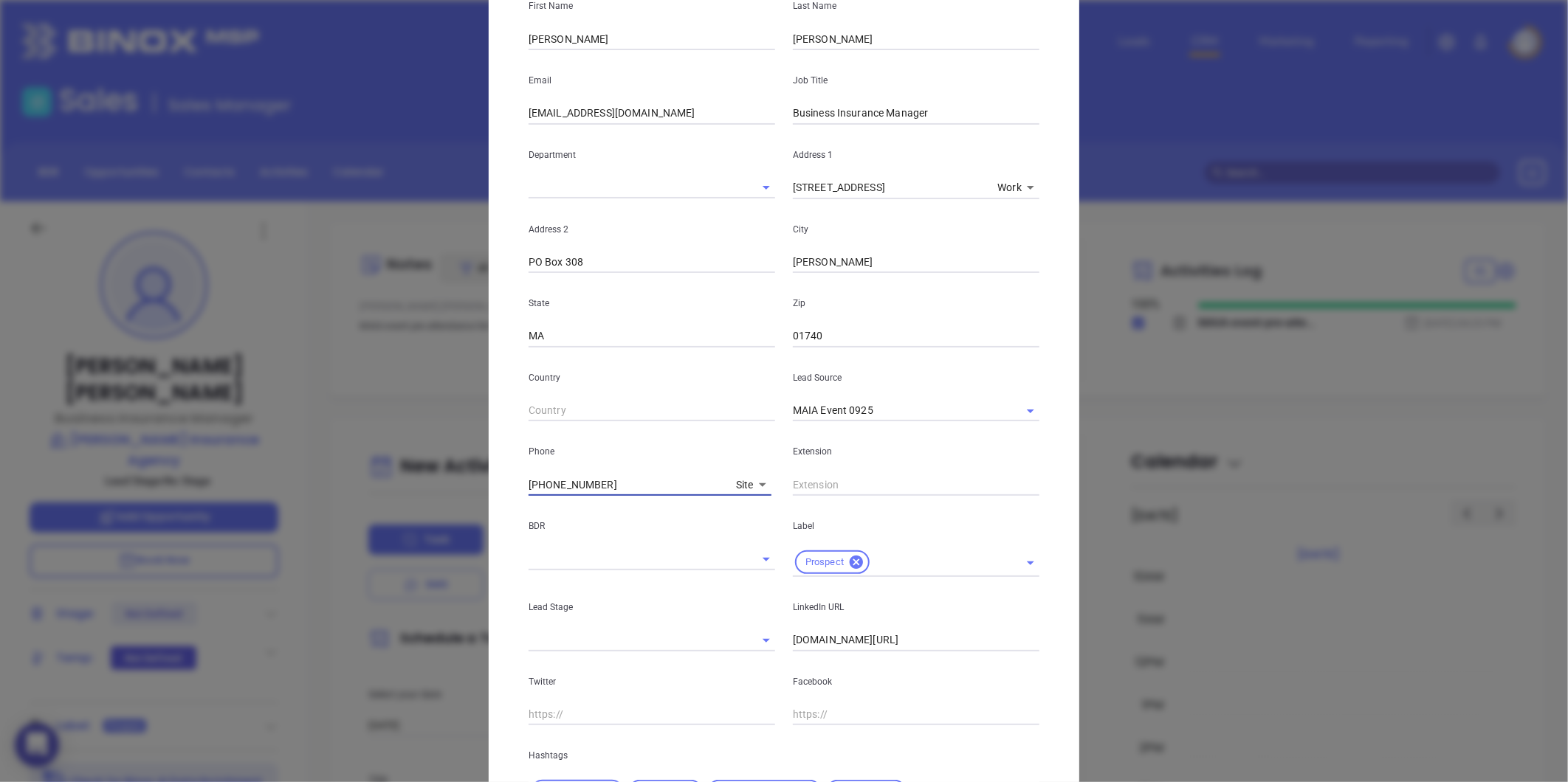
scroll to position [329, 0]
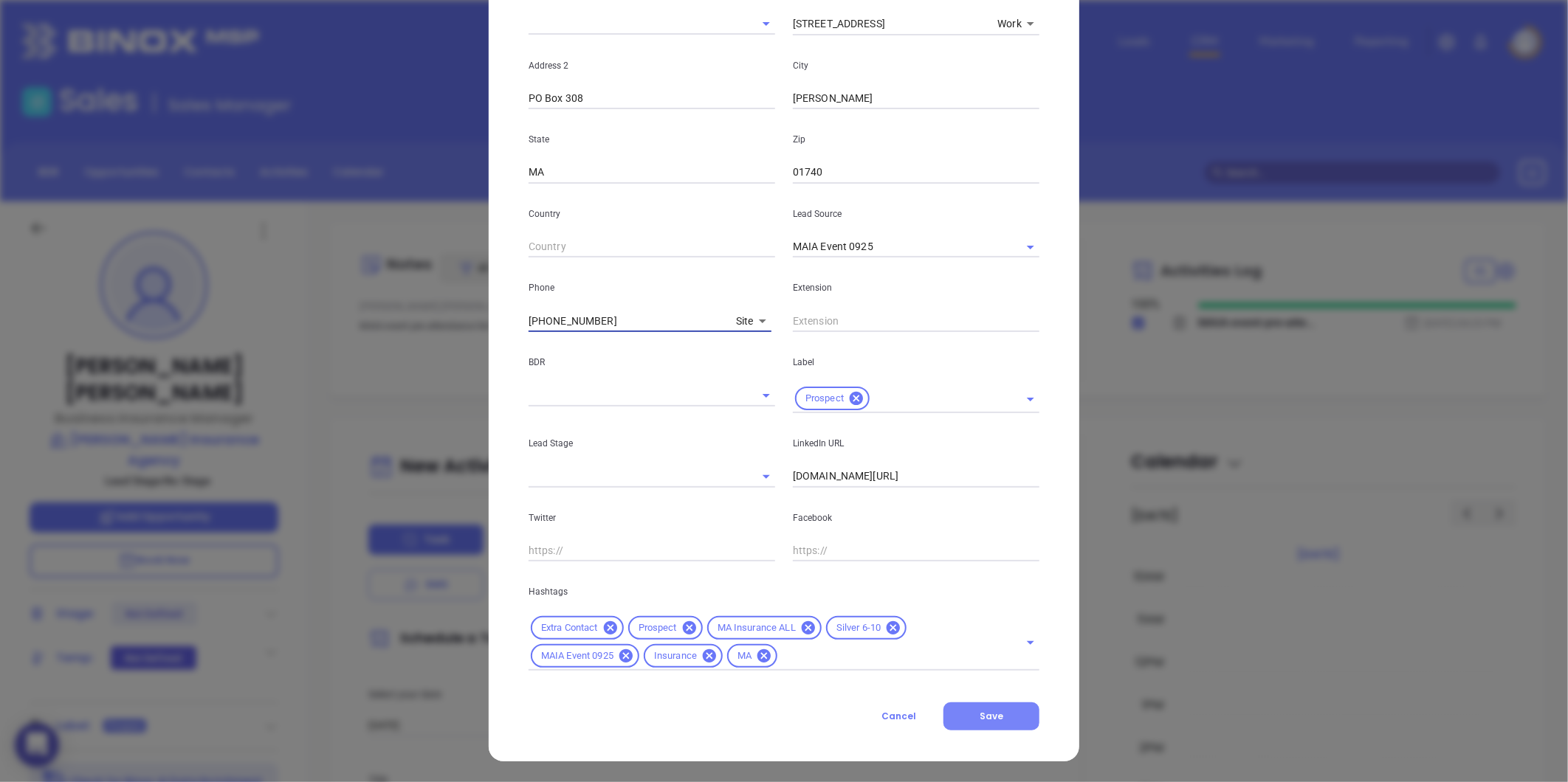
type input "(978) 568-8711"
click at [992, 718] on span "Save" at bounding box center [991, 716] width 24 height 12
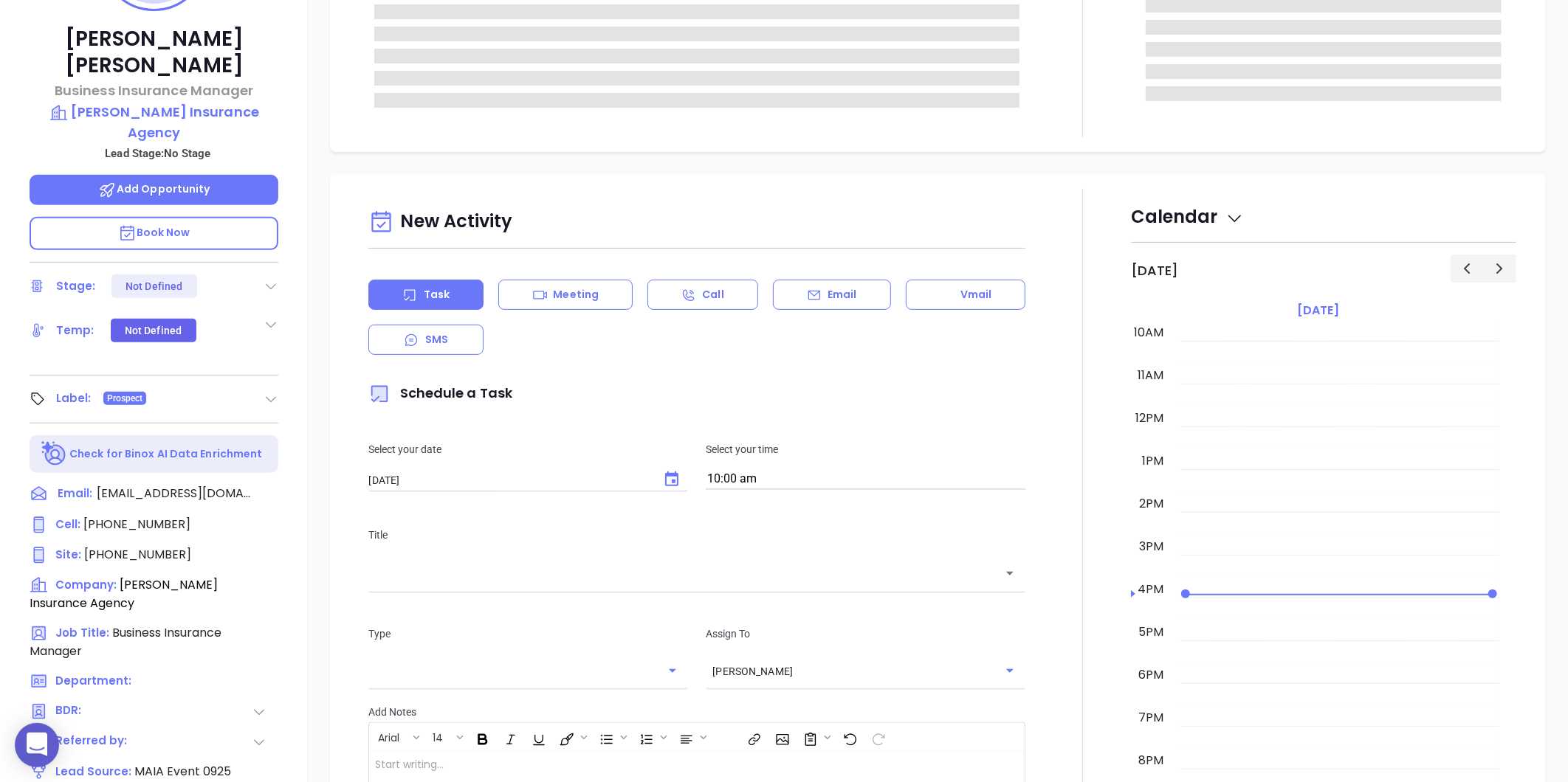
scroll to position [0, 0]
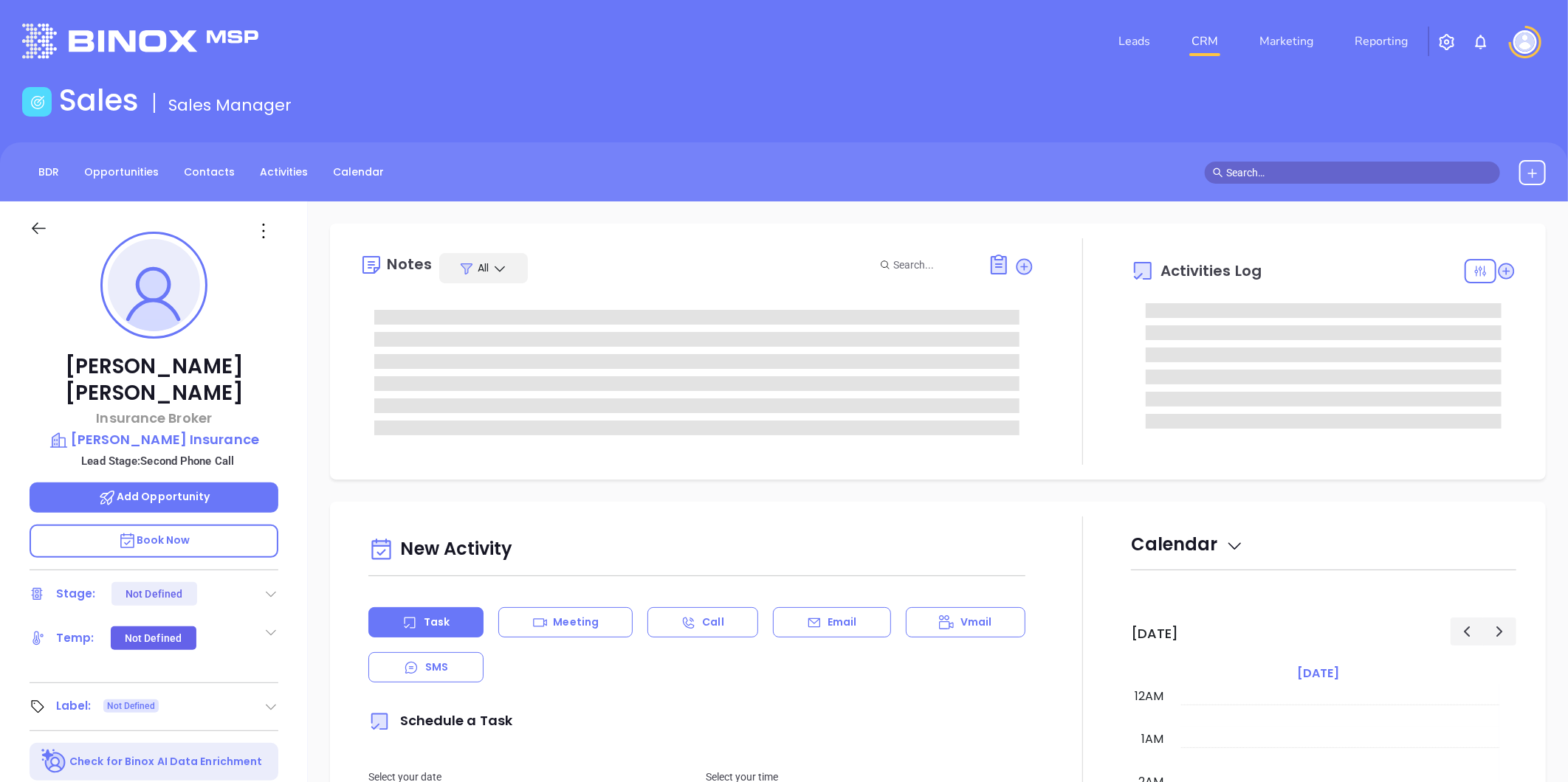
type input "[DATE]"
type input "[PERSON_NAME]"
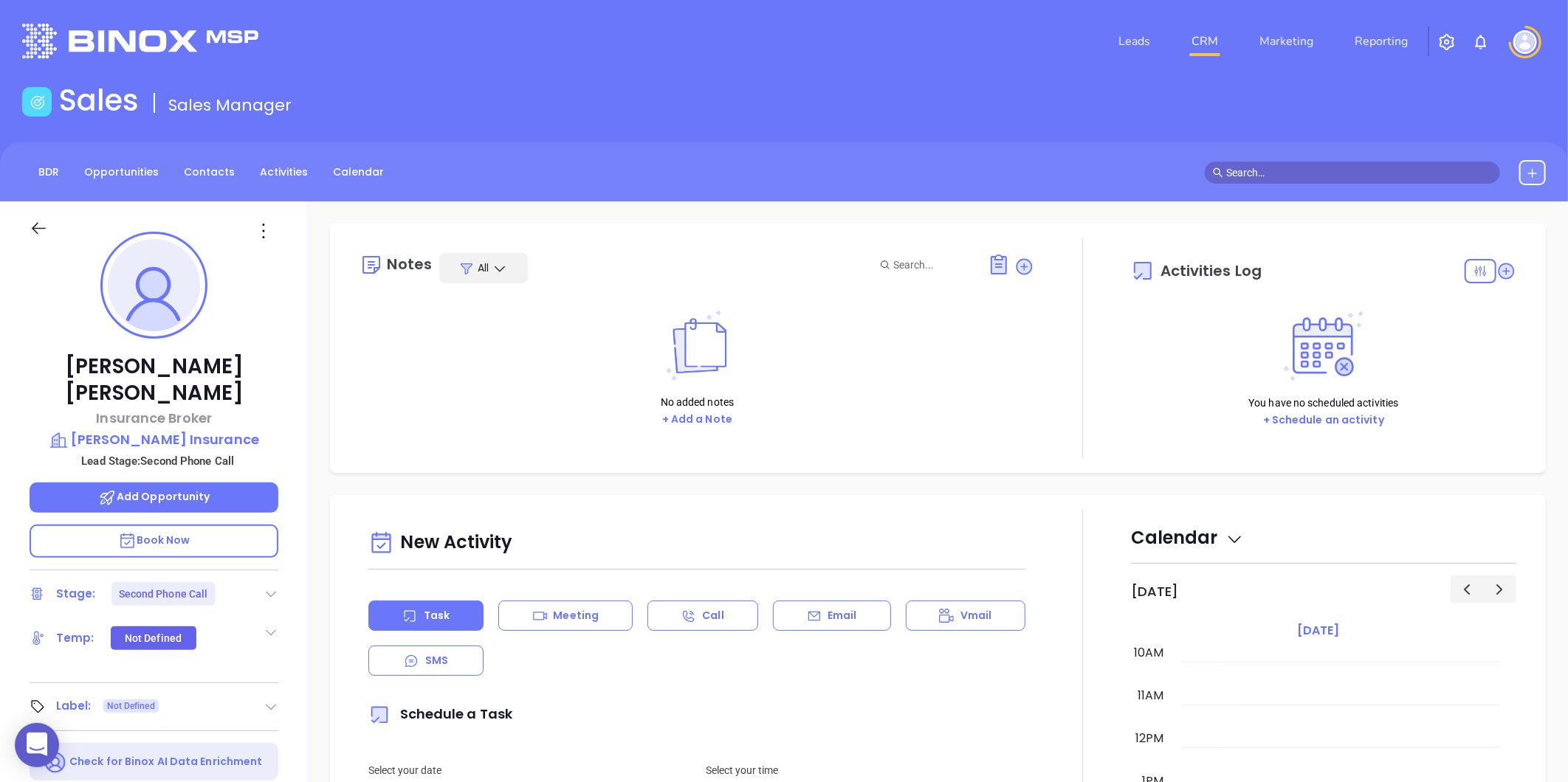
click at [271, 586] on icon at bounding box center [271, 593] width 15 height 15
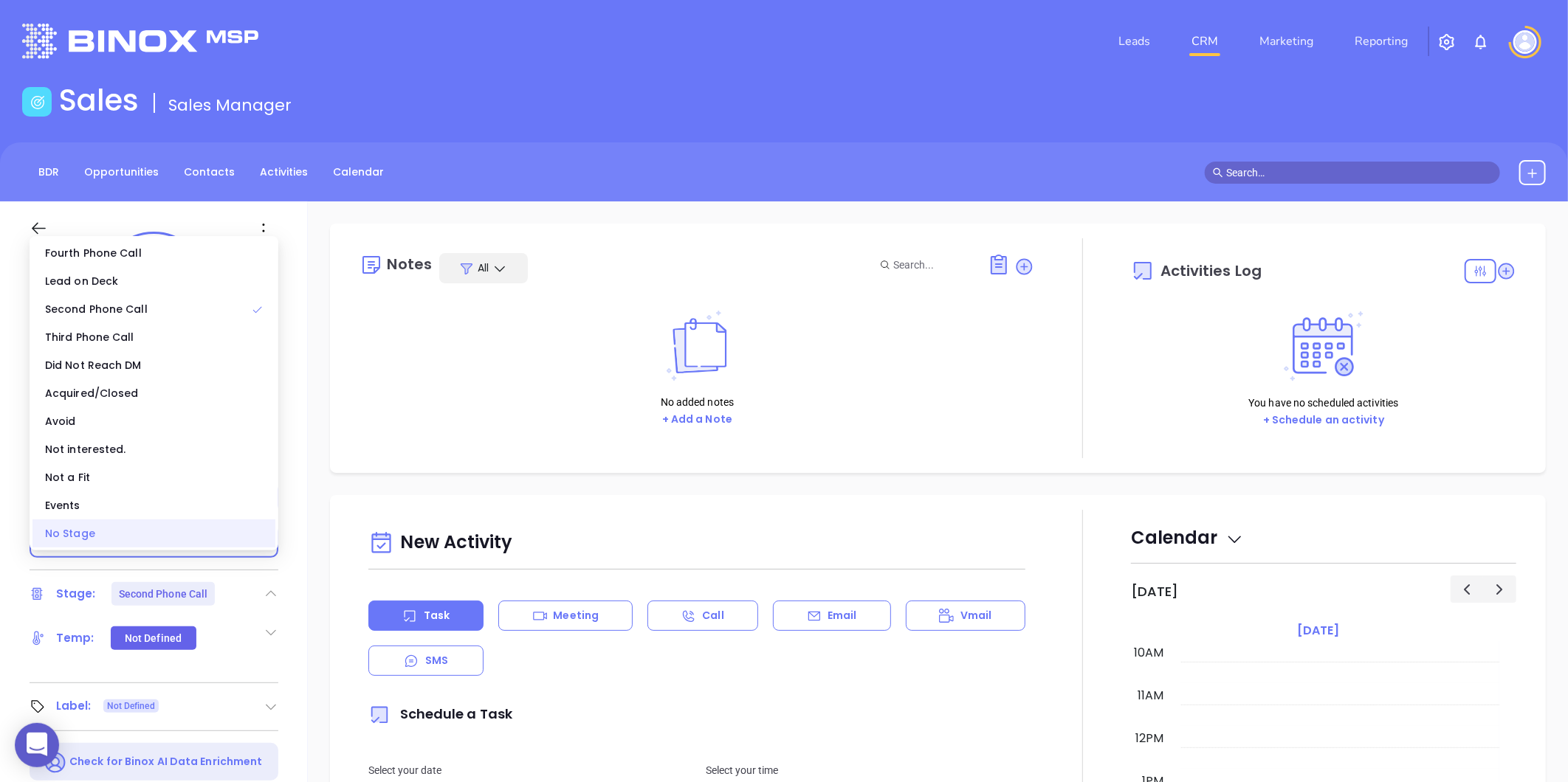
click at [136, 535] on div "No Stage" at bounding box center [154, 533] width 243 height 28
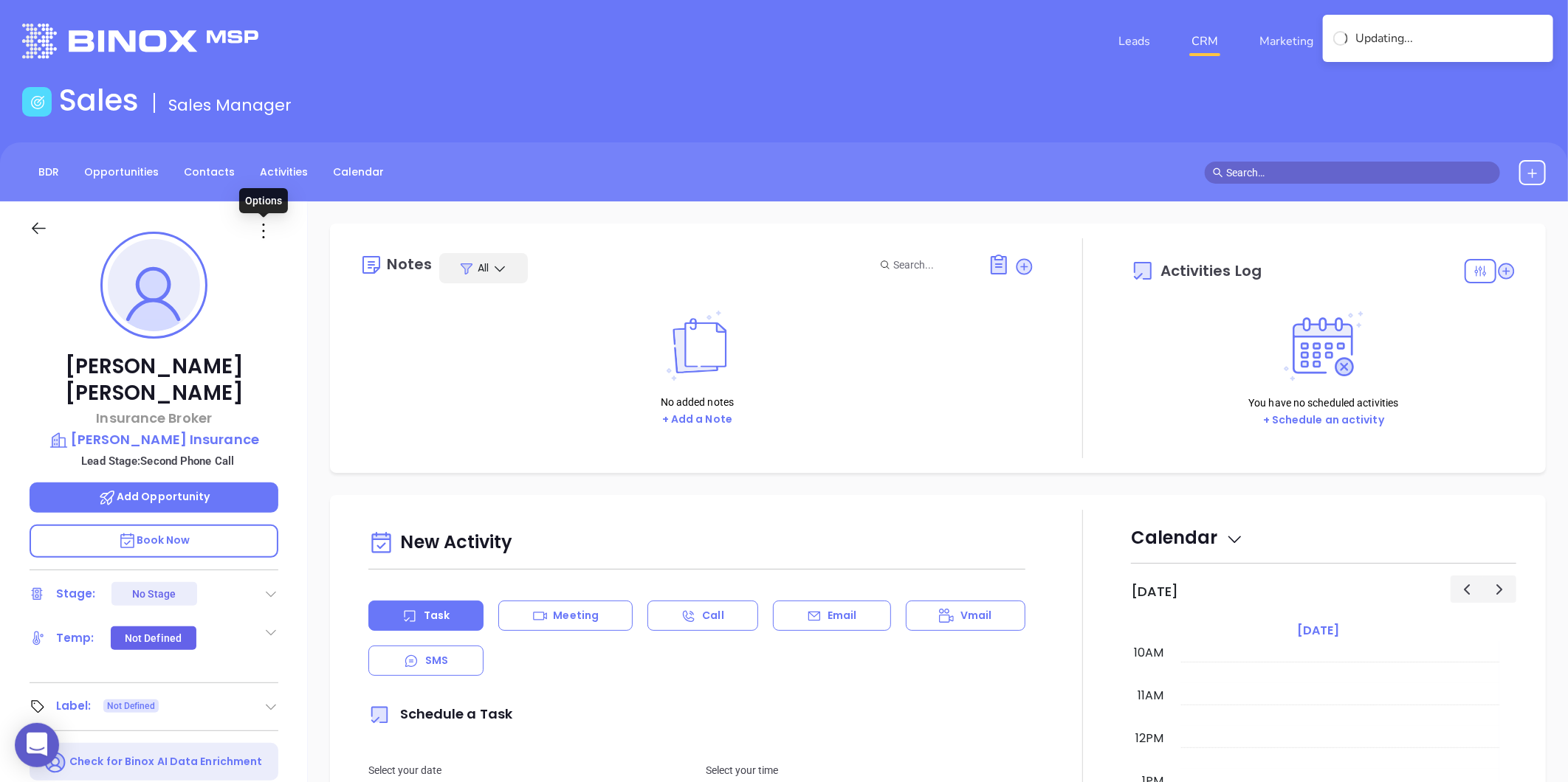
click at [267, 225] on icon at bounding box center [263, 231] width 24 height 24
click at [301, 382] on div "Edit" at bounding box center [335, 388] width 144 height 16
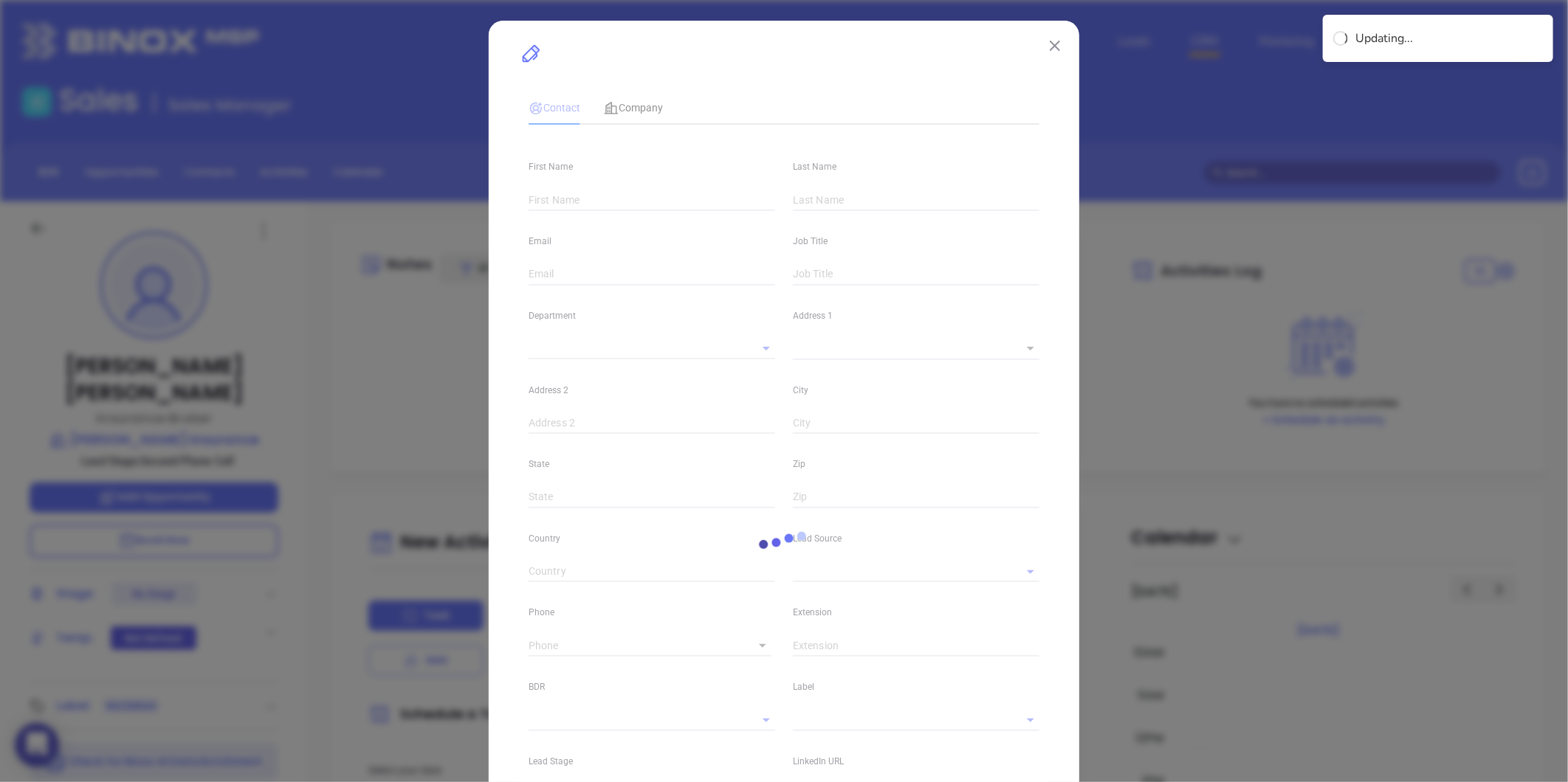
type input "[PERSON_NAME]"
type input "[EMAIL_ADDRESS][DOMAIN_NAME]"
type input "Insurance Broker"
type input "1"
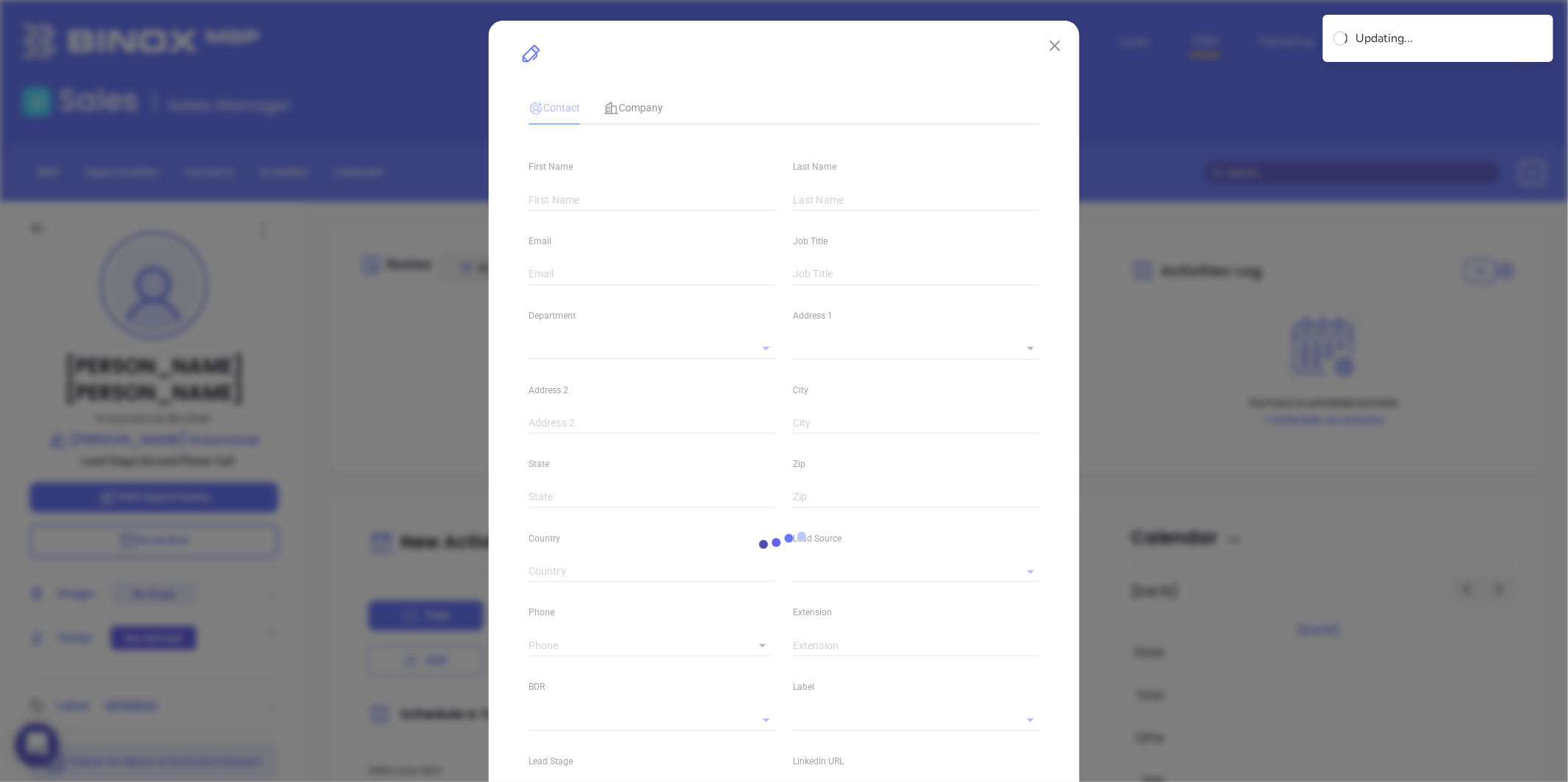
type input "[DOMAIN_NAME][URL][PERSON_NAME]"
type input "Marketing"
type input "Website Reveal"
type input "undefined undefined"
type input "1"
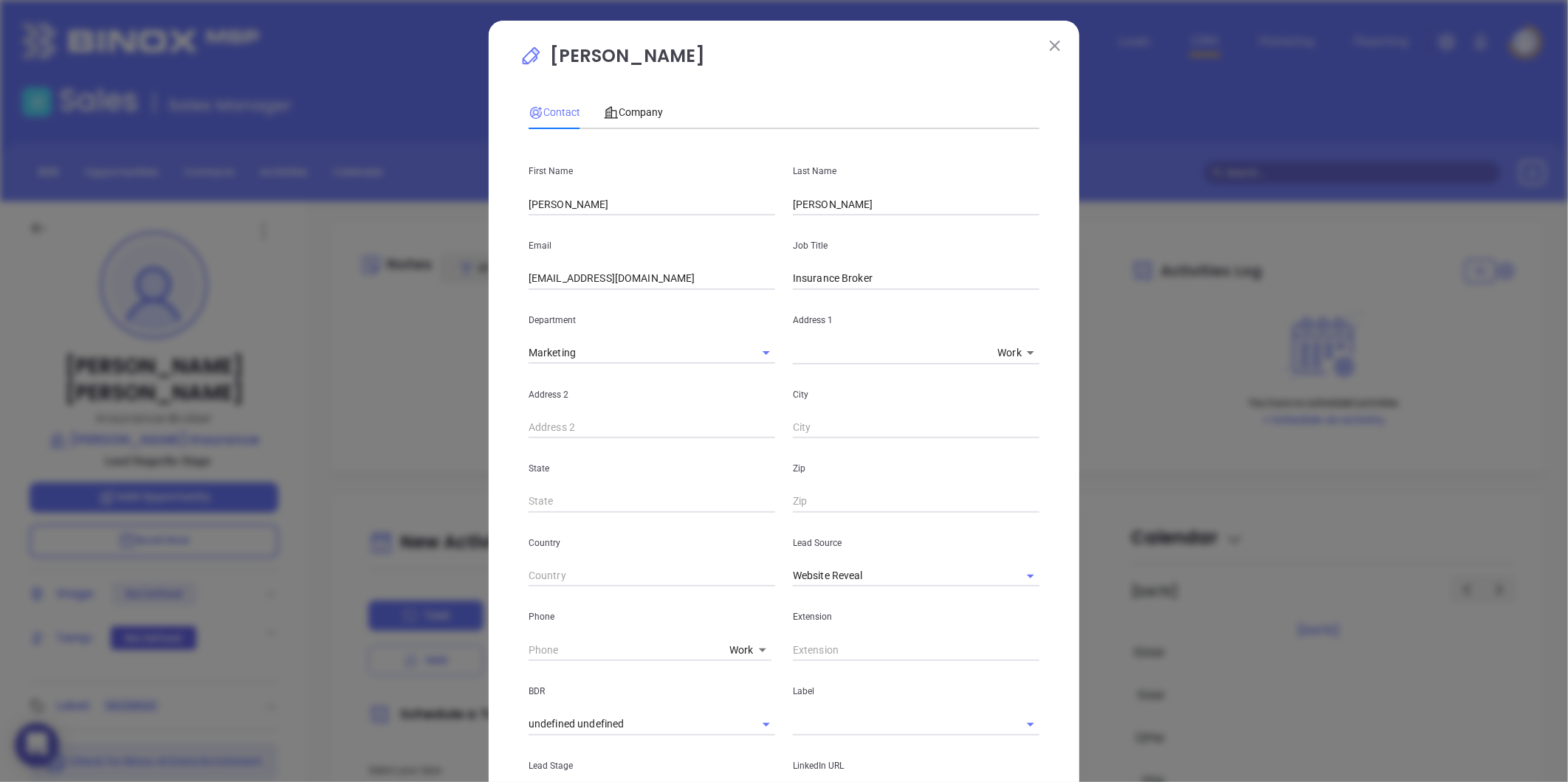
drag, startPoint x: 565, startPoint y: 206, endPoint x: 381, endPoint y: 210, distance: 184.0
click at [381, 210] on div "[PERSON_NAME] Contact Company First Name [PERSON_NAME] Last Name [PERSON_NAME] …" at bounding box center [784, 391] width 1568 height 782
type input "h"
type input "[PERSON_NAME]"
paste input "ag"
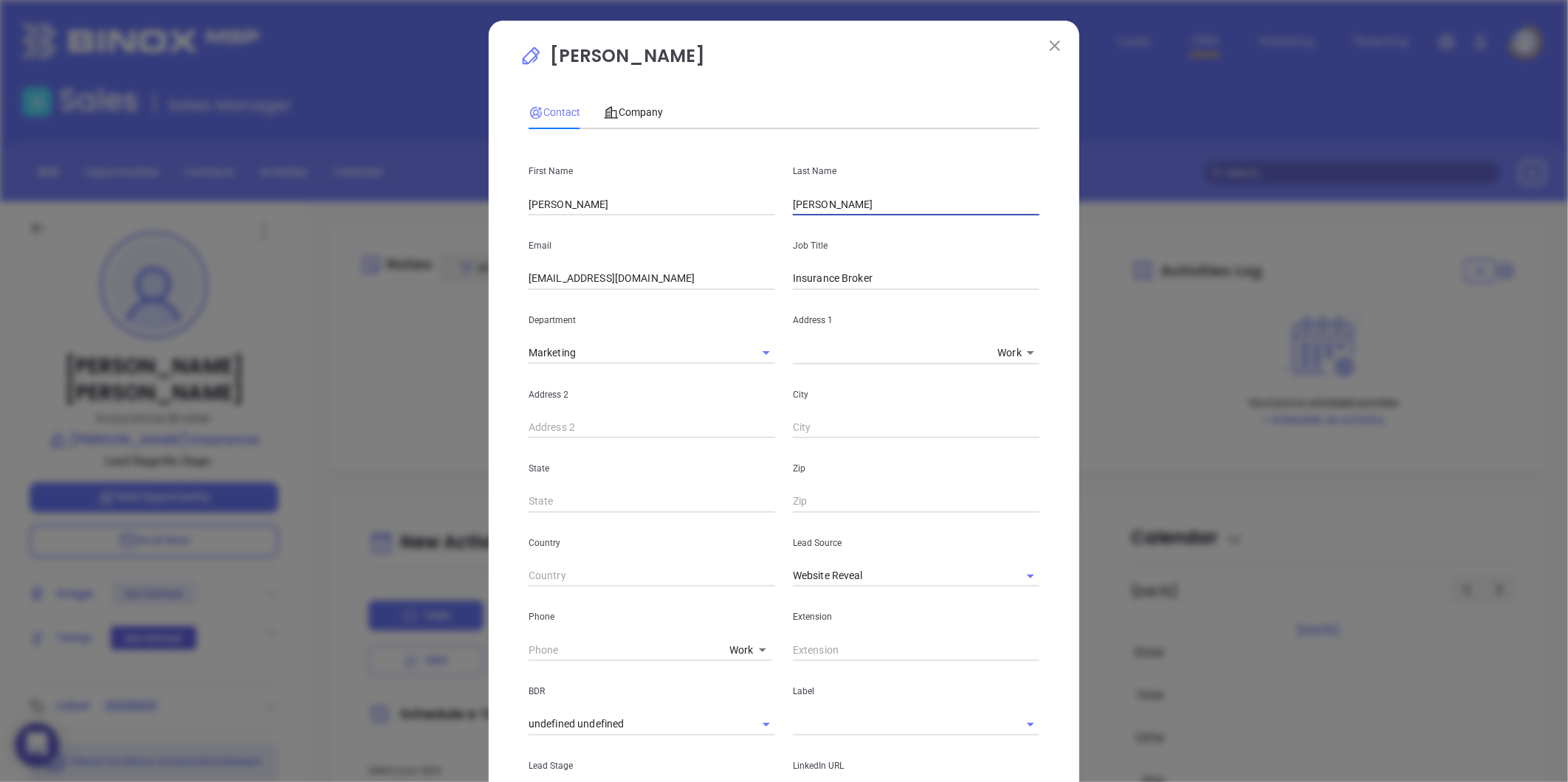
type input "[PERSON_NAME]"
click at [677, 282] on input "[EMAIL_ADDRESS][DOMAIN_NAME]" at bounding box center [652, 279] width 247 height 22
paste input "[PERSON_NAME]"
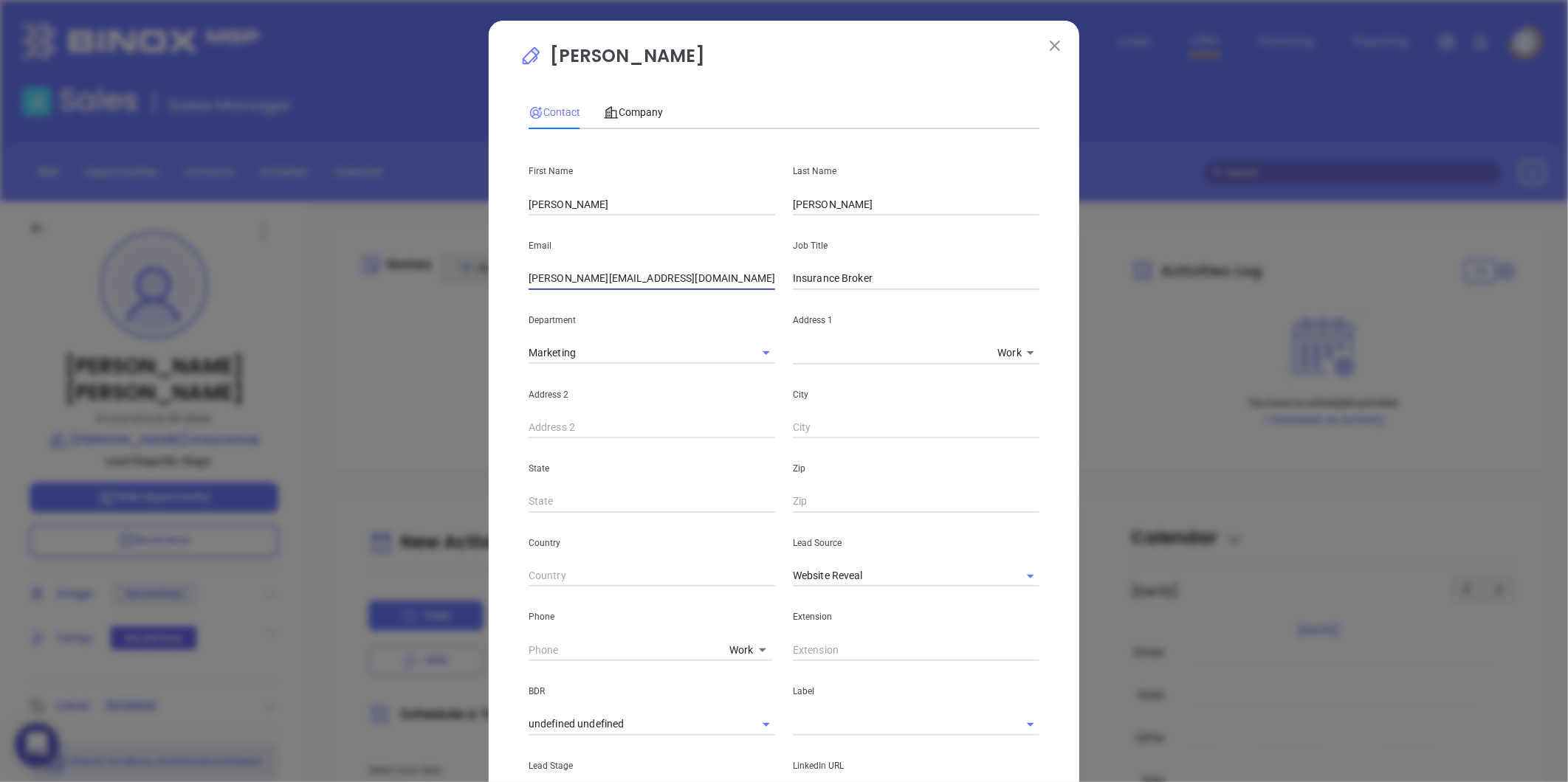
type input "[PERSON_NAME][EMAIL_ADDRESS][DOMAIN_NAME]"
drag, startPoint x: 739, startPoint y: 276, endPoint x: 734, endPoint y: 289, distance: 13.9
click at [669, 280] on div "Email [PERSON_NAME][EMAIL_ADDRESS][DOMAIN_NAME] Job Title Insurance Broker" at bounding box center [784, 253] width 529 height 75
click at [880, 571] on input "Website Reveal" at bounding box center [896, 576] width 206 height 21
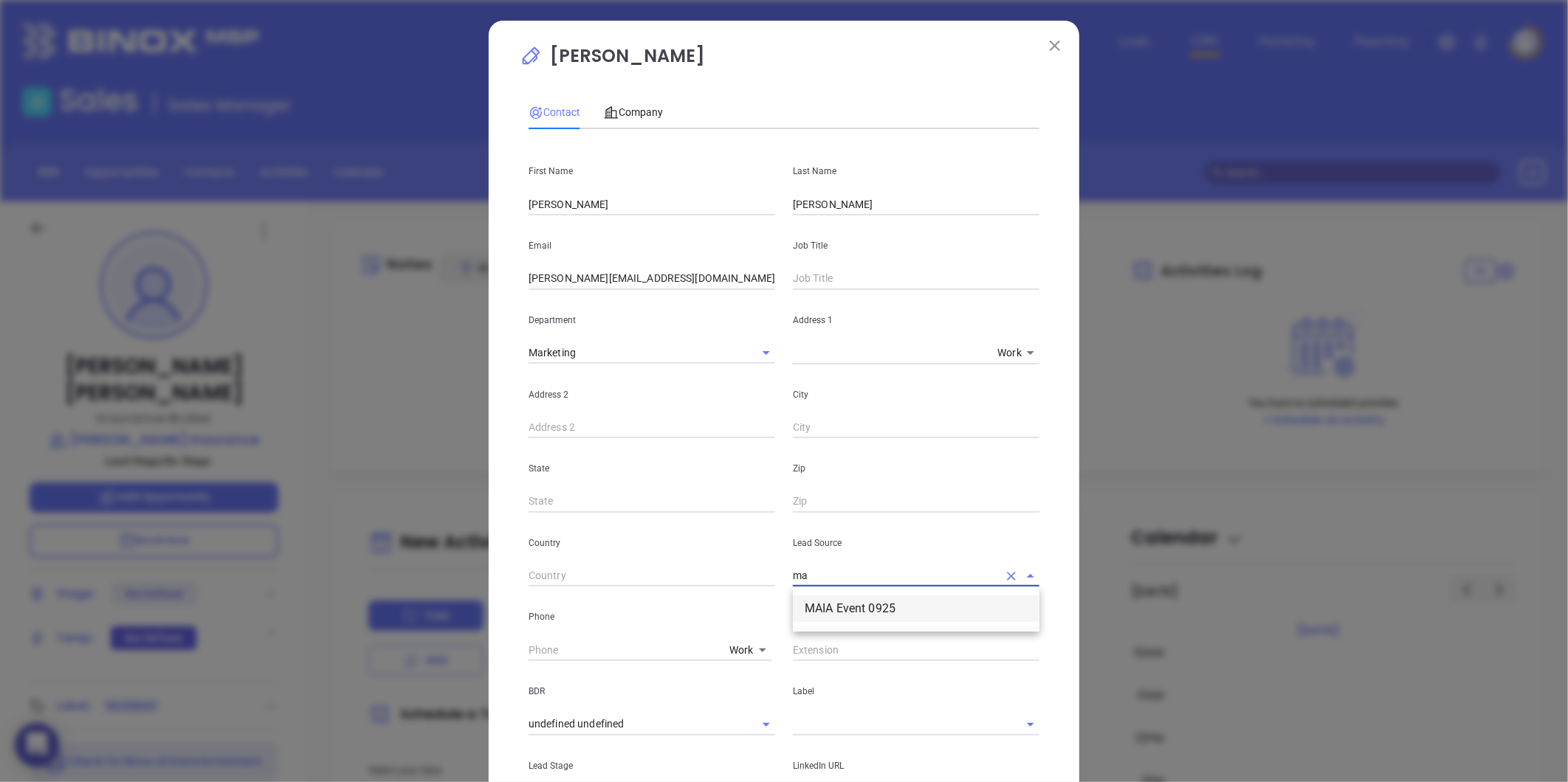
drag, startPoint x: 844, startPoint y: 611, endPoint x: 840, endPoint y: 586, distance: 25.3
click at [844, 609] on li "MAIA Event 0925" at bounding box center [916, 609] width 247 height 27
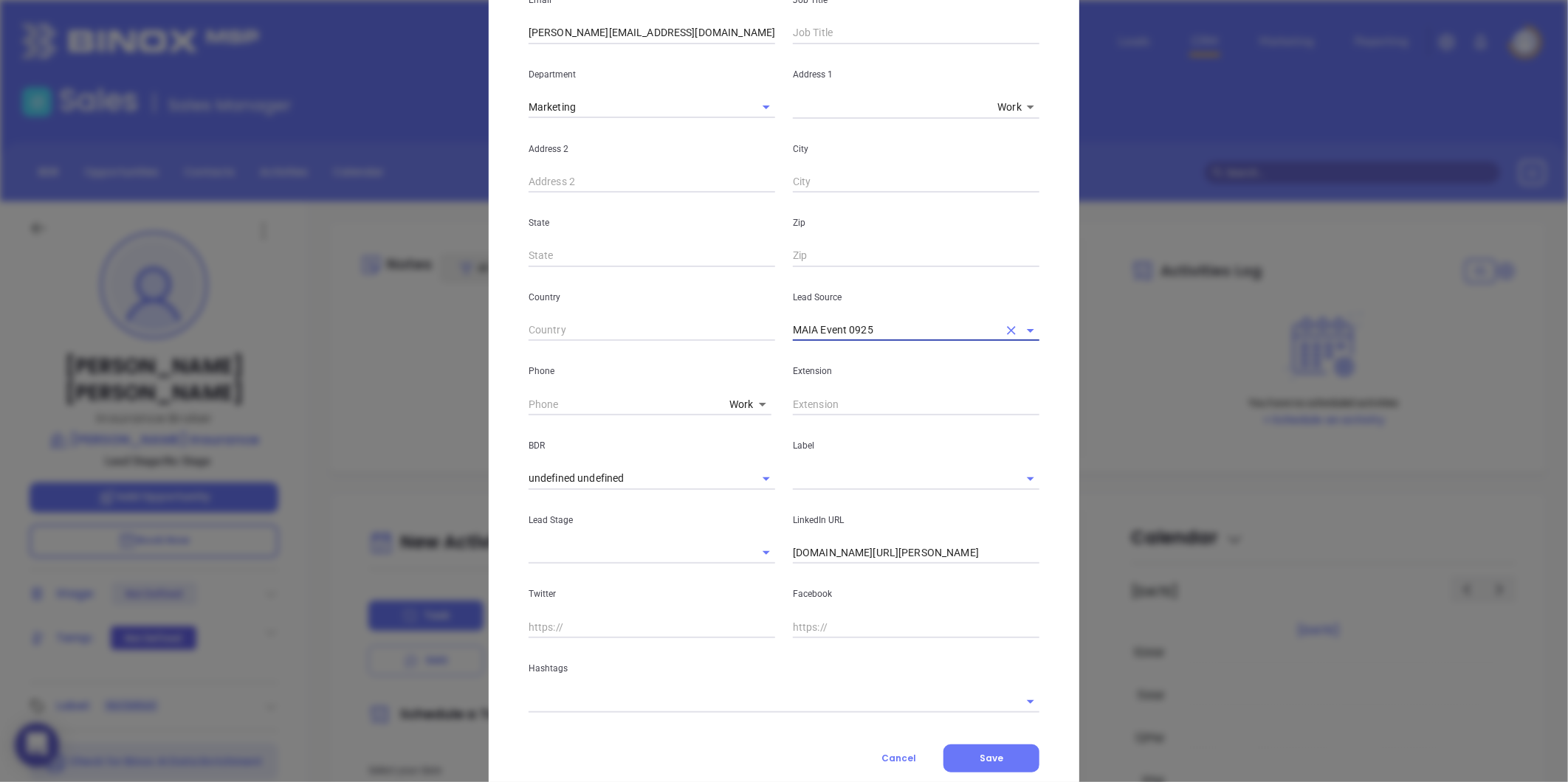
type input "MAIA Event 0925"
click at [828, 475] on input "text" at bounding box center [896, 478] width 206 height 21
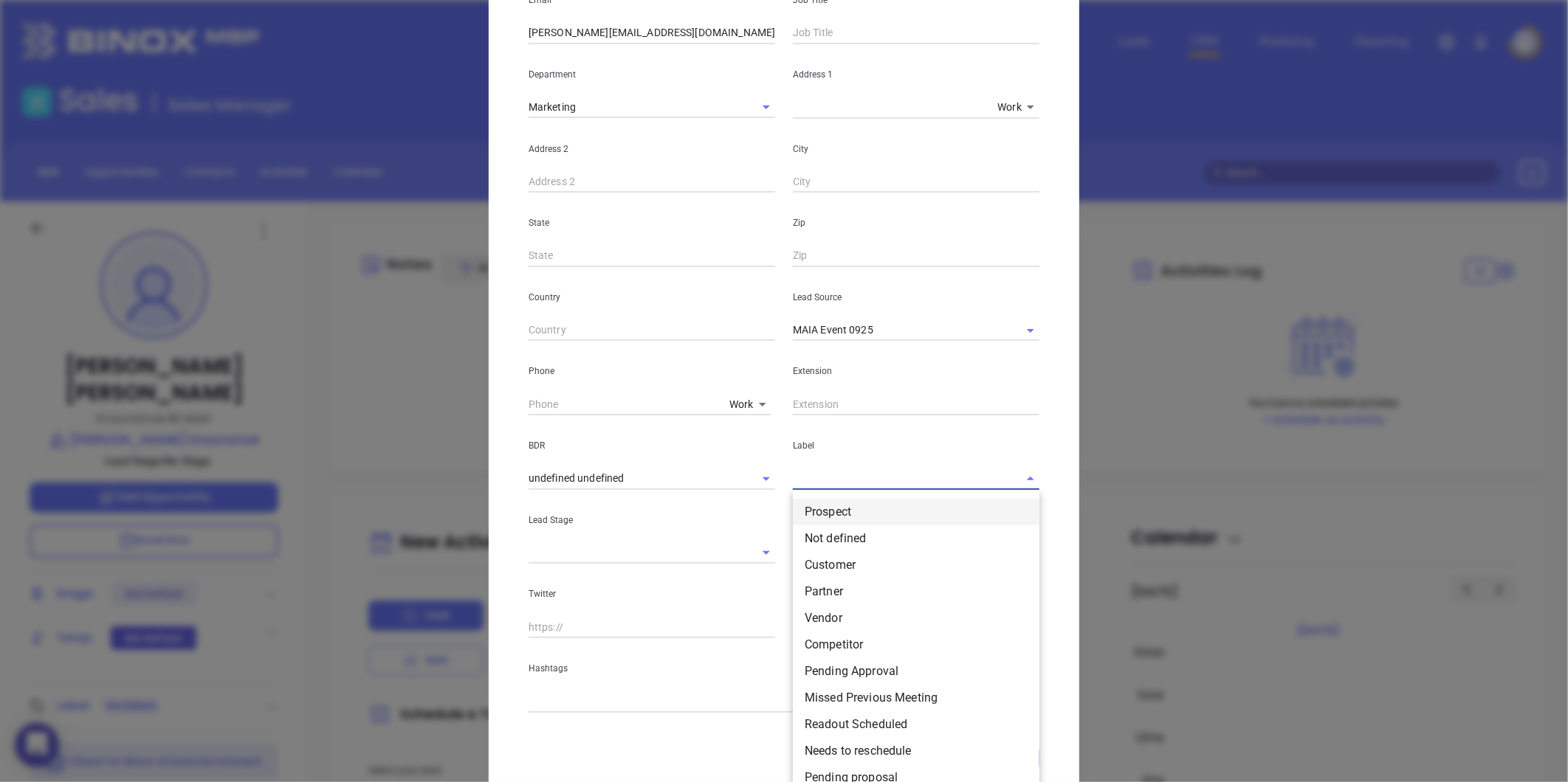
click at [837, 506] on li "Prospect" at bounding box center [916, 512] width 247 height 27
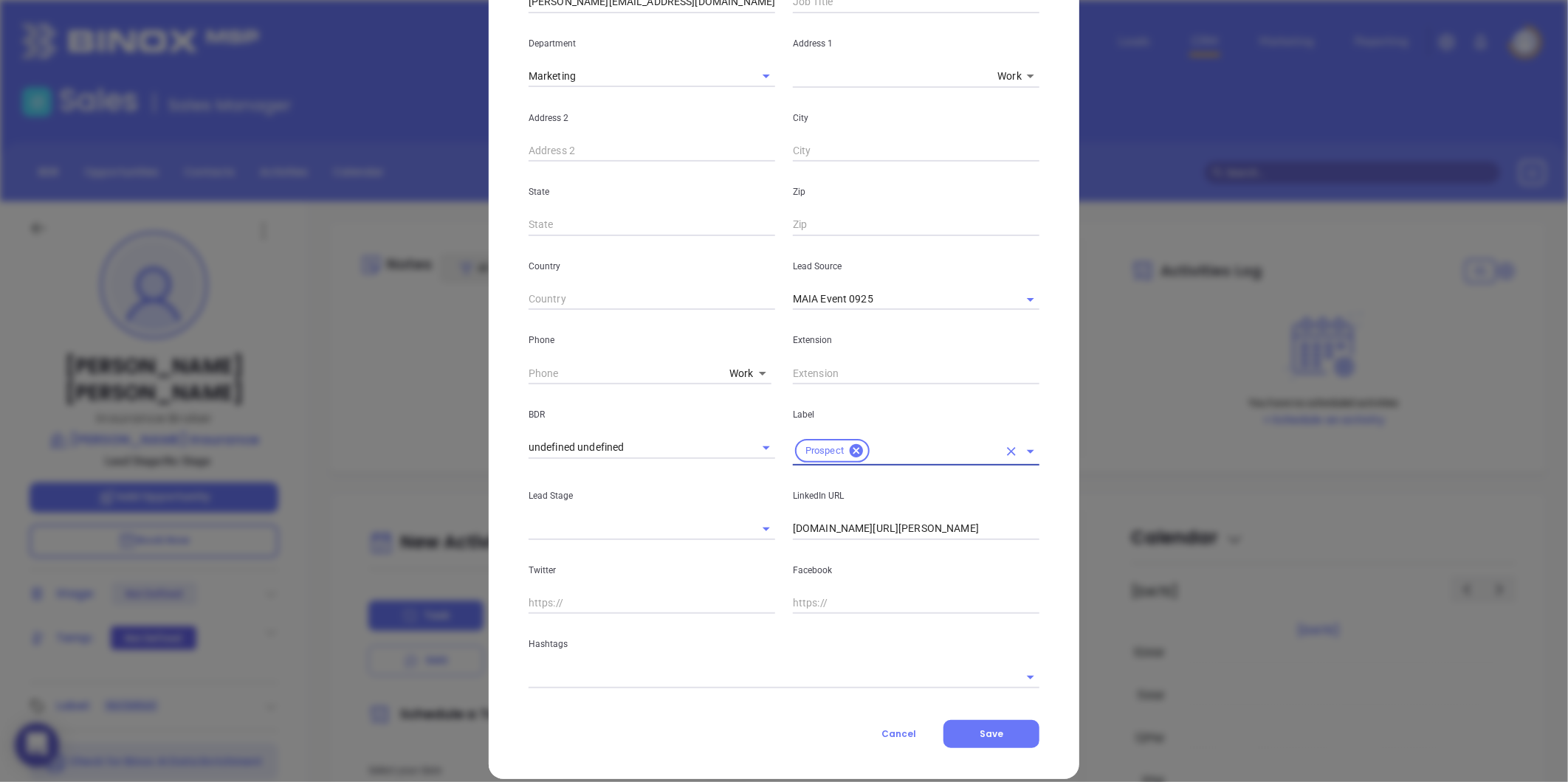
scroll to position [293, 0]
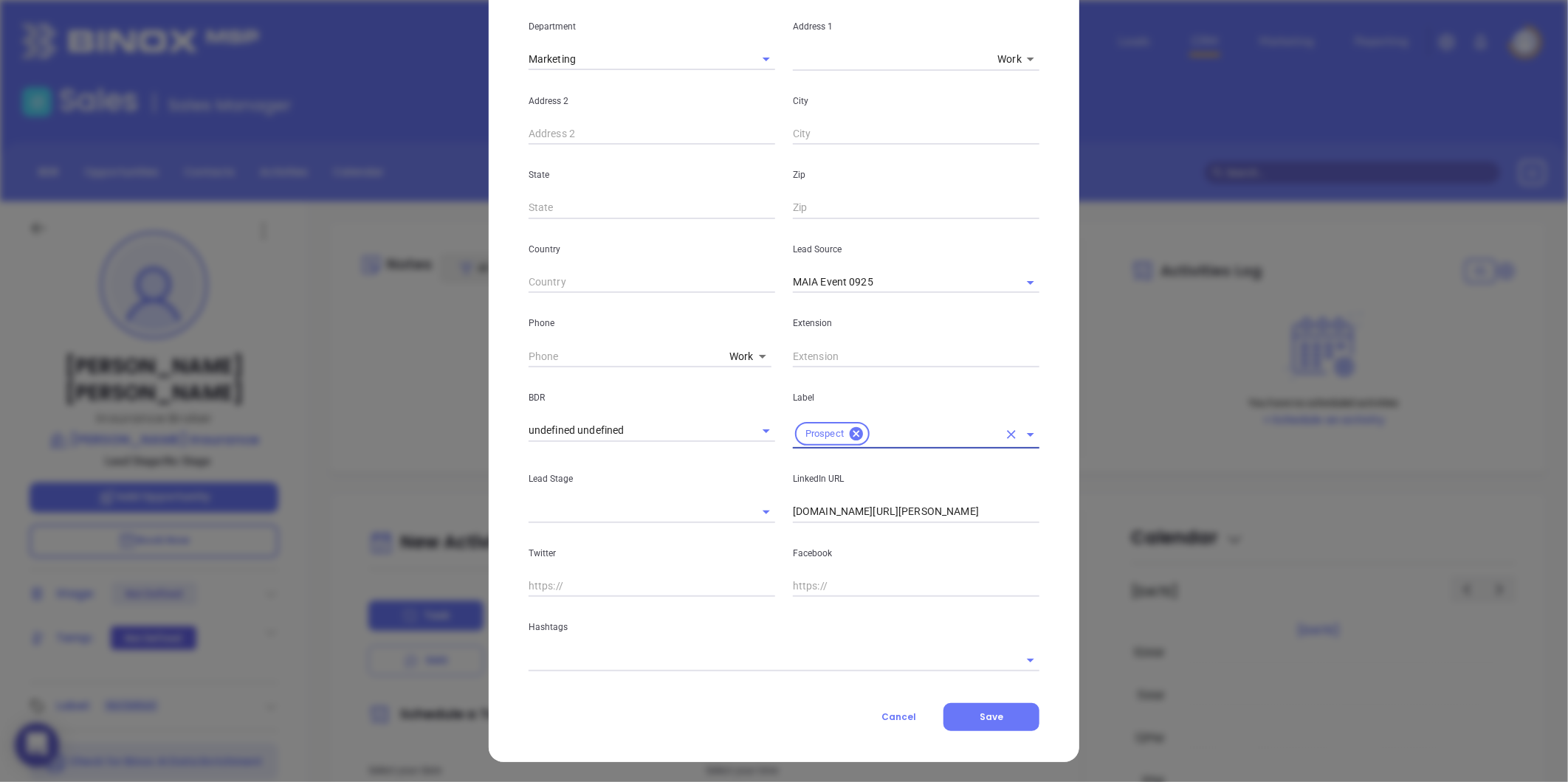
click at [912, 510] on input "linkedin.com/in/daniel-donohue-b2a6b4122" at bounding box center [916, 512] width 247 height 22
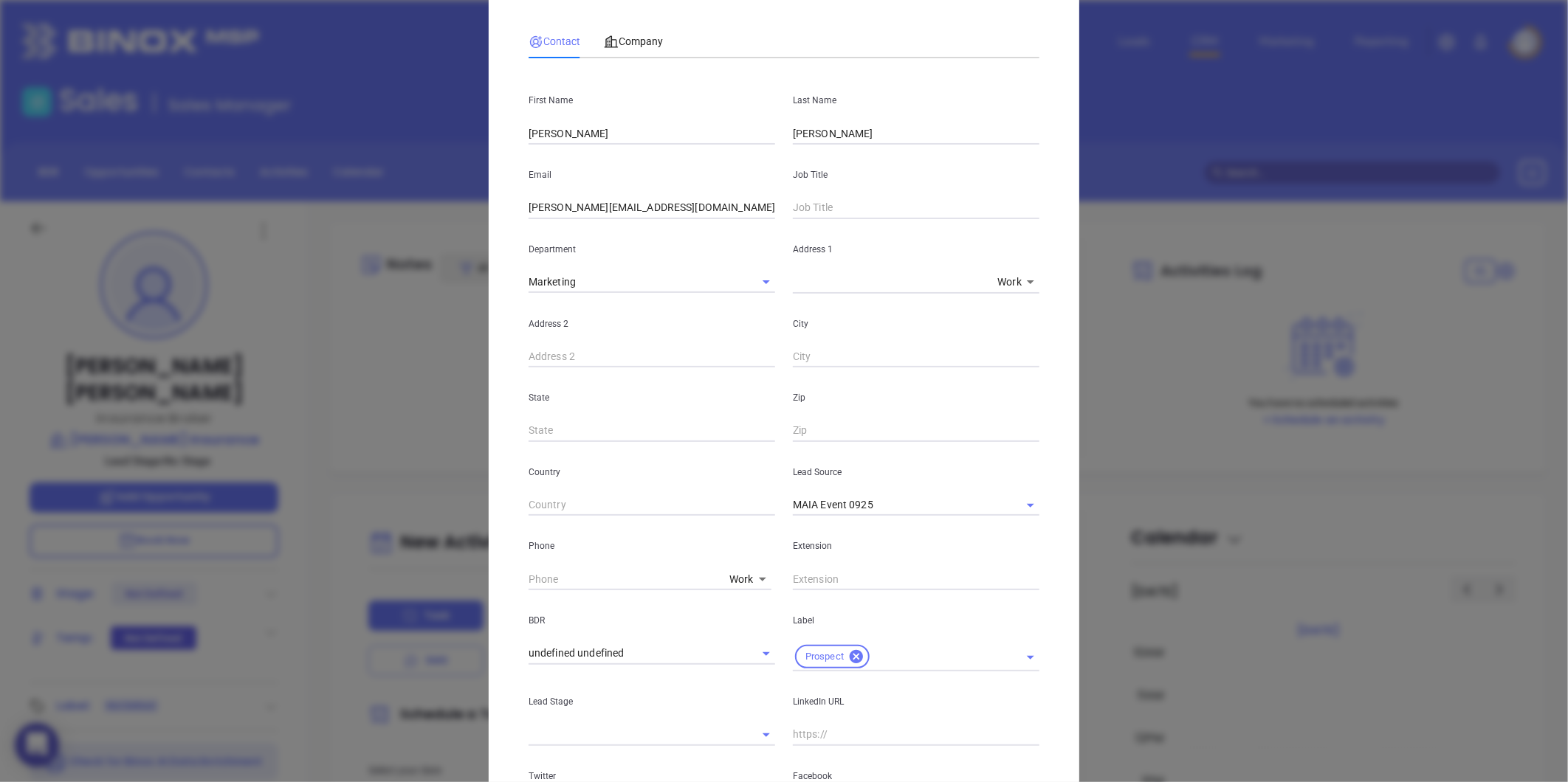
scroll to position [0, 0]
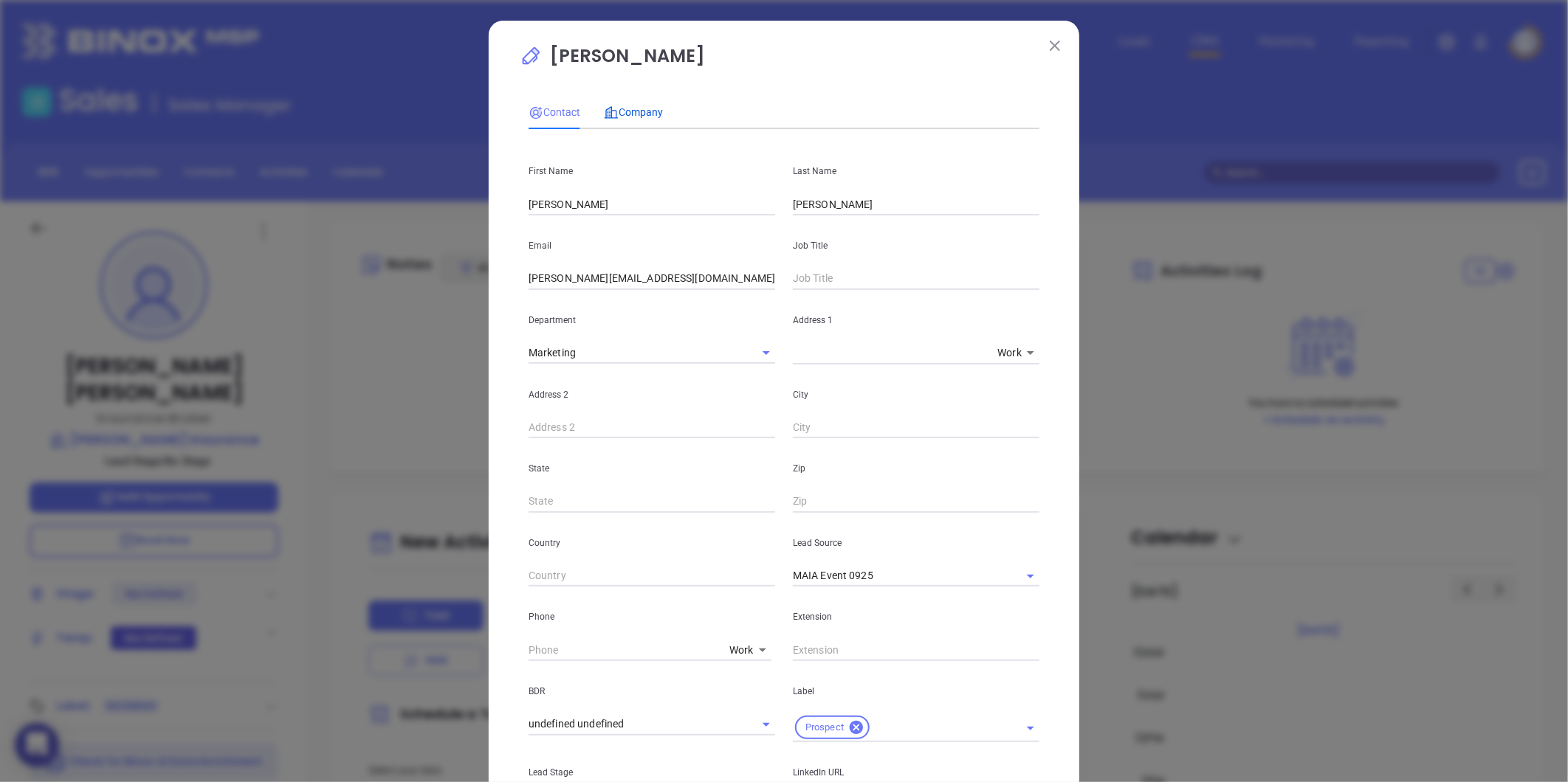
click at [633, 108] on span "Company" at bounding box center [633, 111] width 59 height 11
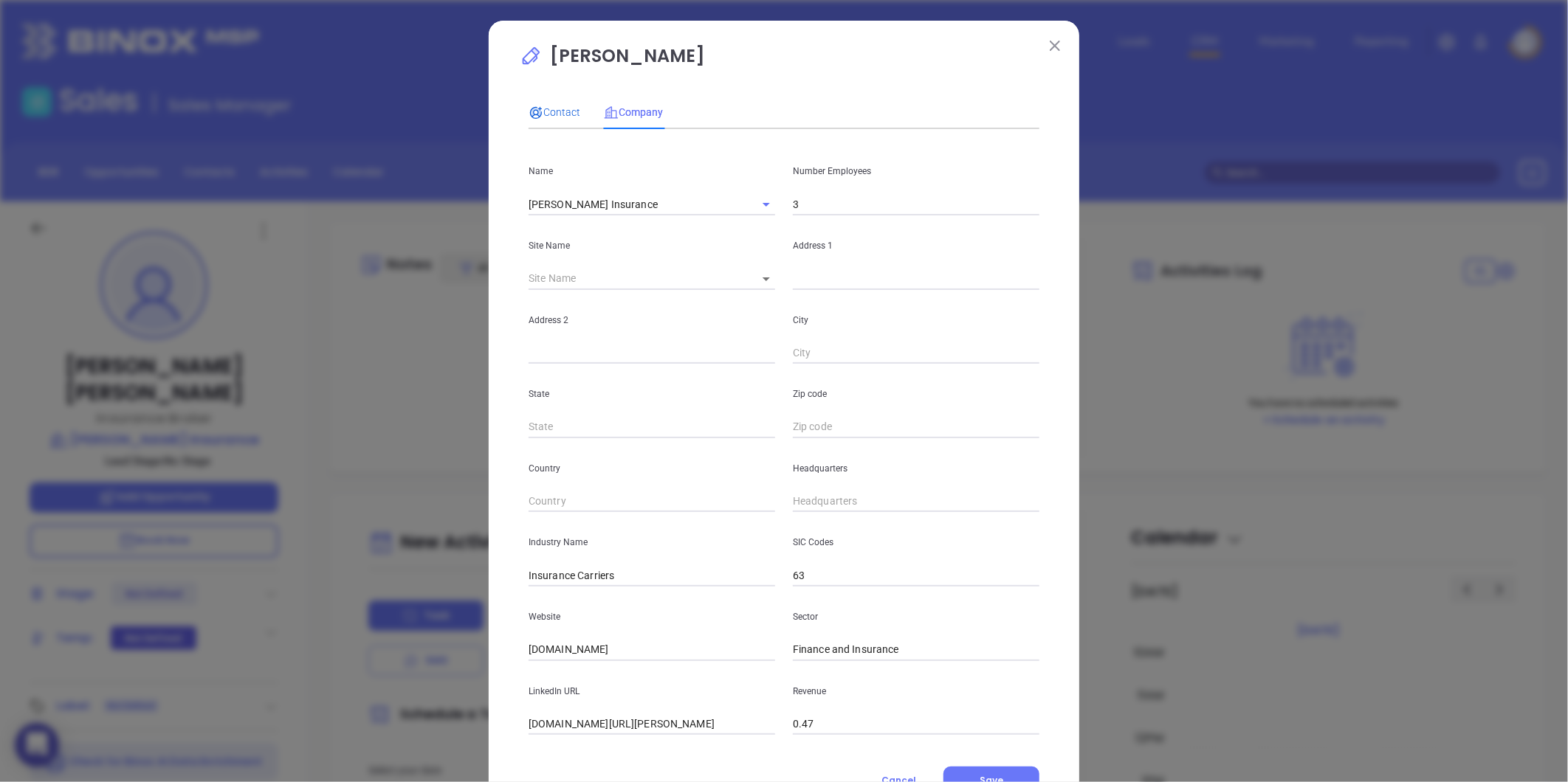
click at [547, 108] on span "Contact" at bounding box center [555, 111] width 52 height 11
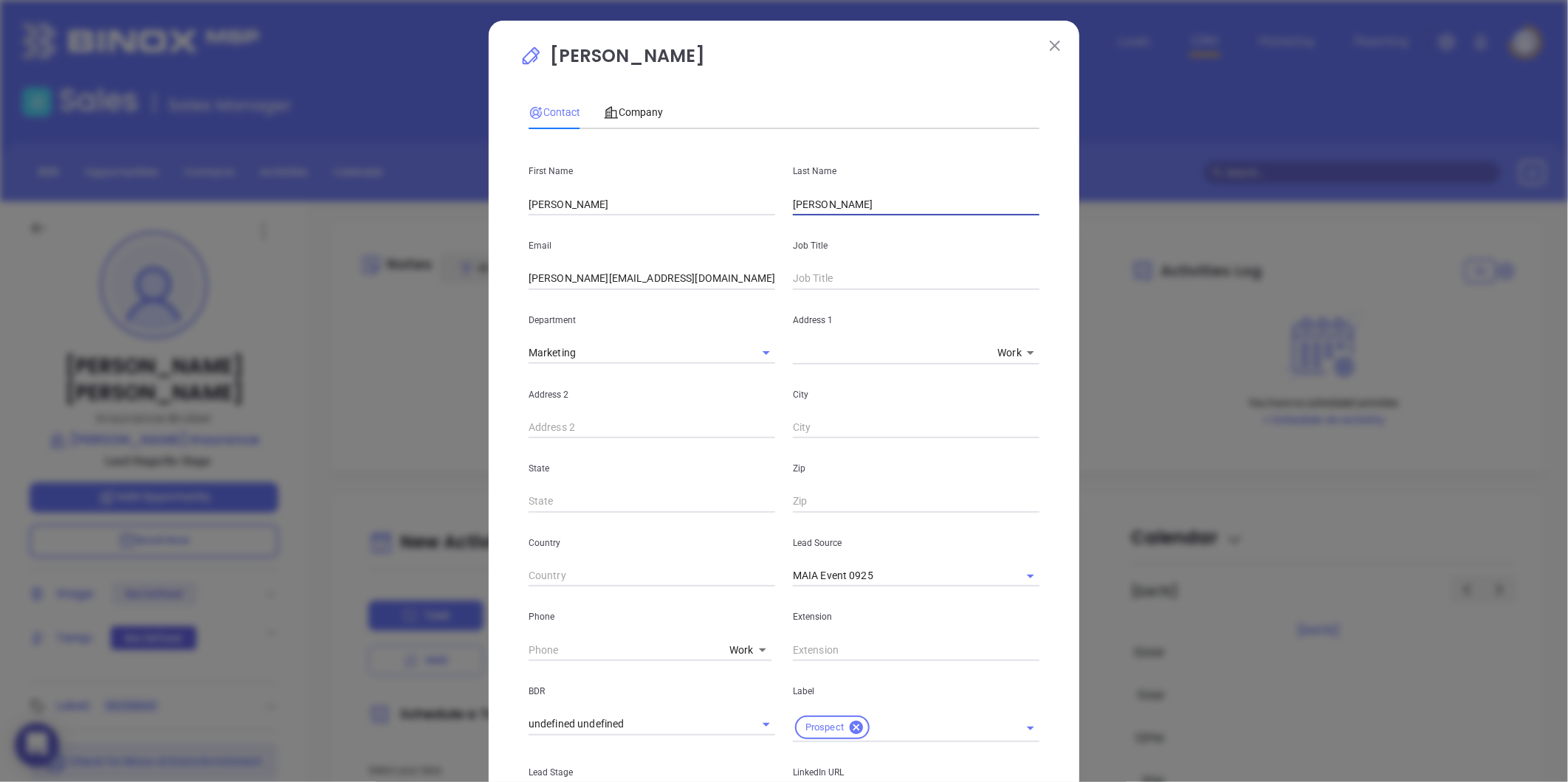
drag, startPoint x: 854, startPoint y: 201, endPoint x: 708, endPoint y: 218, distance: 147.0
click at [708, 217] on div "First Name Harold Last Name Donaghue Email Harry@DonaghueAgency.com Job Title D…" at bounding box center [784, 553] width 510 height 824
click at [643, 112] on span "Company" at bounding box center [633, 111] width 59 height 11
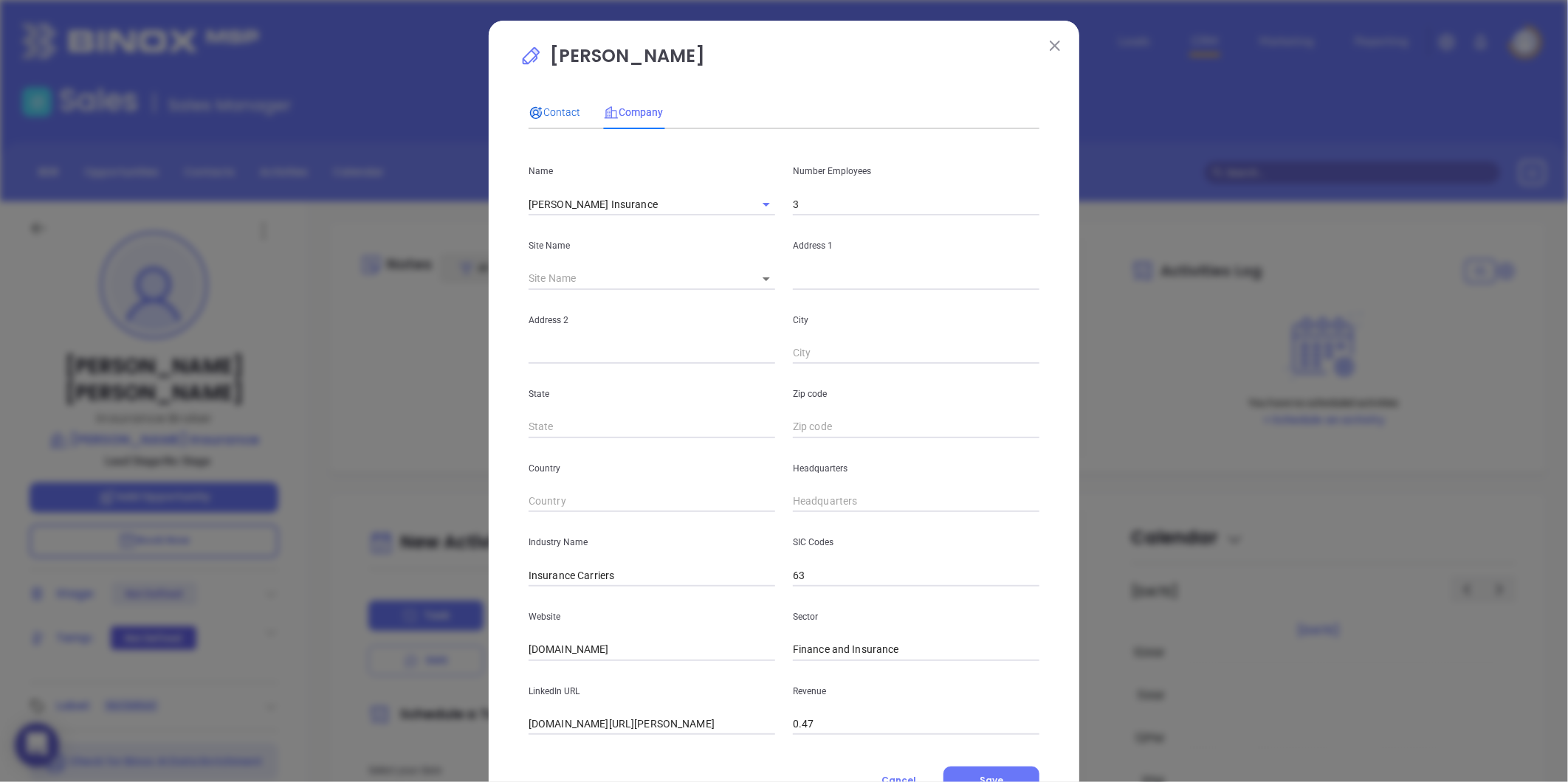
click at [555, 115] on span "Contact" at bounding box center [555, 111] width 52 height 11
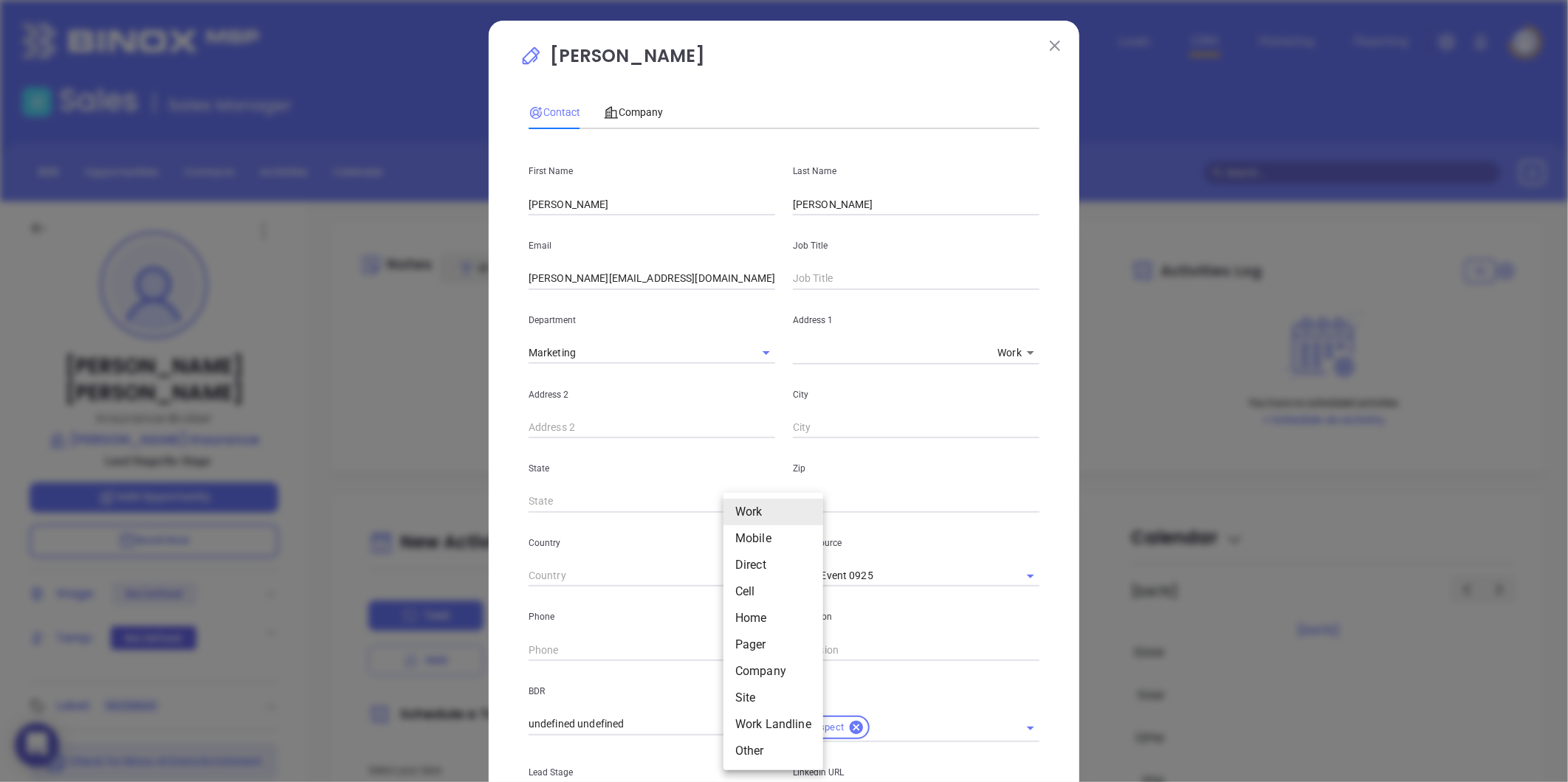
click at [731, 653] on body "0 Leads CRM Marketing Reporting Financial Leads Leads Sales Sales Manager BDR O…" at bounding box center [784, 391] width 1568 height 782
drag, startPoint x: 750, startPoint y: 702, endPoint x: 753, endPoint y: 694, distance: 8.5
click at [750, 702] on li "Site" at bounding box center [773, 697] width 99 height 27
type input "11"
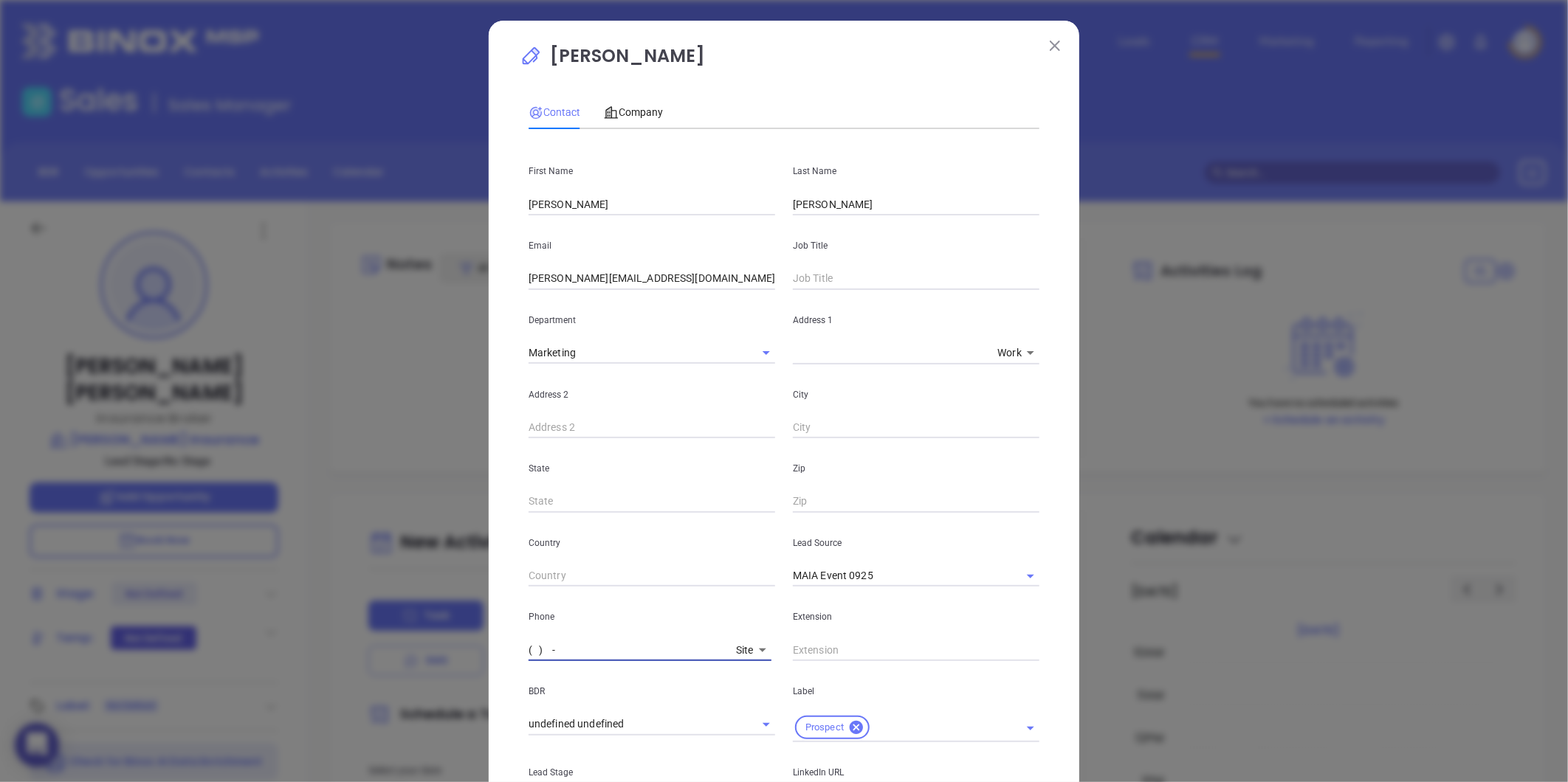
click at [623, 647] on input "( ) -" at bounding box center [630, 650] width 202 height 22
paste input "617) 328-7023"
type input "[PHONE_NUMBER]"
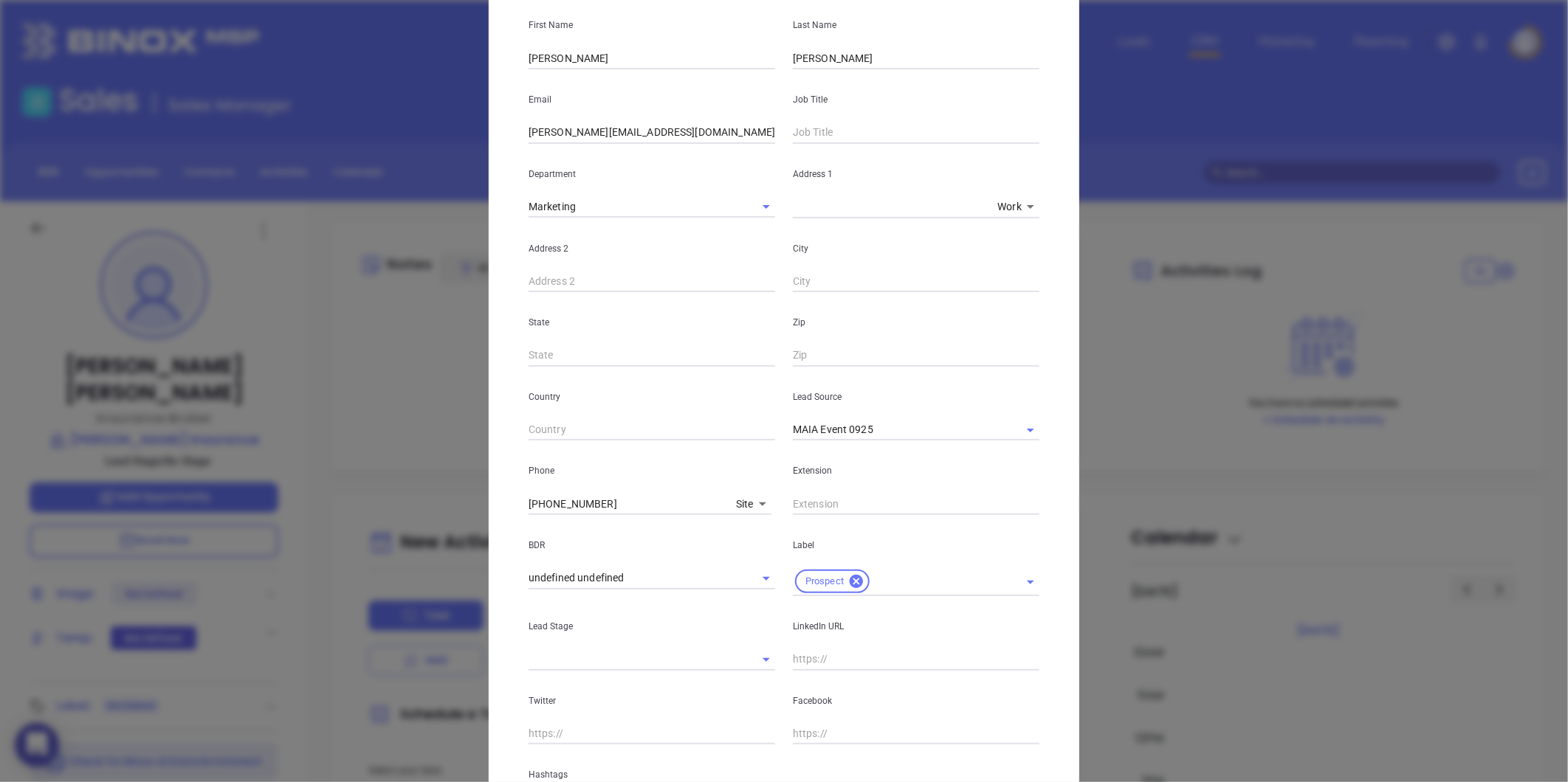
scroll to position [293, 0]
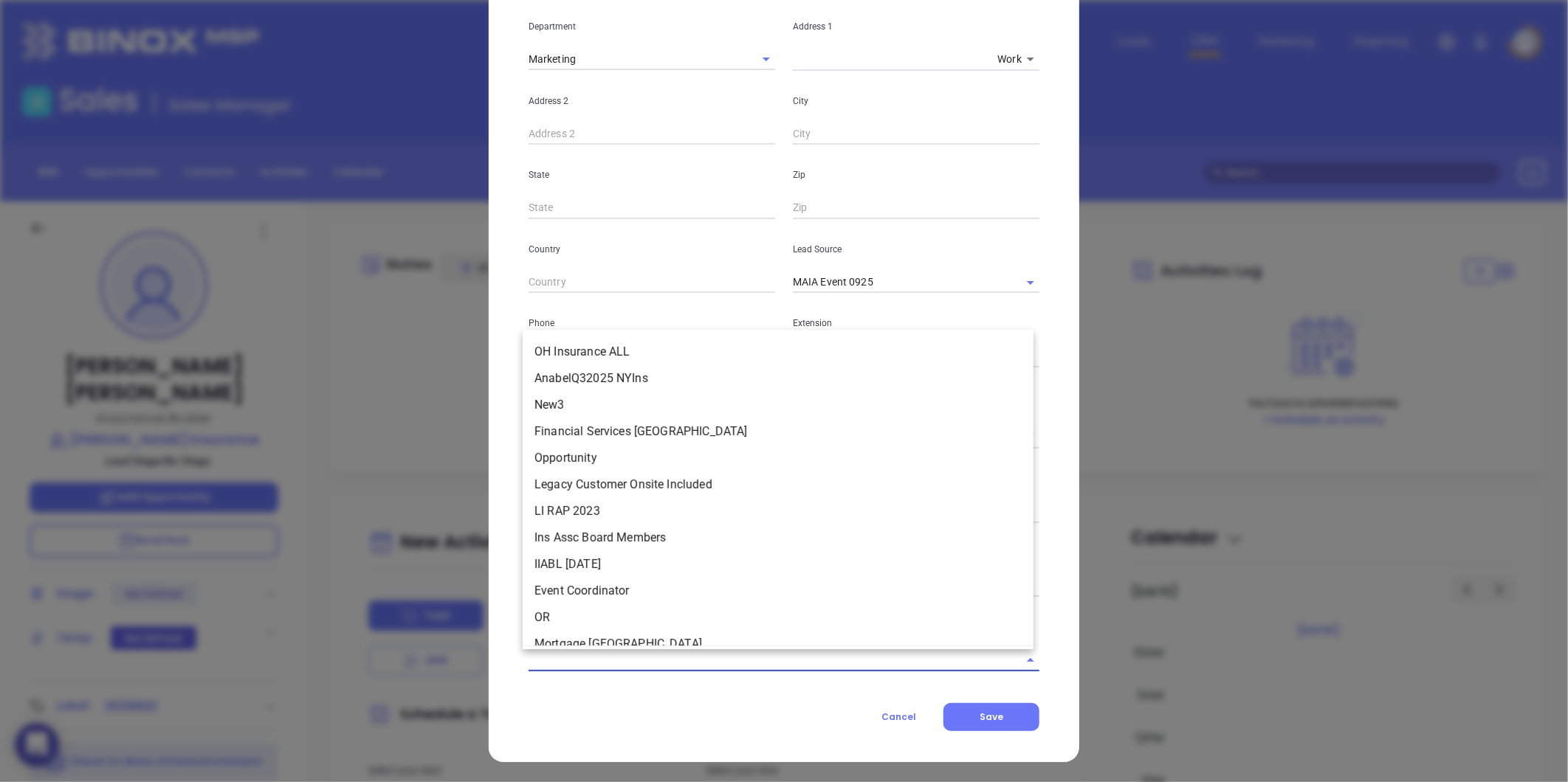
drag, startPoint x: 629, startPoint y: 660, endPoint x: 594, endPoint y: 596, distance: 72.9
click at [594, 596] on body "0 Leads CRM Marketing Reporting Financial Leads Leads Sales Sales Manager BDR O…" at bounding box center [784, 391] width 1568 height 782
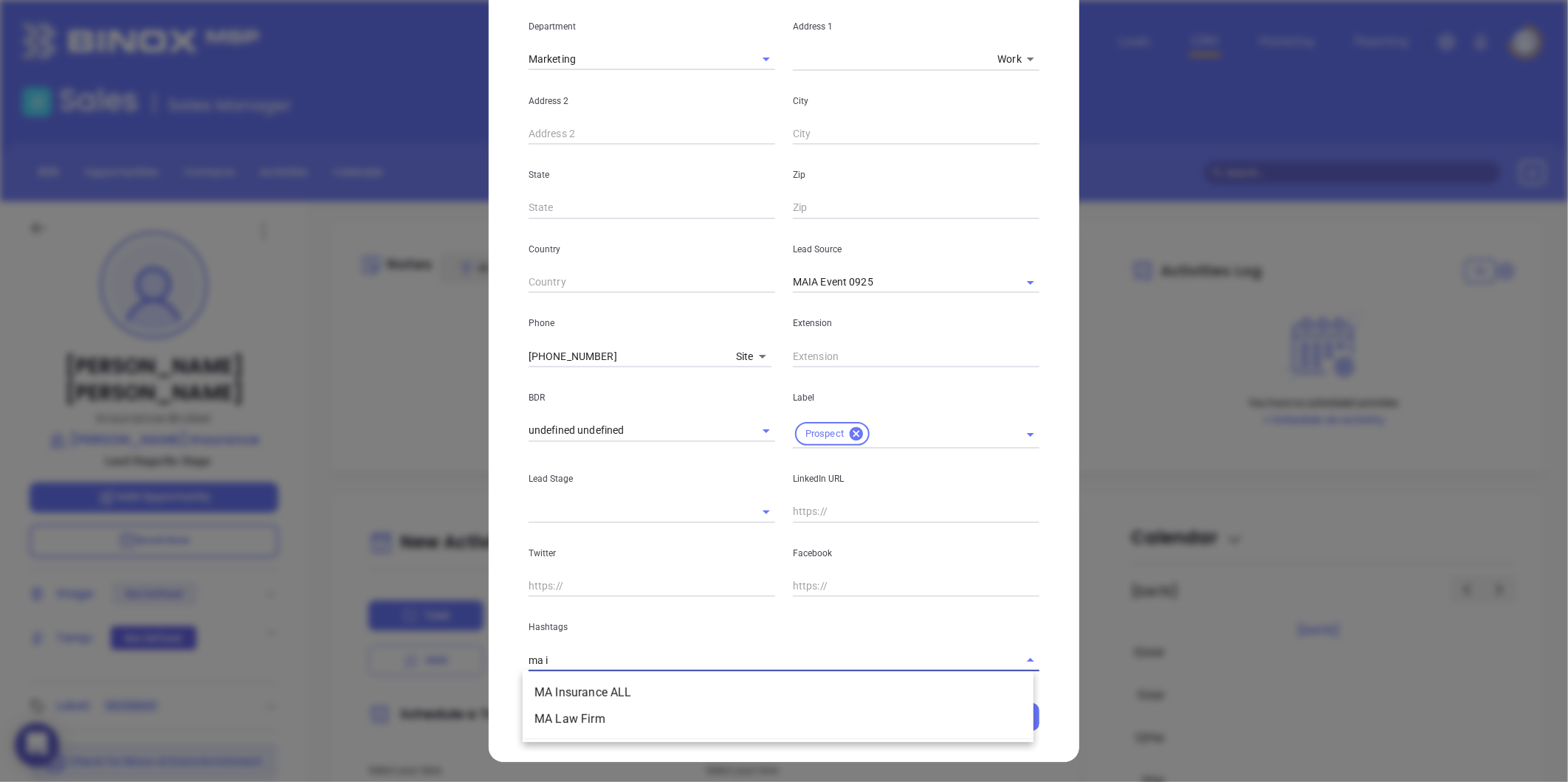
type input "ma in"
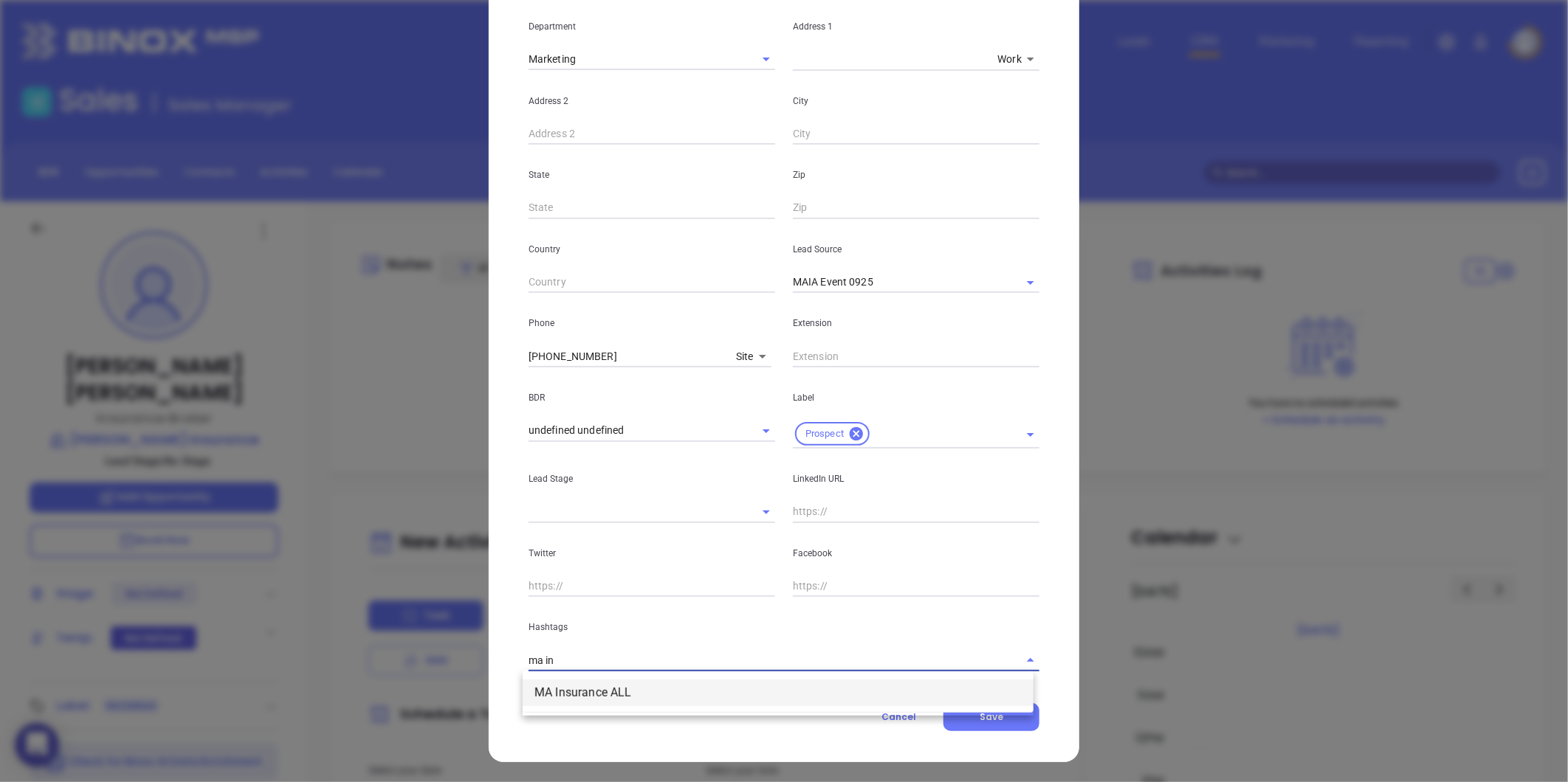
click at [595, 690] on li "MA Insurance ALL" at bounding box center [778, 693] width 510 height 27
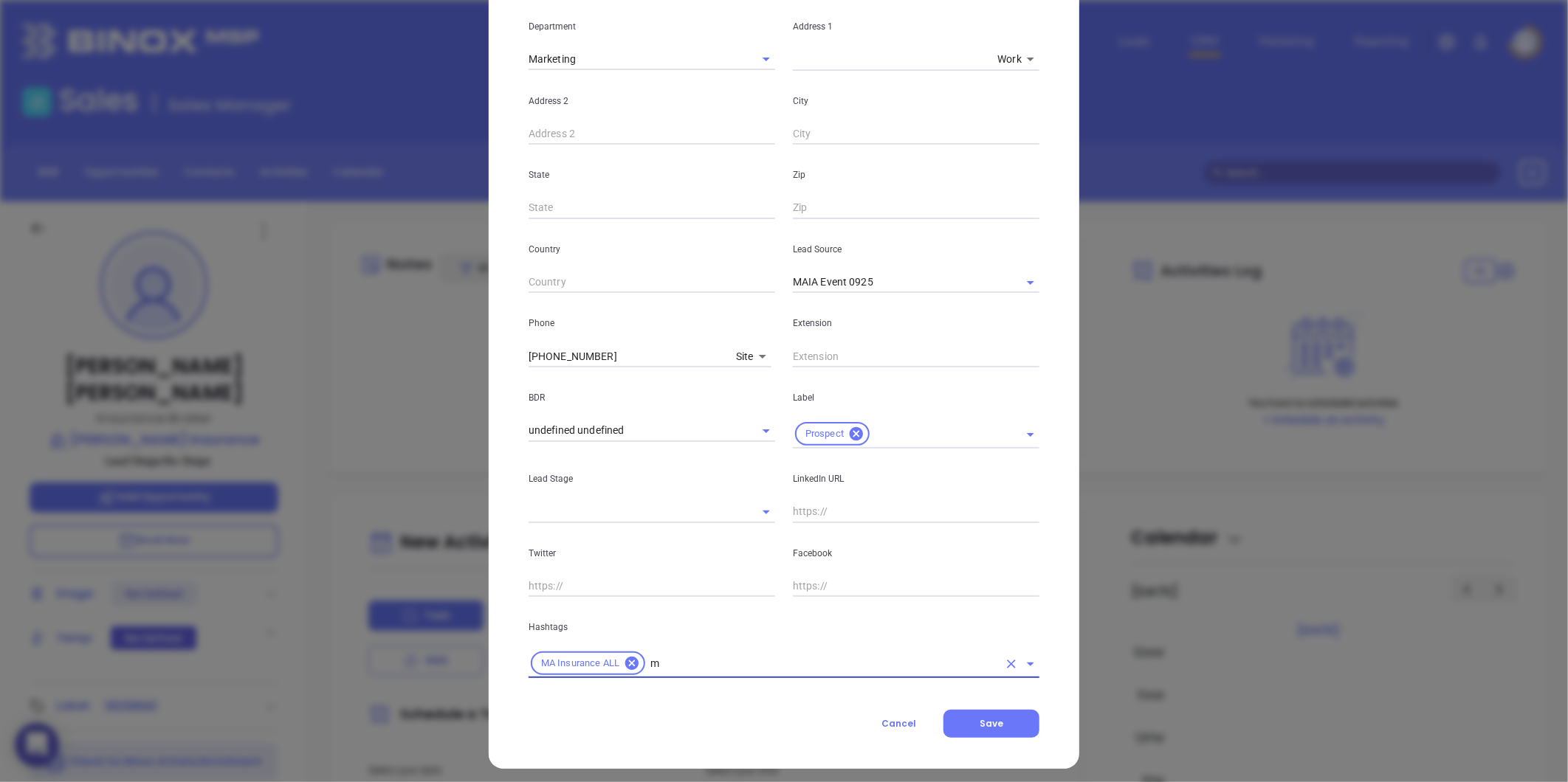
type input "ma"
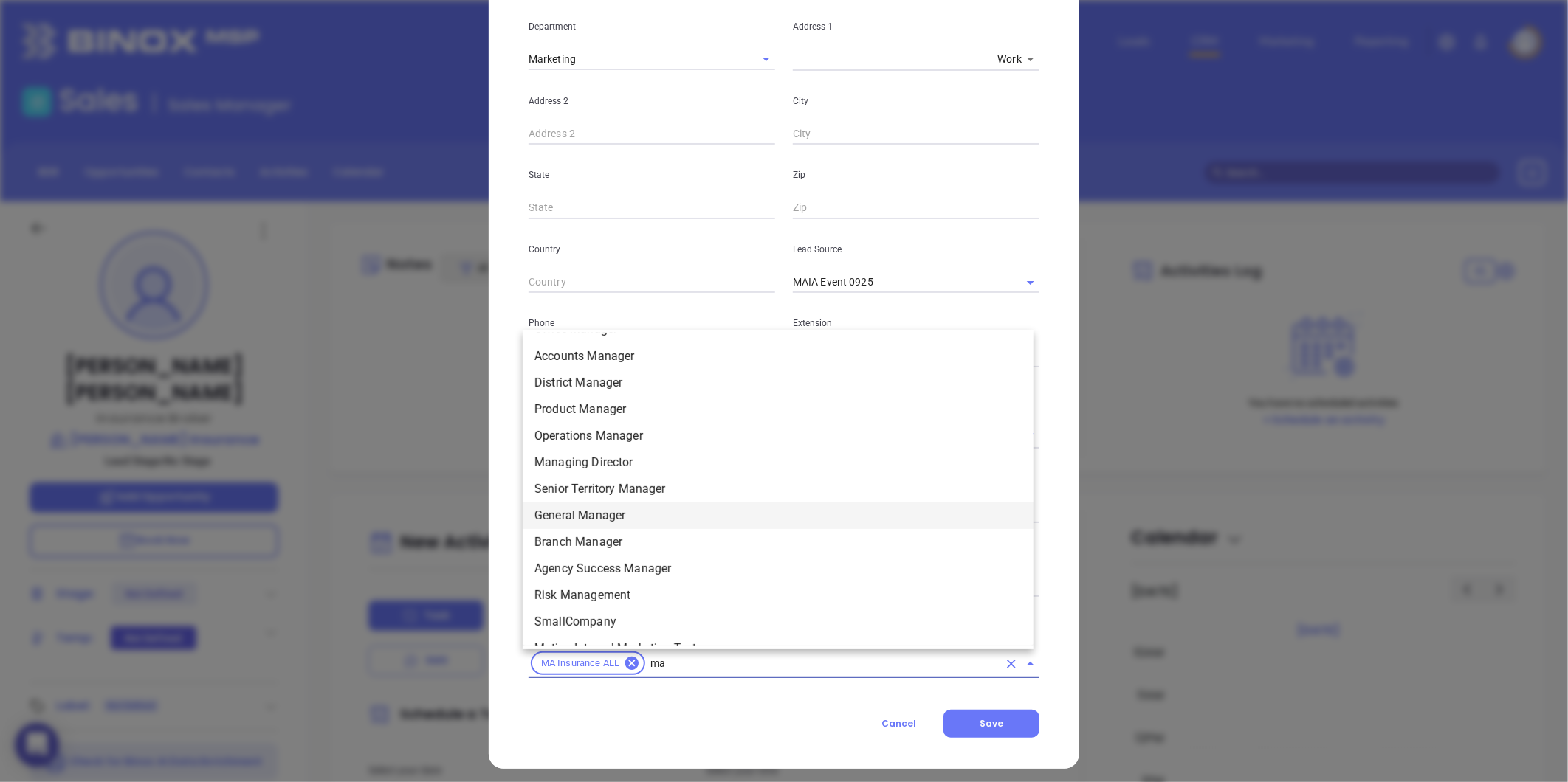
scroll to position [281, 0]
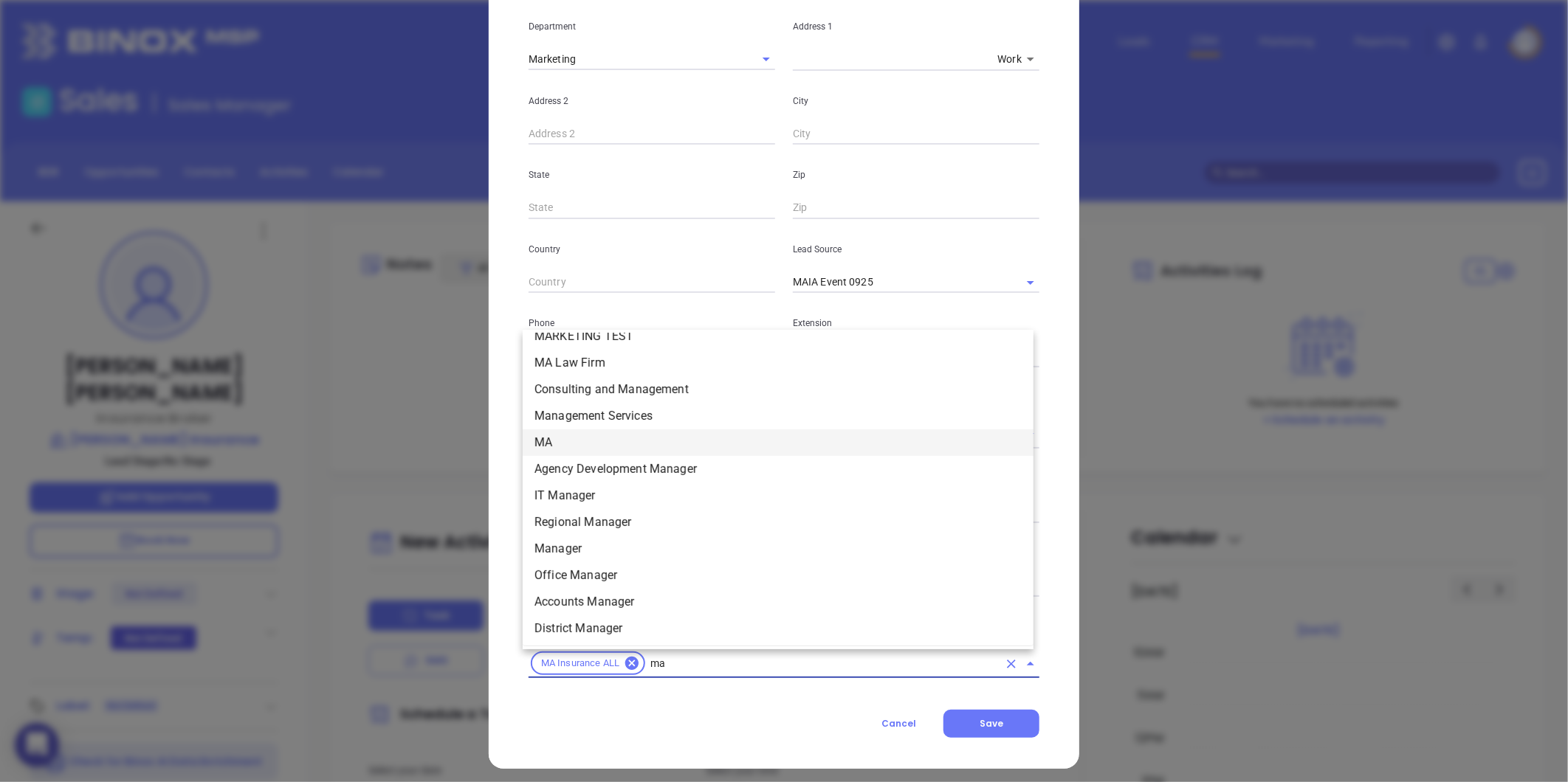
click at [569, 444] on li "MA" at bounding box center [778, 442] width 510 height 27
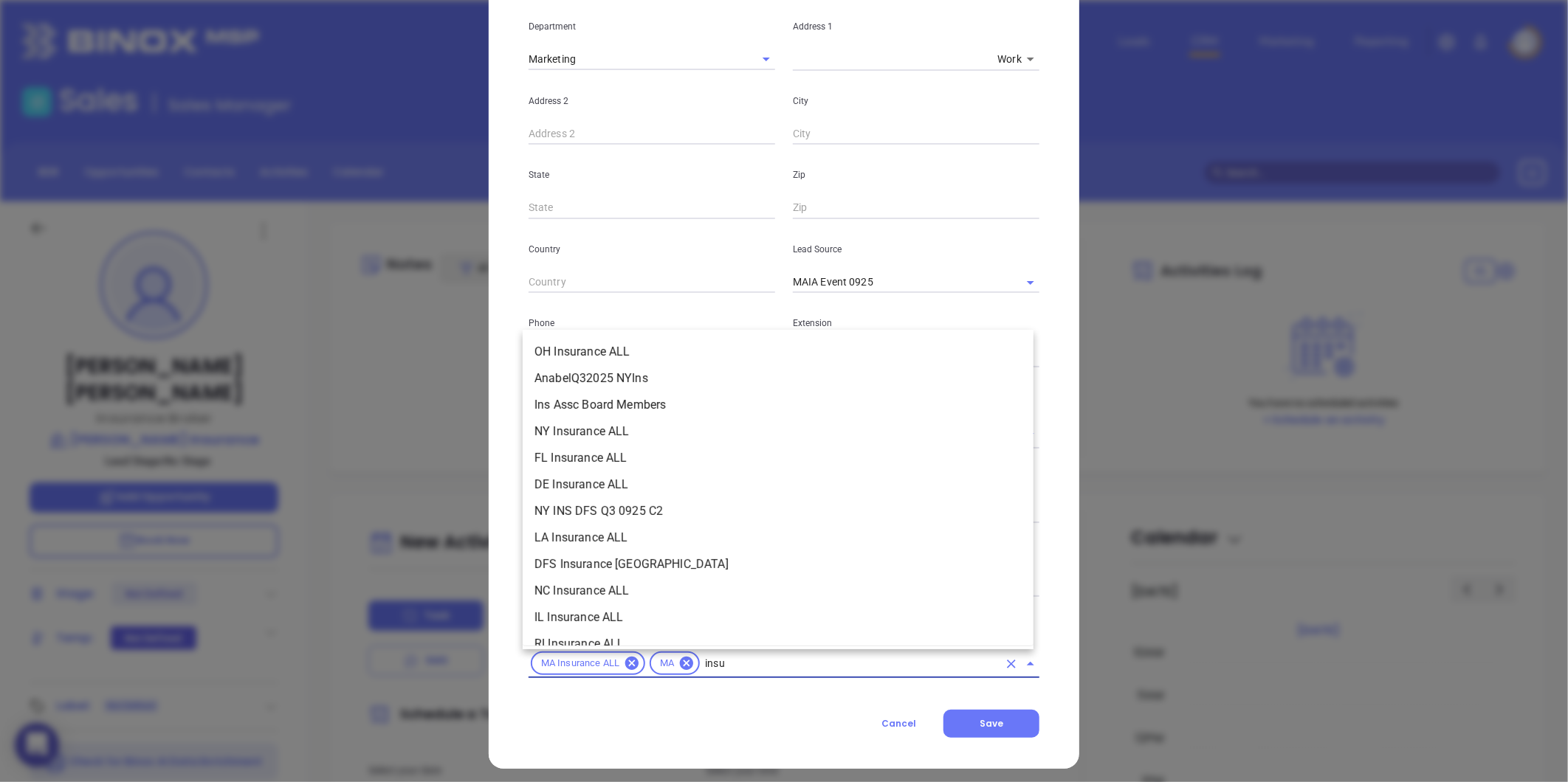
scroll to position [380, 0]
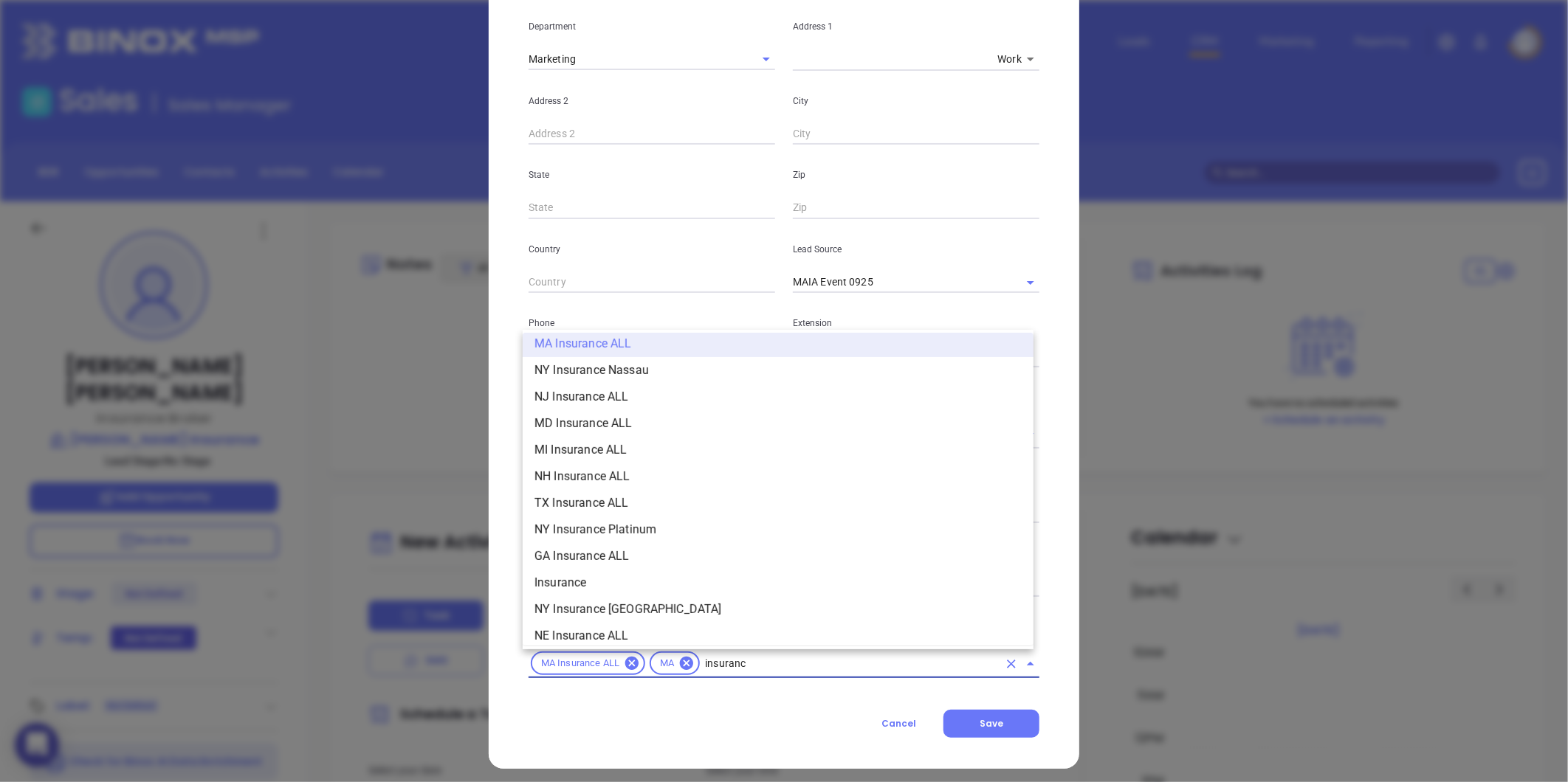
type input "insurance"
click at [579, 580] on li "Insurance" at bounding box center [778, 583] width 510 height 27
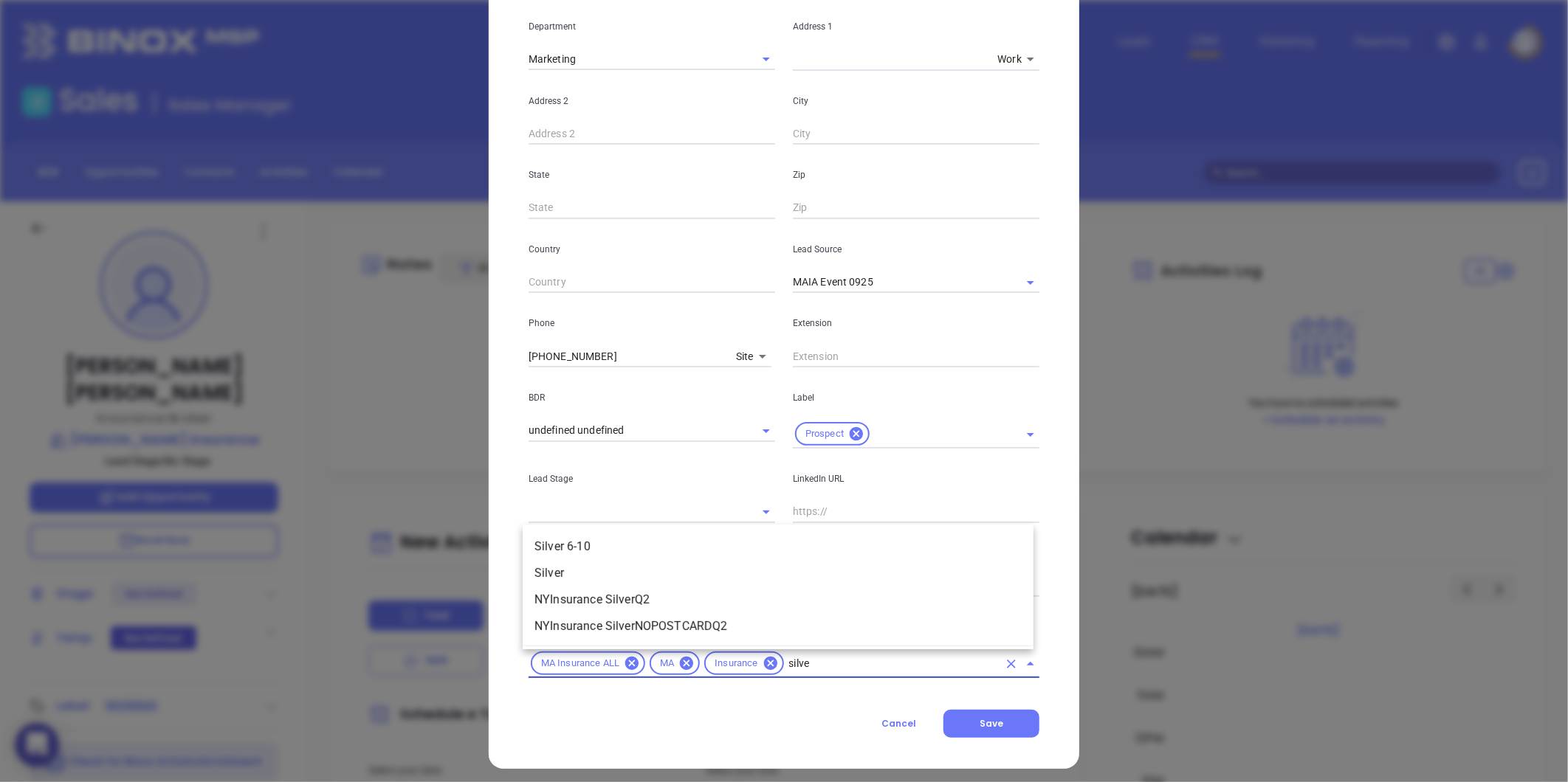
type input "silver"
click at [614, 544] on li "Silver 6-10" at bounding box center [778, 546] width 510 height 27
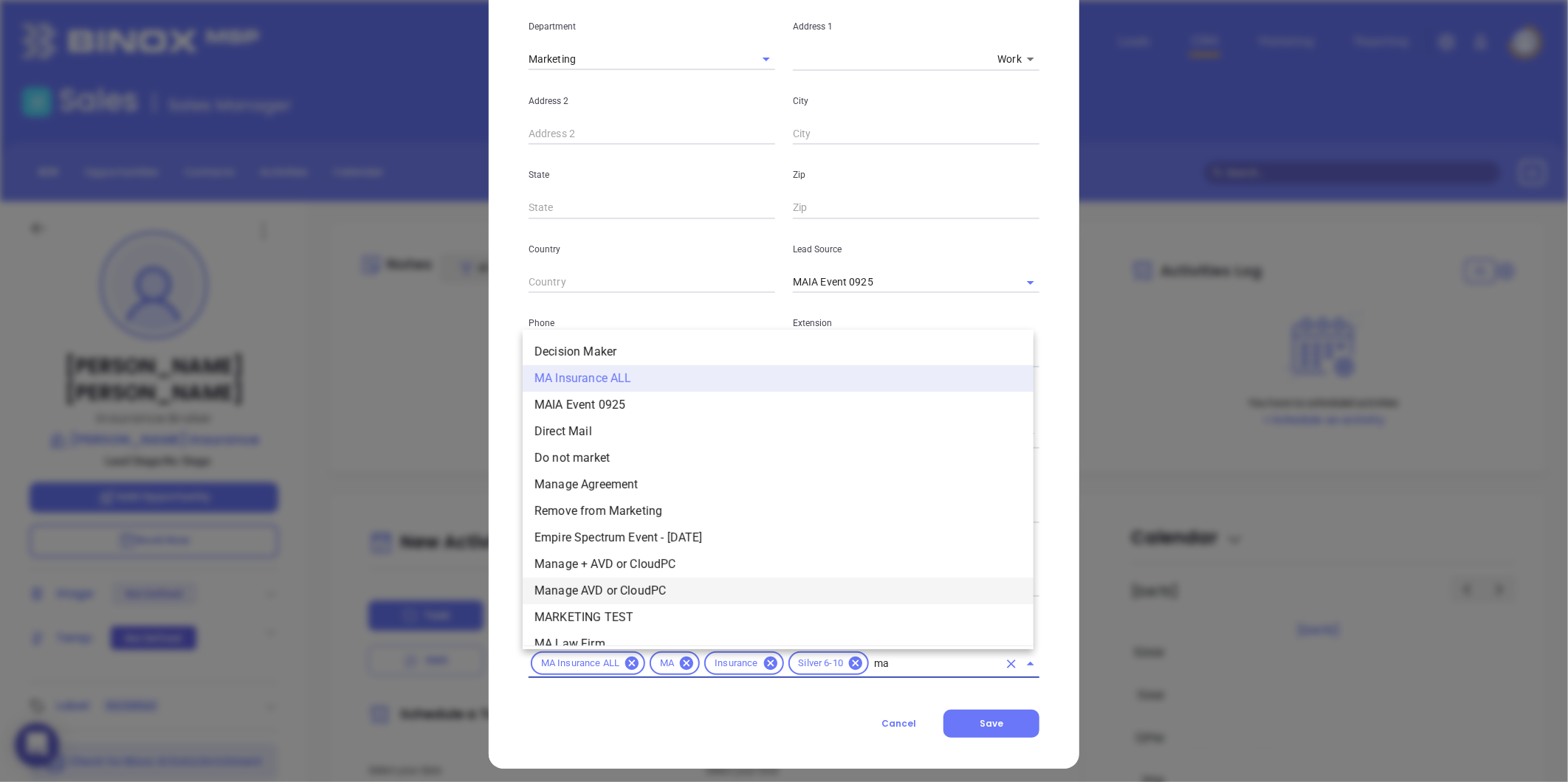
type input "mai"
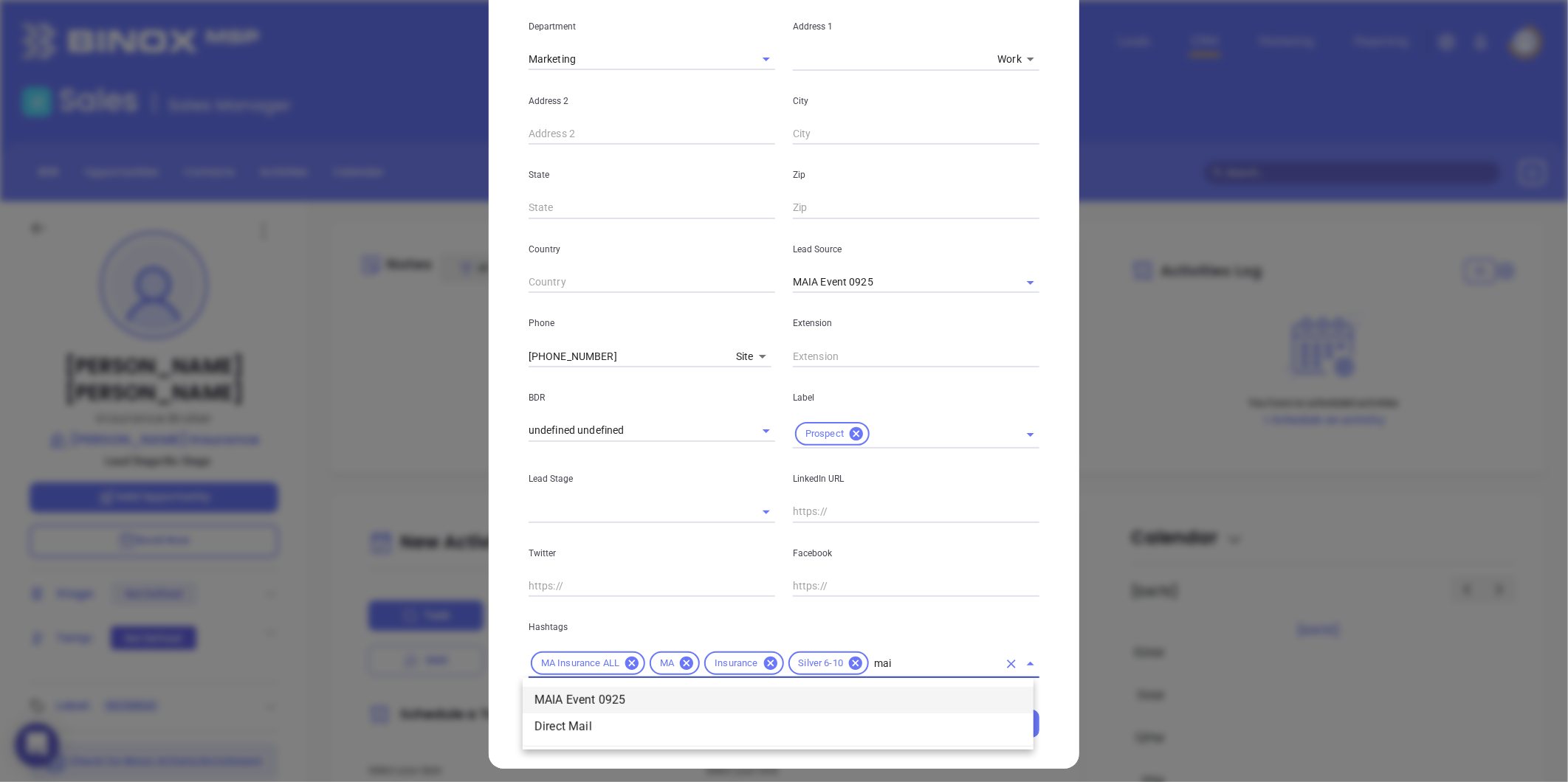
click at [625, 687] on li "MAIA Event 0925" at bounding box center [778, 700] width 510 height 27
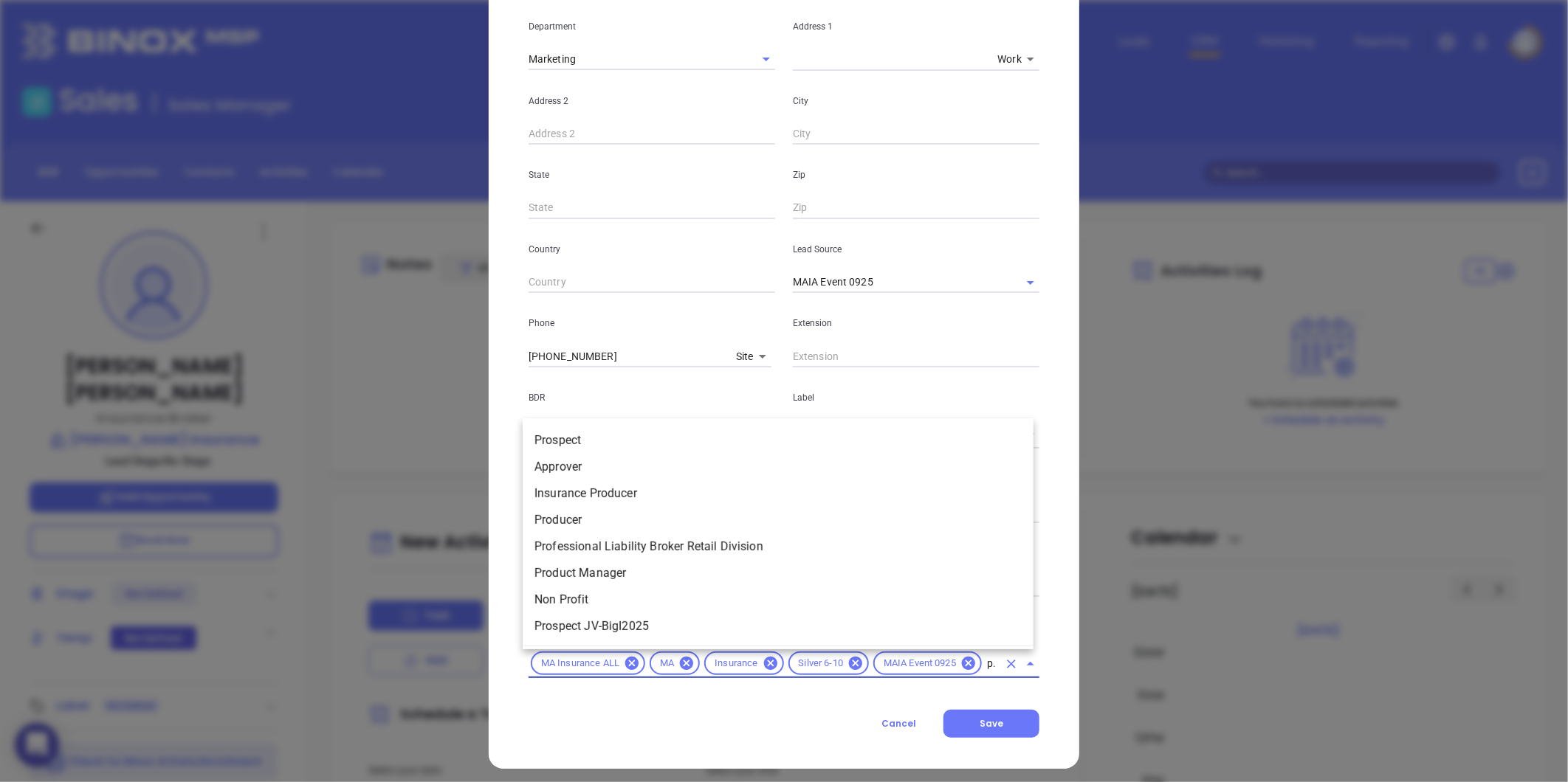
scroll to position [0, 5]
type input "pros"
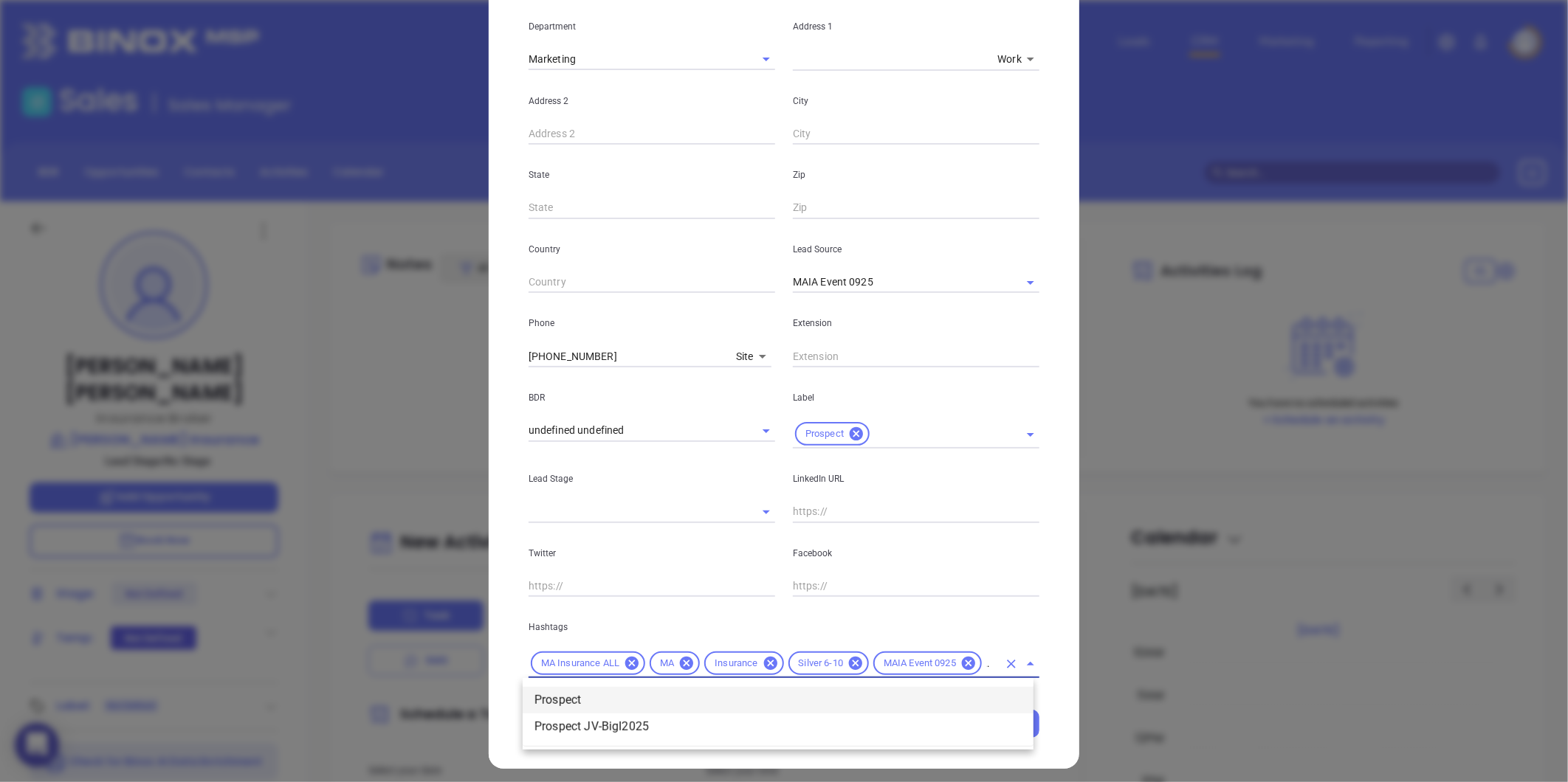
click at [591, 703] on li "Prospect" at bounding box center [778, 700] width 510 height 27
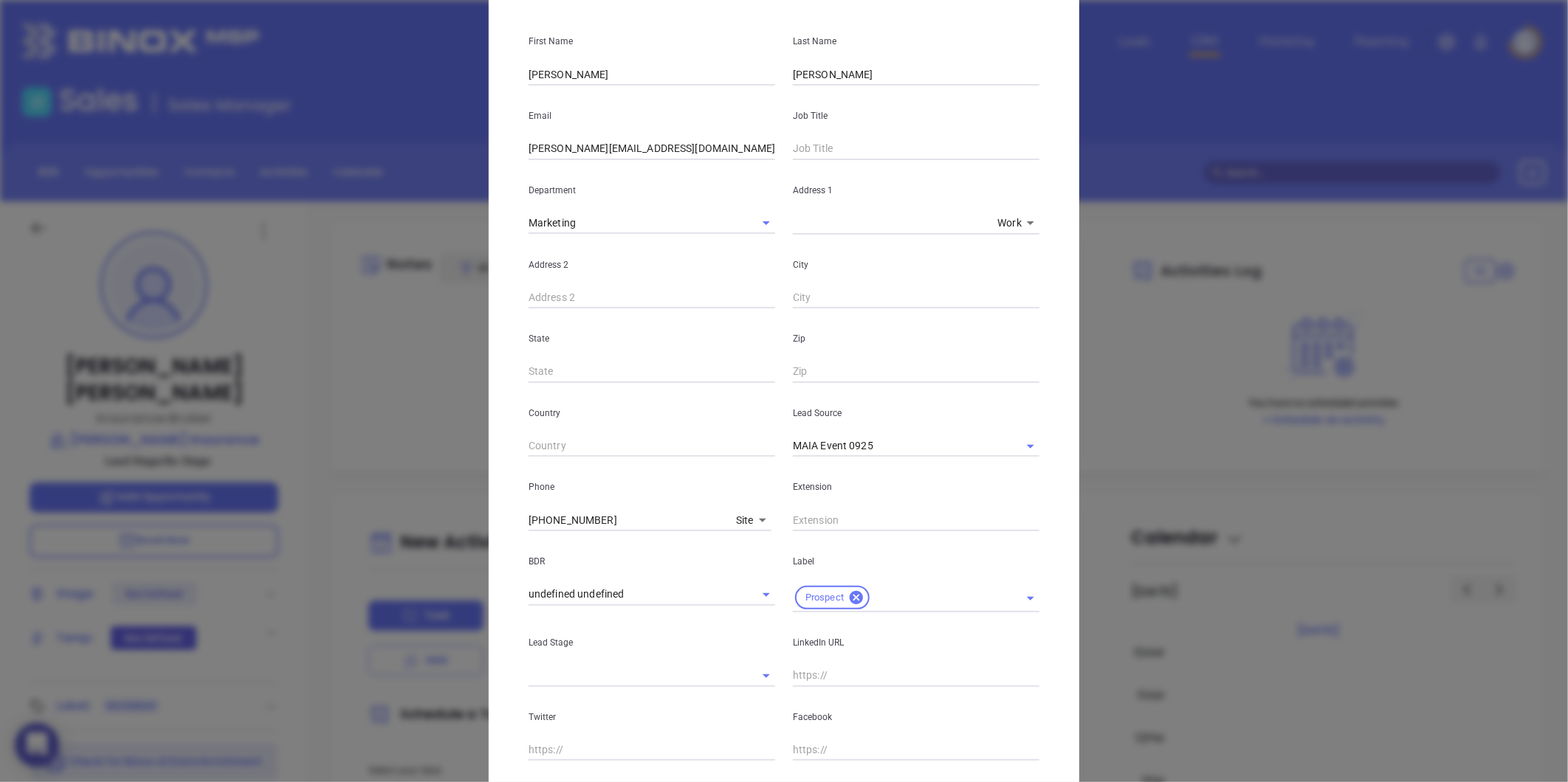
scroll to position [0, 0]
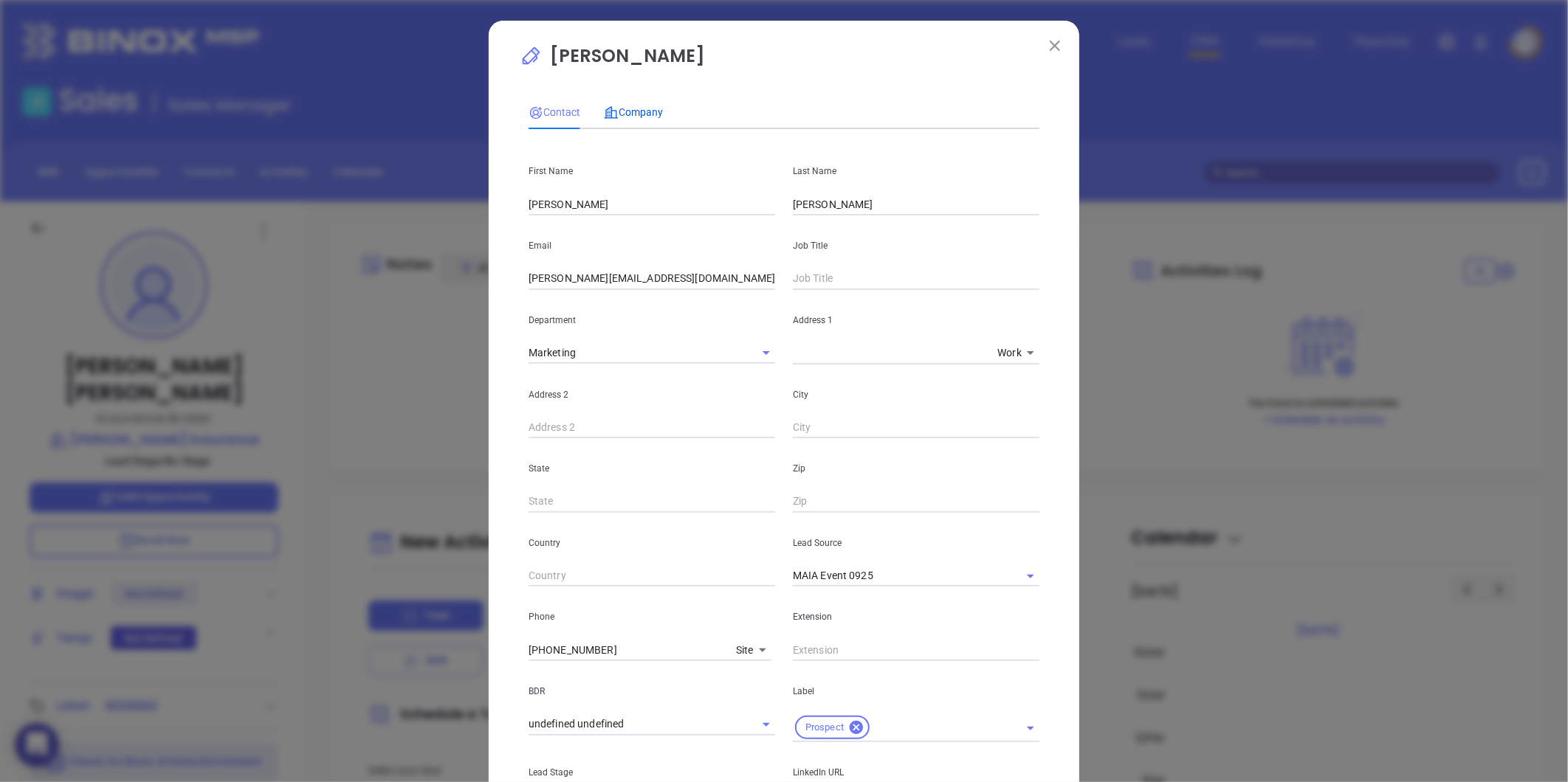
click at [641, 111] on span "Company" at bounding box center [633, 111] width 59 height 11
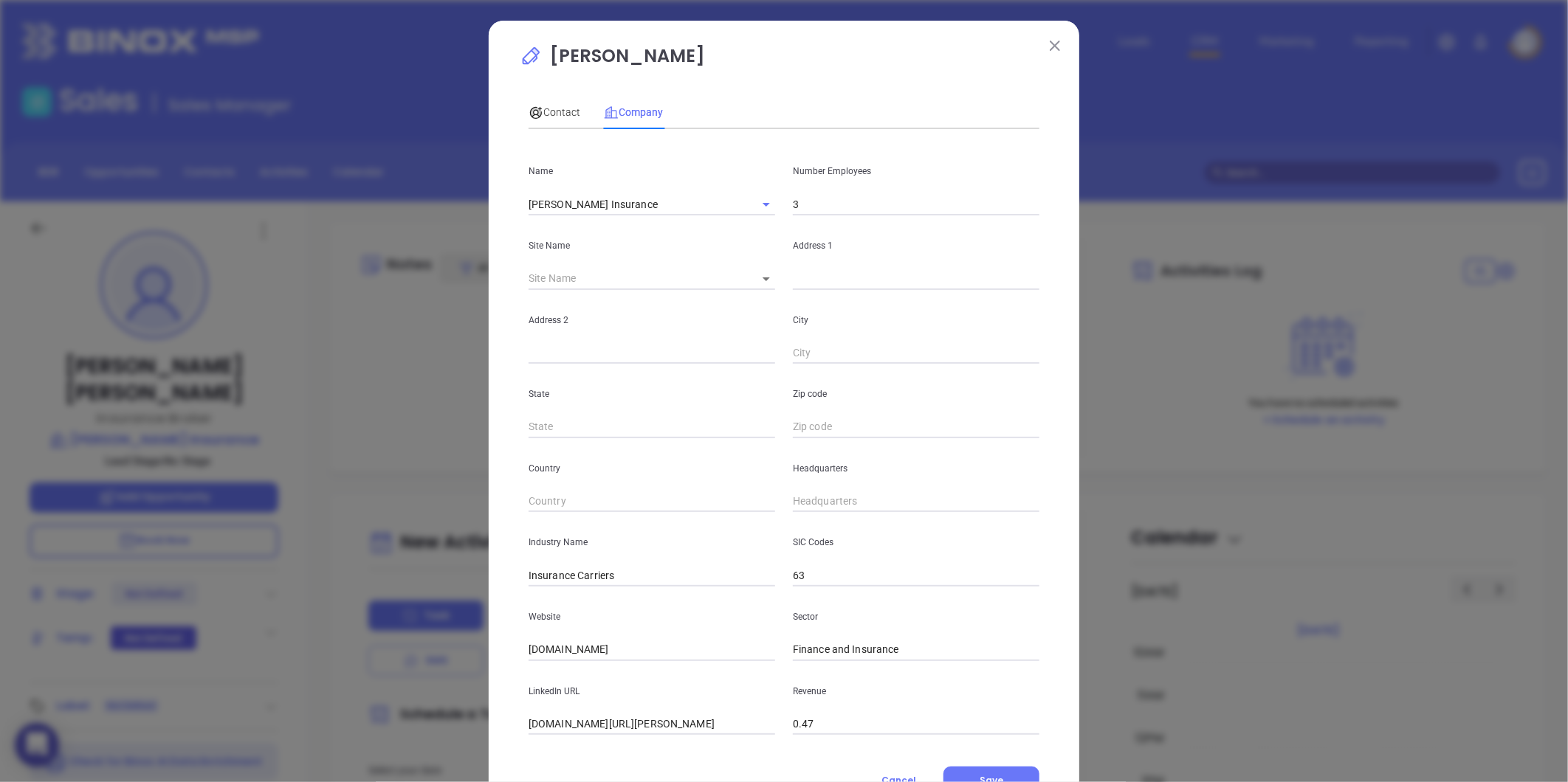
click at [837, 212] on input "3" at bounding box center [916, 204] width 247 height 22
type input "6"
click at [644, 325] on p "Address 2" at bounding box center [652, 320] width 247 height 16
drag, startPoint x: 638, startPoint y: 641, endPoint x: 333, endPoint y: 638, distance: 305.0
click at [296, 639] on div "Daniel Donohue Contact Company First Name Harold Last Name Donaghue Email Harry…" at bounding box center [784, 391] width 1568 height 782
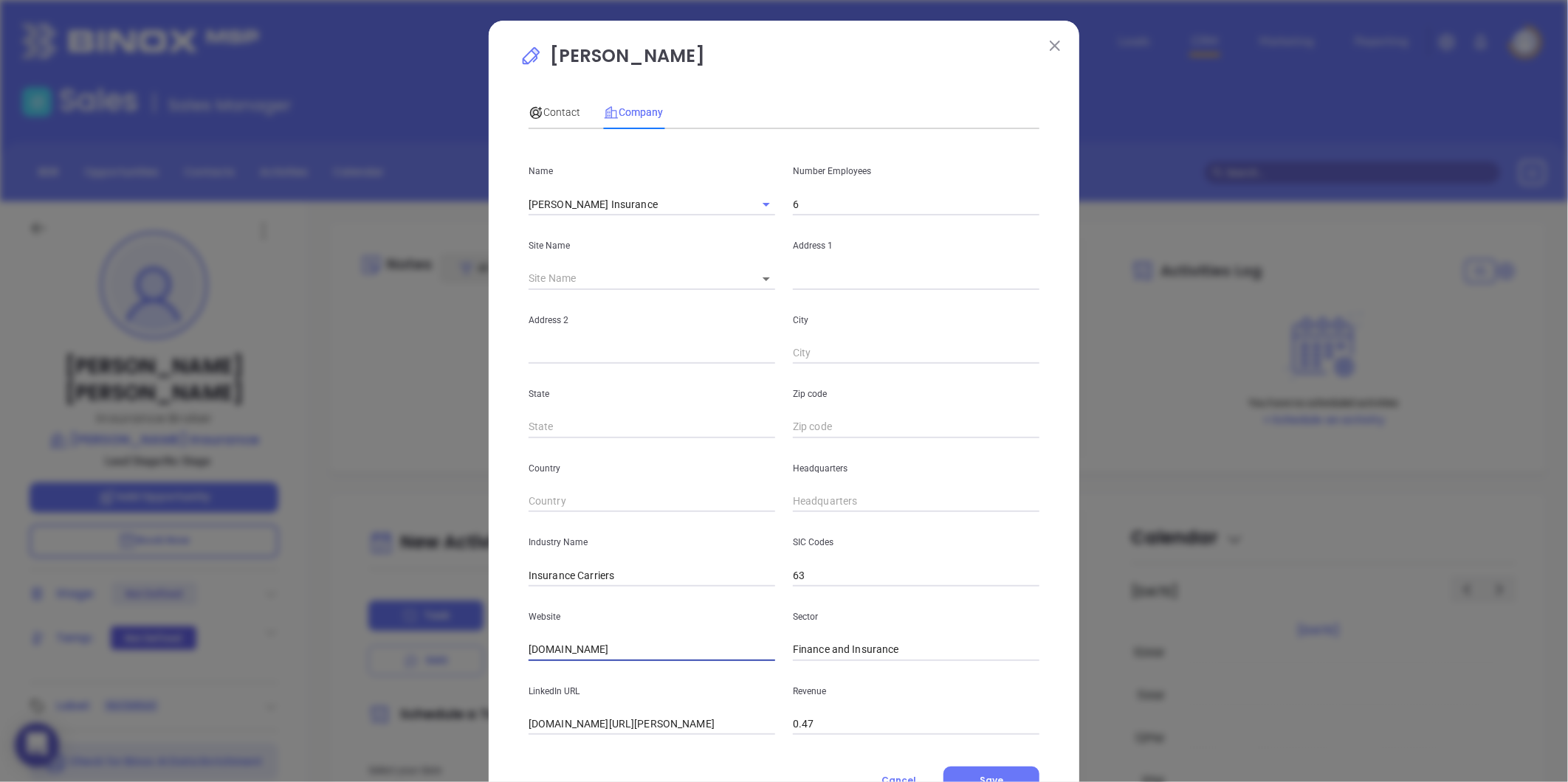
paste input "https://www.donaghueagency.com/"
type input "https://www.donaghueagency.com/"
drag, startPoint x: 586, startPoint y: 603, endPoint x: 740, endPoint y: 620, distance: 154.9
click at [740, 620] on div "Website https://www.donaghueagency.com/" at bounding box center [652, 624] width 264 height 75
drag, startPoint x: 571, startPoint y: 577, endPoint x: 805, endPoint y: 564, distance: 234.4
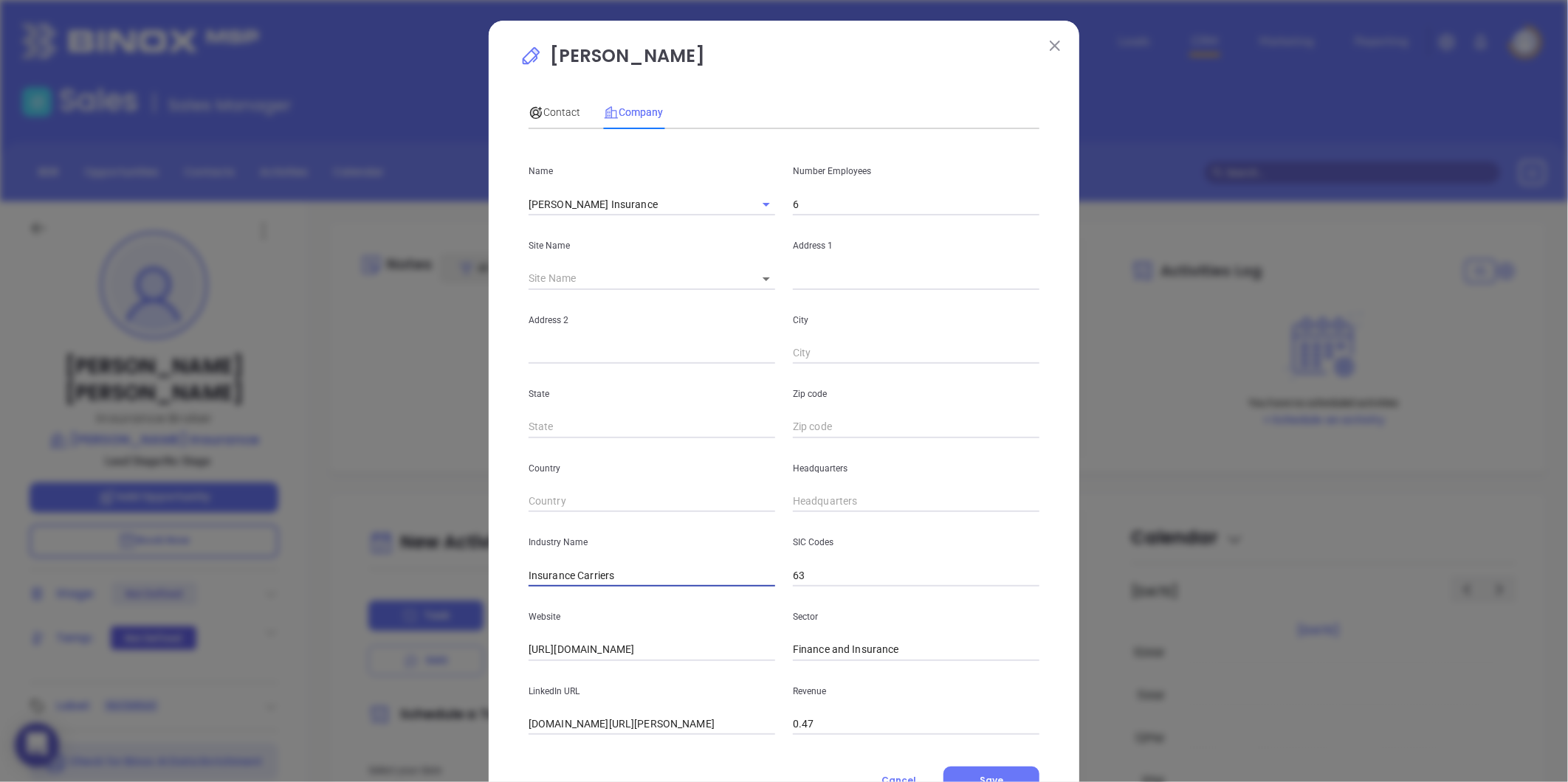
click at [805, 564] on div "Industry Name Insurance Carriers SIC Codes 63" at bounding box center [784, 549] width 529 height 75
type input "Insurance"
click at [669, 210] on input "Donohue Insurance" at bounding box center [631, 204] width 206 height 21
drag, startPoint x: 985, startPoint y: 441, endPoint x: 989, endPoint y: 431, distance: 10.8
click at [990, 435] on div "Name Donohue Insurance Number Employees 6 Site Name ​ Address 1 Address 2 City …" at bounding box center [784, 438] width 510 height 594
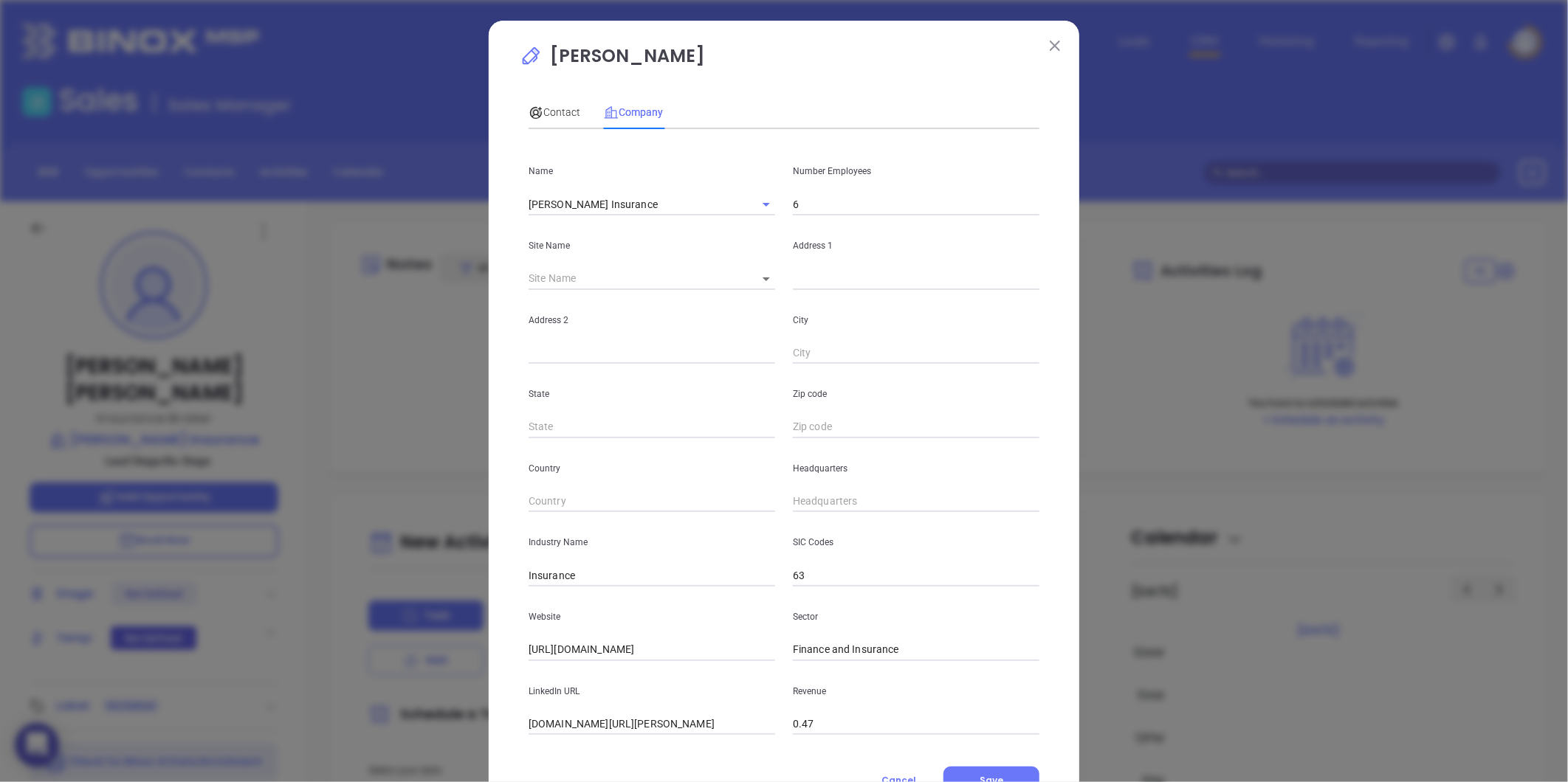
click at [823, 273] on input "text" at bounding box center [916, 279] width 247 height 22
paste input "Request a Quote phone: 617-328-7023 Fax: 617-328-7178 Brian@DonaghueAgency.com3…"
click at [832, 277] on input "Request a Quote phone: 617-328-7023 Fax: 617-328-7178 Brian@DonaghueAgency.com3…" at bounding box center [916, 279] width 247 height 22
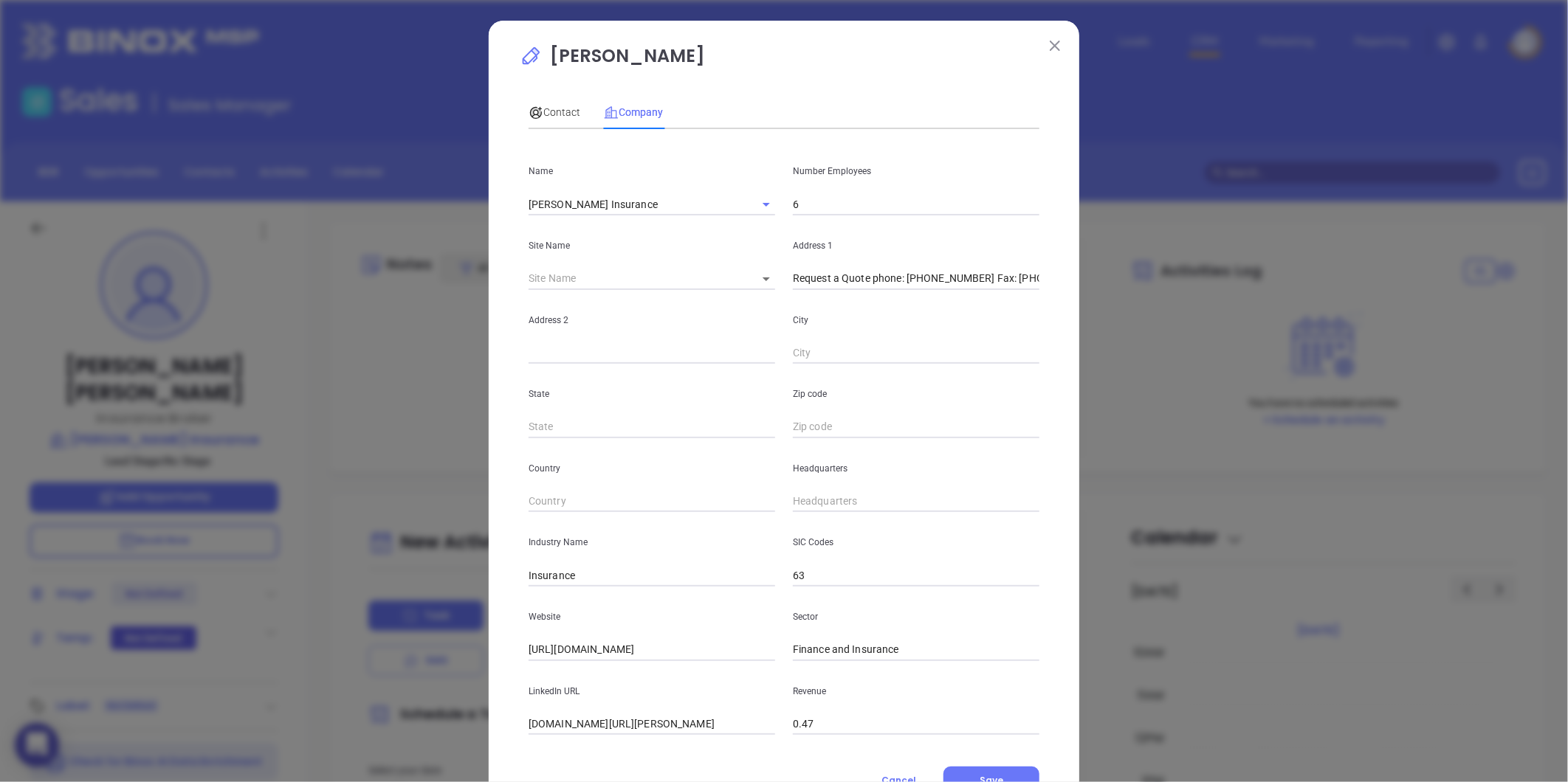
click at [872, 267] on div "Address 1 Request a Quote phone: 617-328-7023 Fax: 617-328-7178 Brian@DonaghueA…" at bounding box center [916, 253] width 264 height 75
click at [839, 278] on input "Request a Quote phone: 617-328-7023 Fax: 617-328-7178 Brian@DonaghueAgency.com3…" at bounding box center [916, 279] width 247 height 22
click at [825, 280] on input "Request a Quote phone: 617-328-7023 Fax: 617-328-7178 Brian@DonaghueAgency.com3…" at bounding box center [916, 279] width 247 height 22
drag, startPoint x: 808, startPoint y: 282, endPoint x: 1198, endPoint y: 321, distance: 391.9
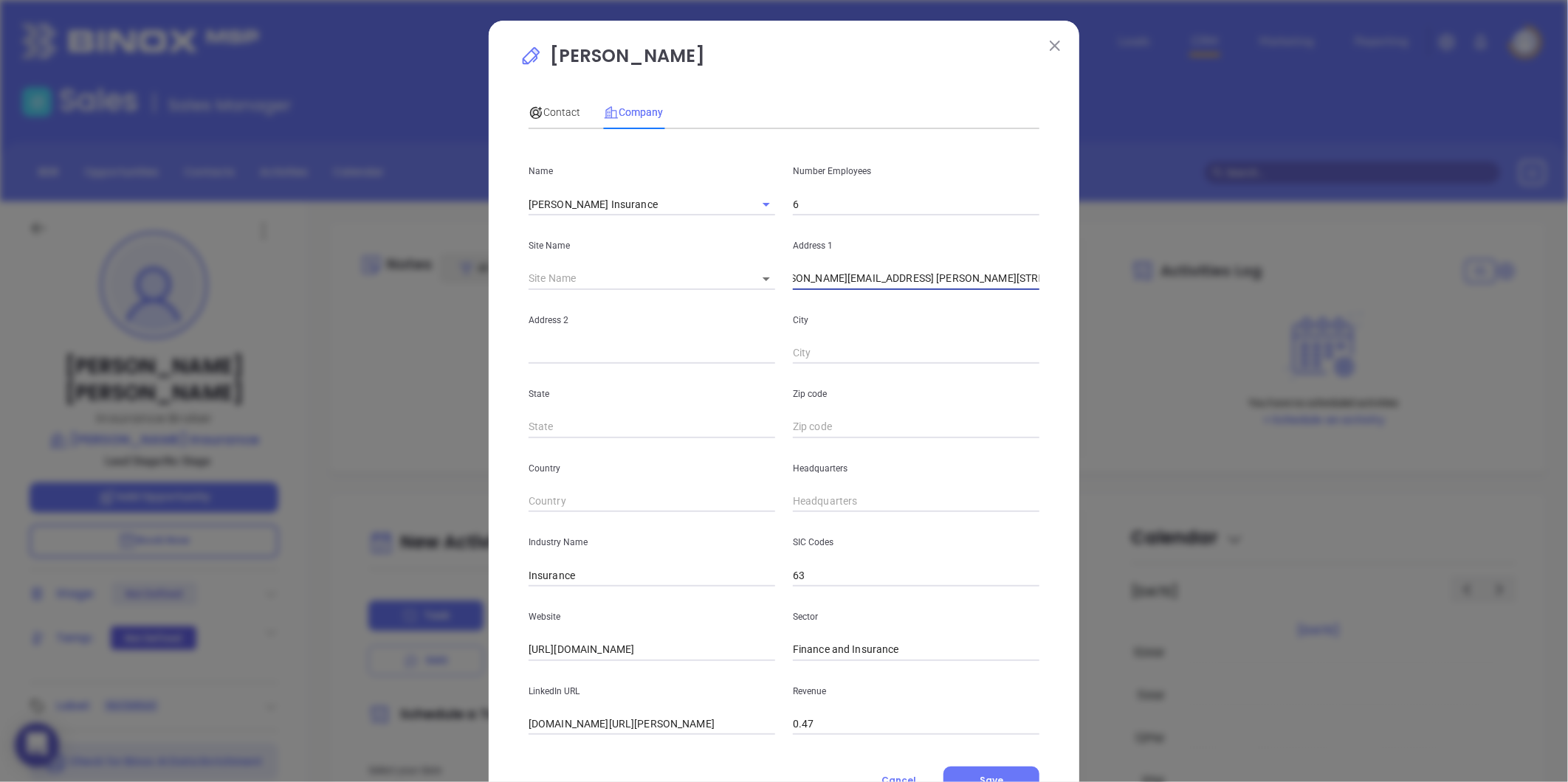
click at [1198, 322] on div "Daniel Donohue Contact Company First Name Harold Last Name Donaghue Email Harry…" at bounding box center [784, 391] width 1568 height 782
drag, startPoint x: 952, startPoint y: 283, endPoint x: 939, endPoint y: 286, distance: 13.3
click at [953, 283] on input "Request a Quote phone: 617-328-7023 Fax: 617-328-7178 Brian@DonaghueAgency.com3…" at bounding box center [916, 279] width 247 height 22
click at [847, 280] on input "Request a Quote phone: 617-328-7023 Fax: 617-328-7178 Brian@DonaghueAgency.com3…" at bounding box center [916, 279] width 247 height 22
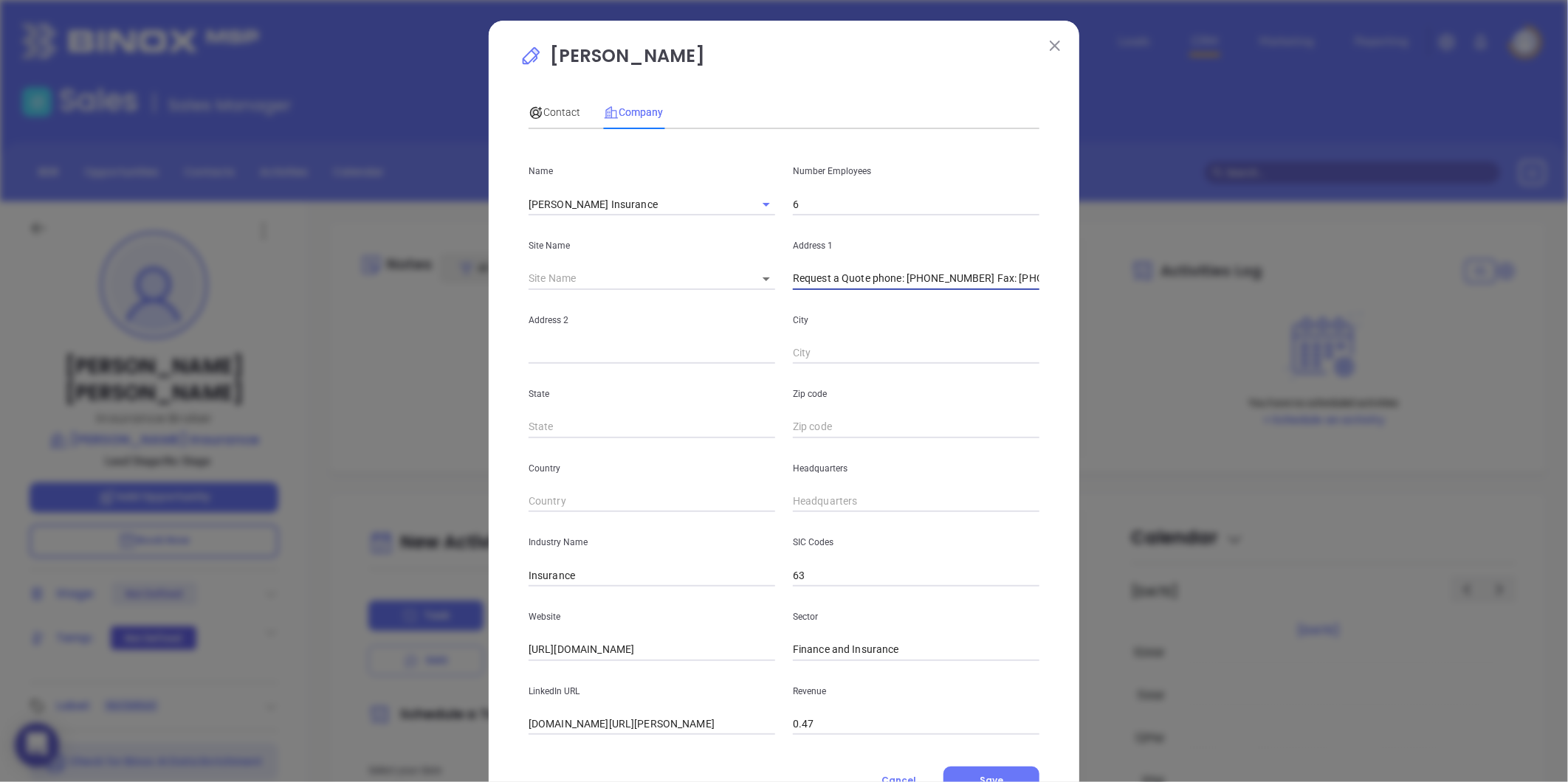
drag, startPoint x: 858, startPoint y: 279, endPoint x: 198, endPoint y: 312, distance: 660.8
click at [198, 312] on div "Daniel Donohue Contact Company First Name Harold Last Name Donaghue Email Harry…" at bounding box center [784, 391] width 1568 height 782
drag, startPoint x: 881, startPoint y: 276, endPoint x: 1073, endPoint y: 288, distance: 192.4
click at [1073, 288] on div "Daniel Donohue Contact Company First Name Harold Last Name Donaghue Email Harry…" at bounding box center [784, 423] width 591 height 805
type input "345 Hancock Street"
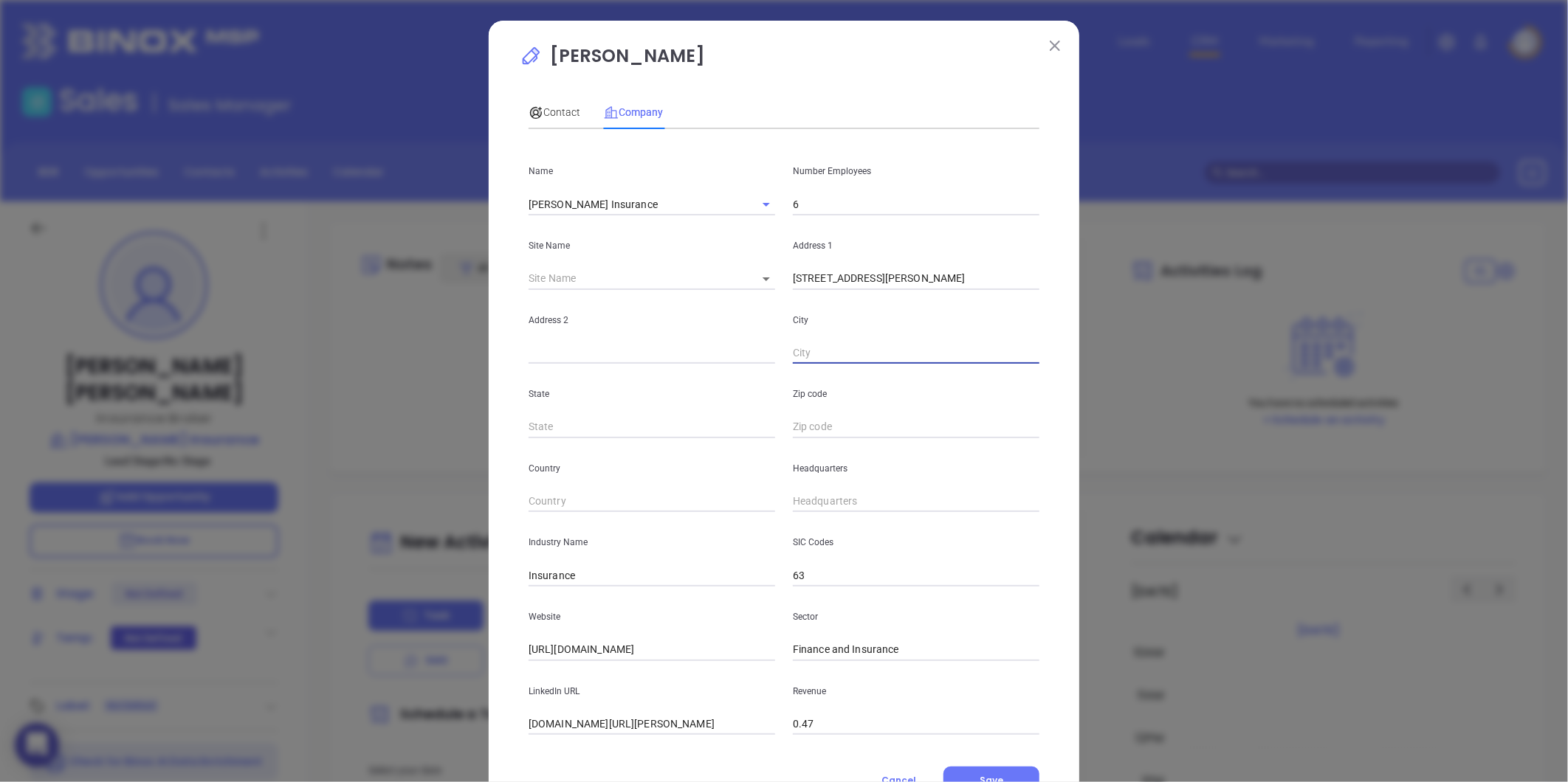
paste input "Quincy, MA 02171"
drag, startPoint x: 824, startPoint y: 352, endPoint x: 1068, endPoint y: 334, distance: 244.7
click at [1068, 334] on div "Daniel Donohue Contact Company First Name Harold Last Name Donaghue Email Harry…" at bounding box center [784, 423] width 591 height 805
type input "Quincy"
type input "MA"
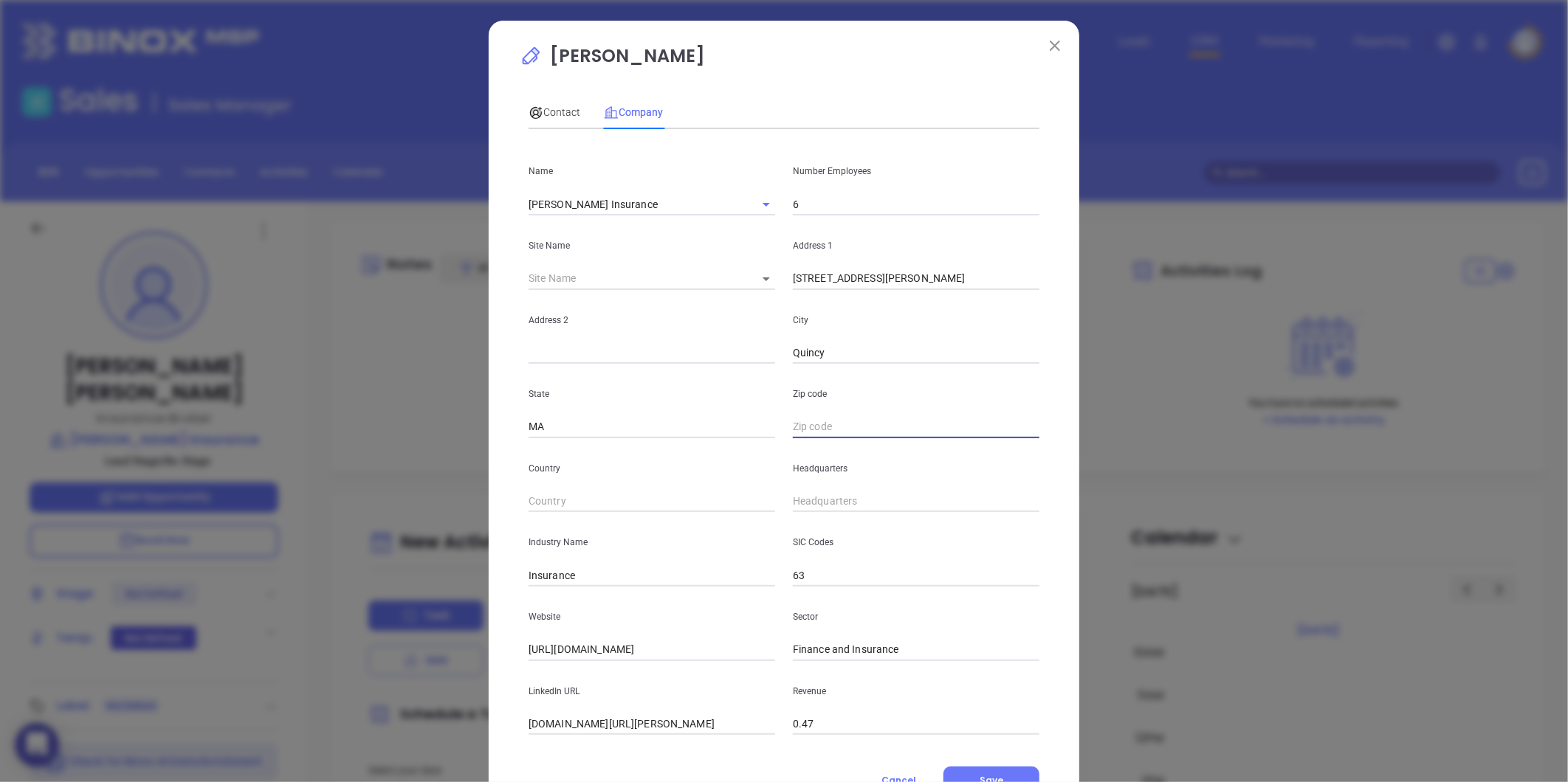
paste input "MA 02171"
type input "02171"
click at [829, 496] on input "text" at bounding box center [916, 501] width 247 height 22
paste input "617) 328-7023"
type input "(617) 328-7023"
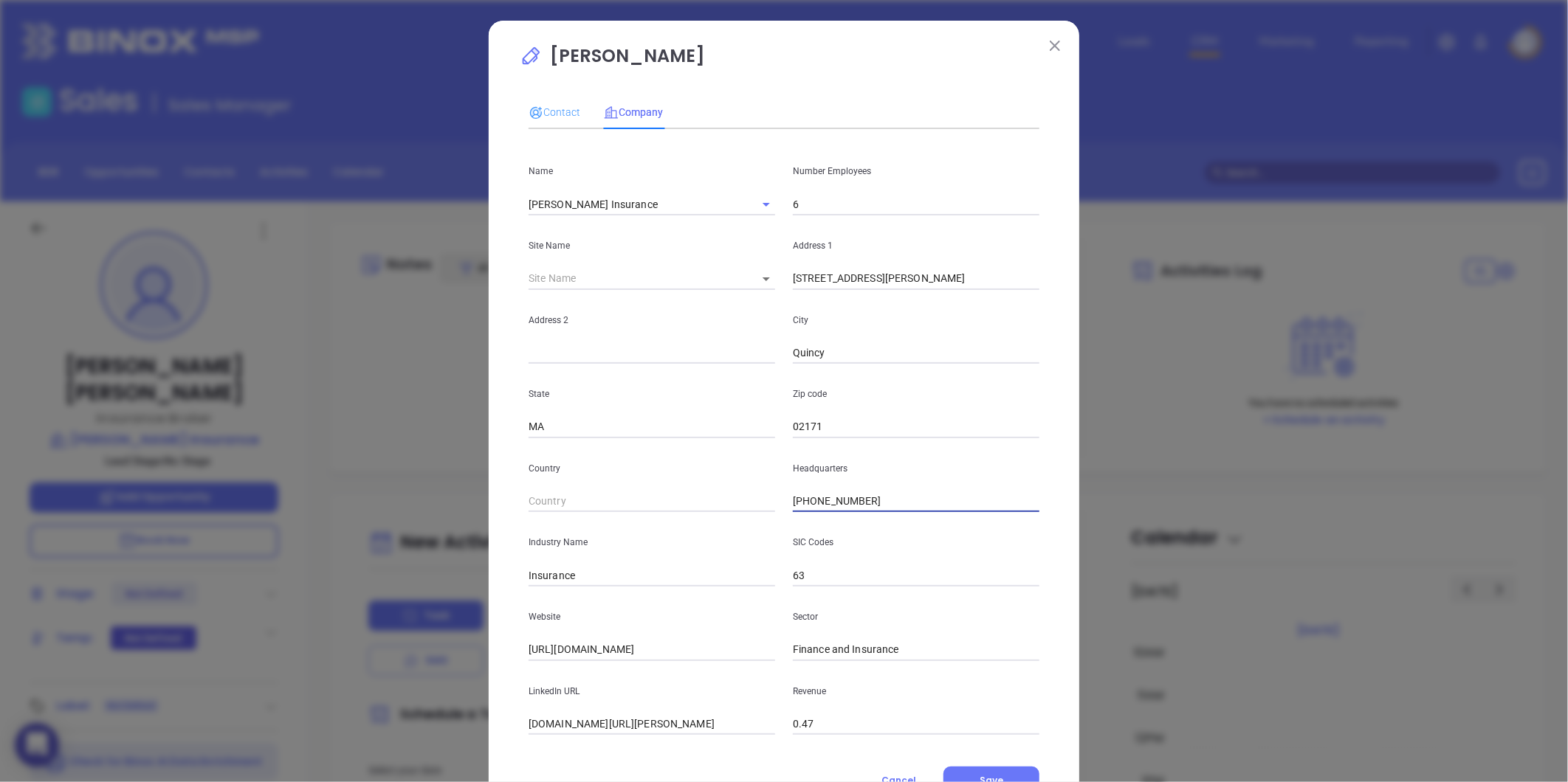
click at [547, 102] on div "Contact" at bounding box center [555, 112] width 52 height 34
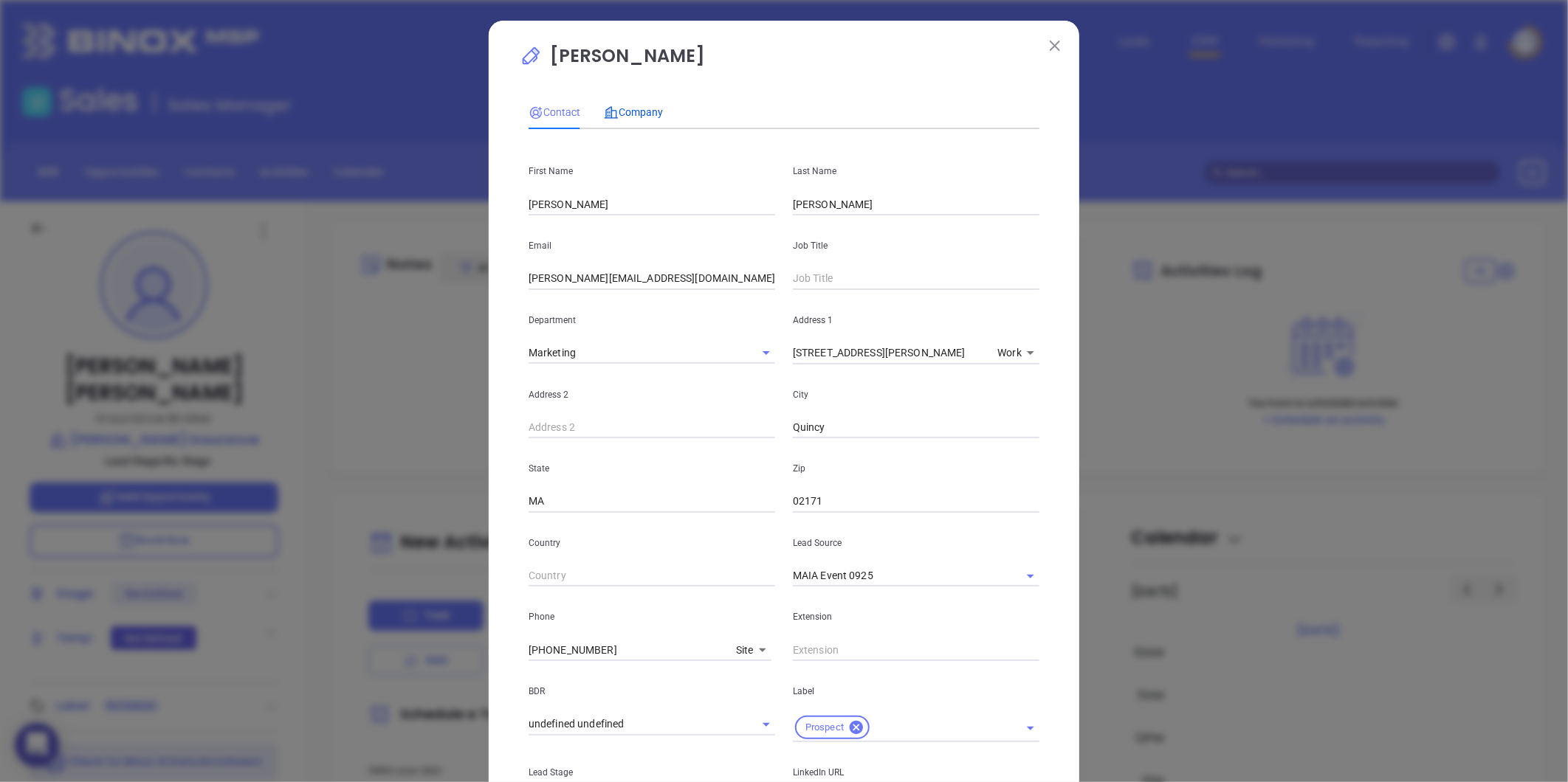
click at [633, 113] on span "Company" at bounding box center [633, 111] width 59 height 11
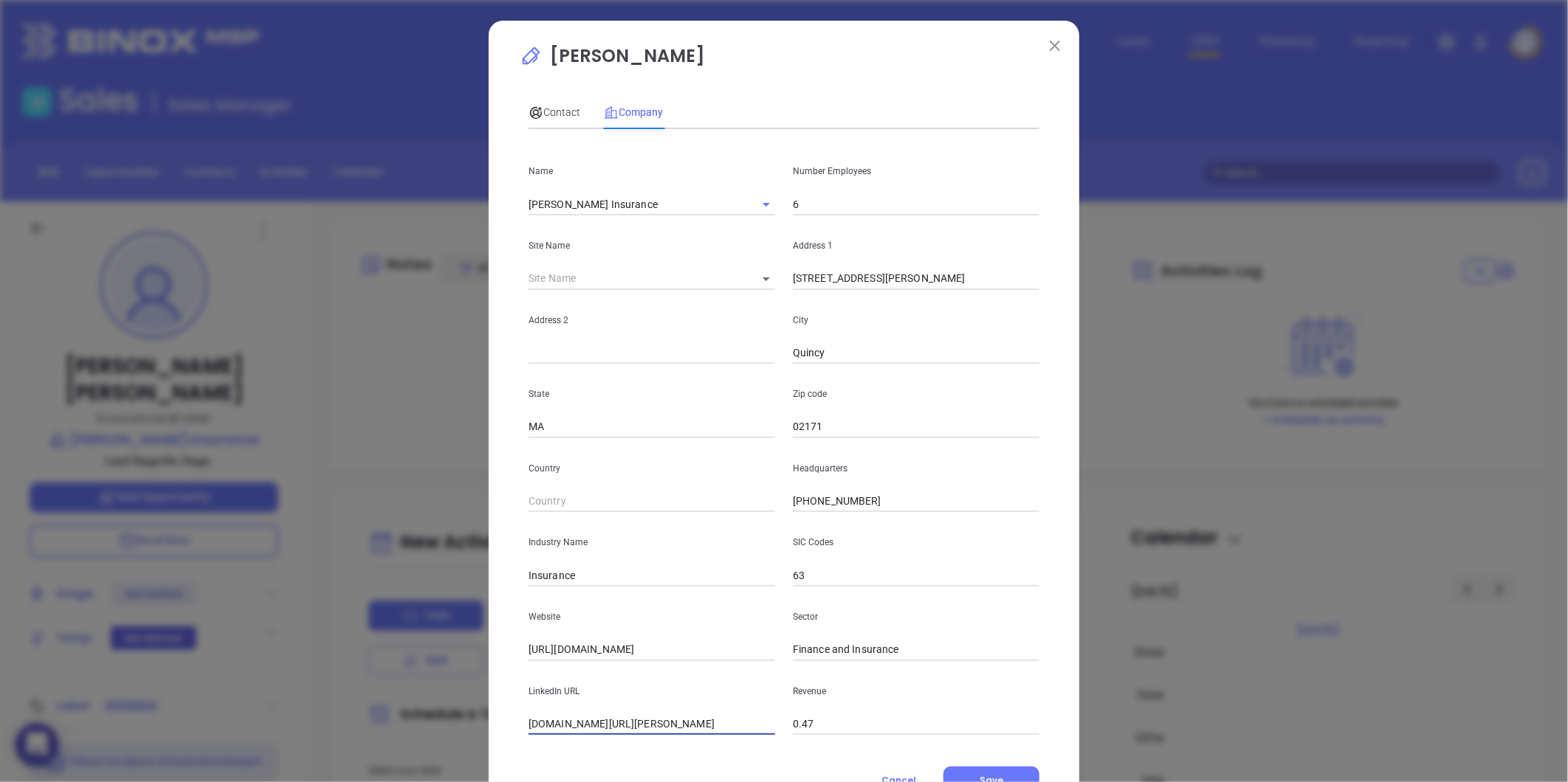
click at [632, 726] on input "linkedin.com/company/donohue-insurance" at bounding box center [652, 724] width 247 height 22
click at [633, 725] on input "linkedin.com/company/donohue-insurance" at bounding box center [652, 724] width 247 height 22
click at [562, 109] on span "Contact" at bounding box center [555, 111] width 52 height 11
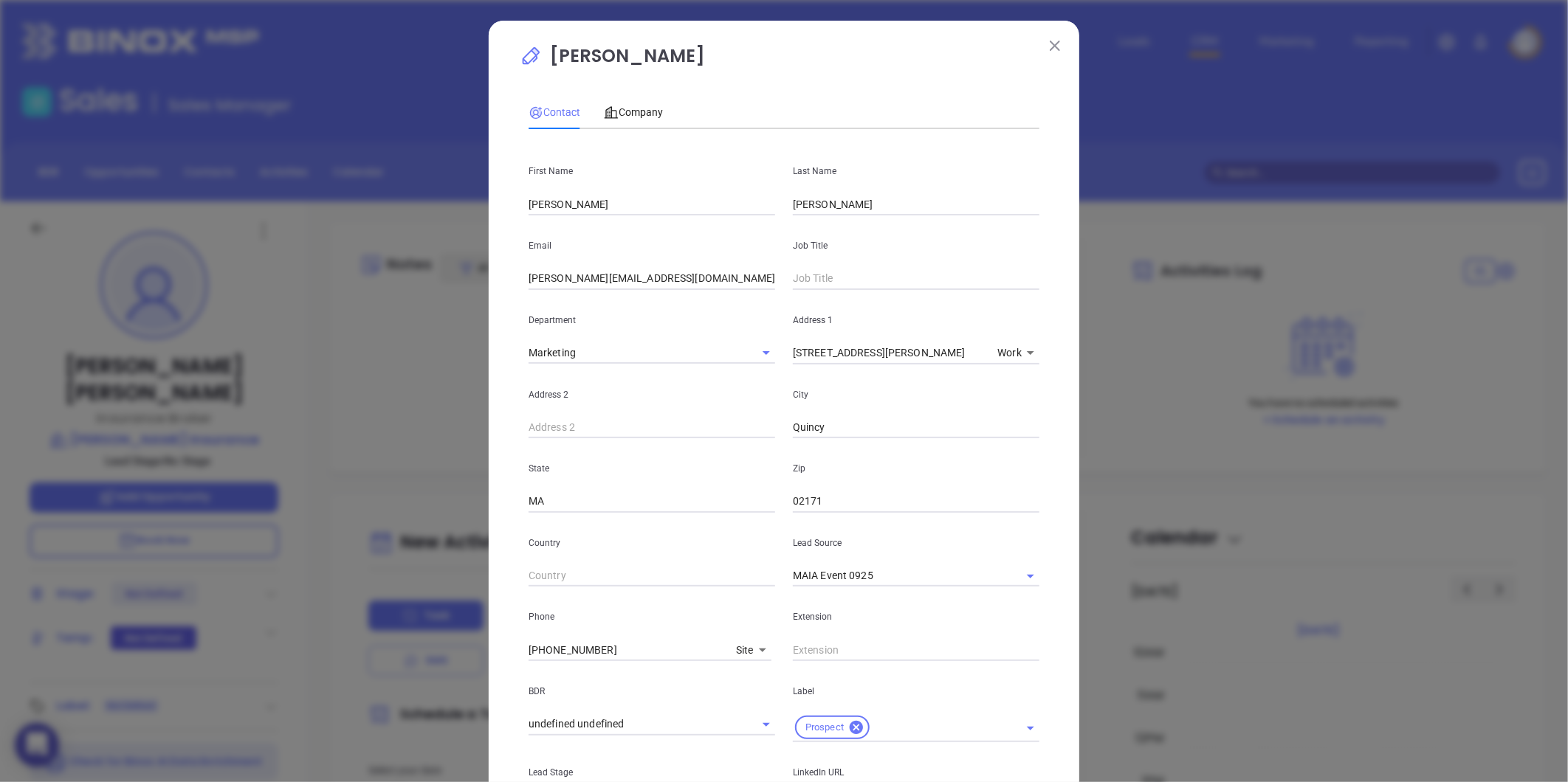
scroll to position [329, 0]
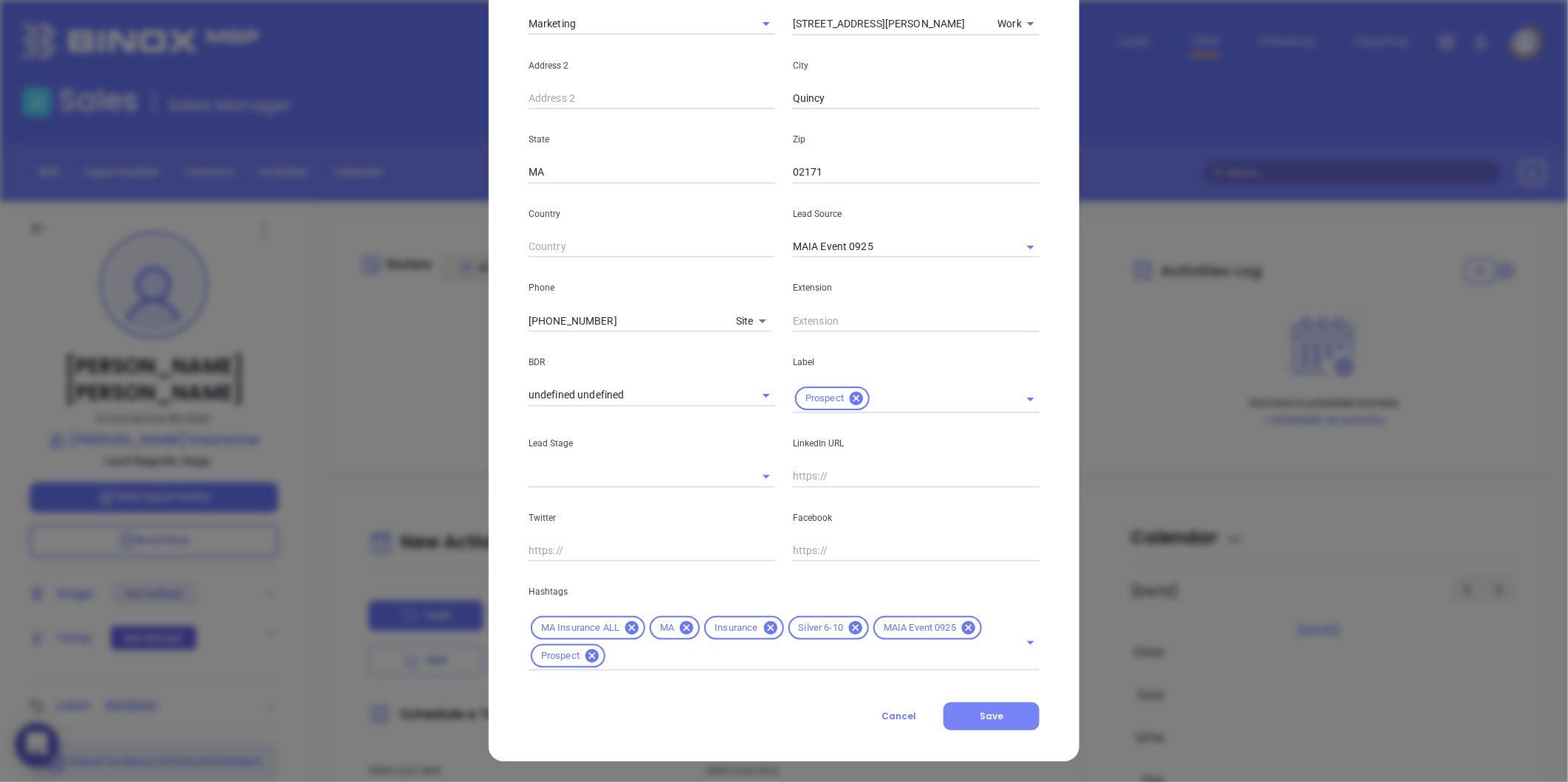
click at [983, 724] on button "Save" at bounding box center [992, 716] width 96 height 28
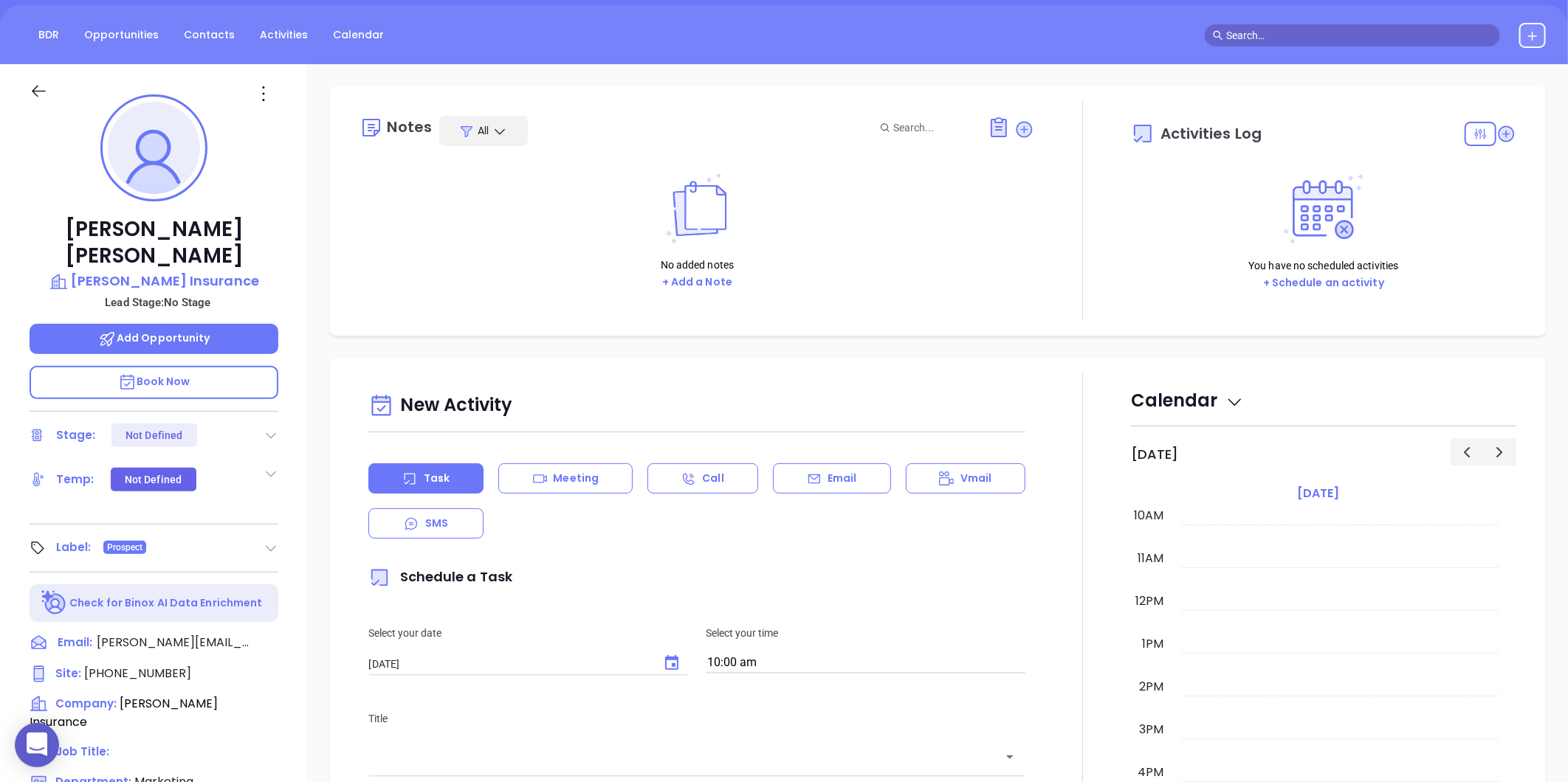
scroll to position [82, 0]
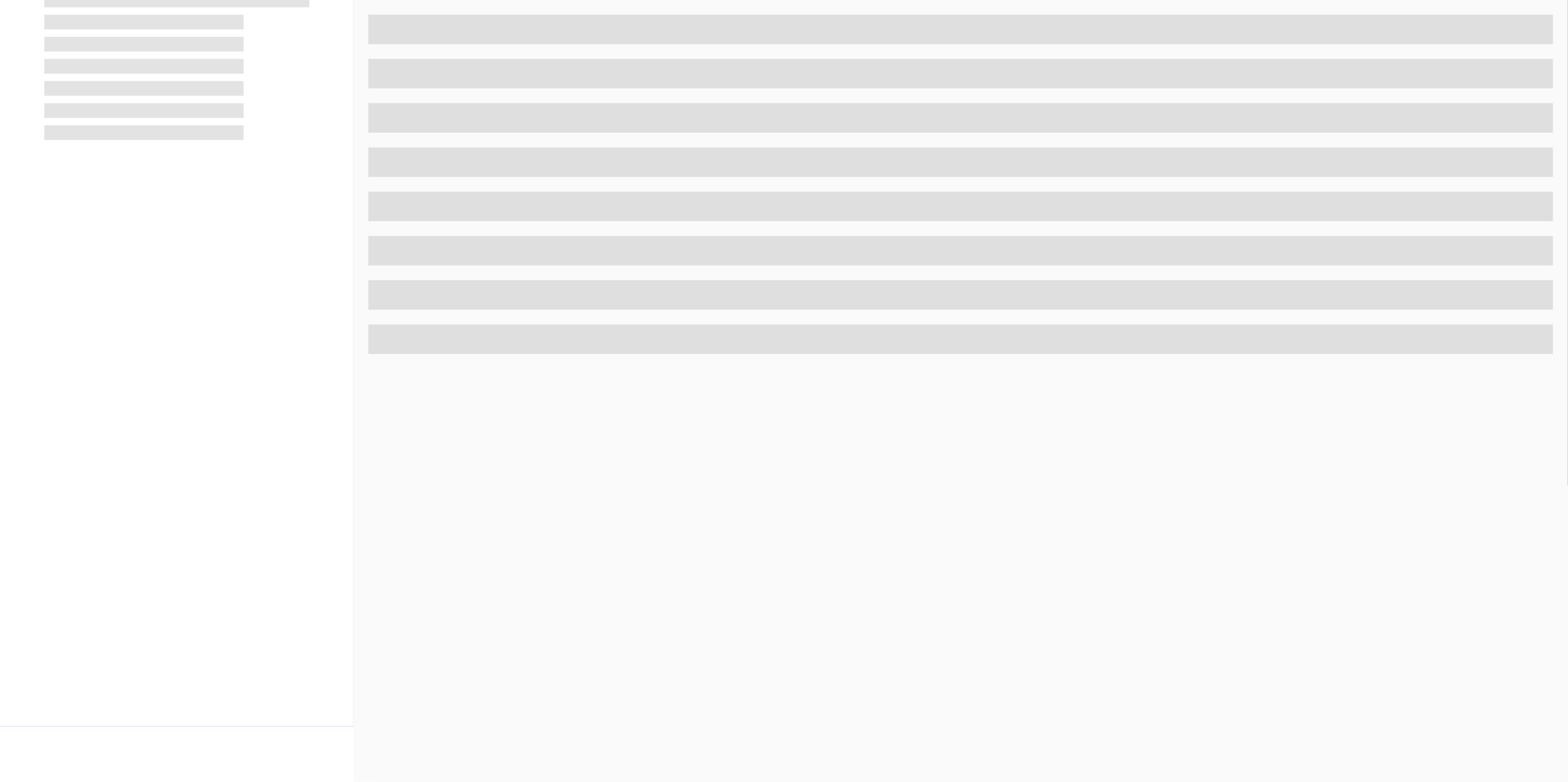
scroll to position [452, 0]
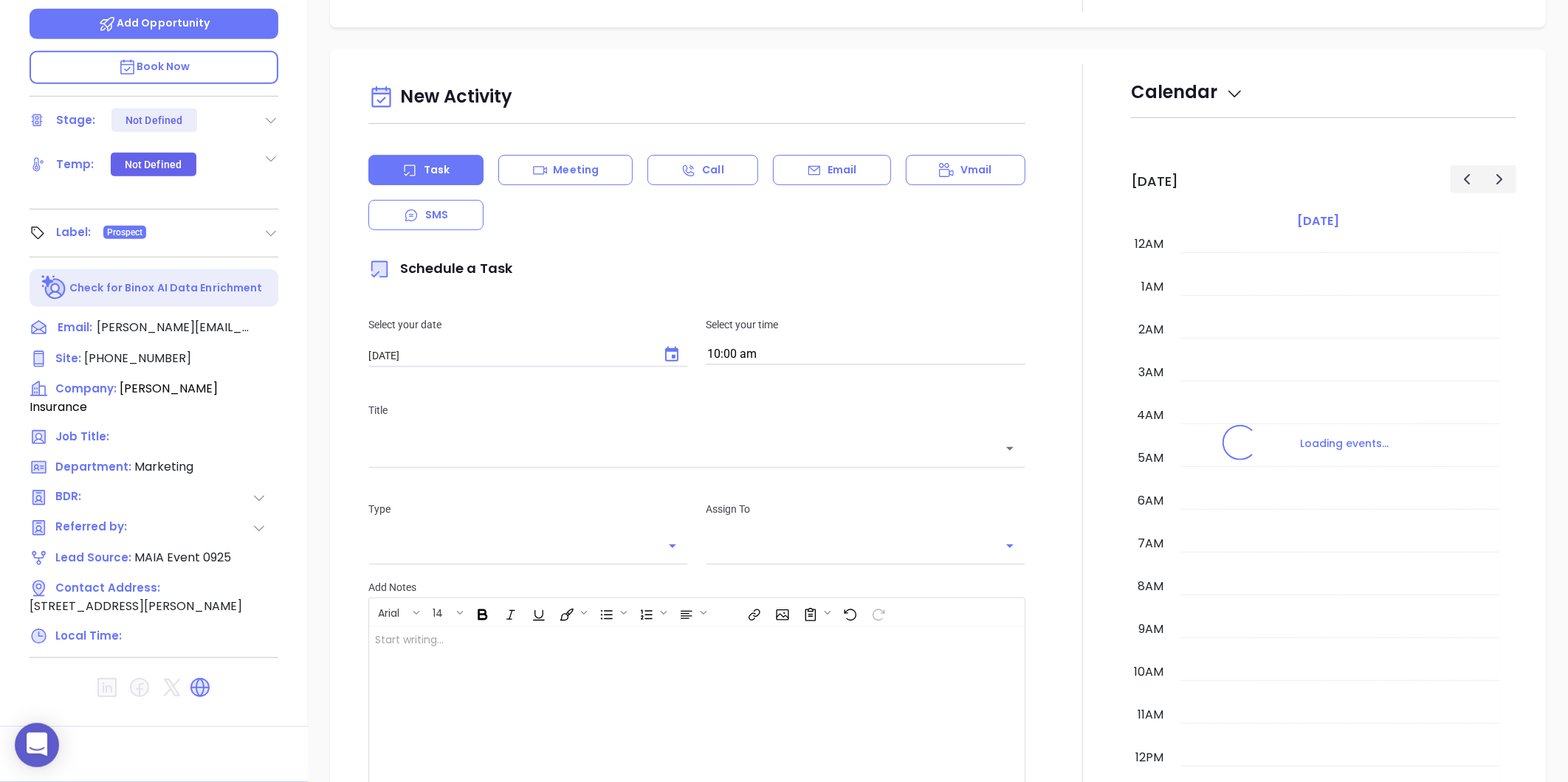
type input "[DATE]"
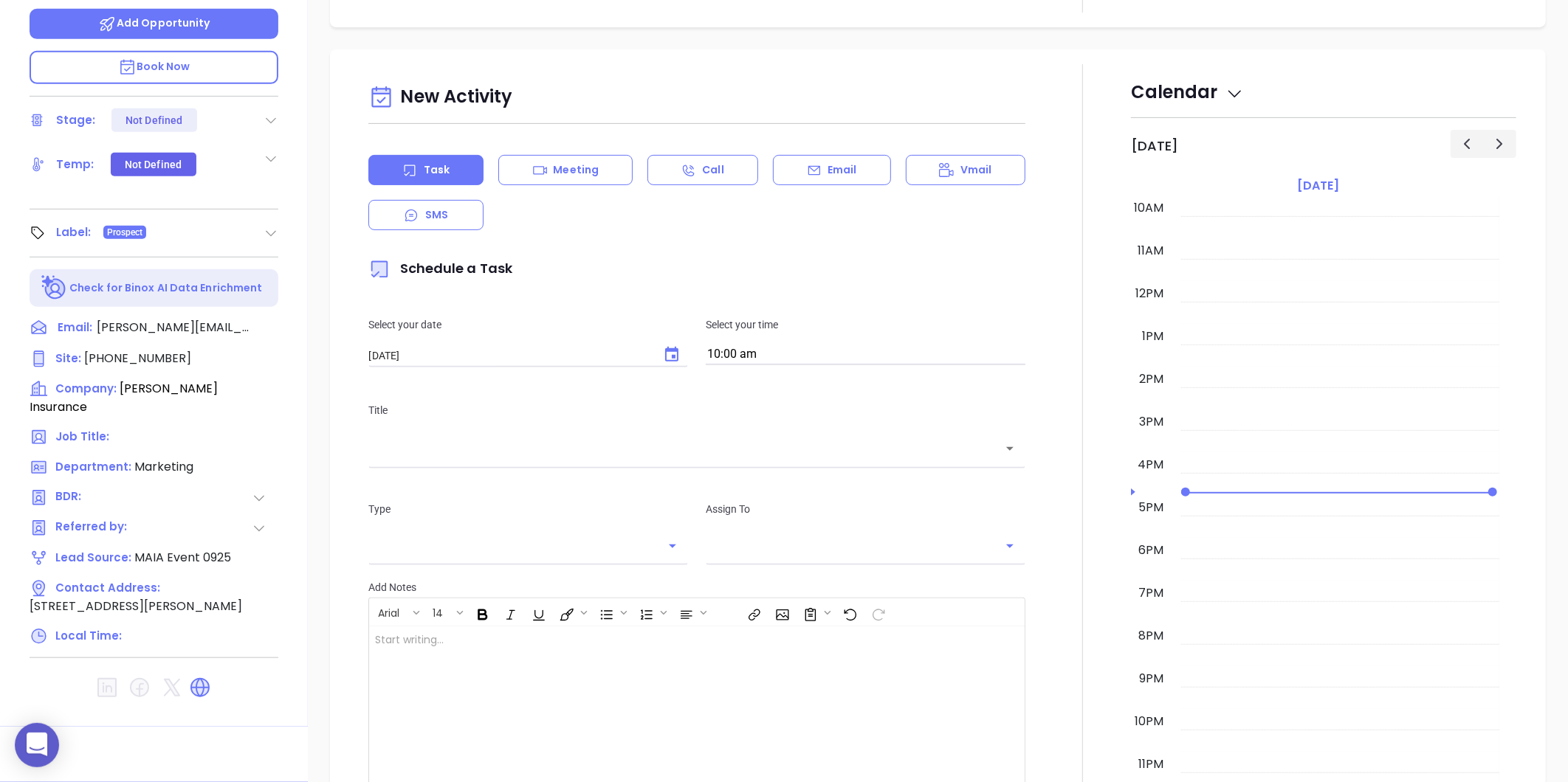
type input "[PERSON_NAME]"
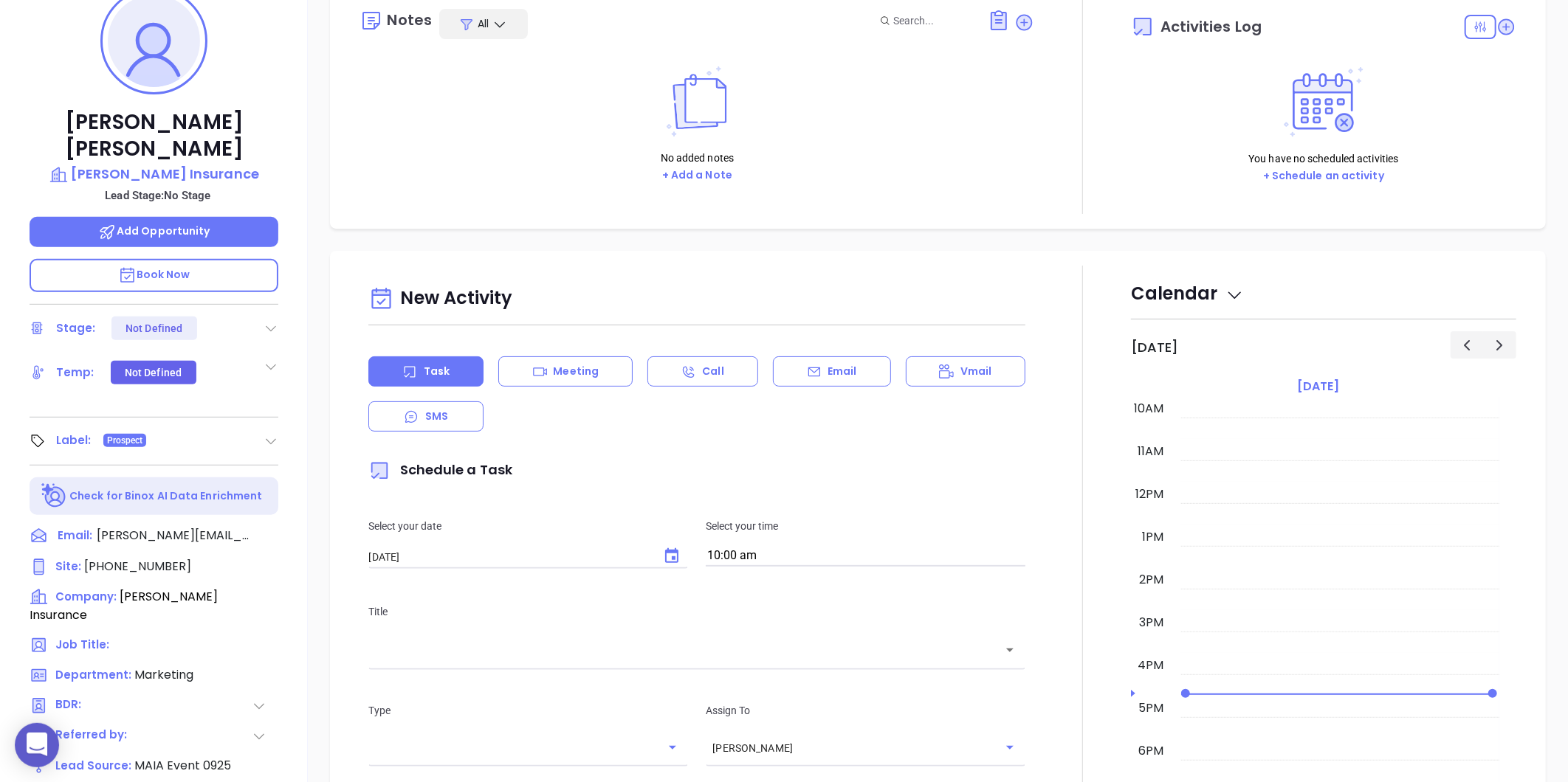
scroll to position [124, 0]
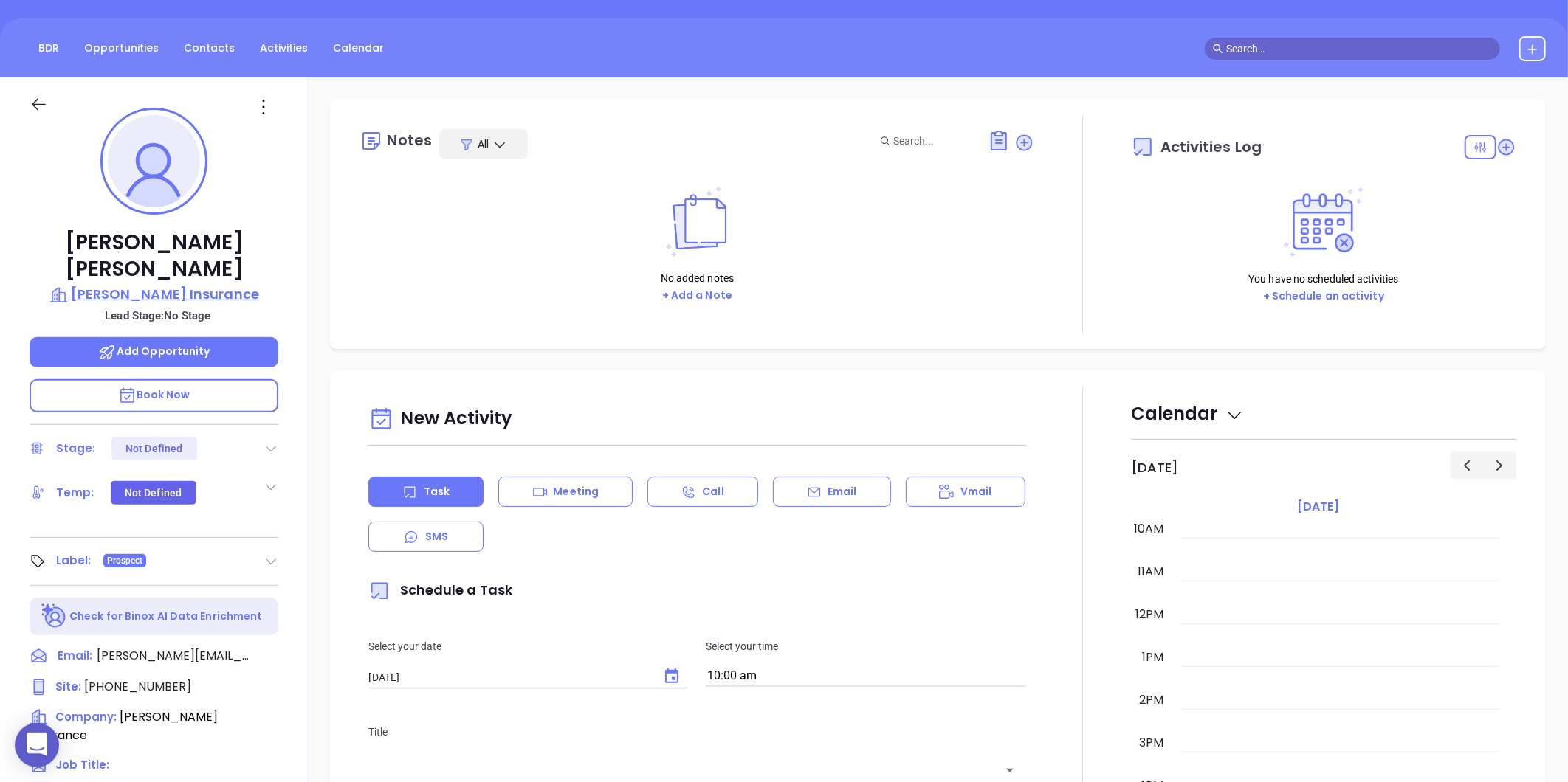
click at [214, 284] on p "[PERSON_NAME] Insurance" at bounding box center [154, 294] width 249 height 21
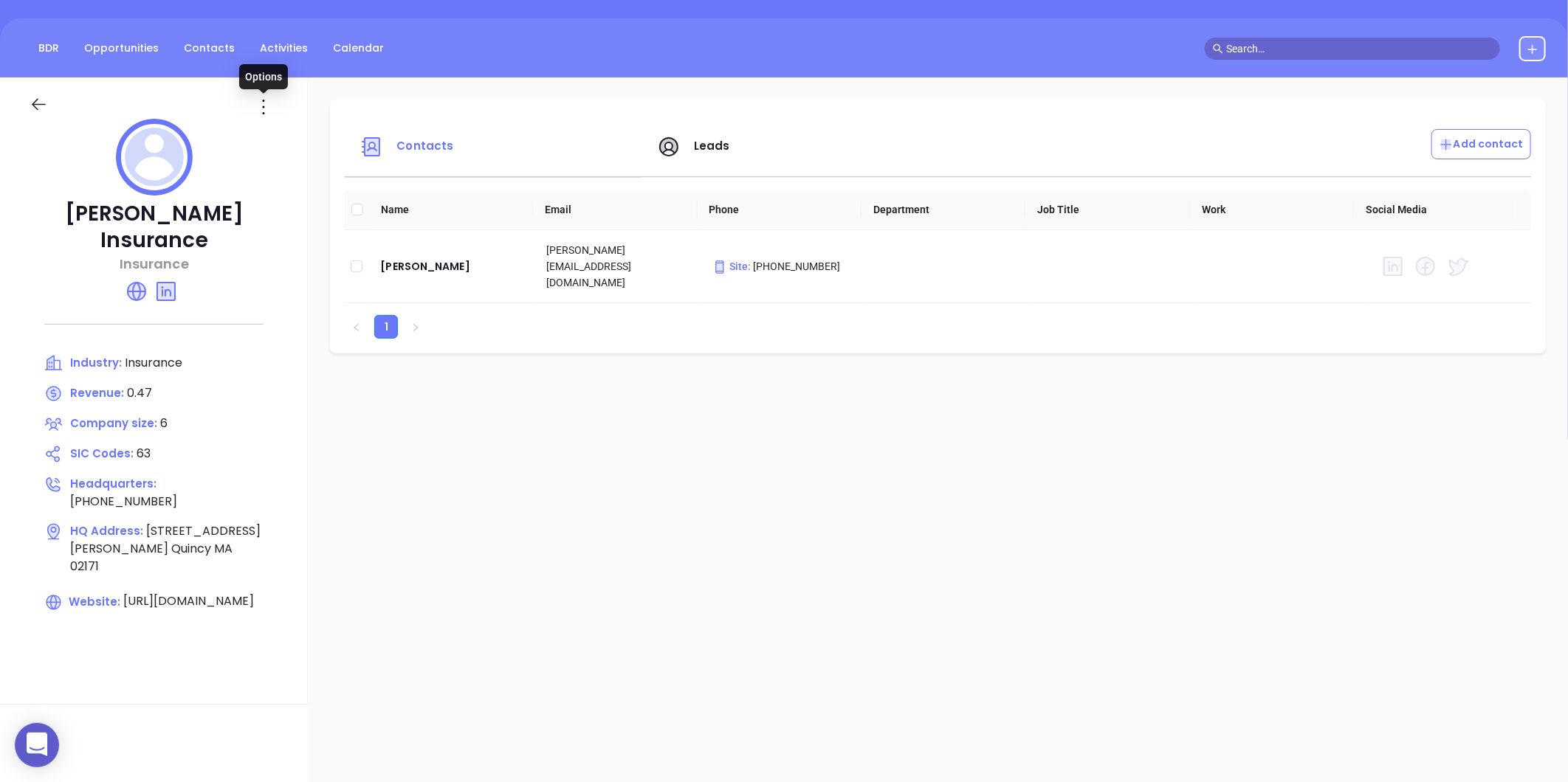
click at [264, 103] on icon at bounding box center [263, 107] width 24 height 24
click at [281, 131] on div "Edit" at bounding box center [330, 135] width 134 height 16
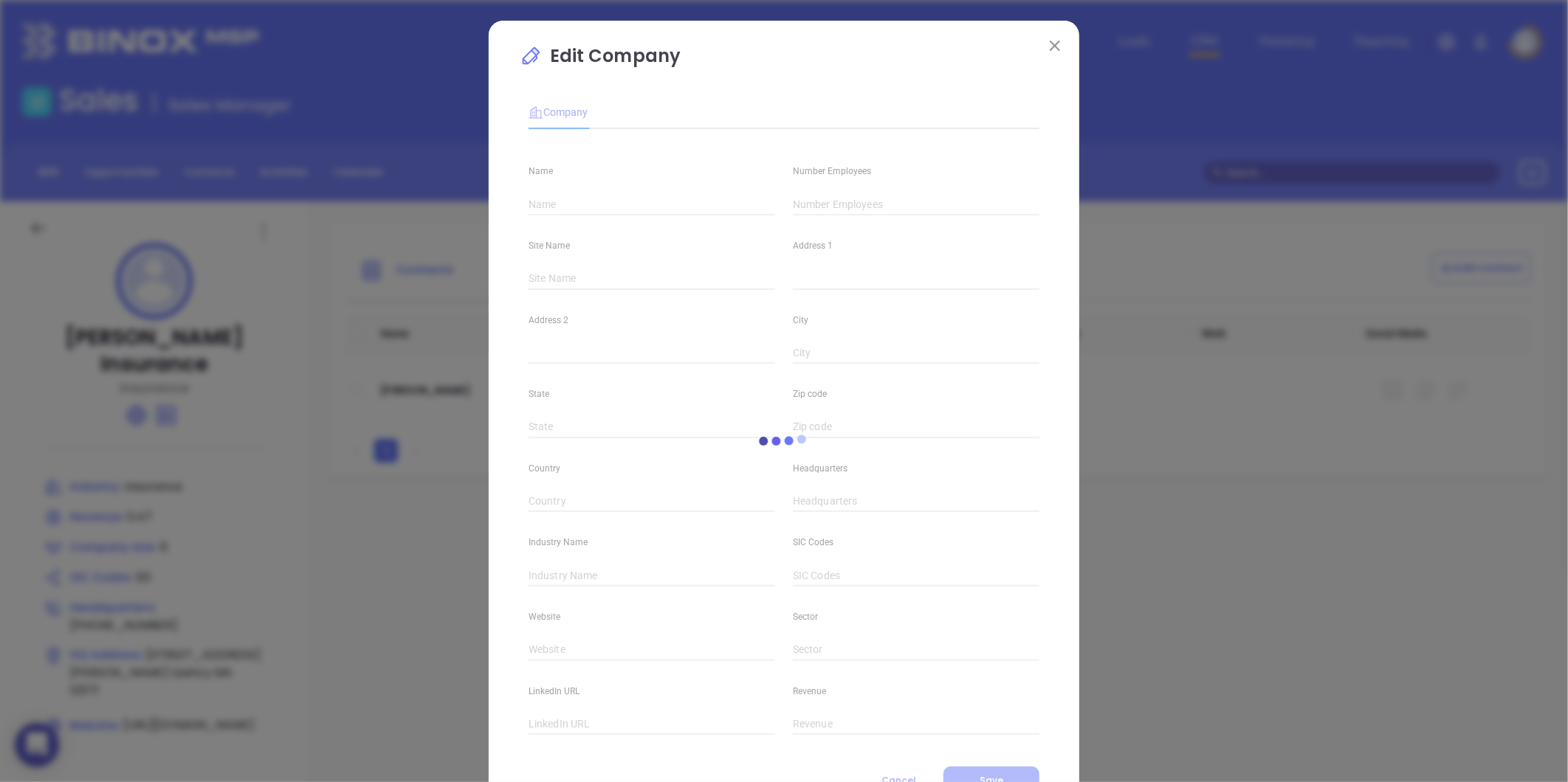
type input "[PERSON_NAME] Insurance"
type input "6"
type input "[STREET_ADDRESS][PERSON_NAME]"
type input "Quincy"
type input "MA"
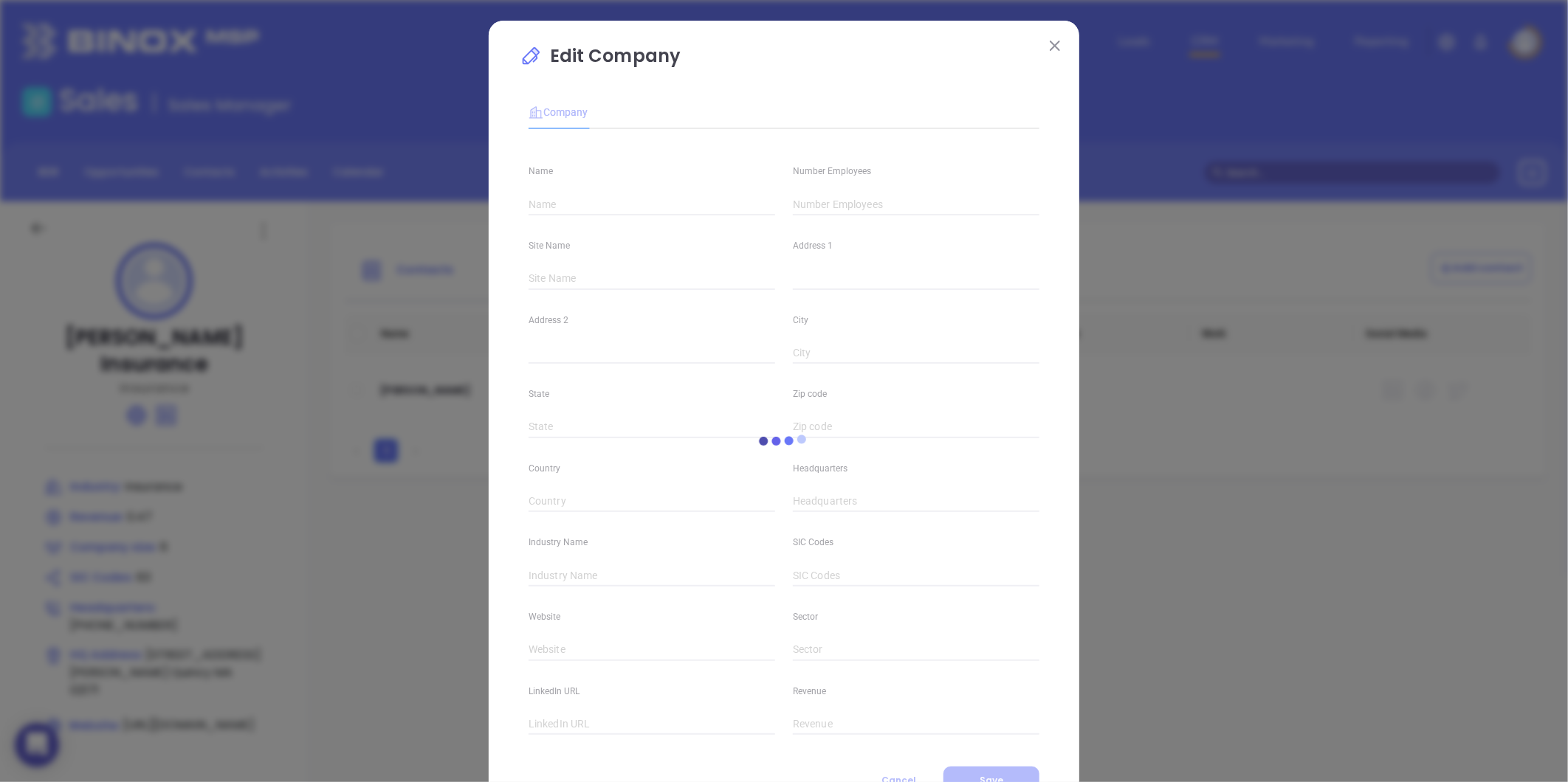
type input "02171"
type input "[PHONE_NUMBER]"
type input "Insurance"
type input "63"
type input "[URL][DOMAIN_NAME]"
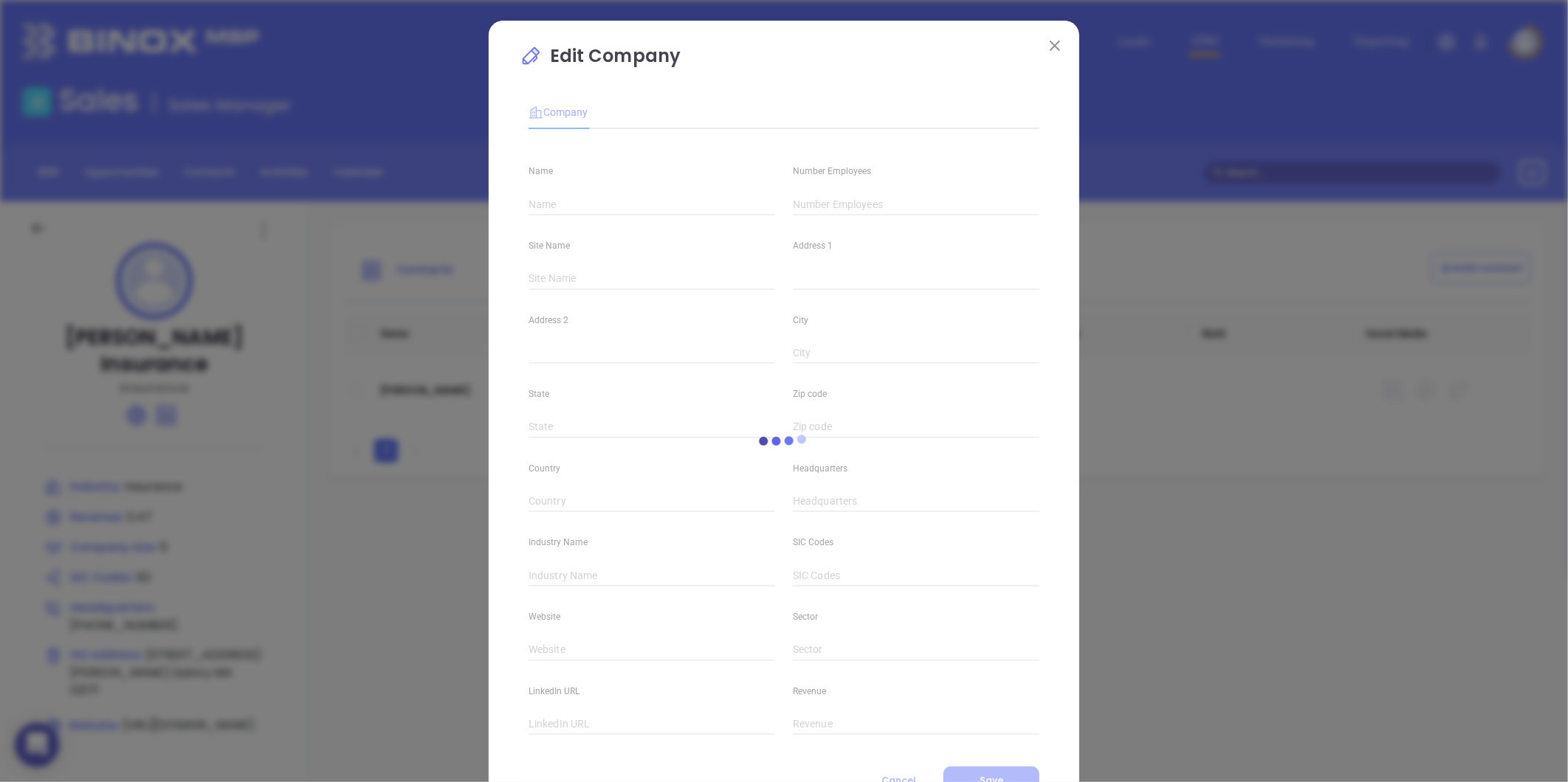
type input "Finance and Insurance"
type input "[DOMAIN_NAME][URL][PERSON_NAME]"
type input "0.47"
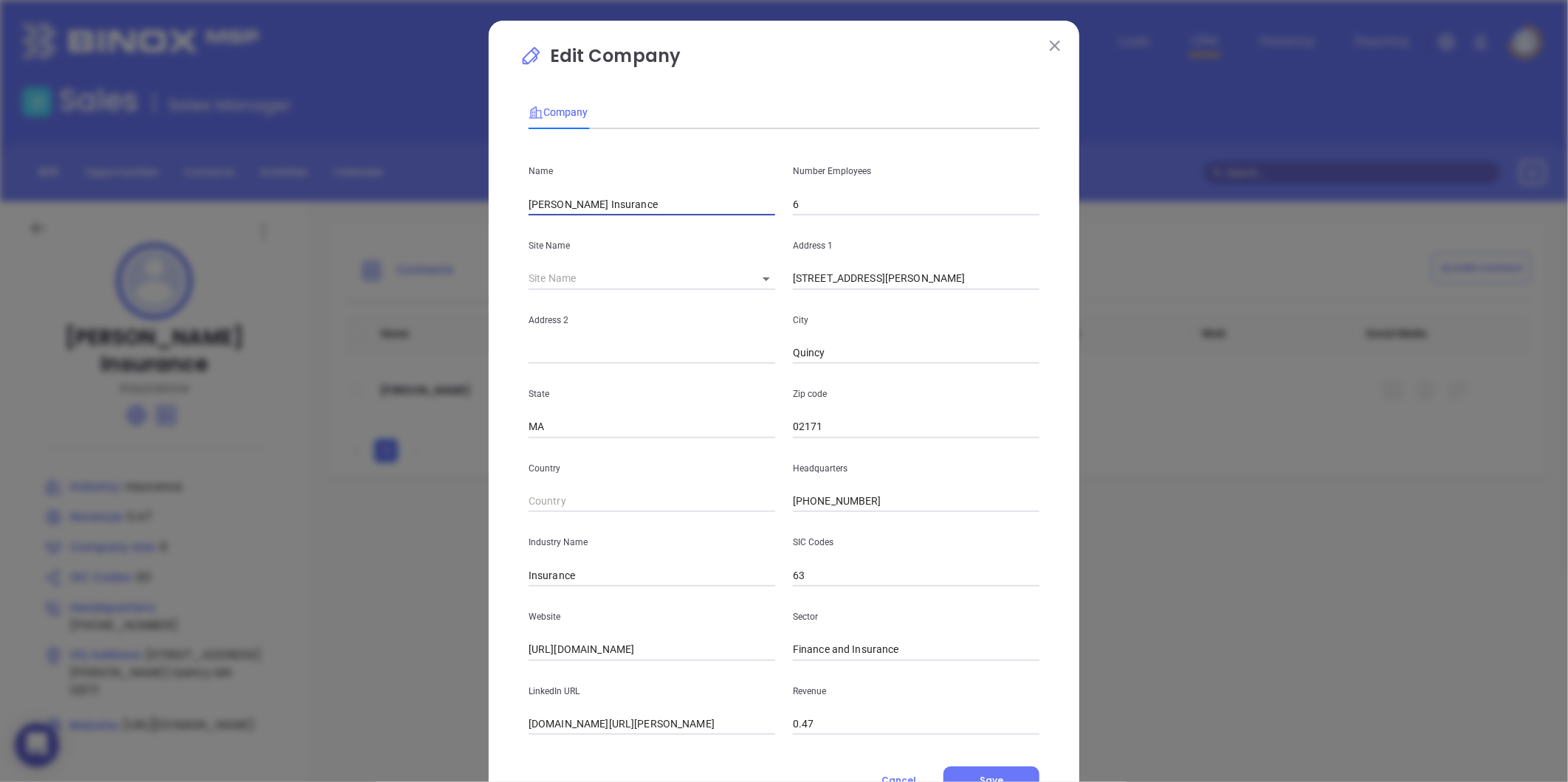
drag, startPoint x: 638, startPoint y: 205, endPoint x: 341, endPoint y: 225, distance: 297.7
click at [312, 227] on div "Edit Company Company Name [PERSON_NAME] Insurance Number Employees 6 Site Name …" at bounding box center [784, 391] width 1568 height 782
paste input "[PERSON_NAME] Insurance Agency"
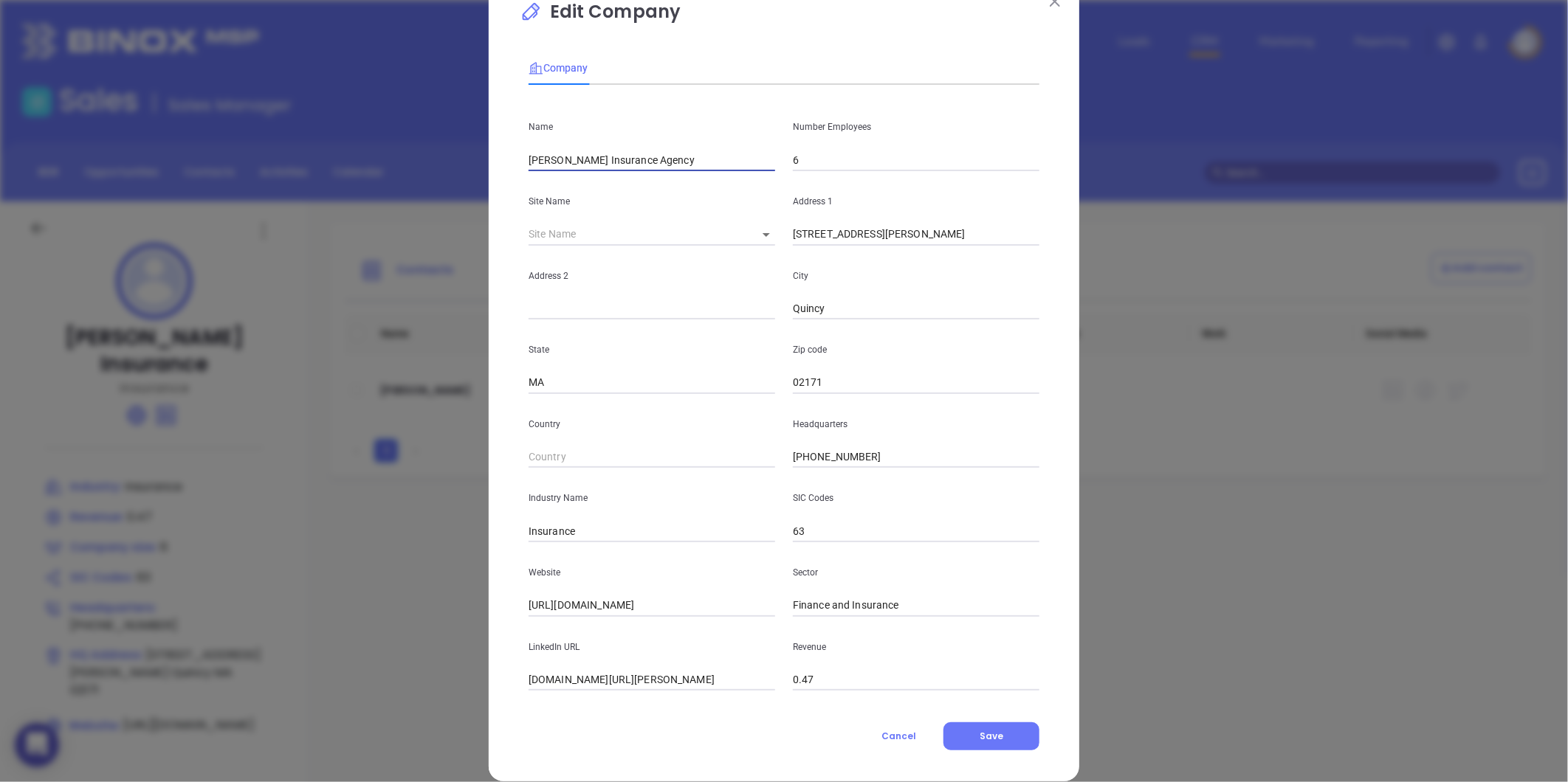
scroll to position [64, 0]
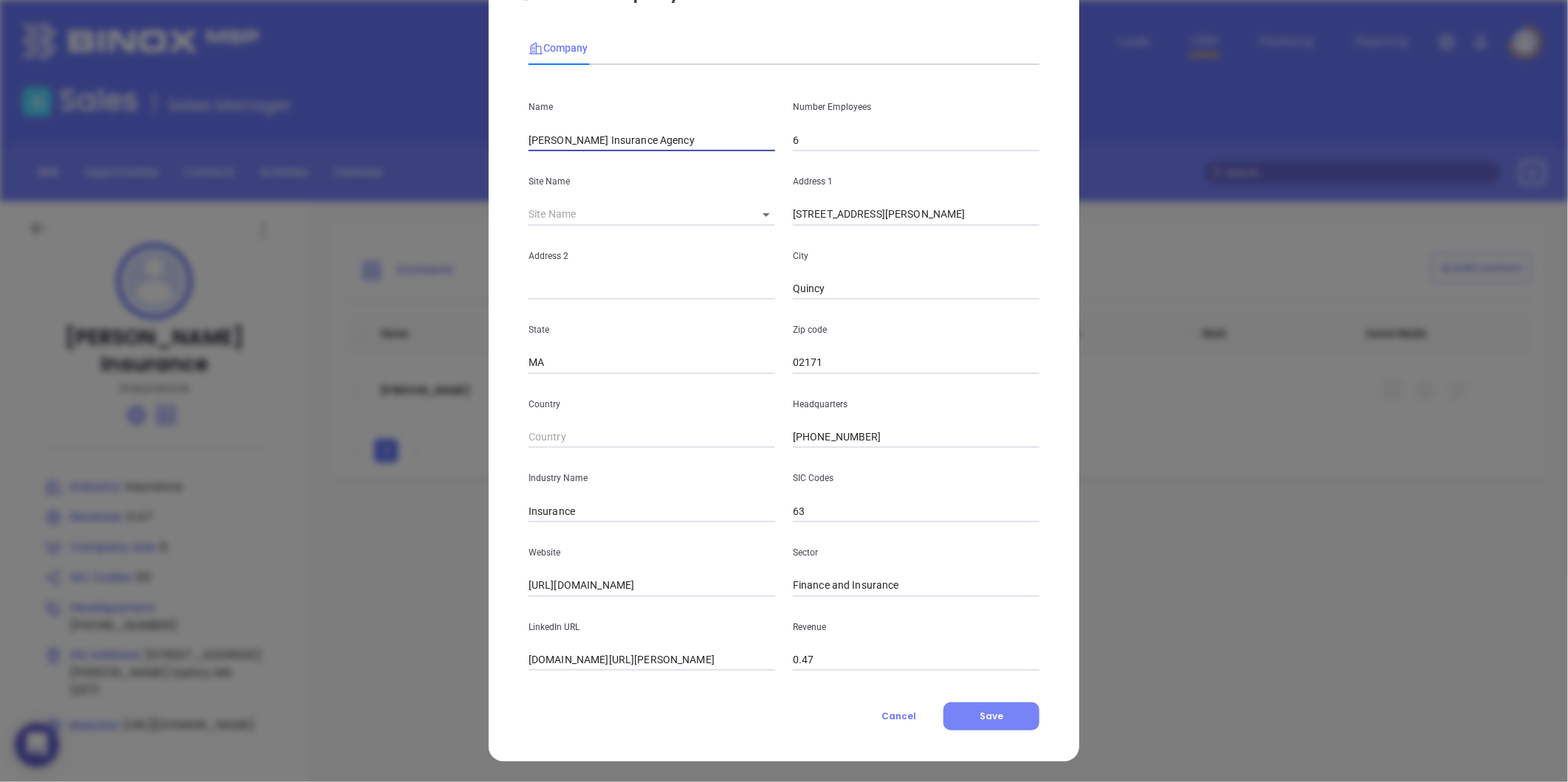
type input "[PERSON_NAME] Insurance Agency"
click at [992, 720] on span "Save" at bounding box center [991, 716] width 24 height 12
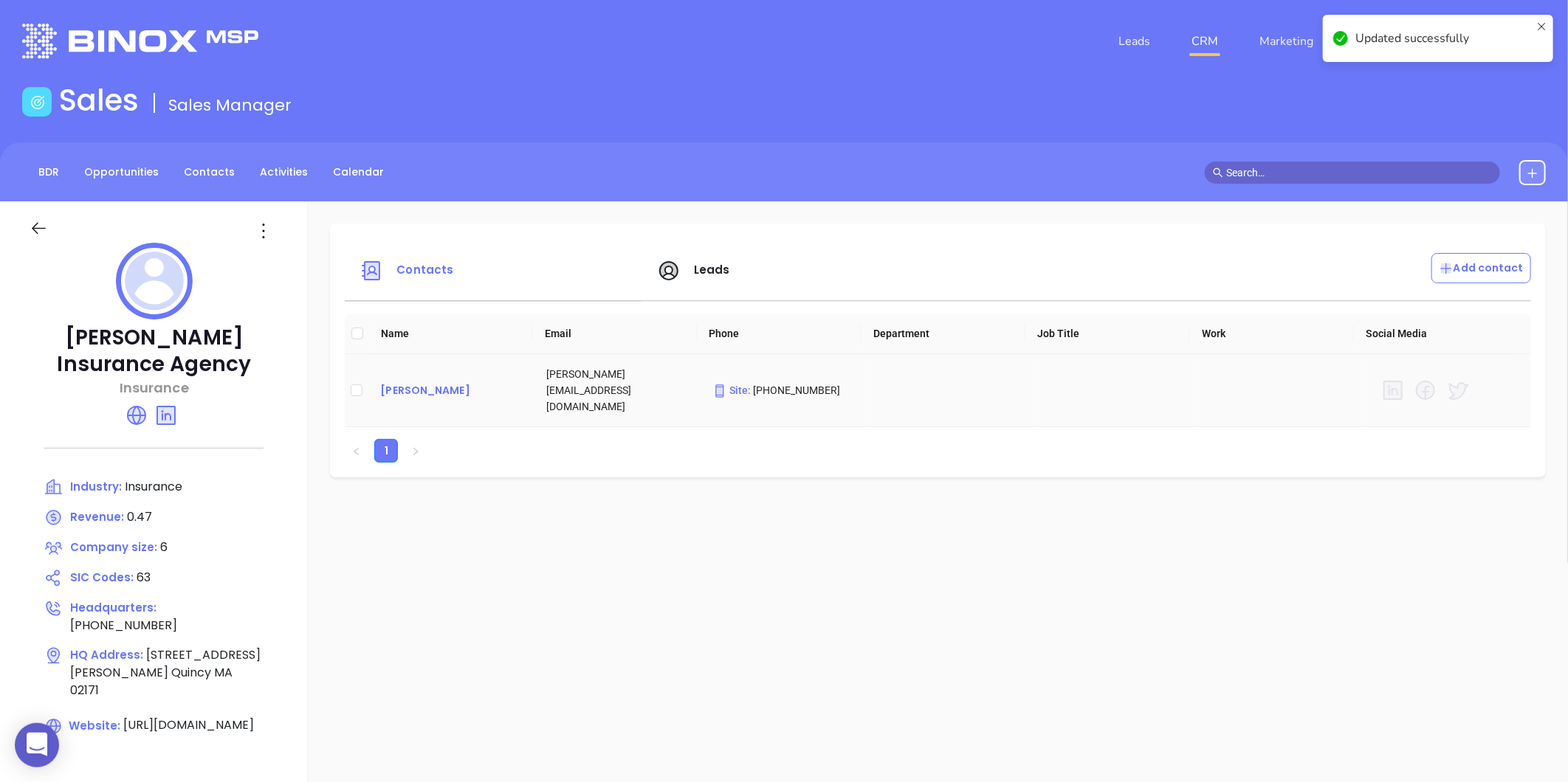
click at [428, 381] on div "[PERSON_NAME]" at bounding box center [452, 389] width 142 height 18
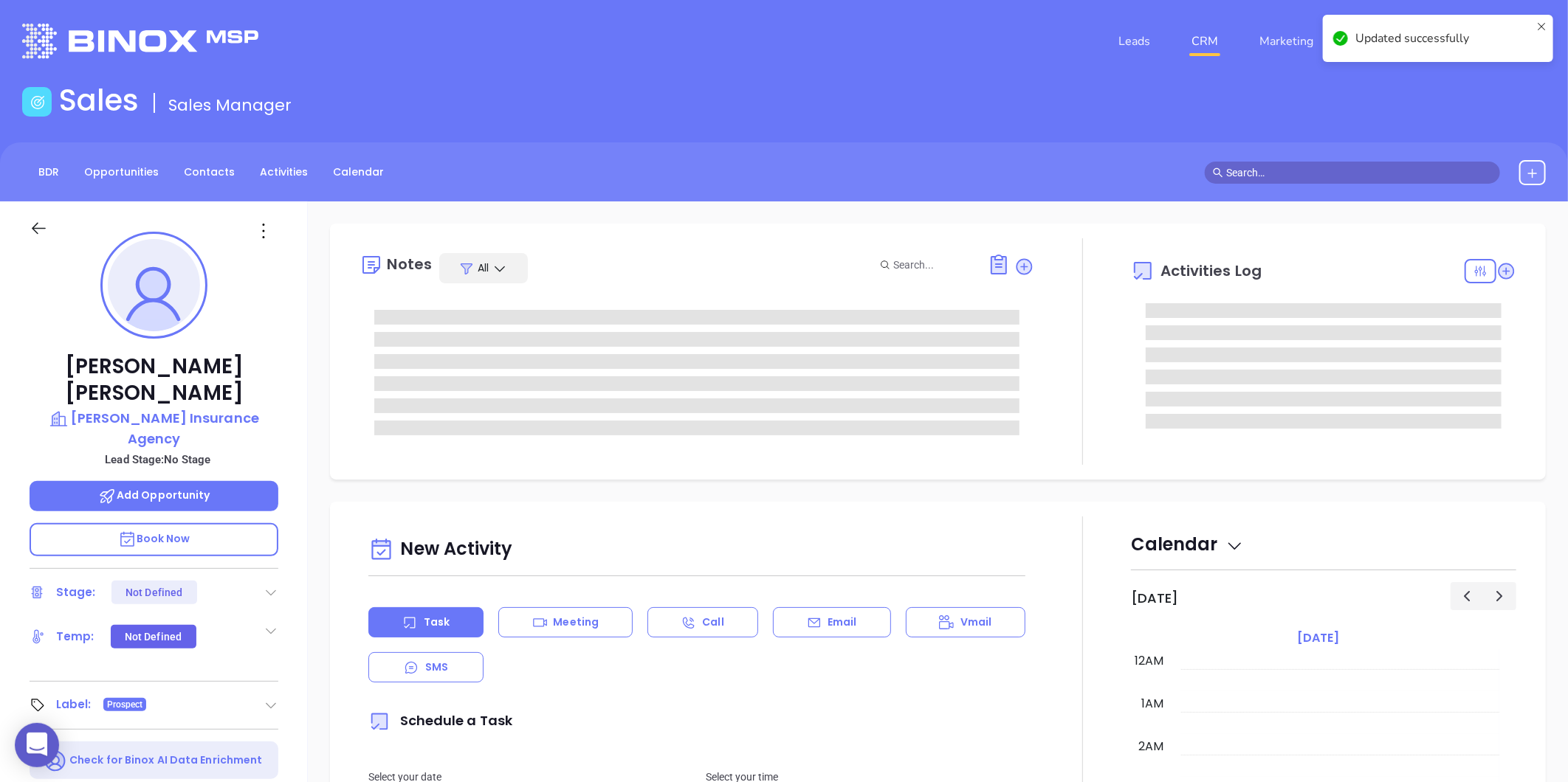
type input "[DATE]"
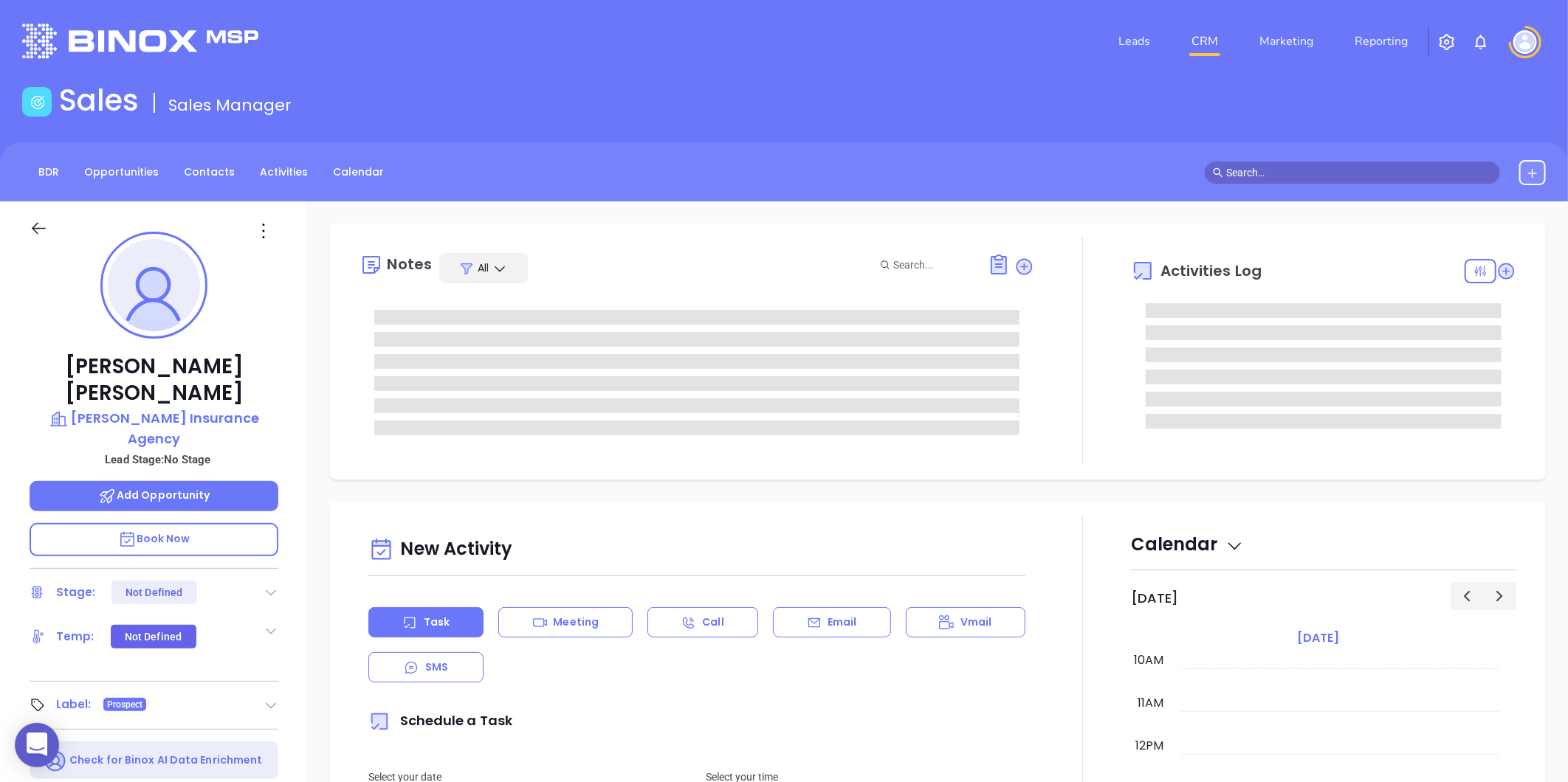
type input "[PERSON_NAME]"
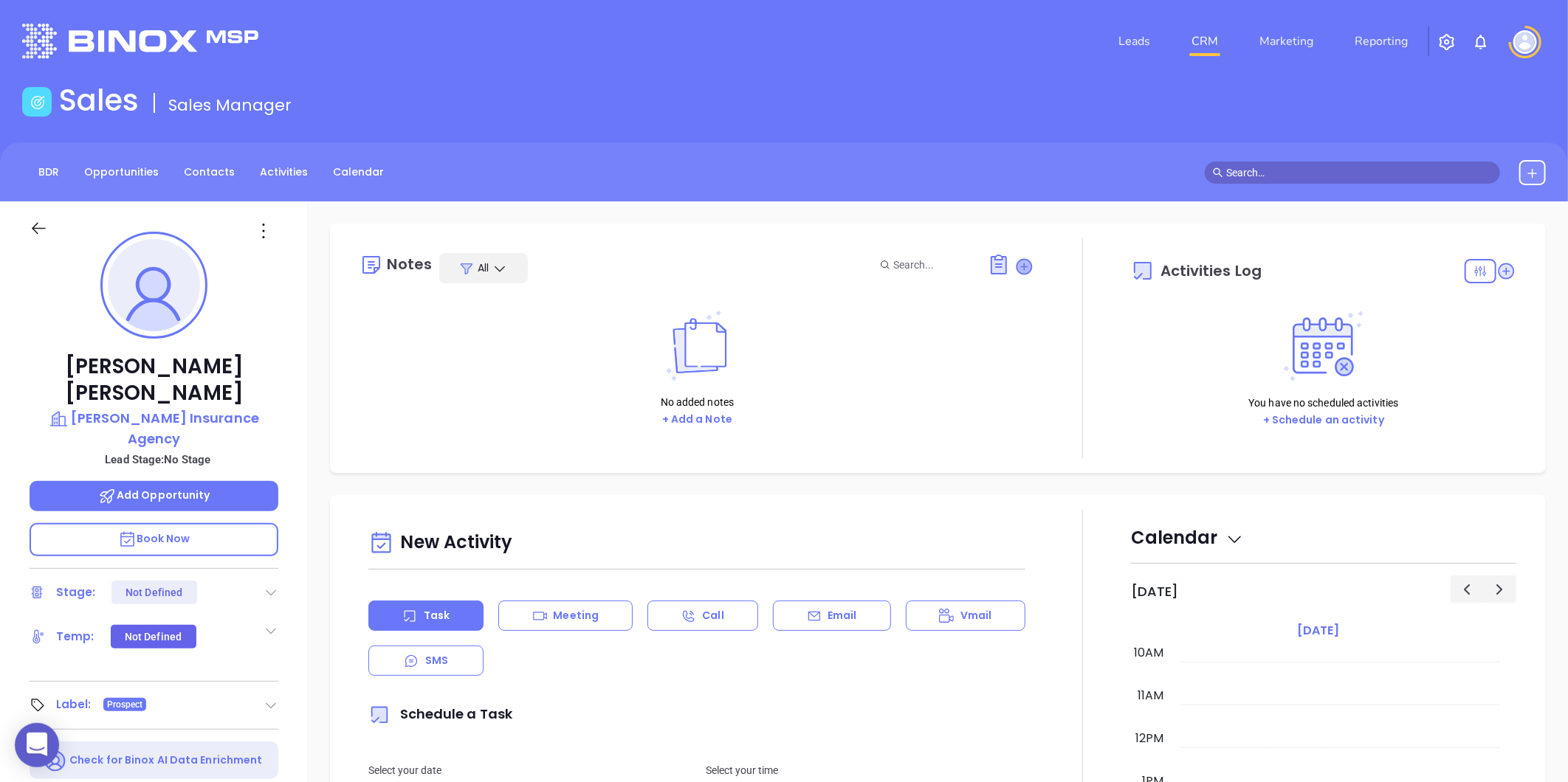
click at [1017, 260] on icon at bounding box center [1024, 266] width 15 height 15
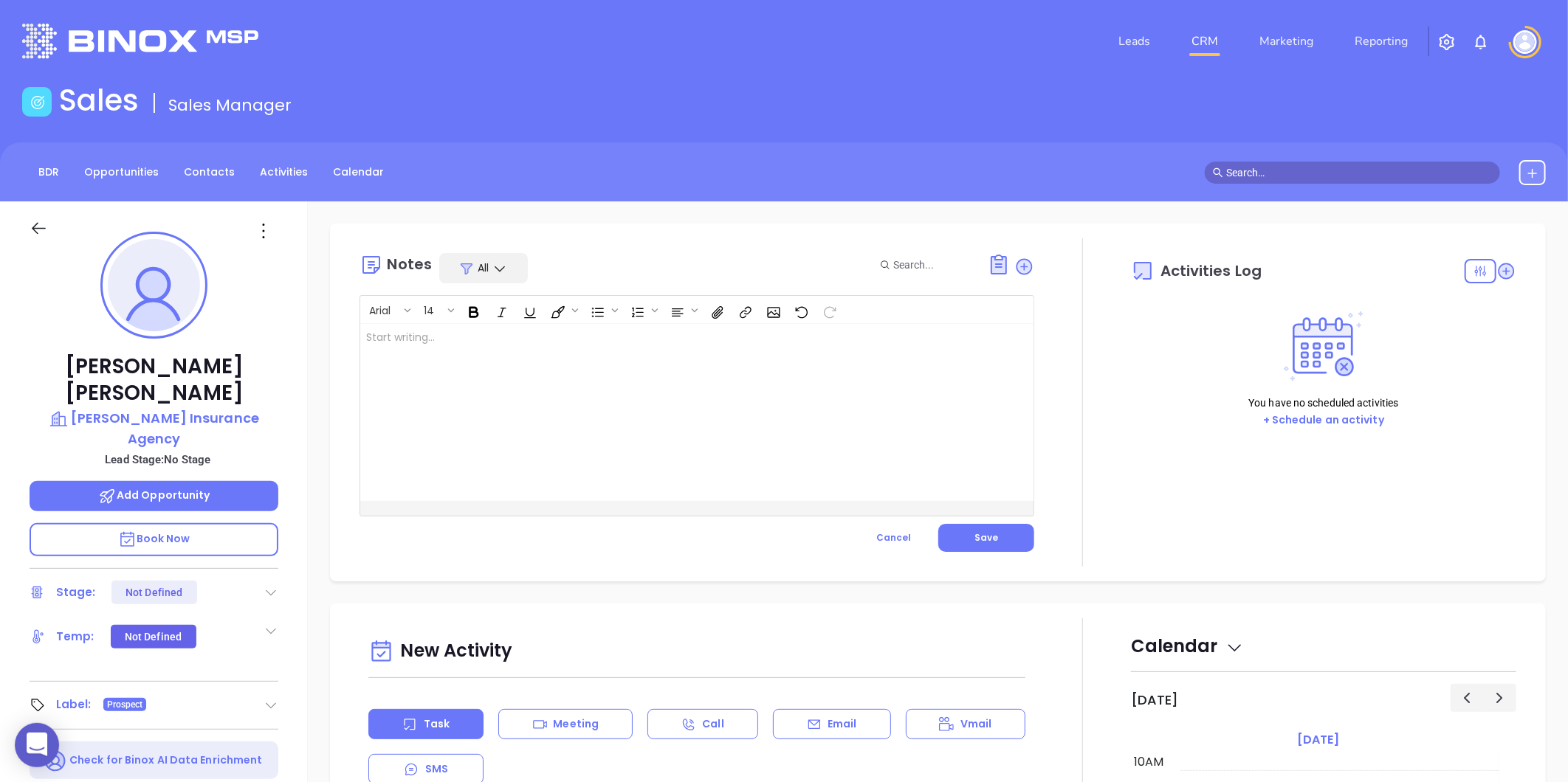
click at [540, 341] on div at bounding box center [672, 412] width 626 height 177
click at [588, 356] on p "MAIA event pre-attendance list [PERSON_NAME]'s Linkedin profile not found" at bounding box center [673, 353] width 614 height 47
click at [476, 353] on p "MAIA event pre-attendance list [PERSON_NAME]'s Linkedin profile not found" at bounding box center [673, 353] width 614 height 47
click at [999, 544] on button "Save" at bounding box center [986, 538] width 96 height 28
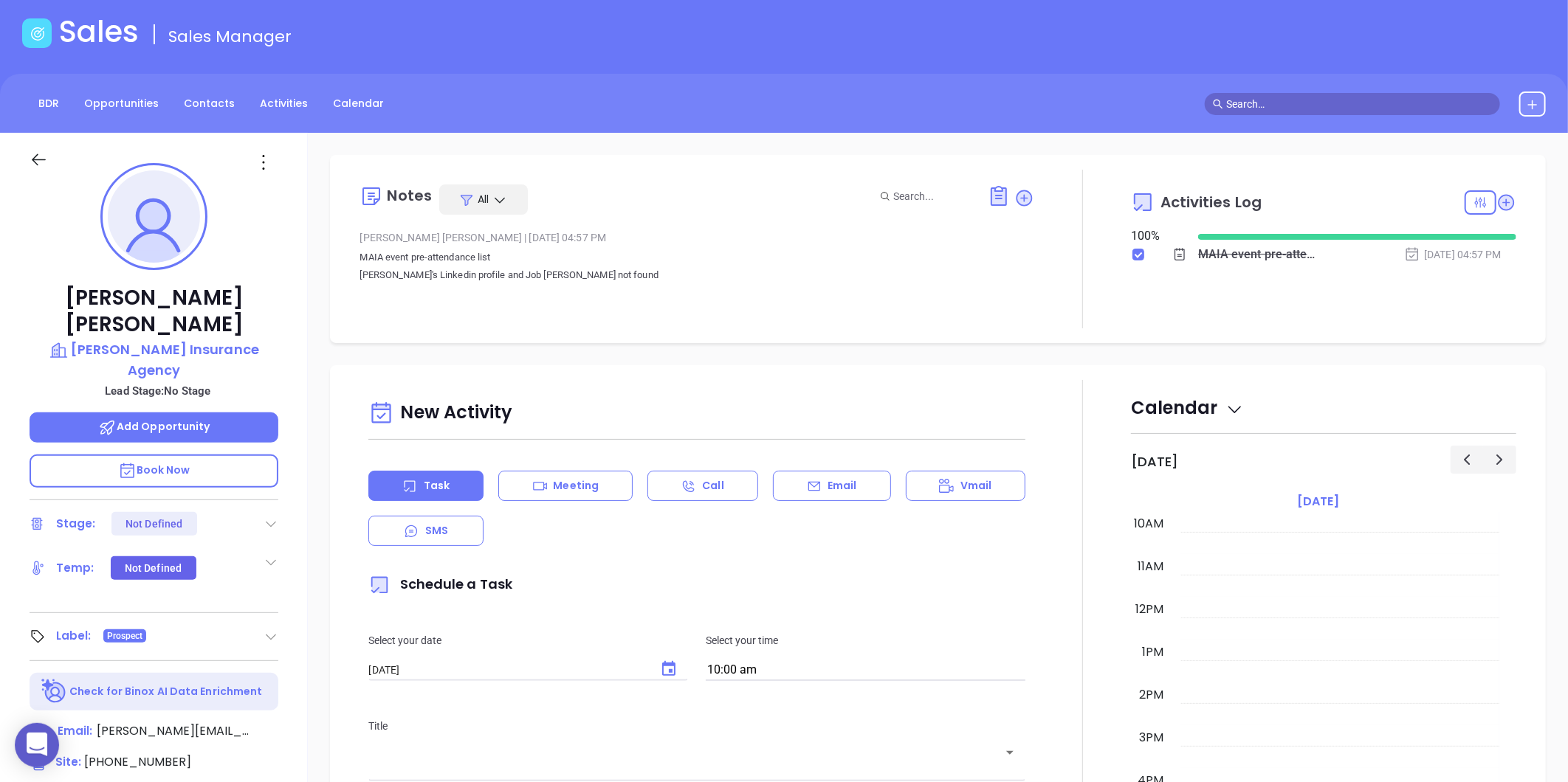
scroll to position [163, 0]
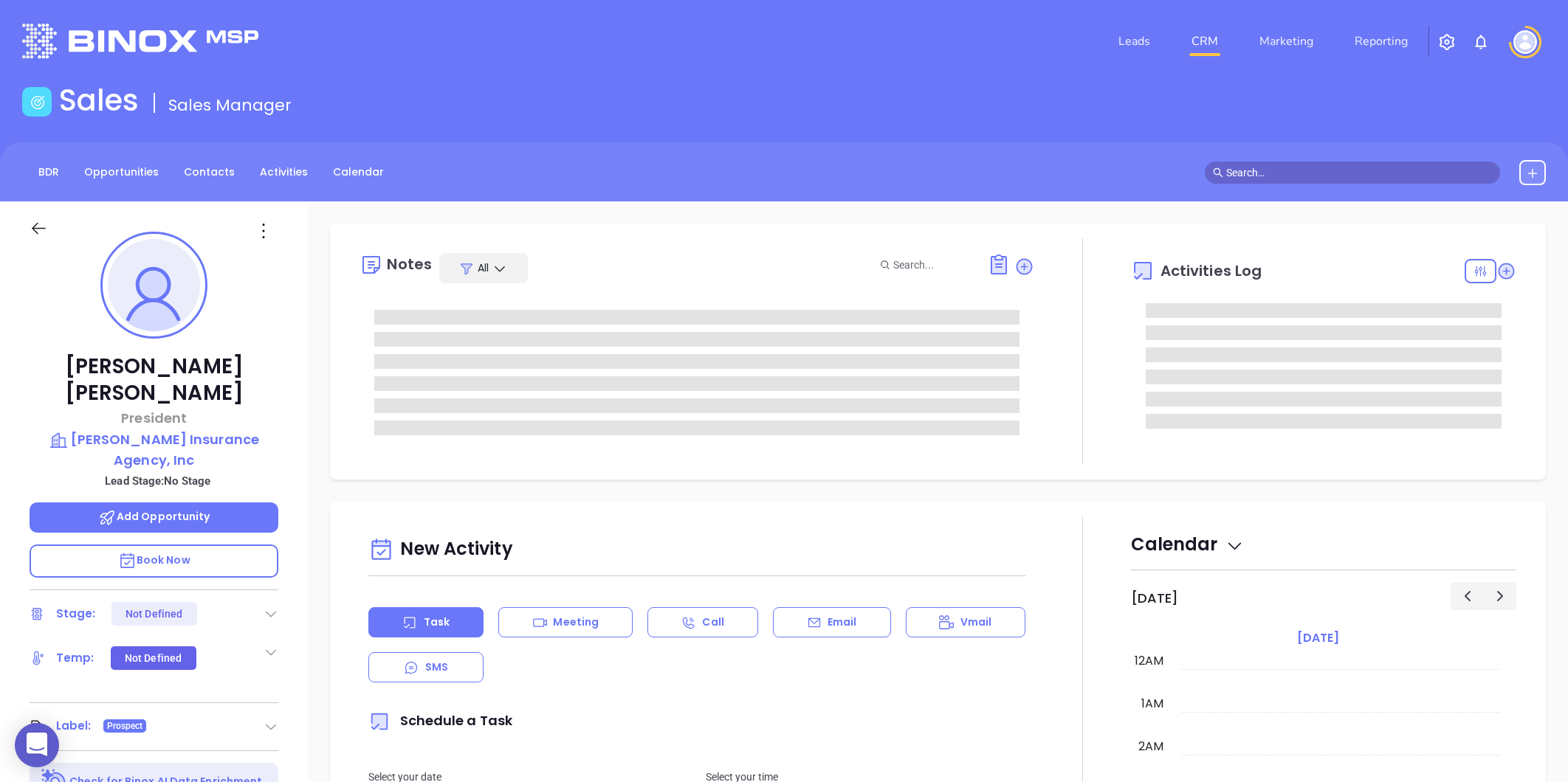
type input "[PERSON_NAME]"
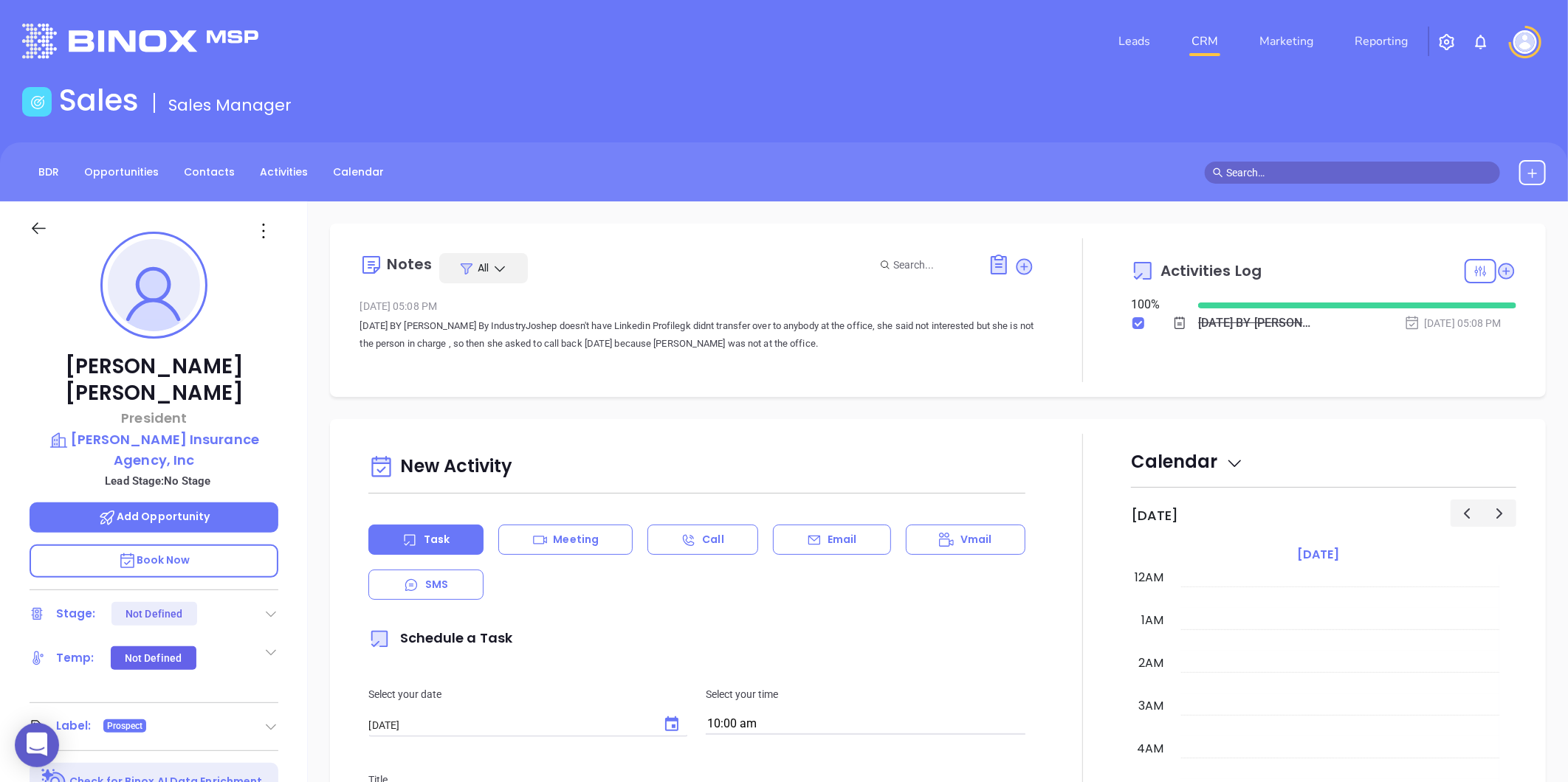
scroll to position [428, 0]
click at [249, 429] on p "[PERSON_NAME] Insurance Agency, Inc" at bounding box center [154, 449] width 249 height 40
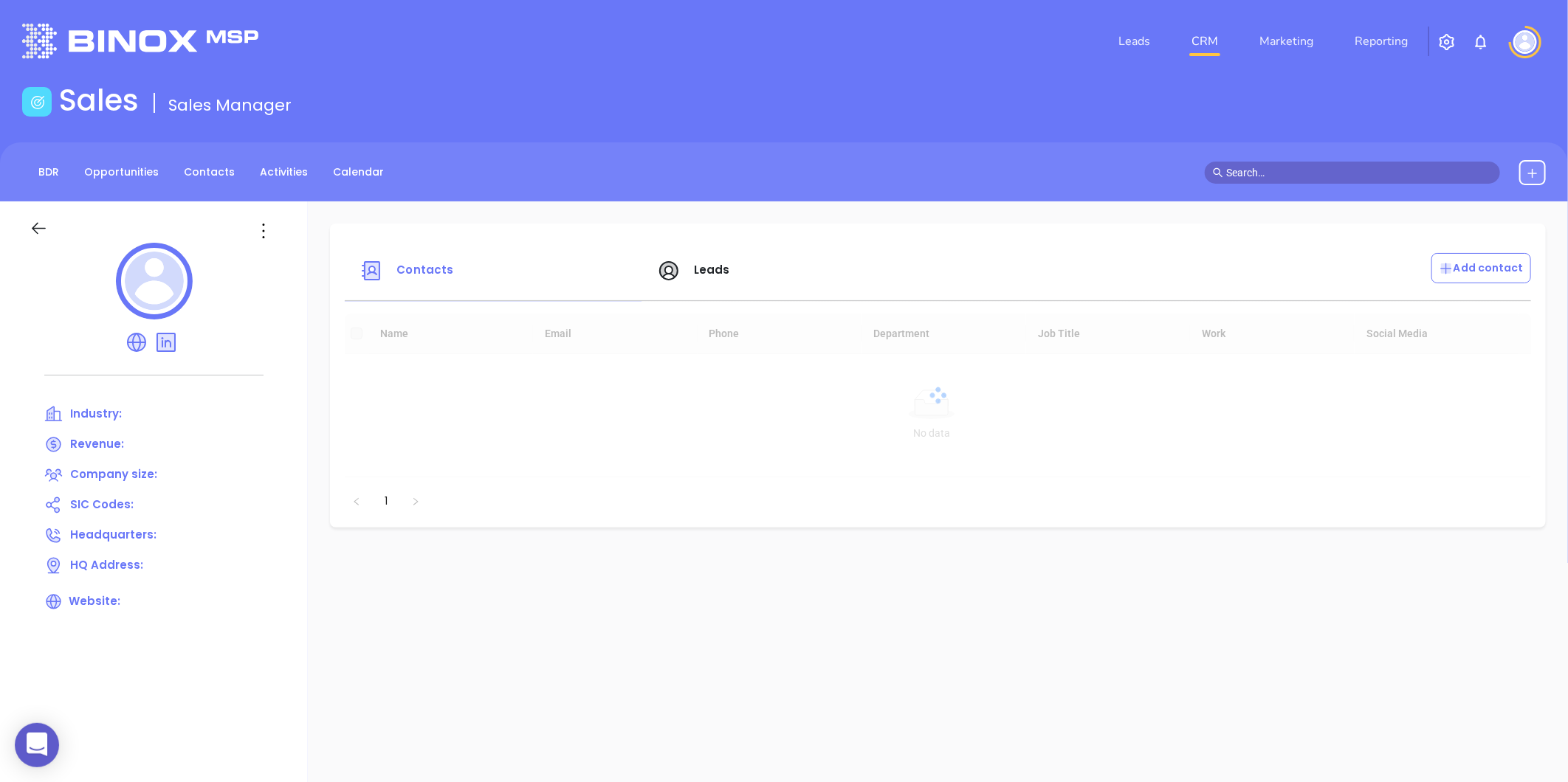
click at [705, 260] on div "Leads" at bounding box center [796, 270] width 297 height 35
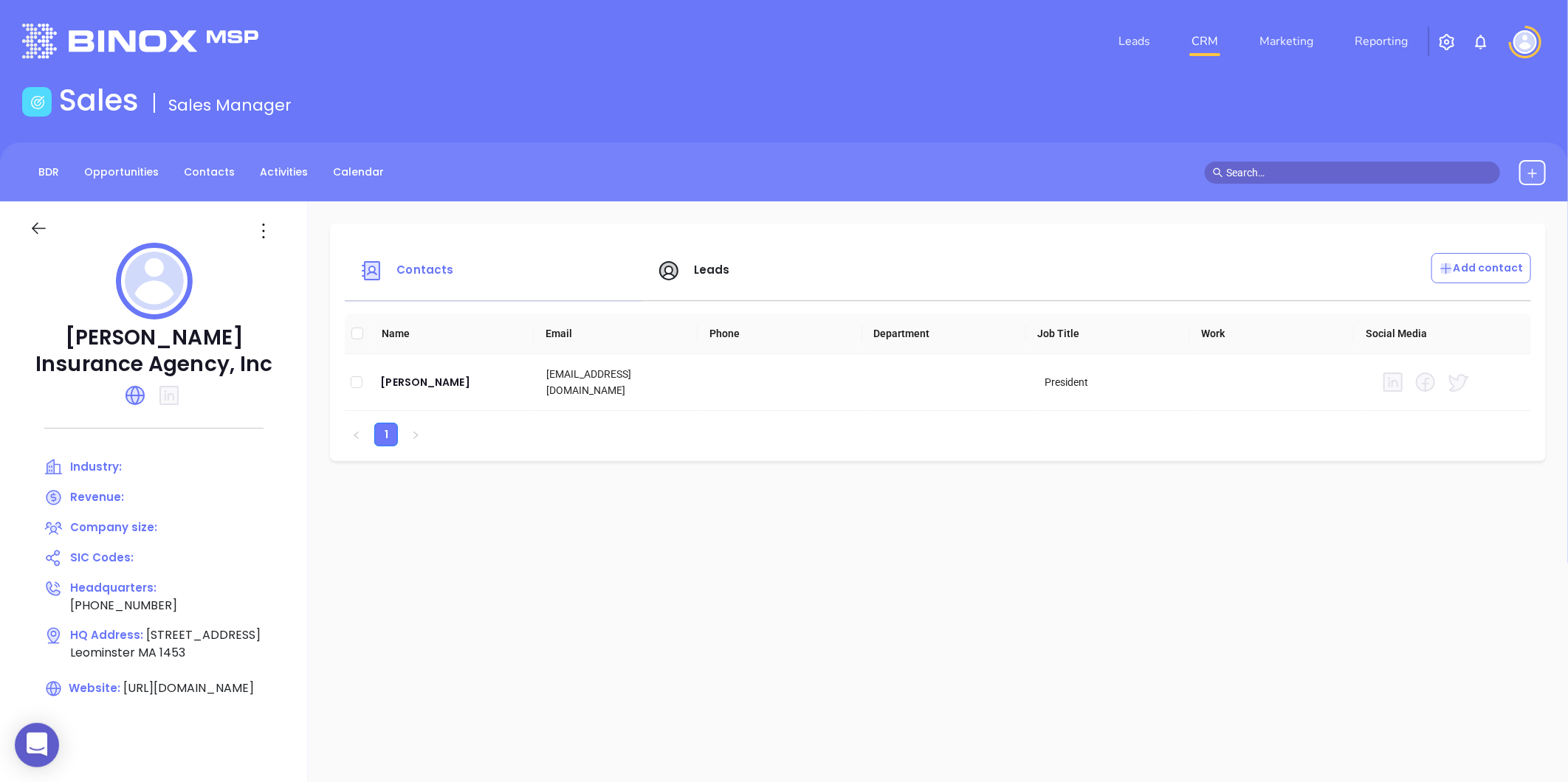
click at [730, 270] on span "Leads" at bounding box center [711, 270] width 36 height 15
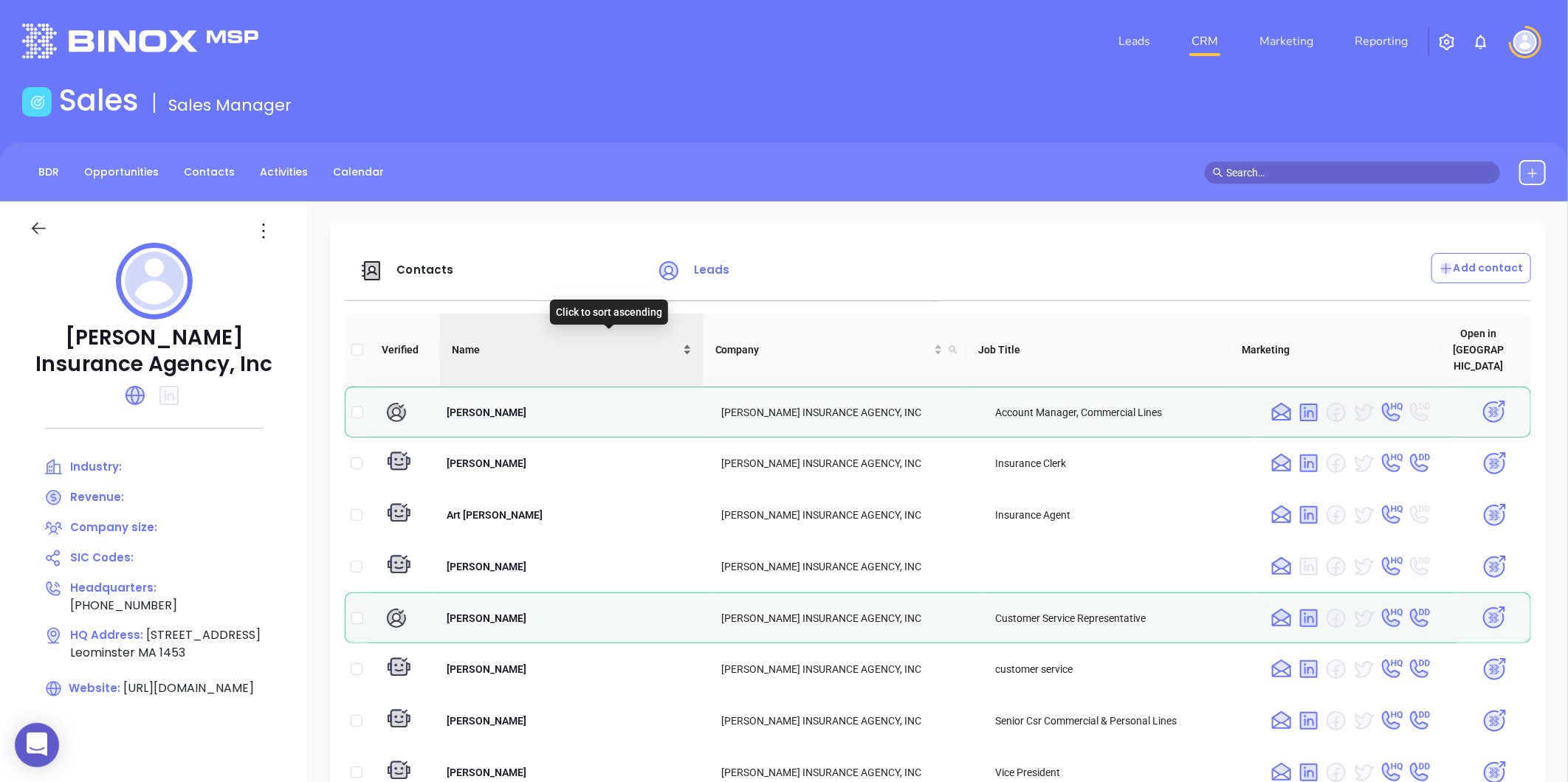
click at [692, 341] on div "Name" at bounding box center [572, 349] width 240 height 16
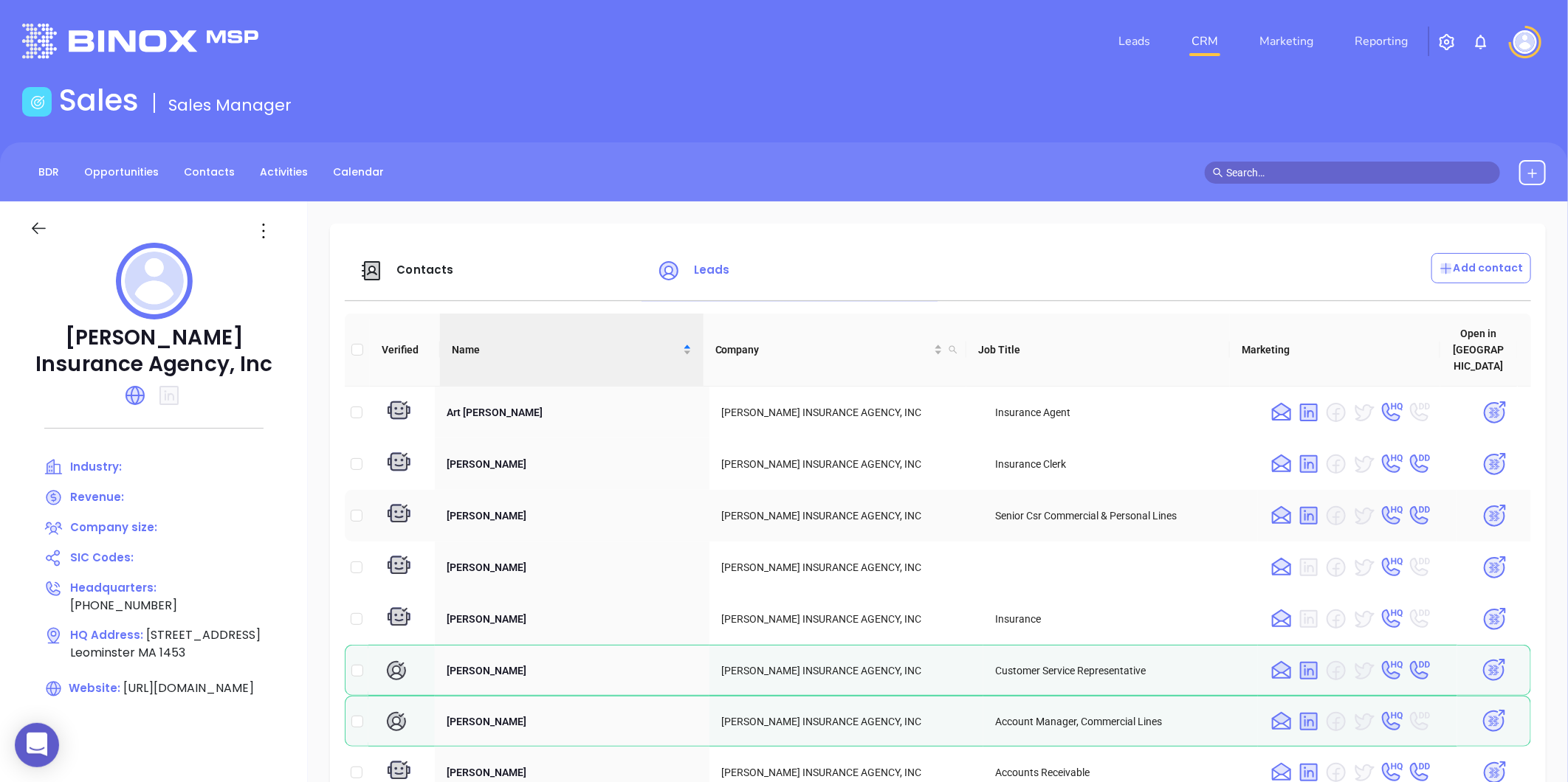
click at [1482, 503] on img at bounding box center [1495, 516] width 26 height 26
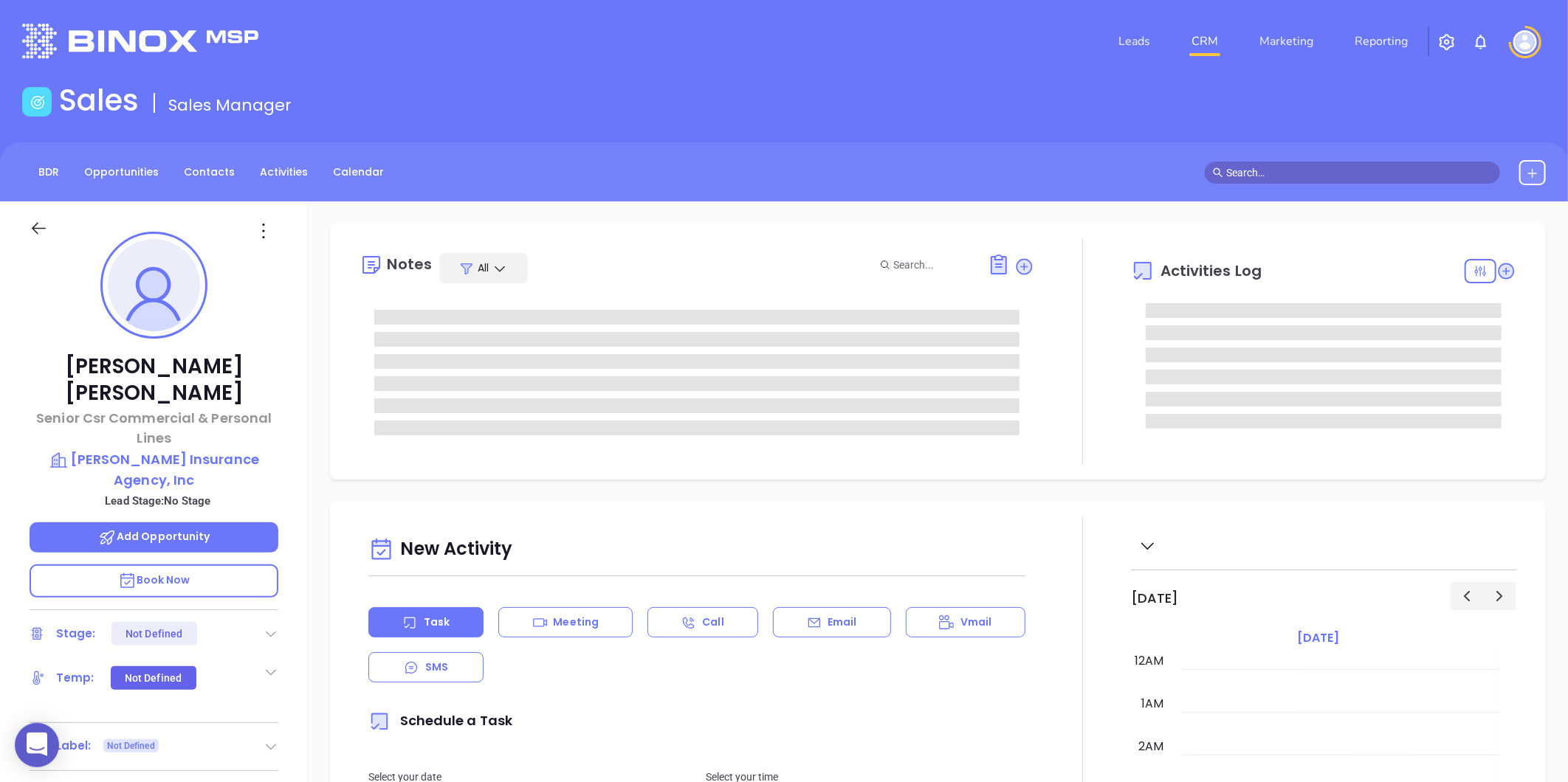
type input "[DATE]"
type input "[PERSON_NAME]"
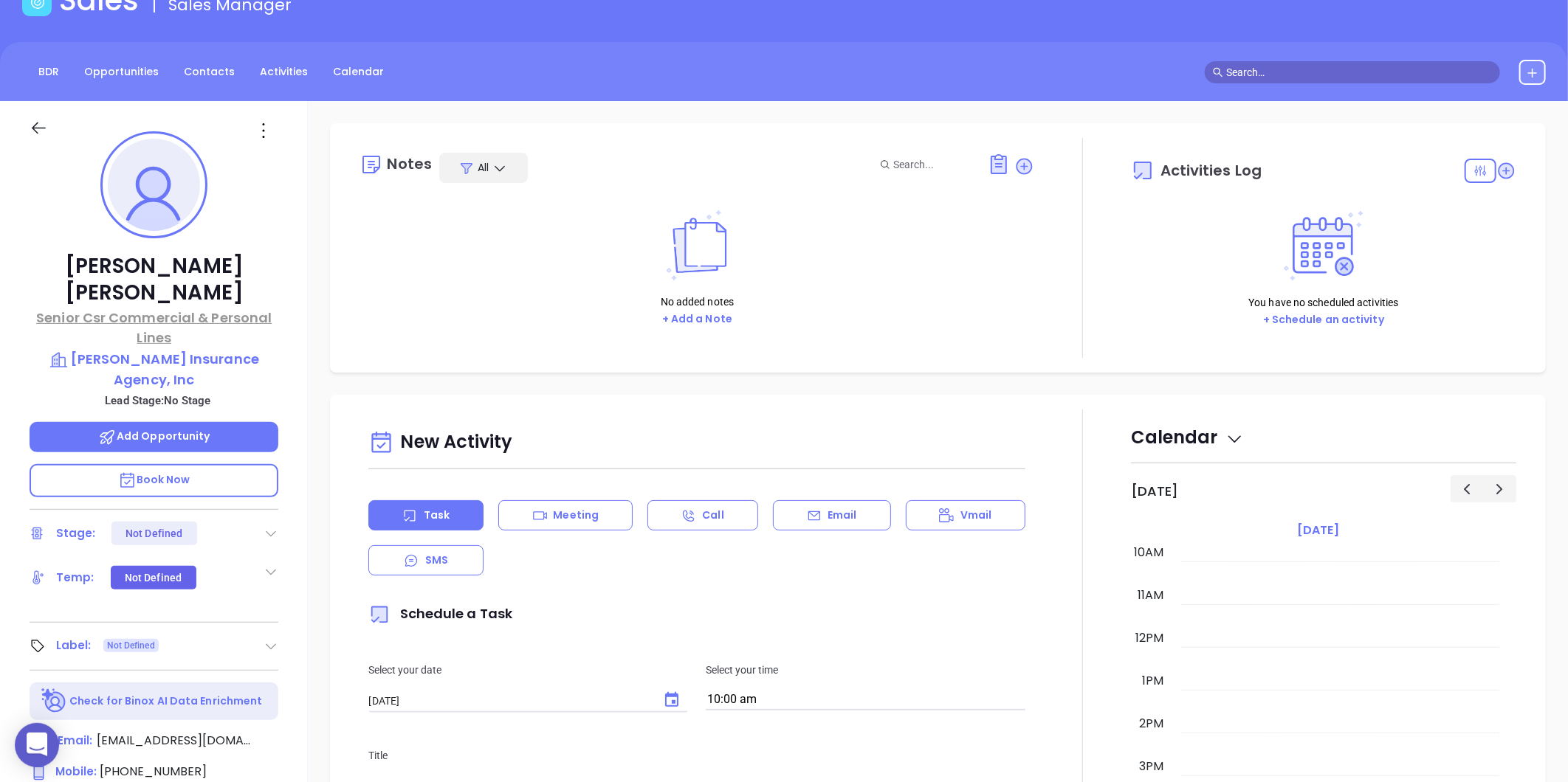
scroll to position [0, 0]
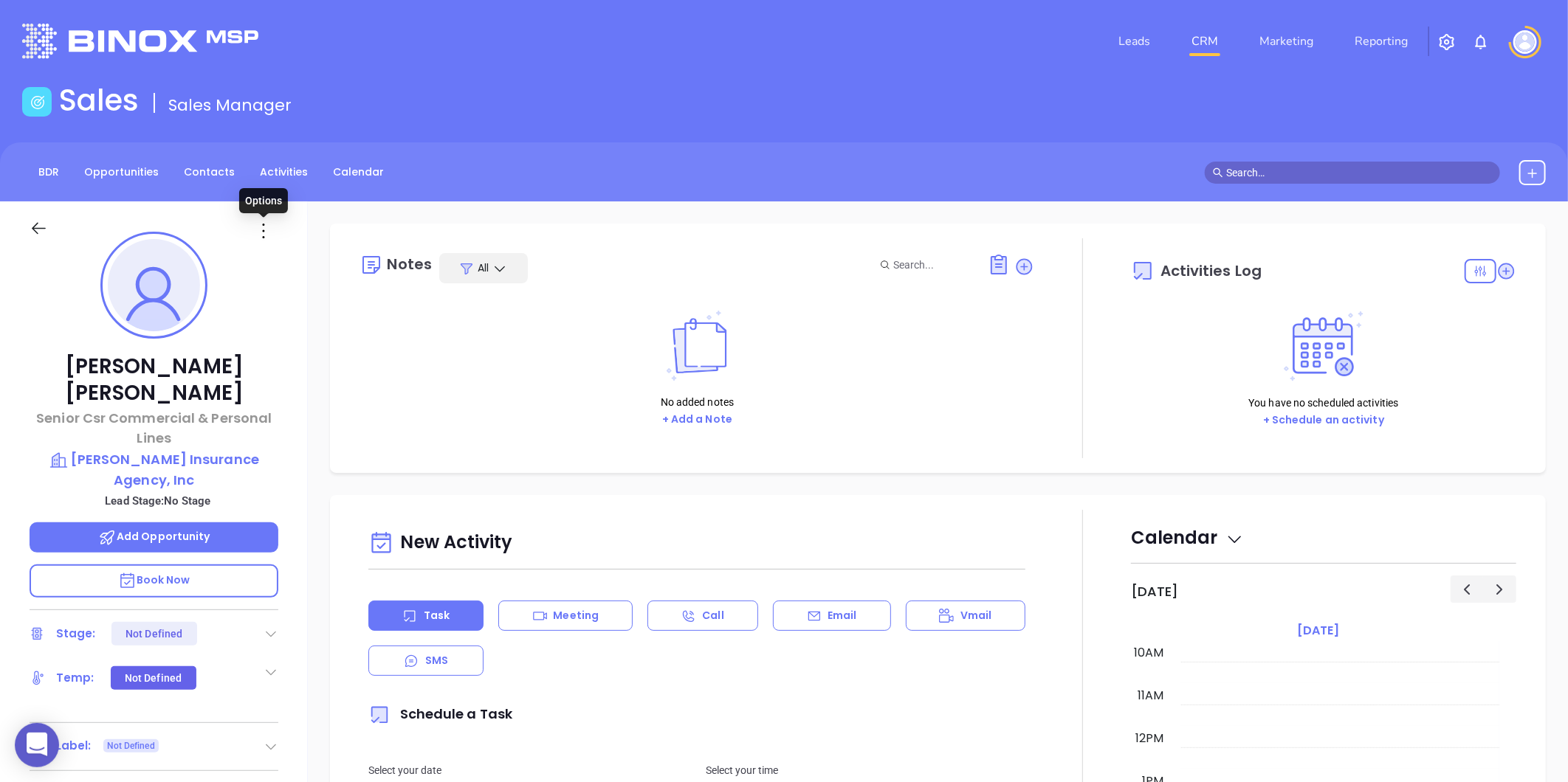
click at [261, 227] on icon at bounding box center [263, 231] width 24 height 24
click at [285, 388] on div "Edit" at bounding box center [335, 388] width 144 height 16
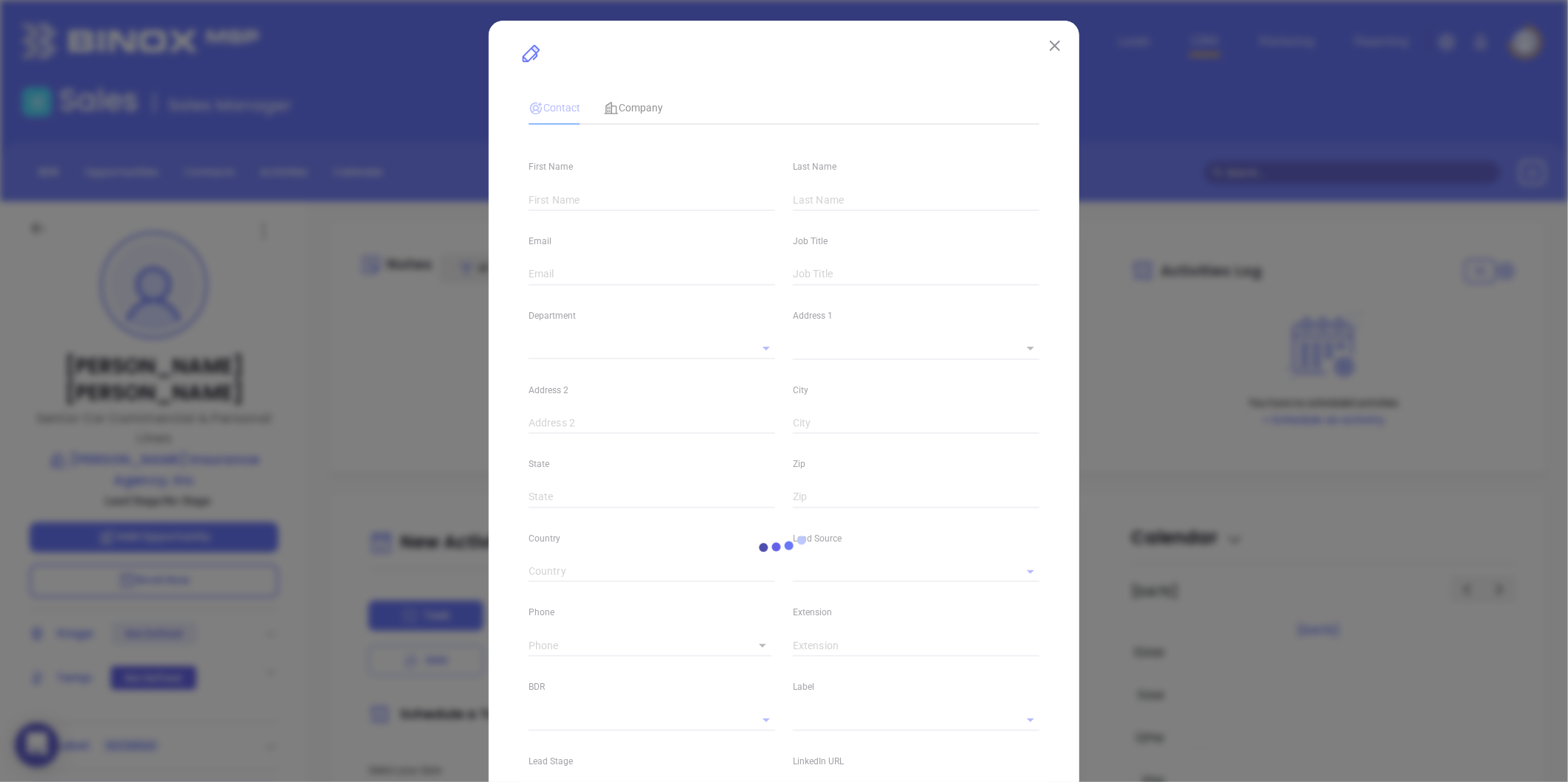
type input "[PERSON_NAME]"
type input "[EMAIL_ADDRESS][DOMAIN_NAME]"
type input "Senior Csr Commercial & Personal Lines"
type textarea "[STREET_ADDRESS]"
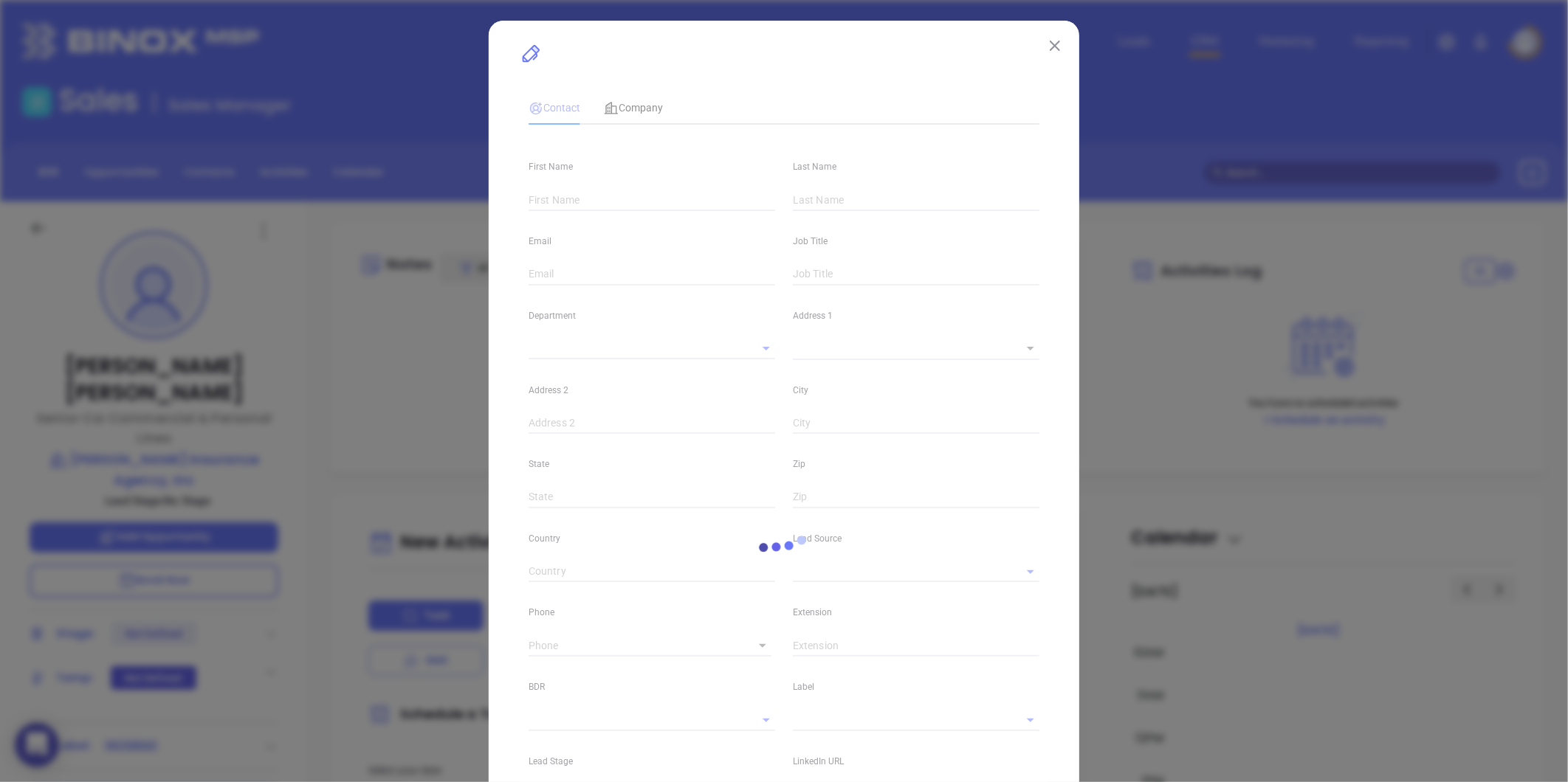
type input "1"
type input "Leominster"
type input "MA"
type input "1453"
type input "linkedin.com/in/janet-knapp-3723ab137"
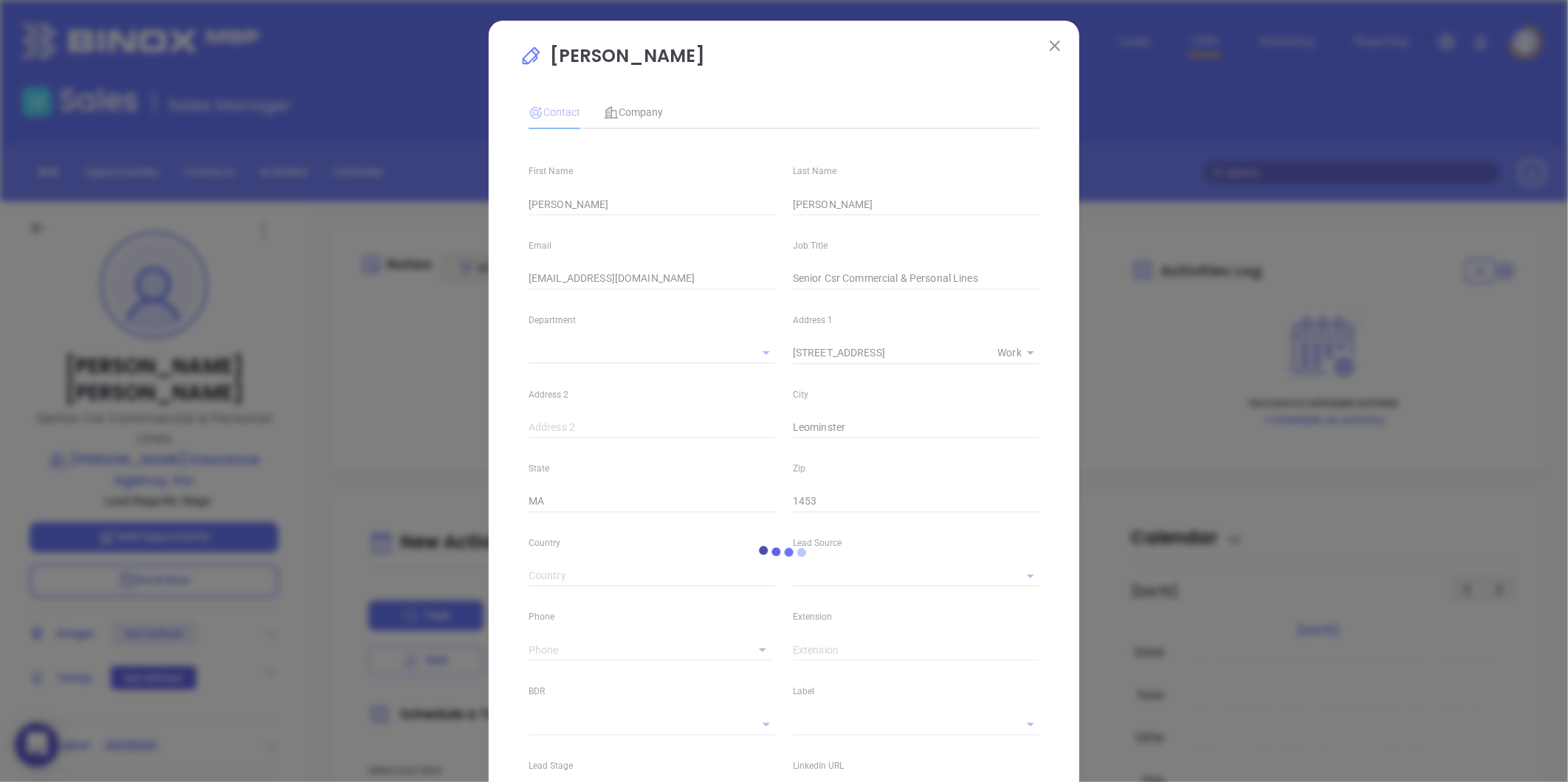
type input "(978) 840-2957"
type input "1"
drag, startPoint x: 607, startPoint y: 652, endPoint x: 331, endPoint y: 689, distance: 278.5
click at [330, 690] on div "Janet Knapp Contact Company First Name Janet Last Name Knapp Email jknapp@decar…" at bounding box center [784, 391] width 1568 height 782
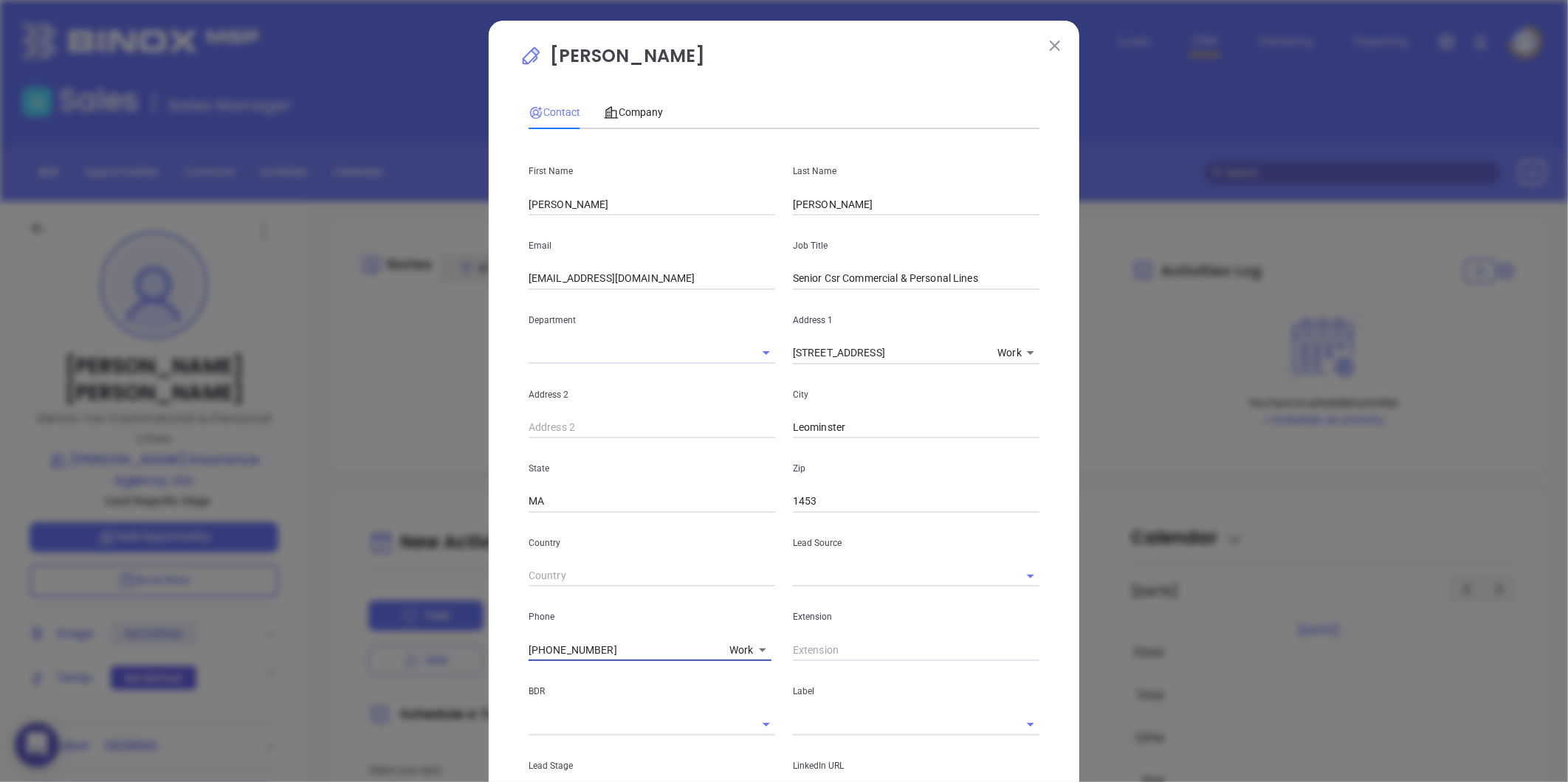
click at [627, 654] on input "(978) 840-2957" at bounding box center [626, 650] width 195 height 22
drag, startPoint x: 616, startPoint y: 652, endPoint x: 276, endPoint y: 704, distance: 344.0
click at [274, 702] on div "Janet Knapp Contact Company First Name Janet Last Name Knapp Email jknapp@decar…" at bounding box center [784, 391] width 1568 height 782
type input "( ) -"
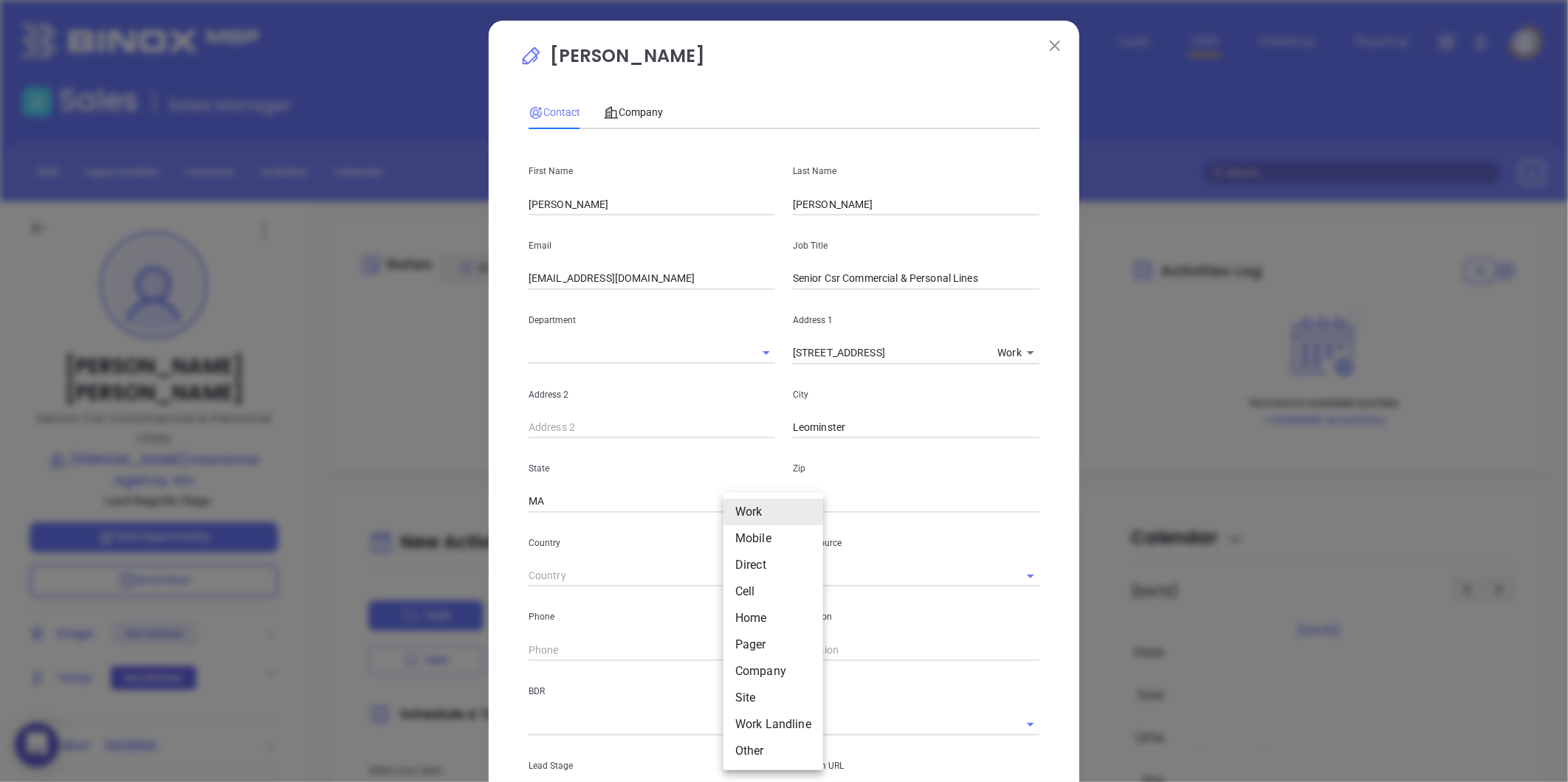
click at [735, 644] on body "0 Leads CRM Marketing Reporting Financial Leads Leads Sales Sales Manager BDR O…" at bounding box center [784, 391] width 1568 height 782
click at [753, 556] on li "Direct" at bounding box center [773, 565] width 99 height 27
type input "(978) 840-2957"
type input "3"
drag, startPoint x: 609, startPoint y: 644, endPoint x: 254, endPoint y: 688, distance: 357.7
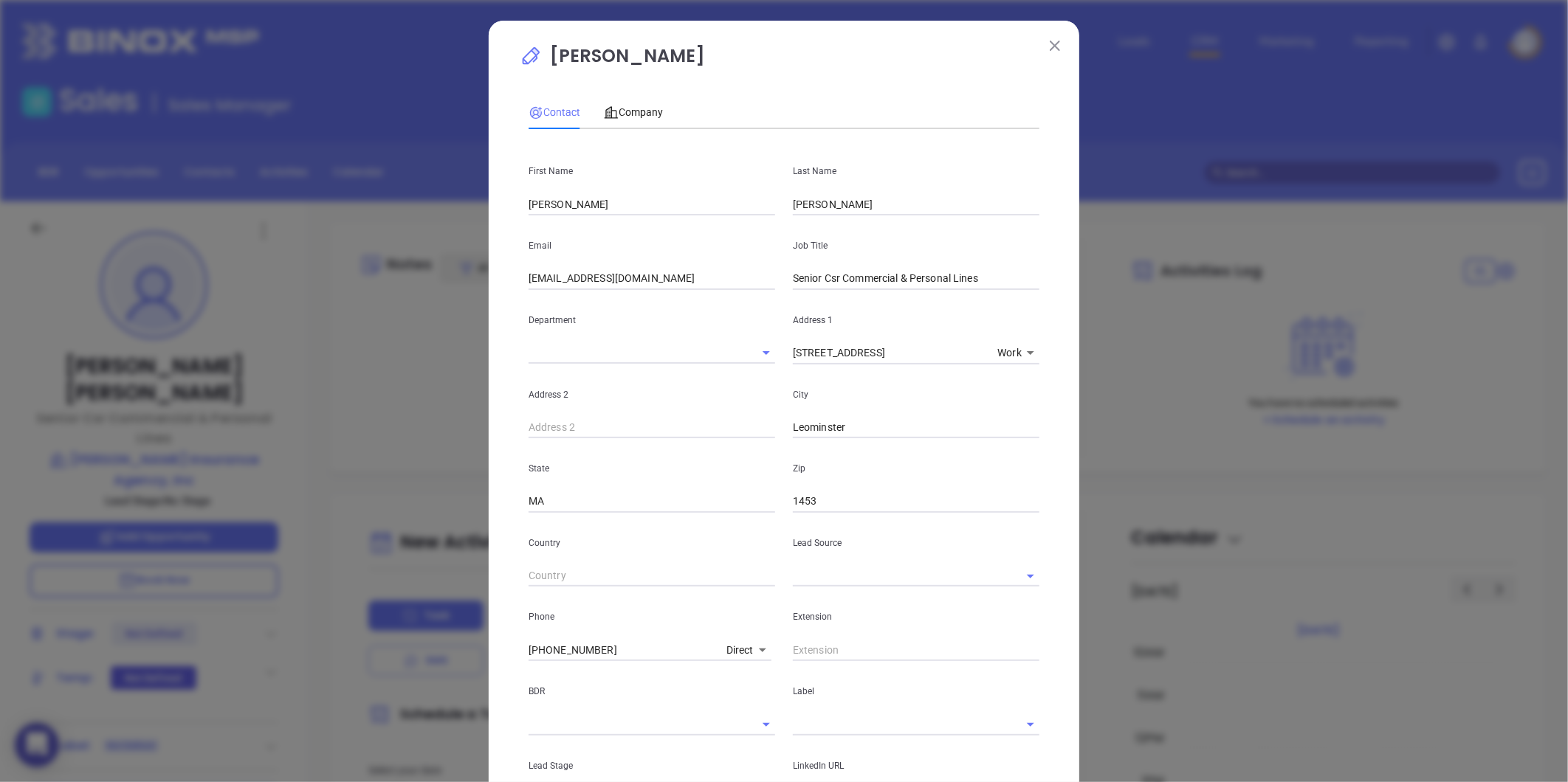
click at [254, 688] on div "Janet Knapp Contact Company First Name Janet Last Name Knapp Email jknapp@decar…" at bounding box center [784, 391] width 1568 height 782
type input "( ) -"
click at [740, 641] on body "0 Leads CRM Marketing Reporting Financial Leads Leads Sales Sales Manager BDR O…" at bounding box center [784, 391] width 1568 height 782
drag, startPoint x: 744, startPoint y: 693, endPoint x: 706, endPoint y: 682, distance: 39.6
click at [742, 692] on li "Site" at bounding box center [769, 697] width 99 height 27
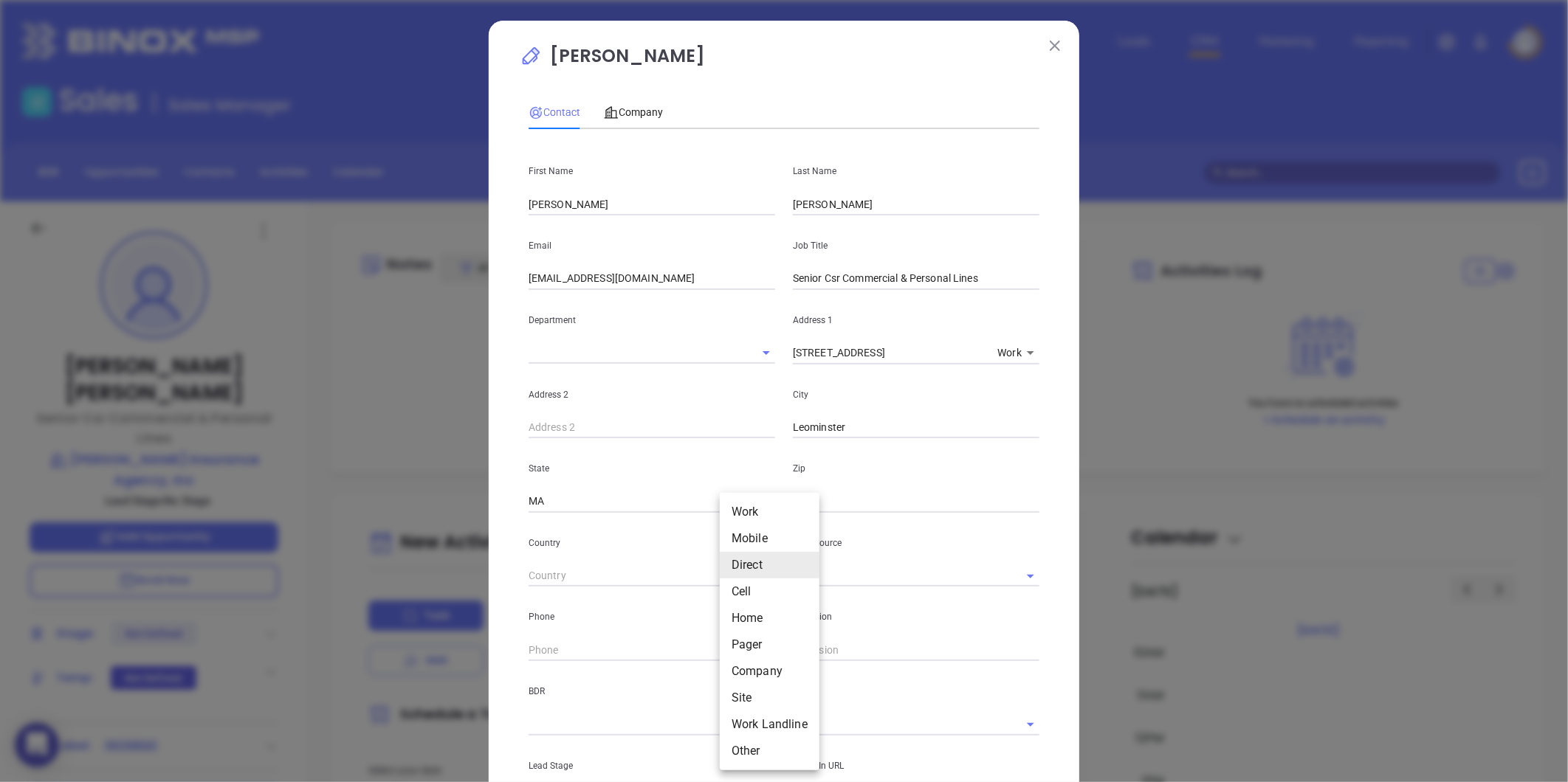
type input "11"
click at [623, 649] on input "( ) -" at bounding box center [630, 650] width 202 height 22
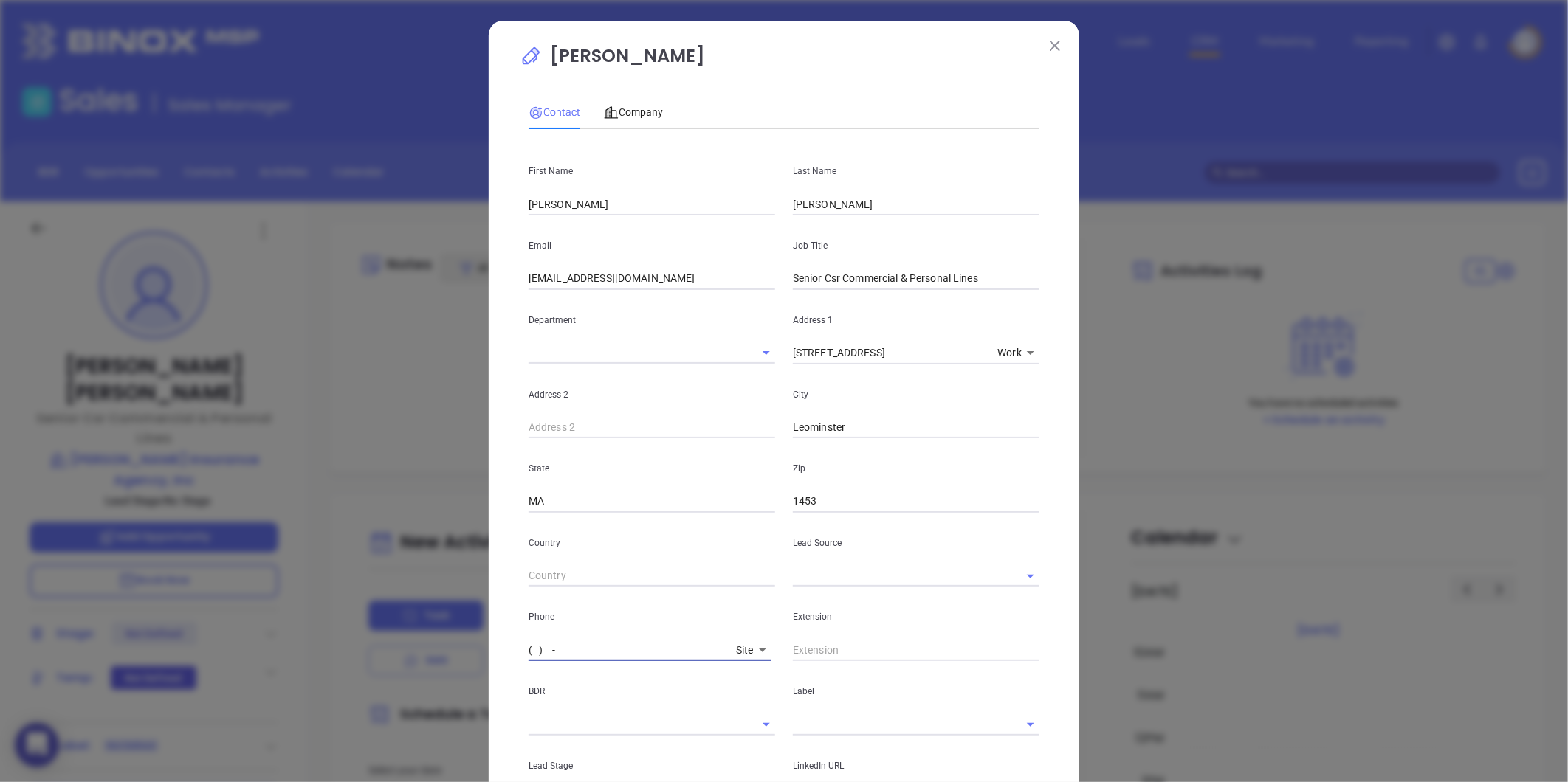
paste input "978) 840-2957"
type input "(978) 840-2957"
click at [637, 99] on div "Company" at bounding box center [633, 112] width 59 height 34
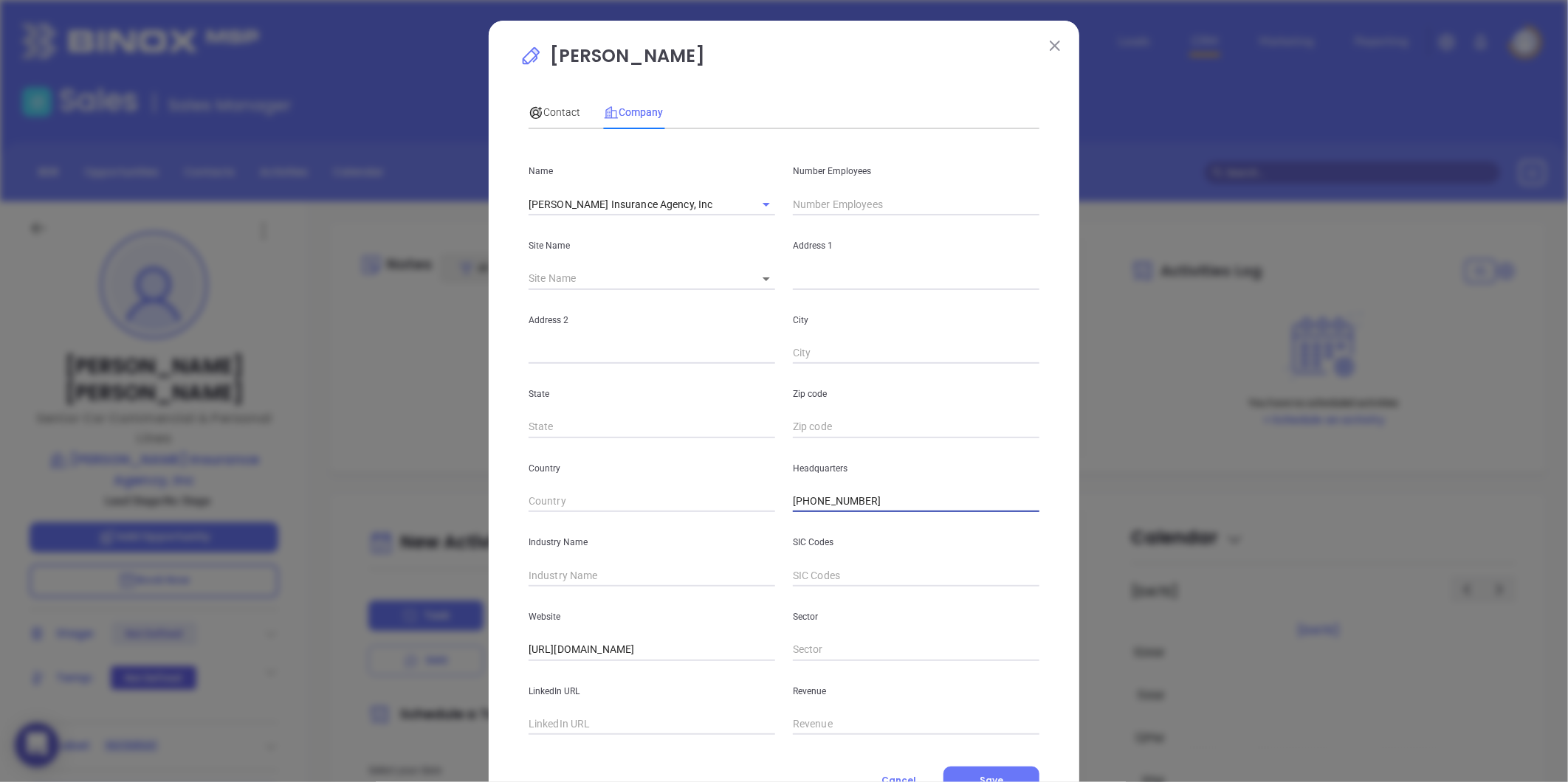
drag, startPoint x: 823, startPoint y: 496, endPoint x: 721, endPoint y: 532, distance: 108.2
click at [666, 520] on div "Name DeCarolis Insurance Agency, Inc Number Employees Site Name ​ Address 1 Add…" at bounding box center [784, 438] width 510 height 594
paste input "text"
type input "(978) 840-2957"
click at [806, 288] on input "text" at bounding box center [916, 279] width 247 height 22
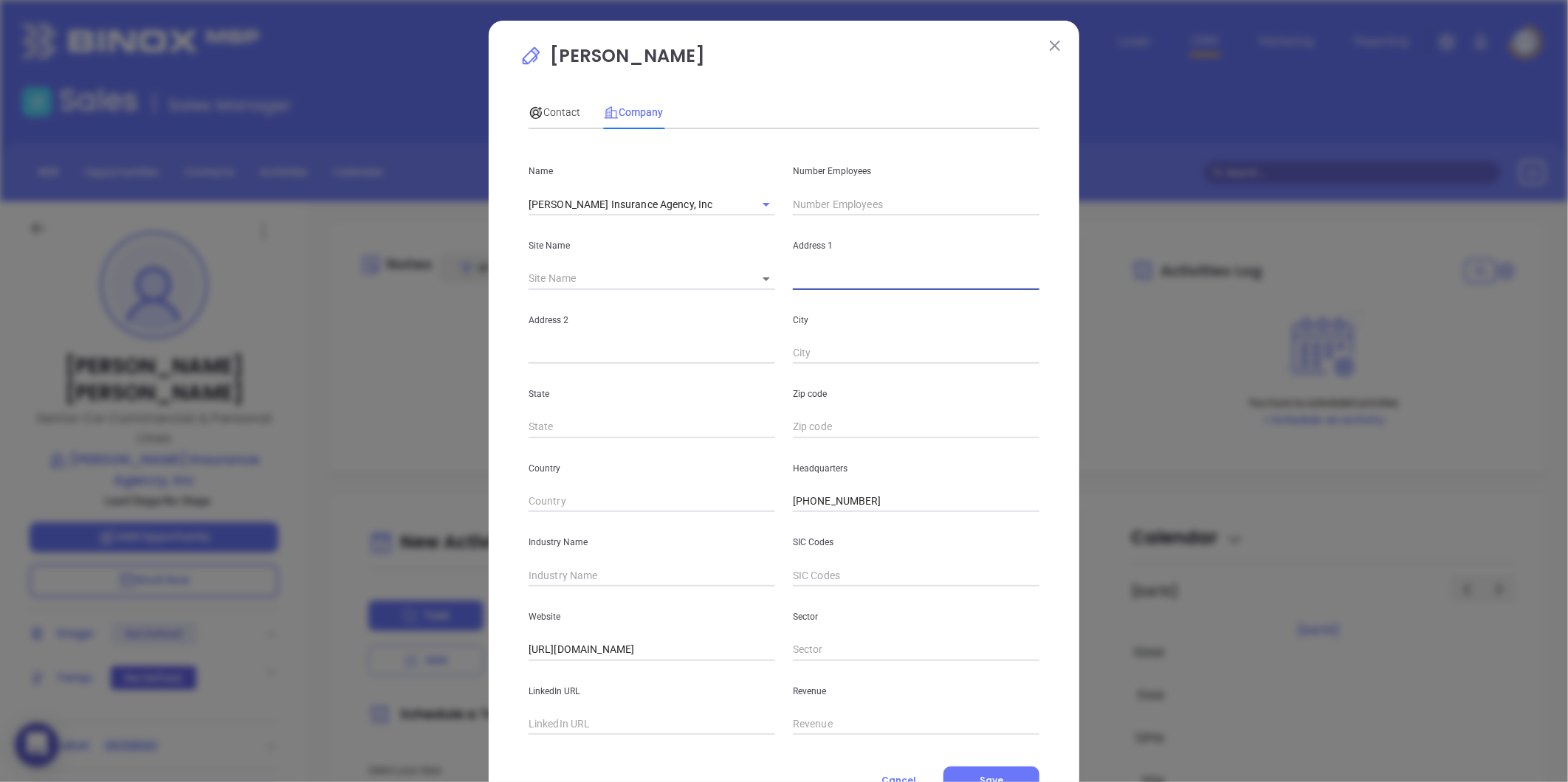
paste input "146 North Main Street Leominster, MA 01453"
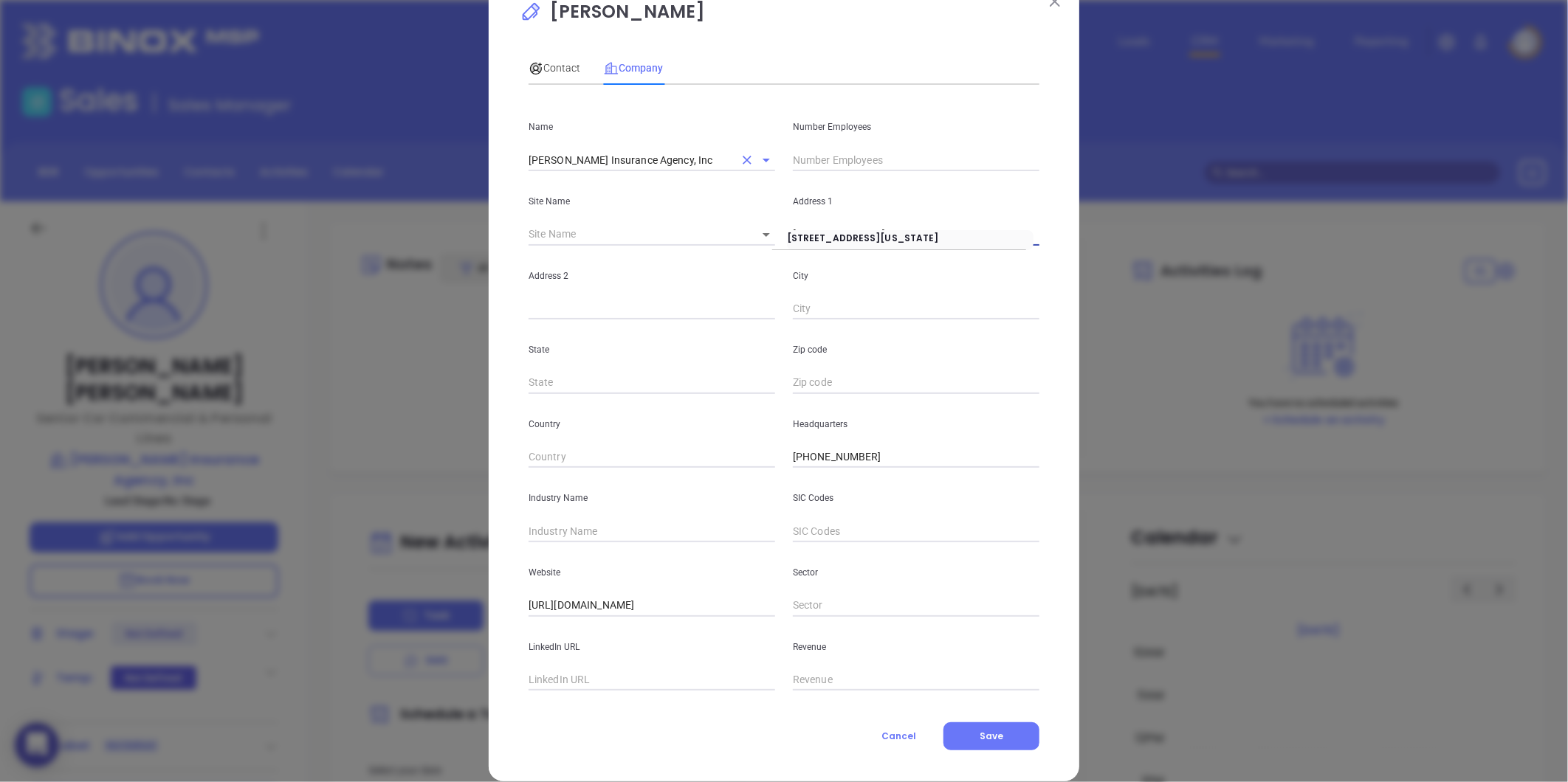
scroll to position [64, 0]
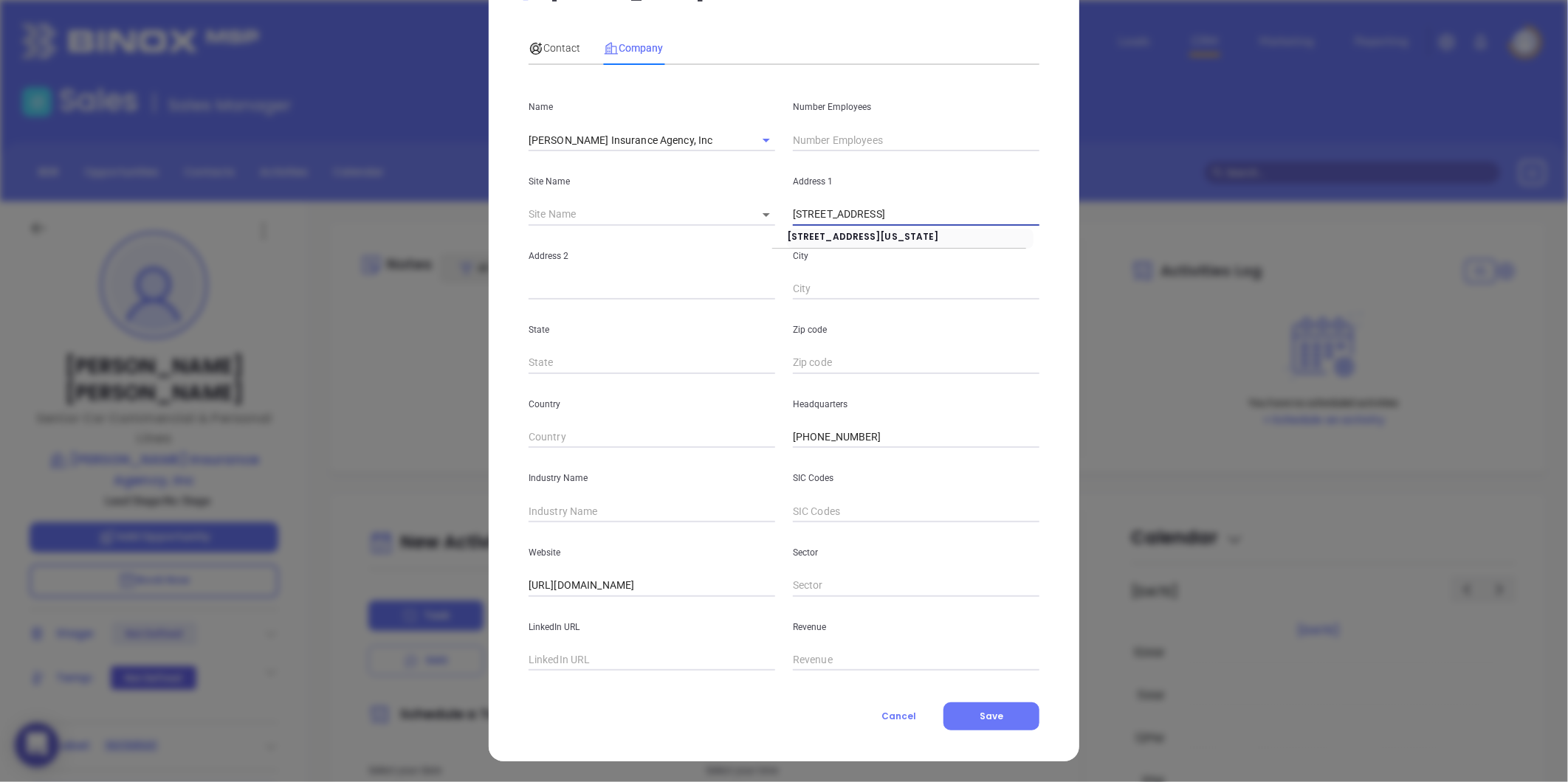
type input "146 North Main Street Leominster, MA 01453"
drag, startPoint x: 802, startPoint y: 138, endPoint x: 812, endPoint y: 135, distance: 10.4
click at [803, 138] on input "text" at bounding box center [916, 140] width 247 height 22
type input "18"
drag, startPoint x: 707, startPoint y: 246, endPoint x: 762, endPoint y: 262, distance: 57.3
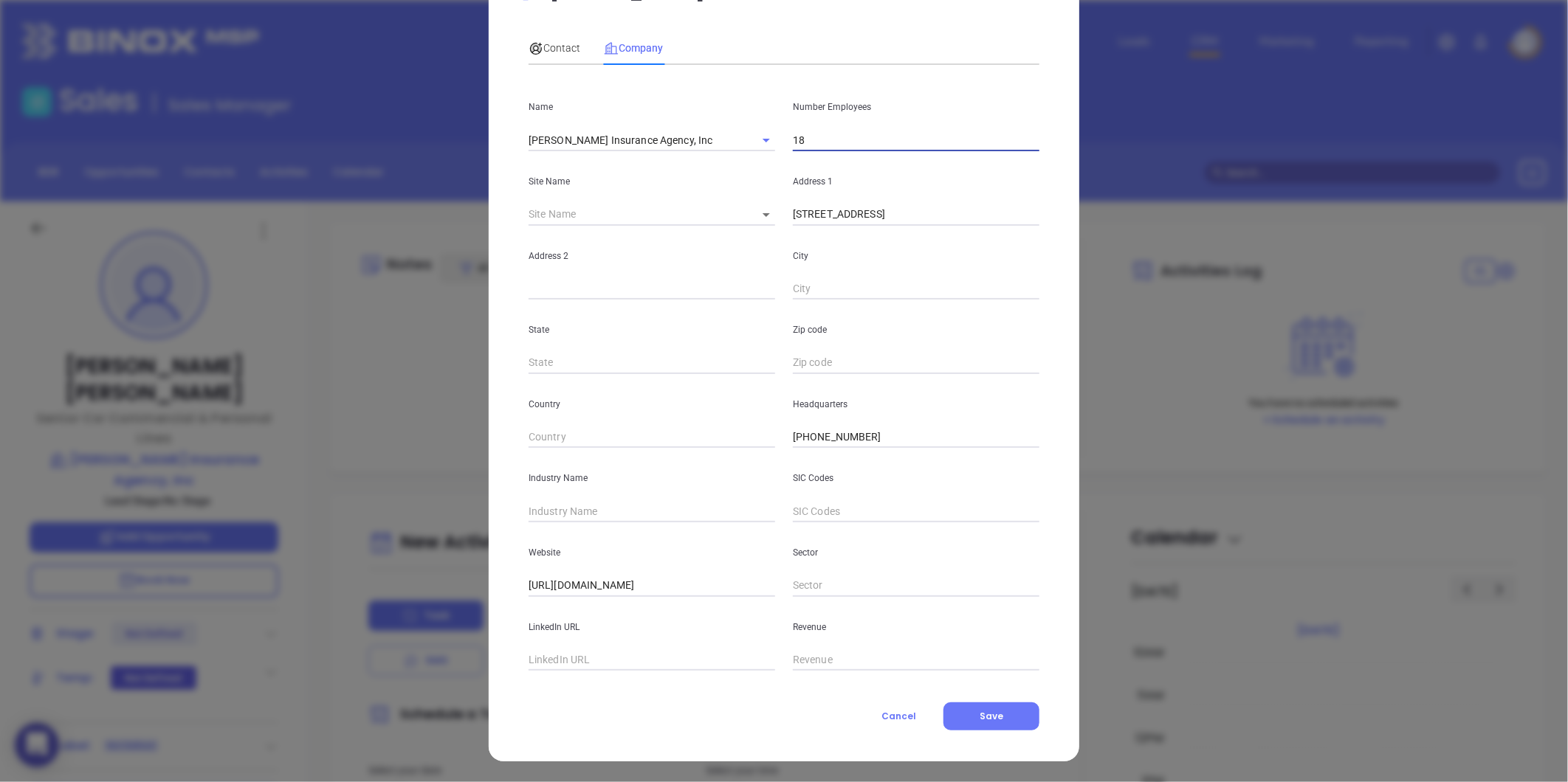
click at [707, 246] on div "Address 2" at bounding box center [652, 263] width 264 height 75
drag, startPoint x: 892, startPoint y: 215, endPoint x: 1280, endPoint y: 202, distance: 388.2
click at [1280, 202] on div "Janet Knapp Contact Company First Name Janet Last Name Knapp Email jknapp@decar…" at bounding box center [784, 391] width 1568 height 782
type input "146 North Main Street"
paste input "Leominster, MA 01453"
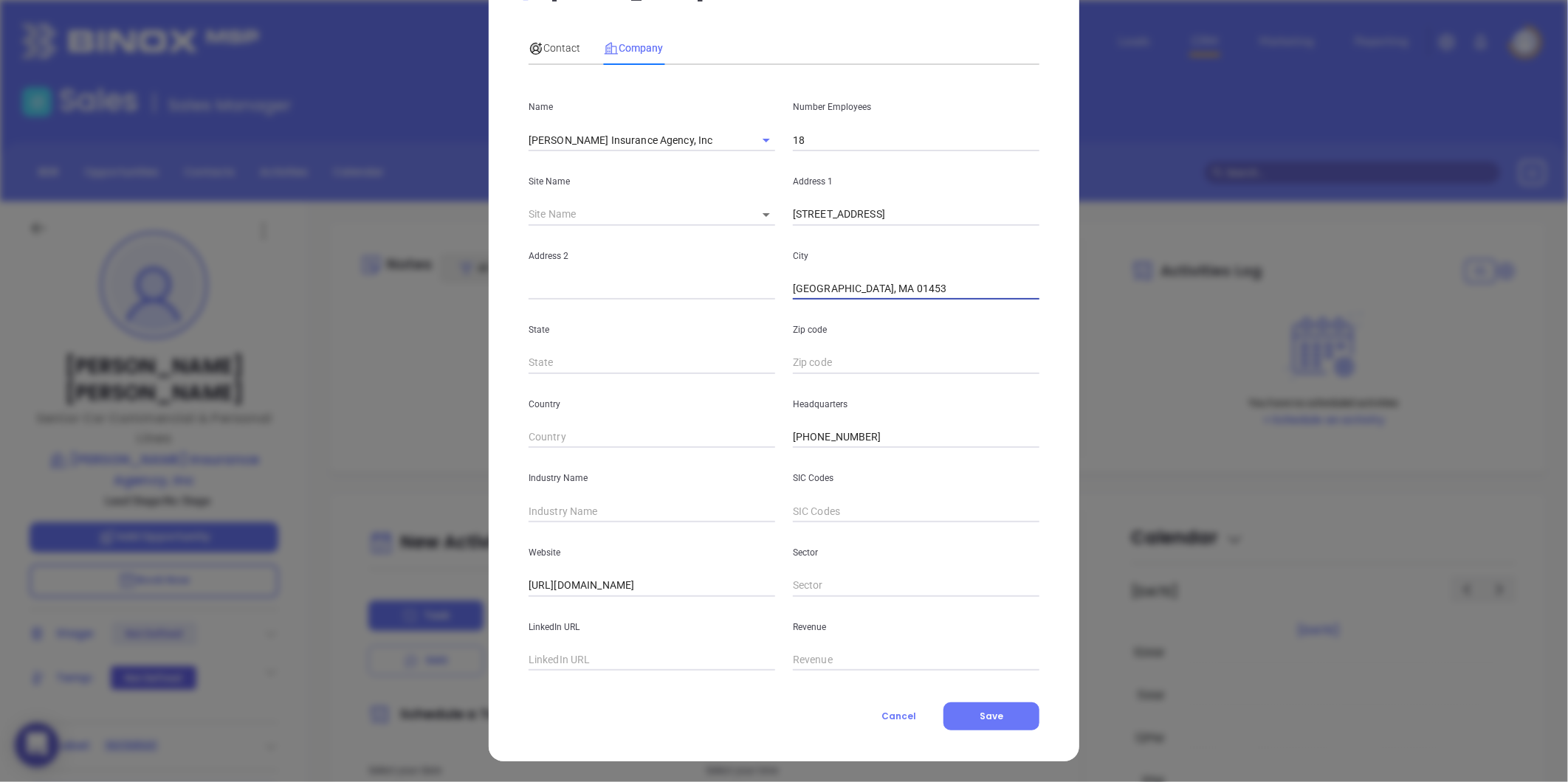
drag, startPoint x: 1009, startPoint y: 273, endPoint x: 1228, endPoint y: 236, distance: 222.1
click at [1223, 237] on div "Janet Knapp Contact Company First Name Janet Last Name Knapp Email jknapp@decar…" at bounding box center [784, 391] width 1568 height 782
type input "Leominster"
type input "MA"
paste input "MA 01453"
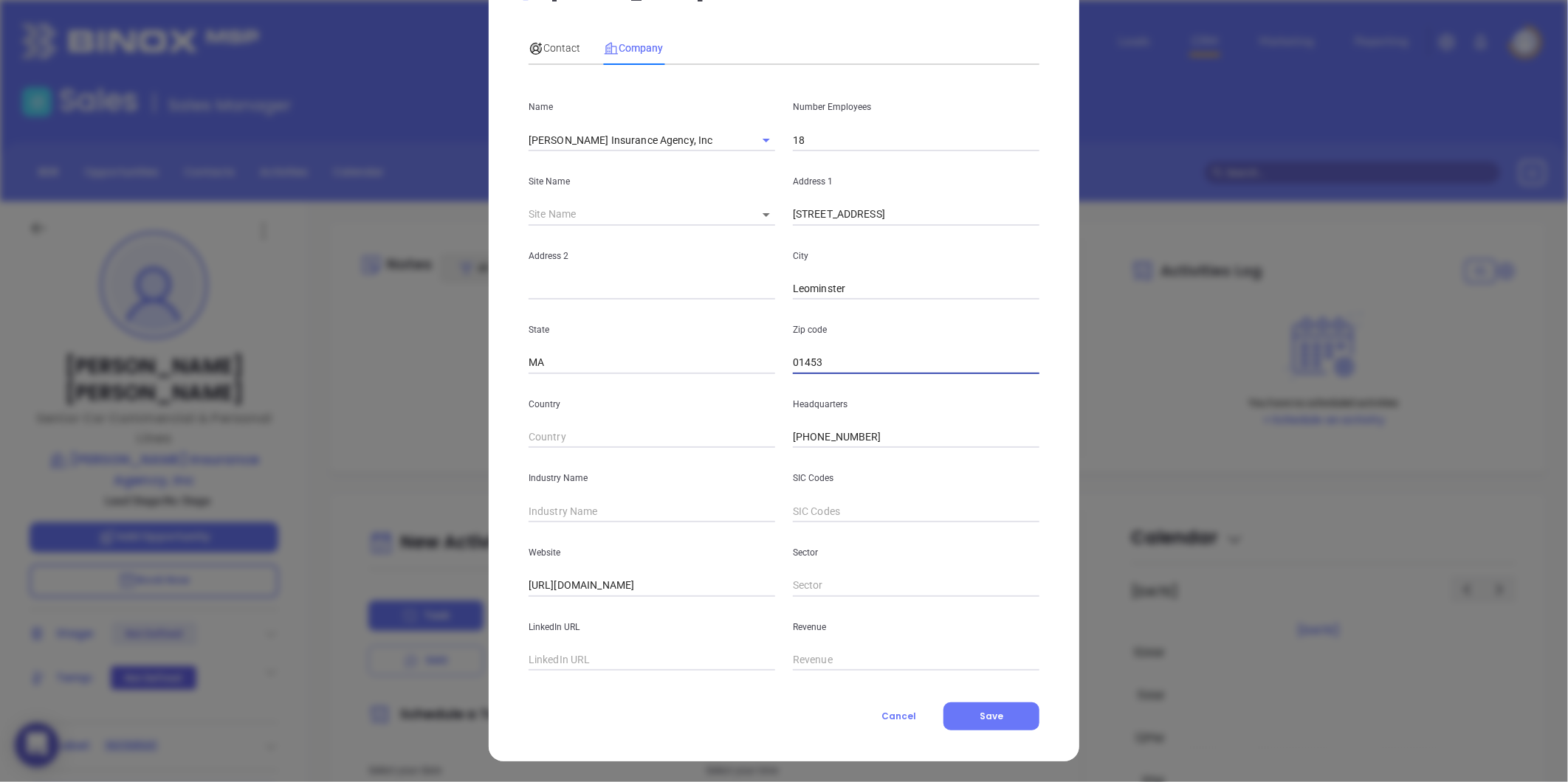
type input "01453"
click at [588, 509] on input "text" at bounding box center [652, 511] width 247 height 22
type input "Insurance"
click at [546, 48] on span "Contact" at bounding box center [555, 47] width 52 height 11
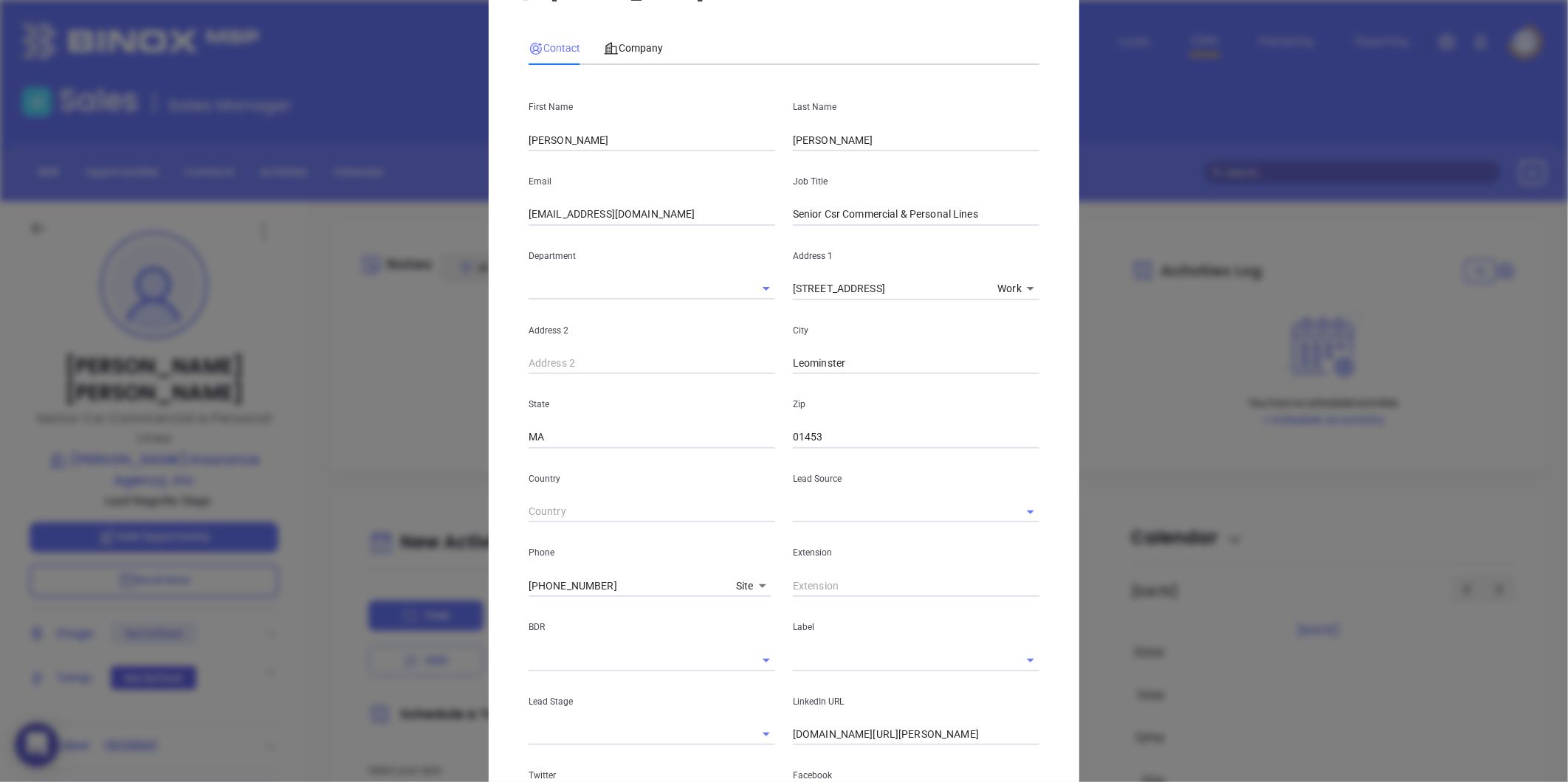
click at [837, 511] on input "text" at bounding box center [896, 512] width 206 height 21
click at [815, 506] on input "text" at bounding box center [896, 512] width 206 height 21
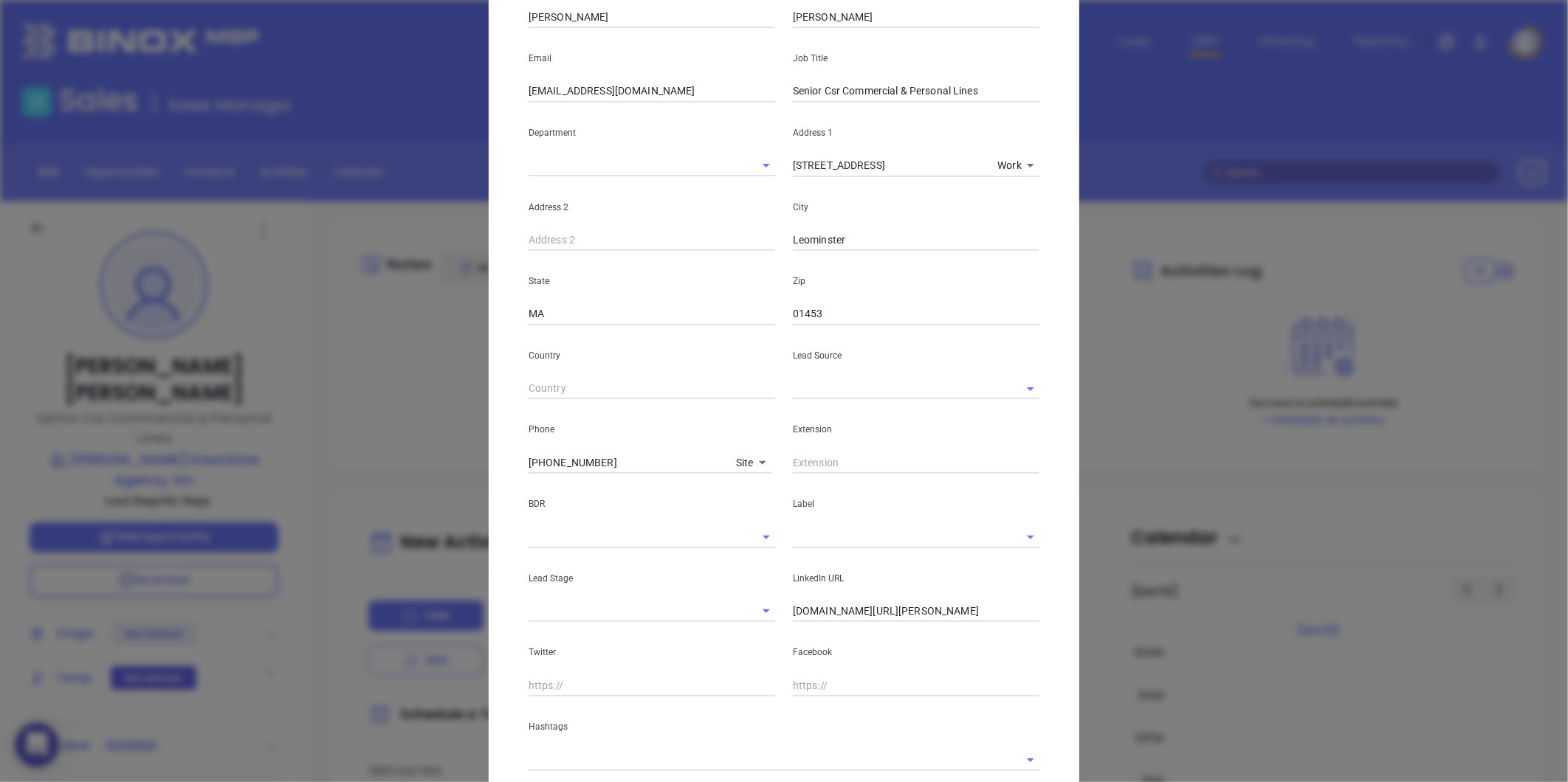
scroll to position [228, 0]
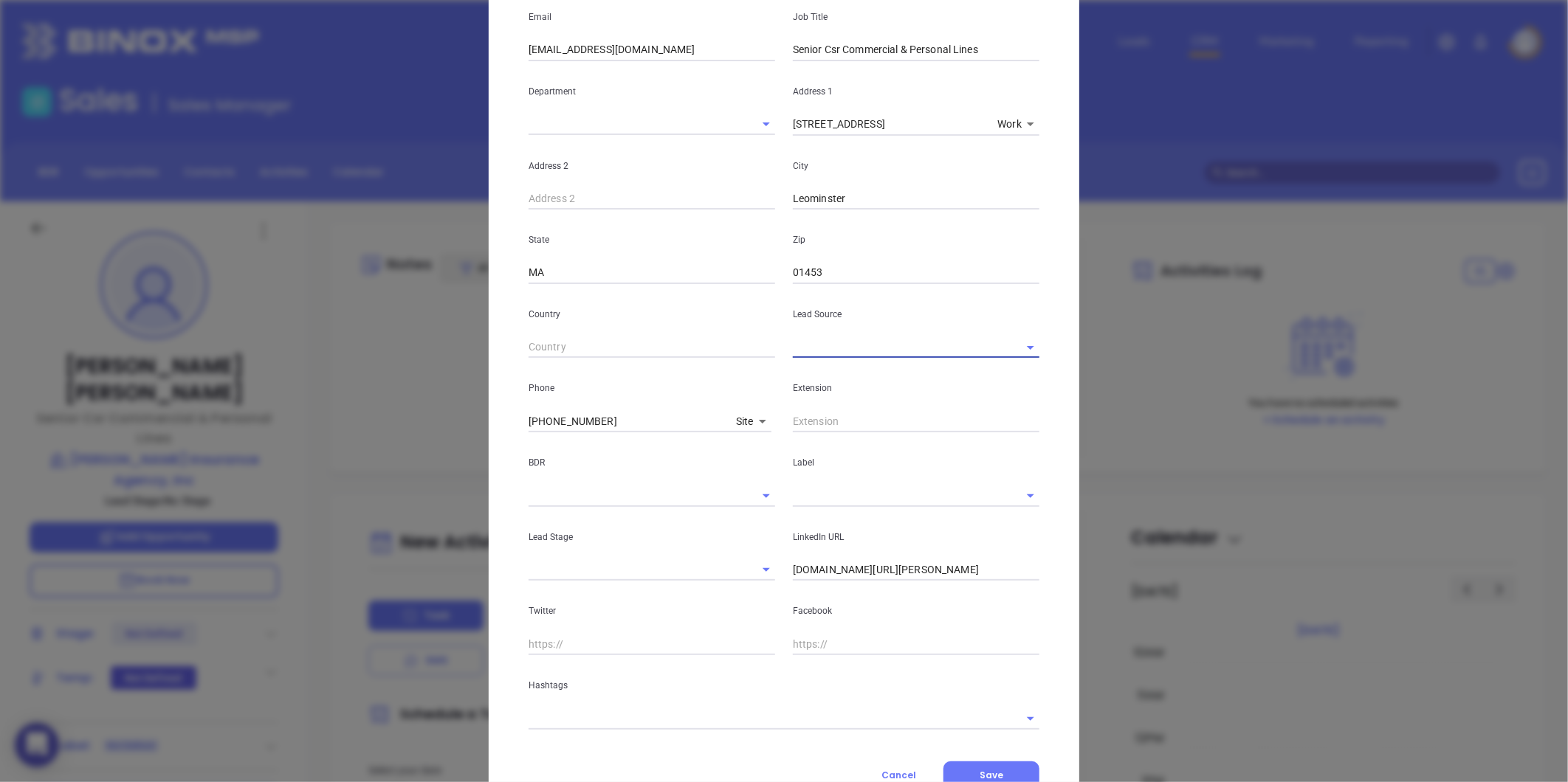
click at [811, 347] on input "text" at bounding box center [896, 347] width 206 height 21
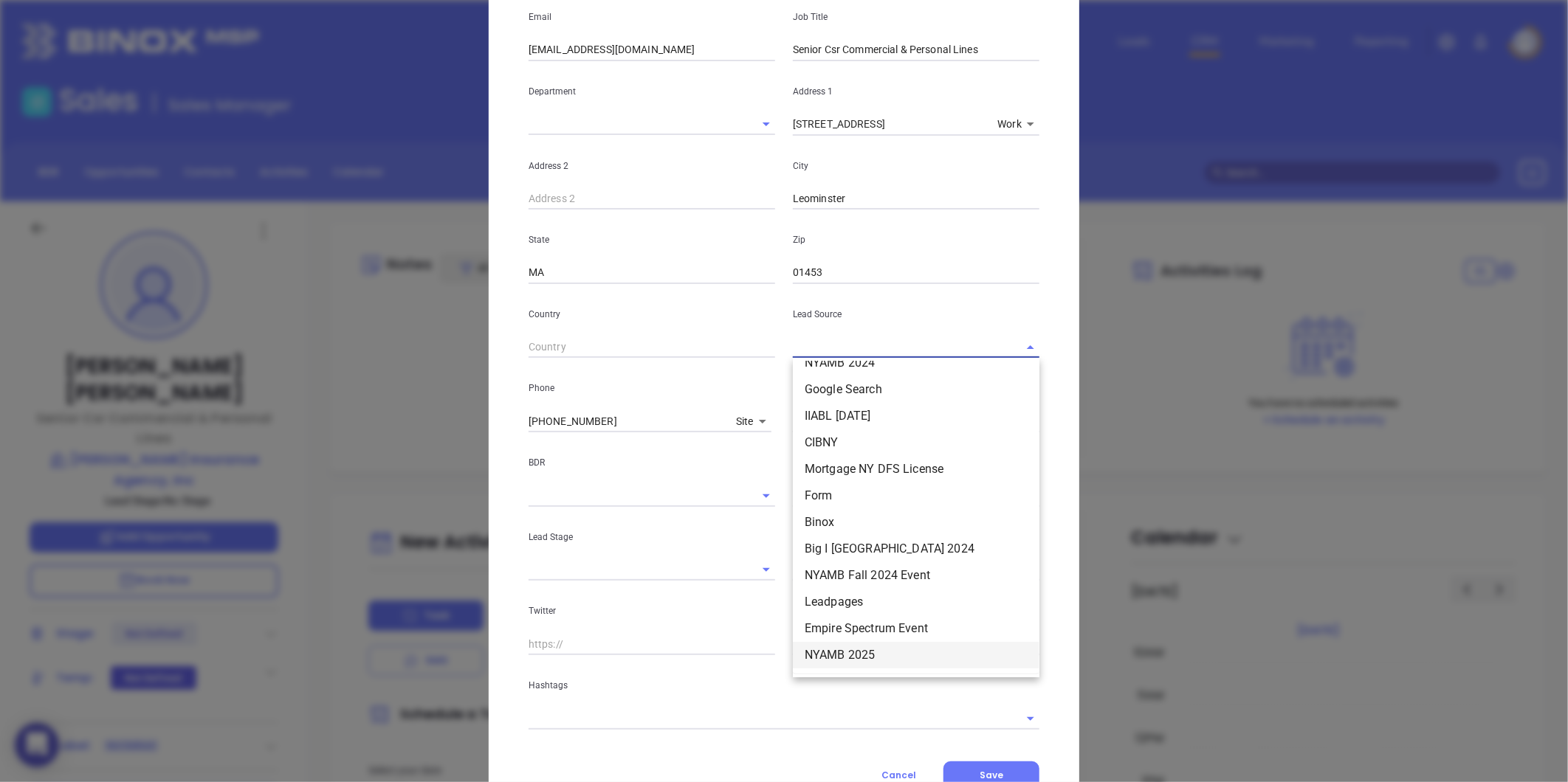
scroll to position [441, 0]
click at [844, 658] on li "MAIA Event 0925" at bounding box center [916, 655] width 247 height 27
type input "MAIA Event 0925"
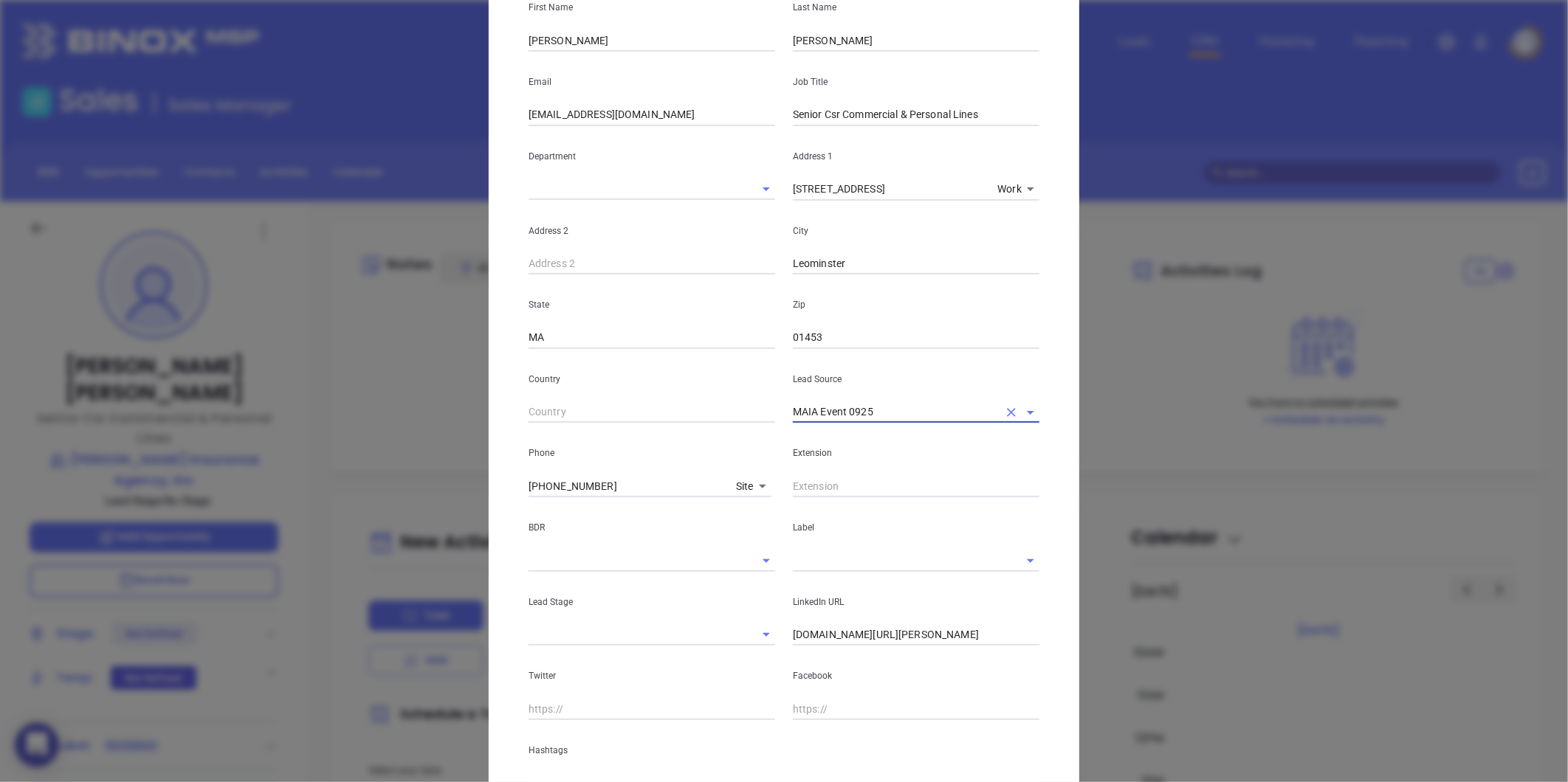
scroll to position [0, 0]
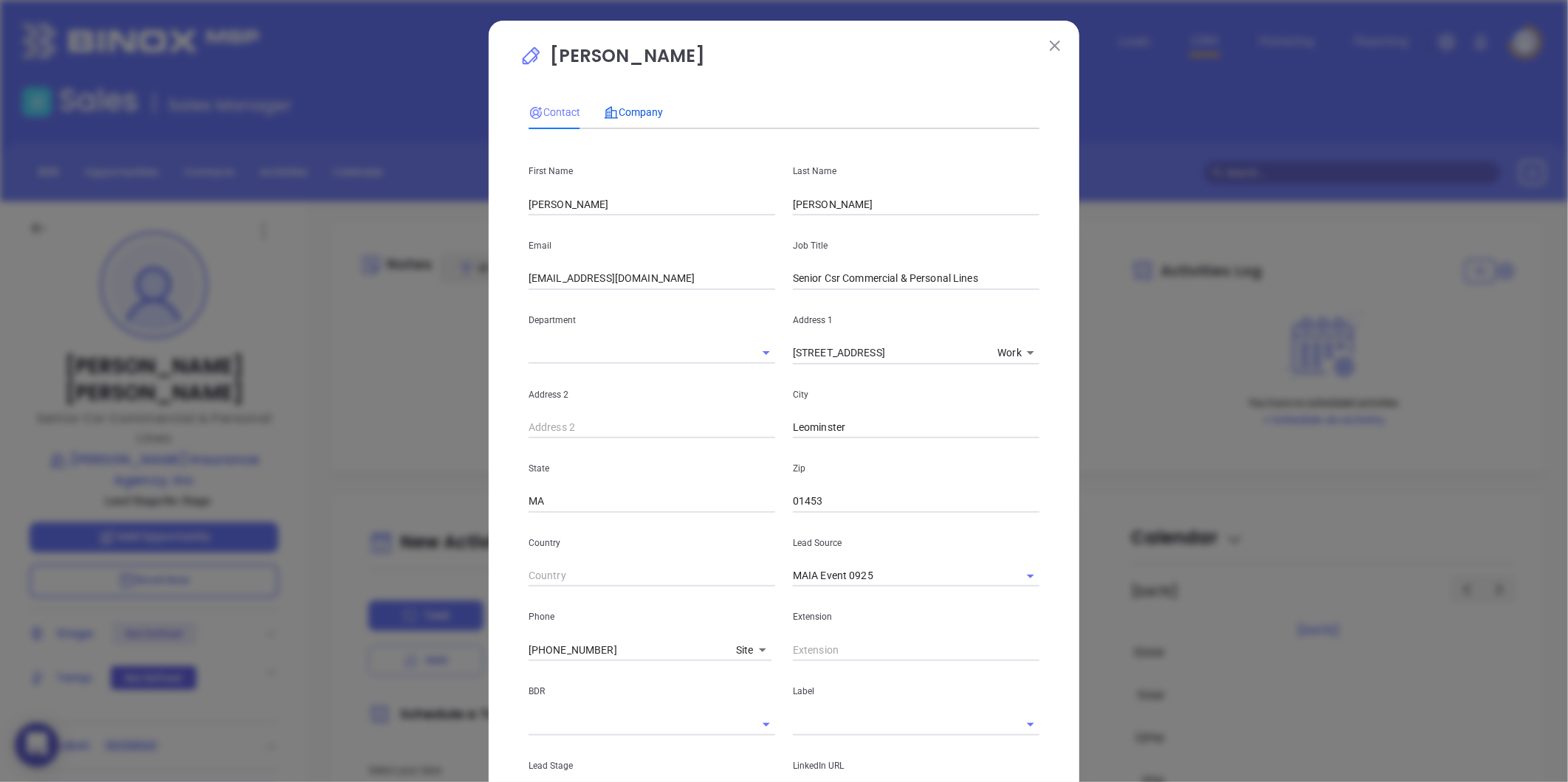
click at [638, 106] on span "Company" at bounding box center [633, 111] width 59 height 11
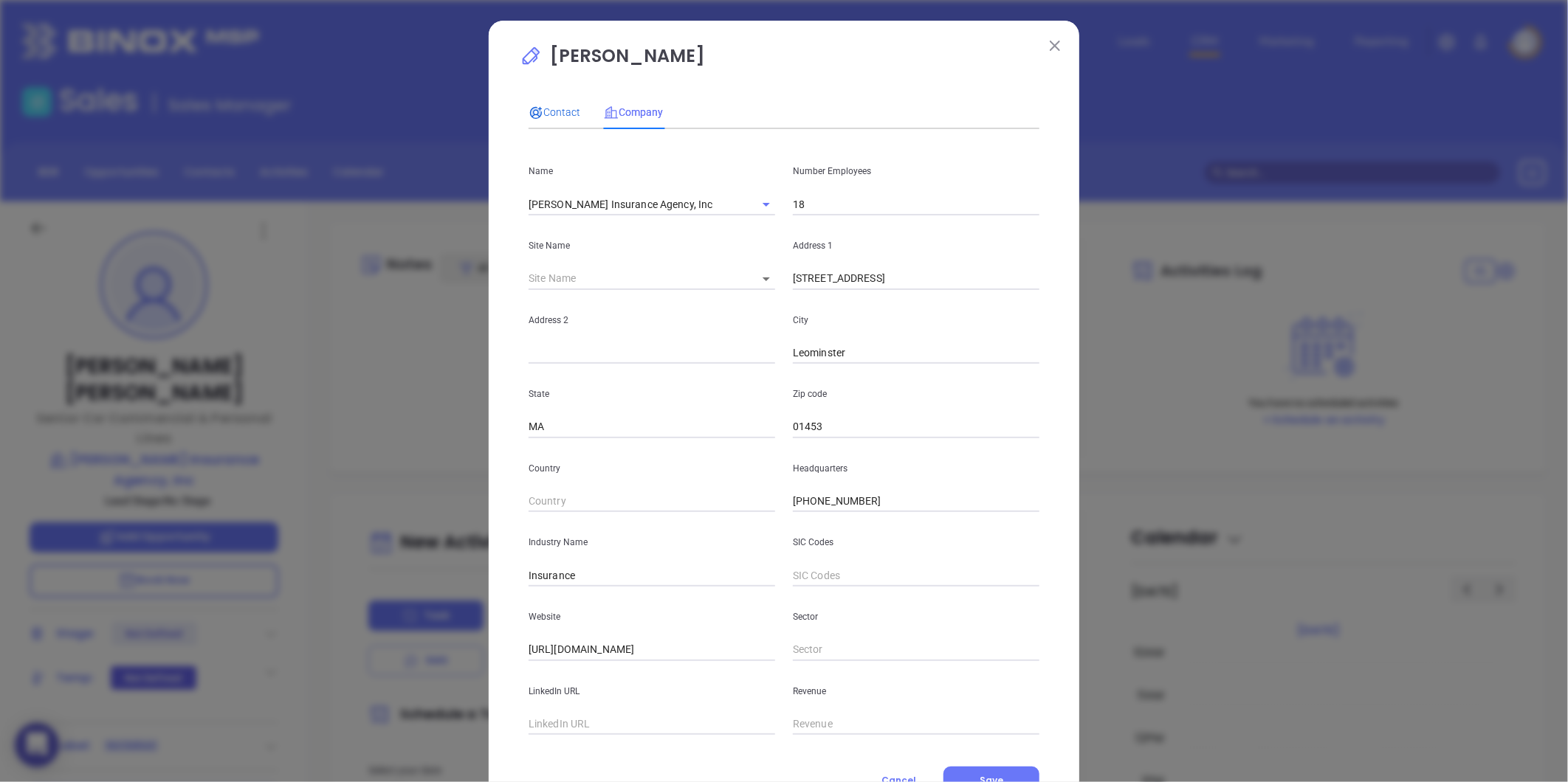
click at [557, 120] on div "Contact" at bounding box center [555, 111] width 52 height 16
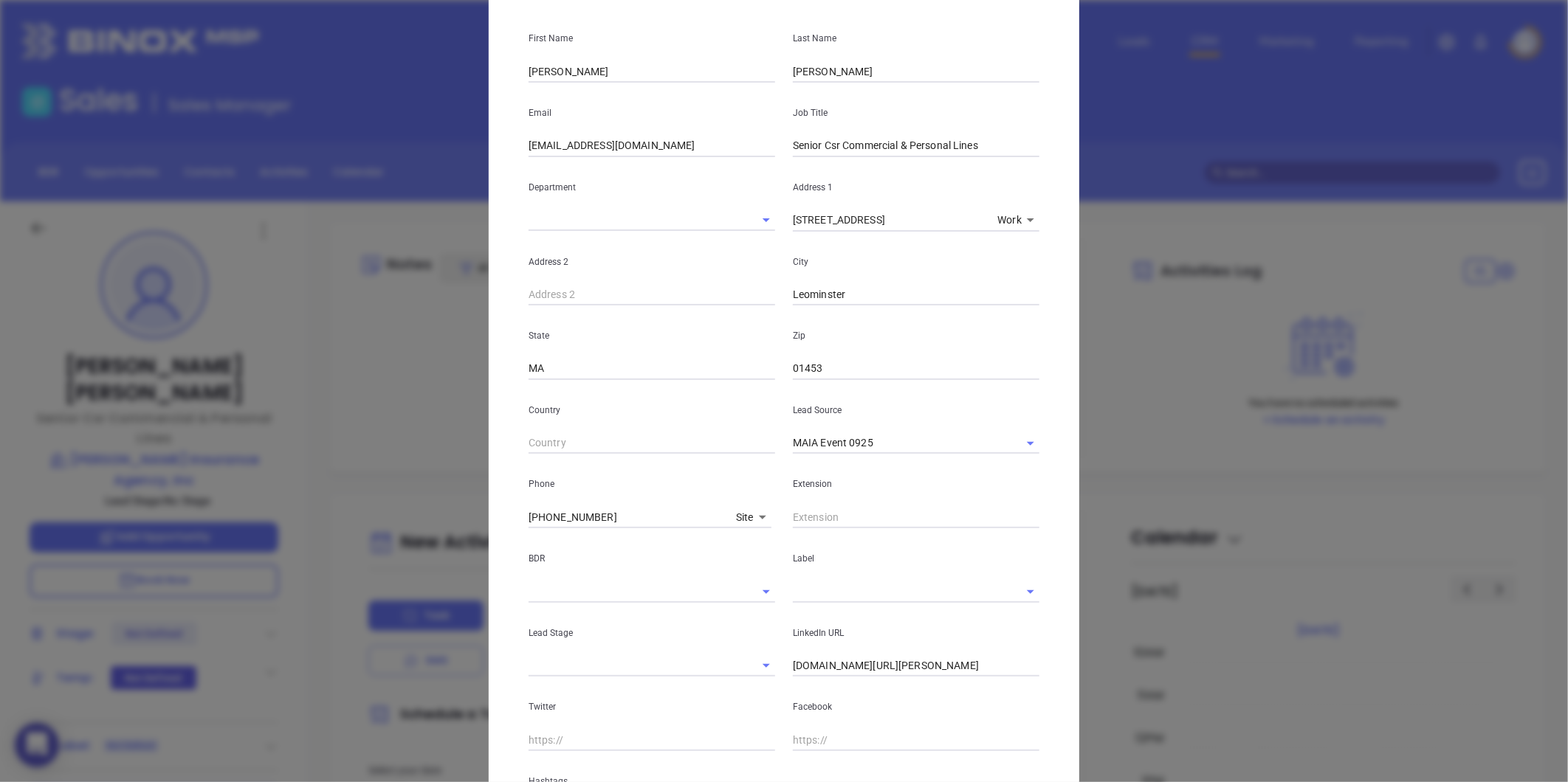
scroll to position [288, 0]
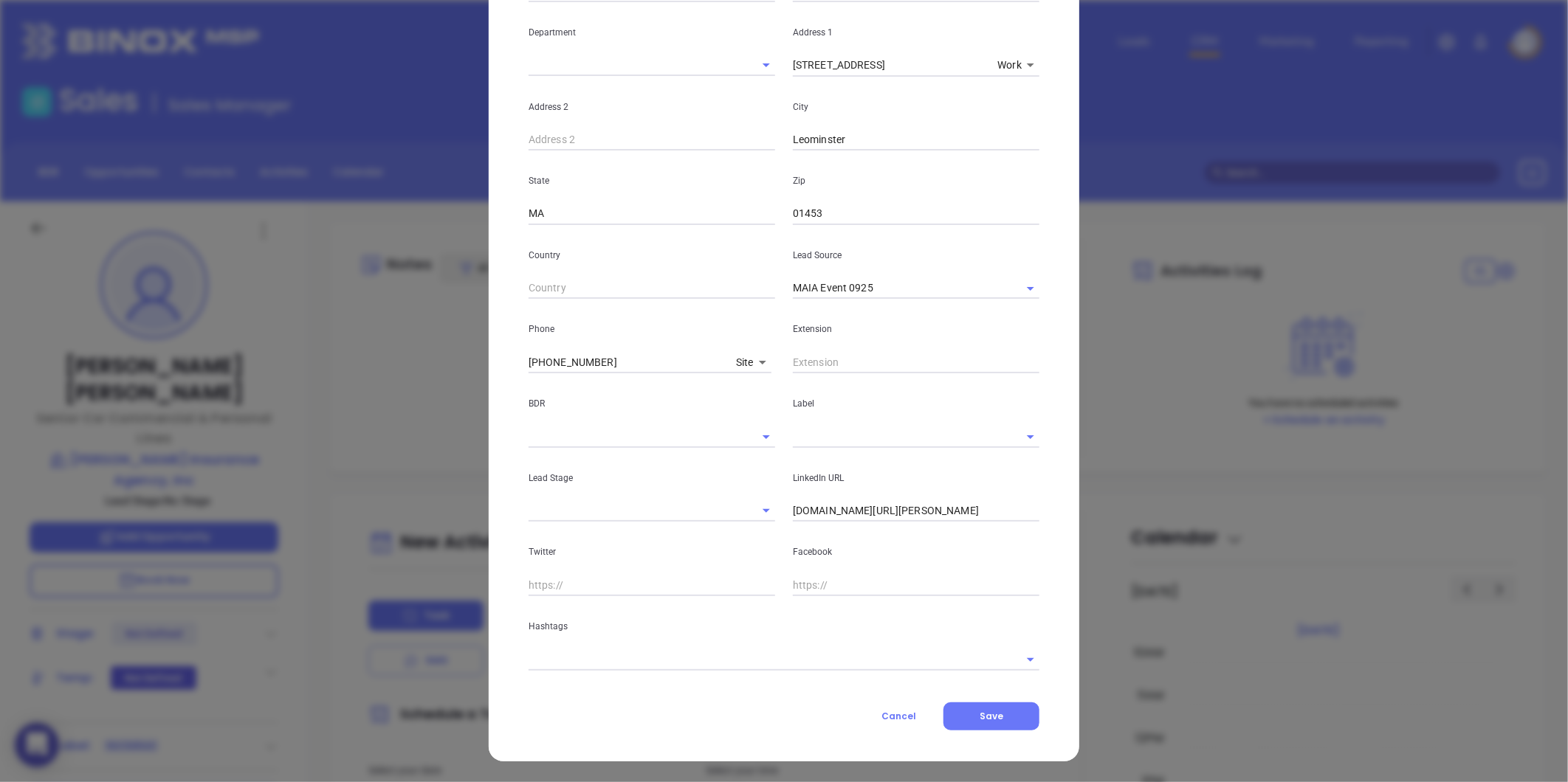
click at [815, 435] on input "text" at bounding box center [896, 436] width 206 height 21
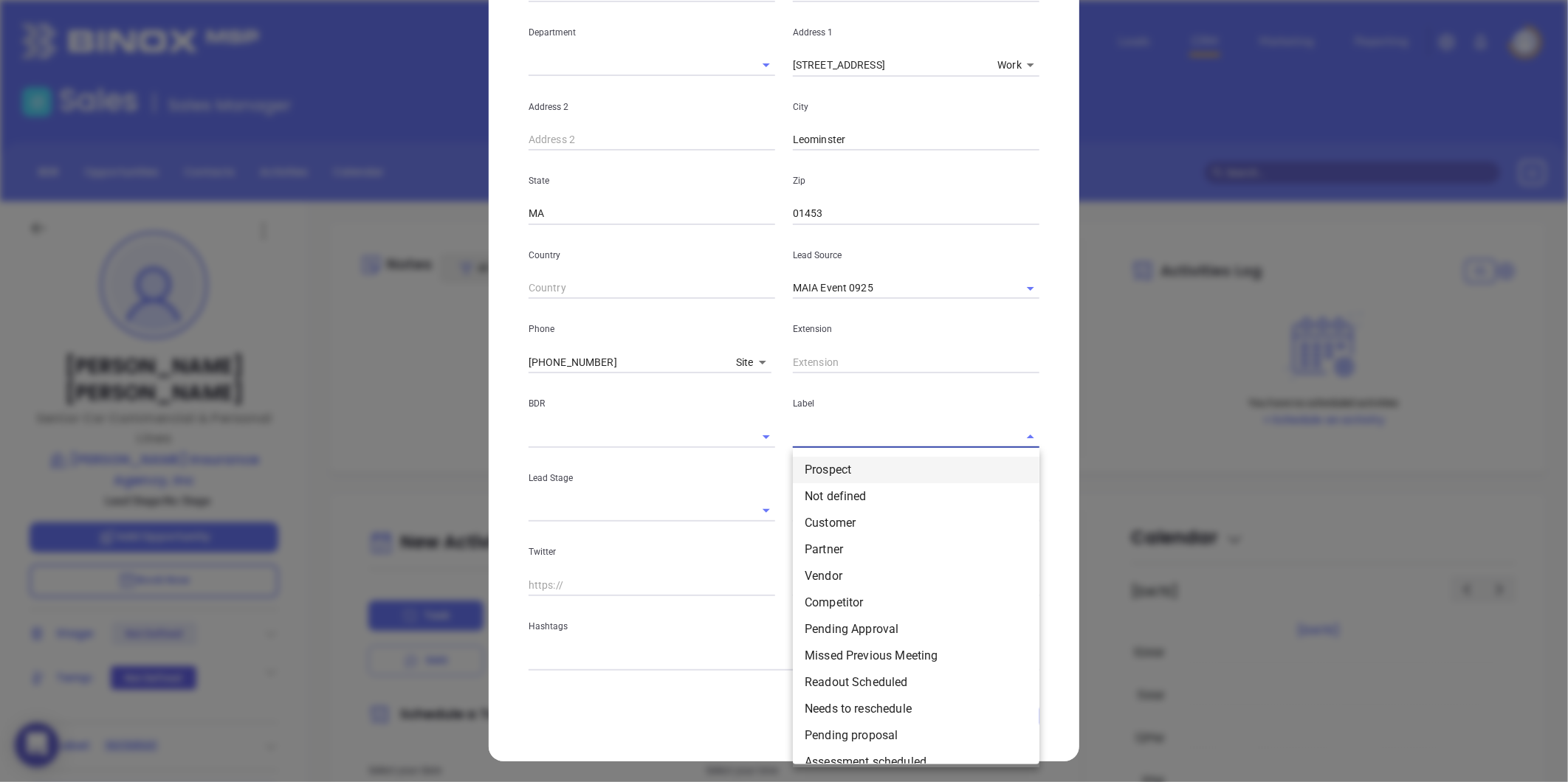
drag, startPoint x: 824, startPoint y: 467, endPoint x: 851, endPoint y: 477, distance: 28.8
click at [824, 467] on li "Prospect" at bounding box center [916, 470] width 247 height 27
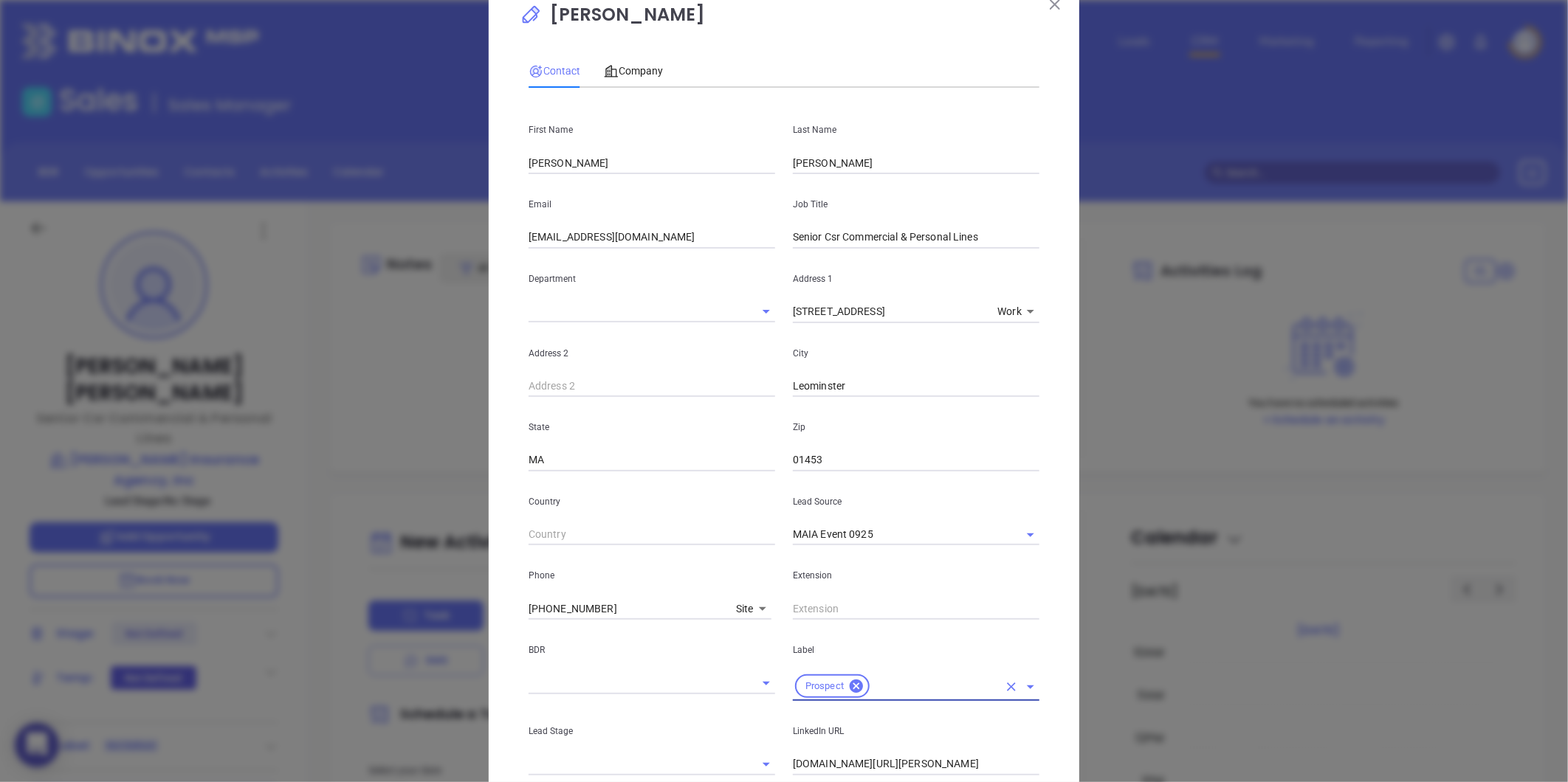
scroll to position [293, 0]
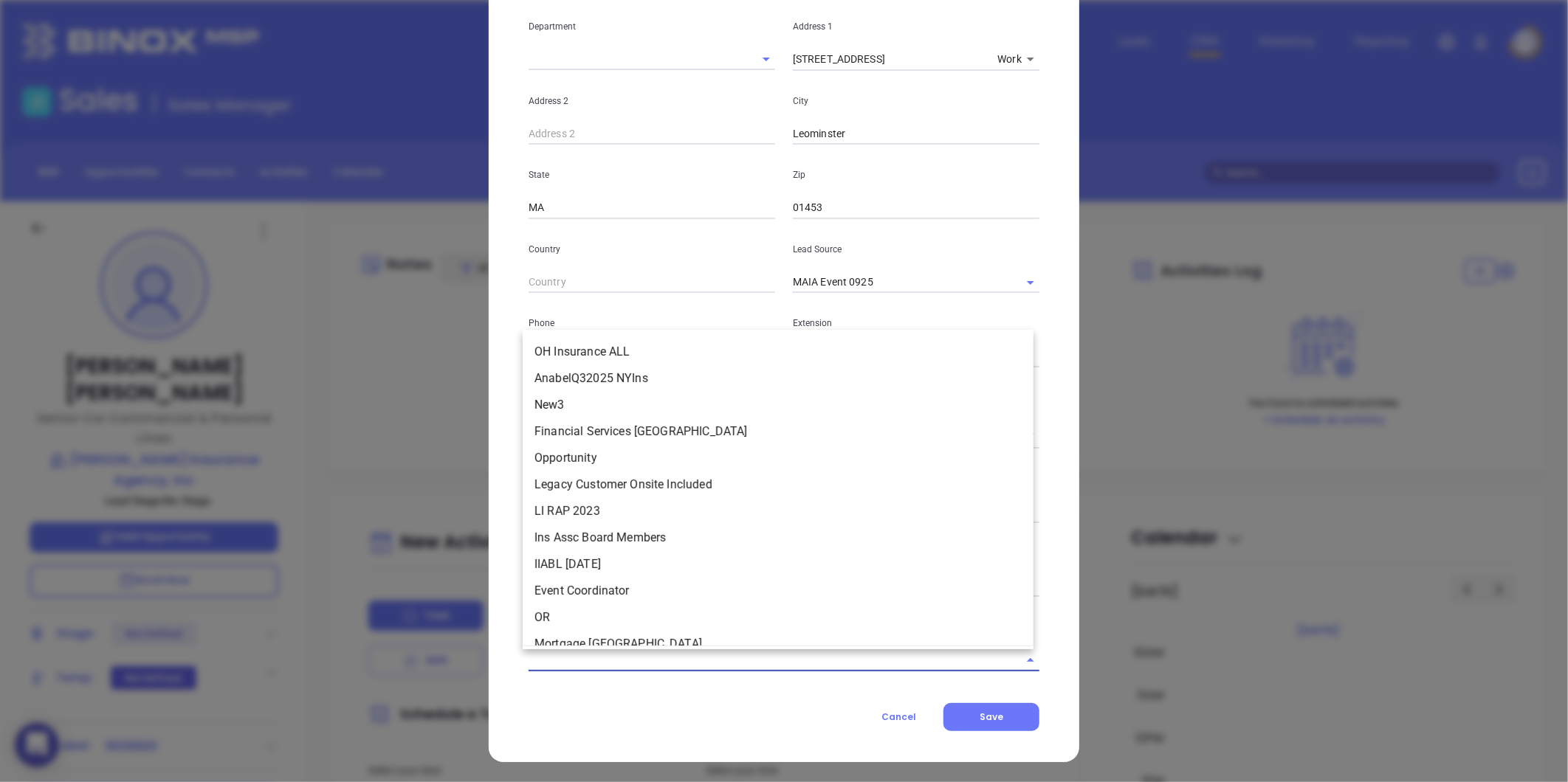
drag, startPoint x: 682, startPoint y: 649, endPoint x: 666, endPoint y: 651, distance: 16.1
click at [680, 649] on body "0 Leads CRM Marketing Reporting Financial Leads Leads Sales Sales Manager BDR O…" at bounding box center [784, 391] width 1568 height 782
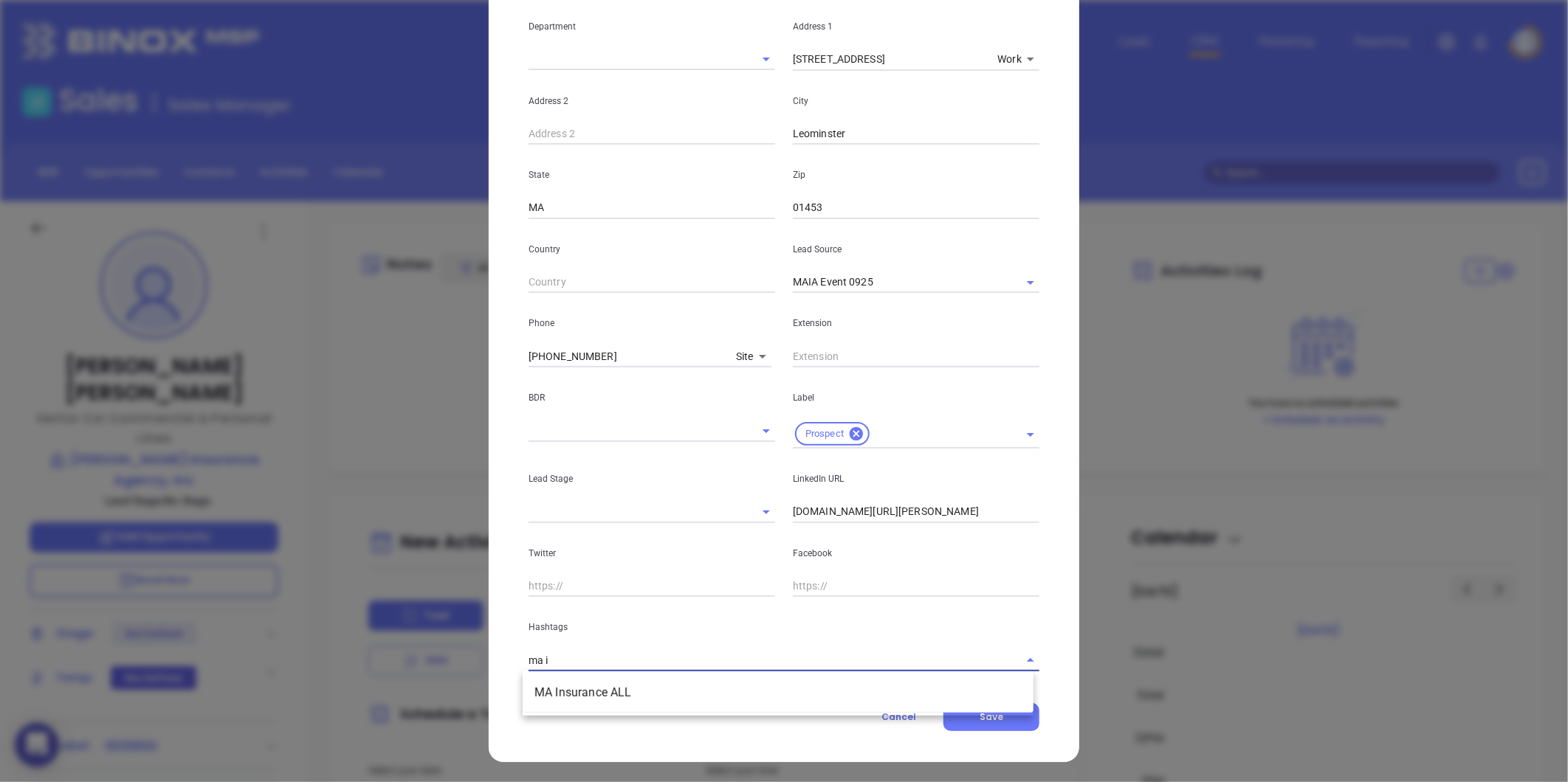
type input "ma in"
click at [617, 689] on li "MA Insurance ALL" at bounding box center [778, 693] width 510 height 27
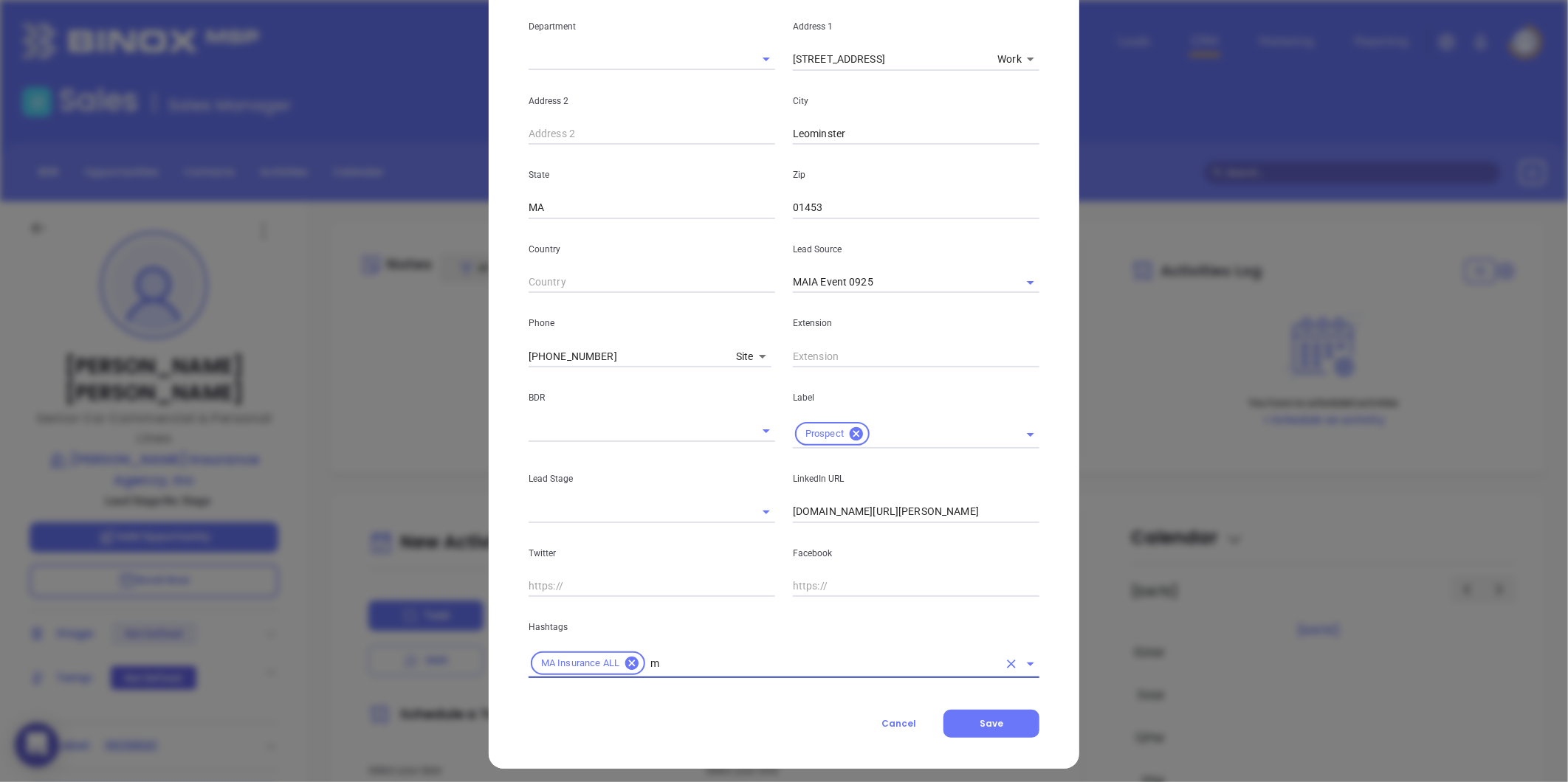
type input "ma"
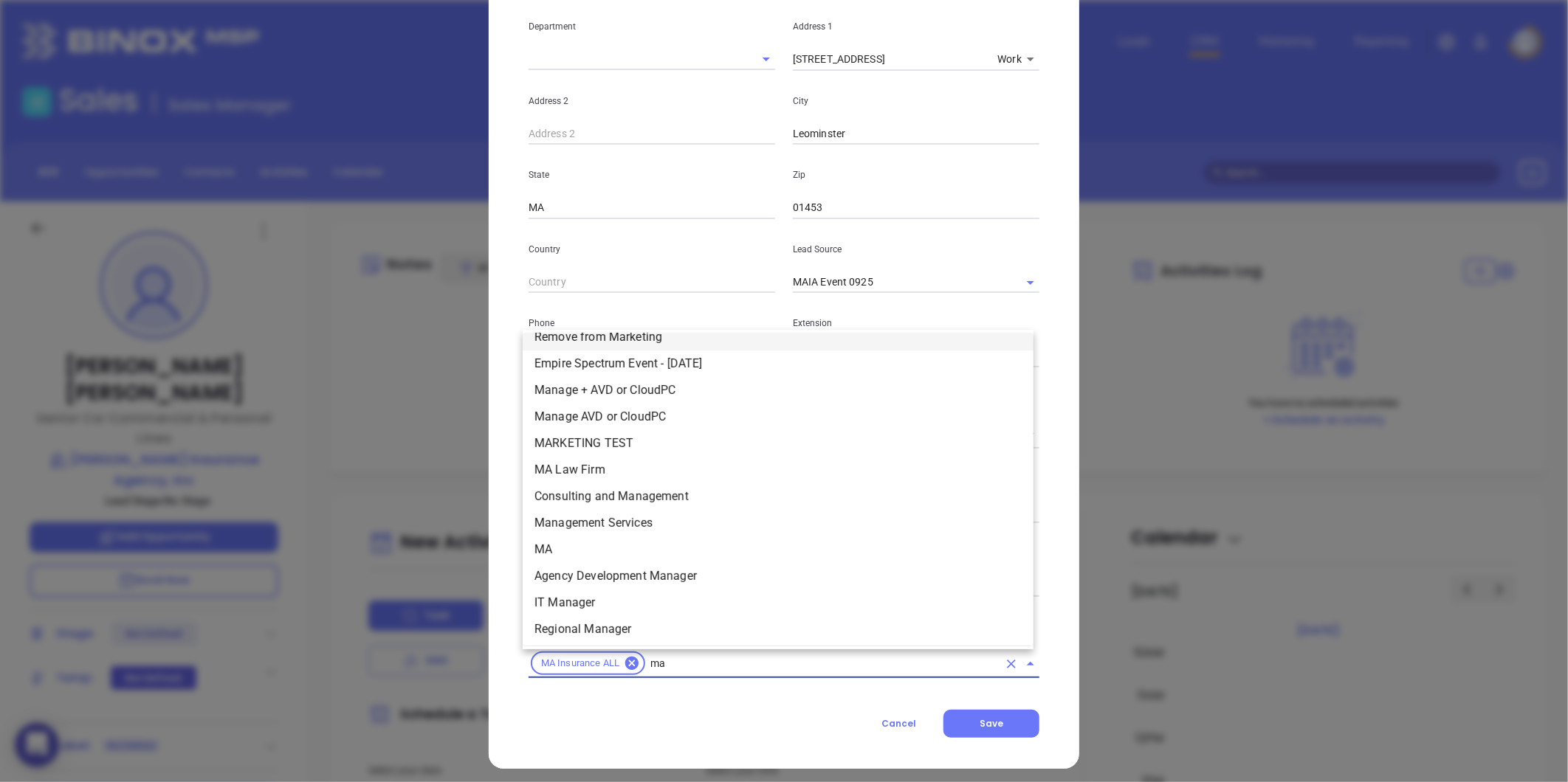
scroll to position [363, 0]
click at [571, 358] on li "MA" at bounding box center [778, 360] width 510 height 27
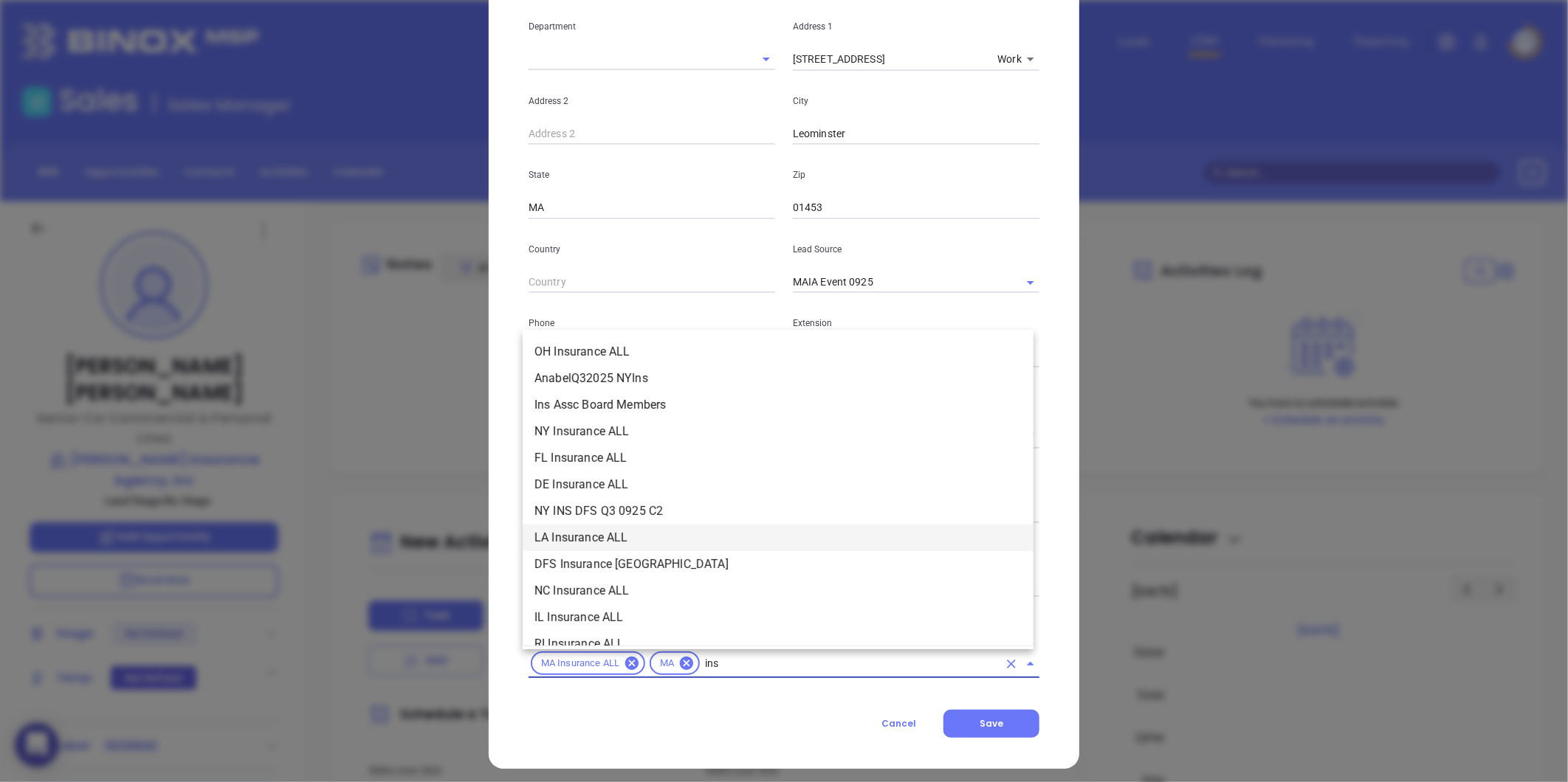
scroll to position [173, 0]
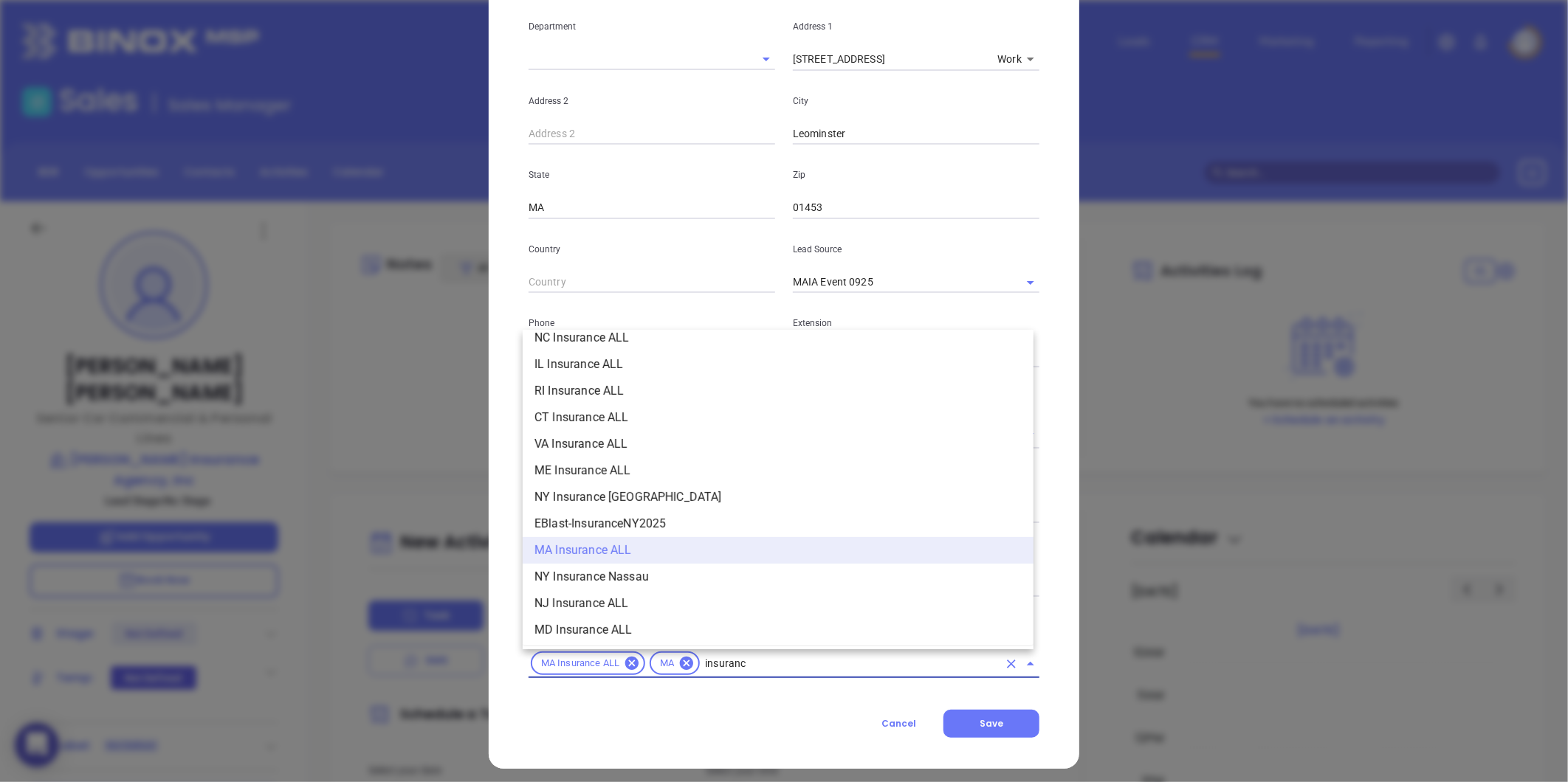
type input "insurance"
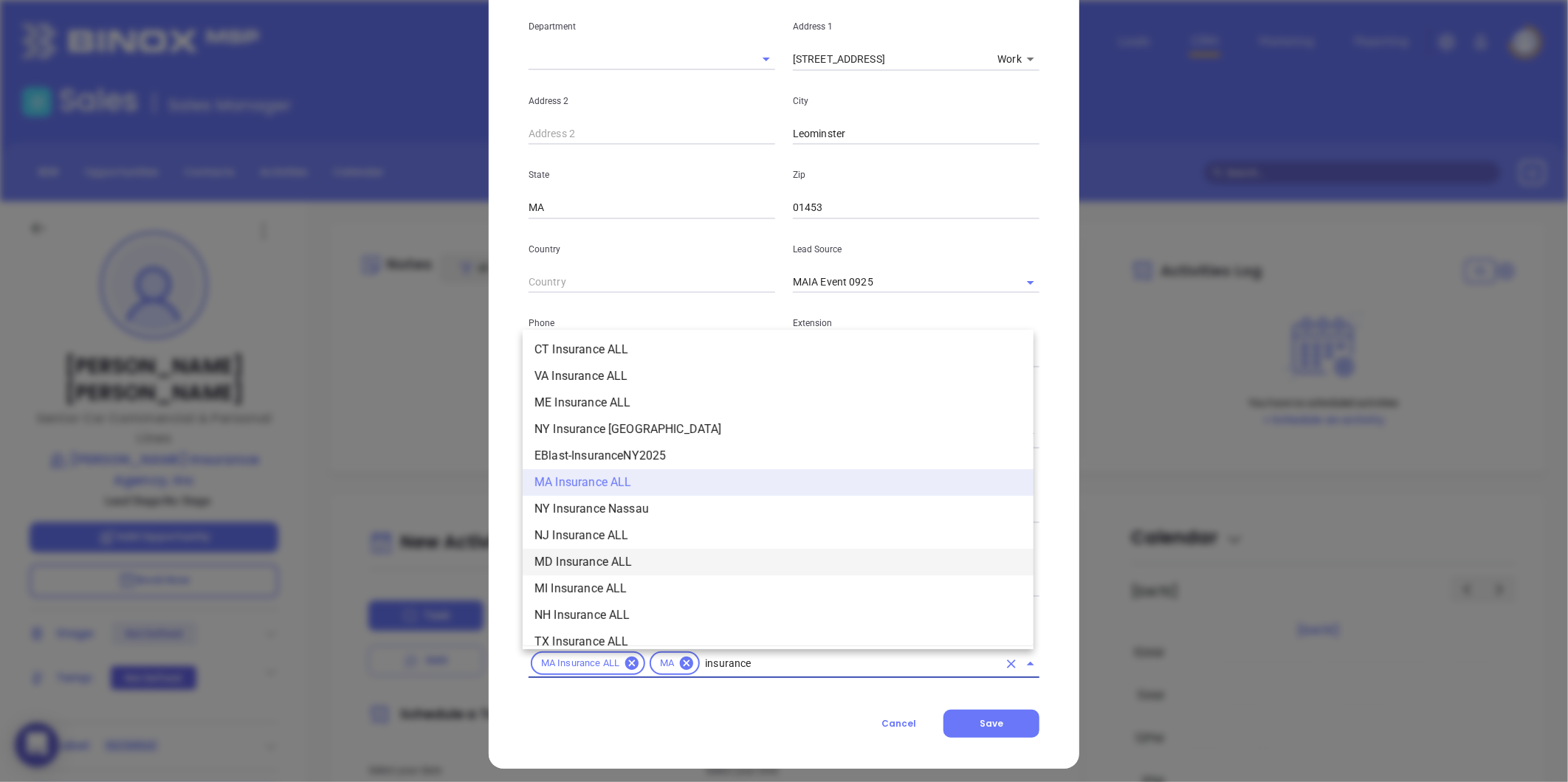
scroll to position [337, 0]
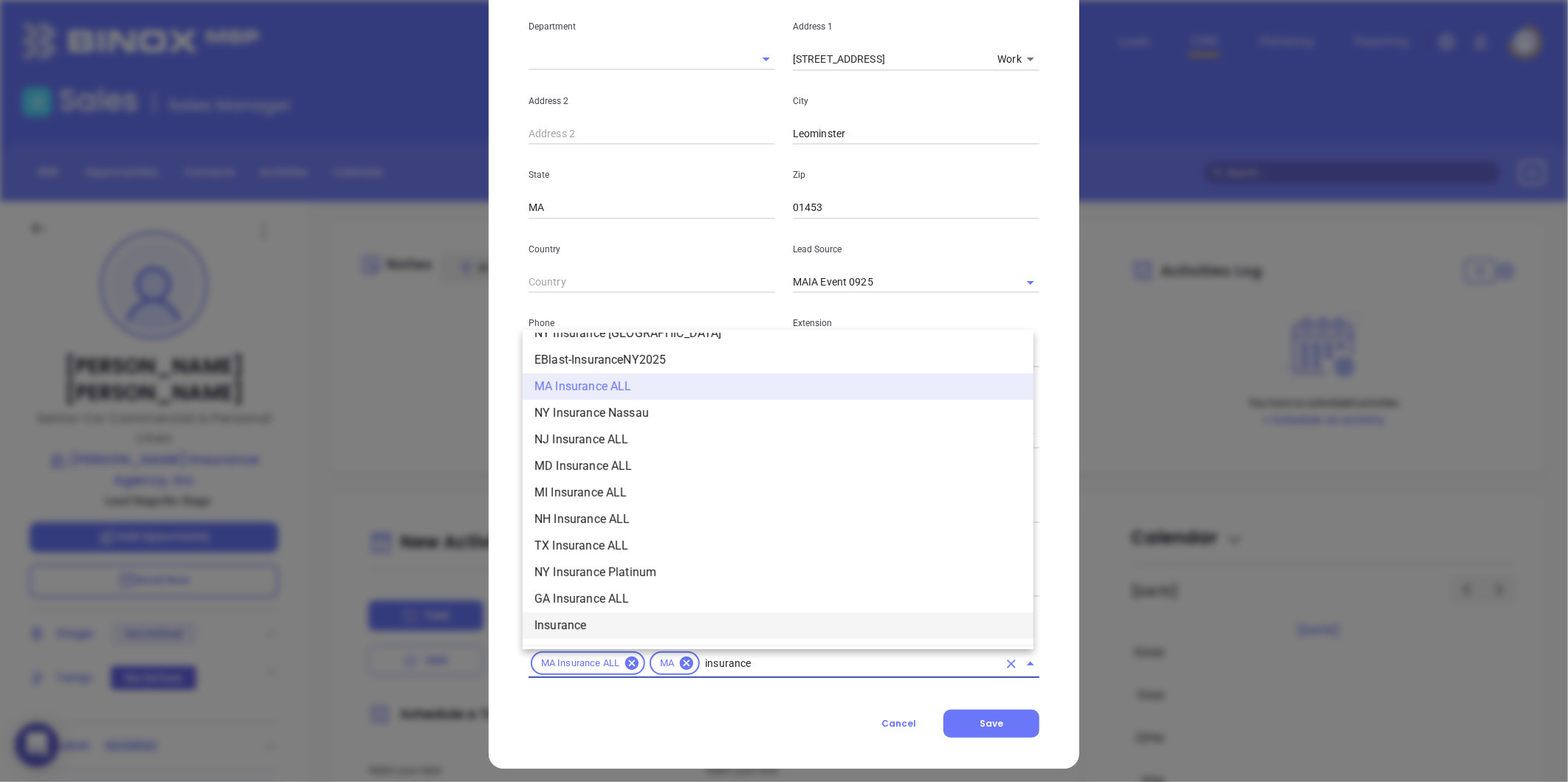
click at [559, 619] on li "Insurance" at bounding box center [778, 625] width 510 height 27
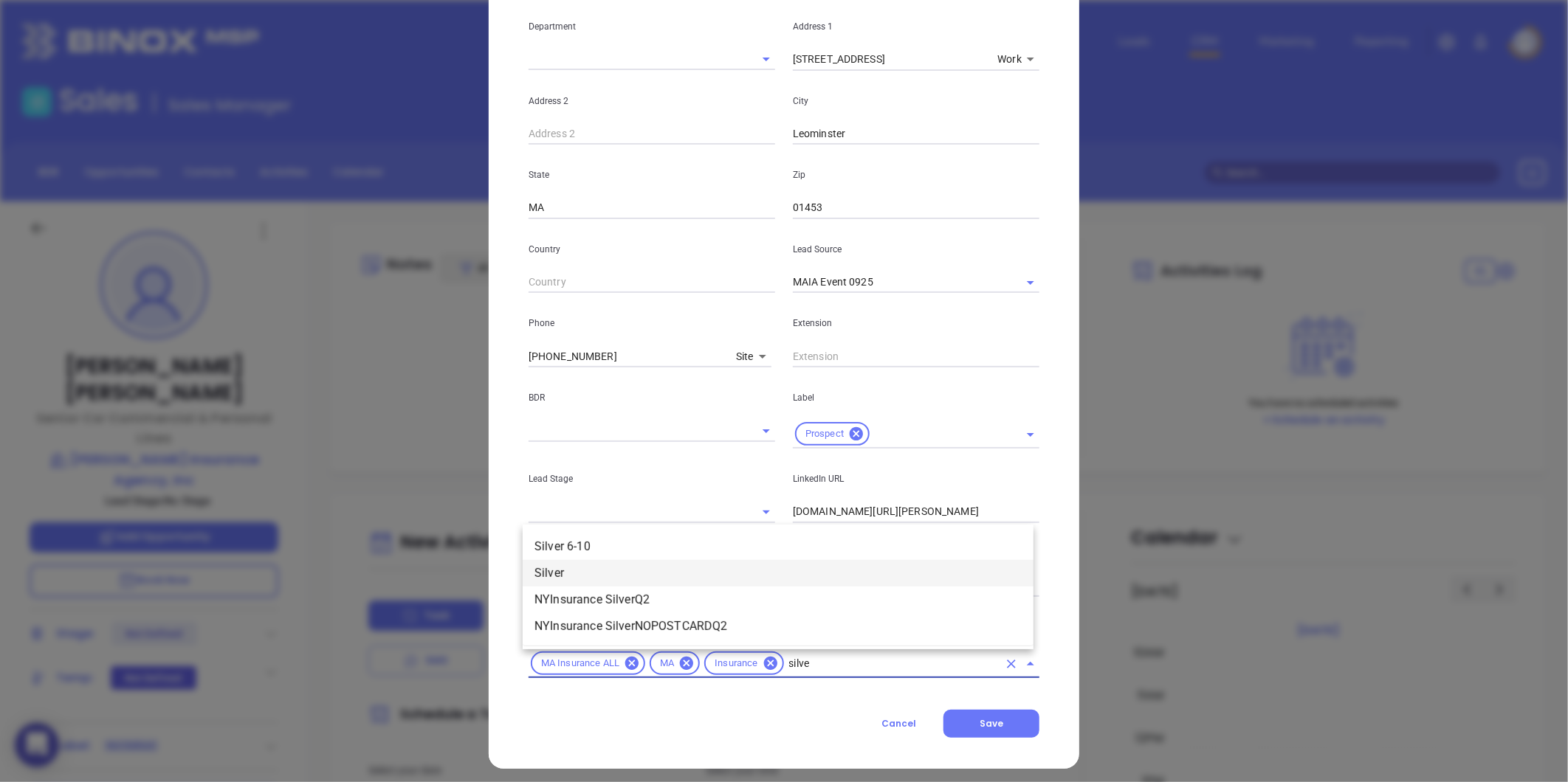
type input "silver"
click at [616, 544] on li "Silver 6-10" at bounding box center [778, 546] width 510 height 27
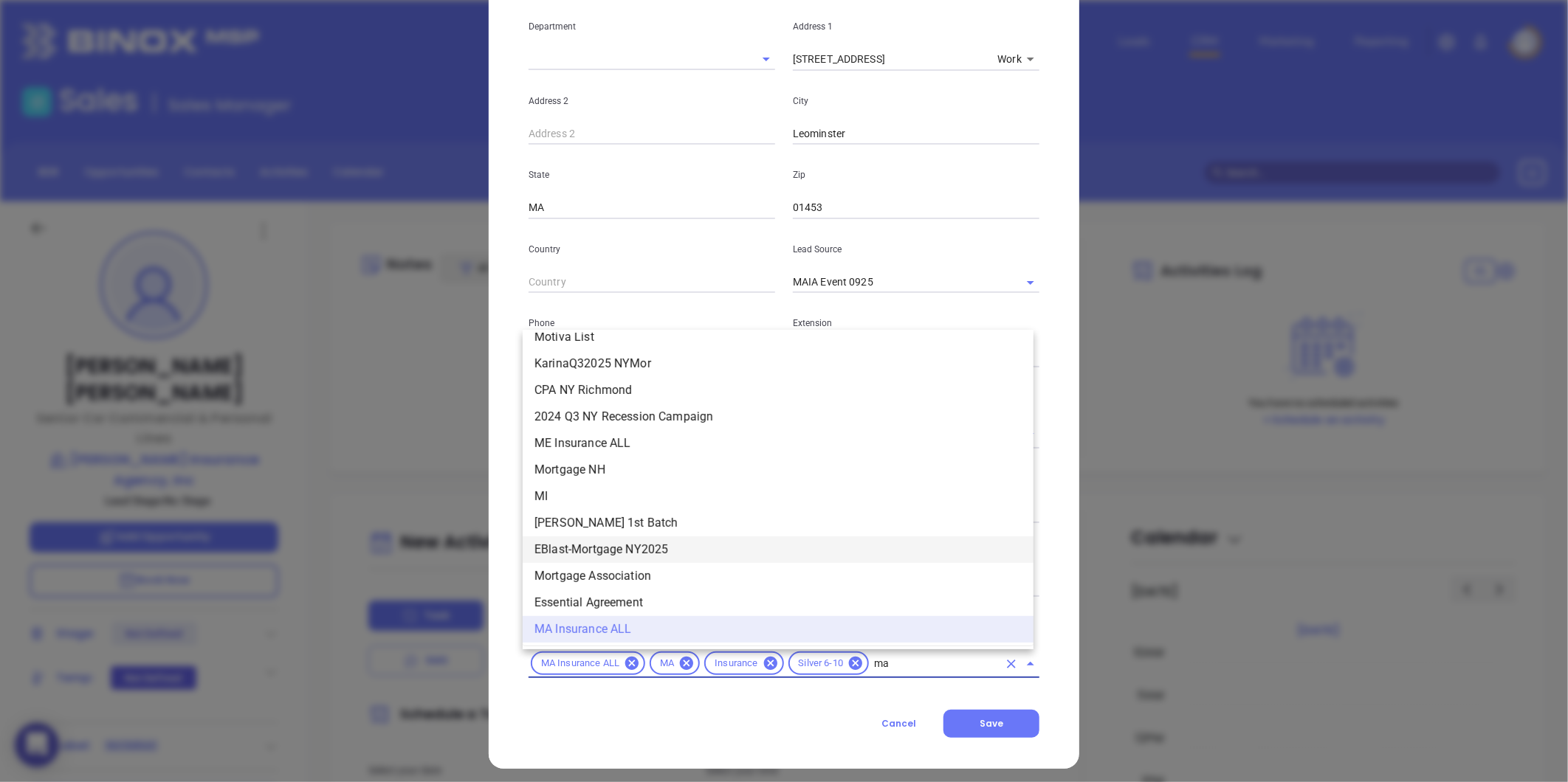
scroll to position [34, 0]
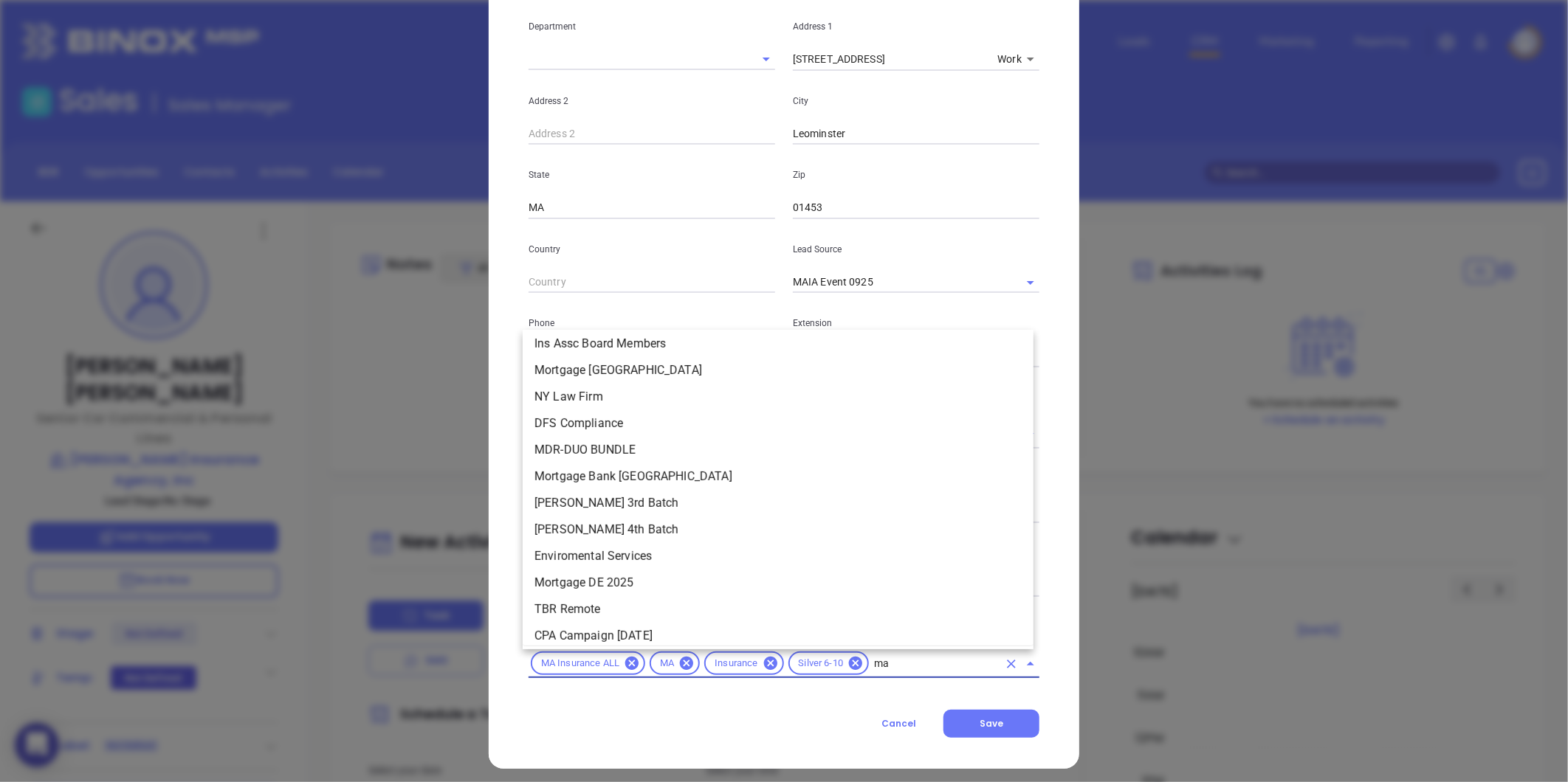
type input "mai"
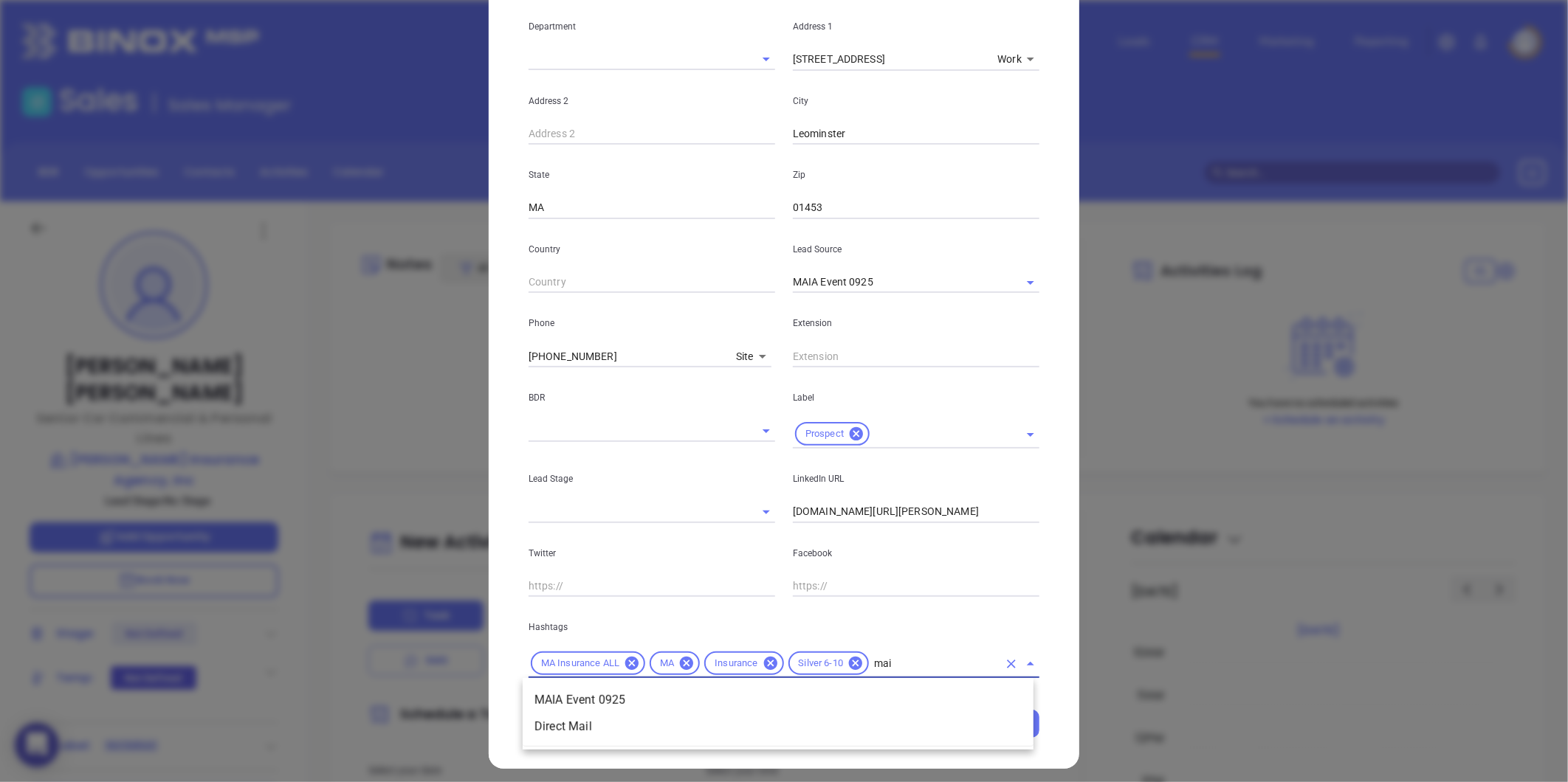
scroll to position [0, 0]
click at [713, 694] on li "MAIA Event 0925" at bounding box center [778, 700] width 510 height 27
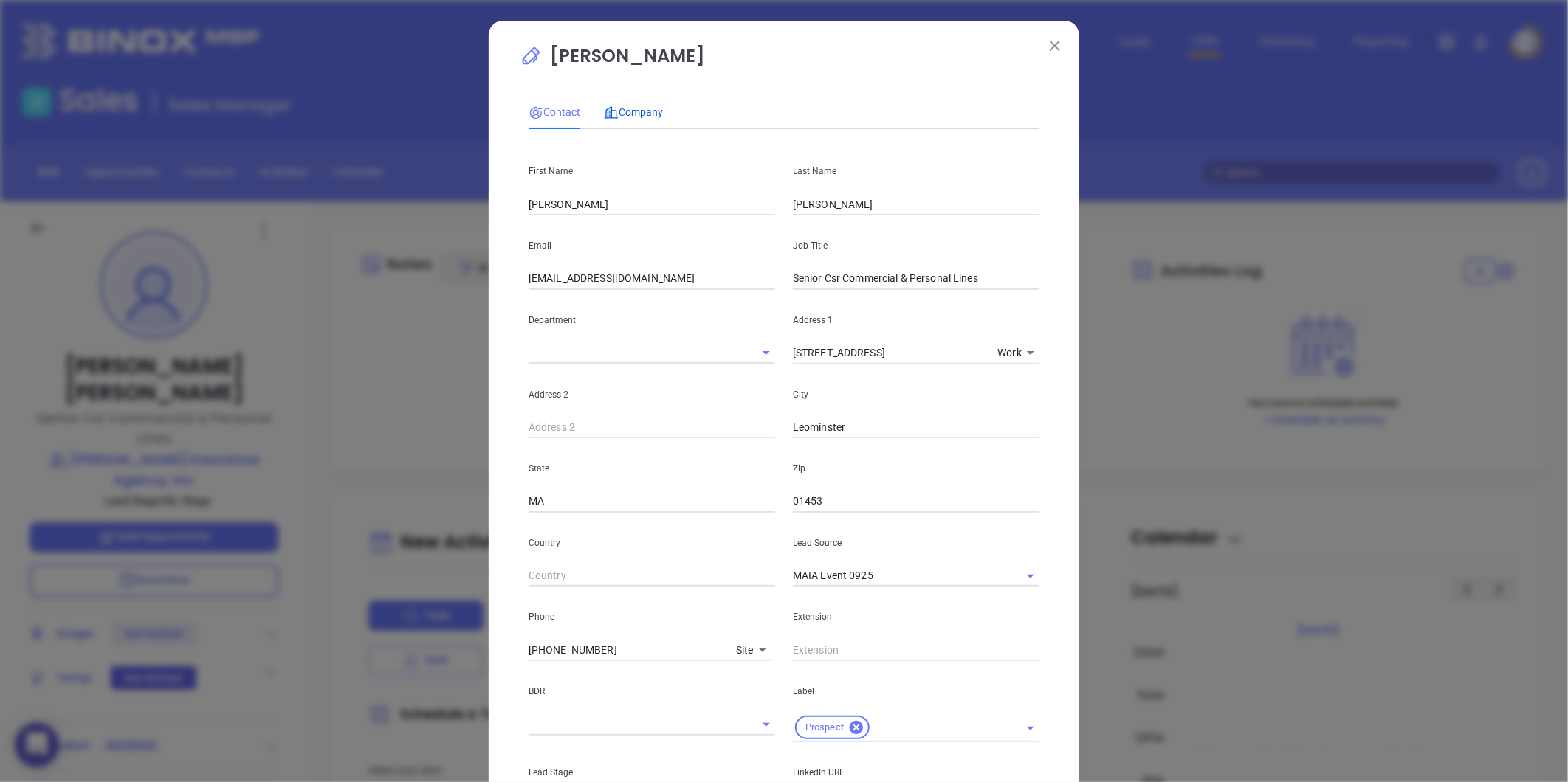
click at [627, 108] on span "Company" at bounding box center [633, 111] width 59 height 11
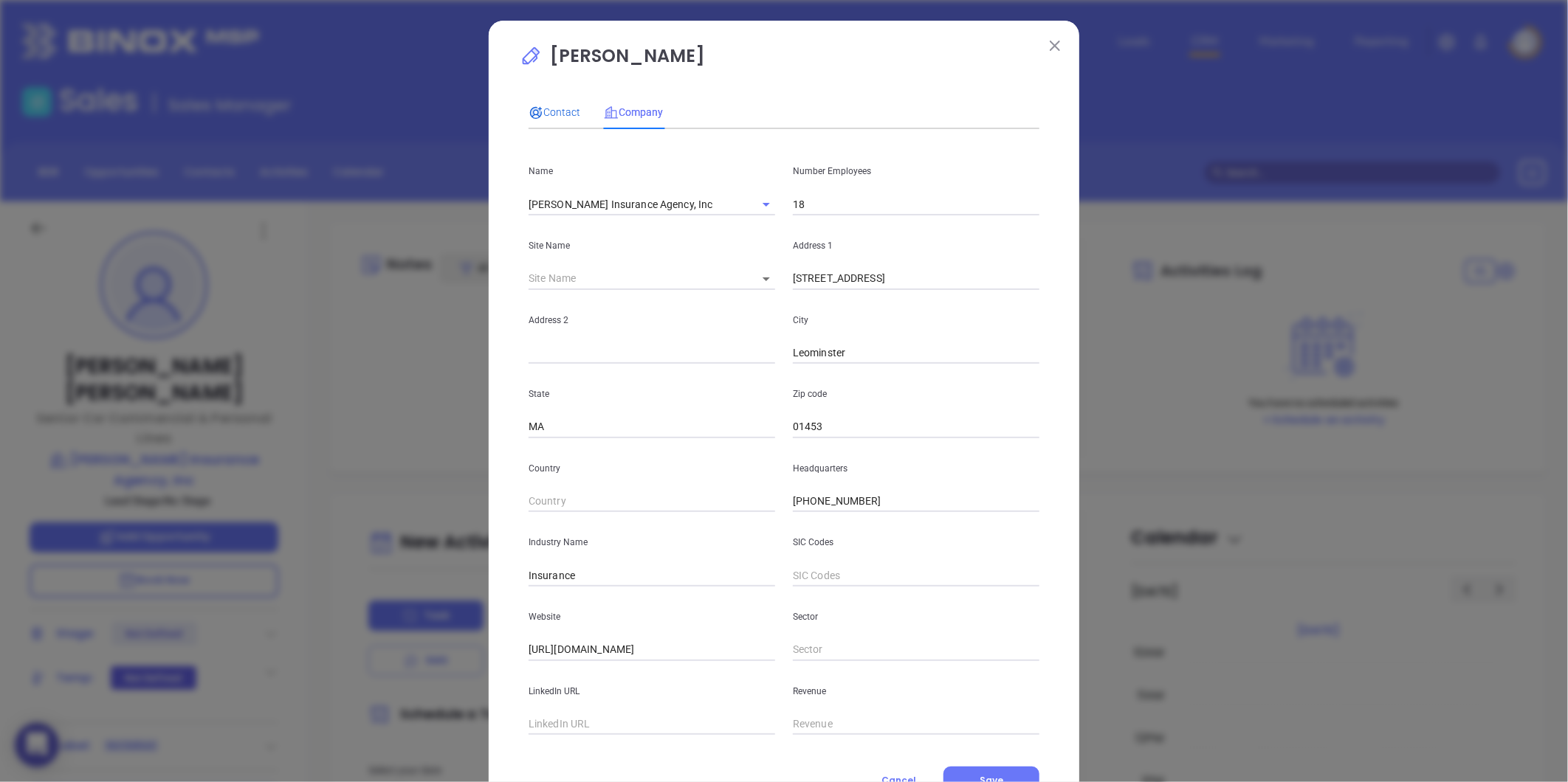
click at [573, 104] on div "Contact" at bounding box center [555, 111] width 52 height 16
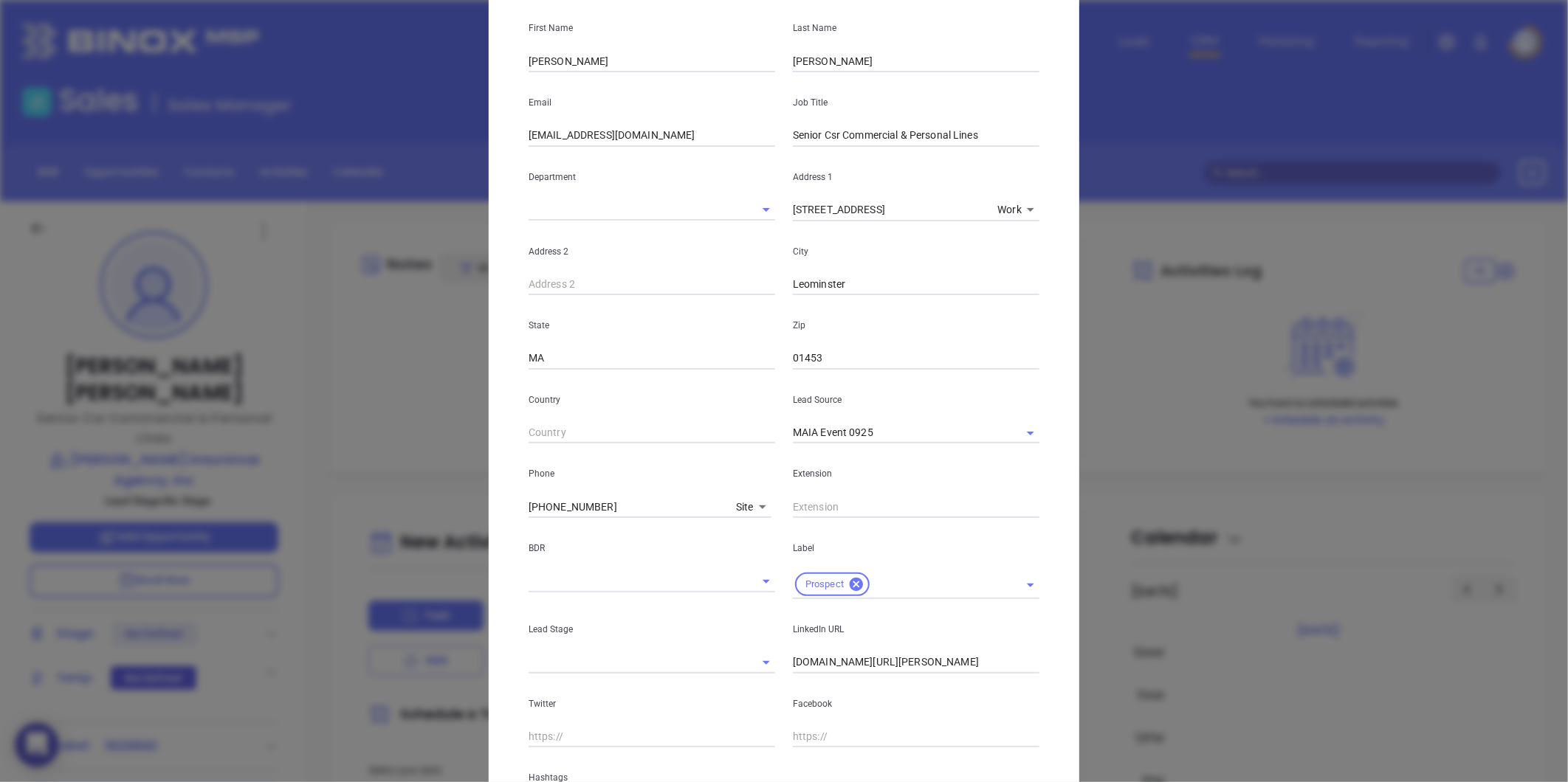
scroll to position [301, 0]
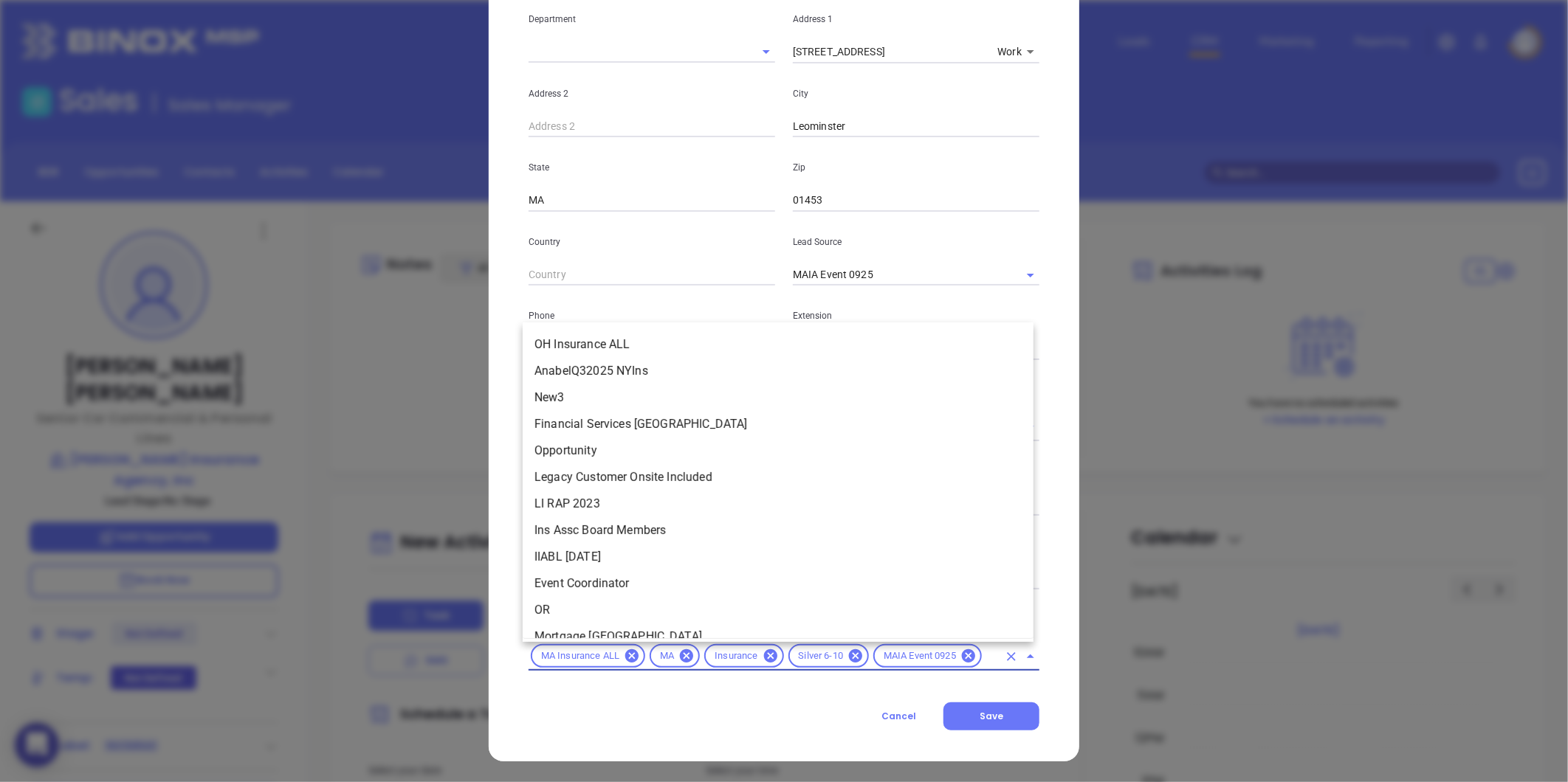
click at [984, 661] on input "text" at bounding box center [991, 656] width 14 height 18
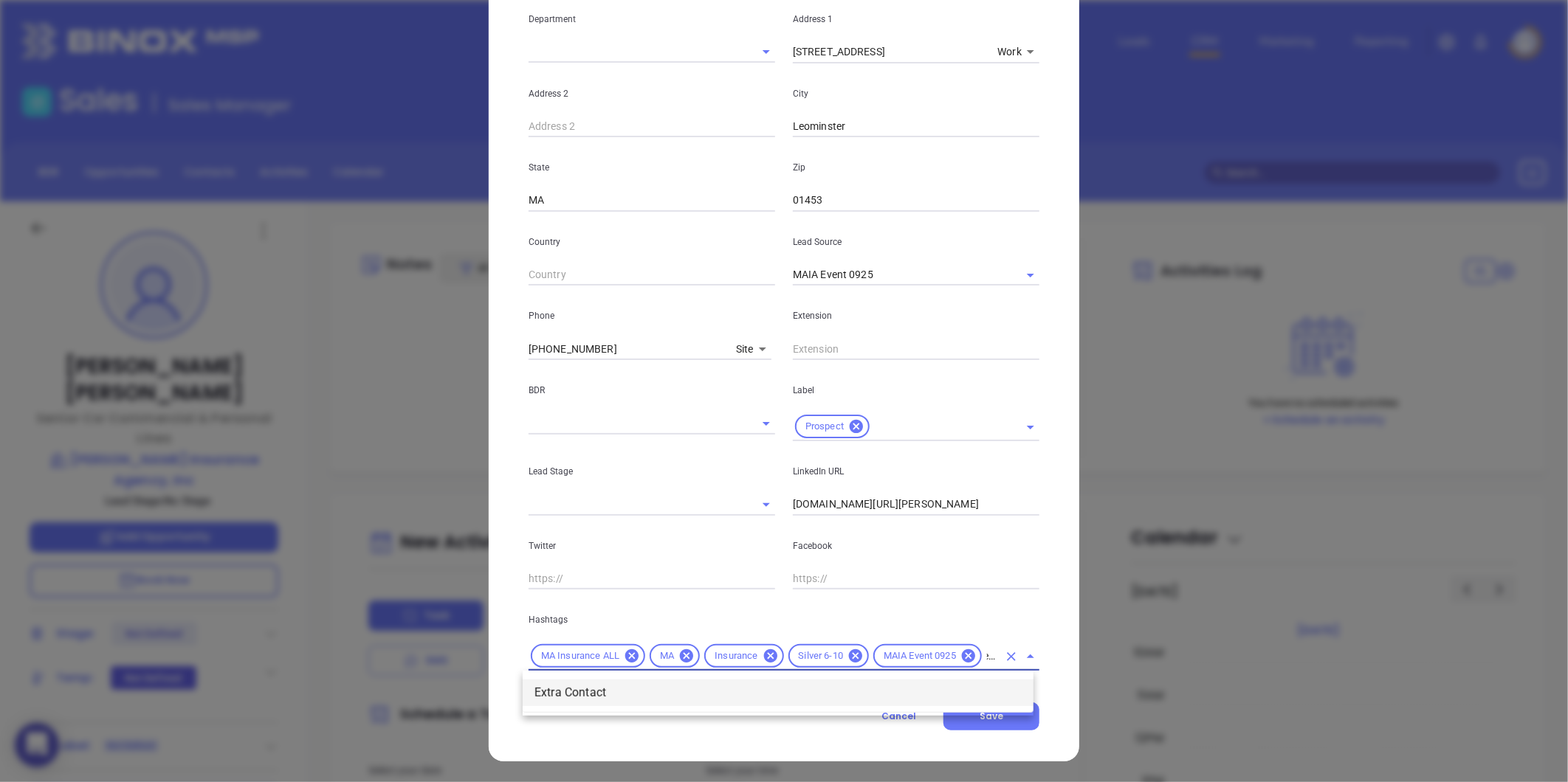
scroll to position [0, 13]
type input "extra"
click at [617, 687] on li "Extra Contact" at bounding box center [778, 693] width 510 height 27
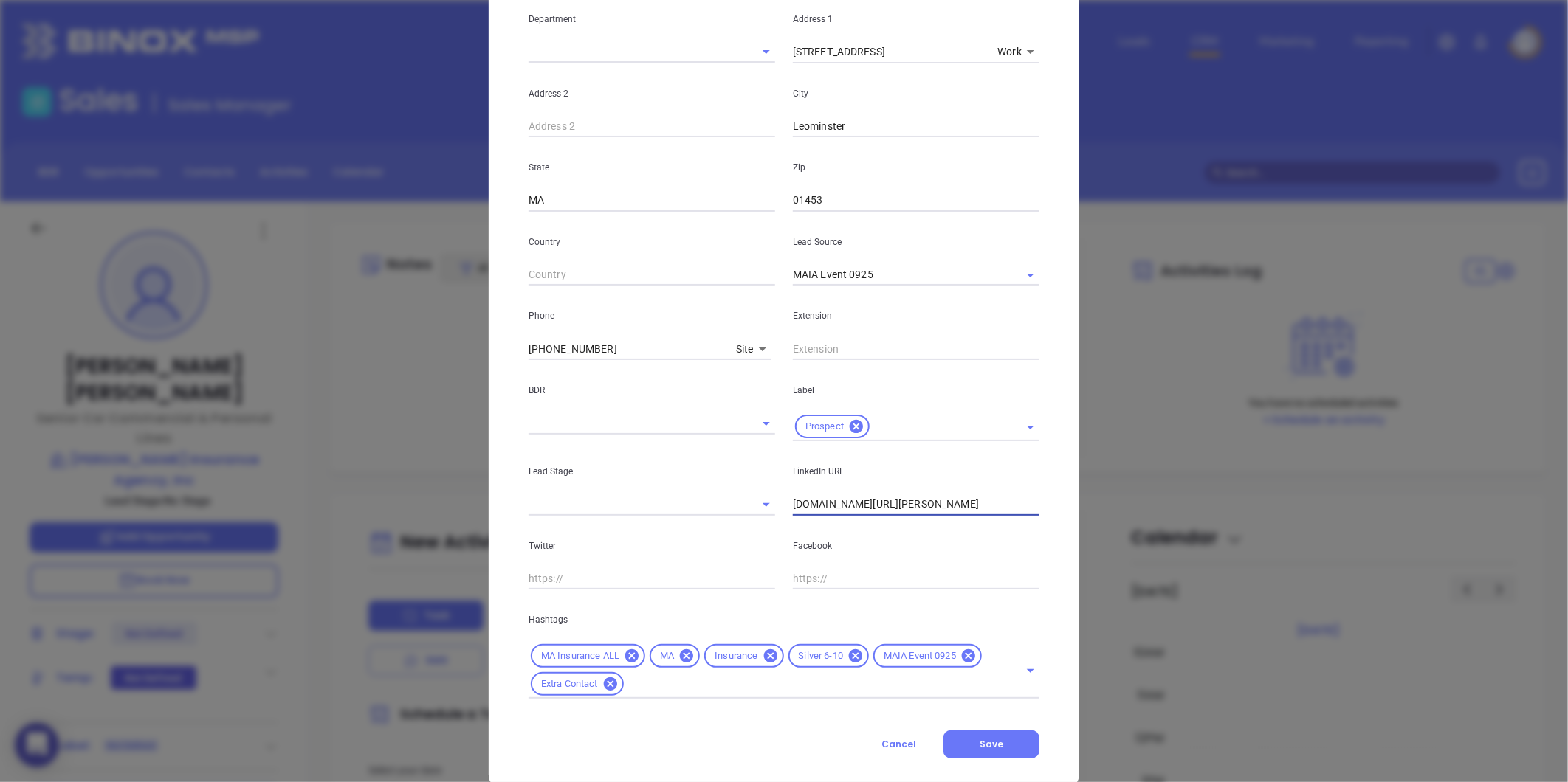
click at [886, 510] on input "linkedin.com/in/janet-knapp-3723ab137" at bounding box center [916, 504] width 247 height 22
click at [858, 502] on input "linkedin.com/in/janet-knapp-3723ab137" at bounding box center [916, 504] width 247 height 22
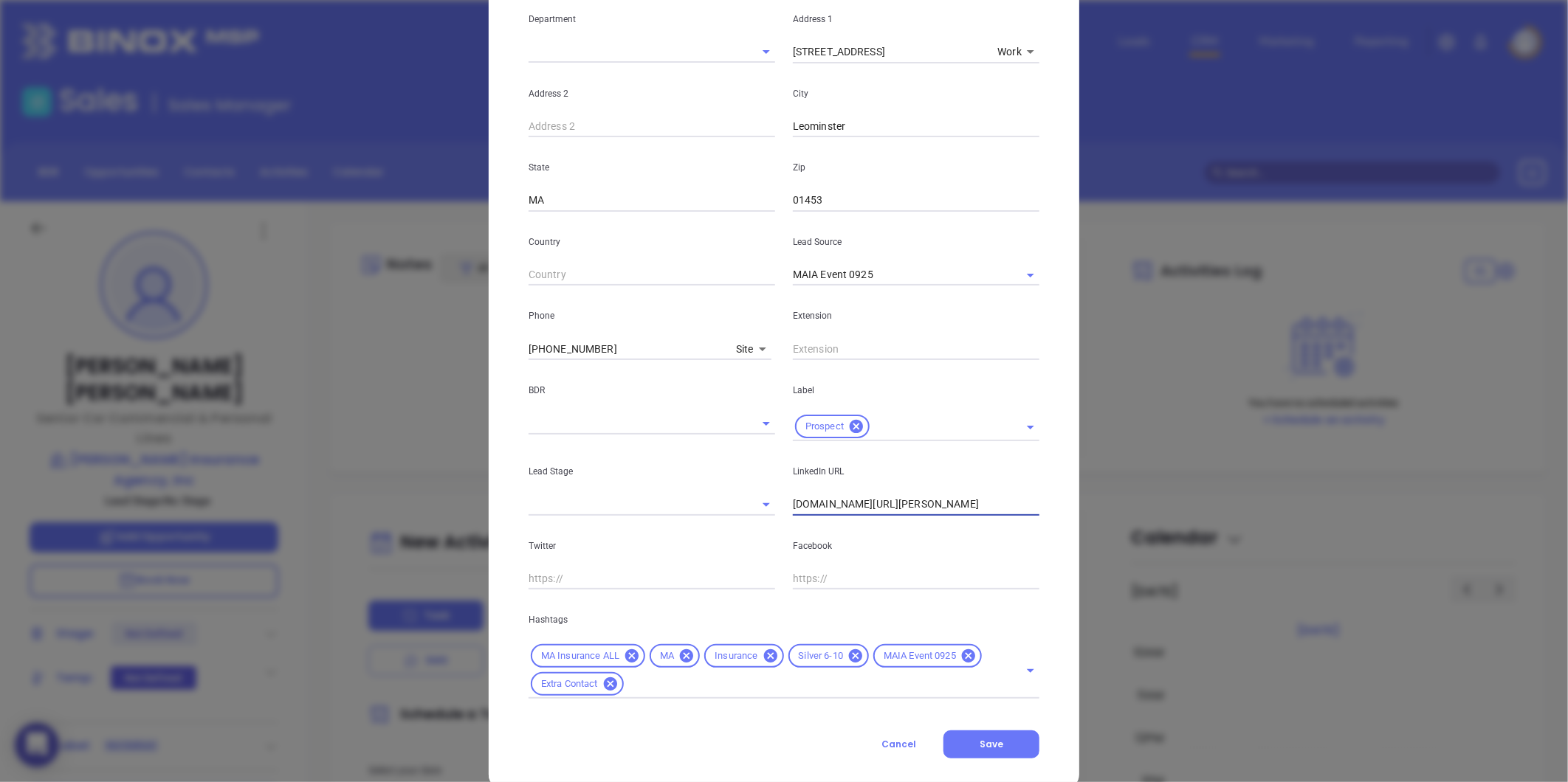
click at [858, 502] on input "linkedin.com/in/janet-knapp-3723ab137" at bounding box center [916, 504] width 247 height 22
paste input "linkedin.com/in/janet-knapp-3723ab137"
type input "www.linkedin.com/in/janet-knapp-3723ab137"
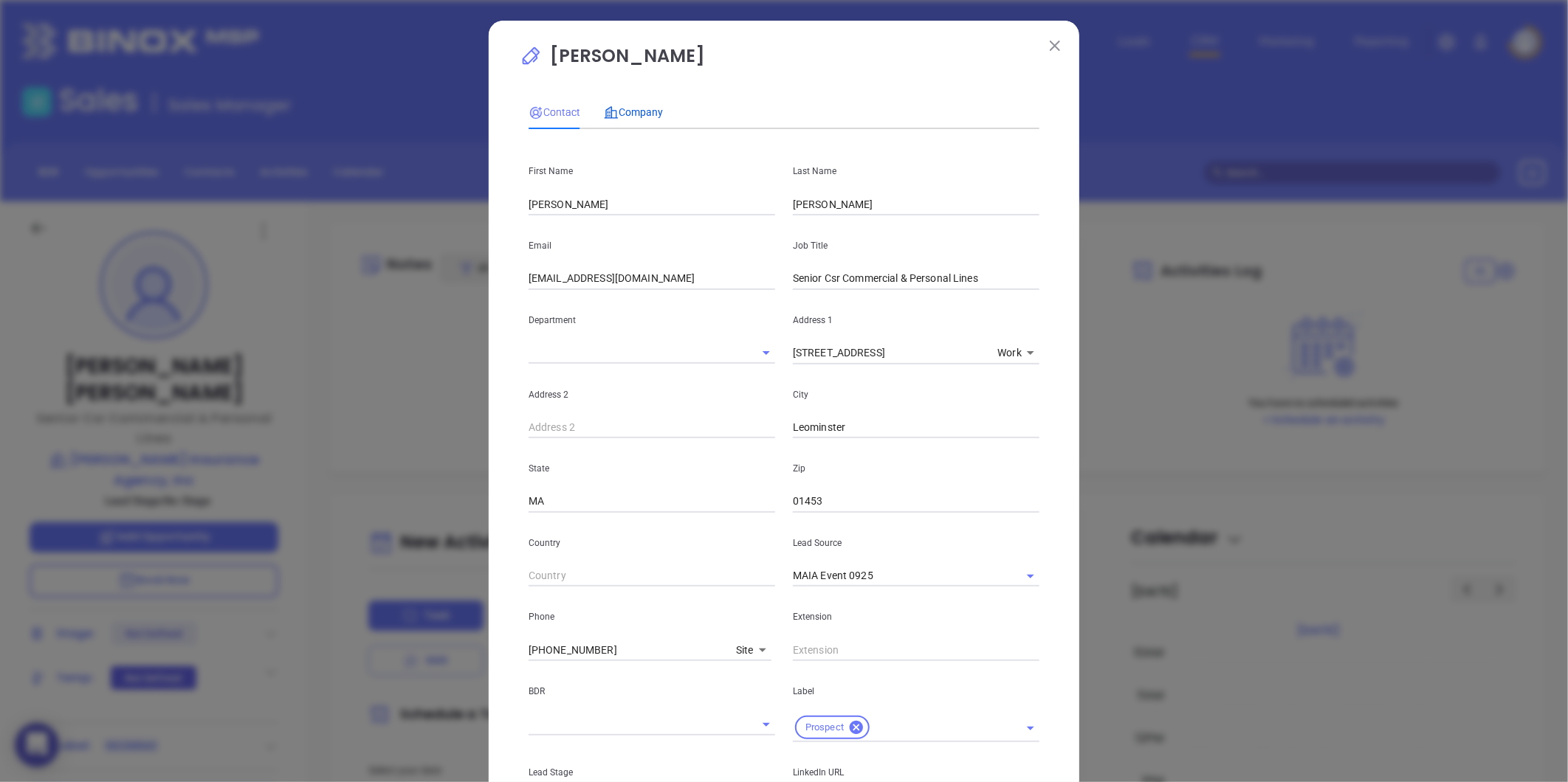
click at [644, 114] on span "Company" at bounding box center [633, 111] width 59 height 11
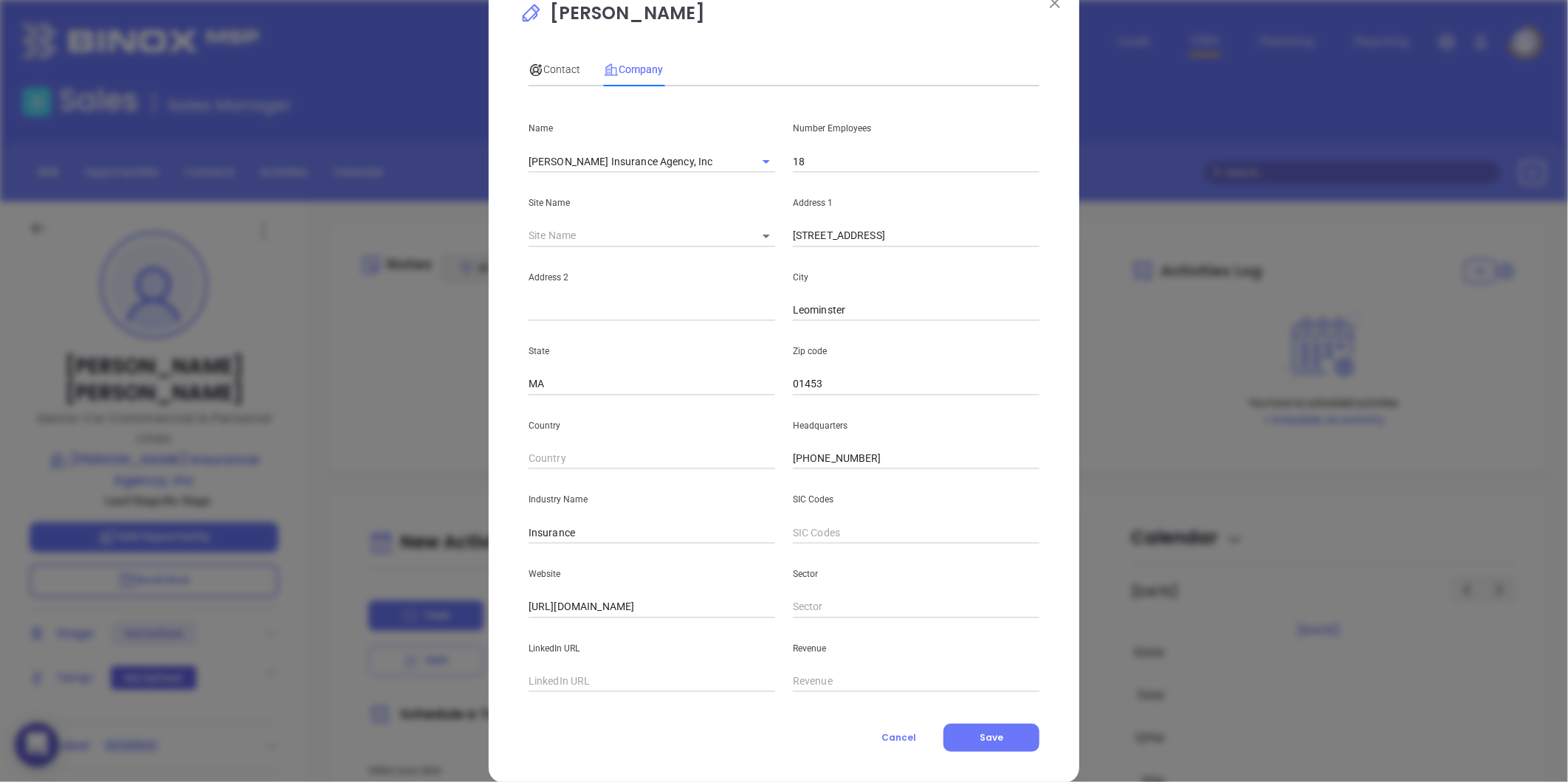
scroll to position [64, 0]
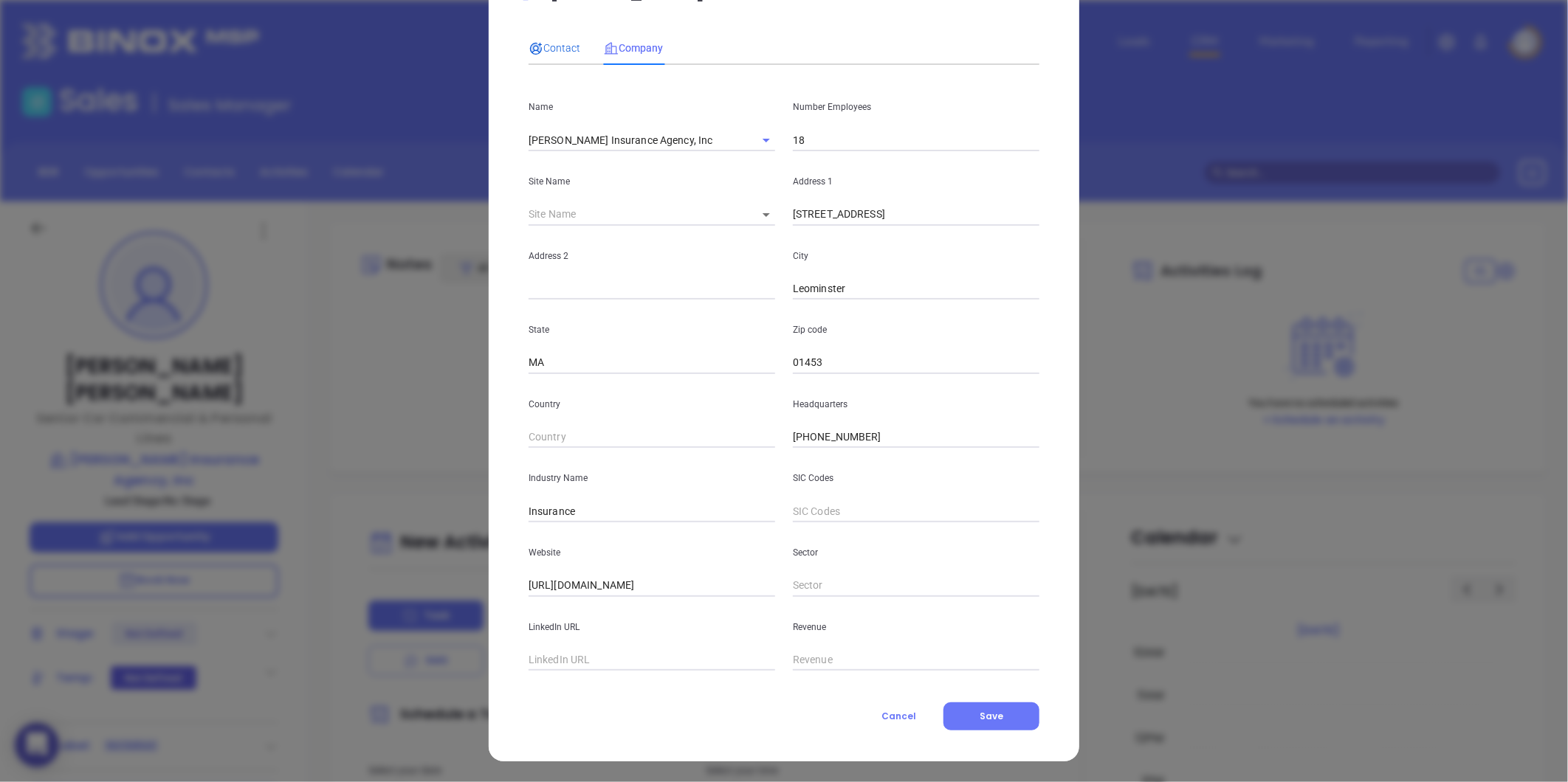
click at [549, 42] on span "Contact" at bounding box center [555, 47] width 52 height 11
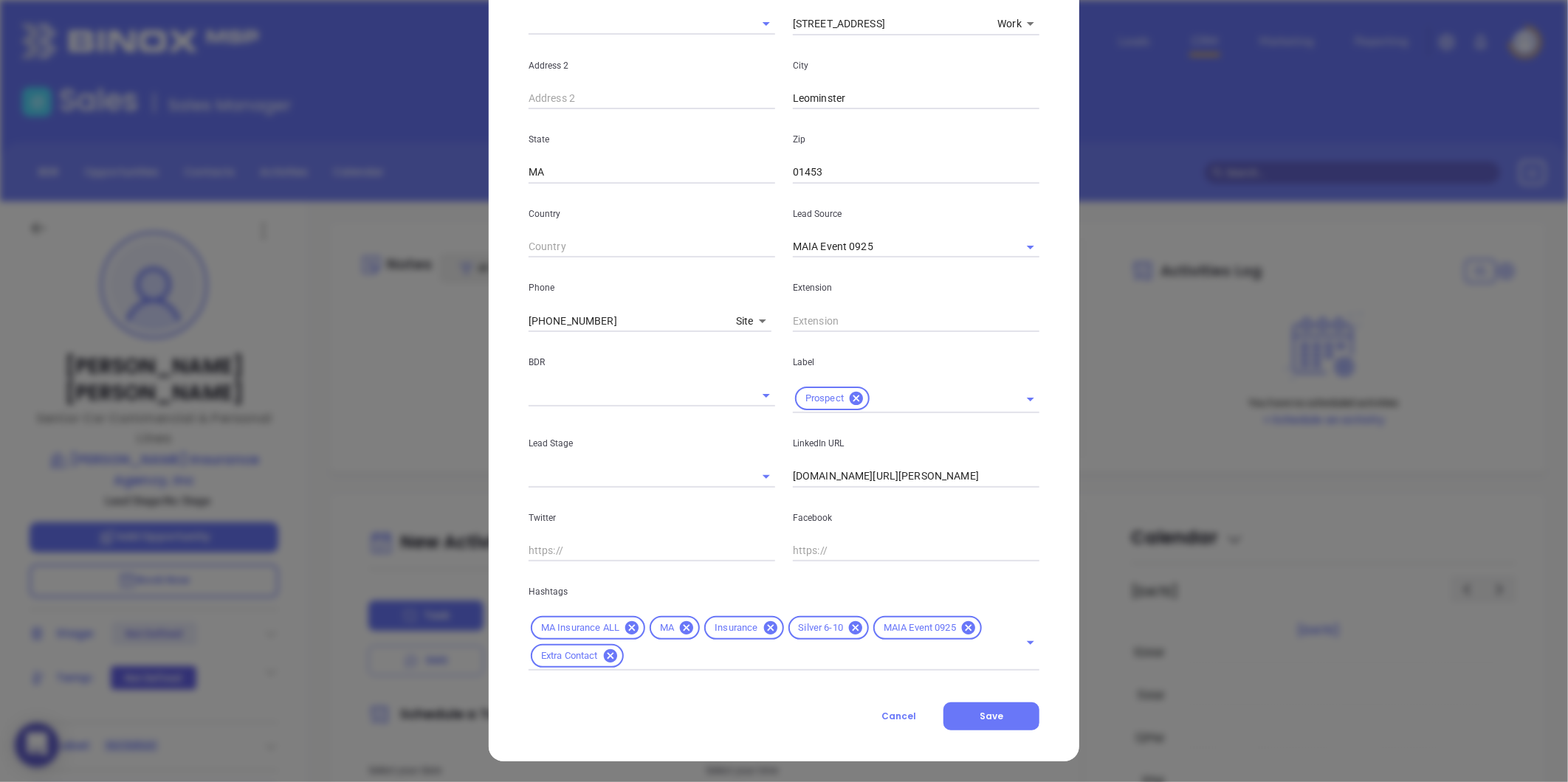
scroll to position [0, 0]
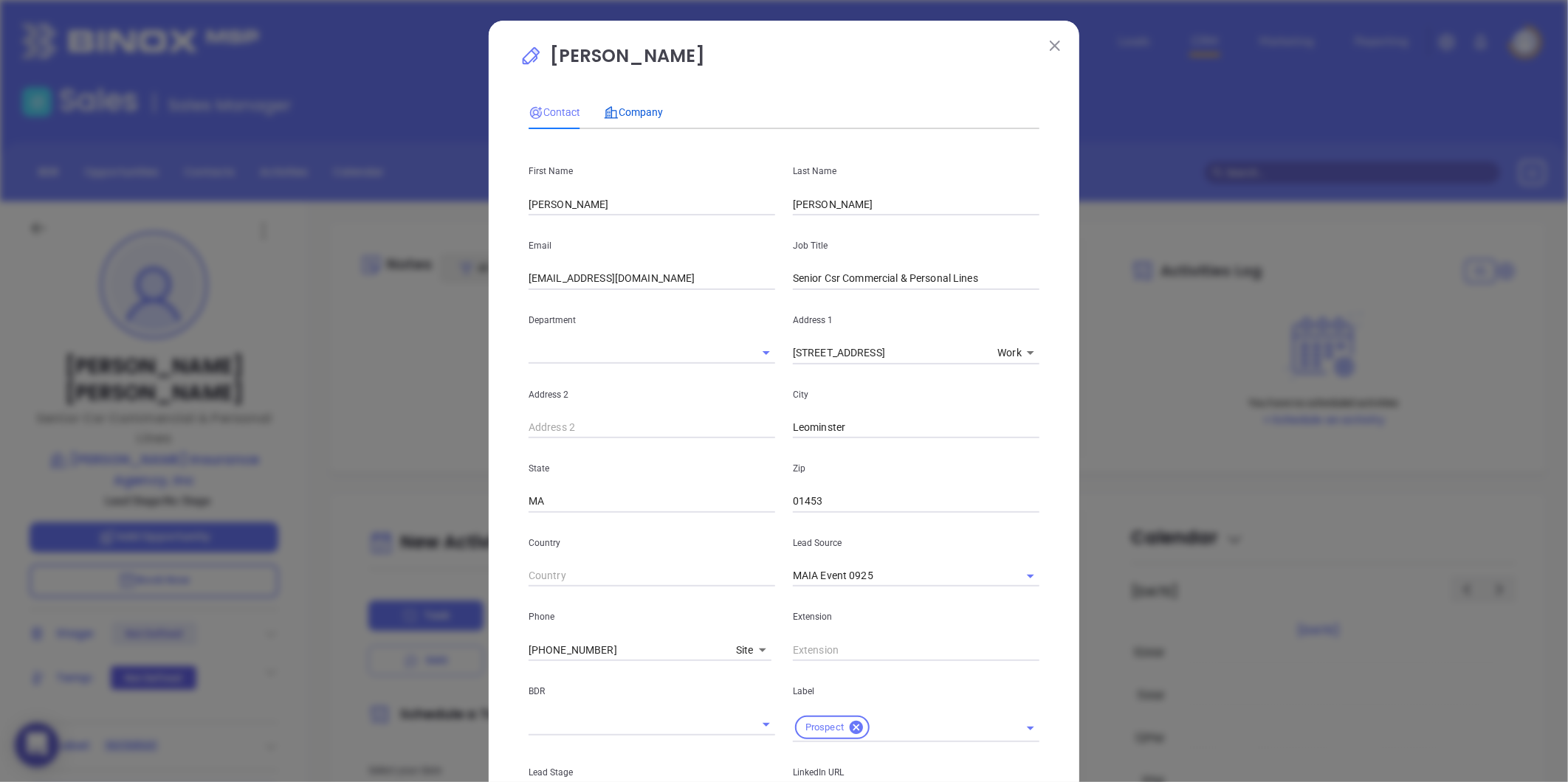
click at [638, 113] on span "Company" at bounding box center [633, 111] width 59 height 11
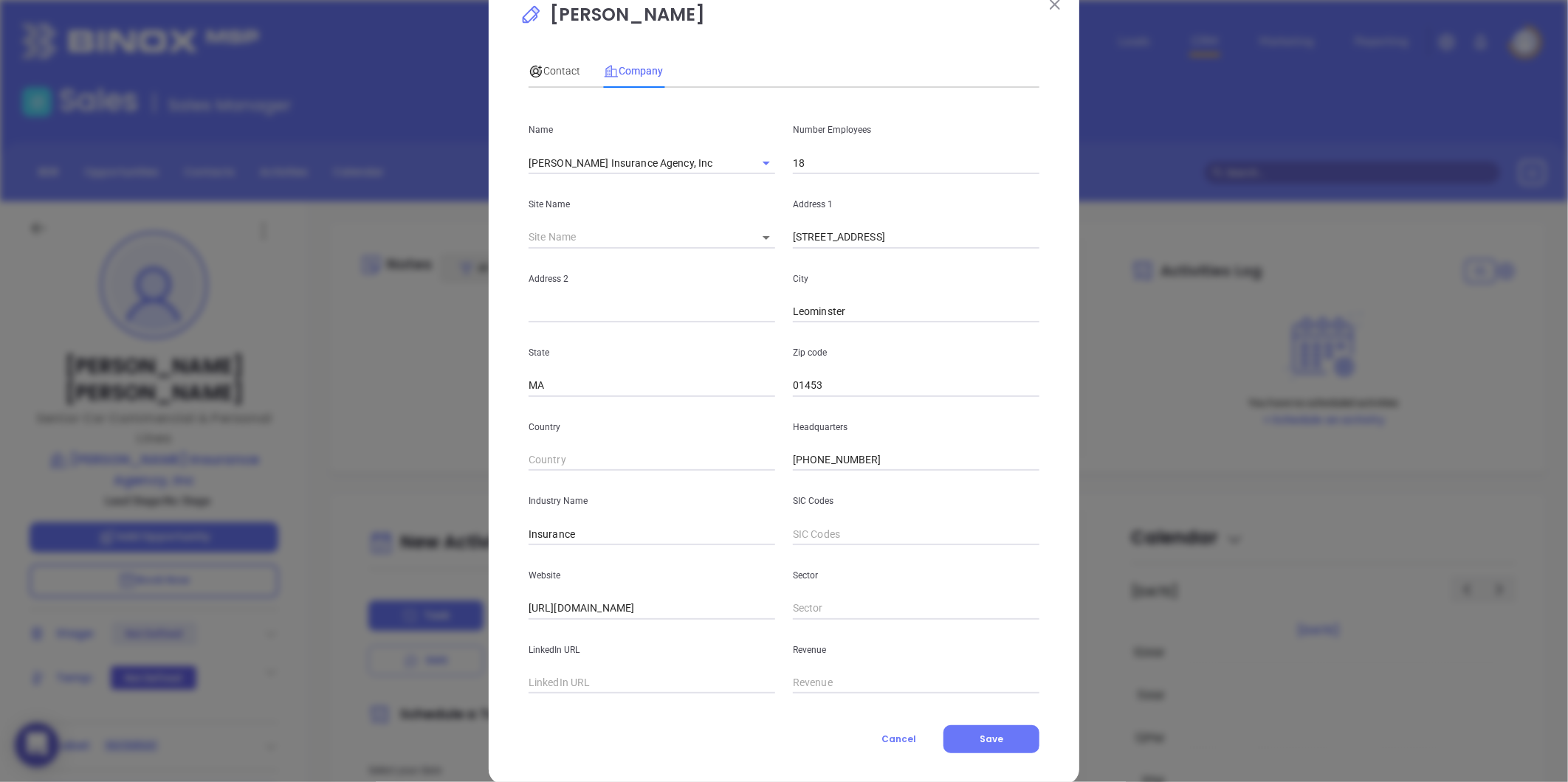
scroll to position [64, 0]
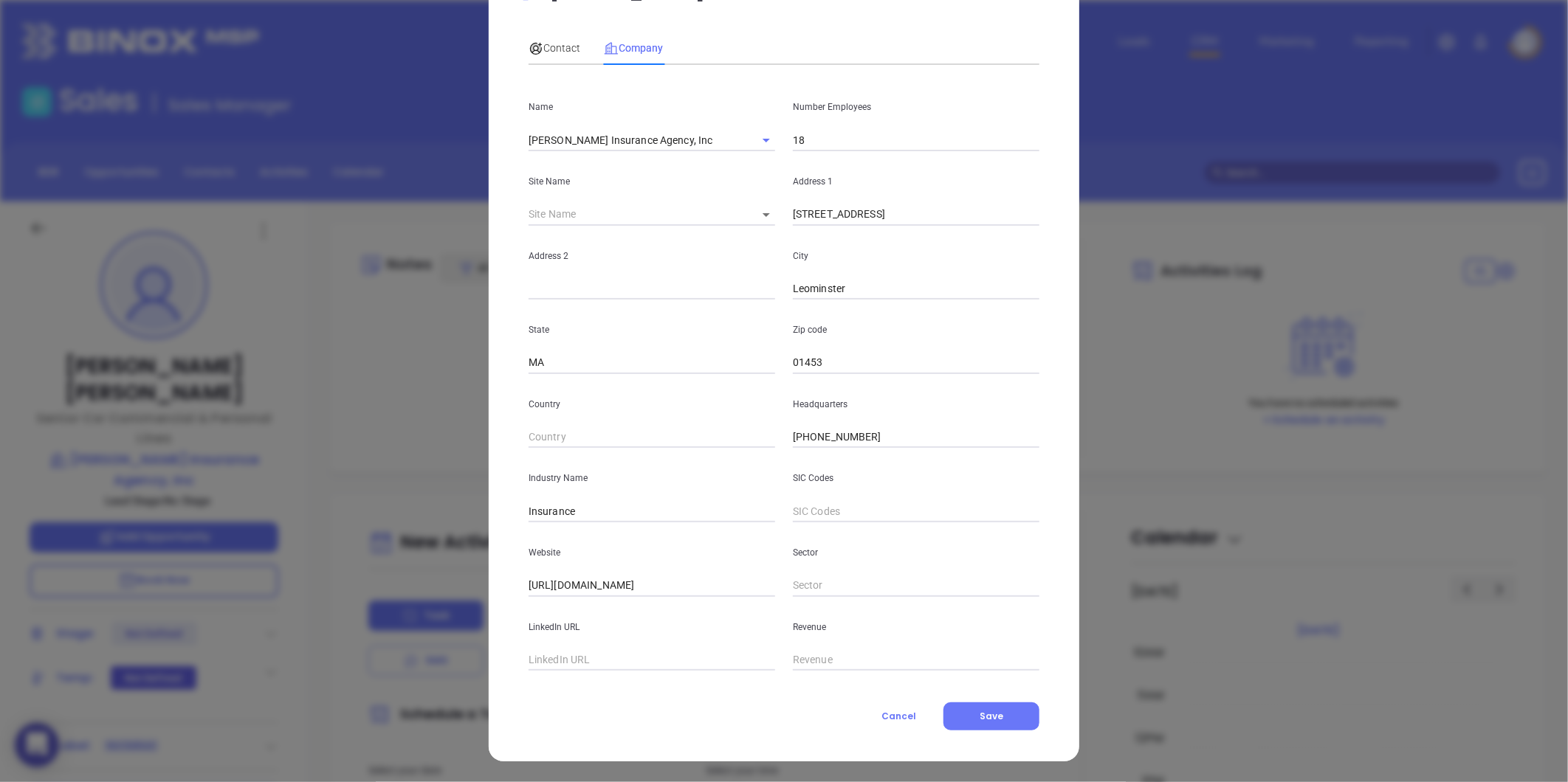
click at [549, 657] on input "text" at bounding box center [652, 660] width 247 height 22
paste input "https://www.linkedin.com/company/decarolis-insurance-agency/about/"
type input "https://www.linkedin.com/company/decarolis-insurance-agency/about/"
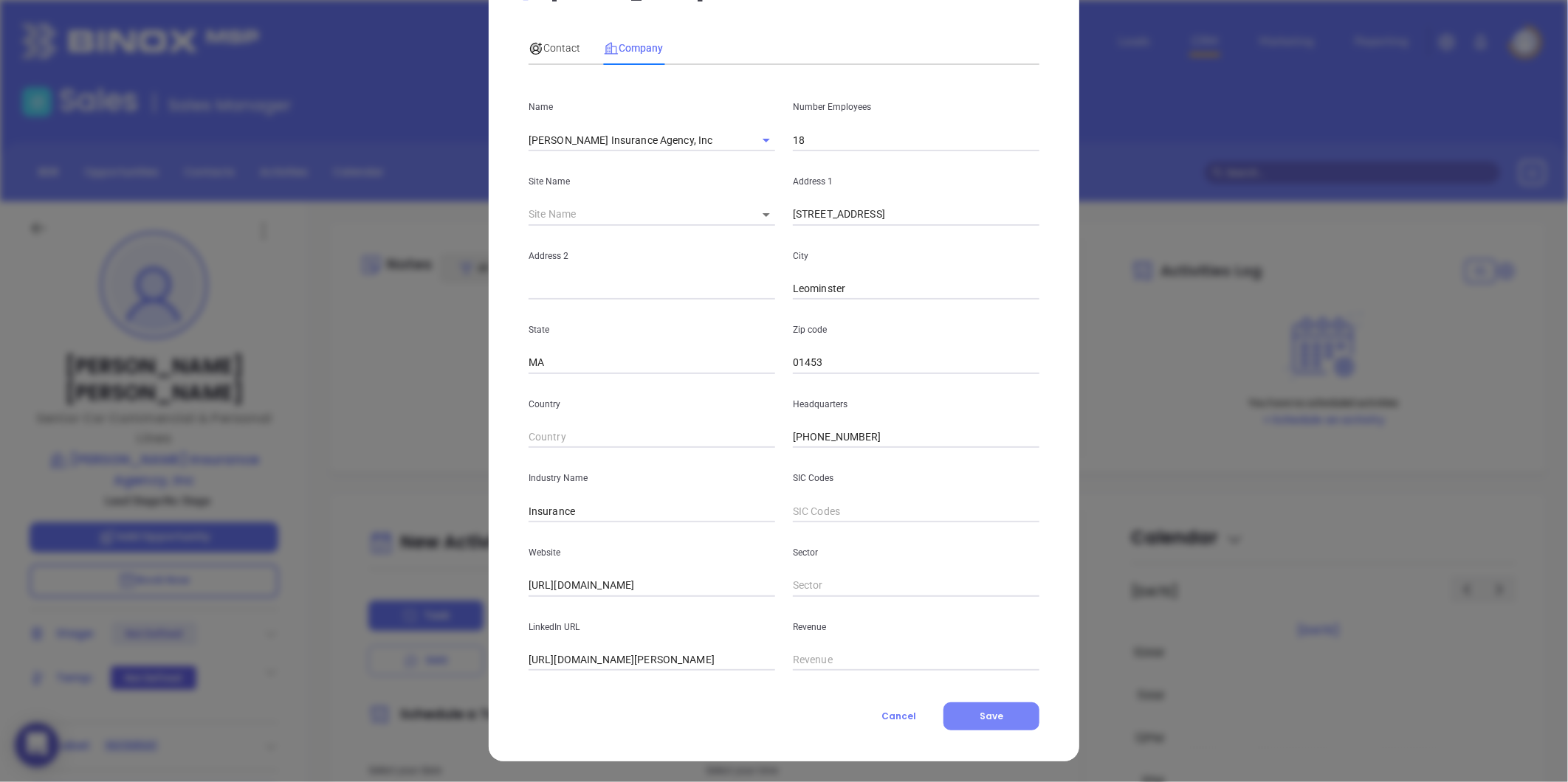
click at [990, 718] on span "Save" at bounding box center [991, 716] width 24 height 12
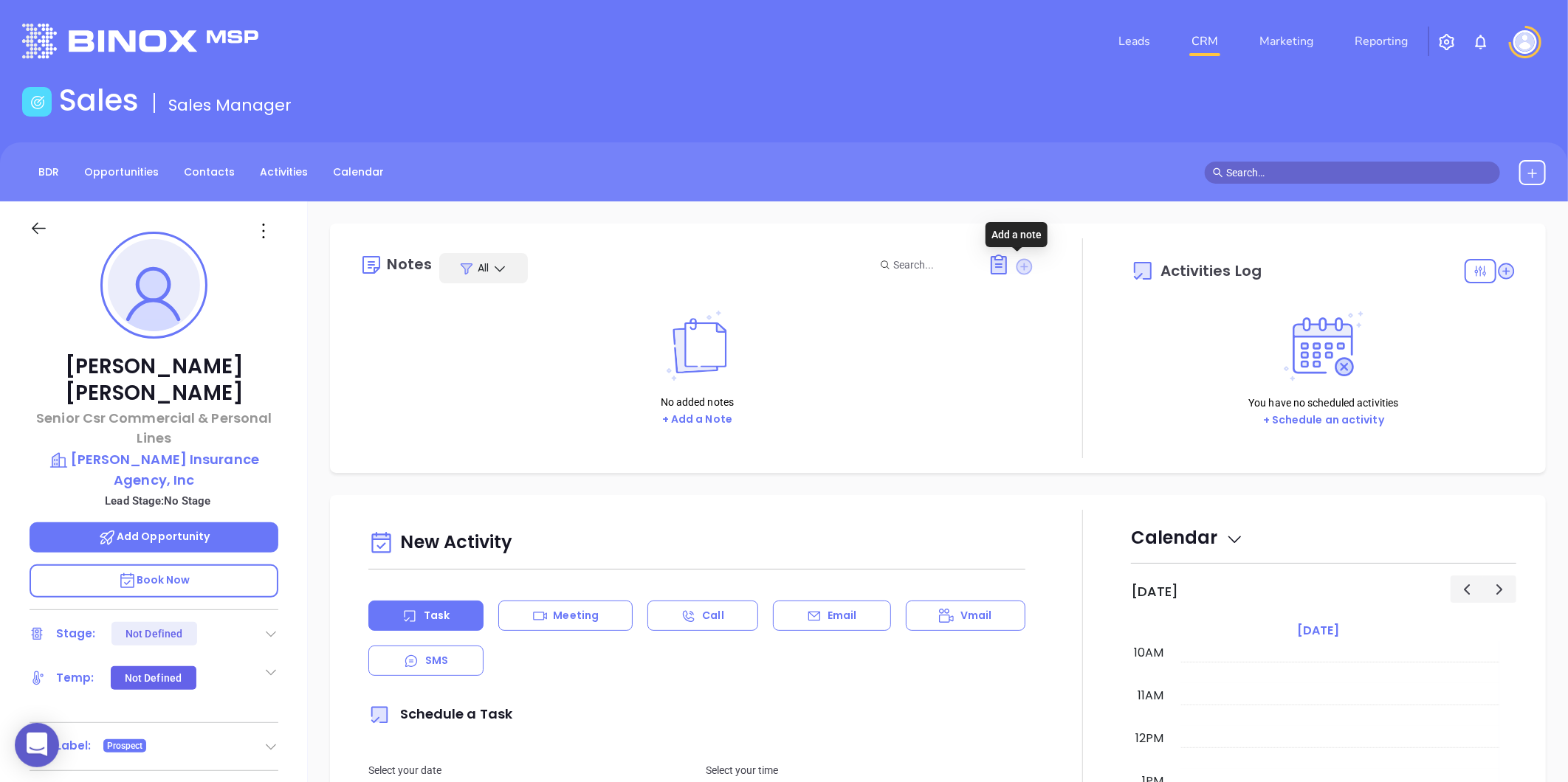
click at [1016, 263] on icon at bounding box center [1024, 266] width 16 height 16
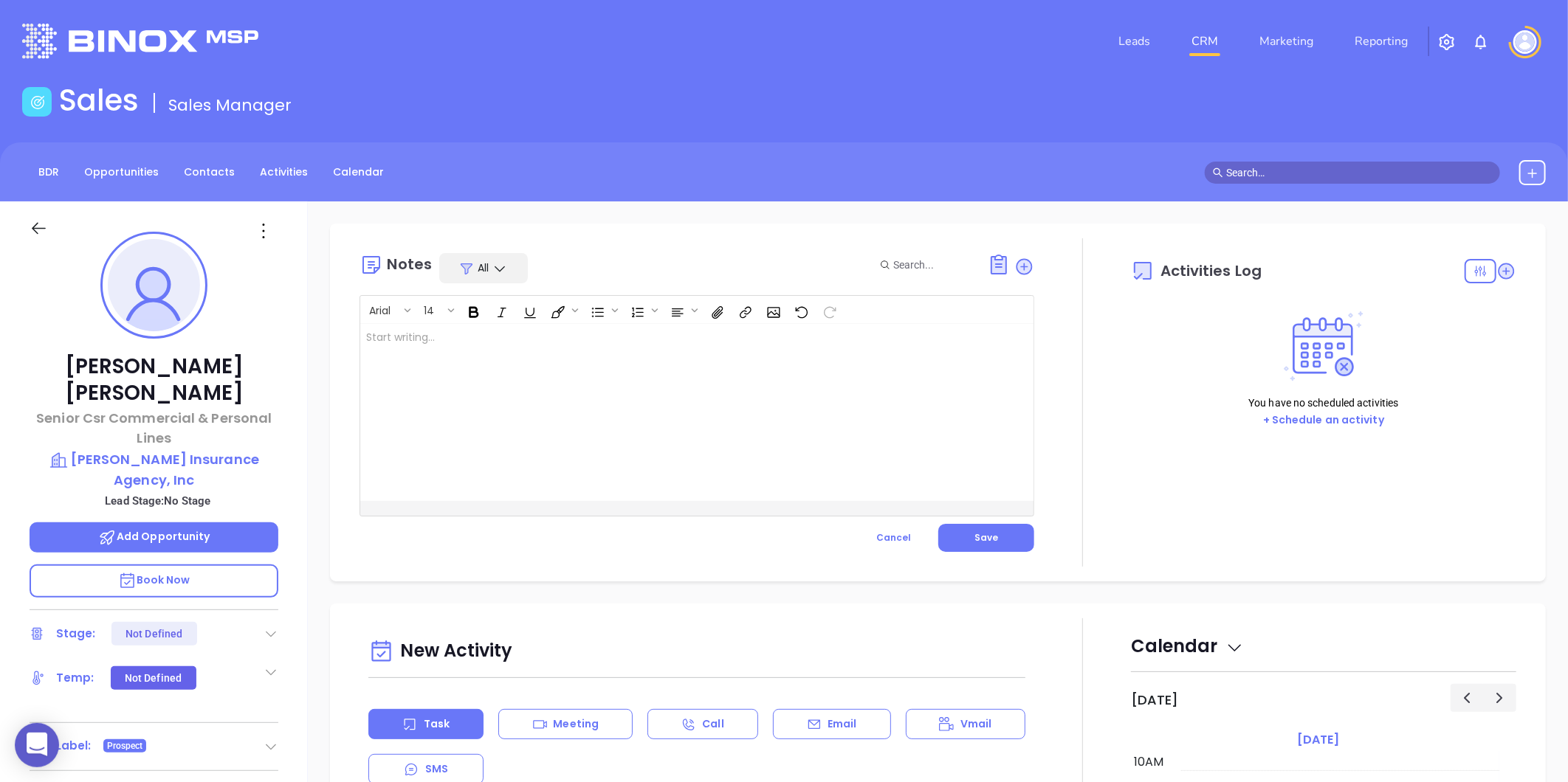
click at [643, 347] on div at bounding box center [672, 412] width 626 height 177
click at [987, 535] on span "Save" at bounding box center [986, 538] width 24 height 12
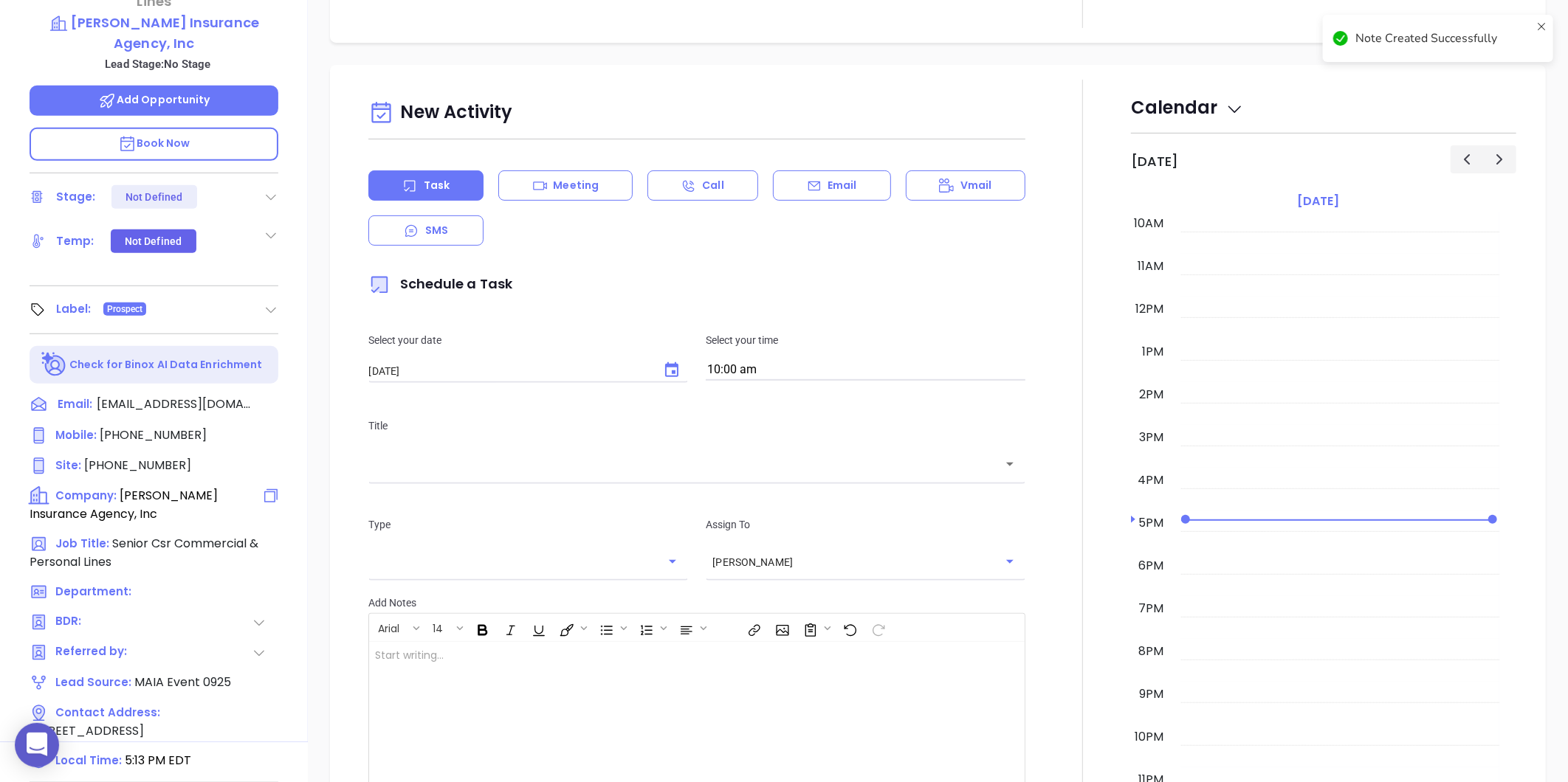
scroll to position [452, 0]
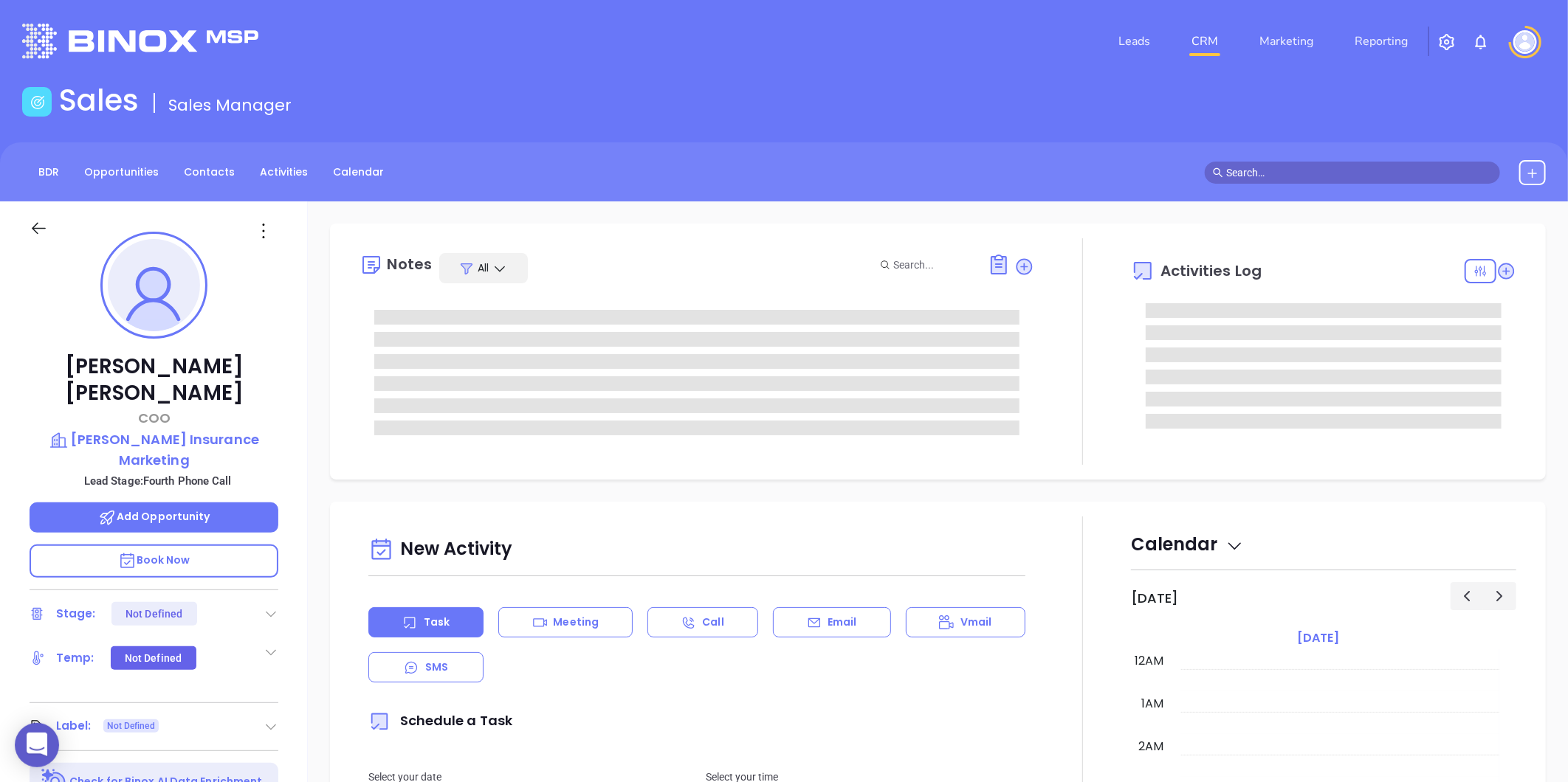
type input "10:00 am"
type input "[DATE]"
type input "[PERSON_NAME]"
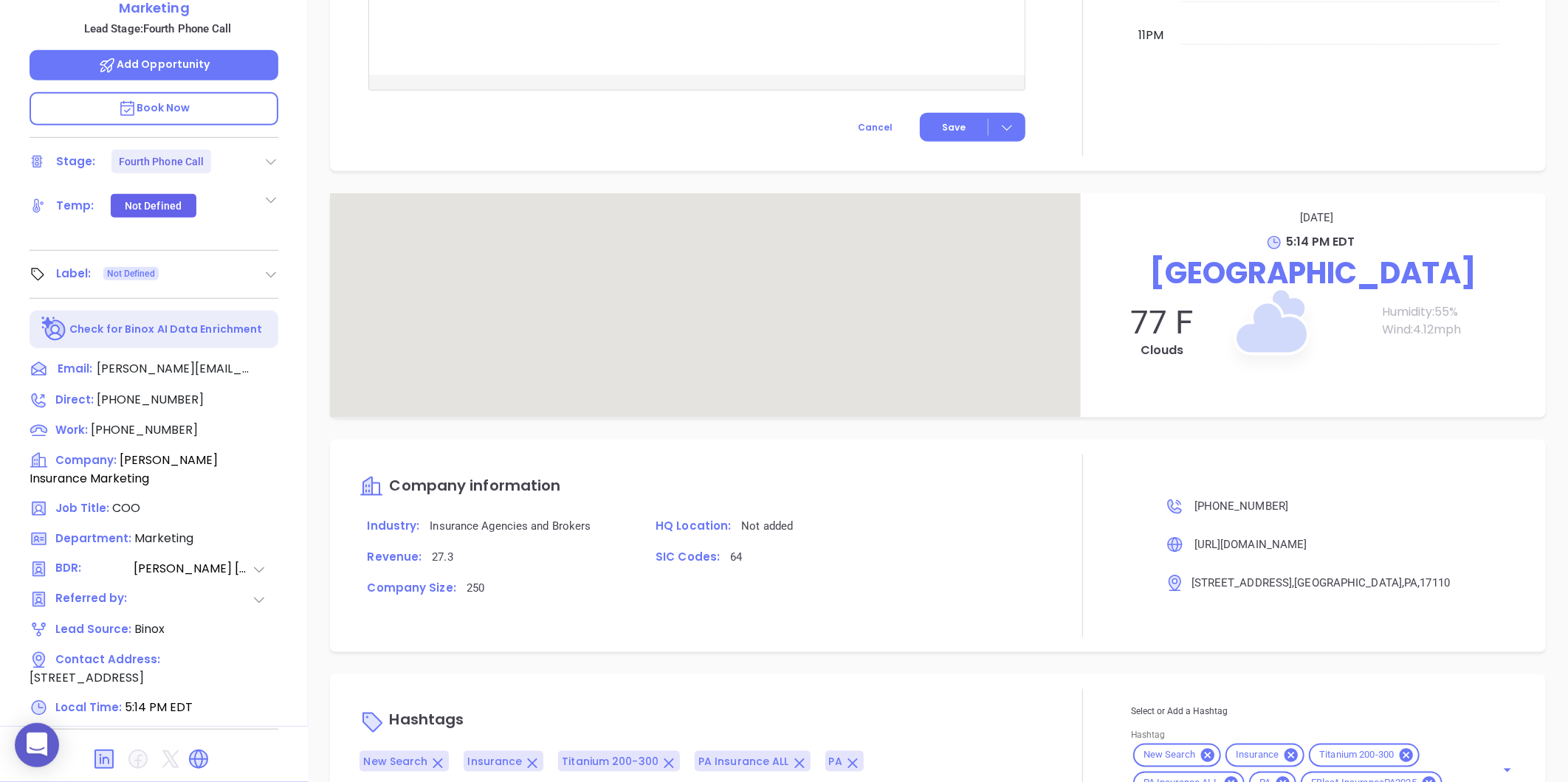
scroll to position [917, 0]
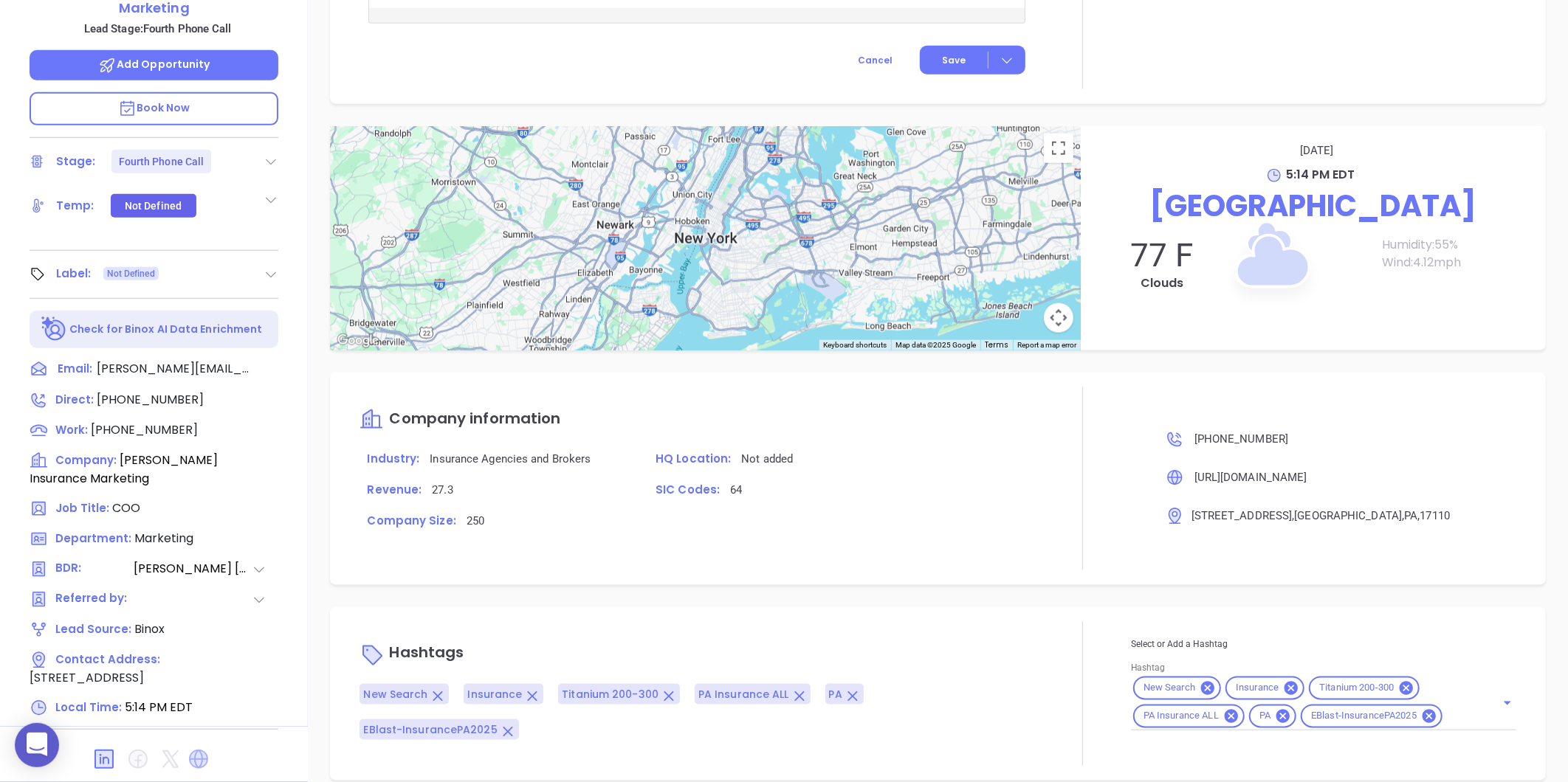
click at [196, 749] on icon at bounding box center [198, 758] width 19 height 19
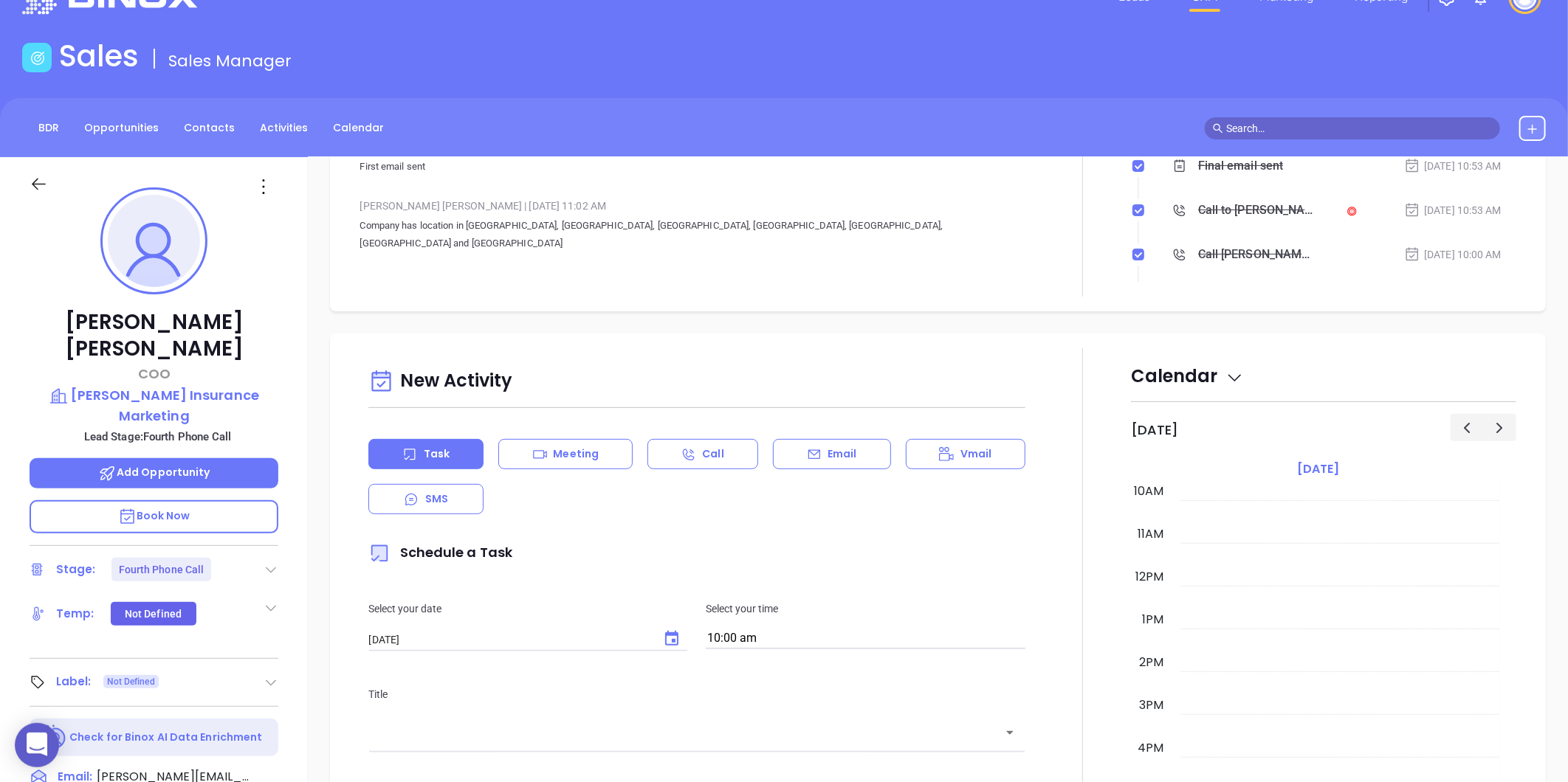
scroll to position [452, 0]
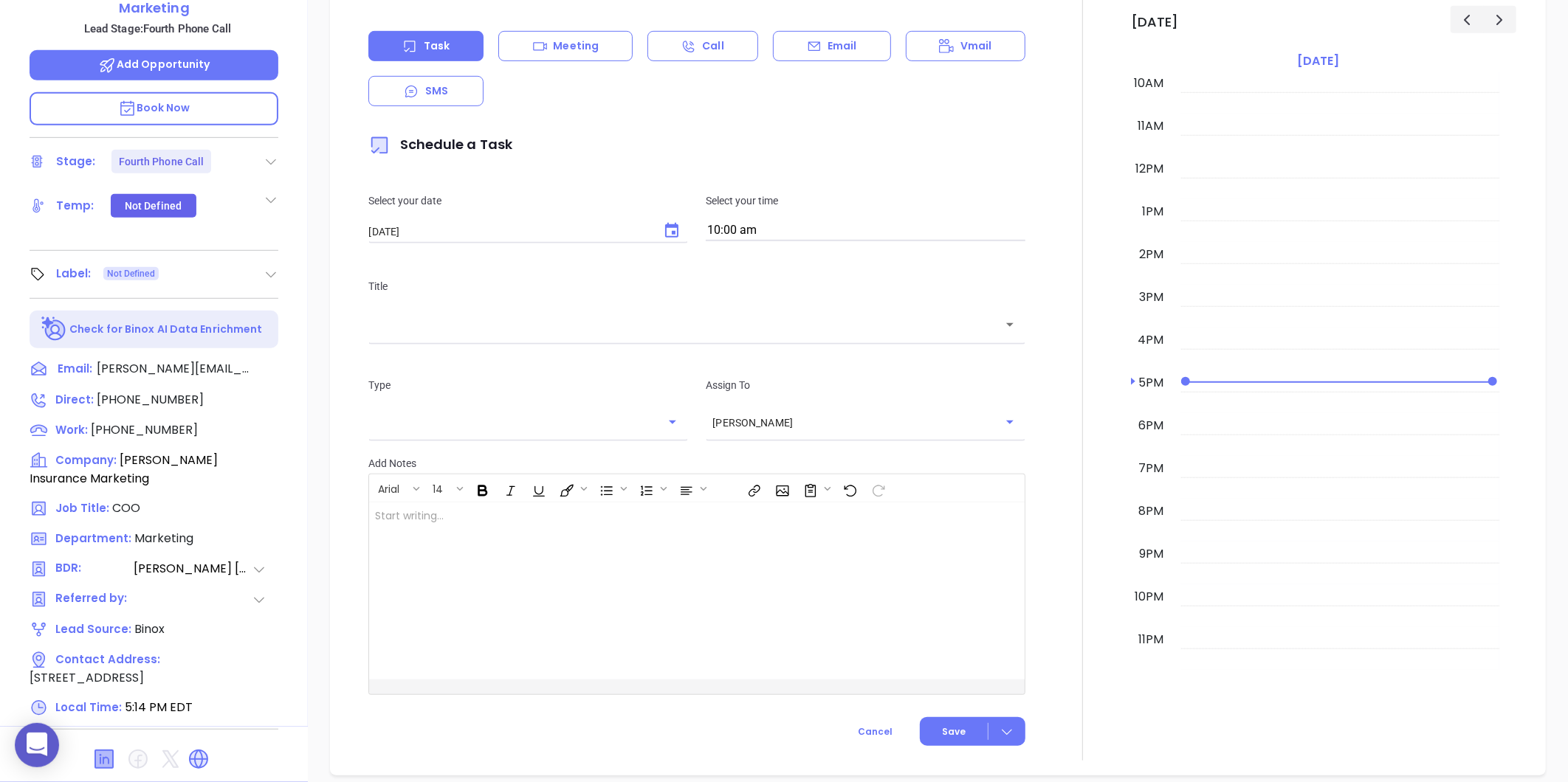
click at [109, 750] on icon at bounding box center [104, 758] width 18 height 18
click at [274, 360] on icon at bounding box center [274, 368] width 18 height 18
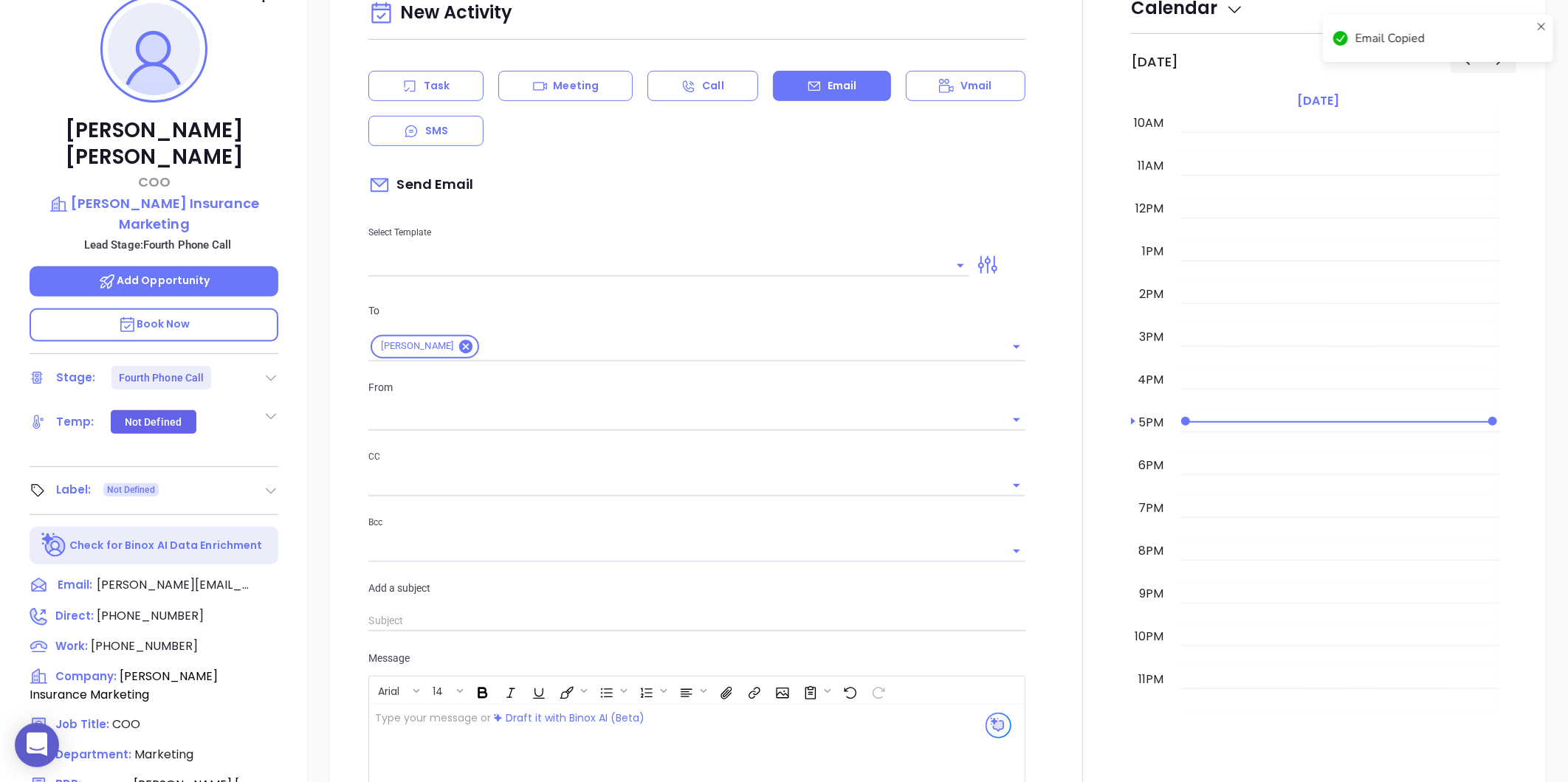
scroll to position [202, 0]
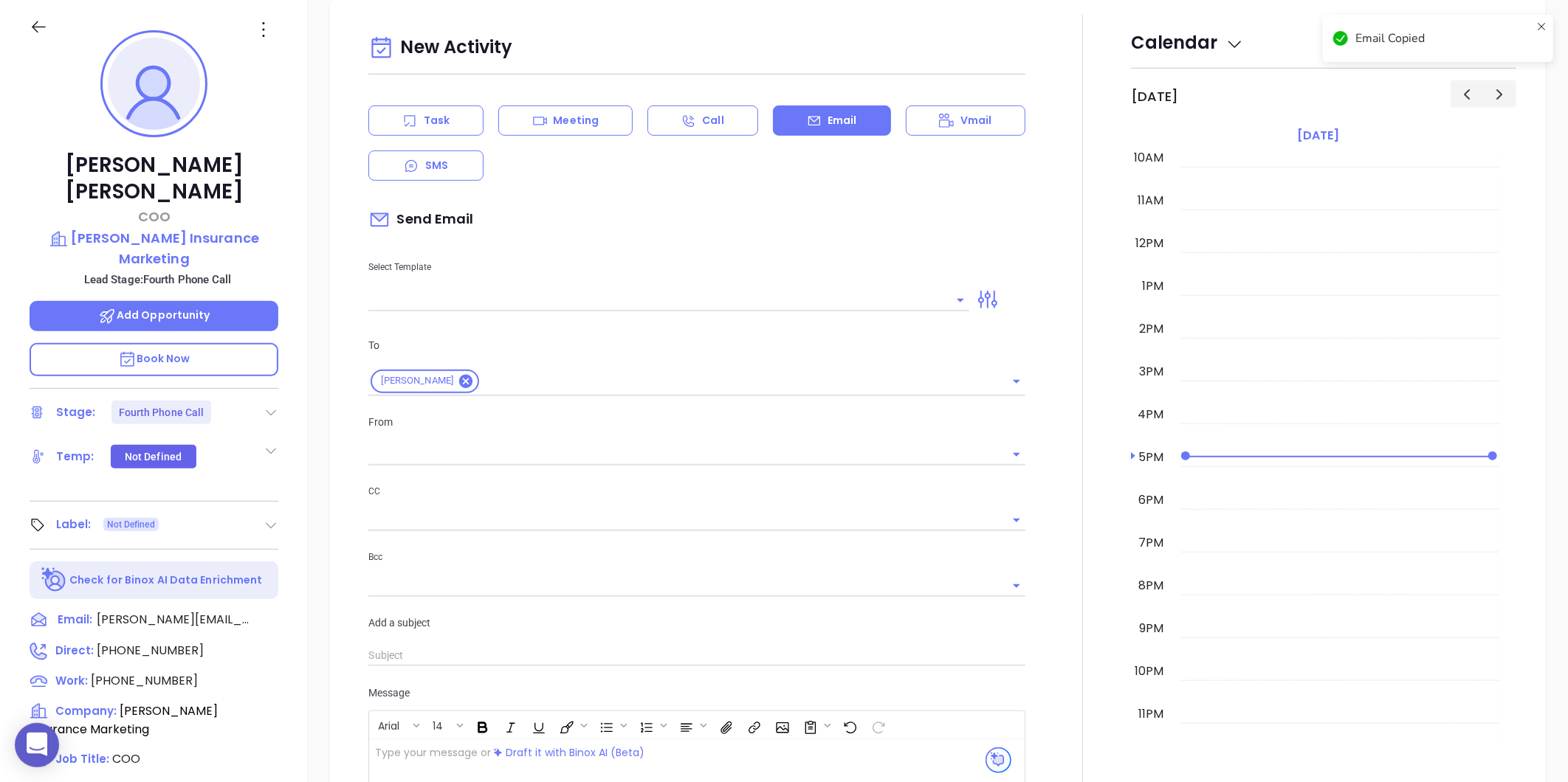
type input "[PERSON_NAME]"
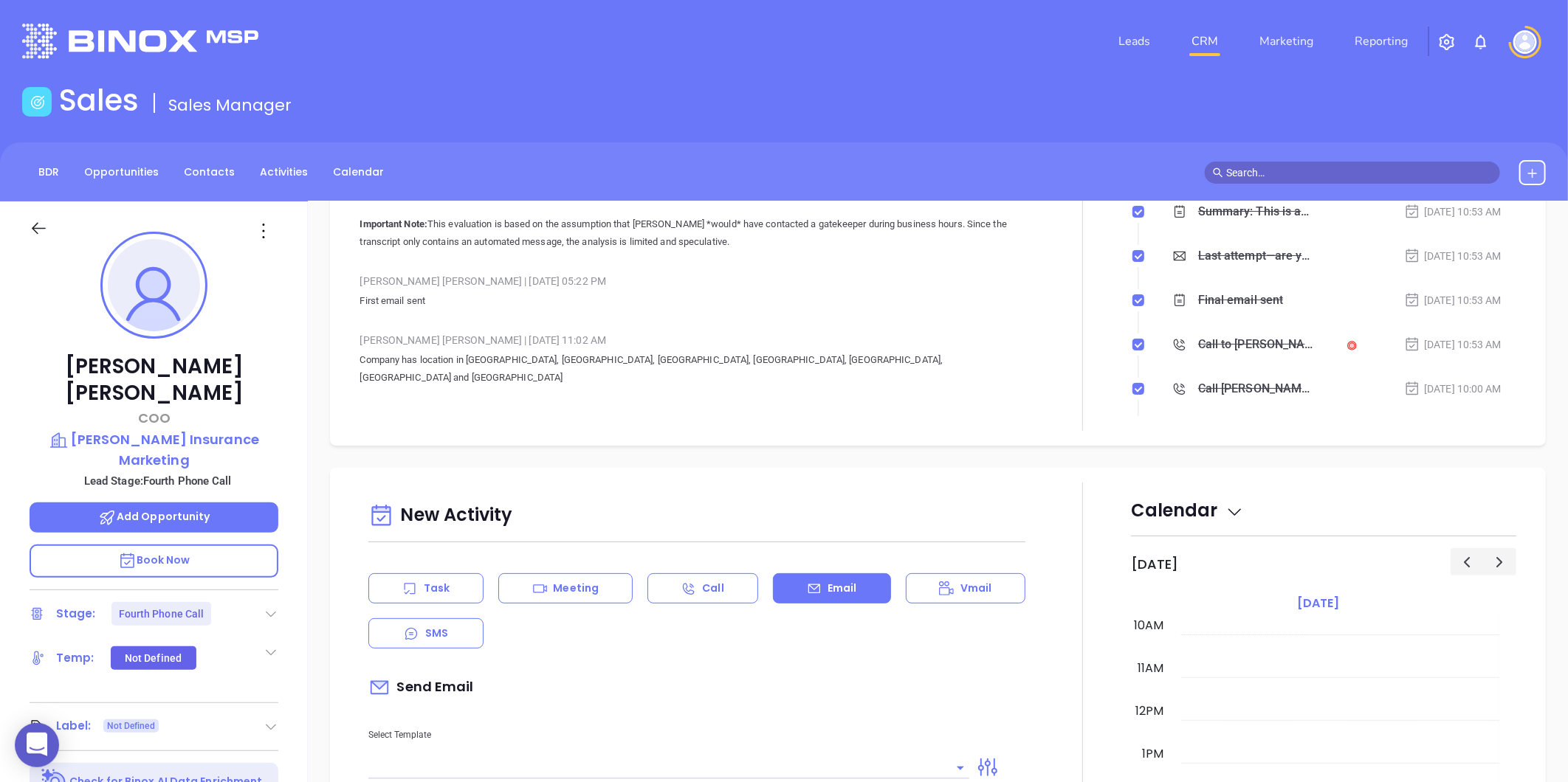
scroll to position [0, 0]
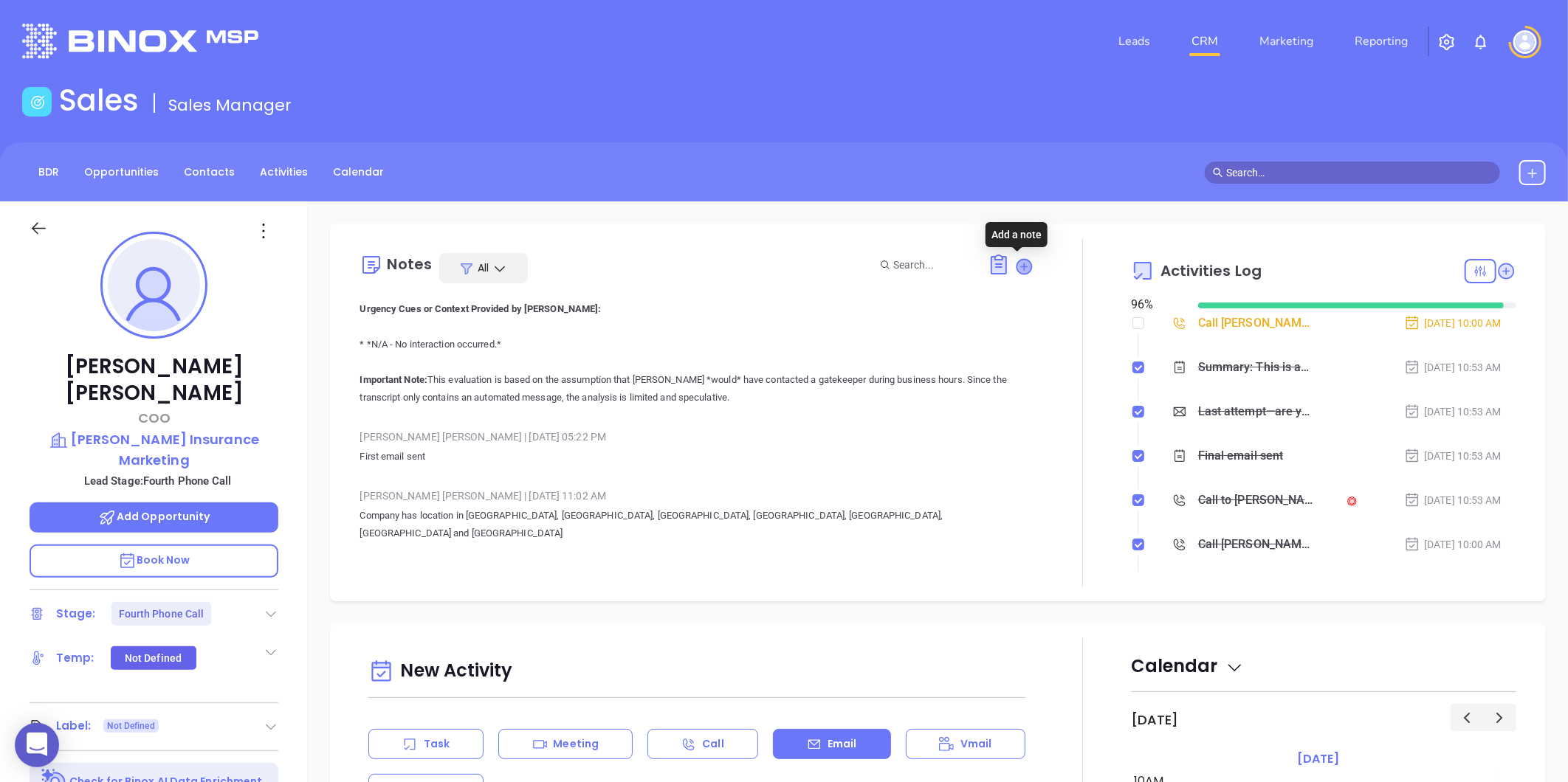
click at [1017, 261] on icon at bounding box center [1024, 266] width 15 height 15
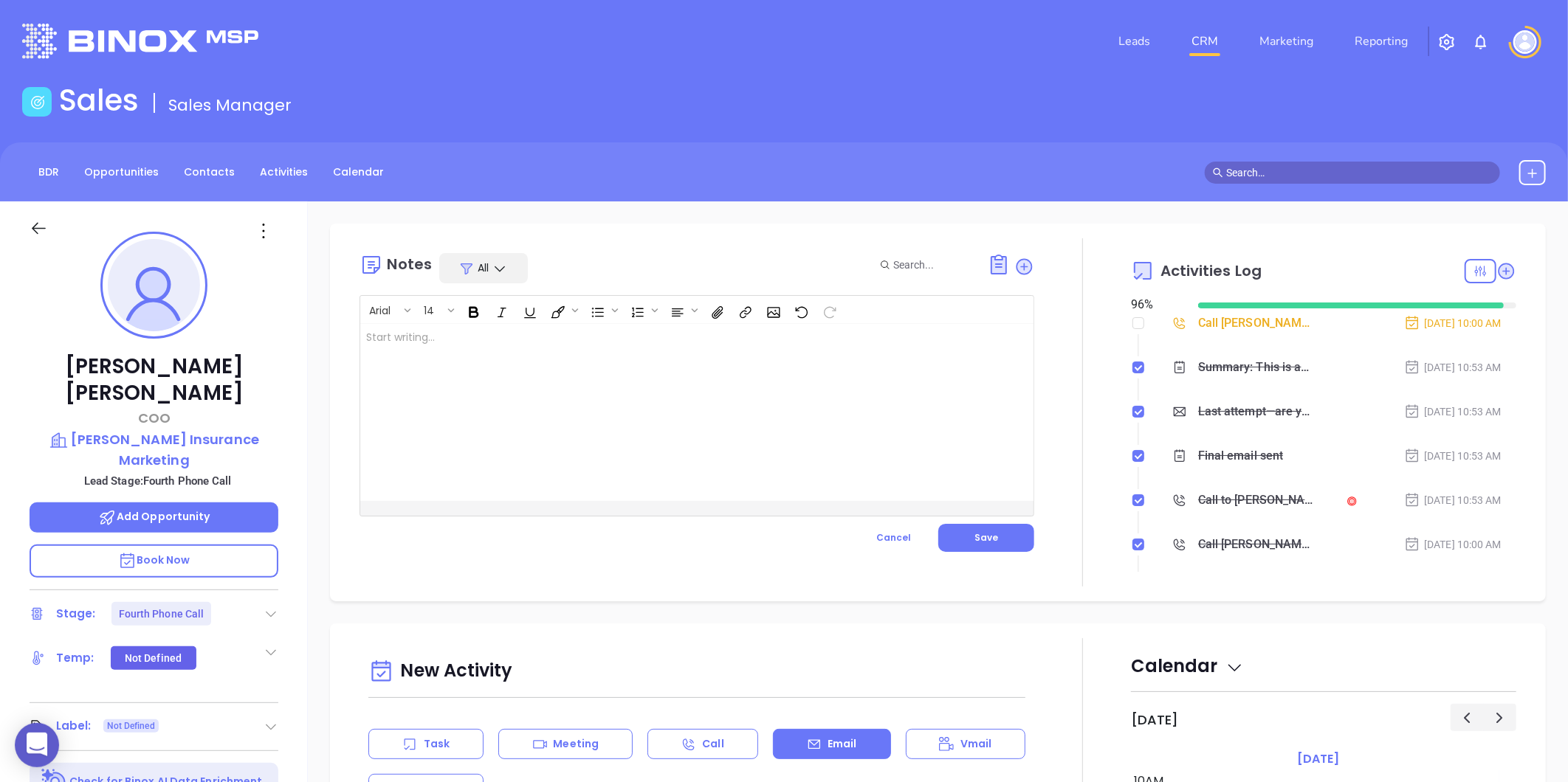
click at [478, 337] on div at bounding box center [672, 412] width 626 height 177
drag, startPoint x: 970, startPoint y: 538, endPoint x: 982, endPoint y: 525, distance: 17.7
click at [974, 537] on span "Save" at bounding box center [986, 538] width 24 height 12
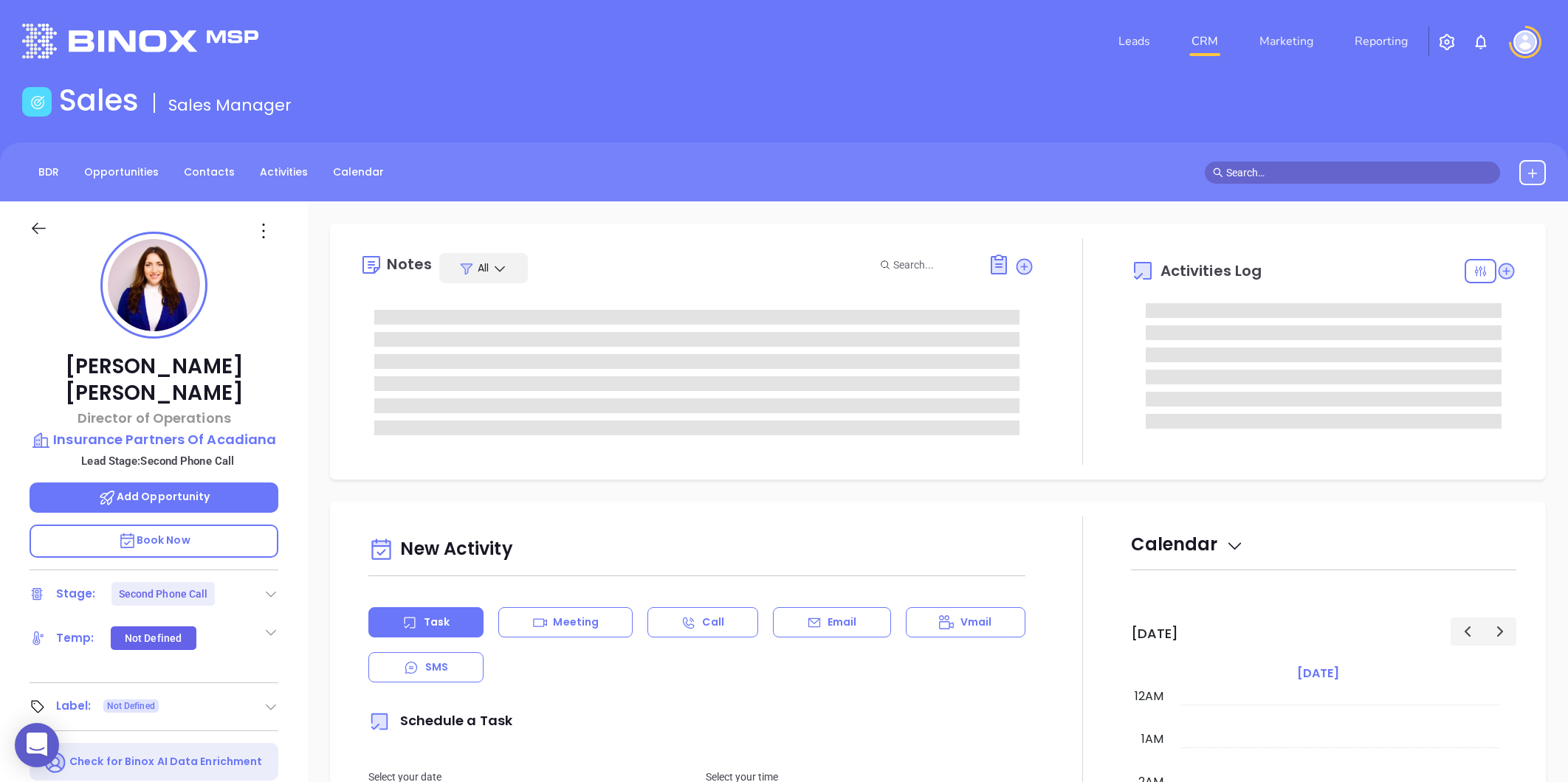
type input "[PERSON_NAME]"
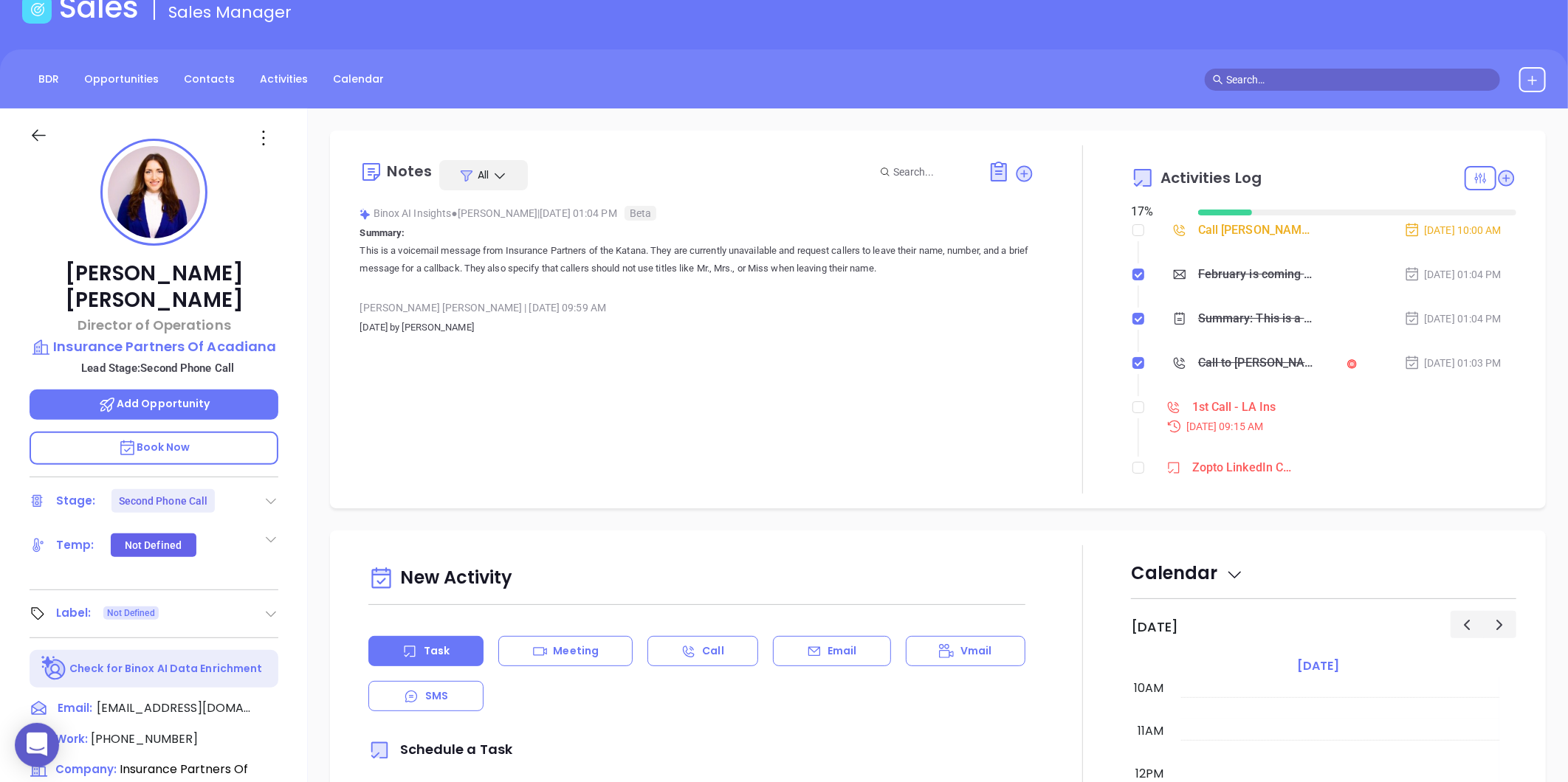
scroll to position [409, 0]
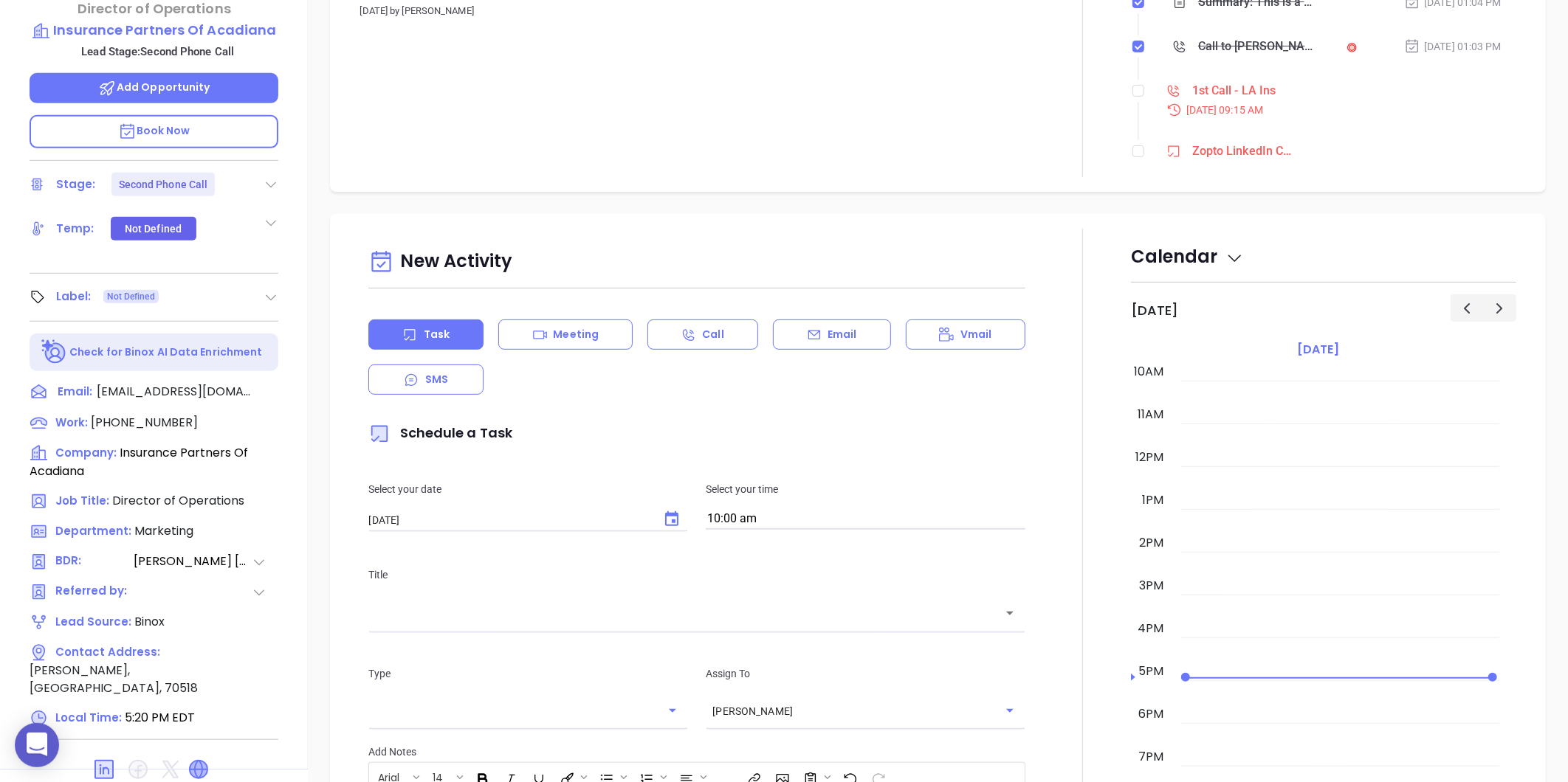
click at [197, 761] on icon at bounding box center [198, 769] width 18 height 18
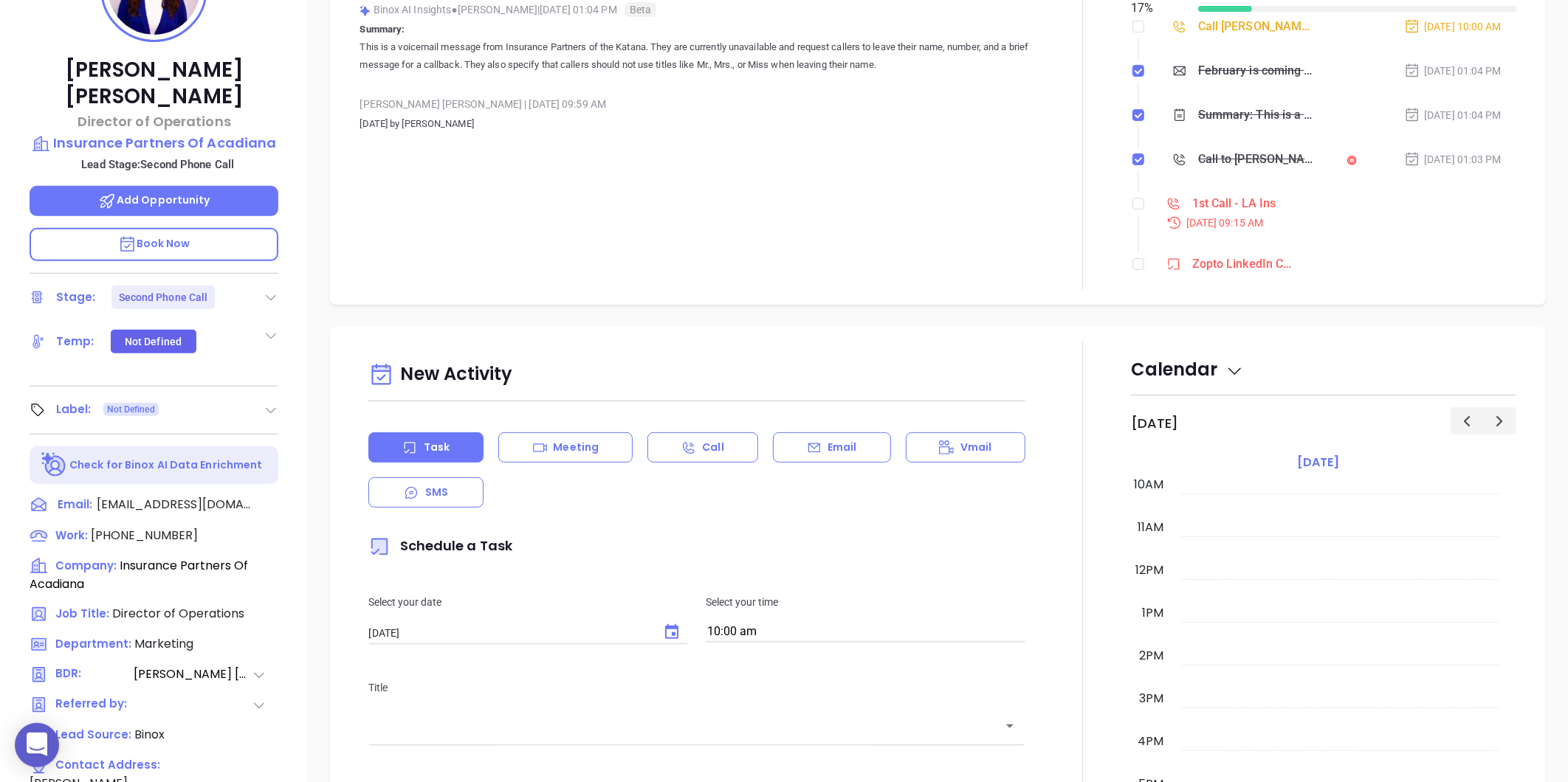
scroll to position [328, 0]
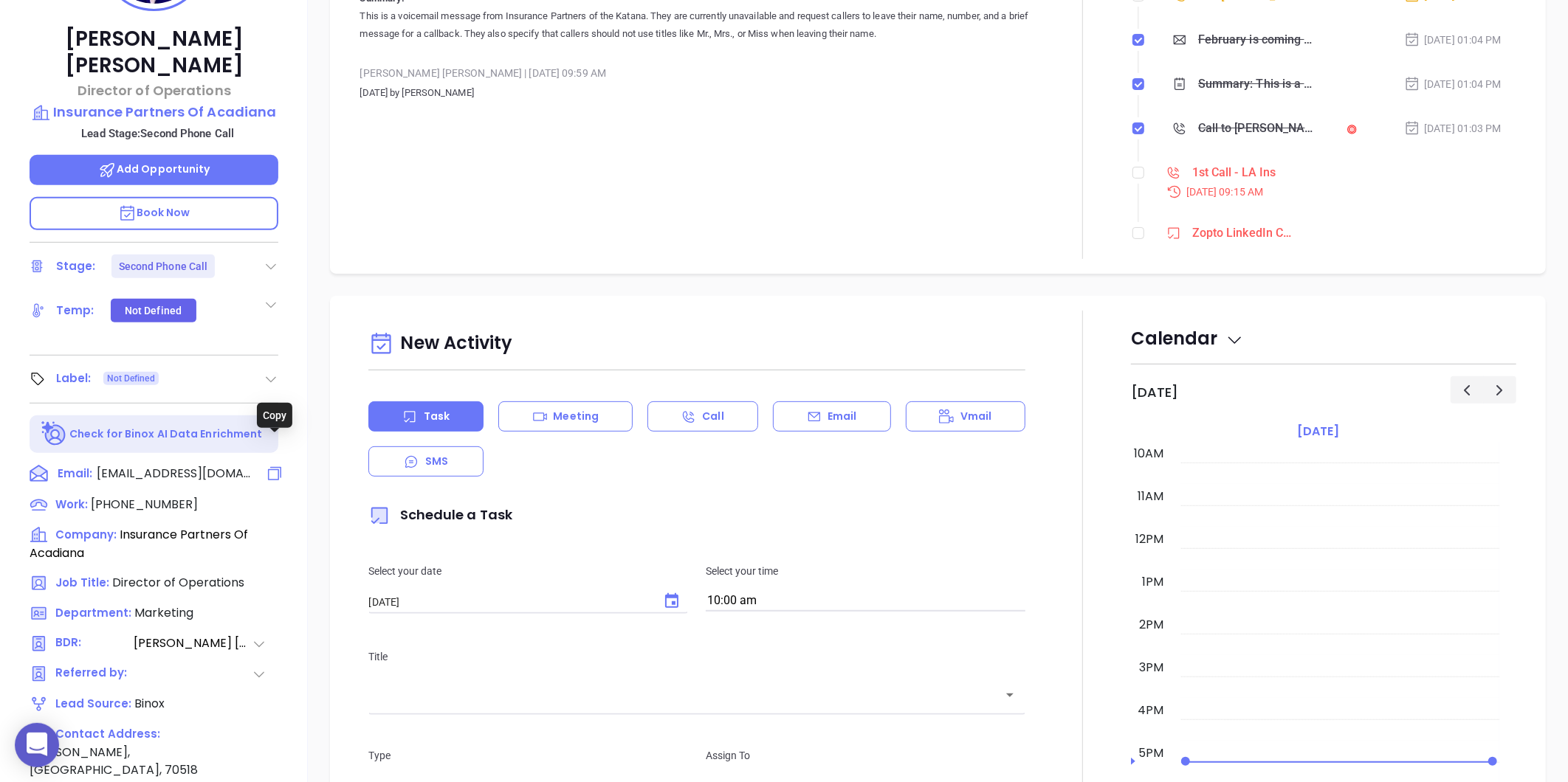
click at [273, 465] on icon at bounding box center [274, 473] width 18 height 18
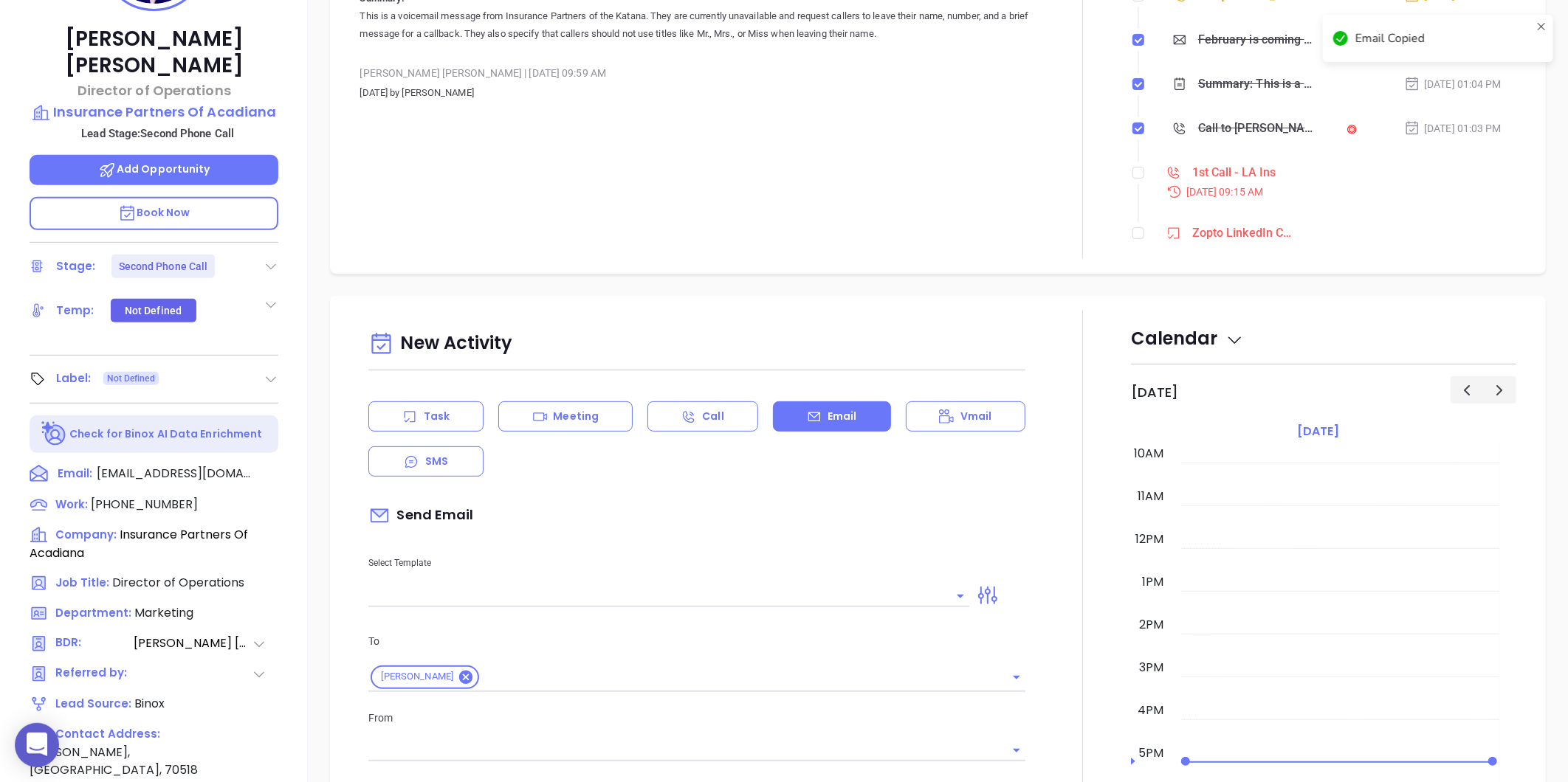
scroll to position [422, 0]
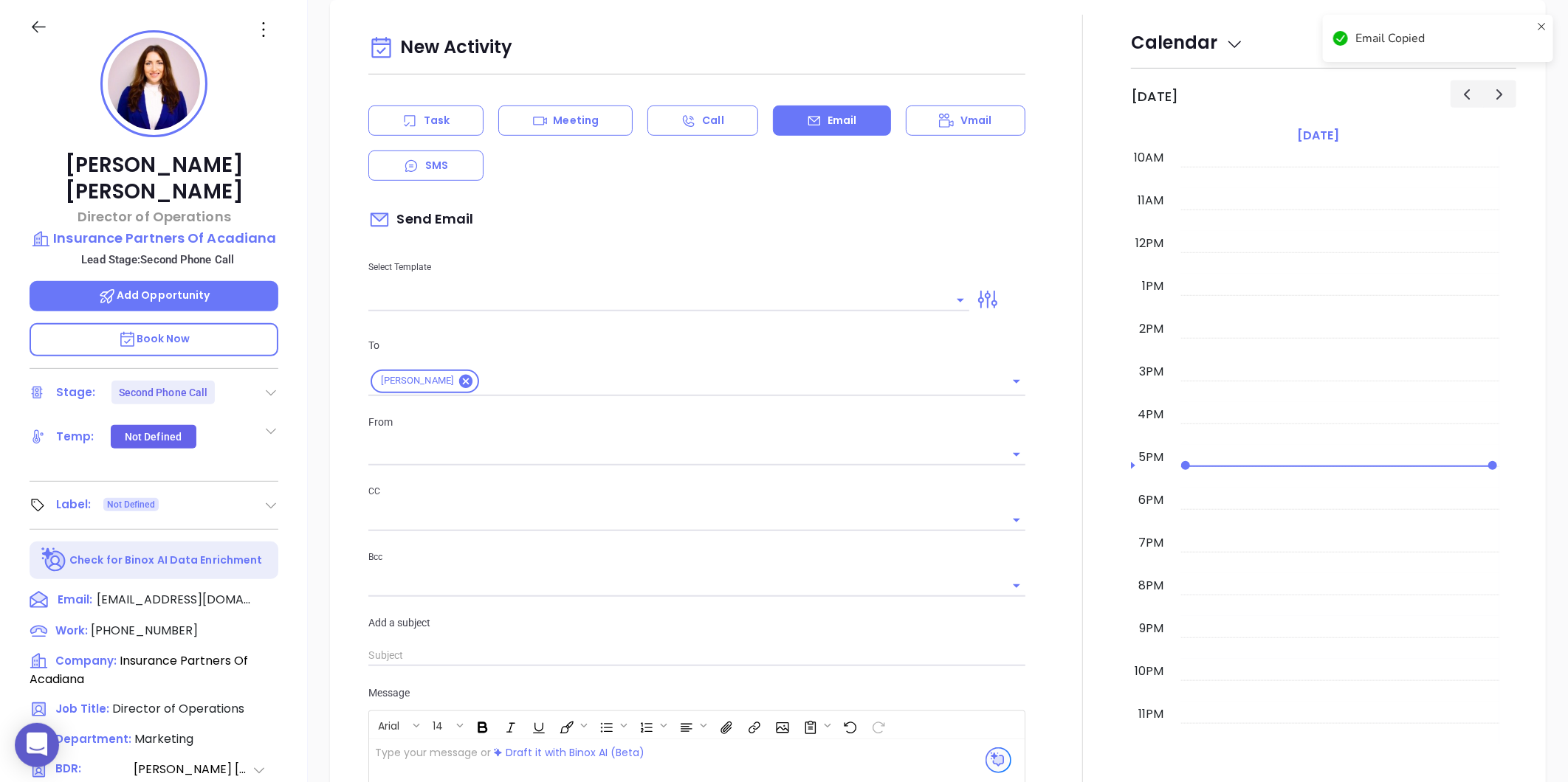
type input "[PERSON_NAME]"
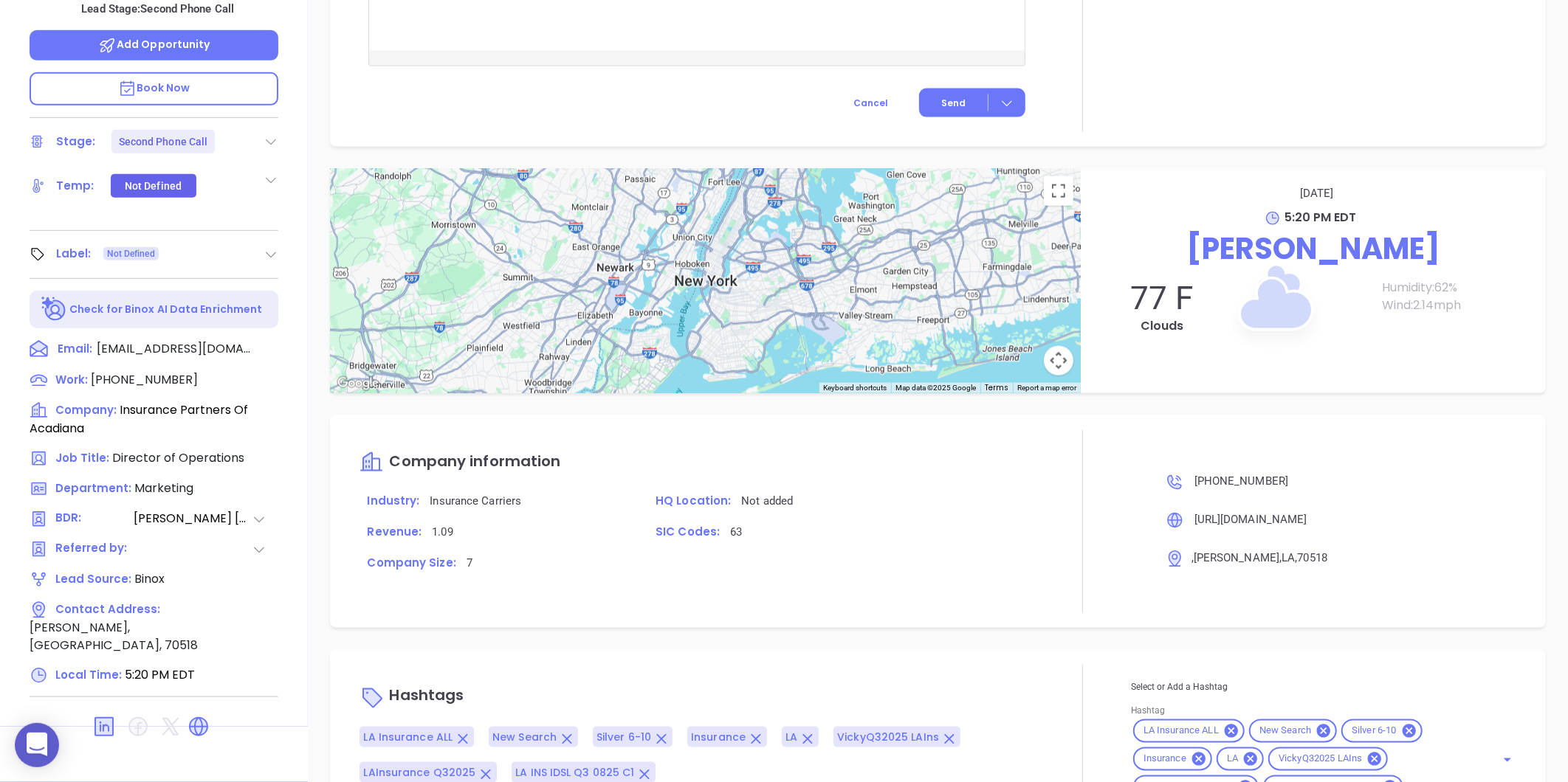
scroll to position [1108, 0]
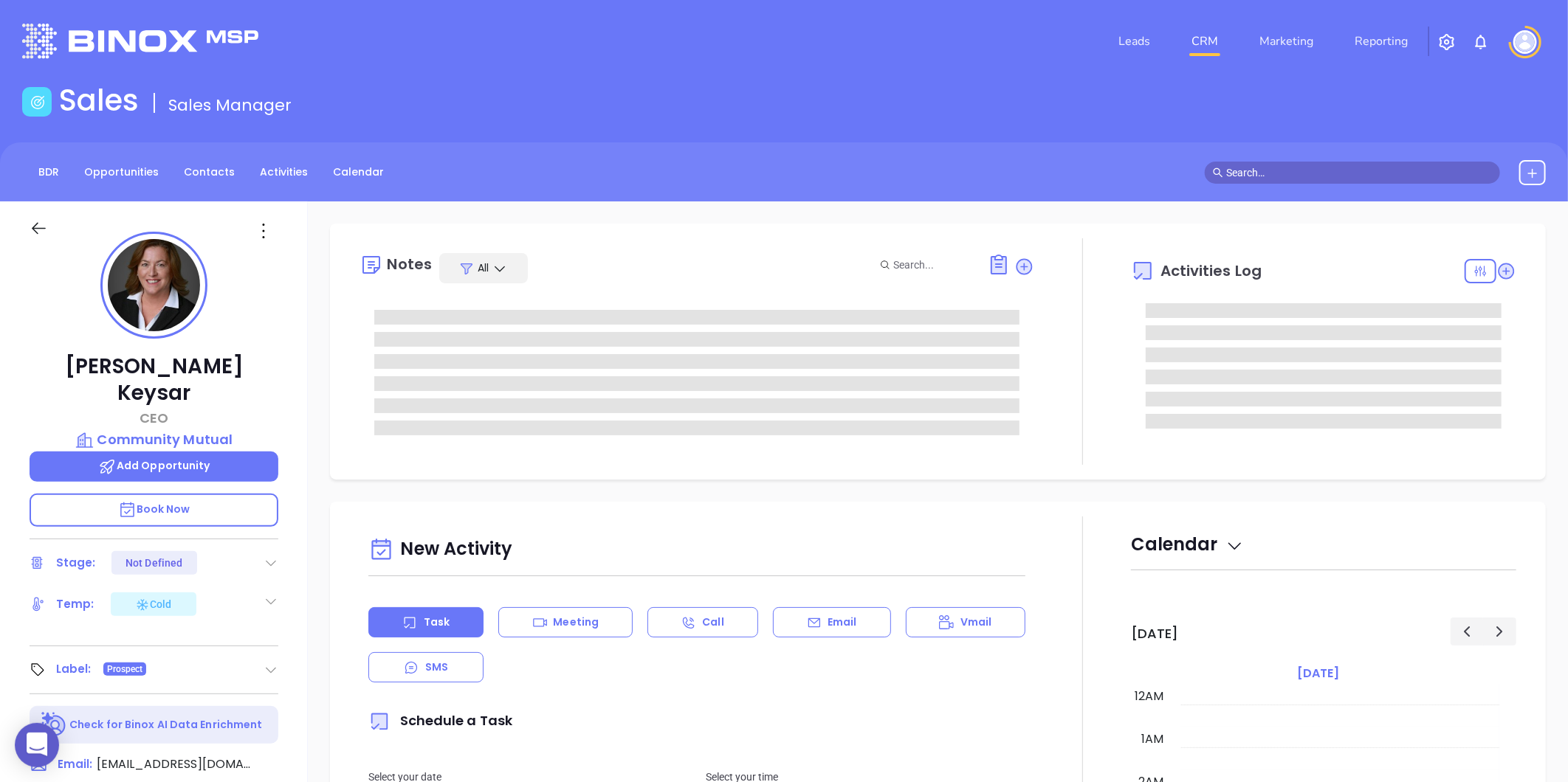
type input "10:00 am"
type input "[DATE]"
type input "[PERSON_NAME]"
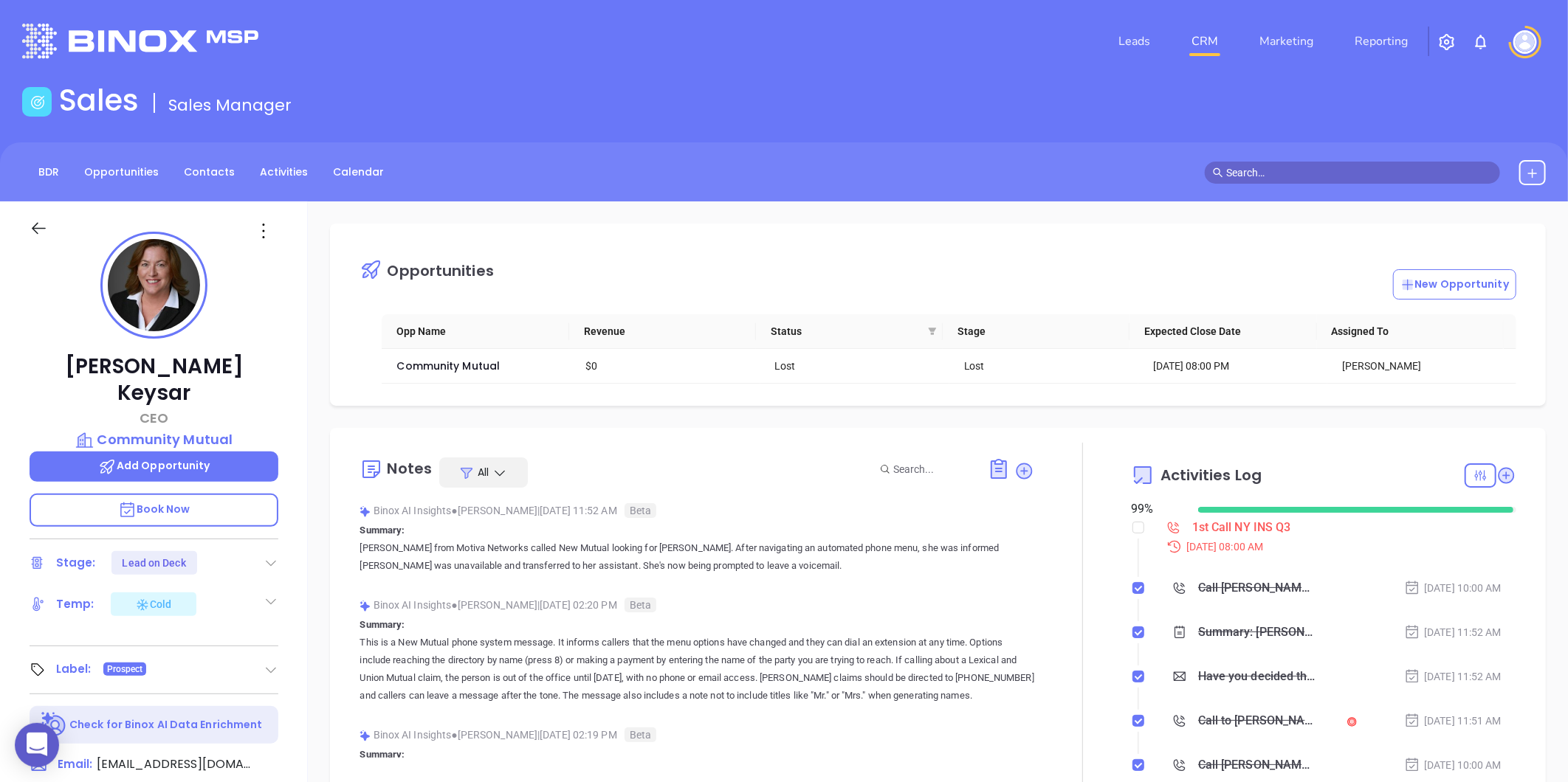
scroll to position [428, 0]
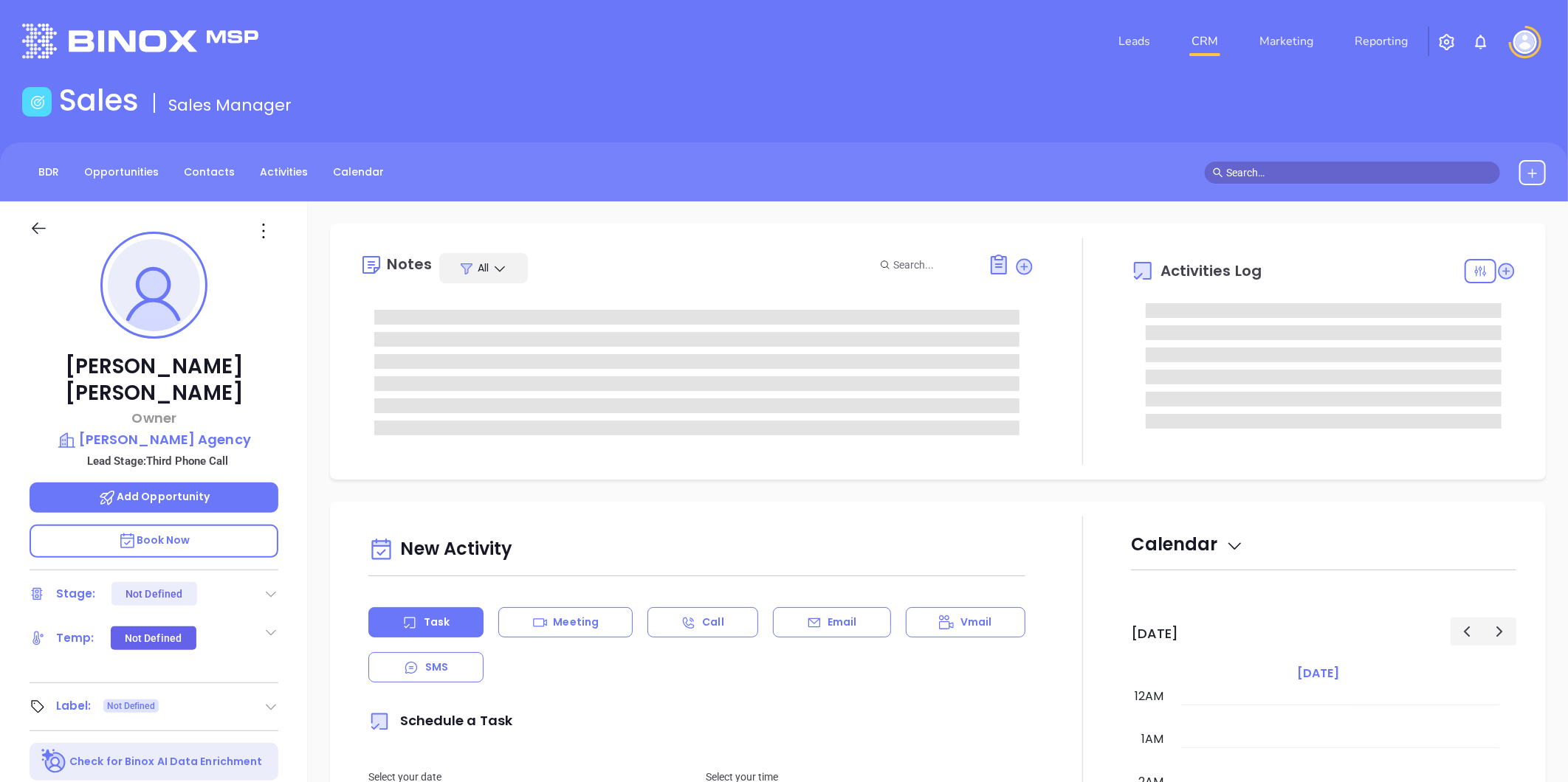
type input "[DATE]"
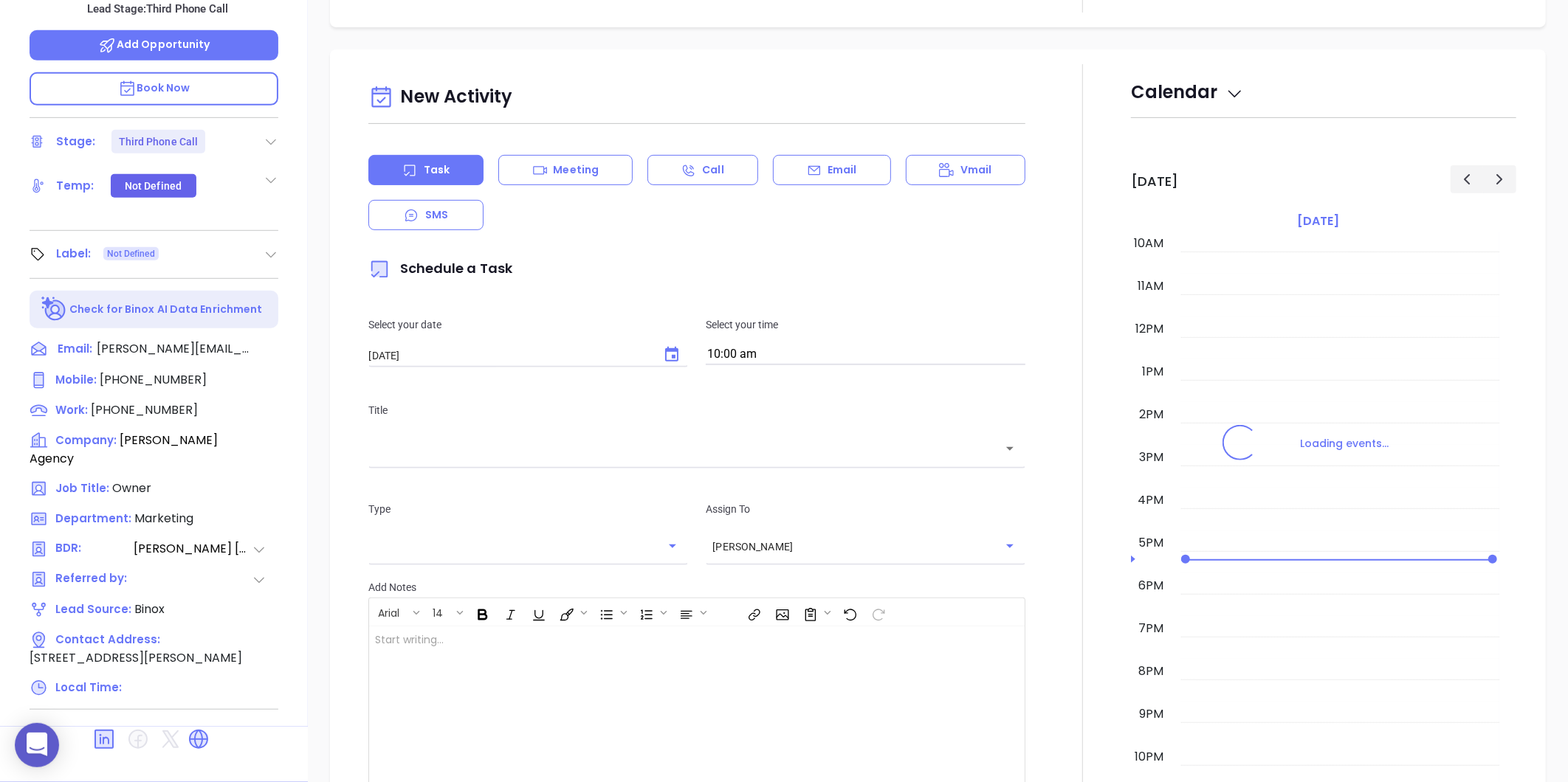
type input "[PERSON_NAME]"
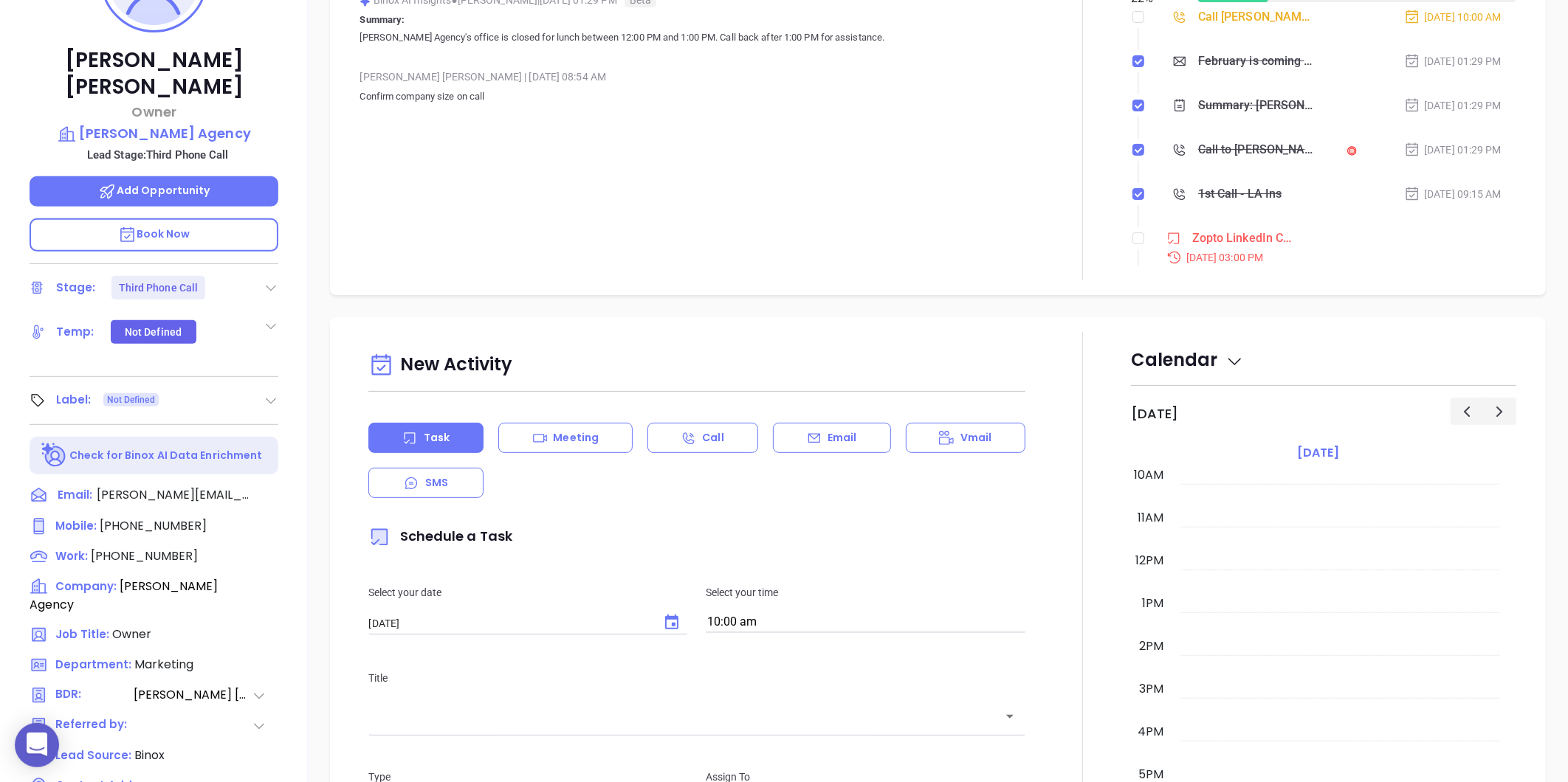
scroll to position [206, 0]
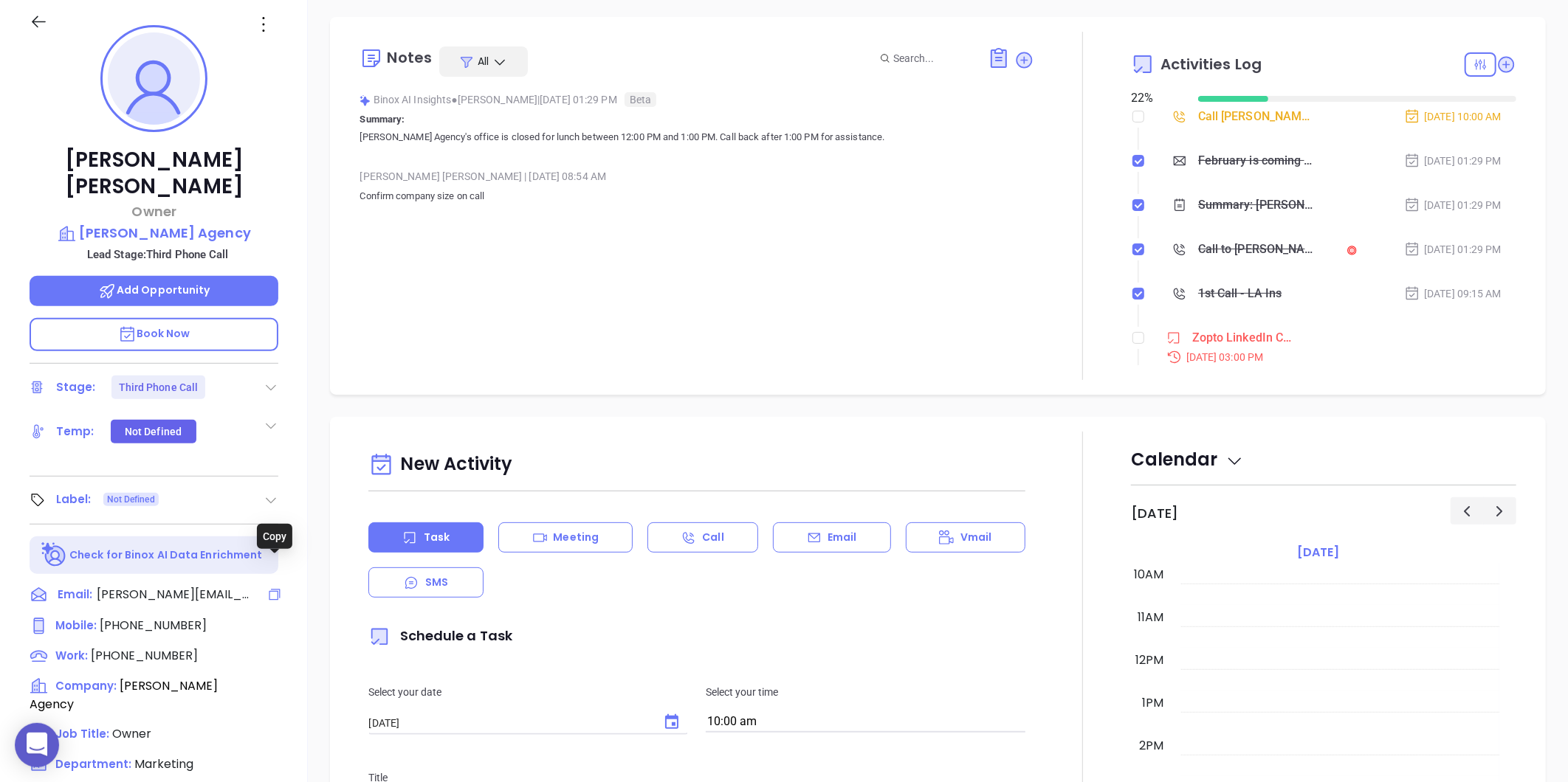
drag, startPoint x: 271, startPoint y: 567, endPoint x: 314, endPoint y: 514, distance: 68.2
click at [273, 587] on icon at bounding box center [274, 594] width 15 height 15
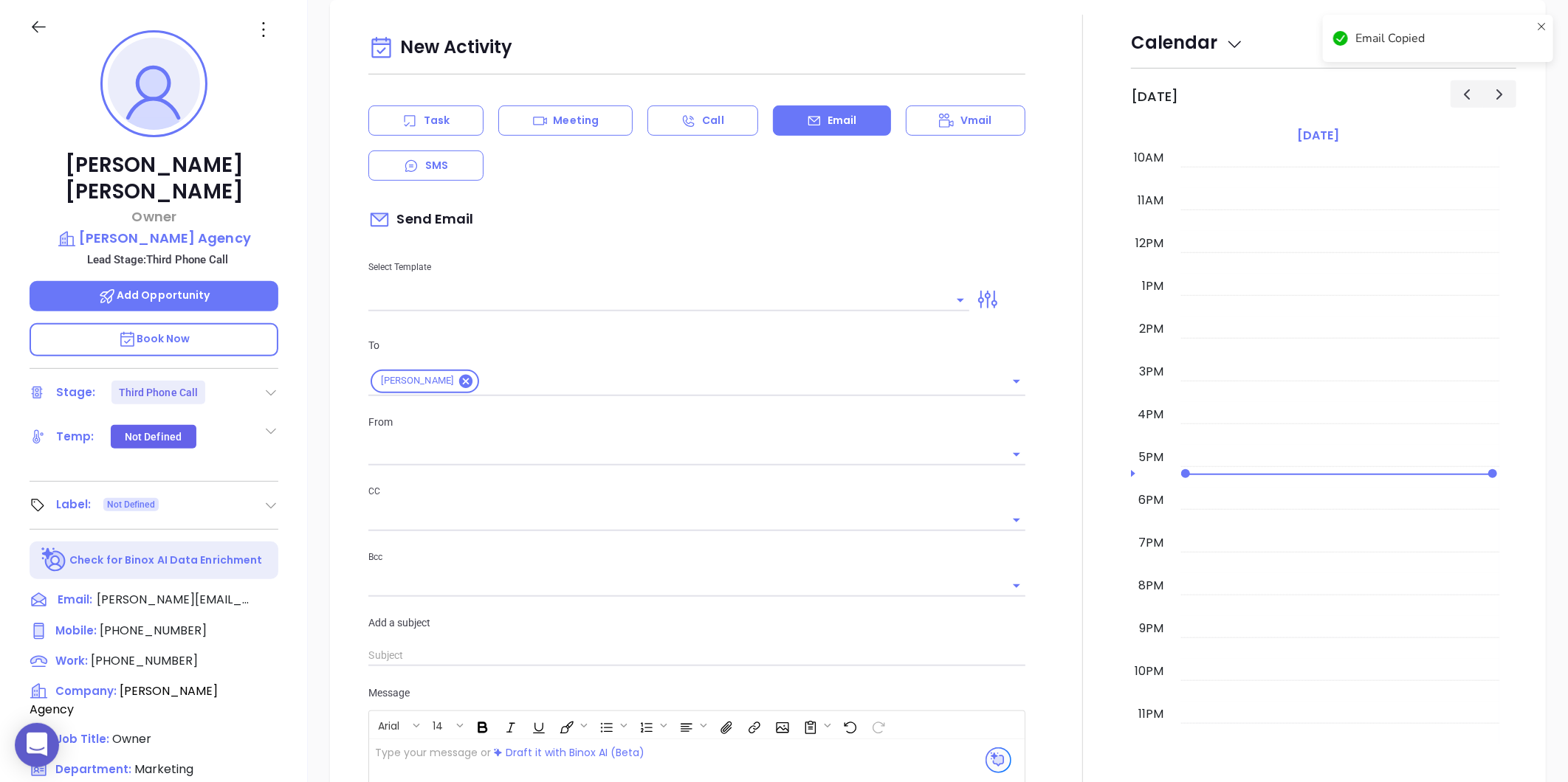
scroll to position [0, 0]
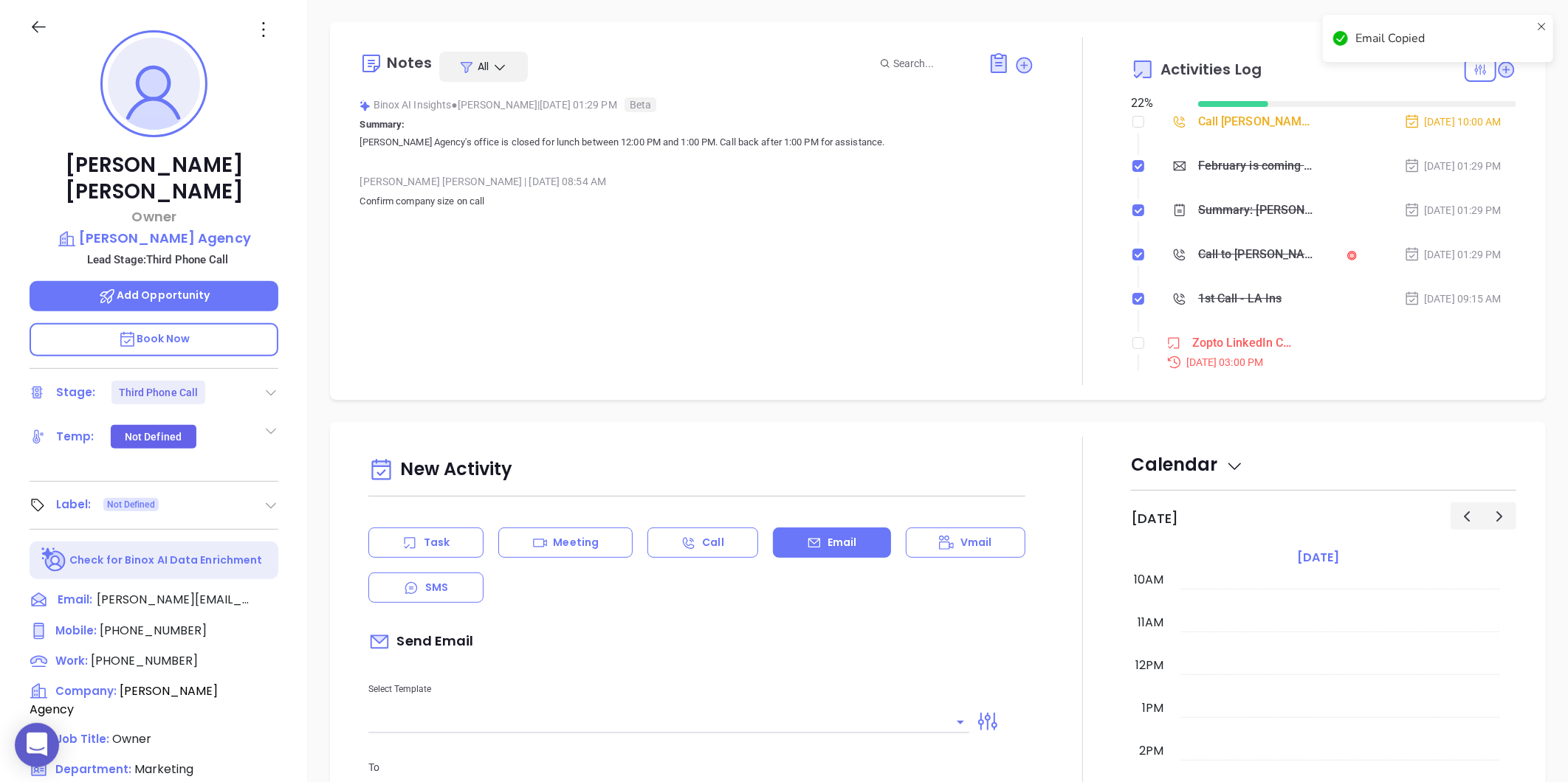
type input "[PERSON_NAME]"
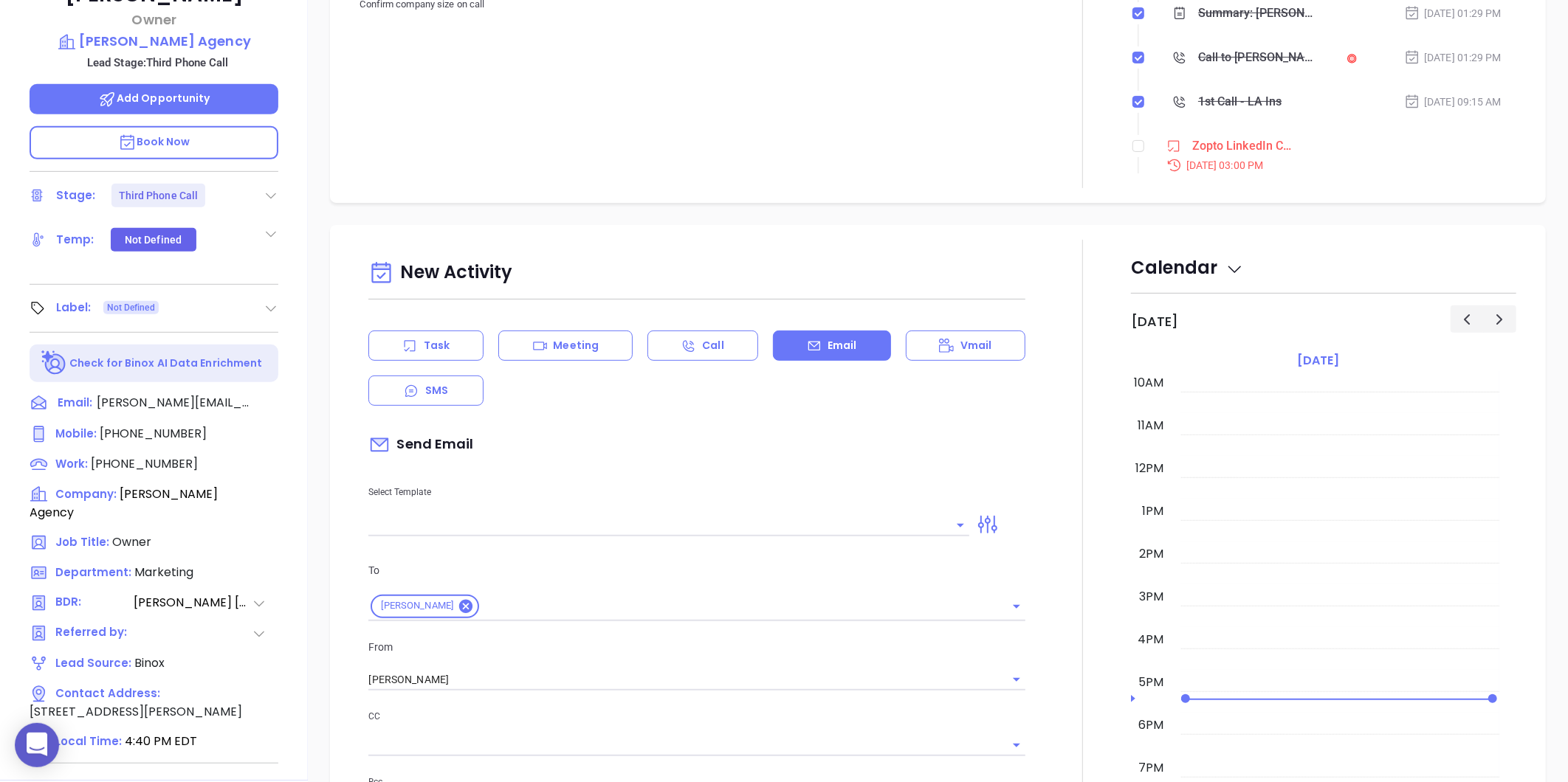
scroll to position [452, 0]
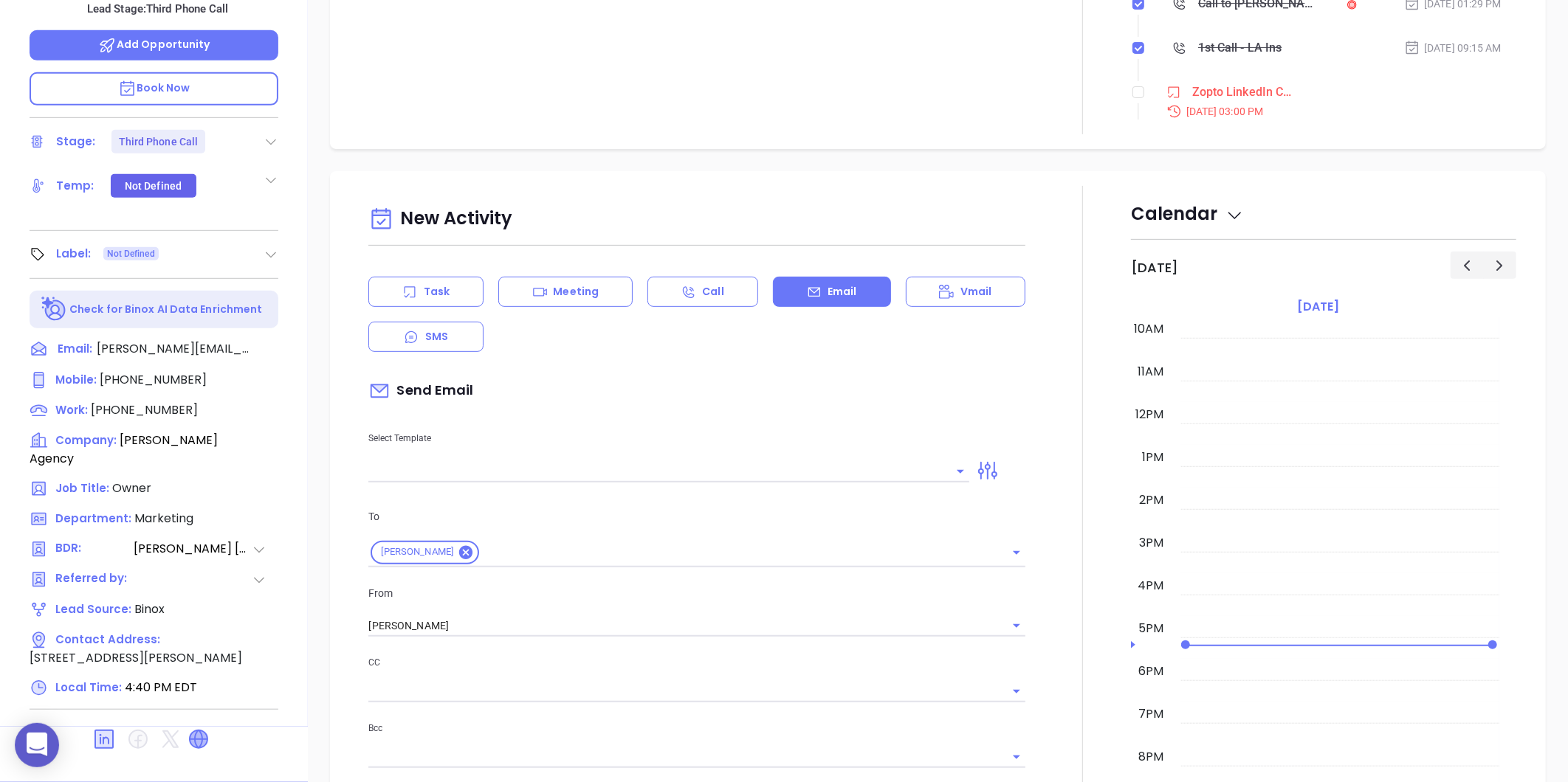
click at [193, 730] on icon at bounding box center [198, 738] width 18 height 18
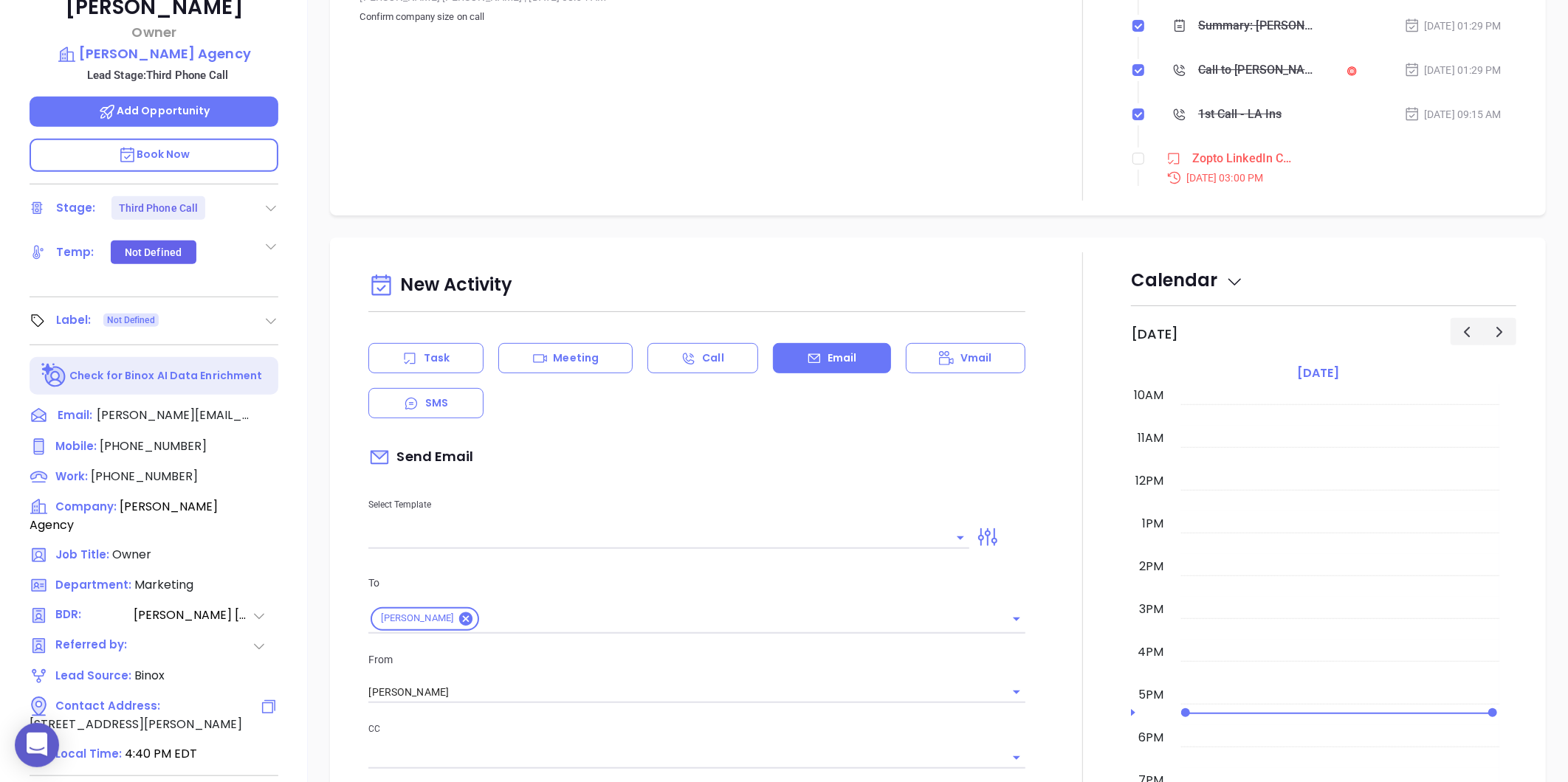
scroll to position [409, 0]
